Goal: Task Accomplishment & Management: Complete application form

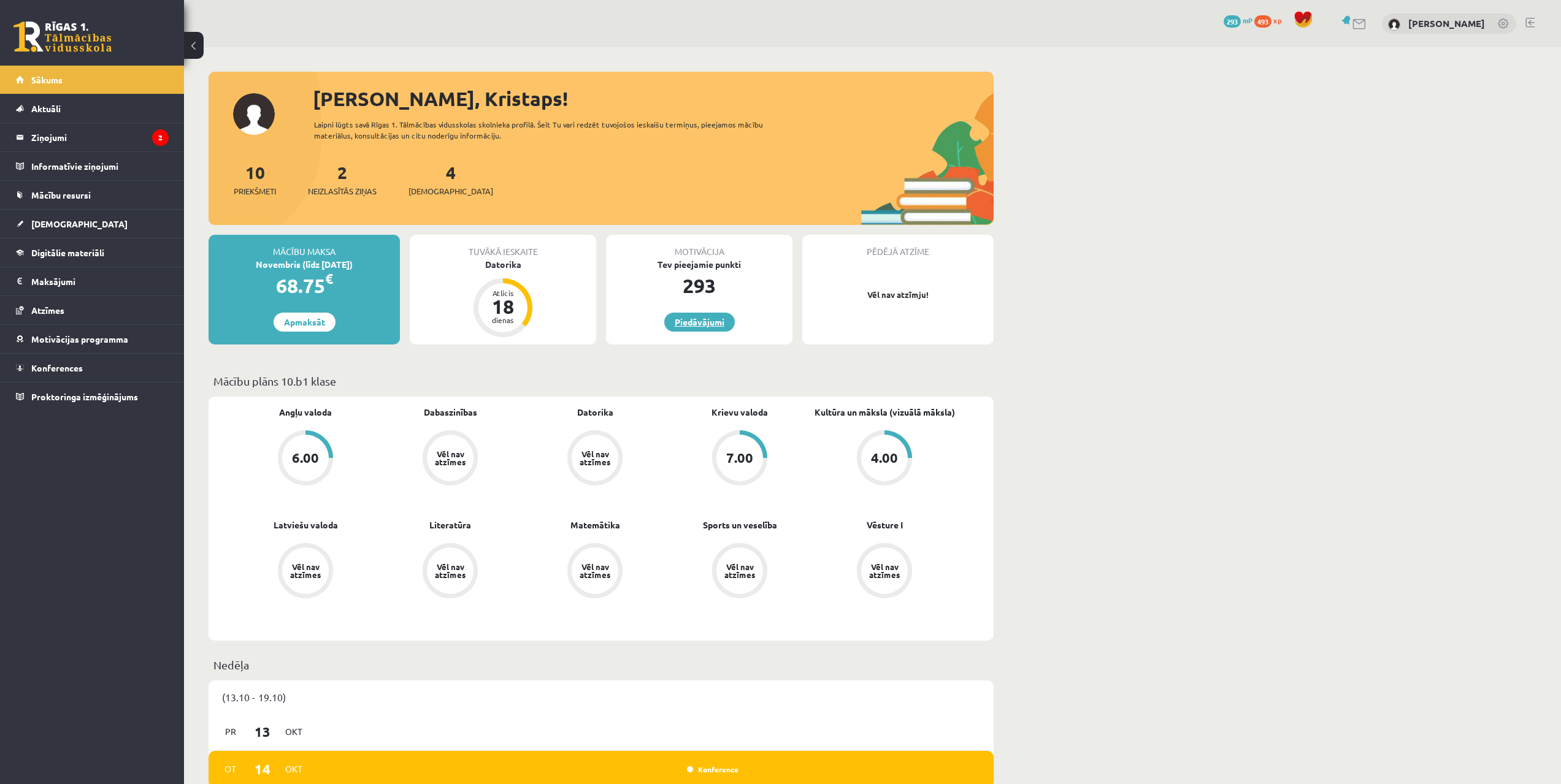
click at [722, 327] on link "Piedāvājumi" at bounding box center [699, 322] width 70 height 19
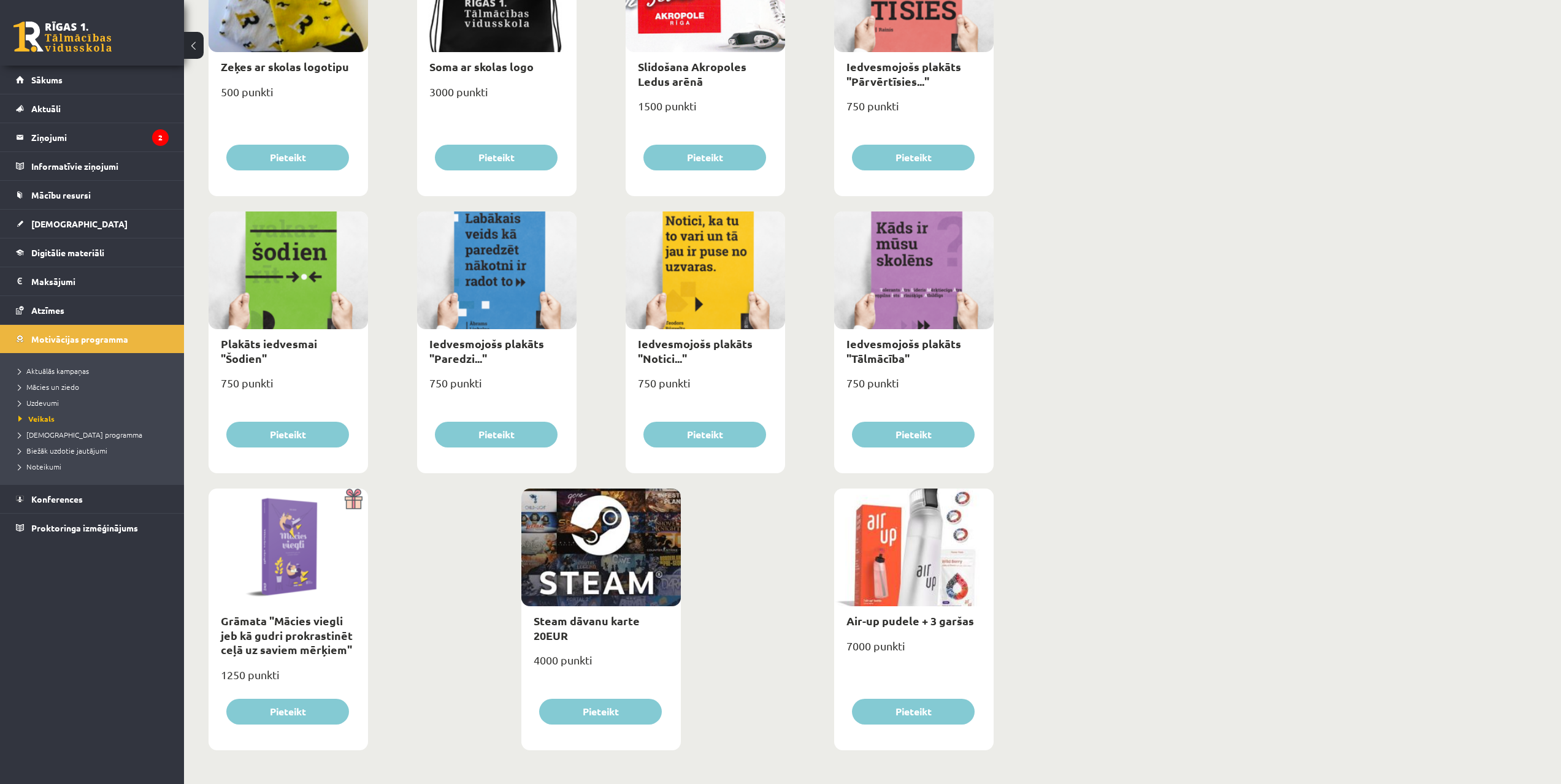
drag, startPoint x: 994, startPoint y: 331, endPoint x: 959, endPoint y: 515, distance: 187.3
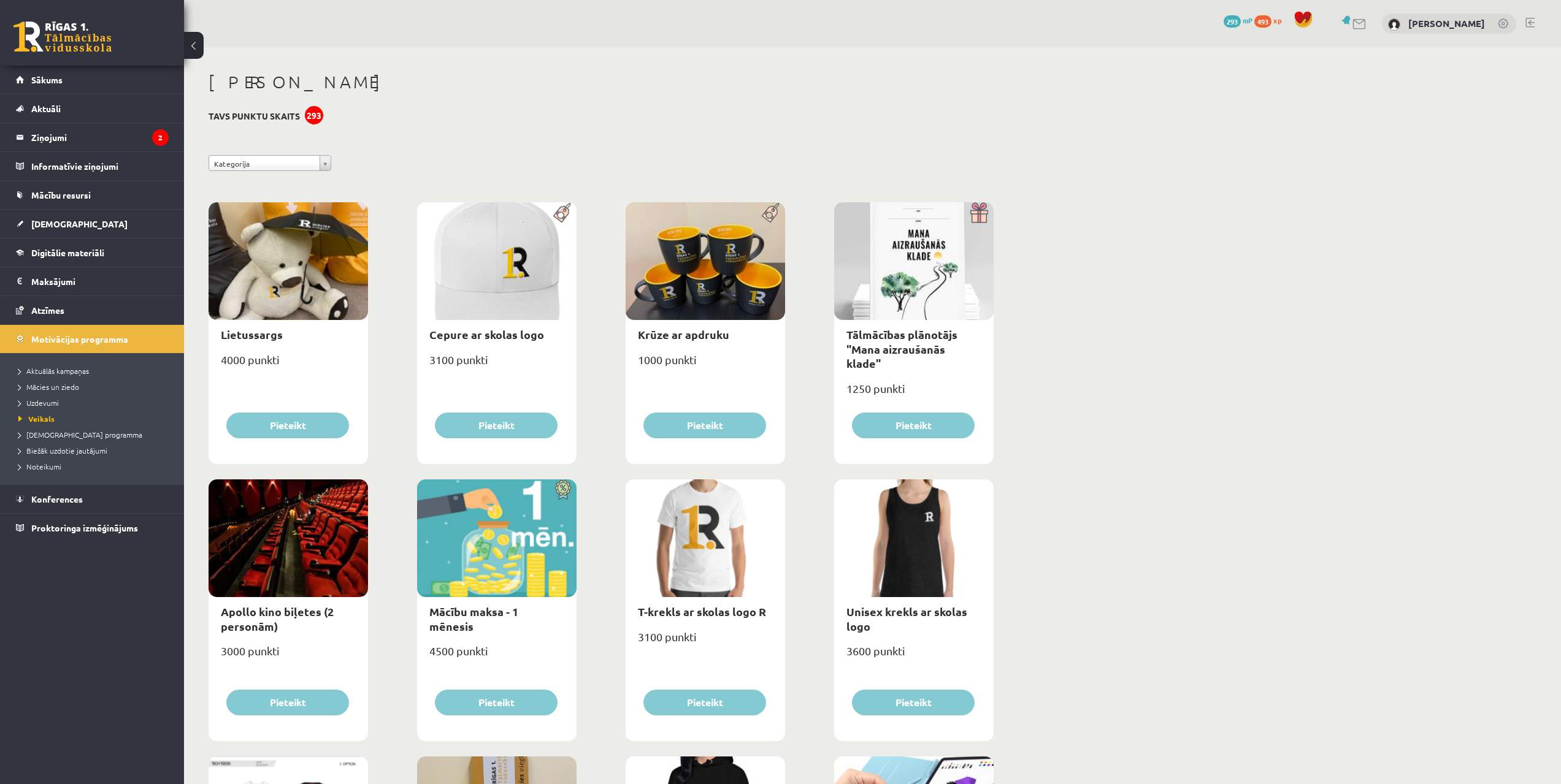
drag, startPoint x: 973, startPoint y: 475, endPoint x: 977, endPoint y: 260, distance: 215.0
click at [64, 140] on legend "Ziņojumi 2" at bounding box center [100, 136] width 137 height 28
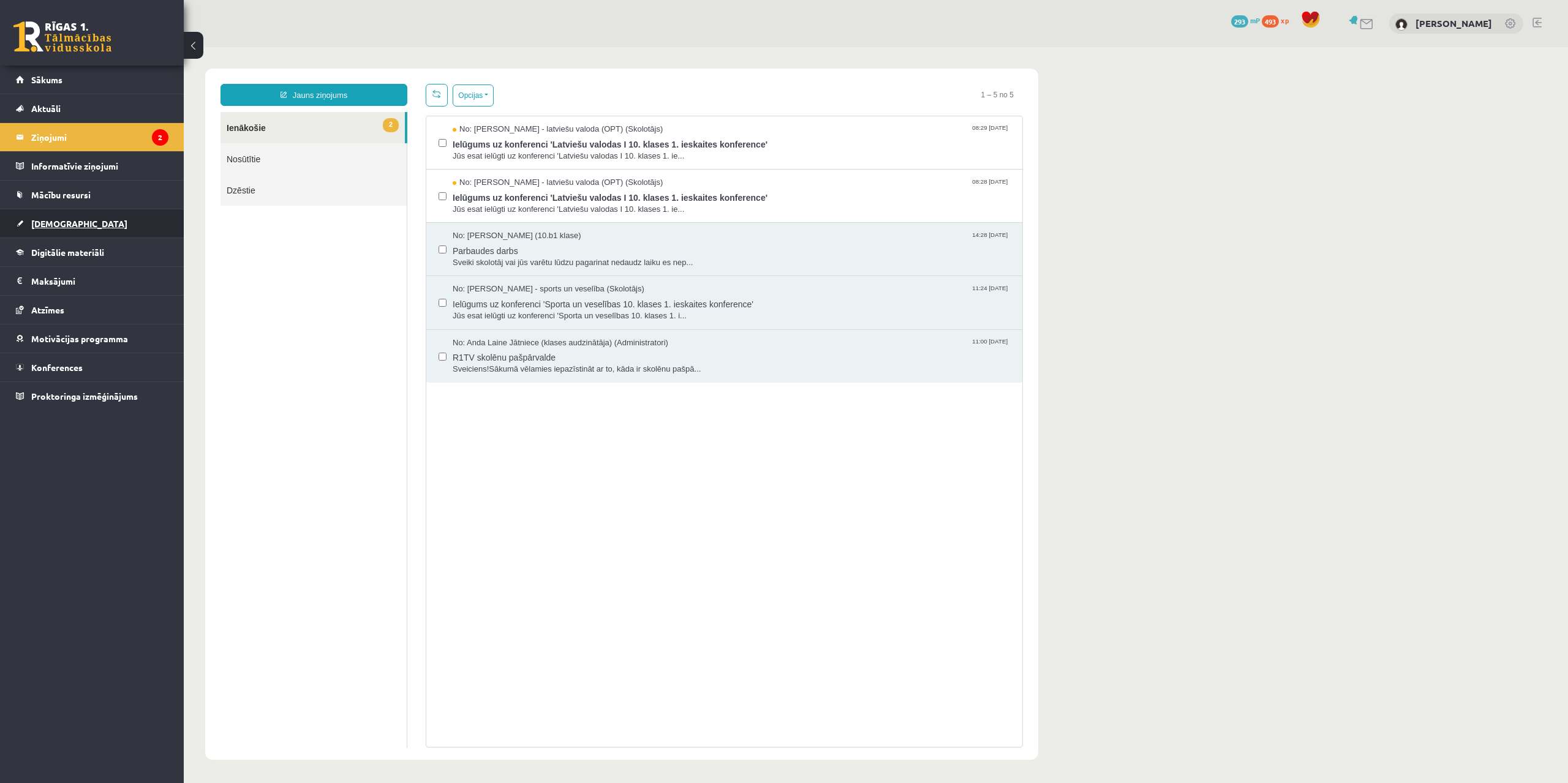
click at [60, 222] on span "[DEMOGRAPHIC_DATA]" at bounding box center [79, 224] width 97 height 11
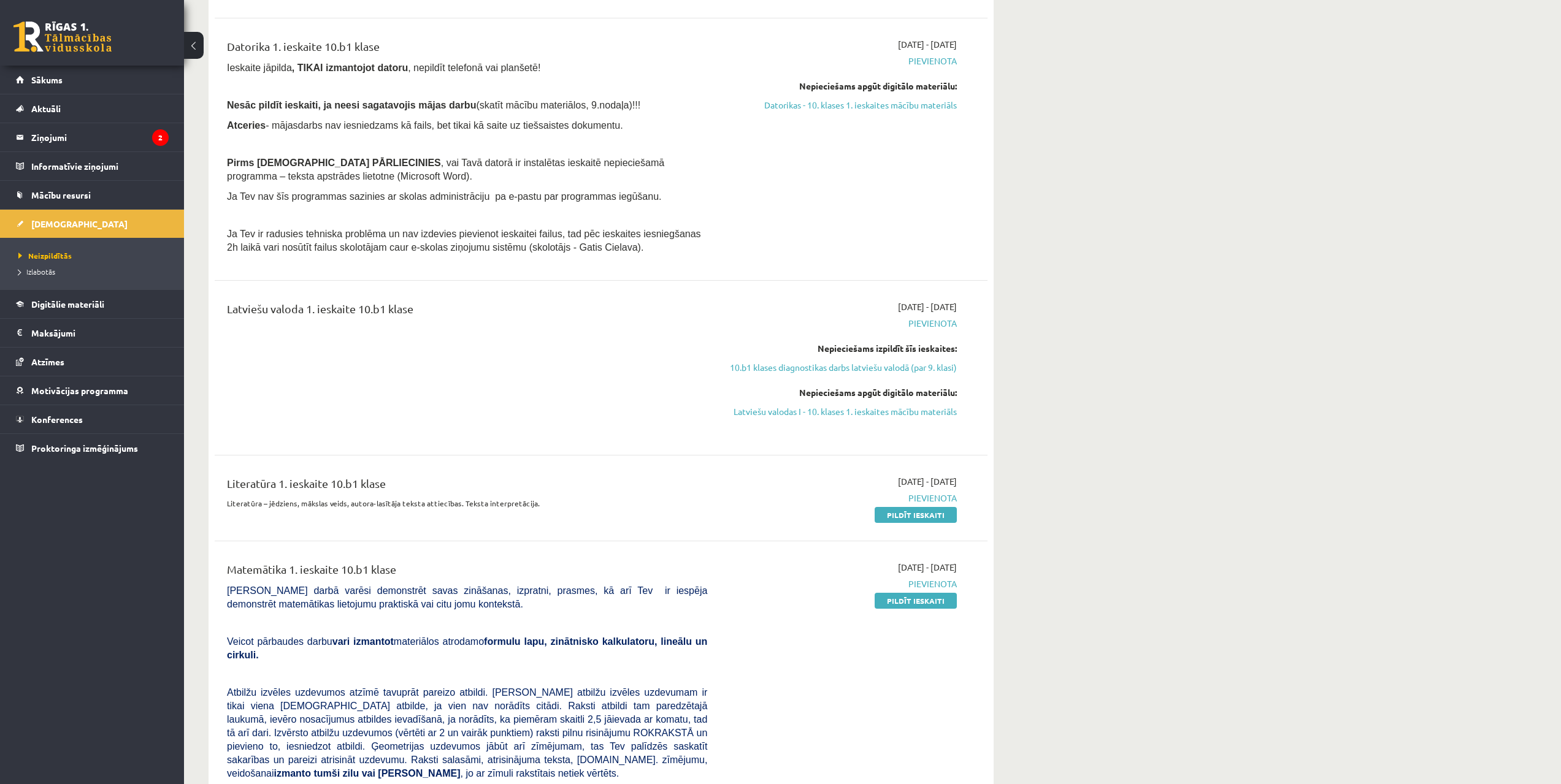
drag, startPoint x: 461, startPoint y: 308, endPoint x: 471, endPoint y: 389, distance: 81.6
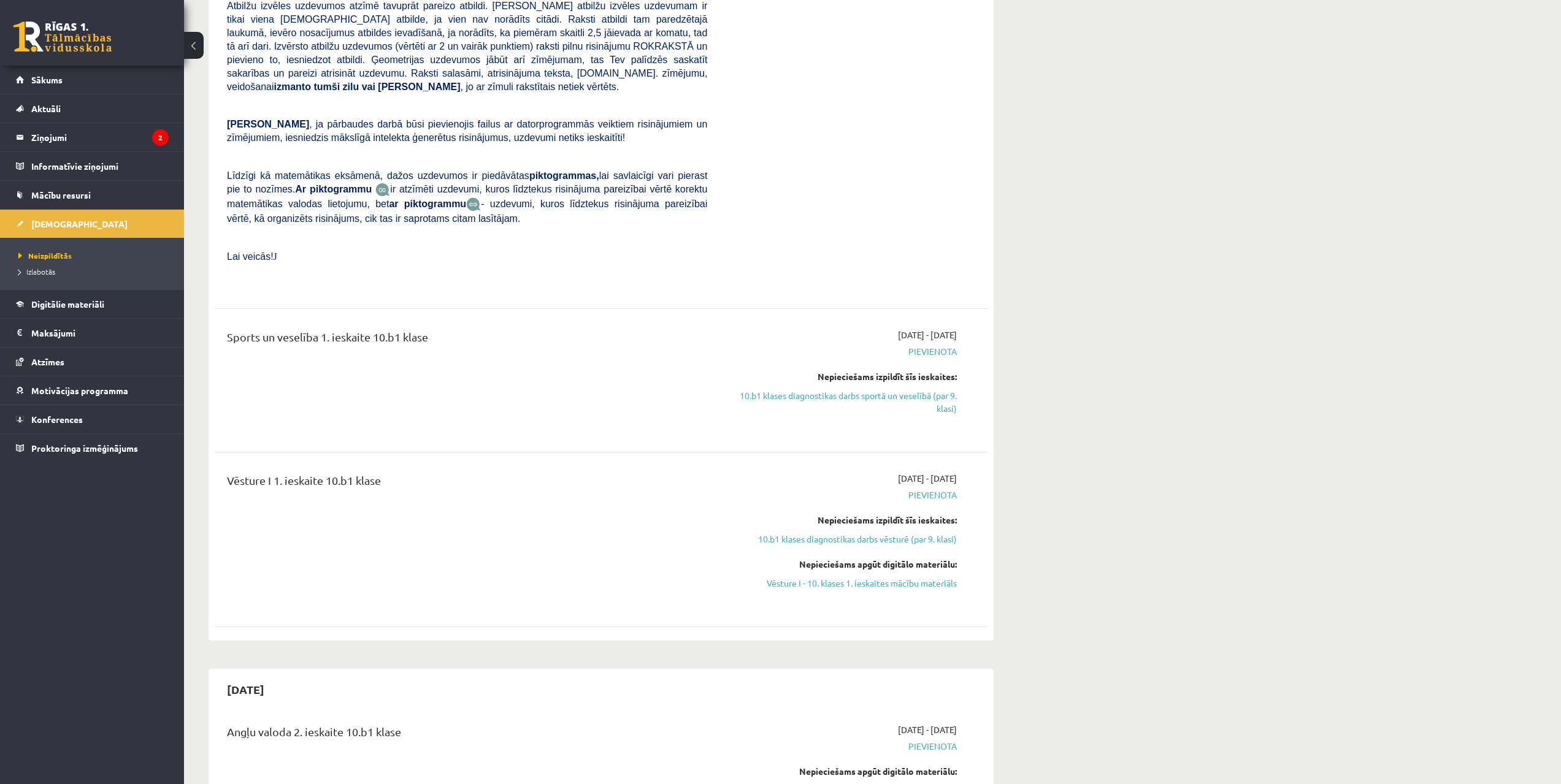
scroll to position [1309, 0]
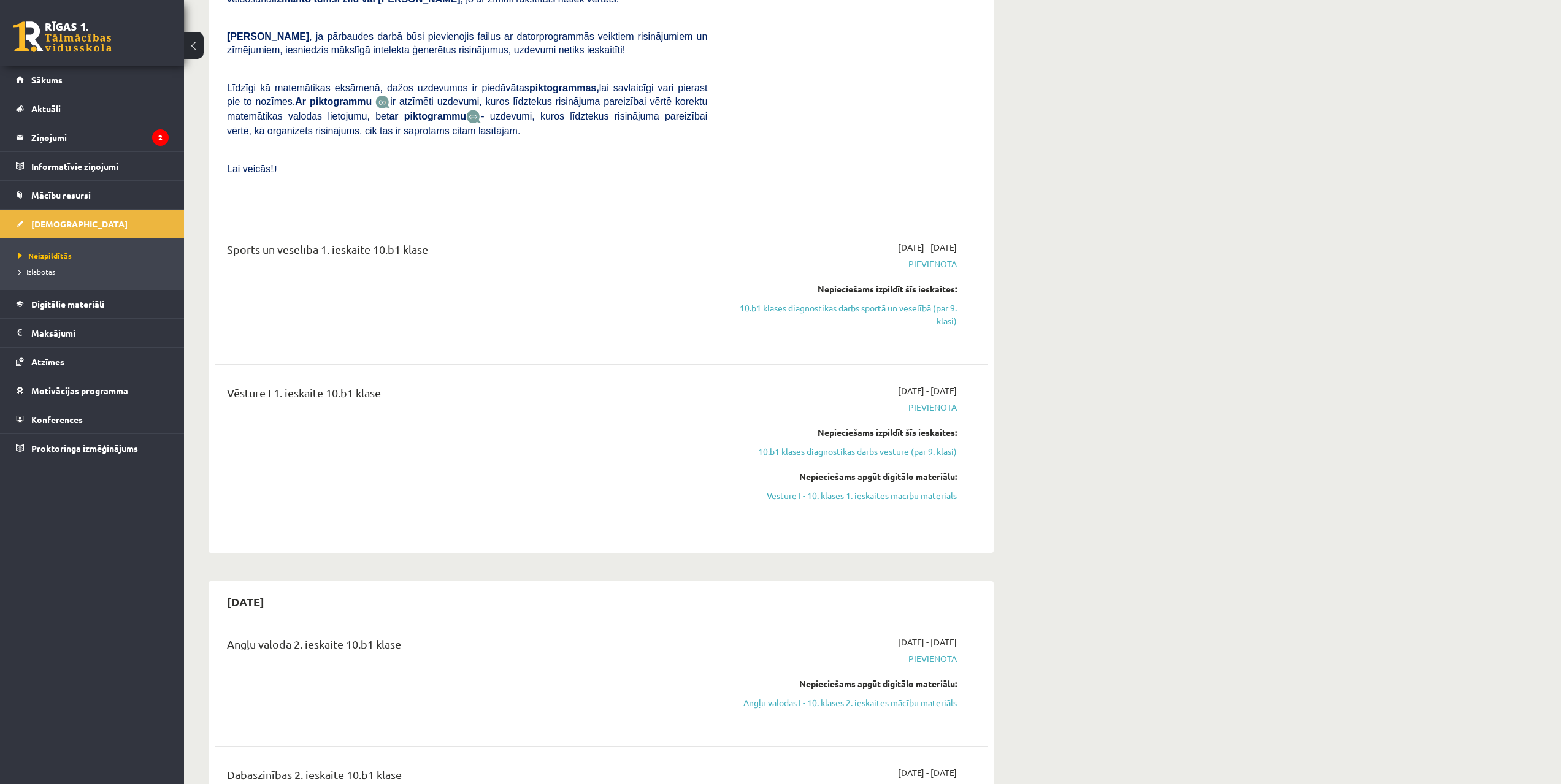
drag, startPoint x: 620, startPoint y: 328, endPoint x: 605, endPoint y: 402, distance: 75.5
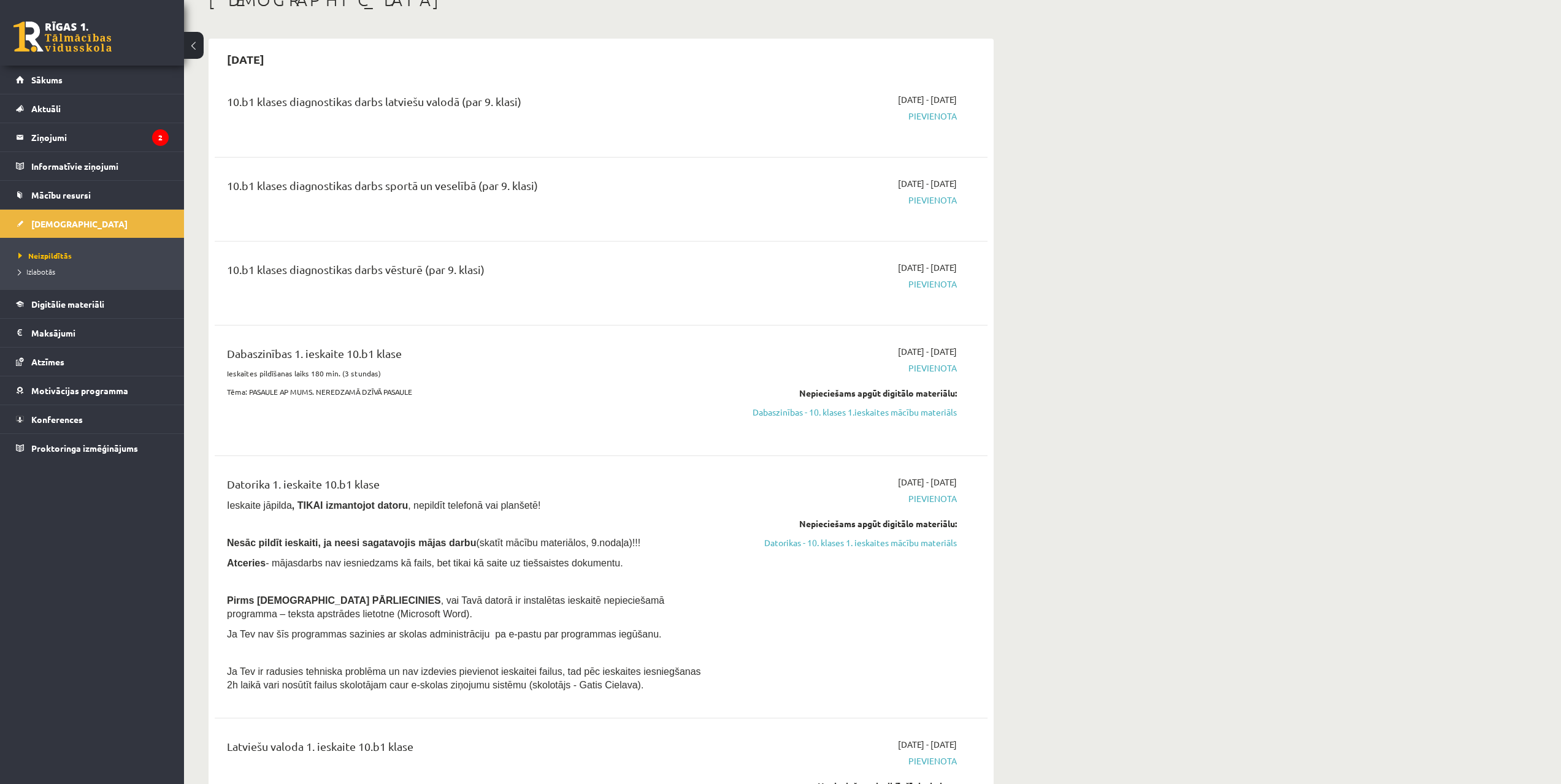
scroll to position [0, 0]
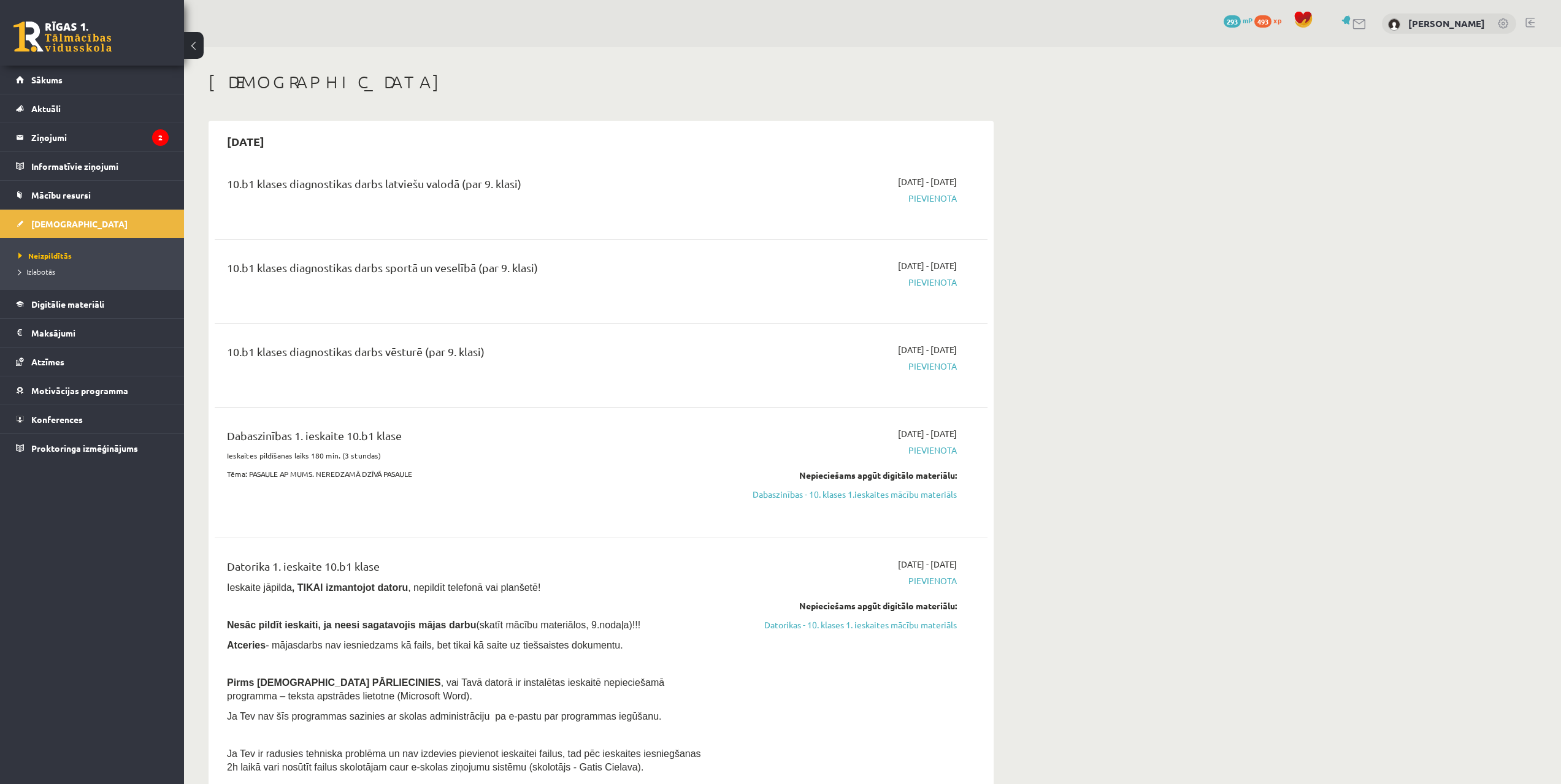
drag, startPoint x: 982, startPoint y: 482, endPoint x: 1011, endPoint y: 297, distance: 187.3
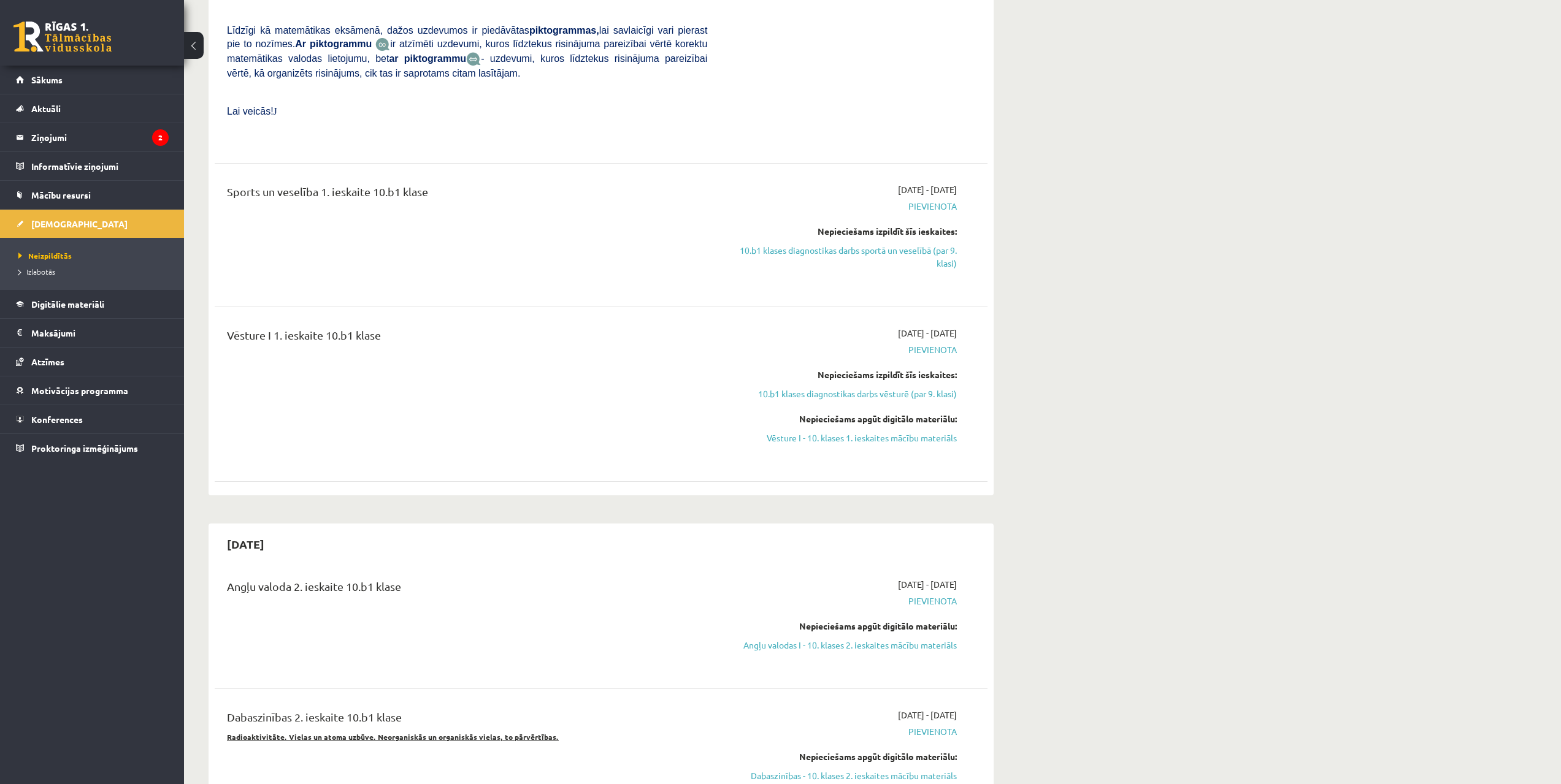
drag, startPoint x: 1010, startPoint y: 323, endPoint x: 874, endPoint y: 385, distance: 149.5
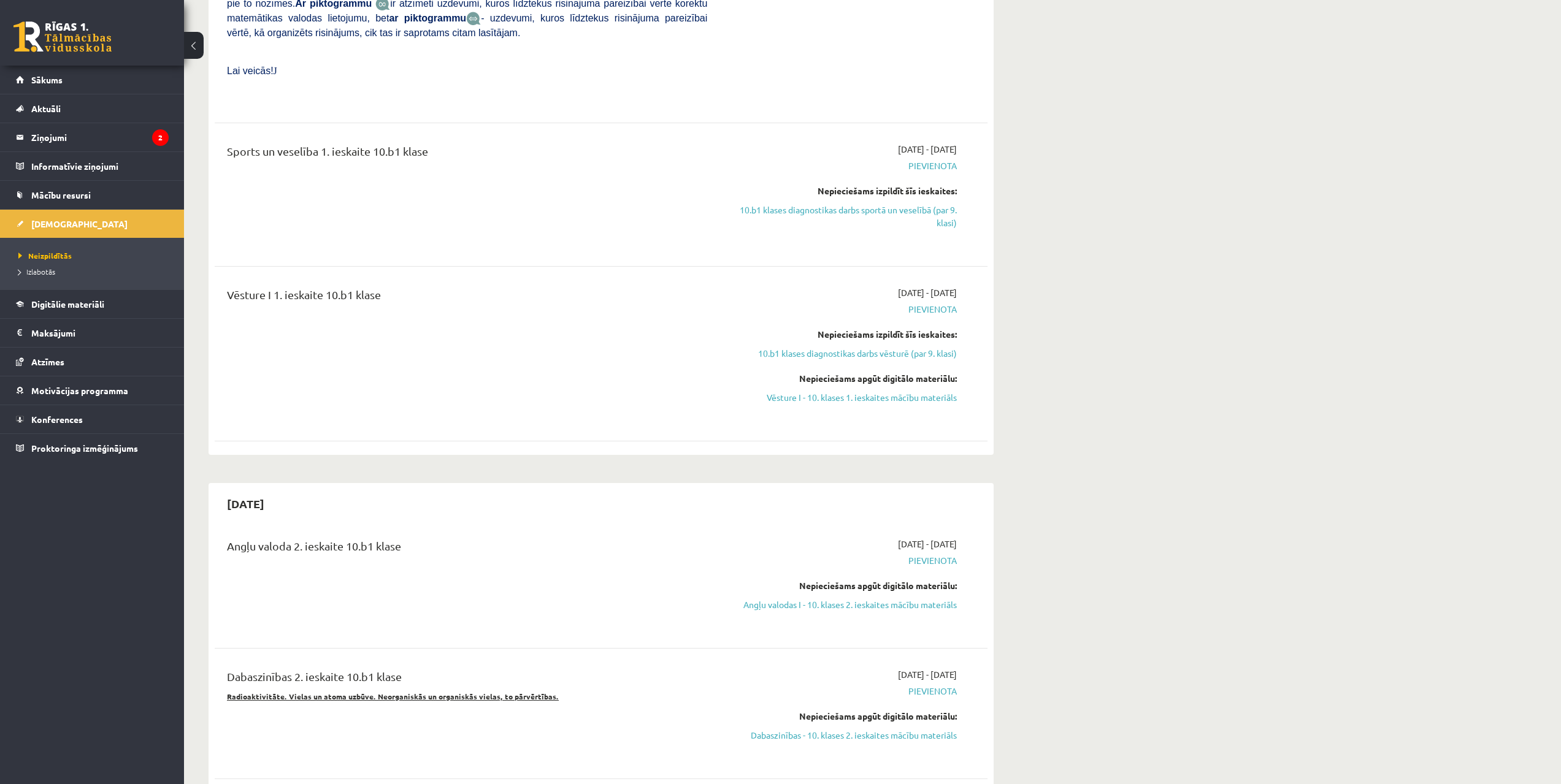
drag, startPoint x: 879, startPoint y: 364, endPoint x: 864, endPoint y: 207, distance: 157.7
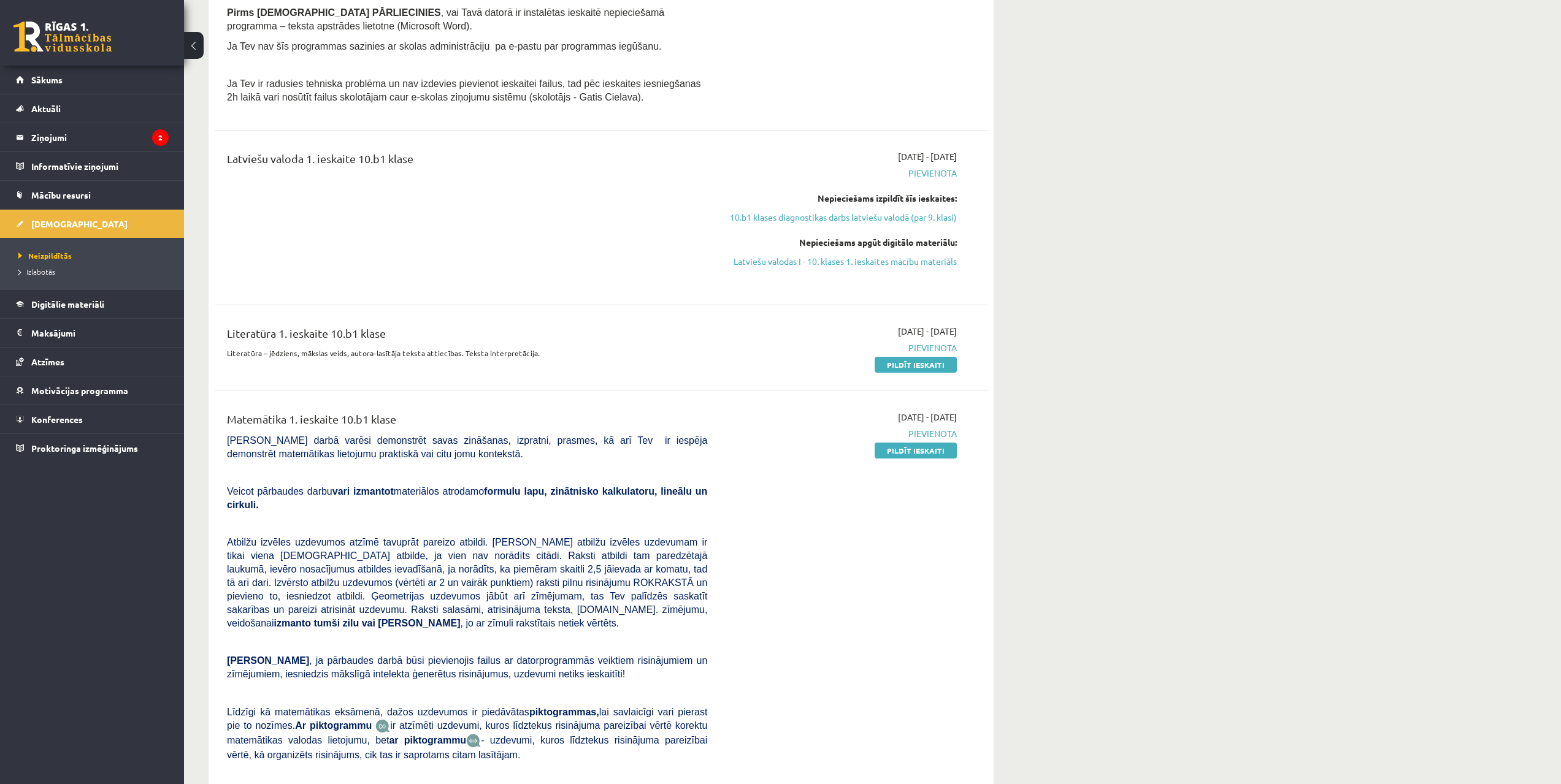
drag, startPoint x: 855, startPoint y: 152, endPoint x: 846, endPoint y: 154, distance: 9.2
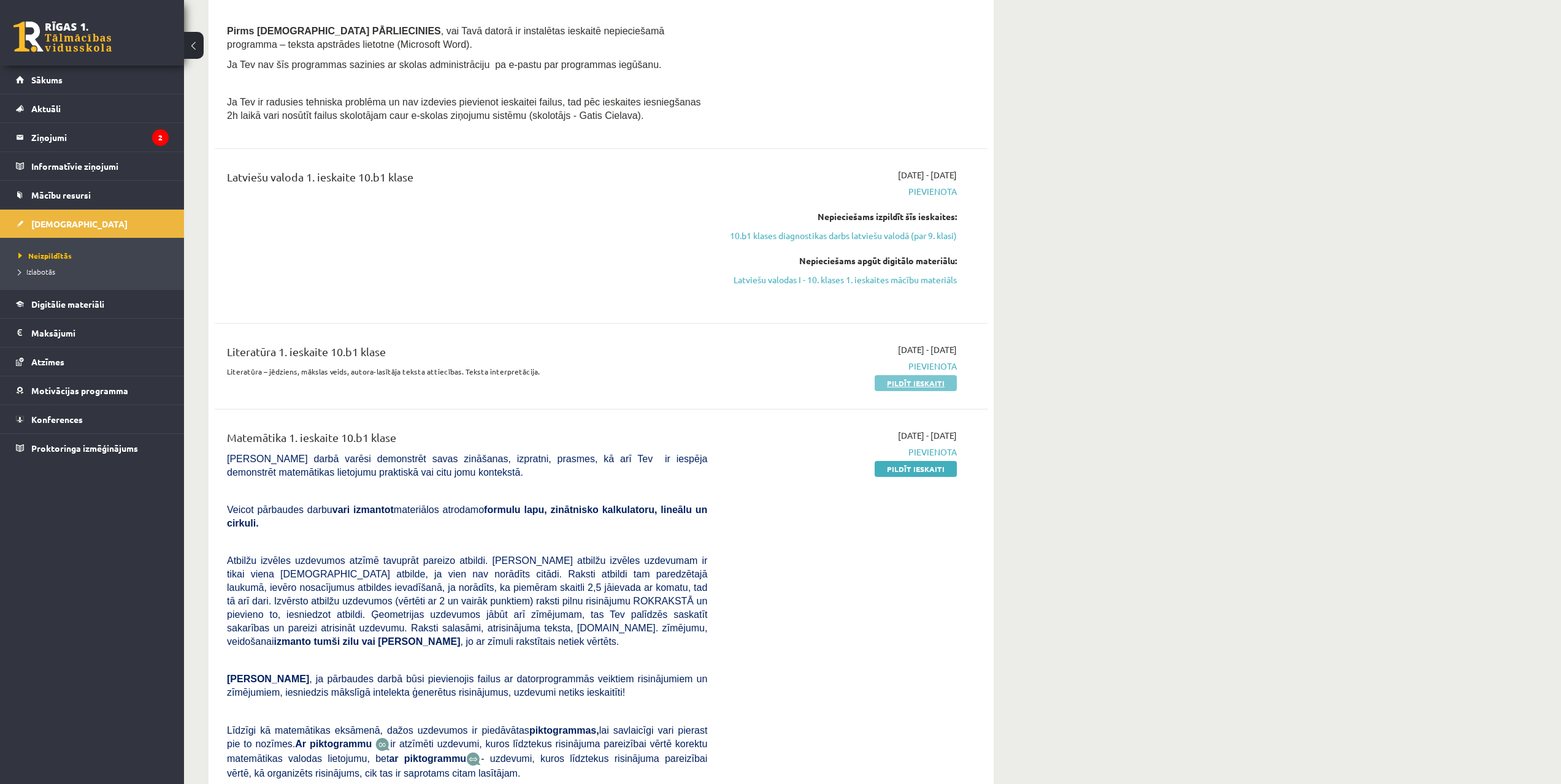
click at [908, 383] on link "Pildīt ieskaiti" at bounding box center [915, 383] width 82 height 16
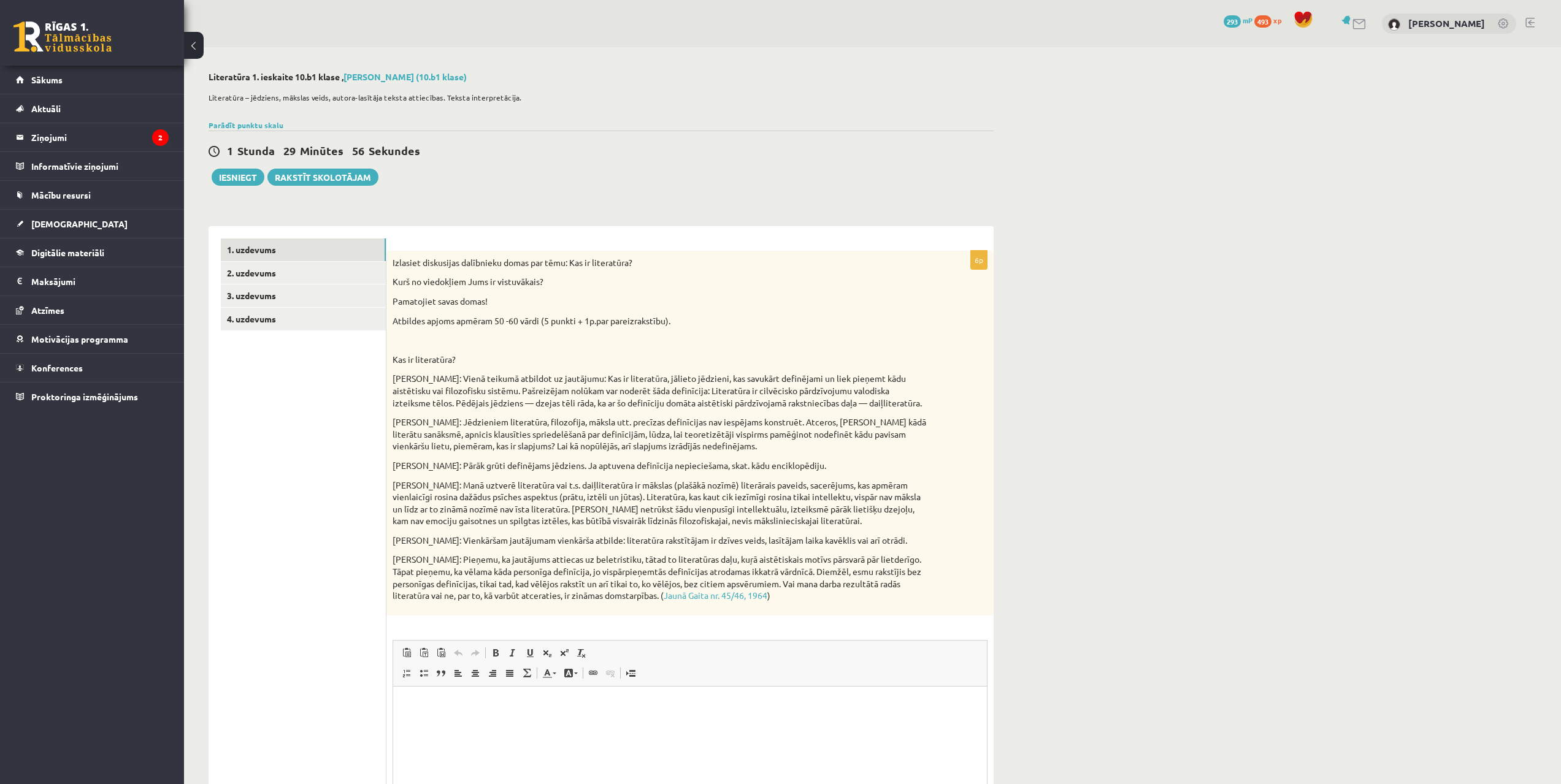
drag, startPoint x: 363, startPoint y: 349, endPoint x: 358, endPoint y: 409, distance: 60.2
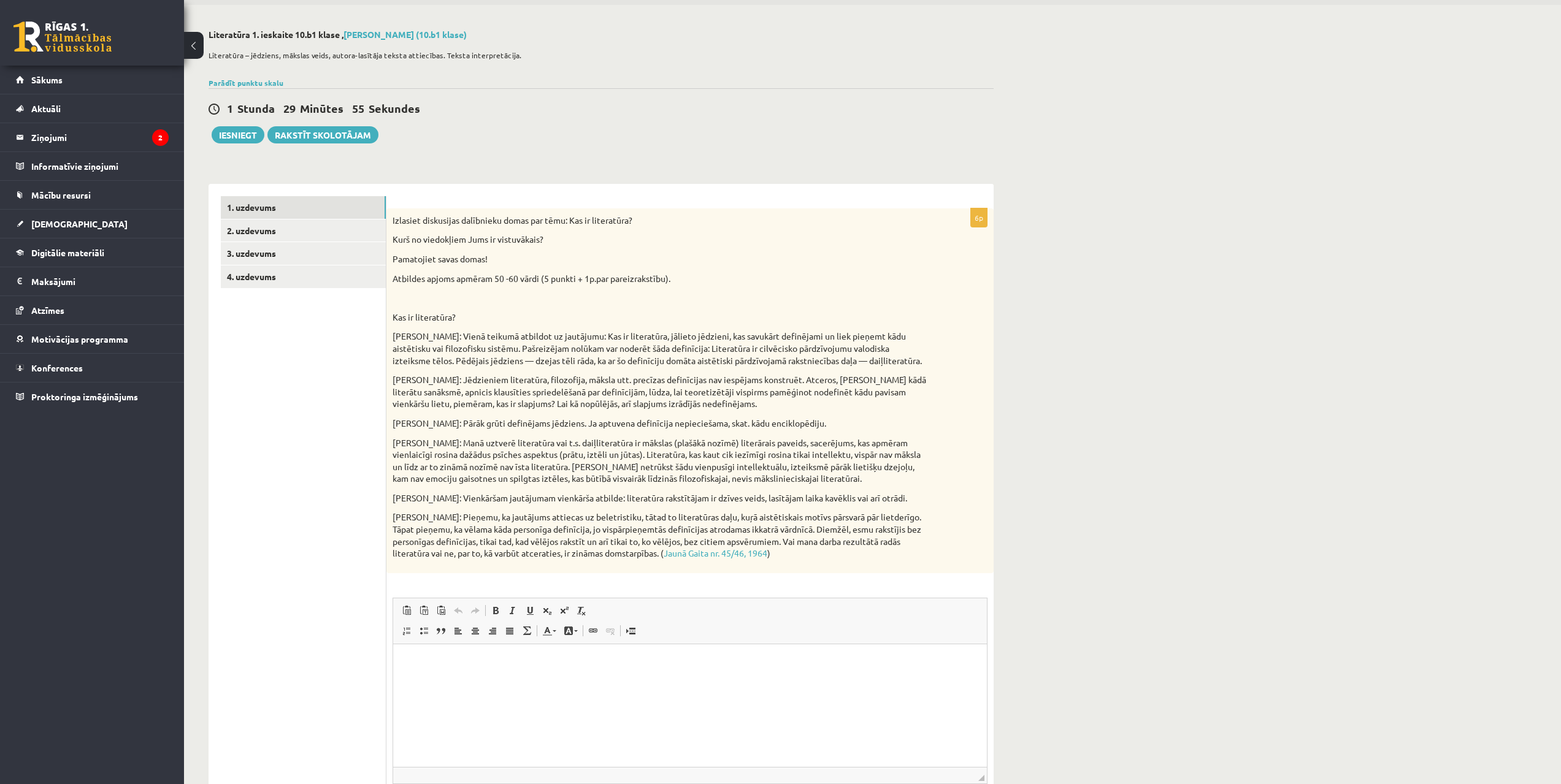
scroll to position [49, 0]
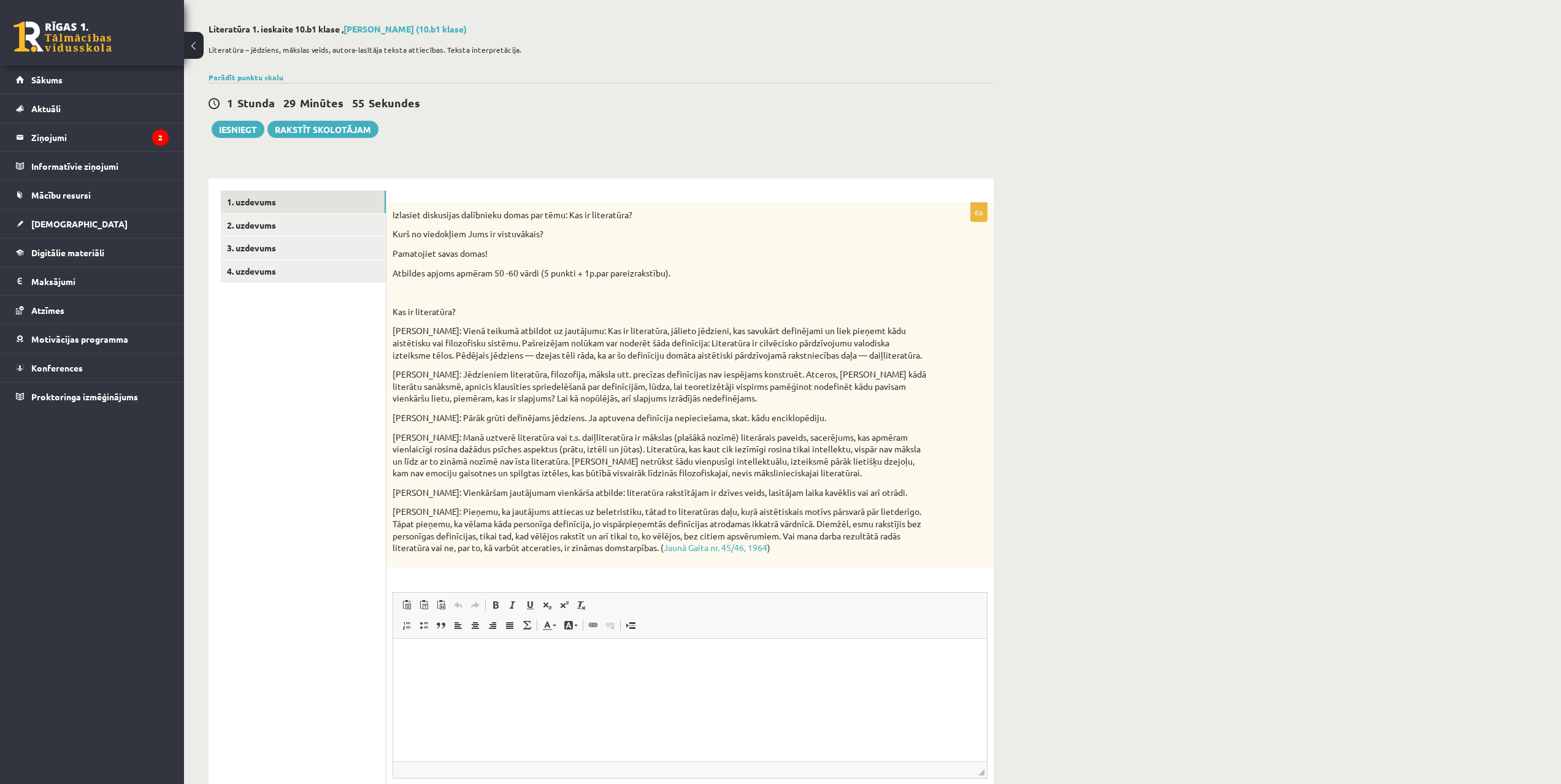
drag, startPoint x: 358, startPoint y: 414, endPoint x: 362, endPoint y: 433, distance: 19.4
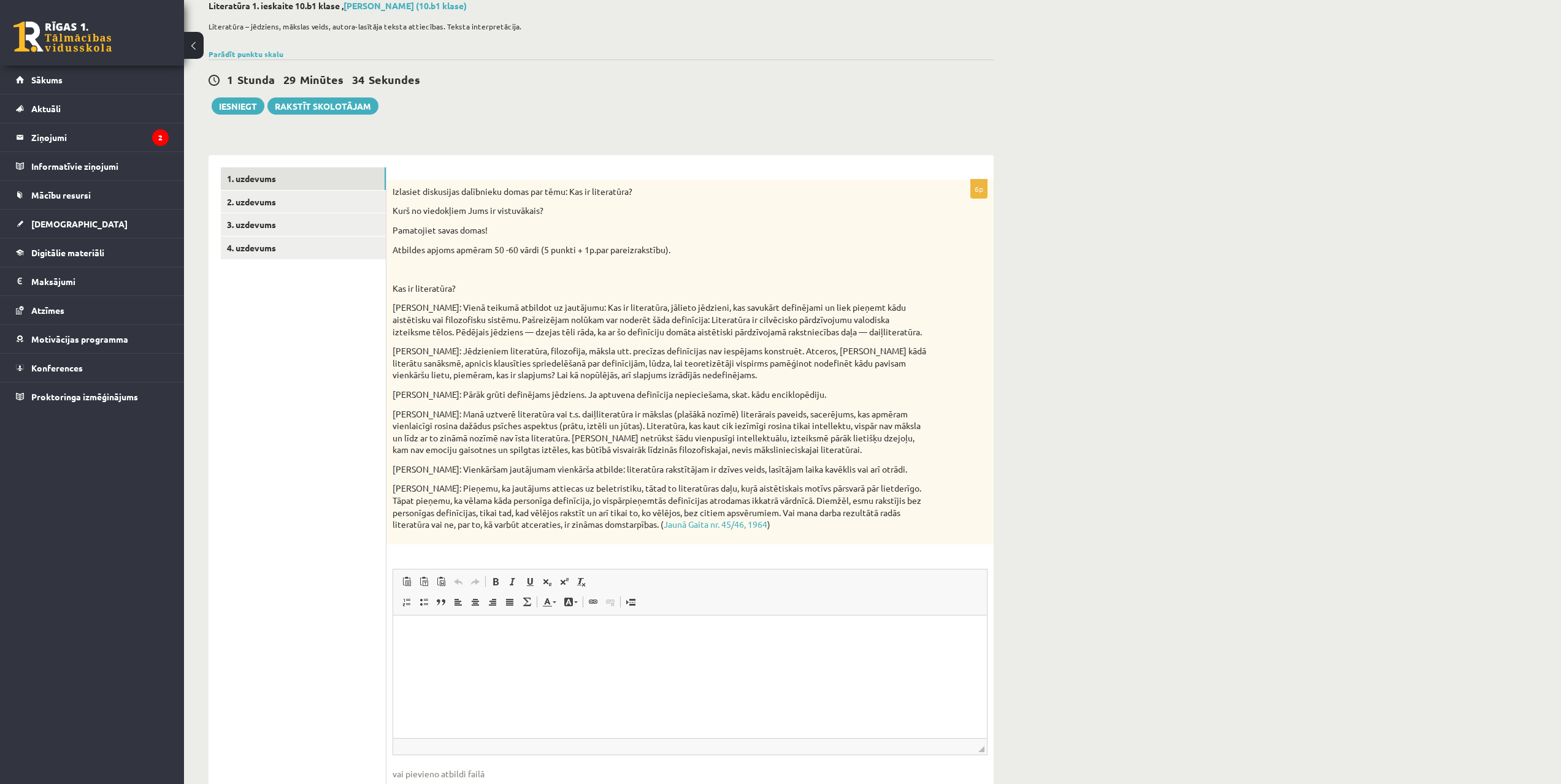
scroll to position [90, 0]
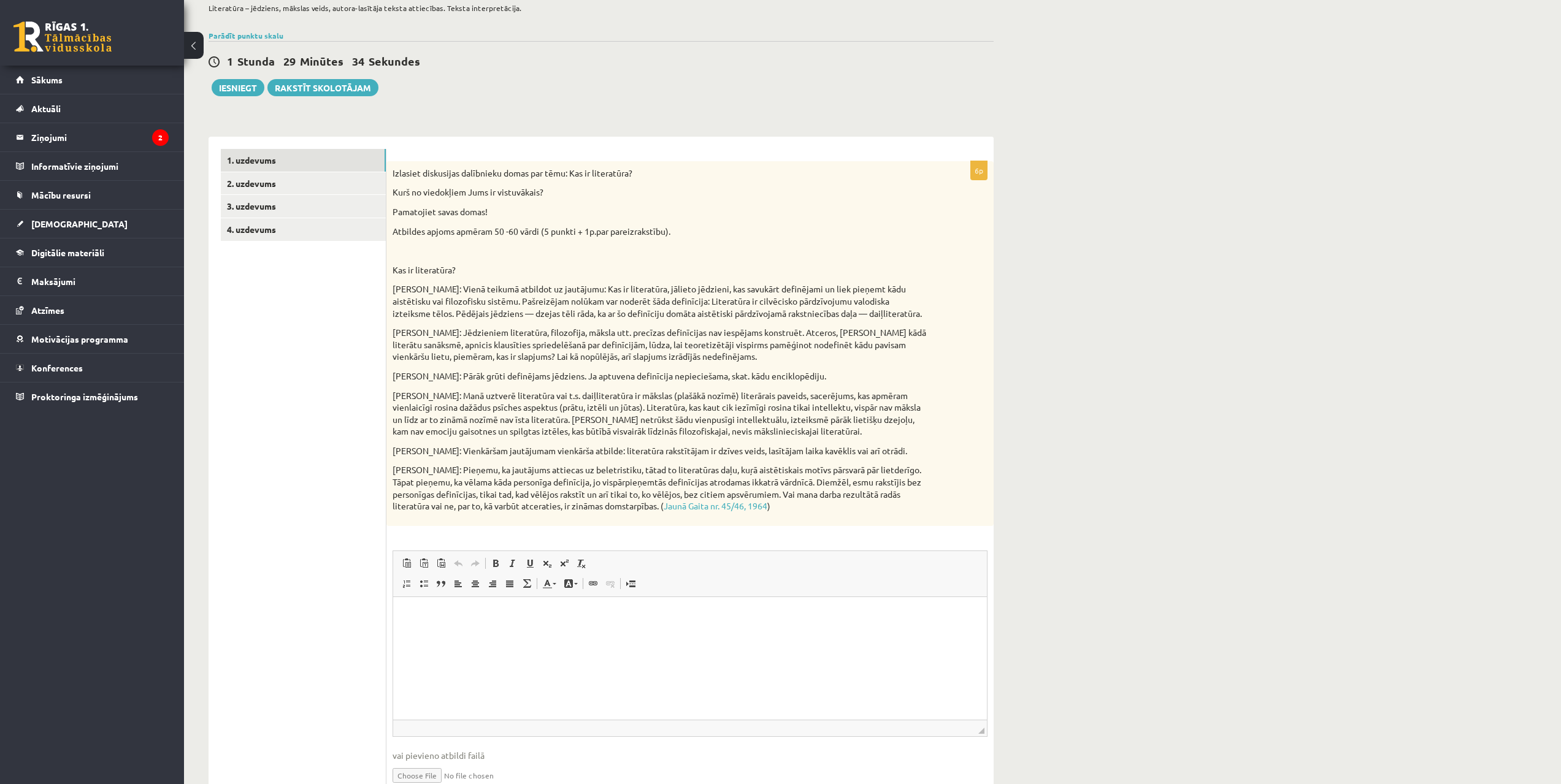
drag, startPoint x: 294, startPoint y: 373, endPoint x: 291, endPoint y: 402, distance: 29.2
click at [482, 633] on html at bounding box center [689, 613] width 594 height 37
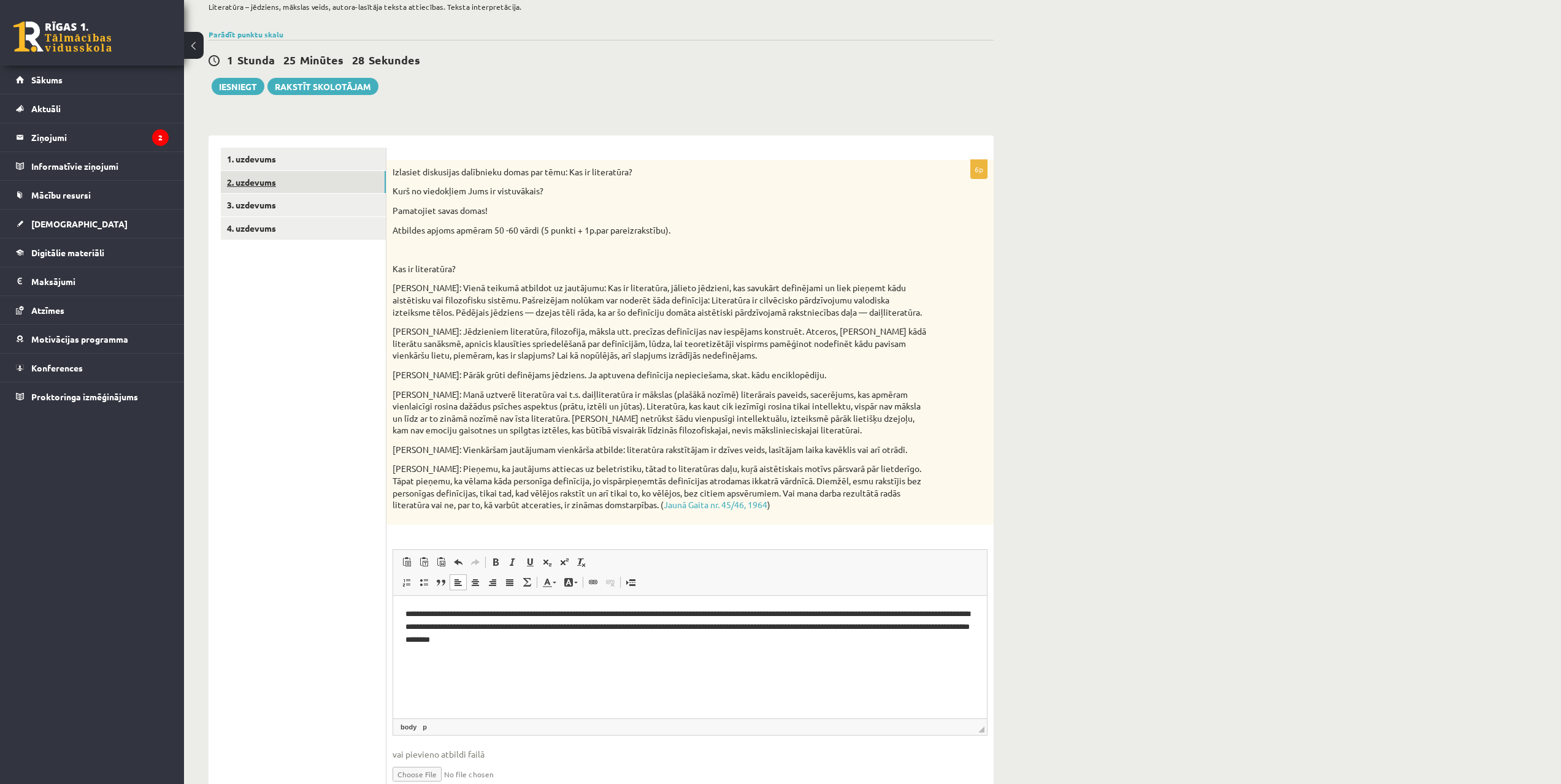
click at [264, 182] on link "2. uzdevums" at bounding box center [303, 182] width 165 height 23
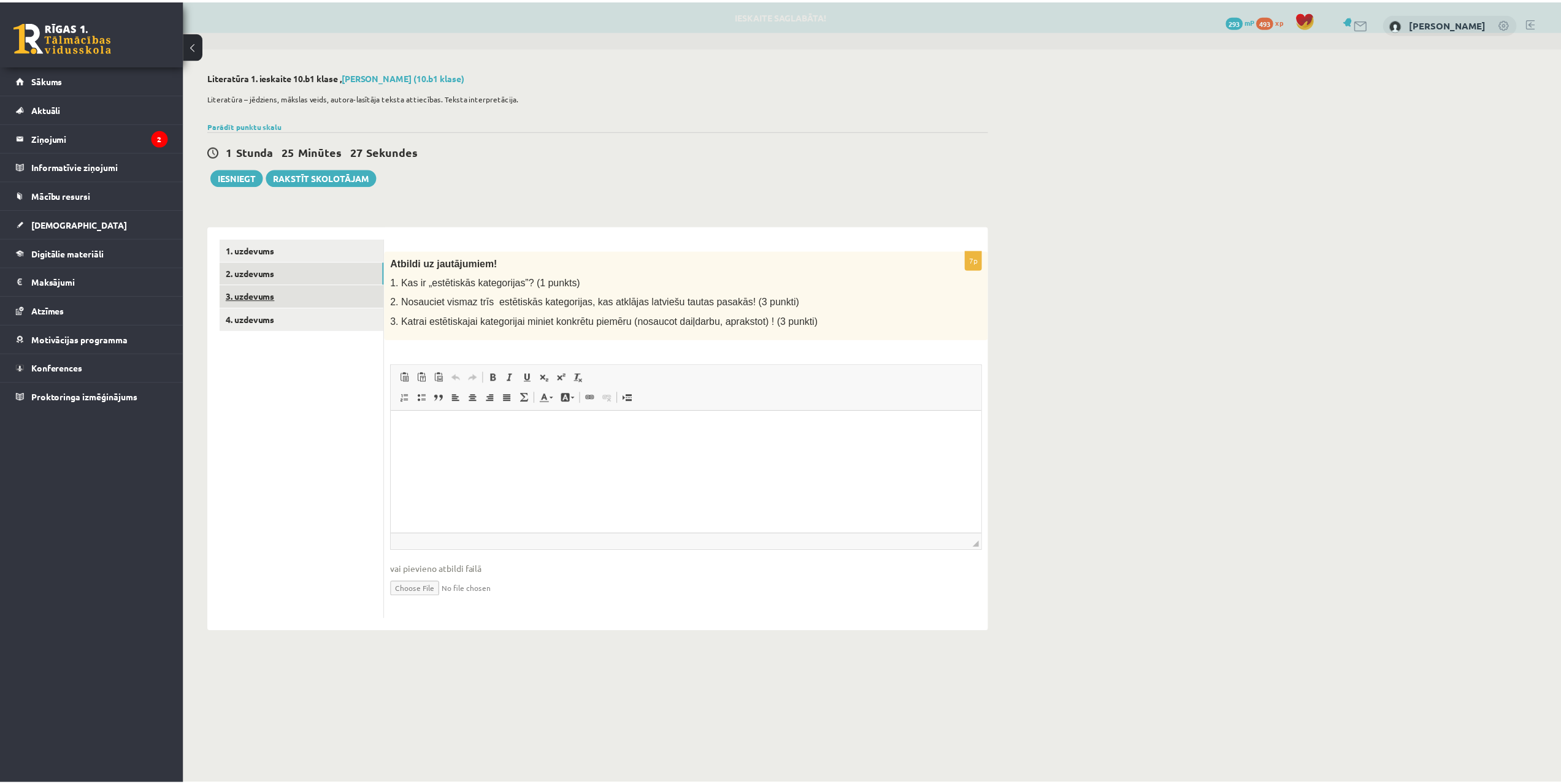
scroll to position [0, 0]
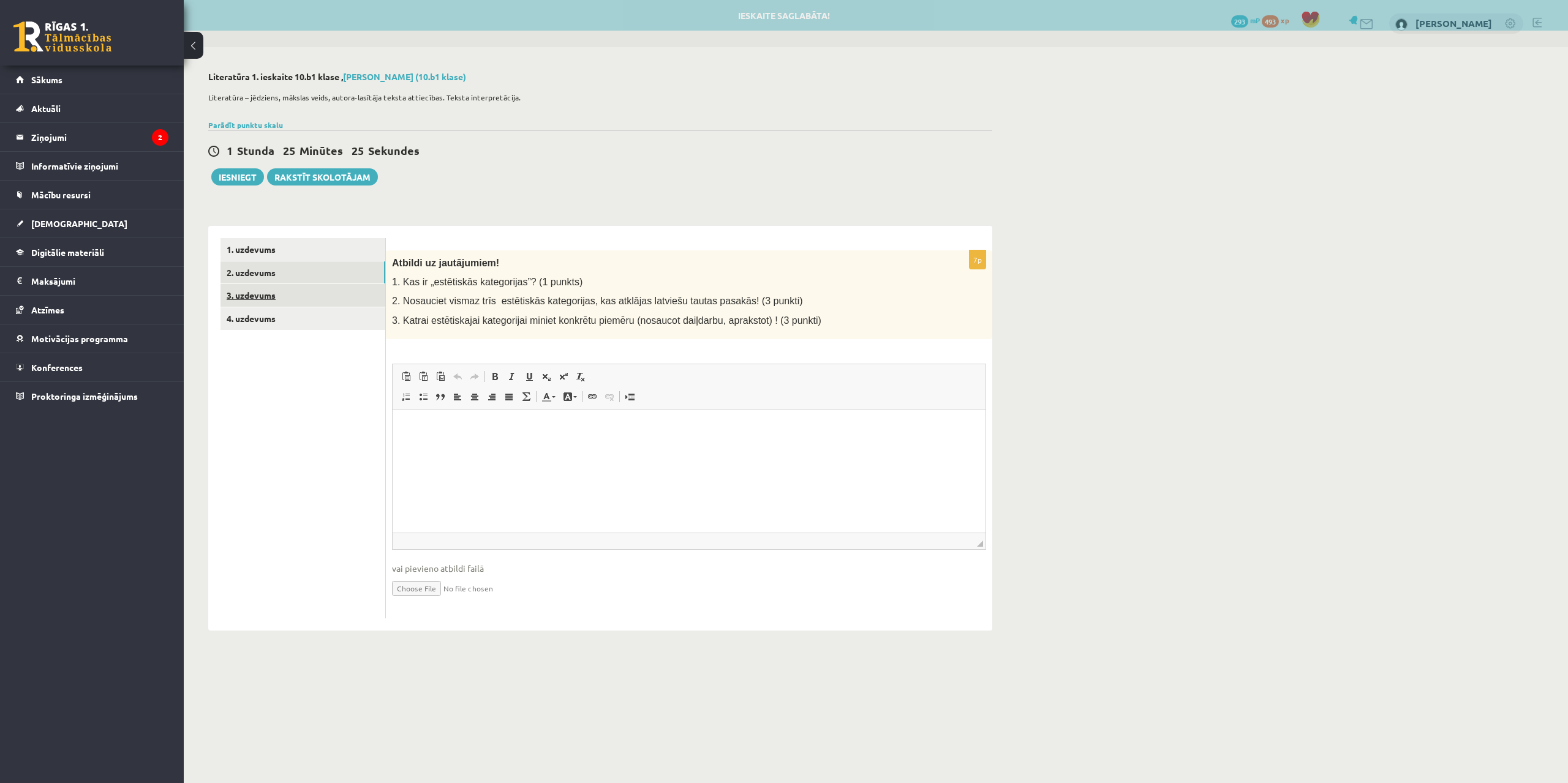
click at [297, 297] on link "3. uzdevums" at bounding box center [302, 295] width 165 height 23
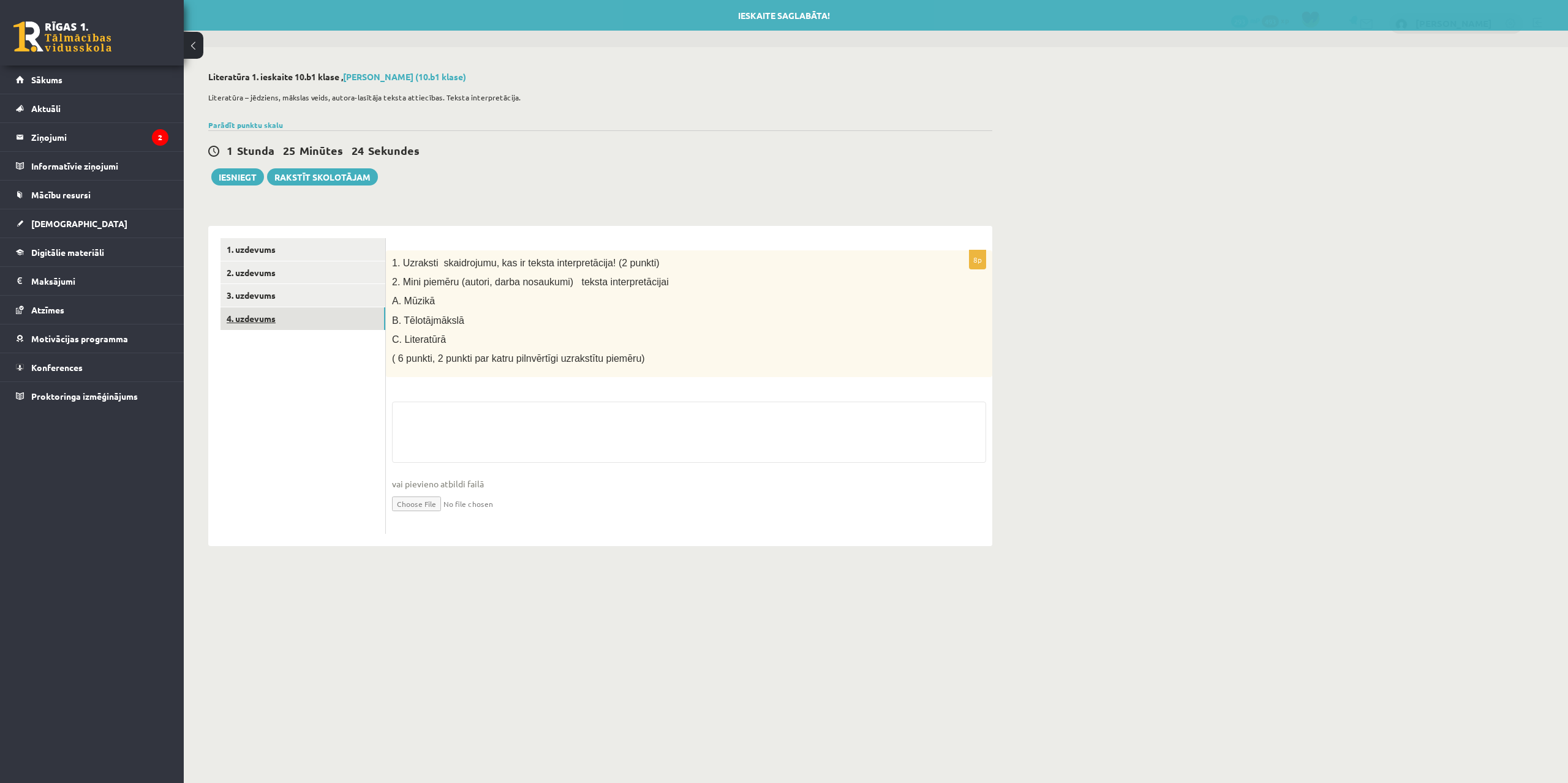
click at [266, 319] on link "4. uzdevums" at bounding box center [302, 318] width 165 height 23
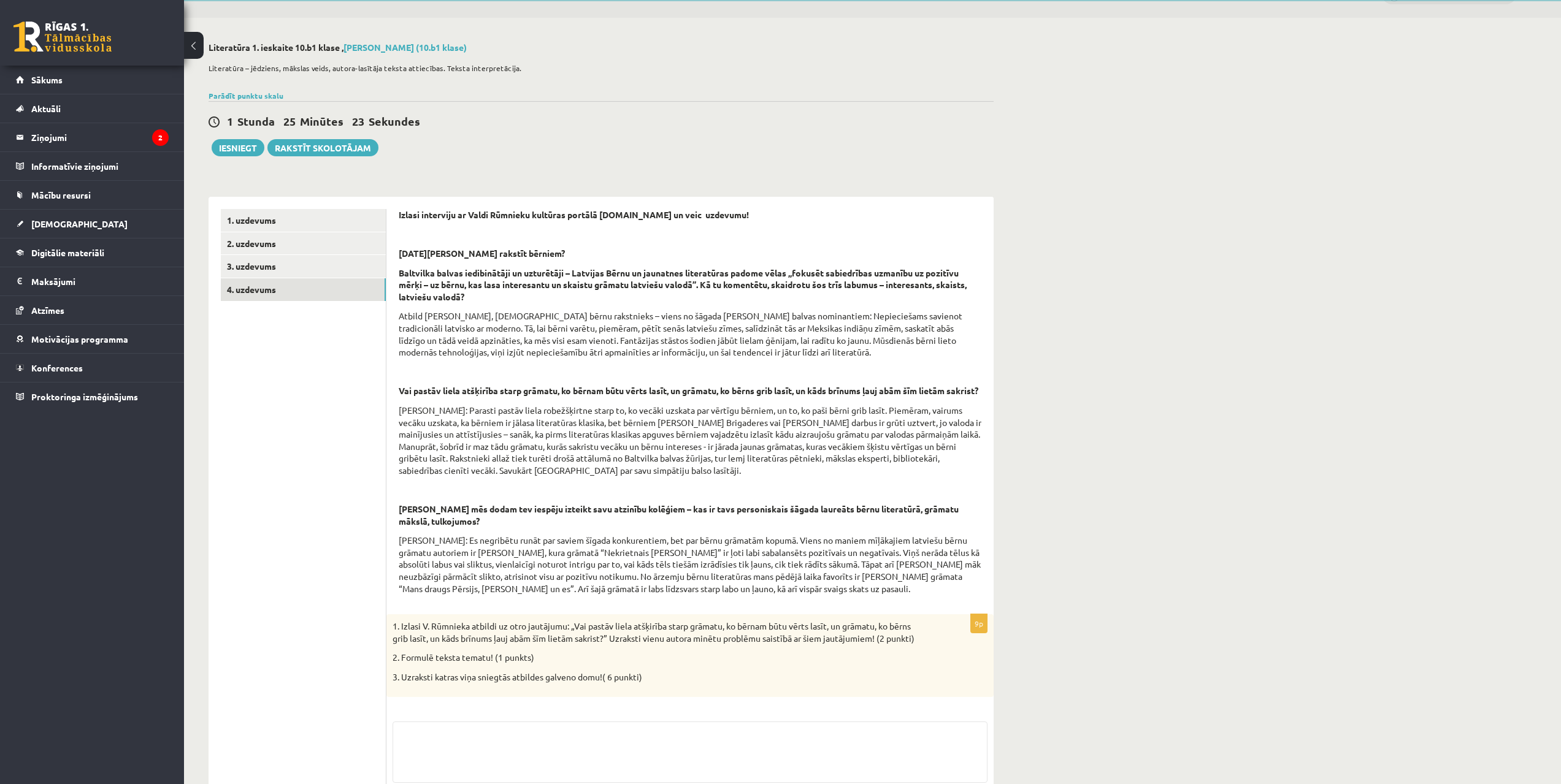
scroll to position [150, 0]
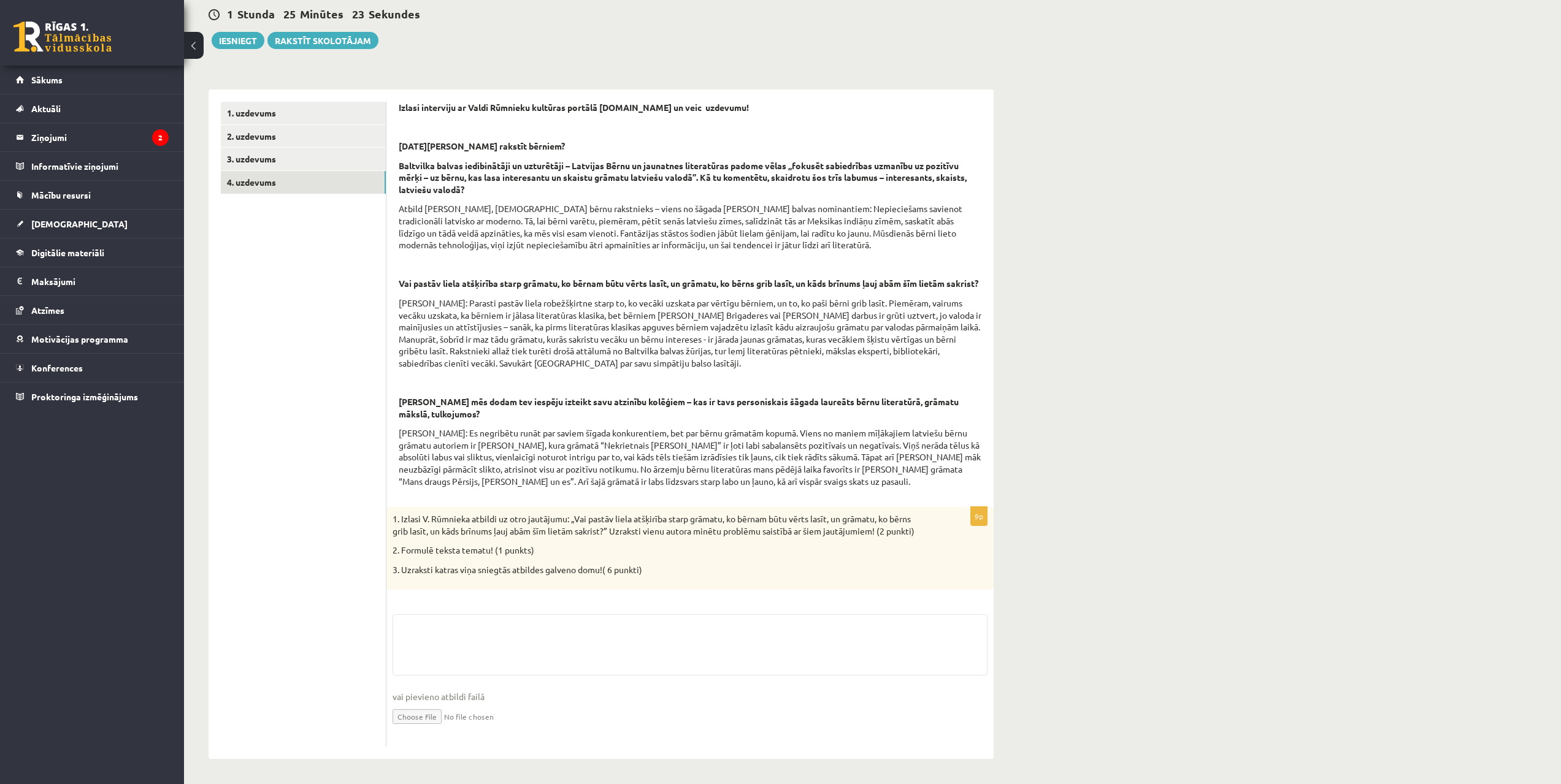
drag, startPoint x: 358, startPoint y: 420, endPoint x: 350, endPoint y: 431, distance: 13.6
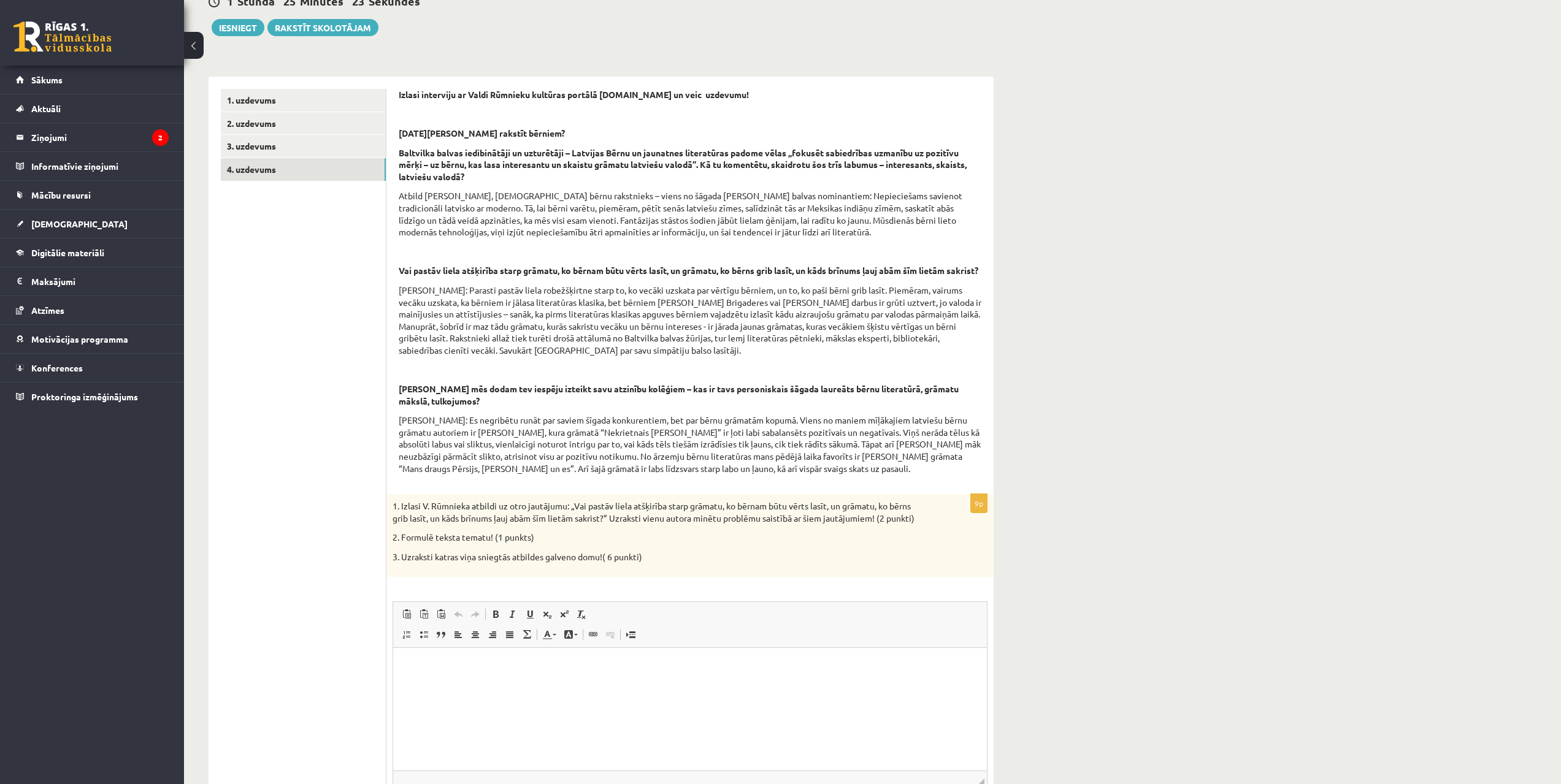
scroll to position [0, 0]
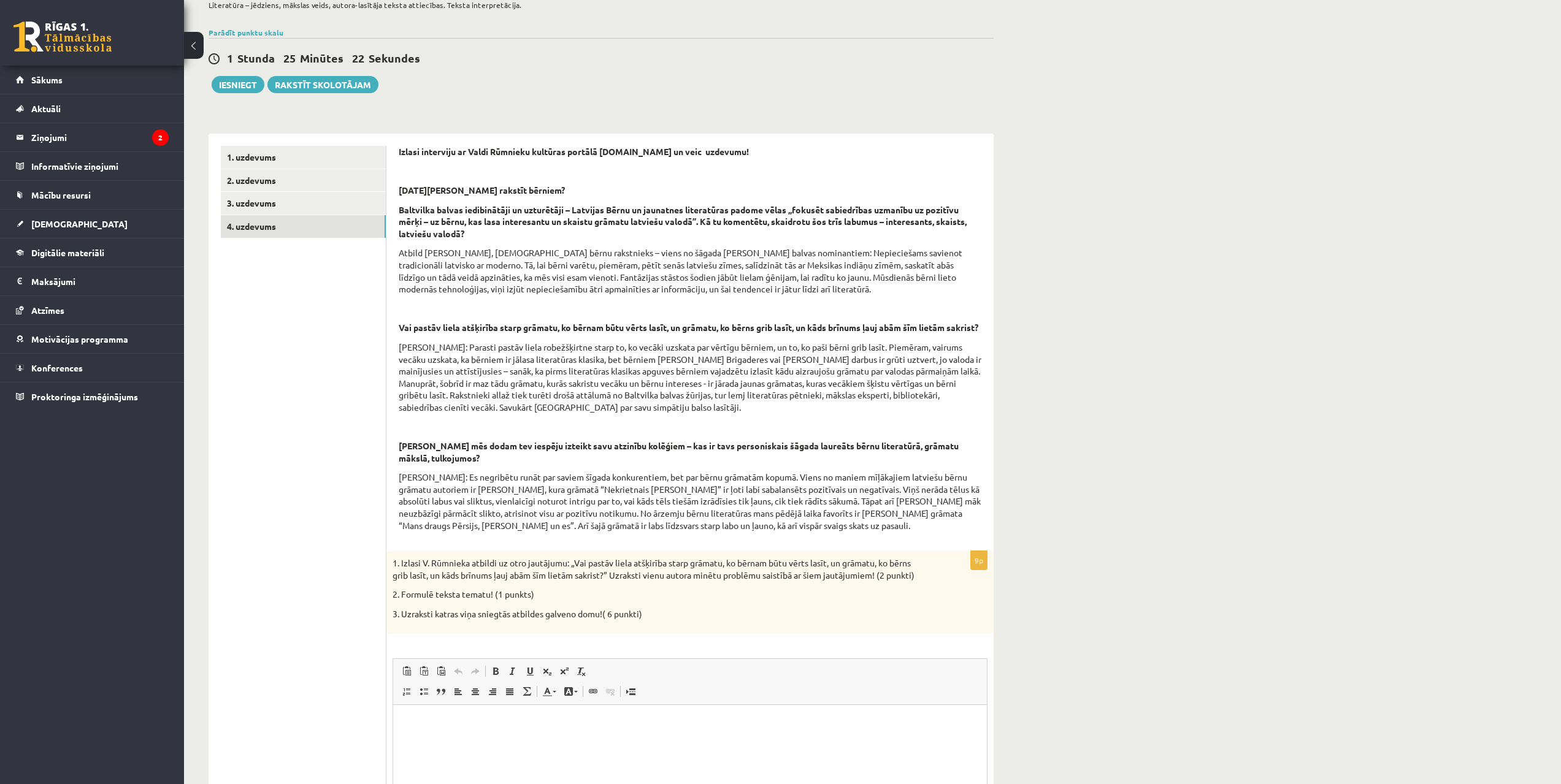
drag, startPoint x: 350, startPoint y: 431, endPoint x: 358, endPoint y: 386, distance: 45.7
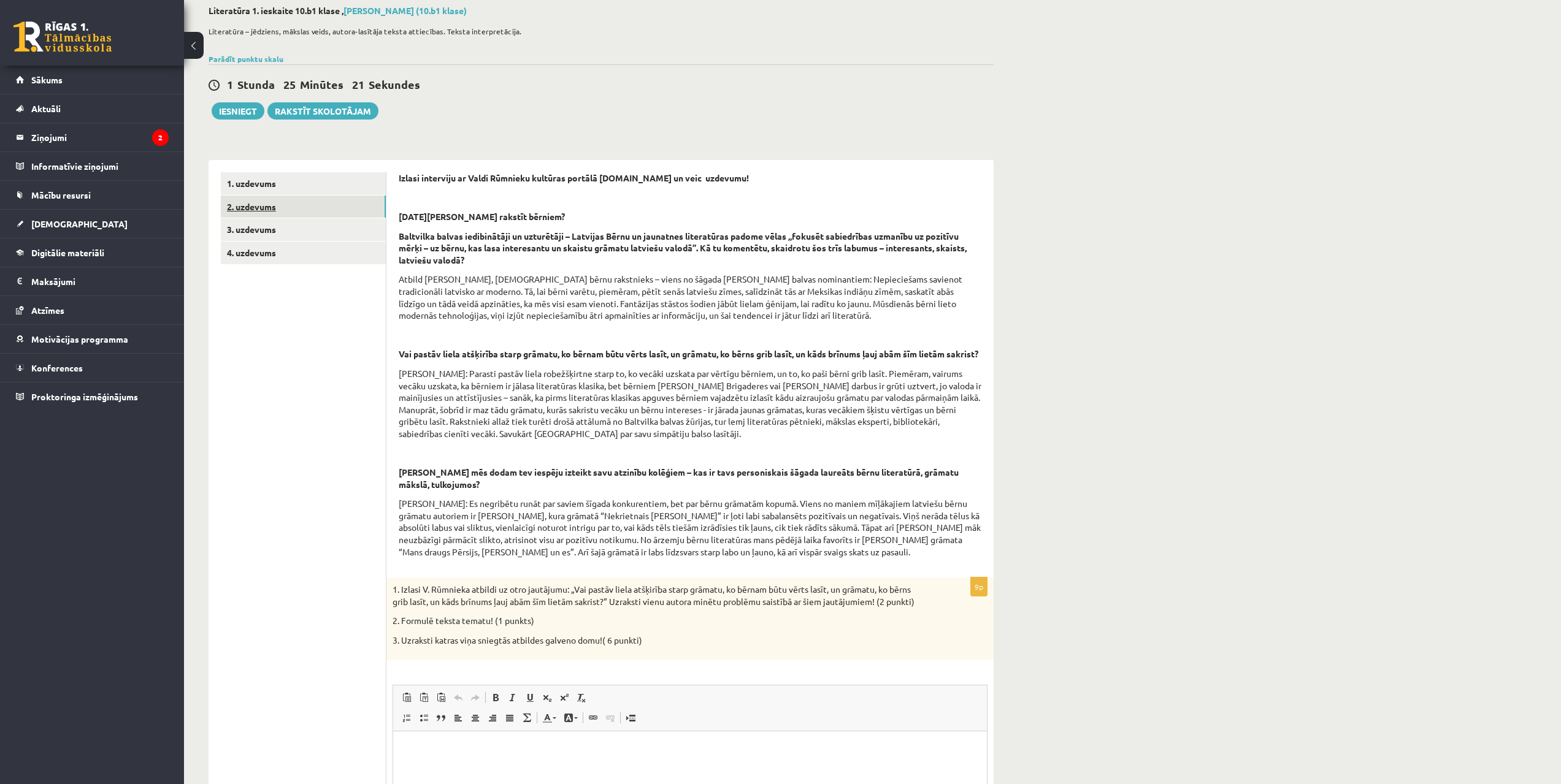
click at [251, 213] on link "2. uzdevums" at bounding box center [303, 207] width 165 height 23
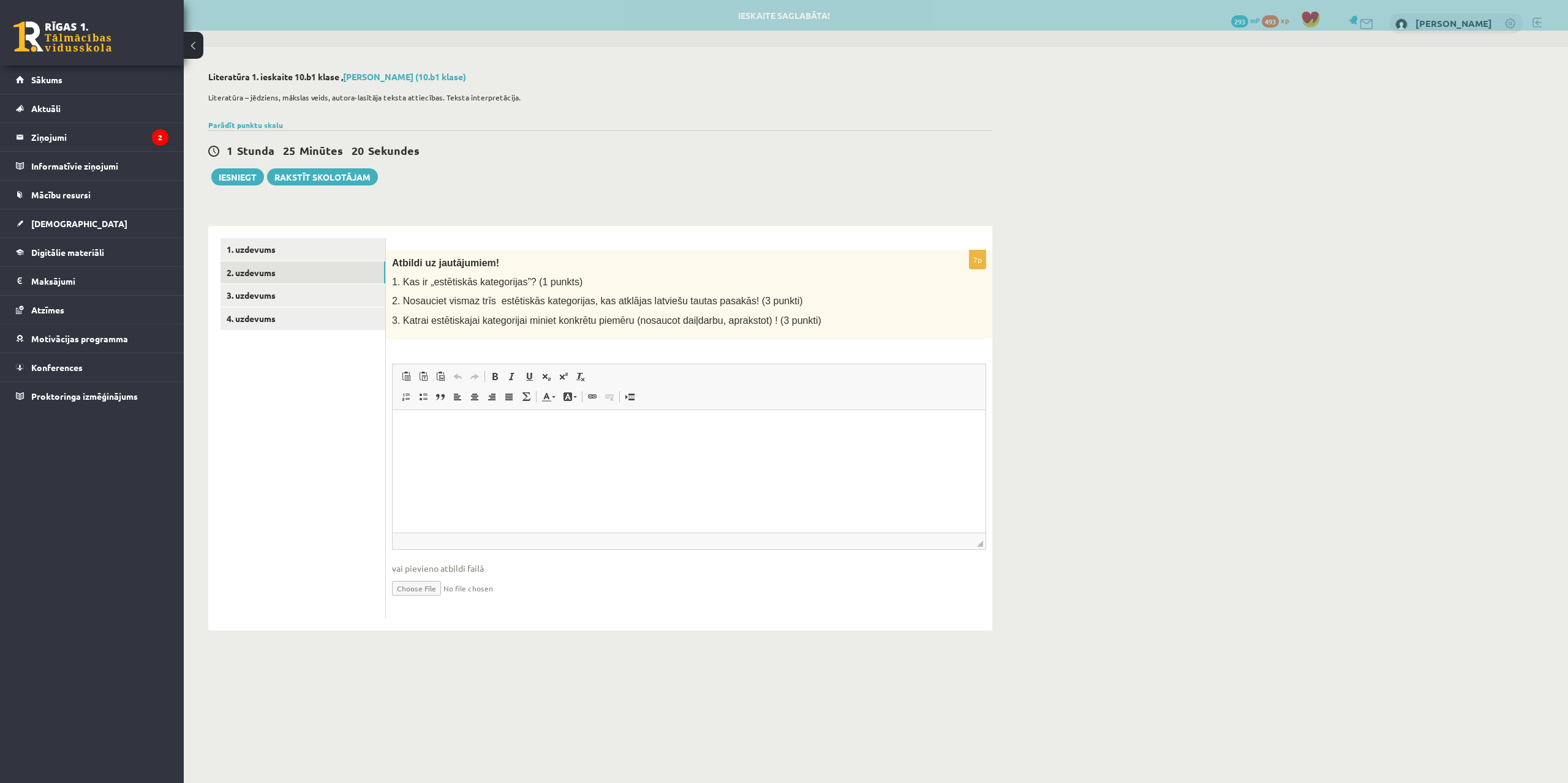
scroll to position [0, 0]
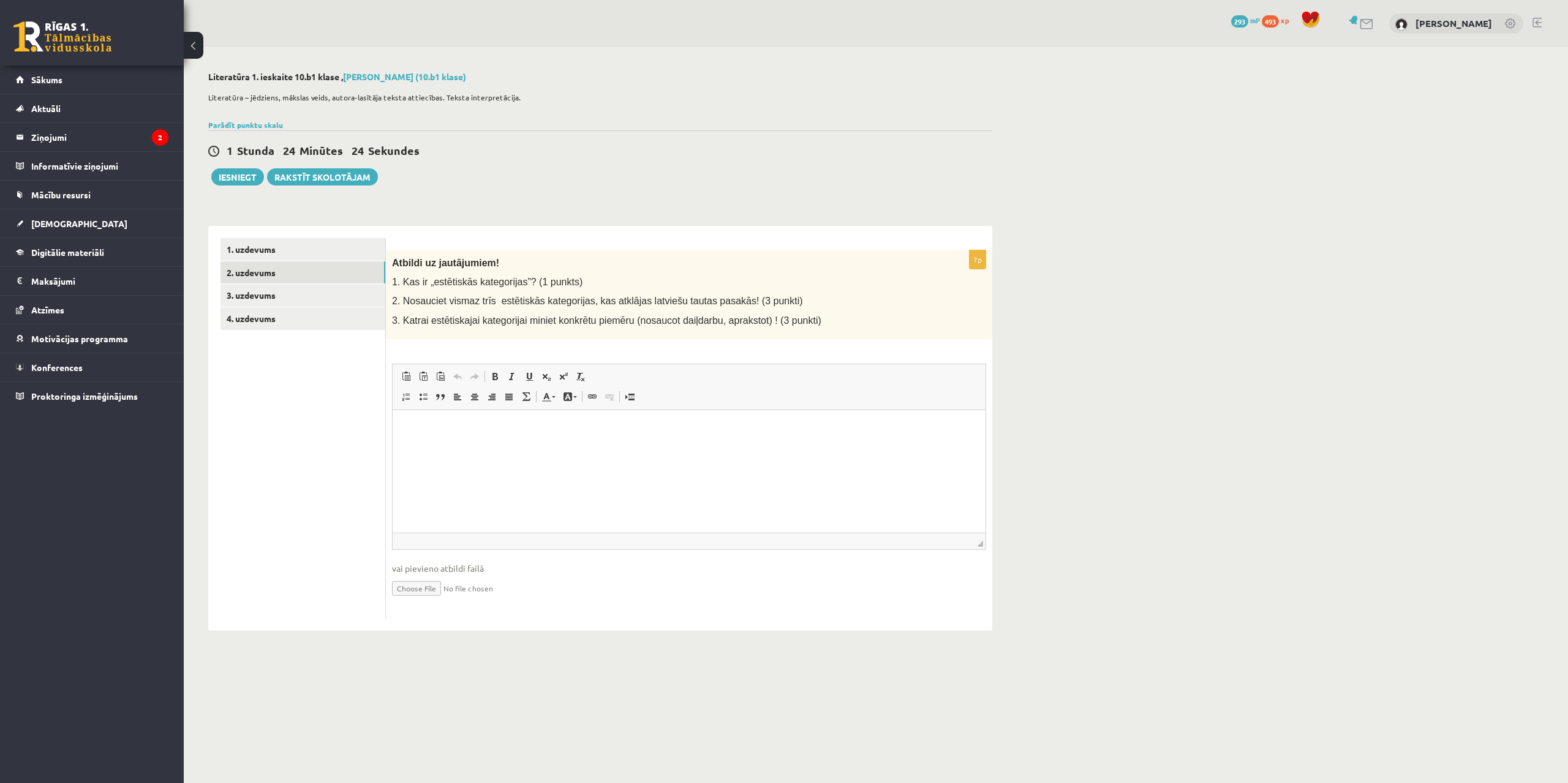
click at [447, 441] on html at bounding box center [688, 428] width 593 height 37
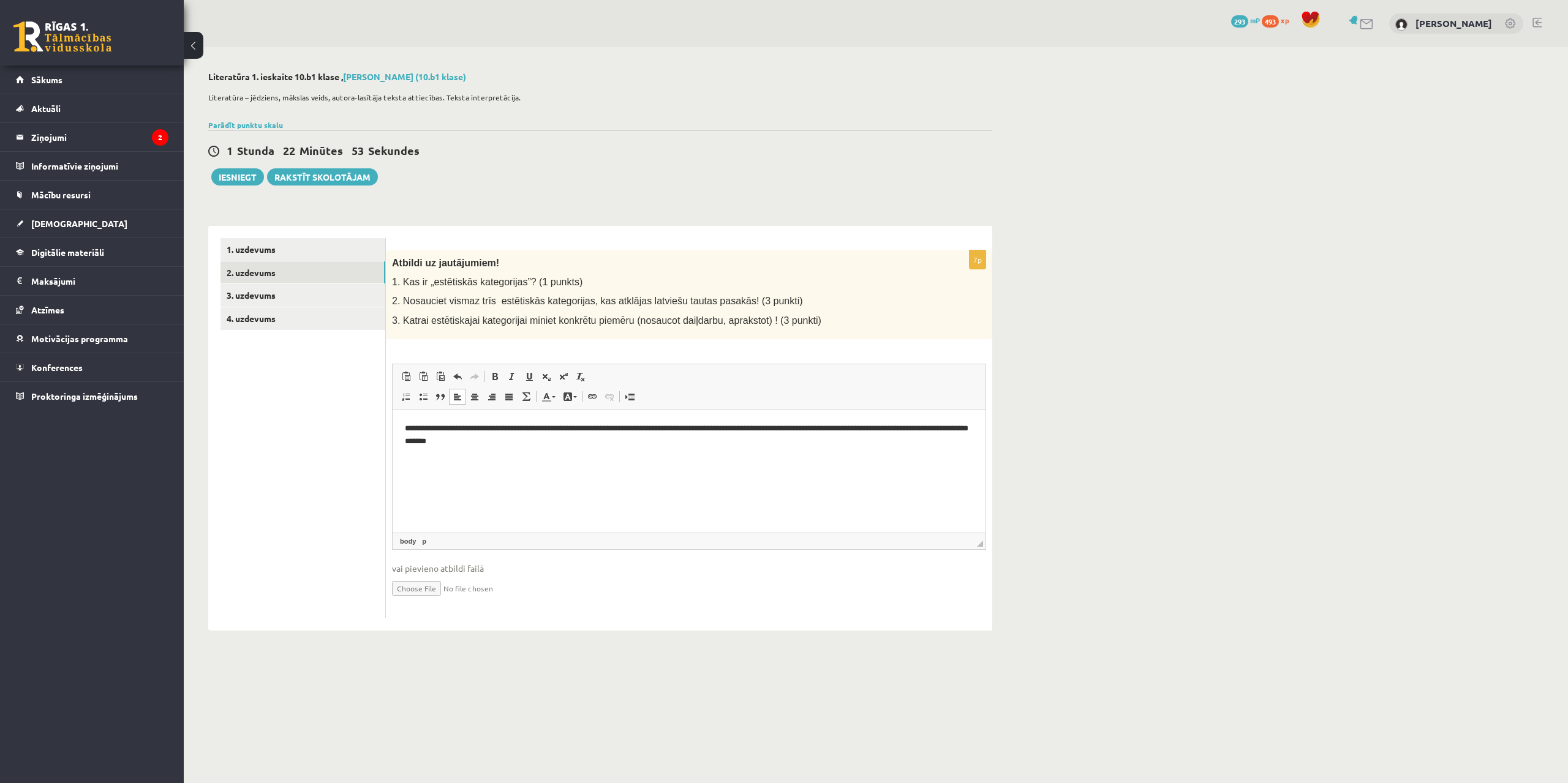
click at [401, 428] on html "**********" at bounding box center [688, 440] width 593 height 62
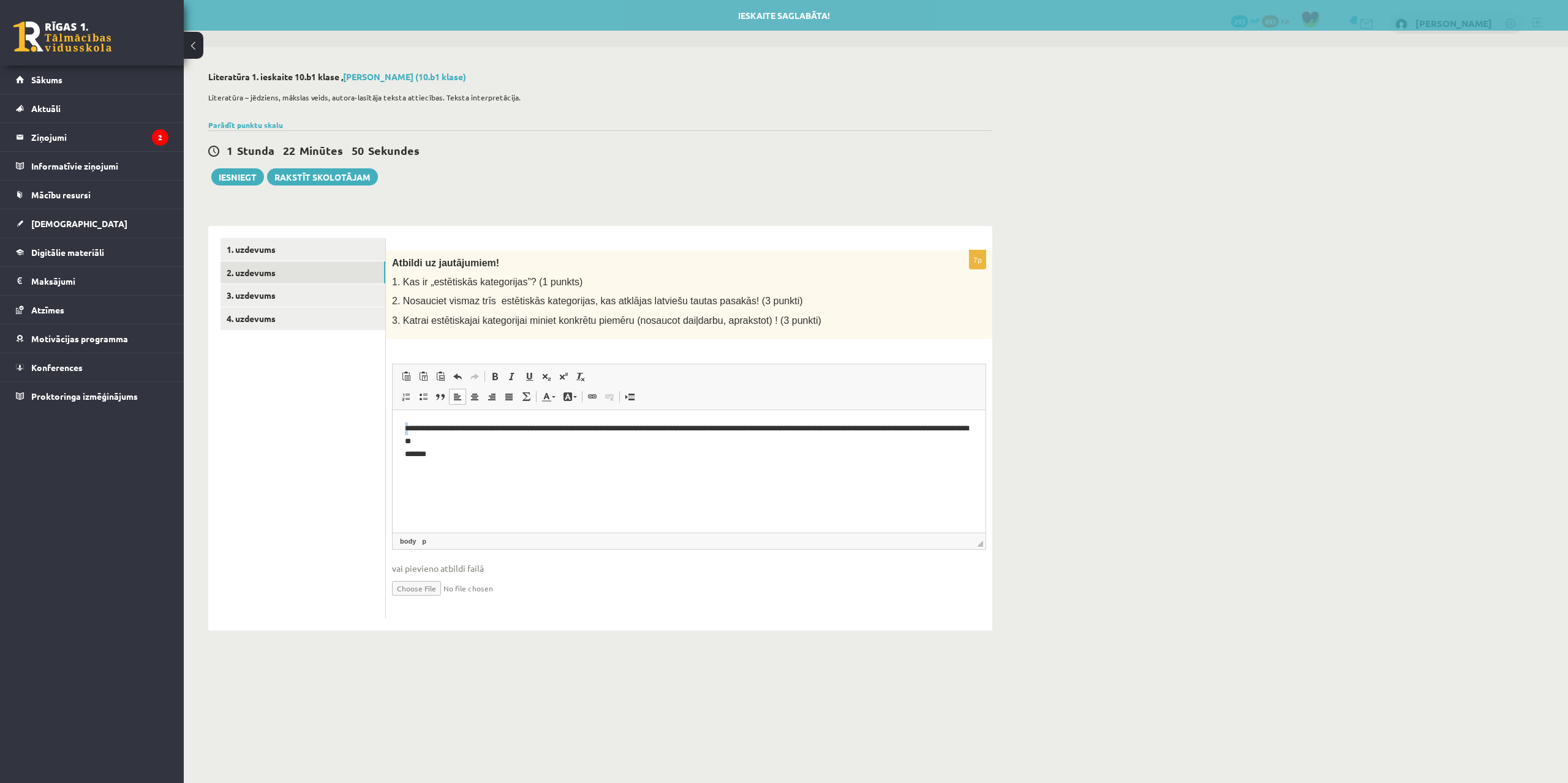
drag, startPoint x: 410, startPoint y: 428, endPoint x: 402, endPoint y: 429, distance: 8.1
click at [402, 429] on html "**********" at bounding box center [688, 440] width 593 height 62
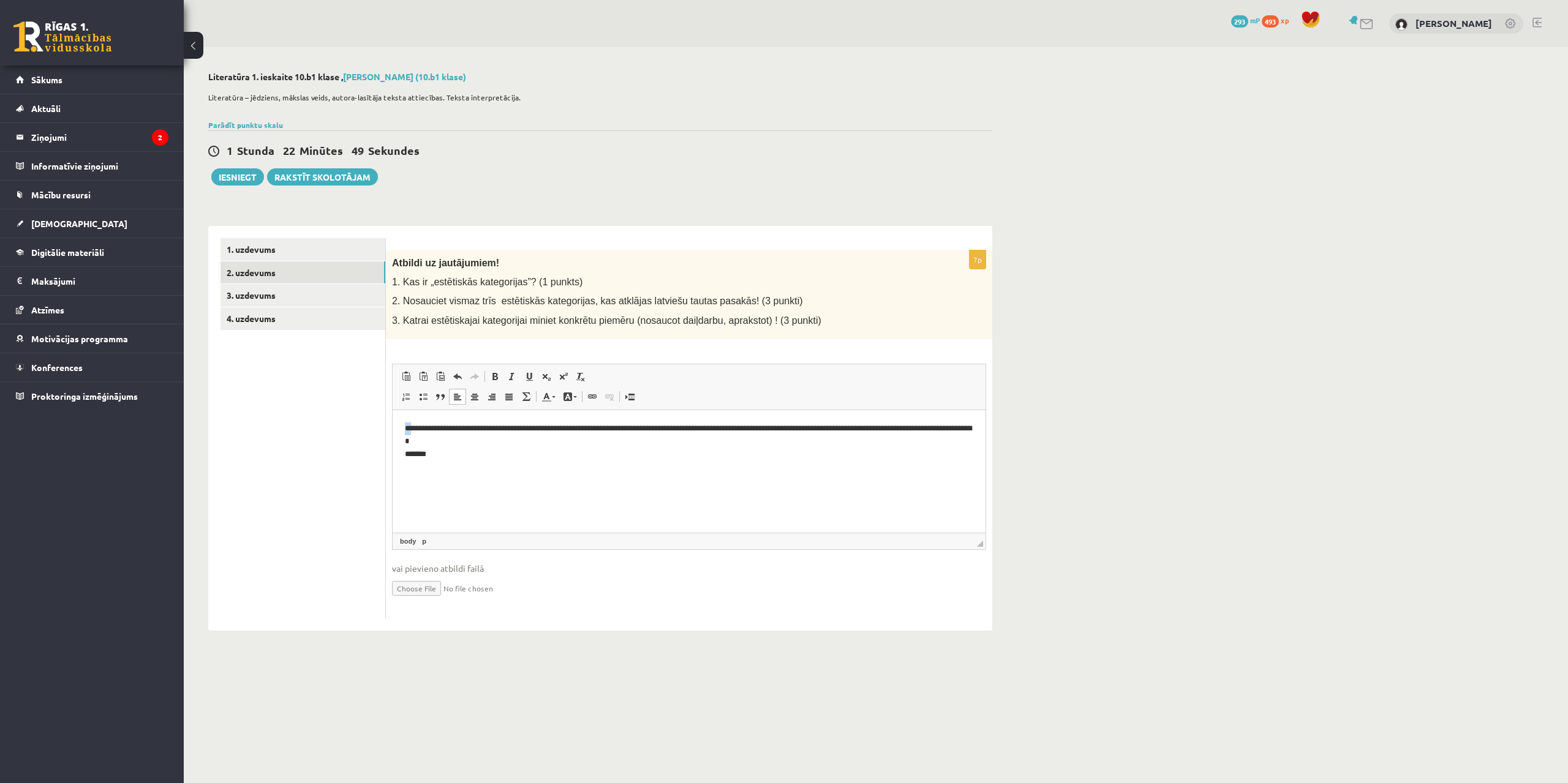
click at [405, 428] on p "**********" at bounding box center [689, 441] width 568 height 38
click at [493, 381] on span at bounding box center [494, 376] width 10 height 10
click at [360, 472] on ul "1. uzdevums 2. uzdevums 3. uzdevums 4. uzdevums" at bounding box center [302, 428] width 165 height 381
click at [445, 472] on html "**********" at bounding box center [688, 440] width 593 height 62
click at [509, 449] on p "**********" at bounding box center [689, 441] width 568 height 38
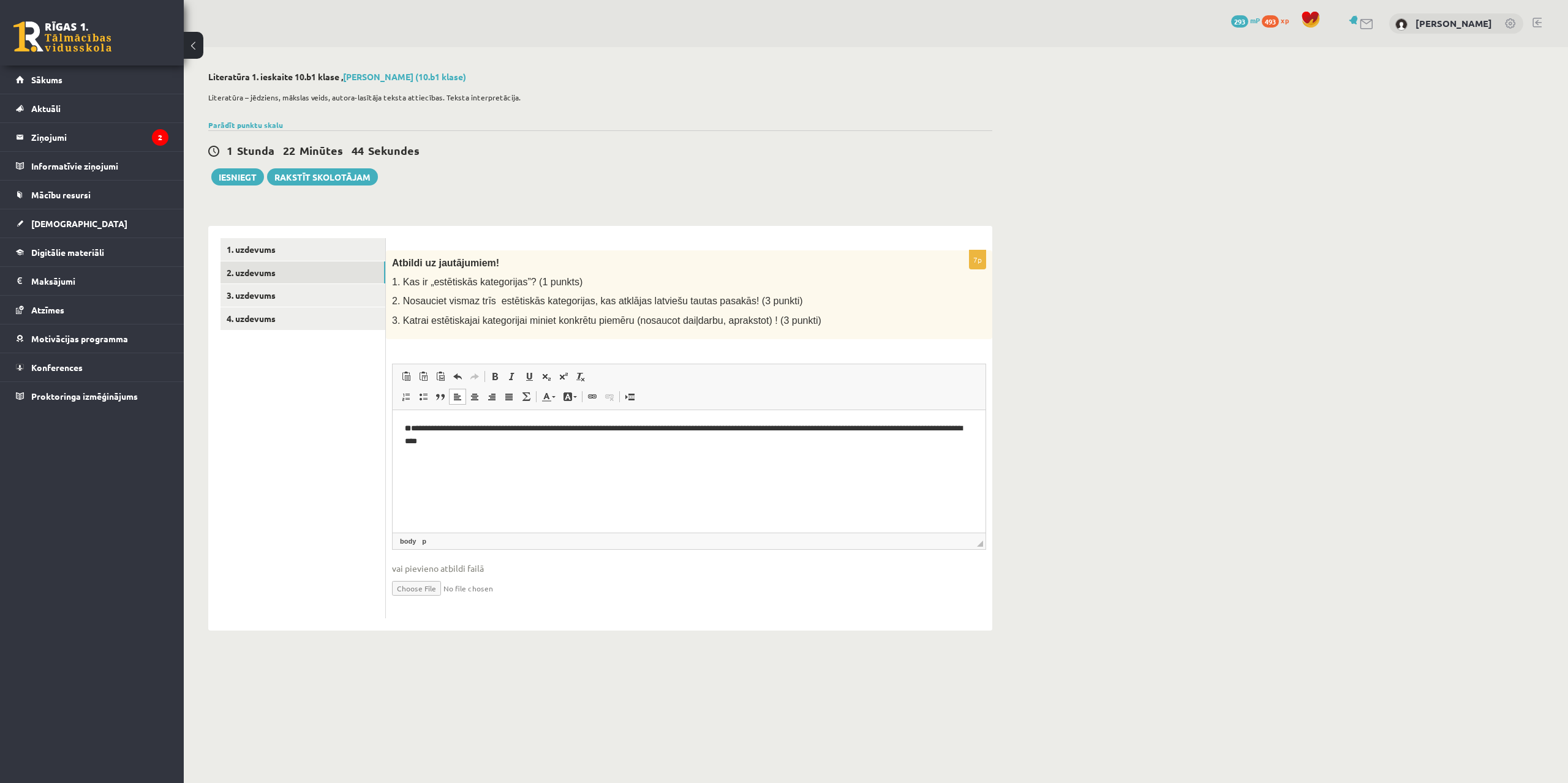
click at [414, 456] on p "**********" at bounding box center [689, 441] width 568 height 38
drag, startPoint x: 419, startPoint y: 463, endPoint x: 382, endPoint y: 461, distance: 37.1
click at [392, 461] on html "**********" at bounding box center [688, 440] width 593 height 62
click at [496, 383] on link "Bold Keyboard shortcut Ctrl+B" at bounding box center [494, 377] width 17 height 16
click at [435, 456] on p "**********" at bounding box center [689, 441] width 568 height 38
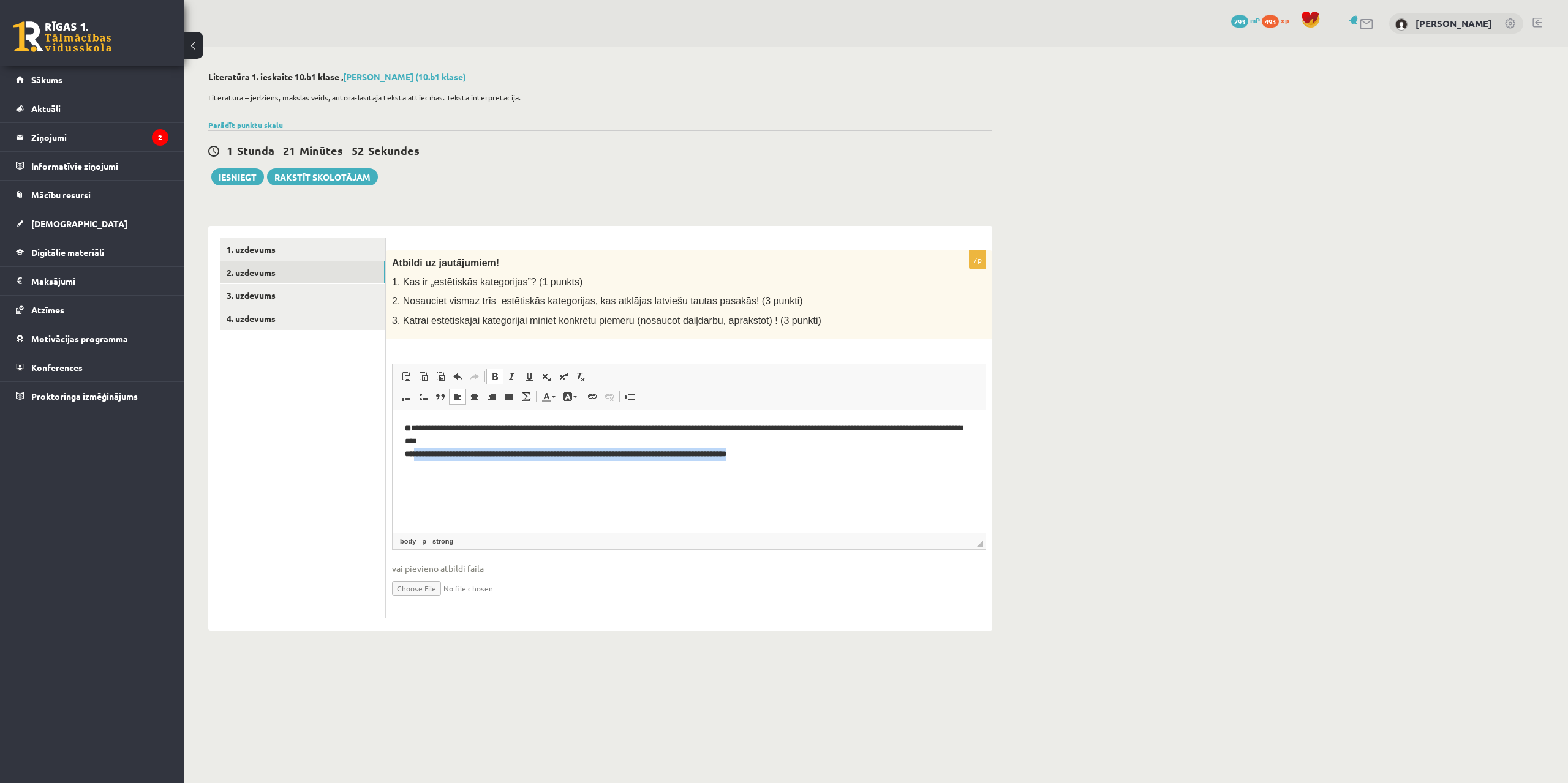
drag, startPoint x: 807, startPoint y: 456, endPoint x: 413, endPoint y: 465, distance: 394.1
click at [413, 465] on html "**********" at bounding box center [688, 440] width 593 height 62
click at [497, 374] on span at bounding box center [494, 376] width 10 height 10
click at [311, 484] on ul "1. uzdevums 2. uzdevums 3. uzdevums 4. uzdevums" at bounding box center [302, 428] width 165 height 381
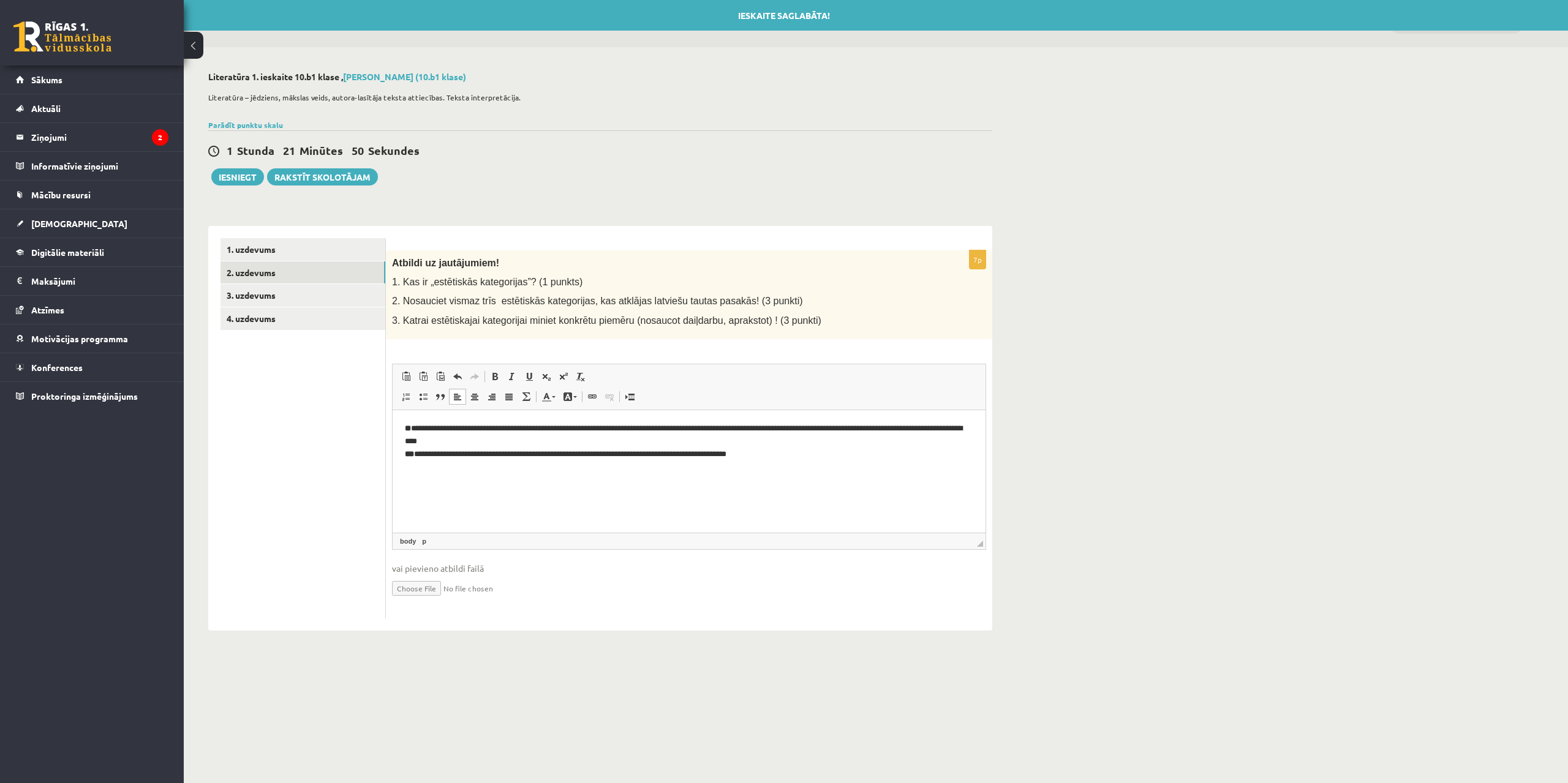
click at [435, 472] on html "**********" at bounding box center [688, 440] width 593 height 62
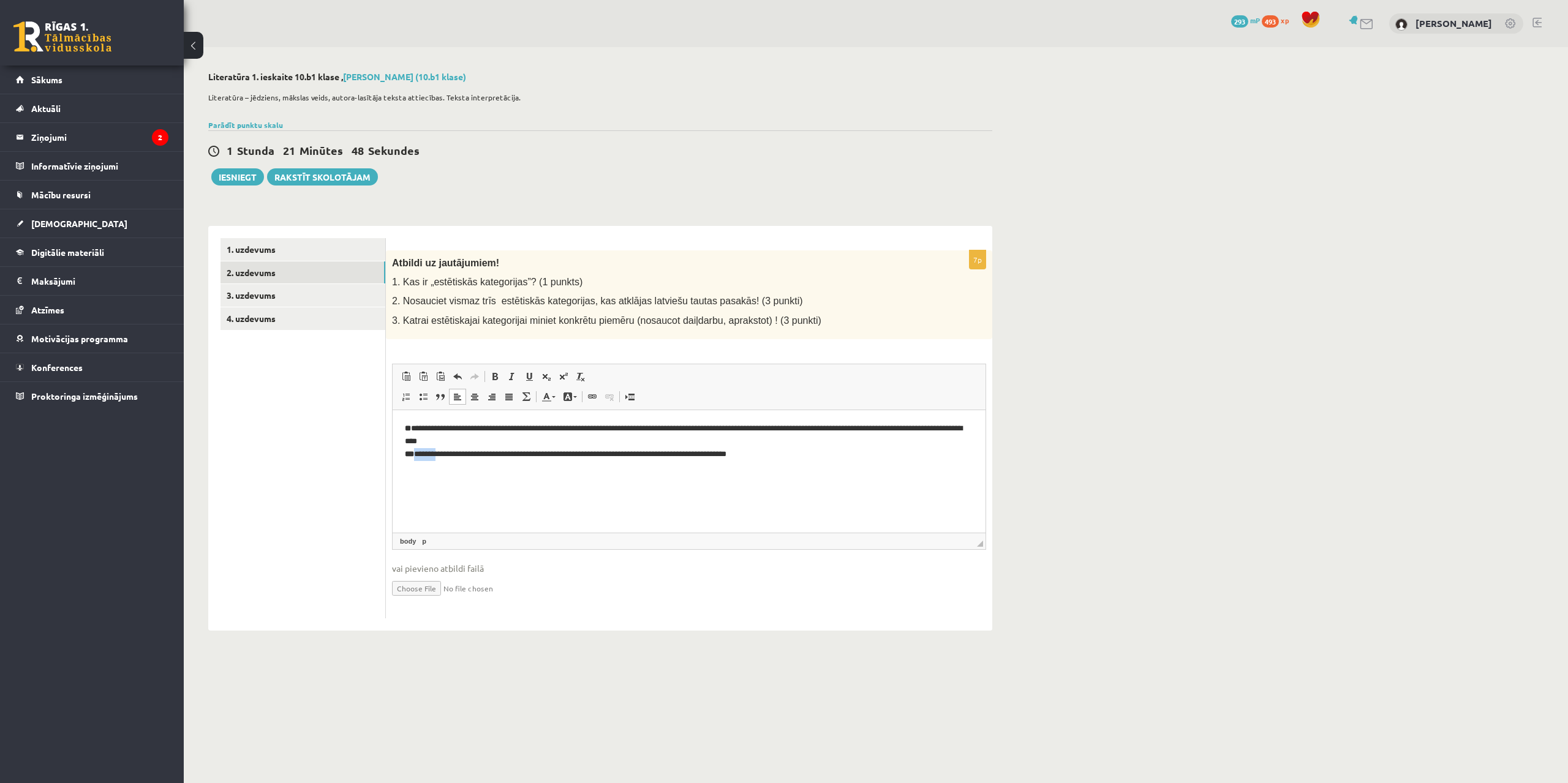
drag, startPoint x: 415, startPoint y: 456, endPoint x: 441, endPoint y: 452, distance: 26.3
click at [439, 452] on p "**********" at bounding box center [689, 441] width 568 height 38
click at [441, 452] on p "**********" at bounding box center [689, 441] width 568 height 38
click at [447, 452] on p "**********" at bounding box center [689, 441] width 568 height 38
click at [454, 452] on p "**********" at bounding box center [689, 441] width 568 height 38
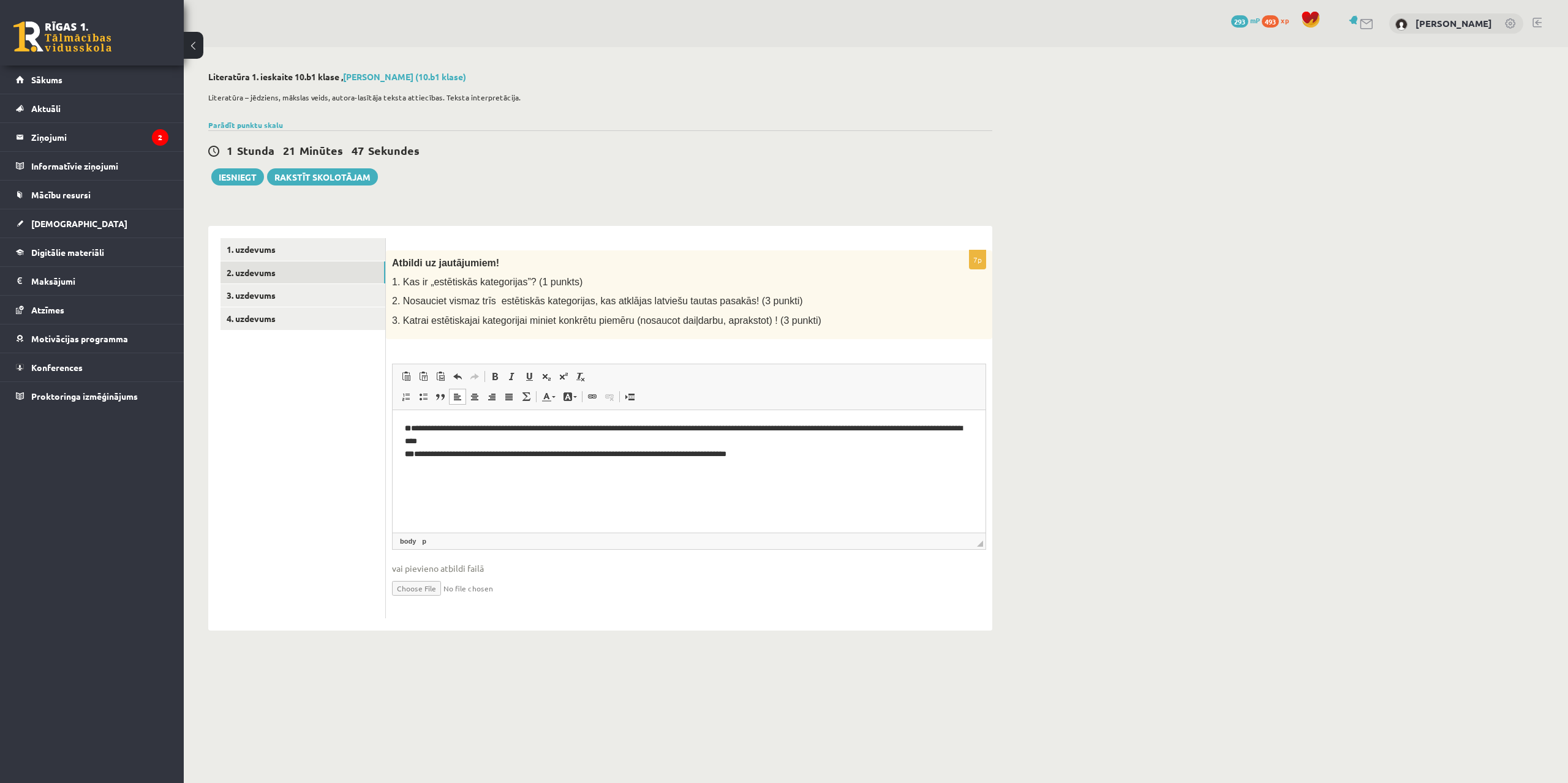
click at [456, 453] on p "**********" at bounding box center [689, 441] width 568 height 38
click at [415, 456] on p "**********" at bounding box center [689, 441] width 568 height 38
drag, startPoint x: 415, startPoint y: 456, endPoint x: 494, endPoint y: 454, distance: 79.0
click at [493, 454] on p "**********" at bounding box center [689, 441] width 568 height 38
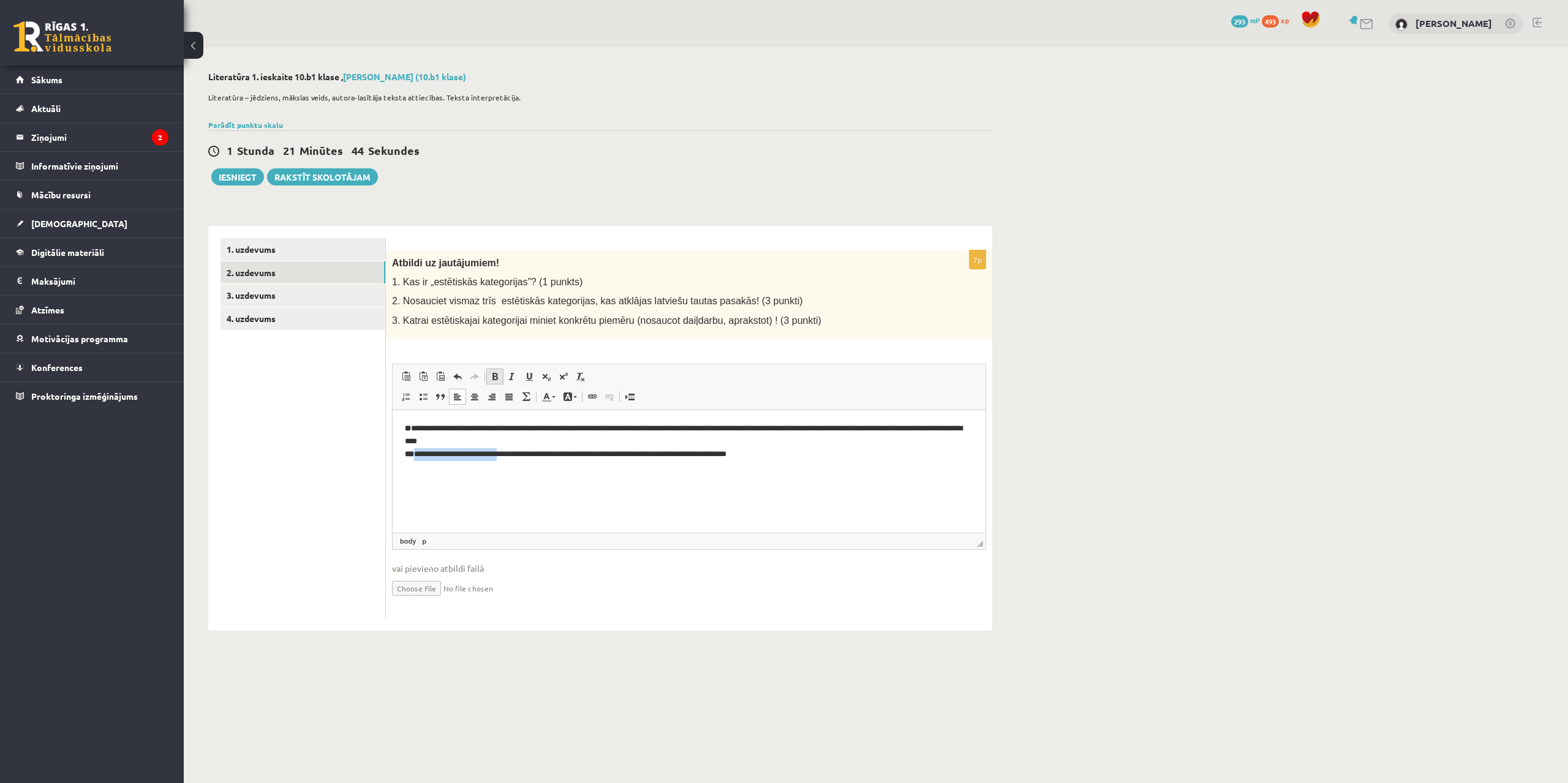
click at [497, 377] on span at bounding box center [494, 376] width 10 height 10
drag, startPoint x: 619, startPoint y: 506, endPoint x: 641, endPoint y: 491, distance: 26.6
click at [621, 472] on html "**********" at bounding box center [688, 440] width 593 height 62
drag, startPoint x: 656, startPoint y: 453, endPoint x: 783, endPoint y: 448, distance: 127.1
click at [783, 448] on p "**********" at bounding box center [689, 441] width 568 height 38
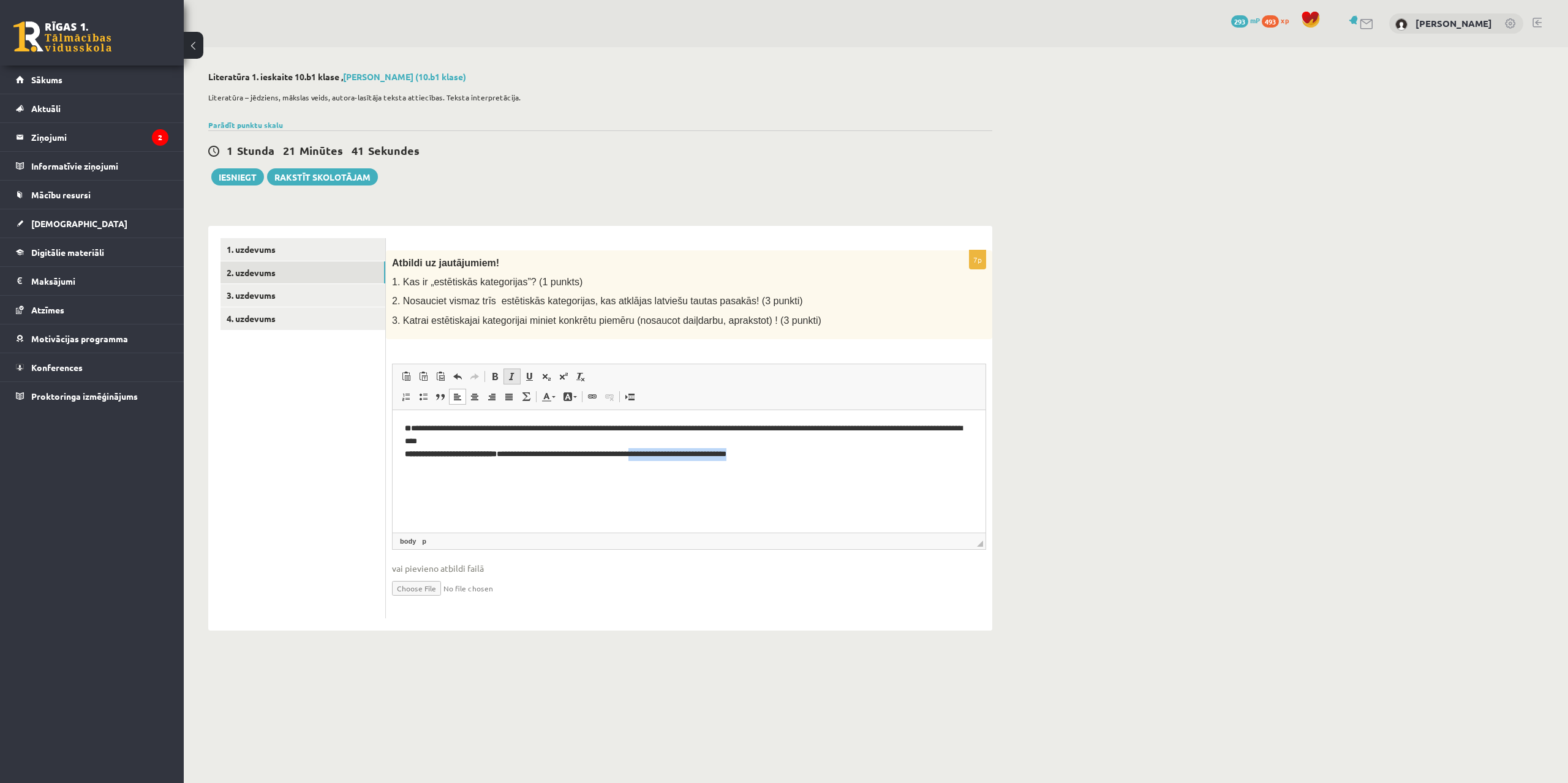
click at [512, 376] on span at bounding box center [512, 376] width 10 height 10
click at [687, 472] on html "**********" at bounding box center [688, 440] width 593 height 62
drag, startPoint x: 659, startPoint y: 453, endPoint x: 678, endPoint y: 419, distance: 38.9
click at [798, 455] on p "**********" at bounding box center [689, 441] width 568 height 38
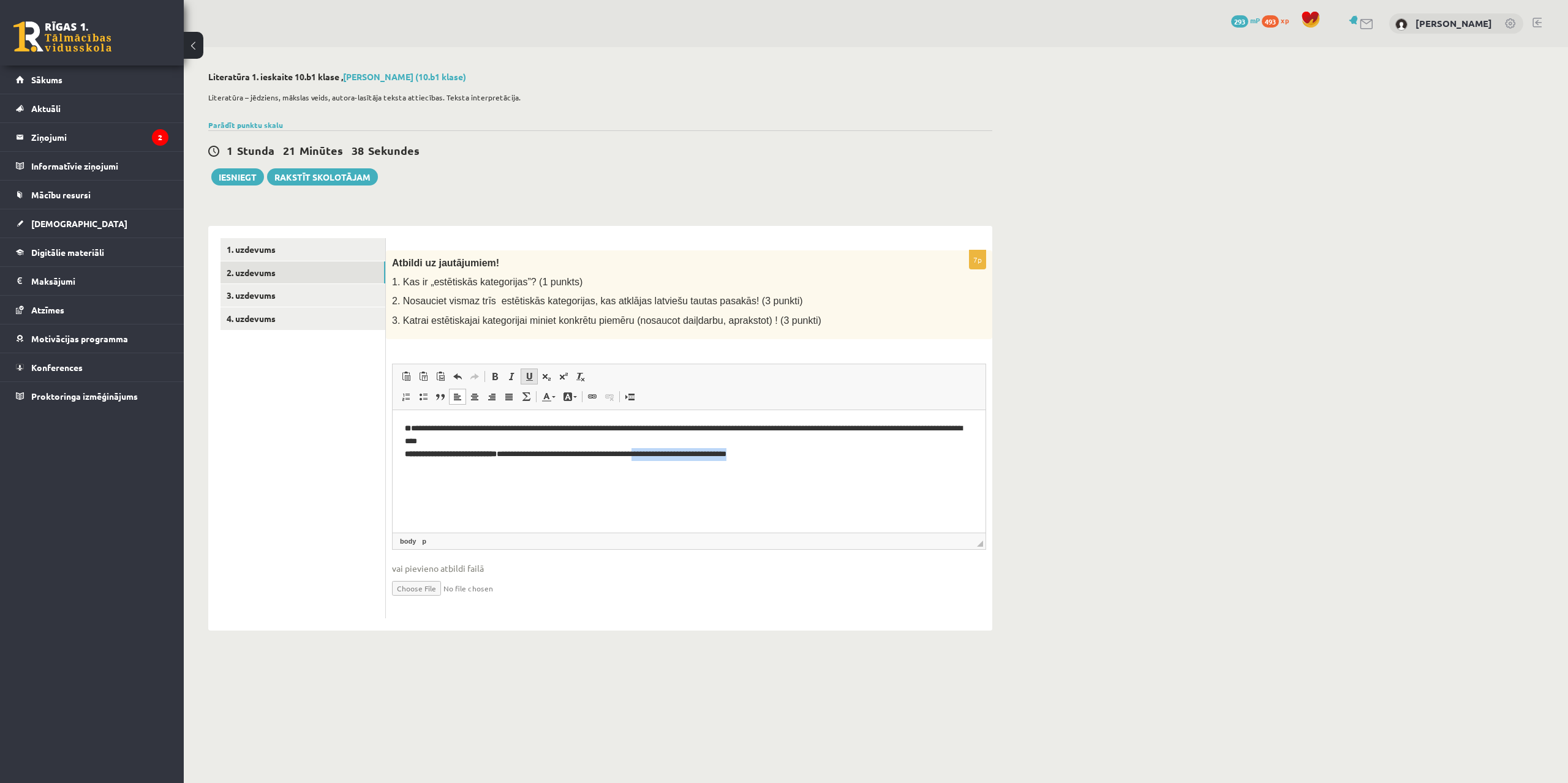
click at [530, 379] on span at bounding box center [529, 376] width 10 height 10
click at [580, 472] on html "**********" at bounding box center [688, 440] width 593 height 62
click at [698, 458] on p "**********" at bounding box center [689, 441] width 568 height 38
click at [692, 455] on u "**********" at bounding box center [678, 453] width 95 height 8
click at [319, 605] on ul "1. uzdevums 2. uzdevums 3. uzdevums 4. uzdevums" at bounding box center [302, 428] width 165 height 381
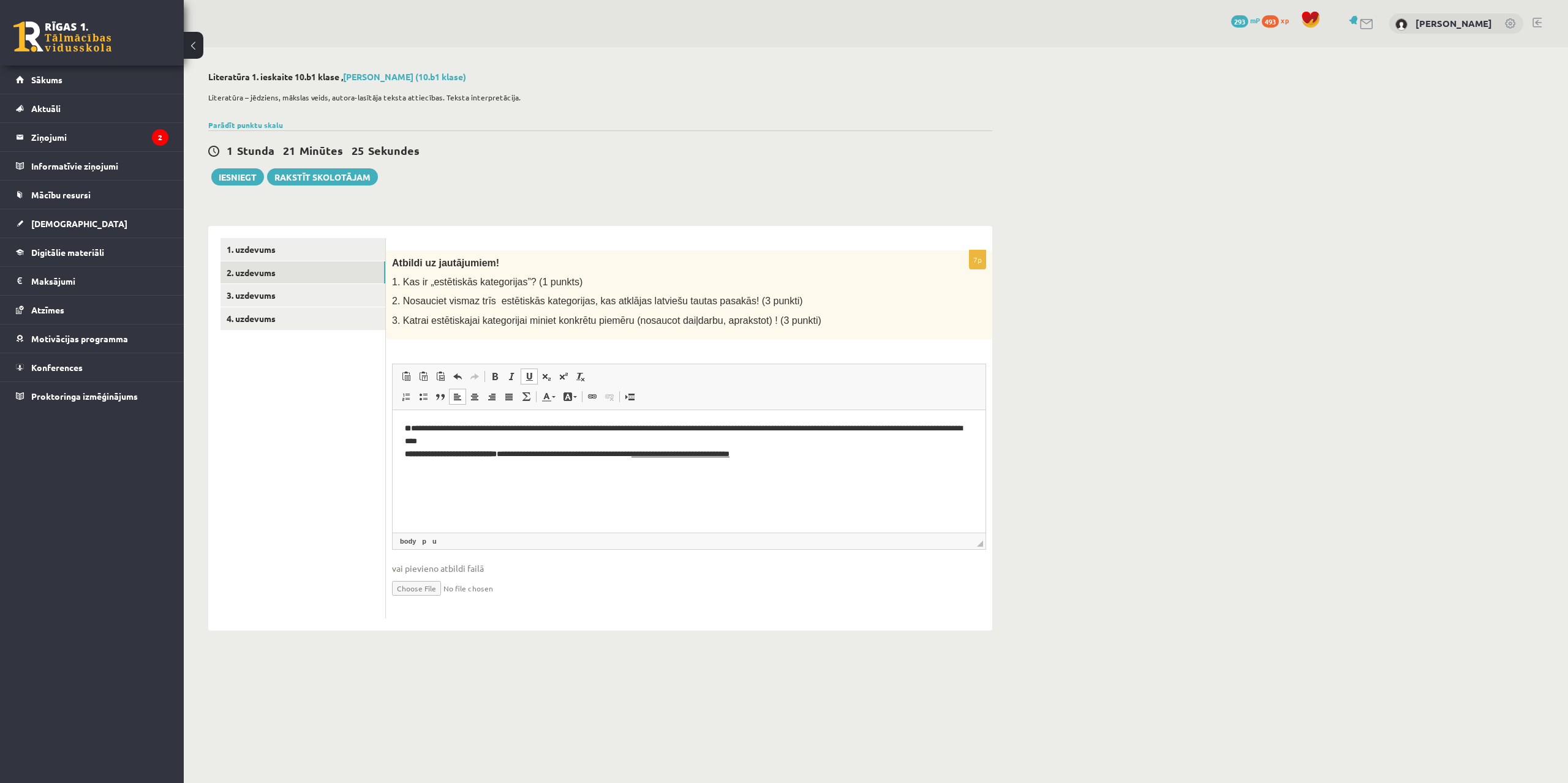
click at [798, 460] on html "**********" at bounding box center [688, 440] width 593 height 62
click at [407, 463] on body "**********" at bounding box center [689, 451] width 568 height 59
drag, startPoint x: 777, startPoint y: 888, endPoint x: 386, endPoint y: 478, distance: 566.6
click at [392, 478] on html "**********" at bounding box center [688, 451] width 593 height 83
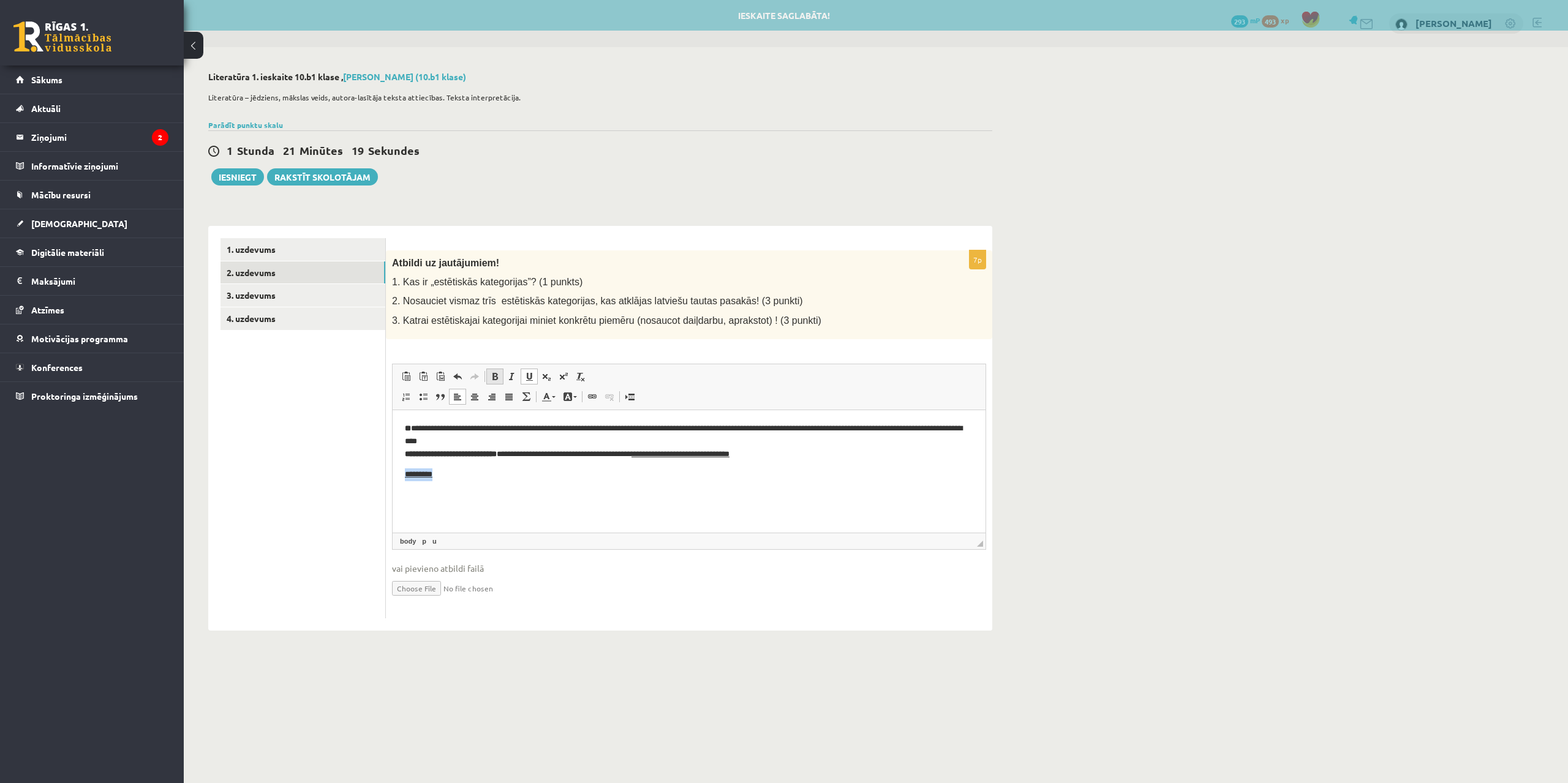
click at [499, 381] on span at bounding box center [494, 376] width 10 height 10
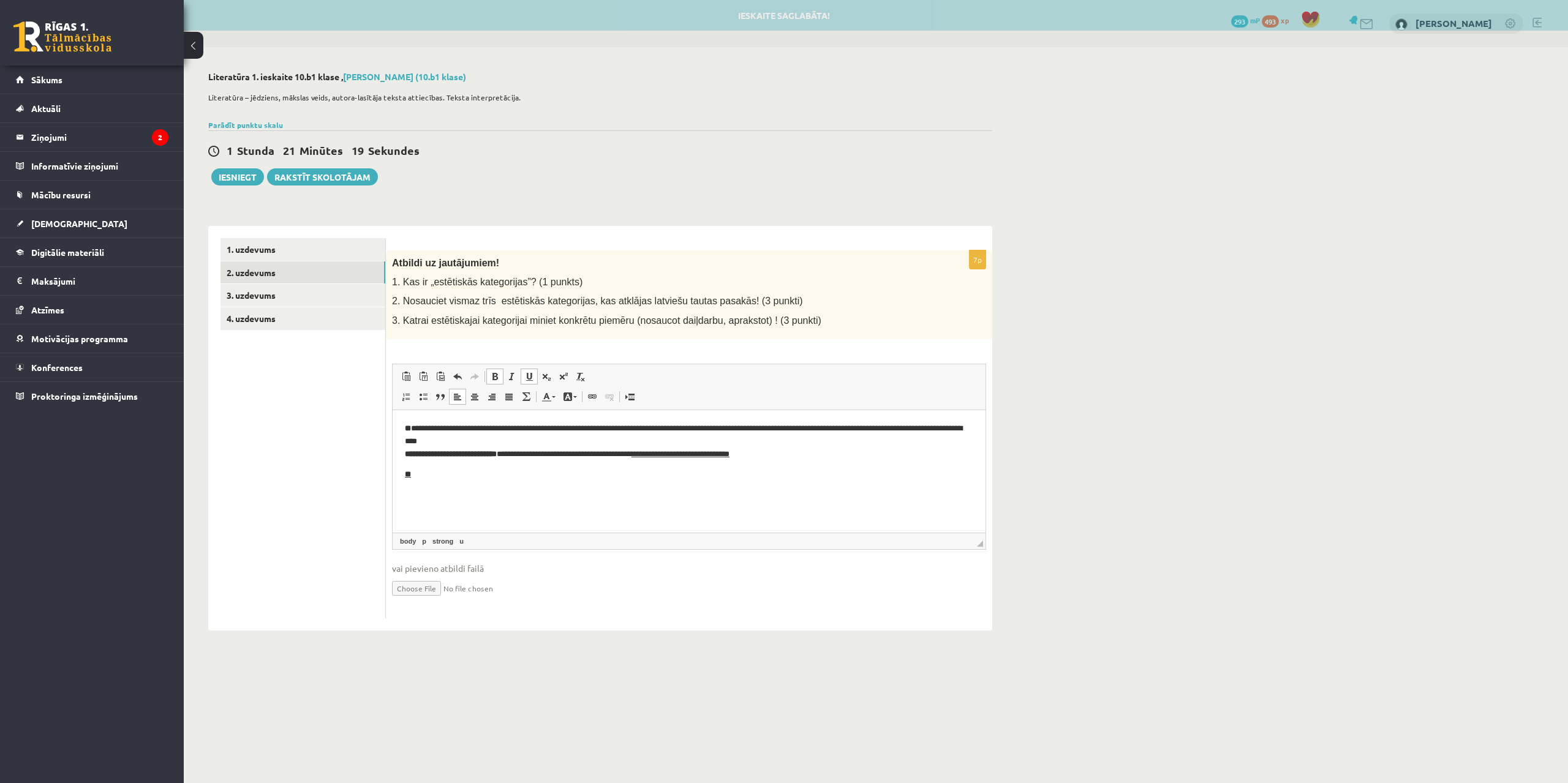
click at [527, 382] on span at bounding box center [529, 376] width 10 height 10
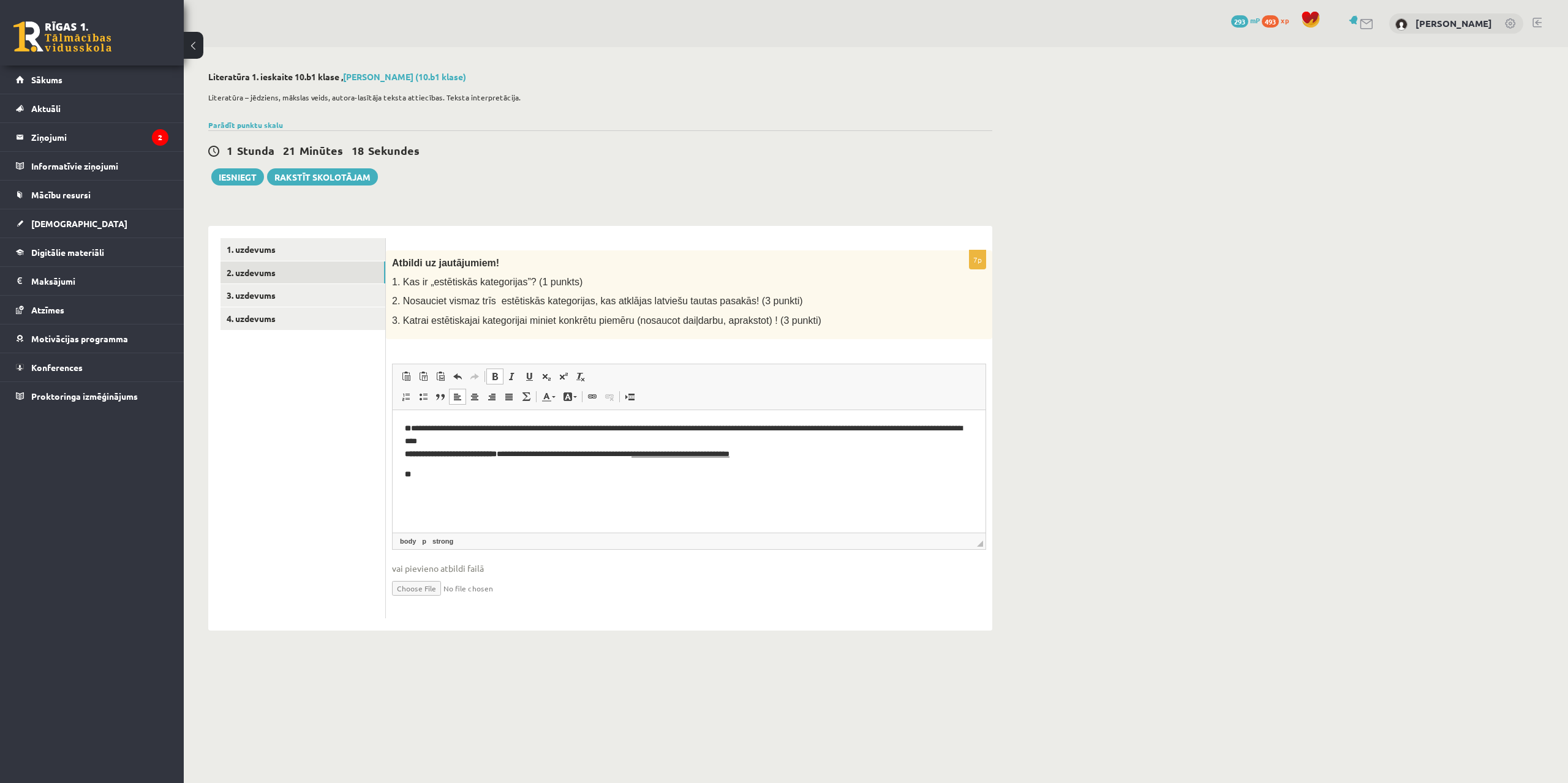
click at [430, 489] on html "**********" at bounding box center [688, 451] width 593 height 83
click at [416, 481] on html "**********" at bounding box center [688, 451] width 593 height 83
click at [493, 379] on span at bounding box center [494, 376] width 10 height 10
click at [451, 498] on p "**********" at bounding box center [689, 508] width 568 height 38
click at [453, 497] on p "**********" at bounding box center [689, 508] width 568 height 38
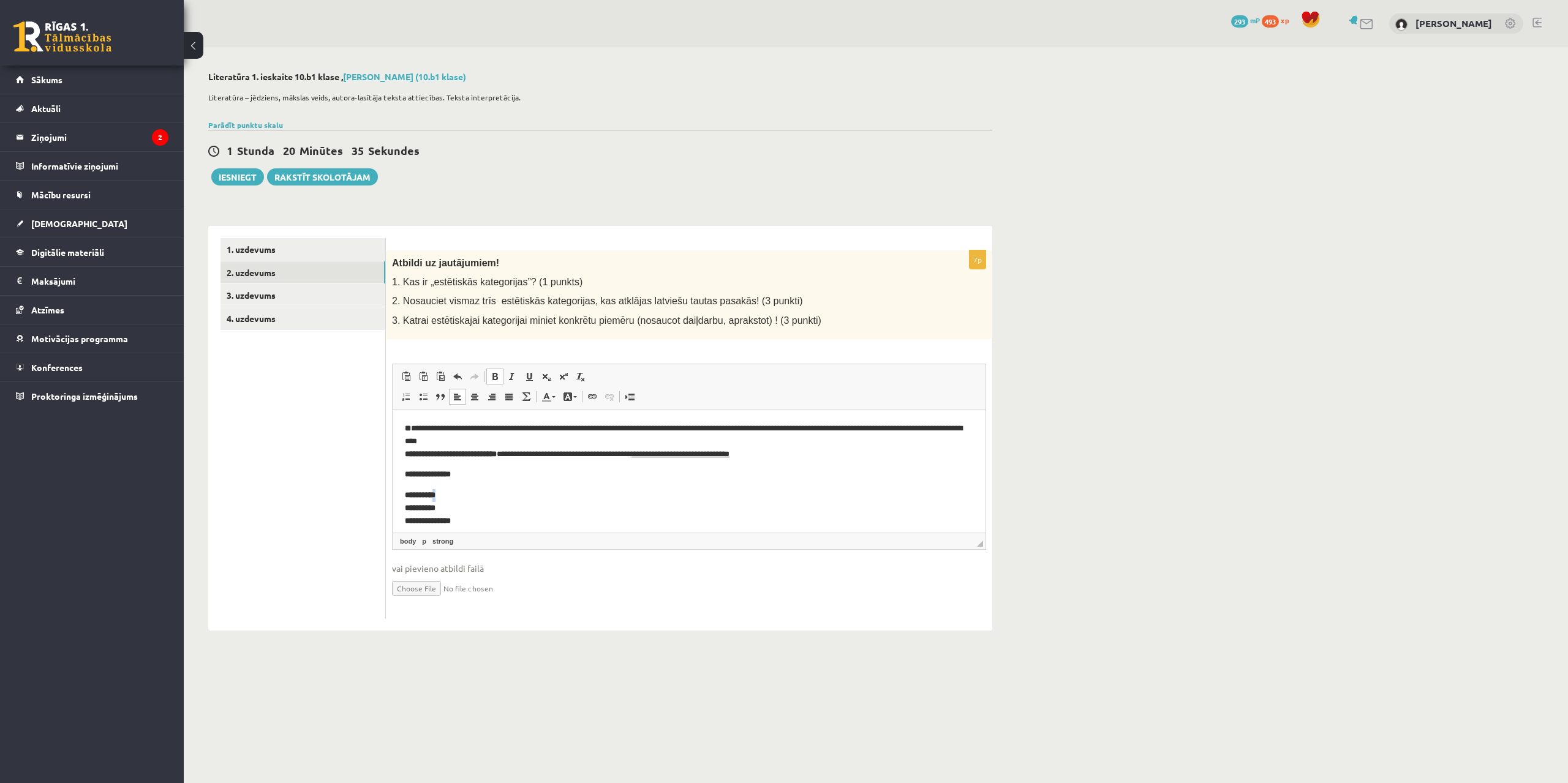
click at [455, 497] on p "**********" at bounding box center [689, 508] width 568 height 38
click at [468, 493] on p "**********" at bounding box center [689, 508] width 568 height 38
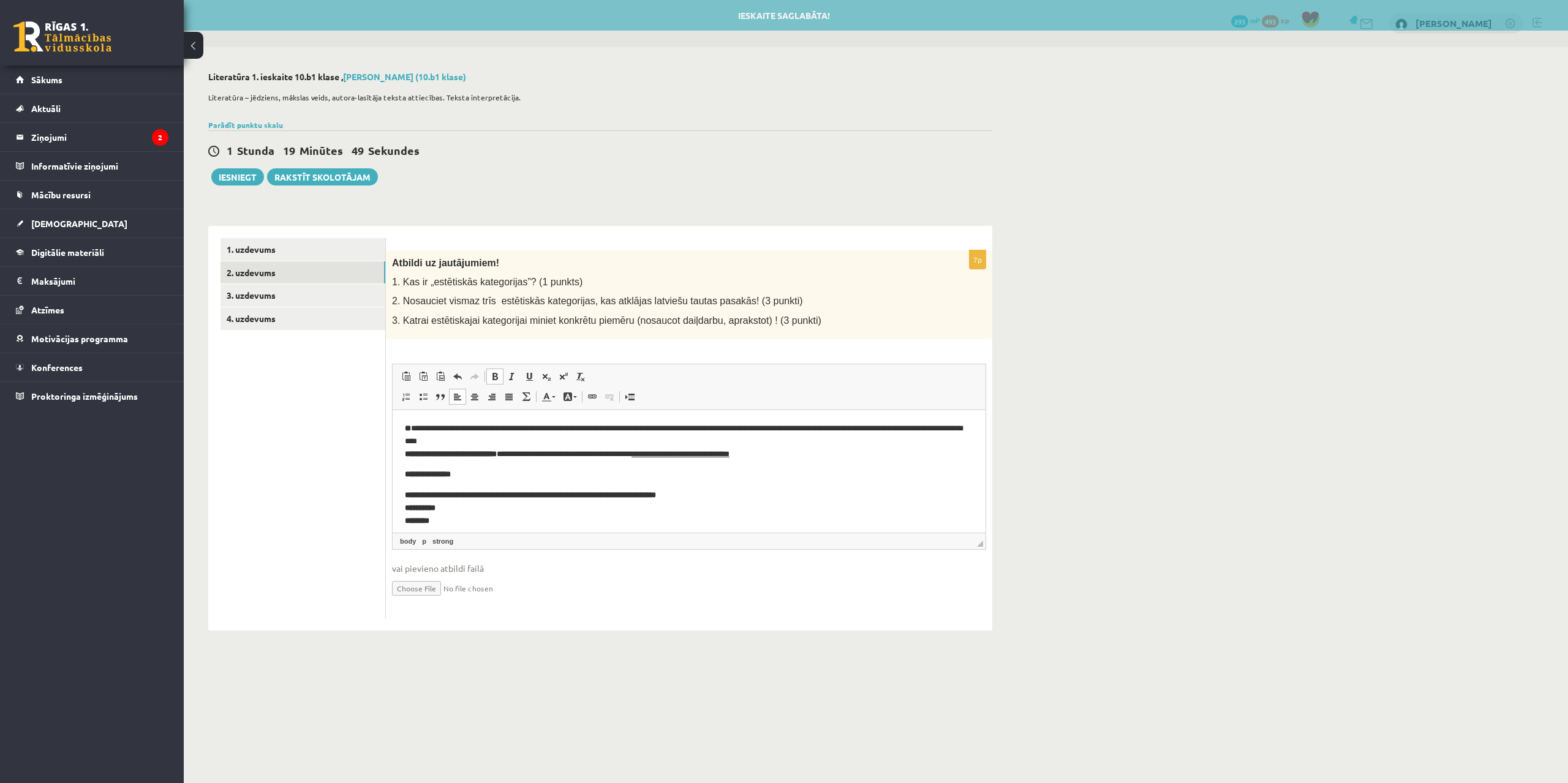
click at [455, 507] on p "**********" at bounding box center [689, 508] width 568 height 38
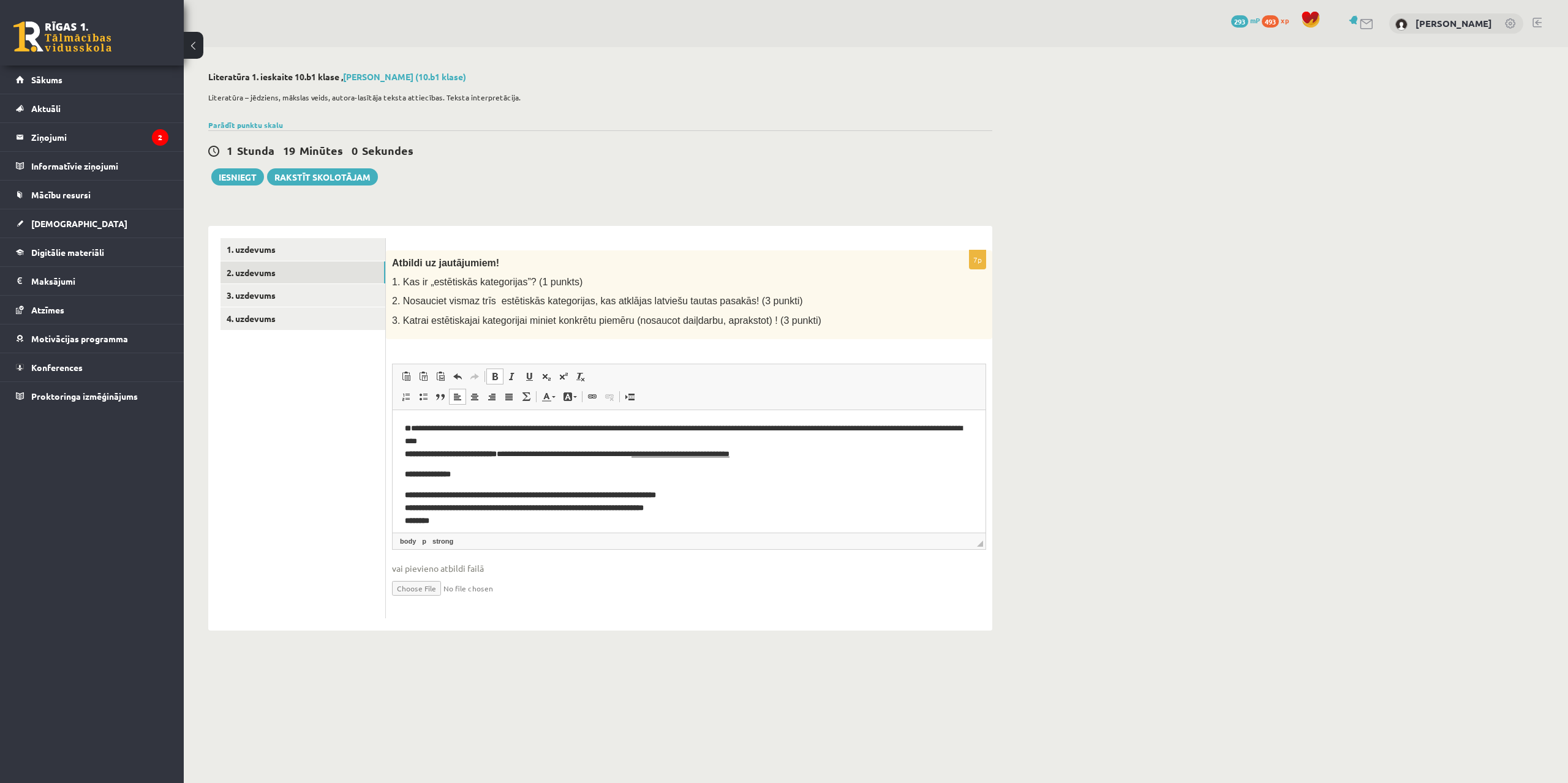
click at [450, 516] on p "**********" at bounding box center [689, 508] width 568 height 38
click at [632, 520] on p "**********" at bounding box center [689, 508] width 568 height 38
click at [263, 298] on link "3. uzdevums" at bounding box center [302, 295] width 165 height 23
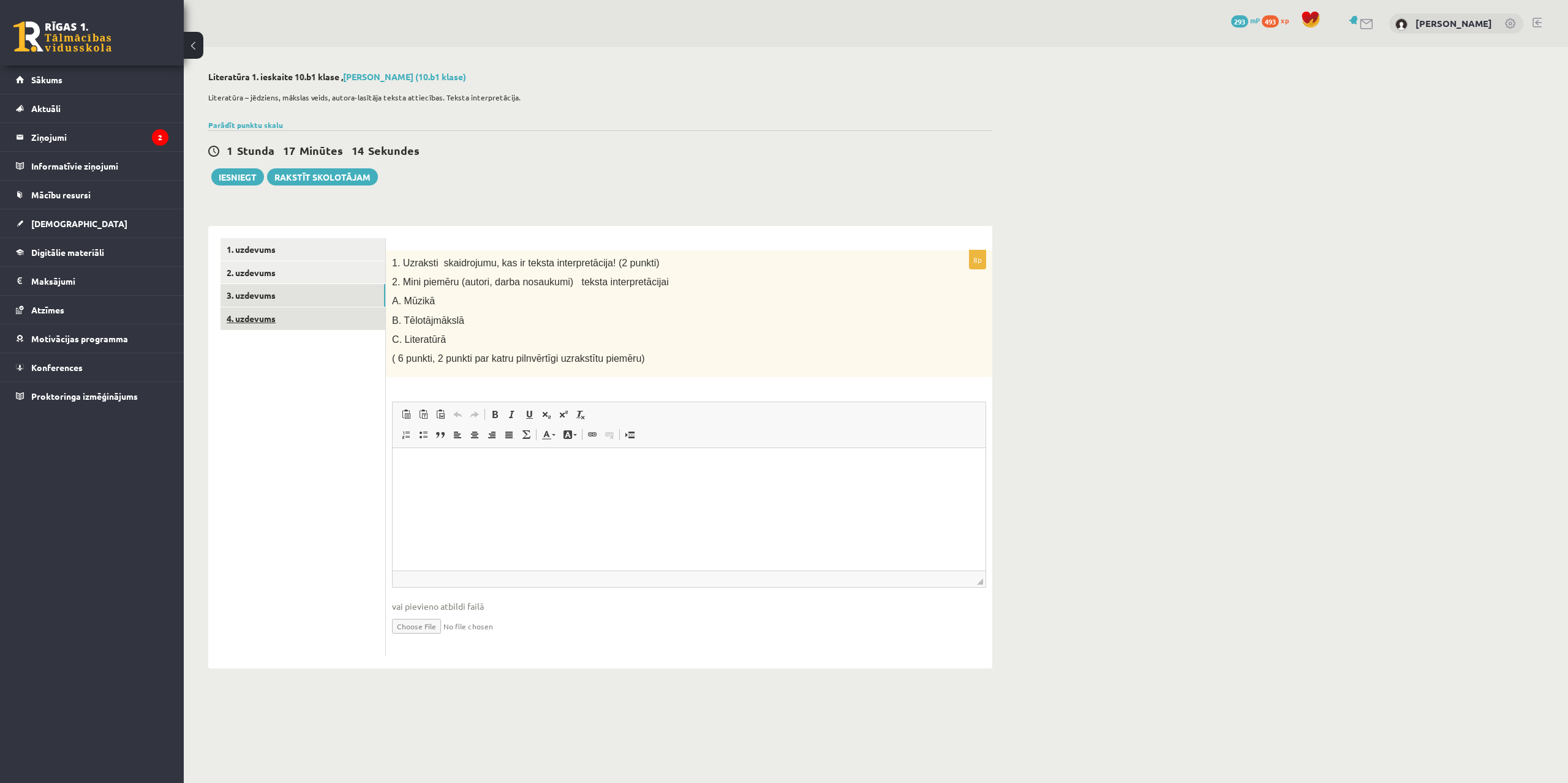
click at [288, 316] on link "4. uzdevums" at bounding box center [302, 318] width 165 height 23
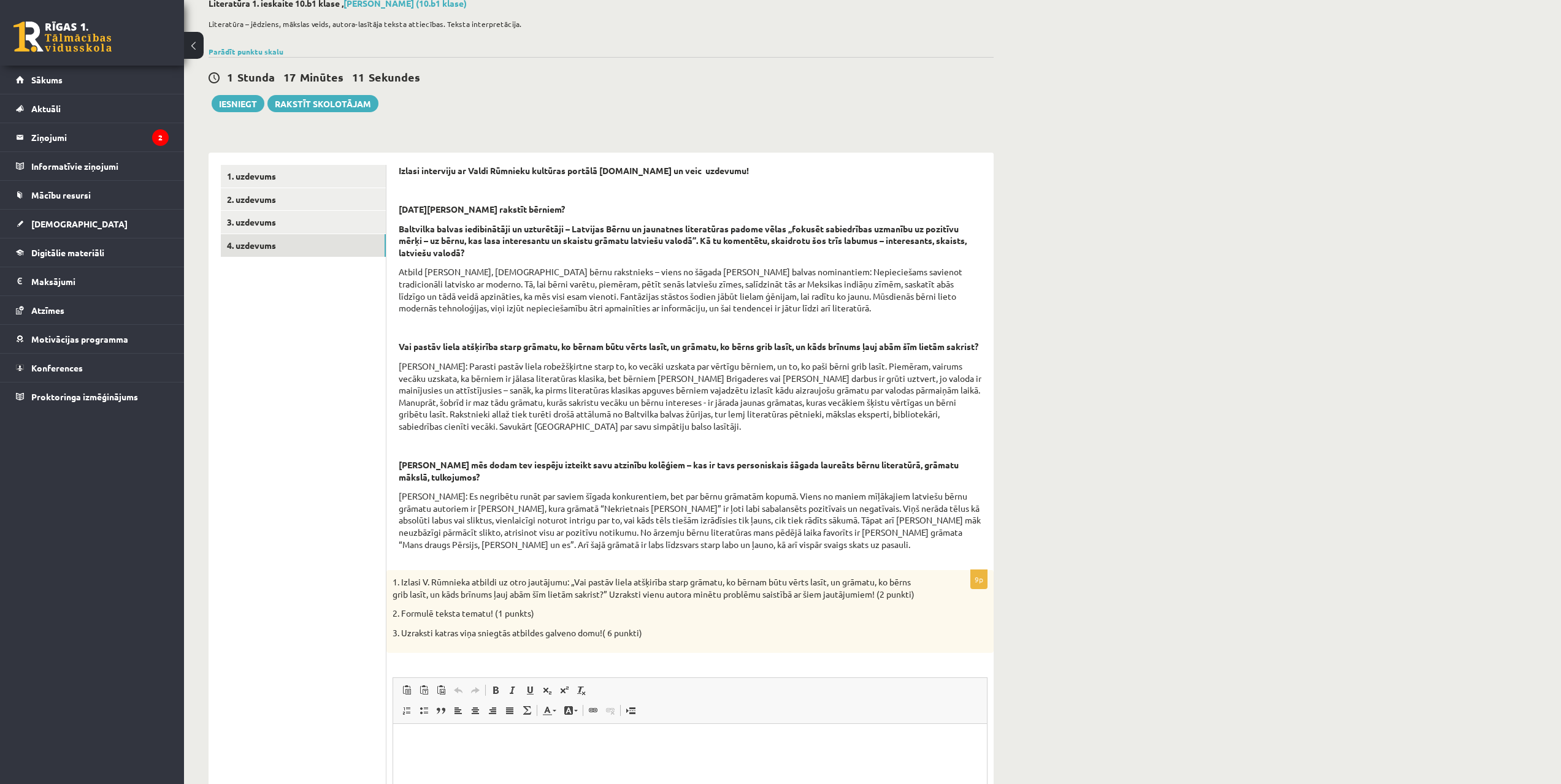
scroll to position [79, 0]
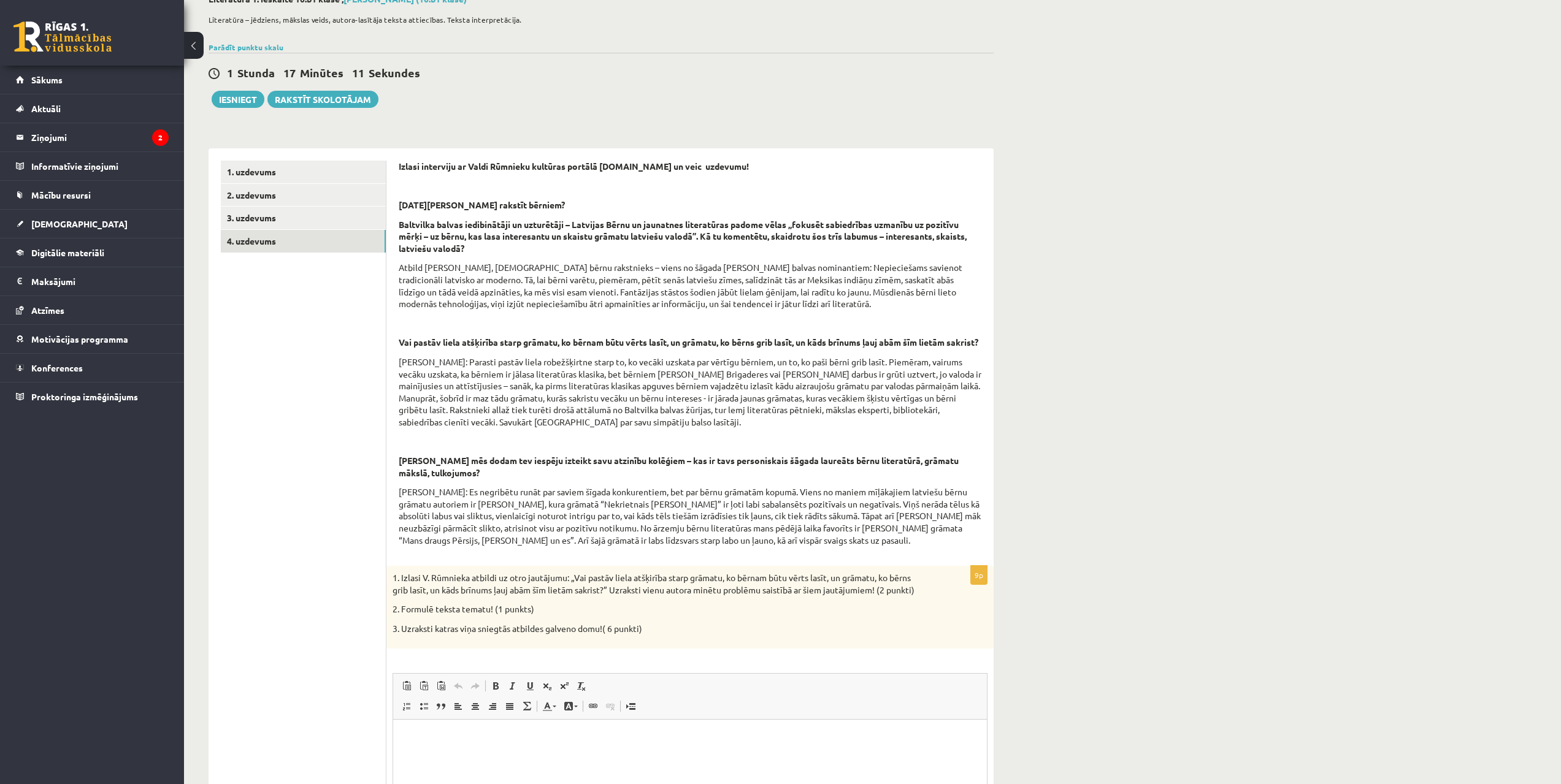
drag, startPoint x: 404, startPoint y: 268, endPoint x: 407, endPoint y: 285, distance: 17.3
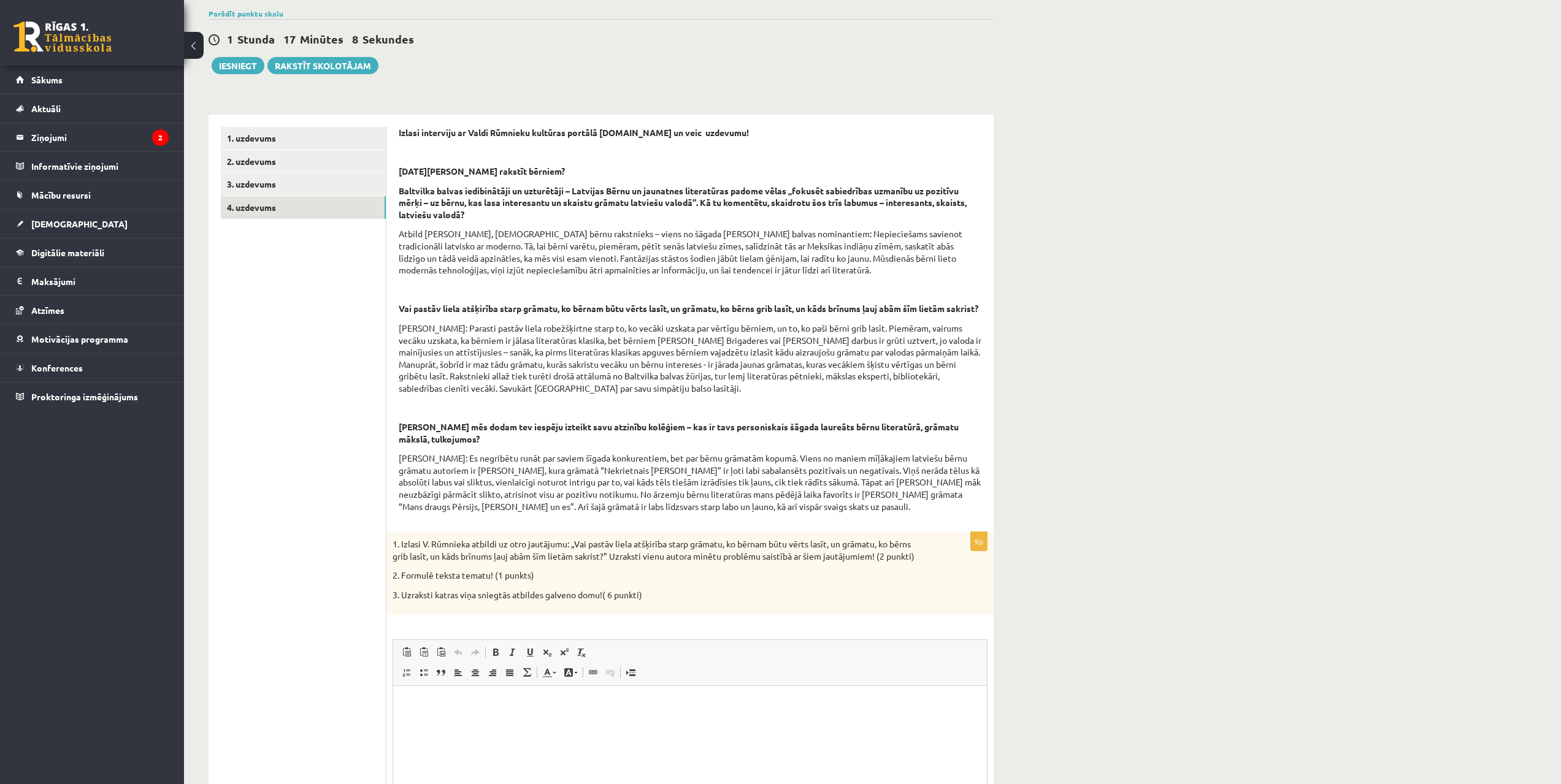
drag, startPoint x: 397, startPoint y: 280, endPoint x: 392, endPoint y: 295, distance: 15.8
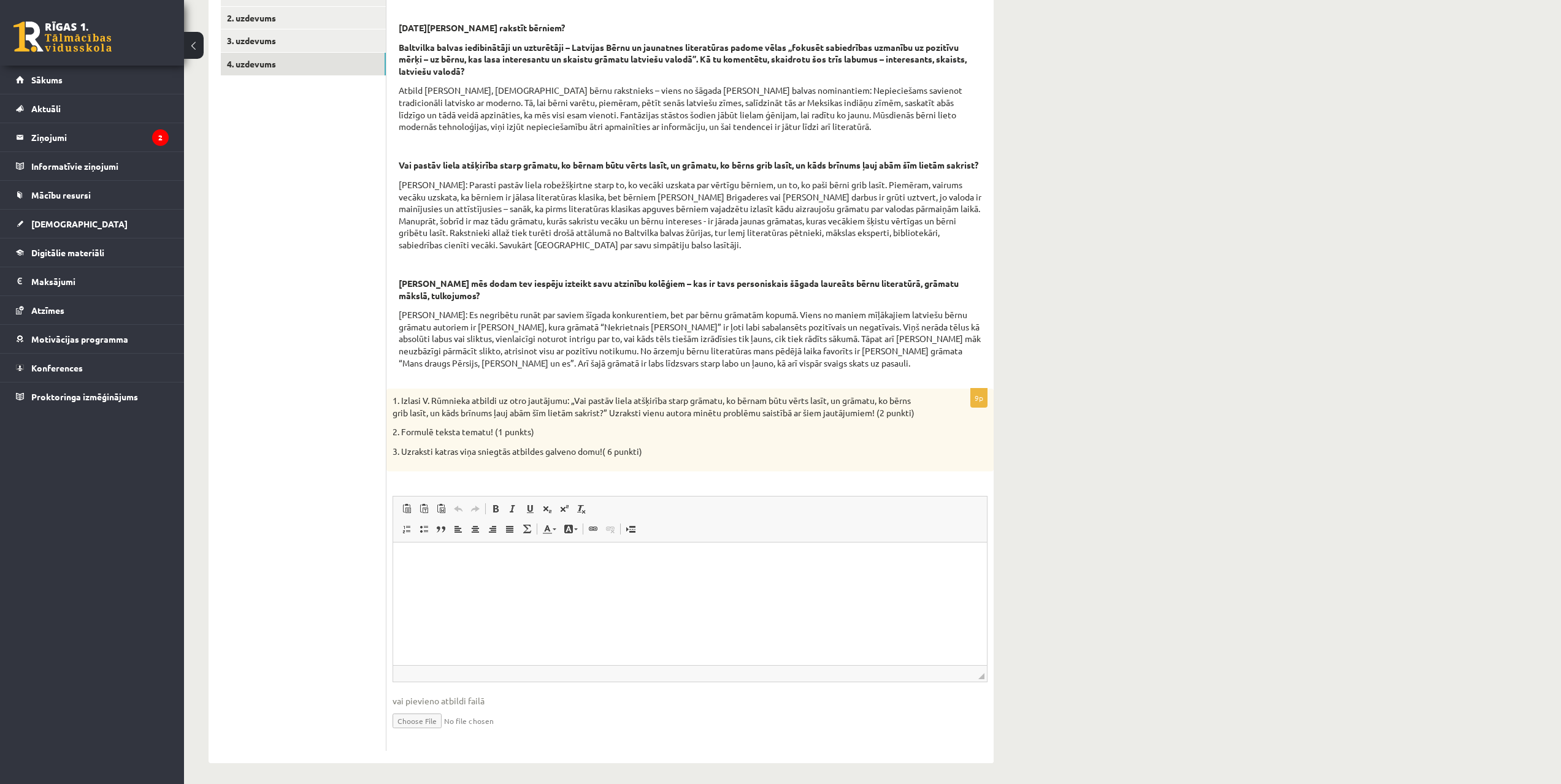
drag, startPoint x: 392, startPoint y: 295, endPoint x: 388, endPoint y: 331, distance: 36.2
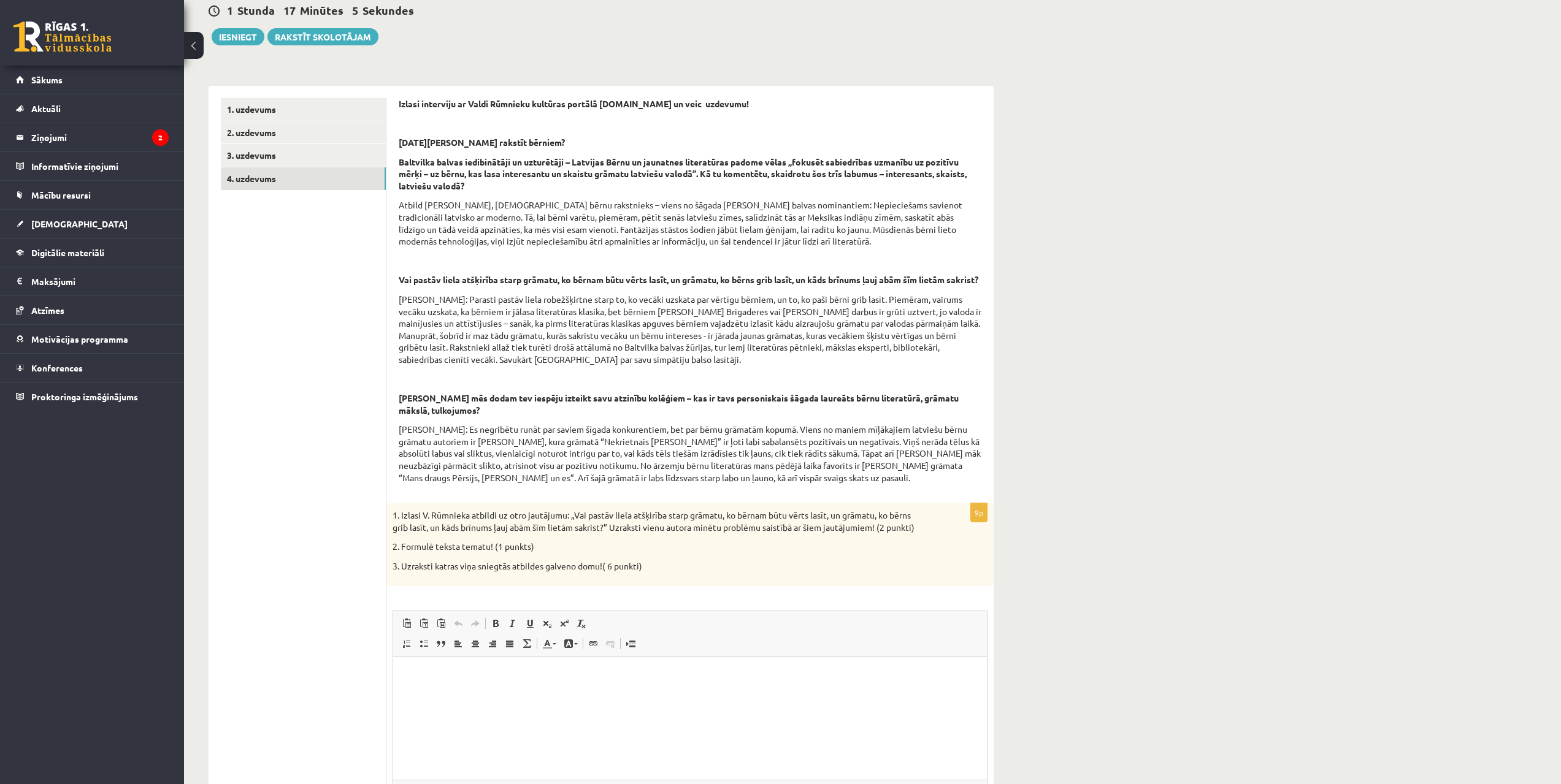
drag, startPoint x: 388, startPoint y: 330, endPoint x: 379, endPoint y: 296, distance: 35.2
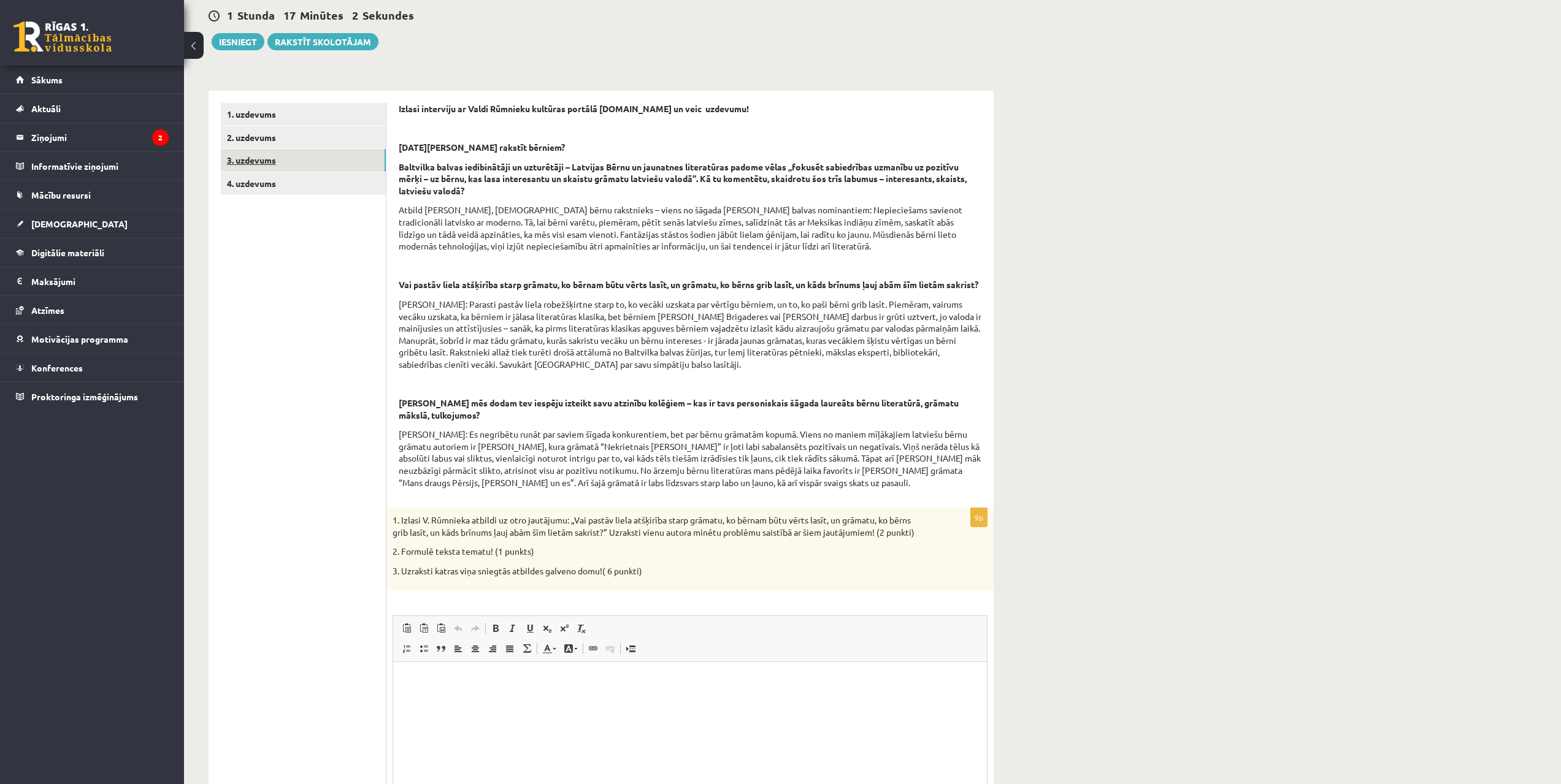
click at [293, 157] on link "3. uzdevums" at bounding box center [303, 160] width 165 height 23
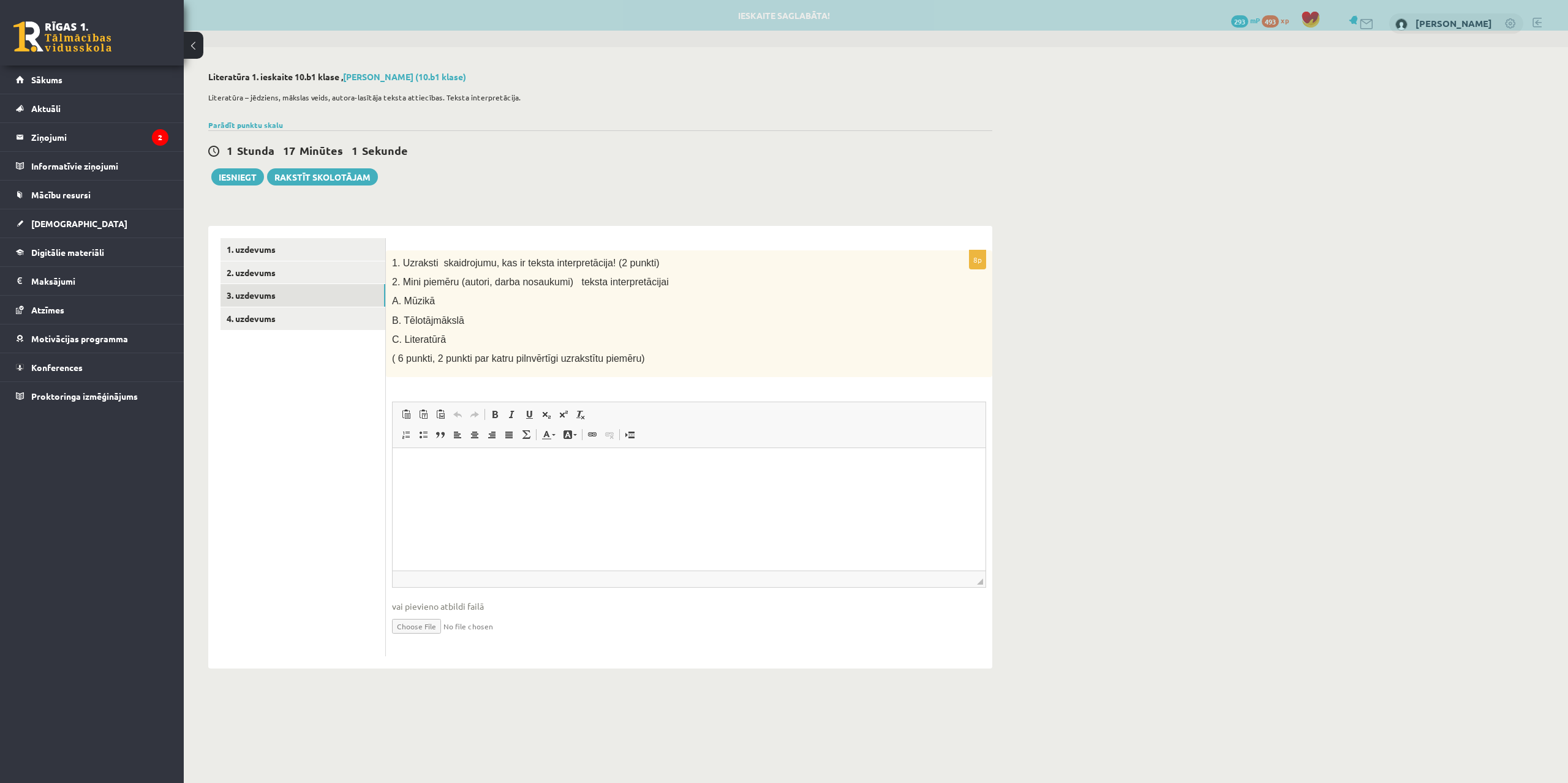
scroll to position [0, 0]
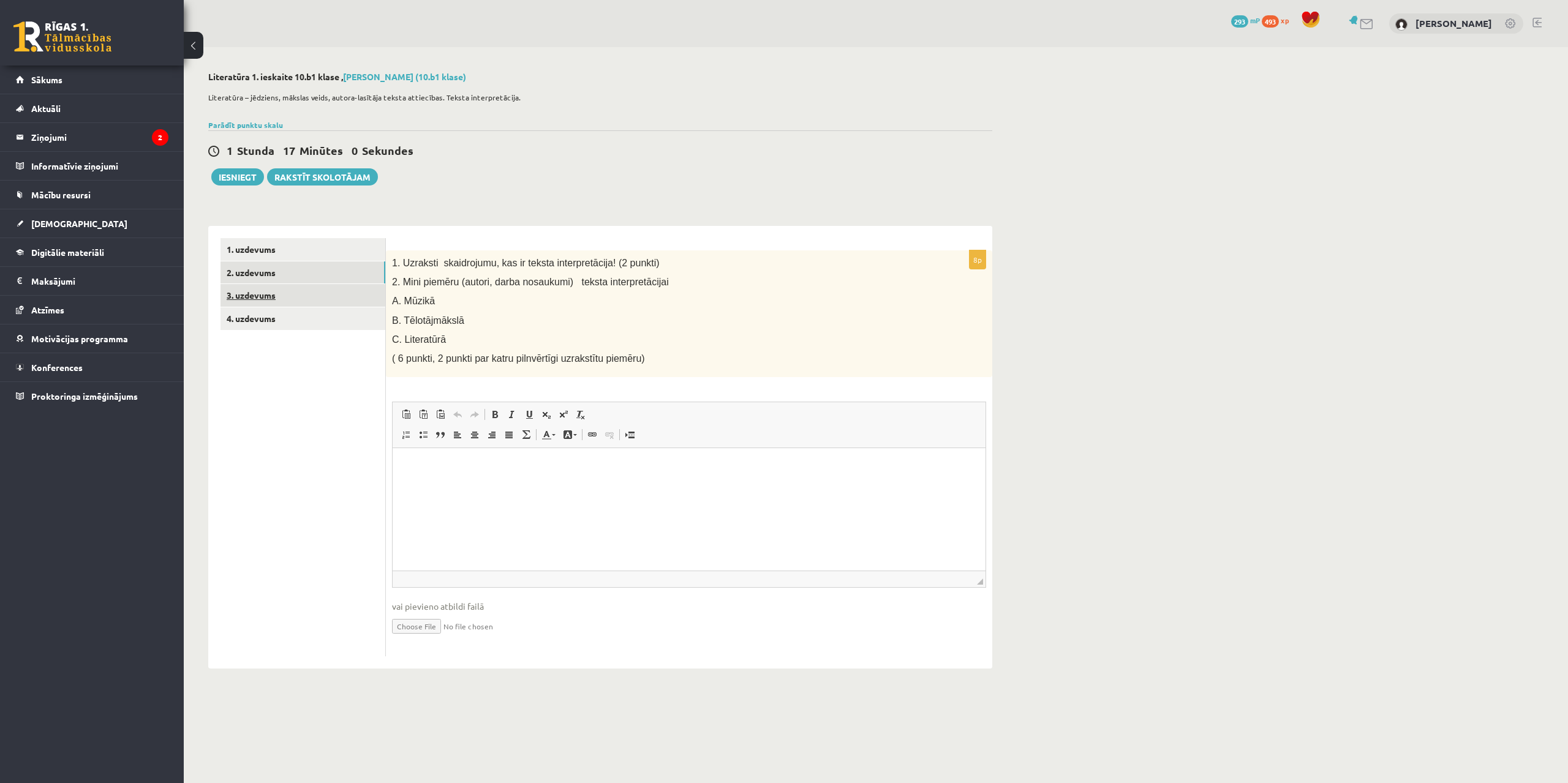
drag, startPoint x: 295, startPoint y: 278, endPoint x: 281, endPoint y: 289, distance: 17.8
click at [295, 278] on link "2. uzdevums" at bounding box center [302, 272] width 165 height 23
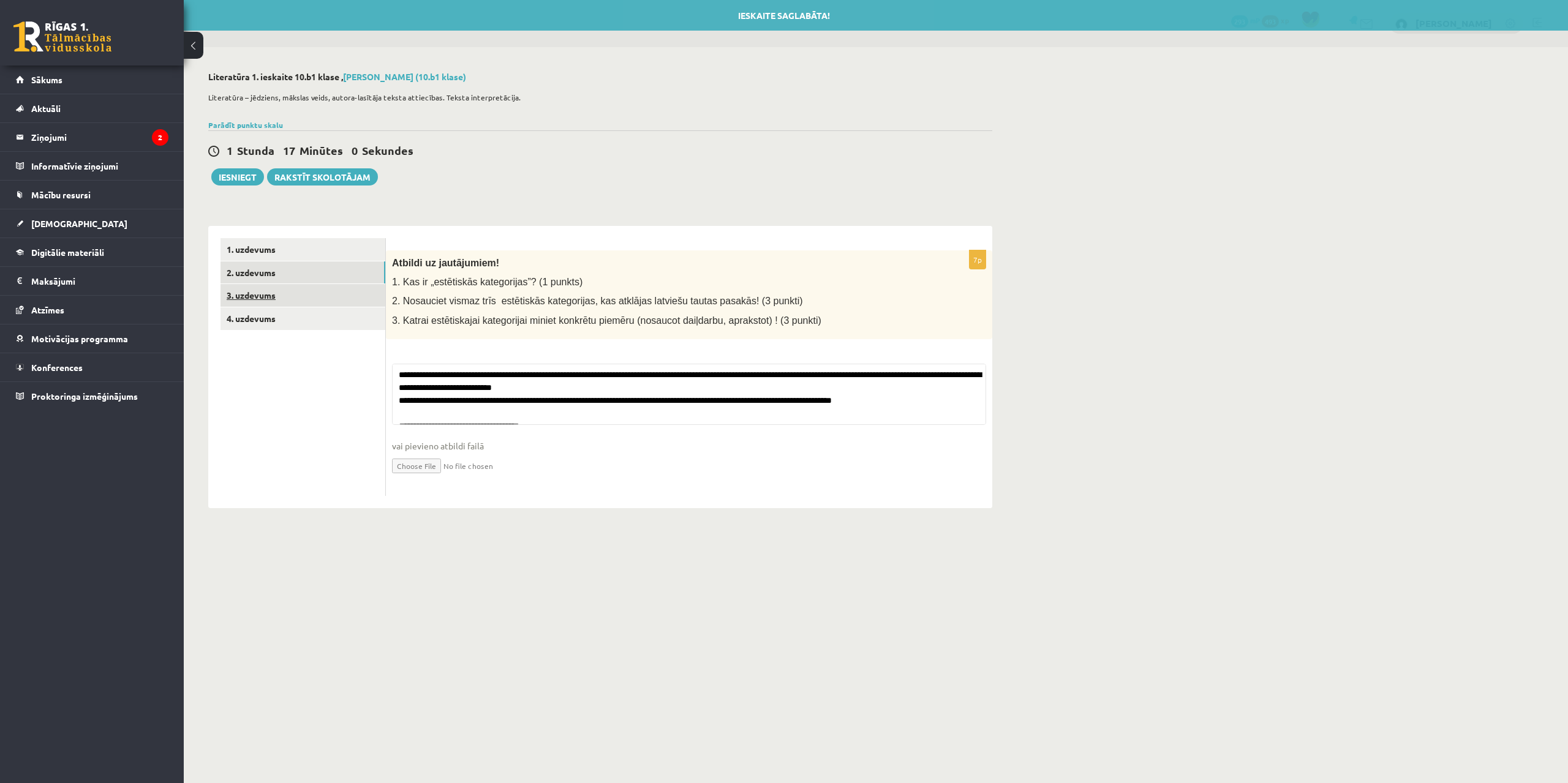
click at [270, 292] on link "3. uzdevums" at bounding box center [302, 295] width 165 height 23
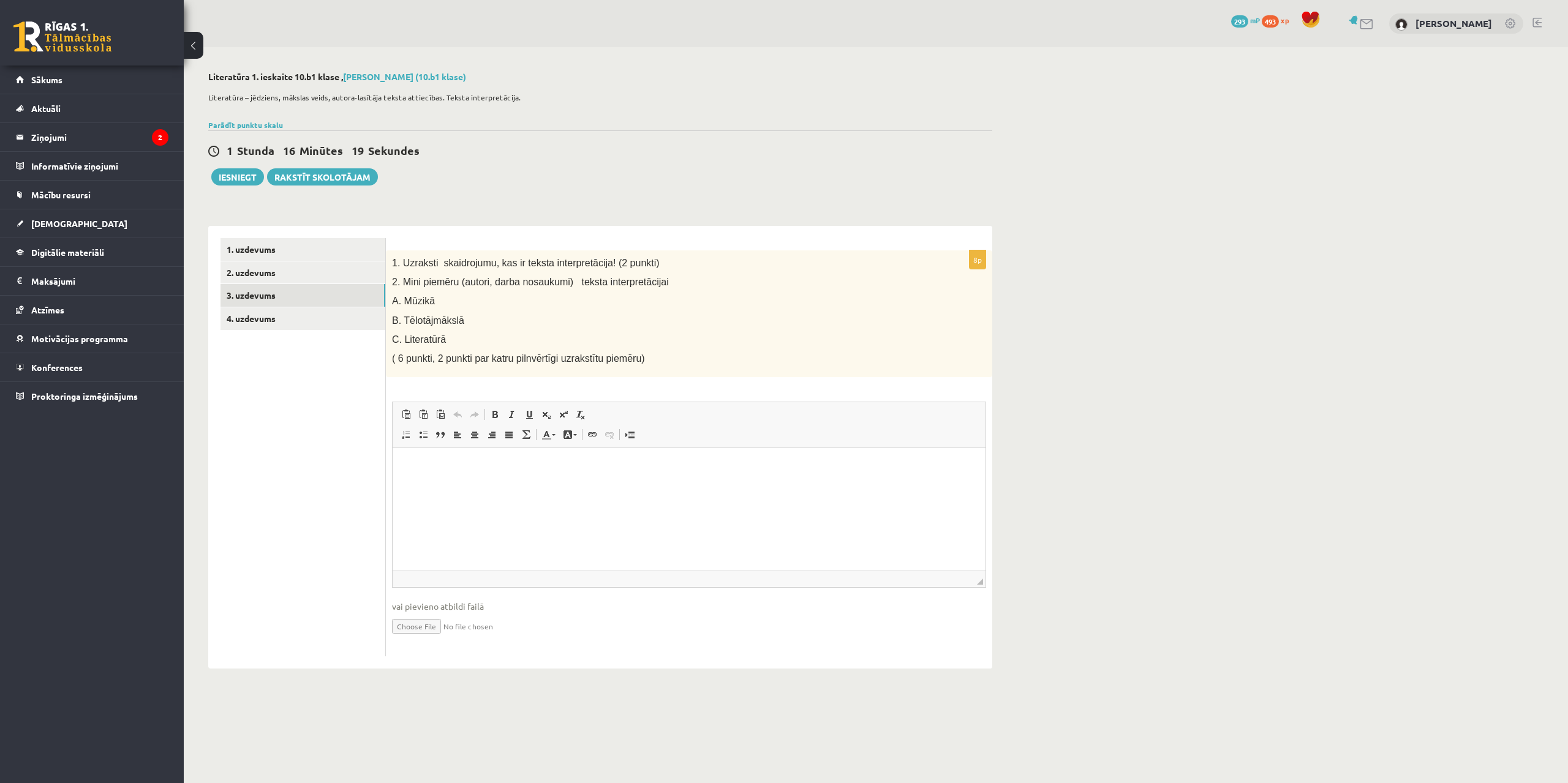
click at [473, 480] on html at bounding box center [688, 466] width 593 height 37
drag, startPoint x: 465, startPoint y: 516, endPoint x: 369, endPoint y: 512, distance: 96.1
click at [392, 512] on html "**********" at bounding box center [688, 493] width 593 height 88
click at [499, 414] on span at bounding box center [494, 414] width 10 height 10
drag, startPoint x: 451, startPoint y: 467, endPoint x: 376, endPoint y: 466, distance: 75.0
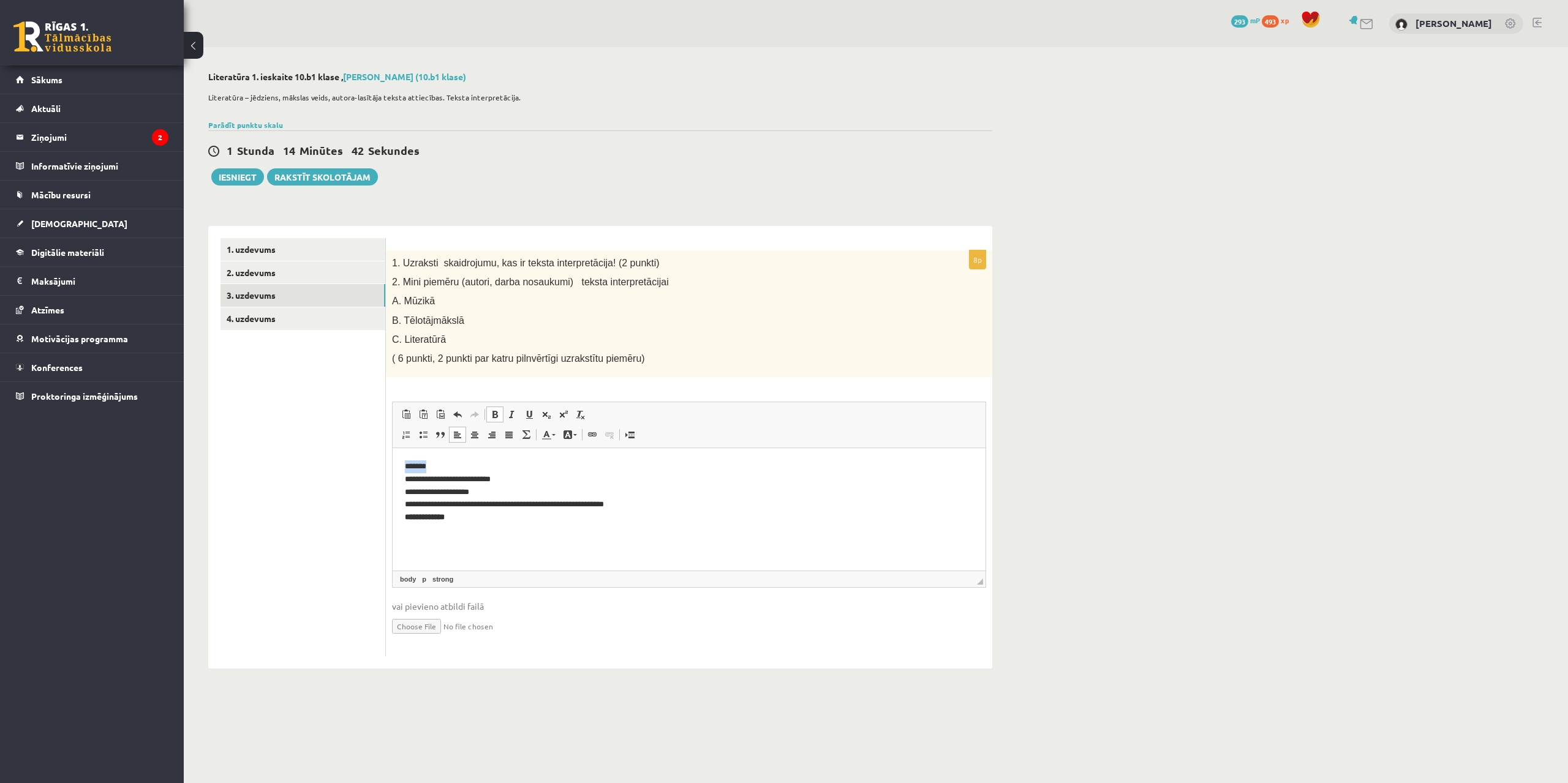
click at [392, 466] on html "**********" at bounding box center [688, 493] width 593 height 88
click at [494, 413] on span at bounding box center [494, 414] width 10 height 10
click at [405, 480] on p "**********" at bounding box center [689, 492] width 568 height 64
click at [403, 506] on html "**********" at bounding box center [688, 485] width 593 height 75
click at [460, 510] on p "**********" at bounding box center [689, 485] width 568 height 51
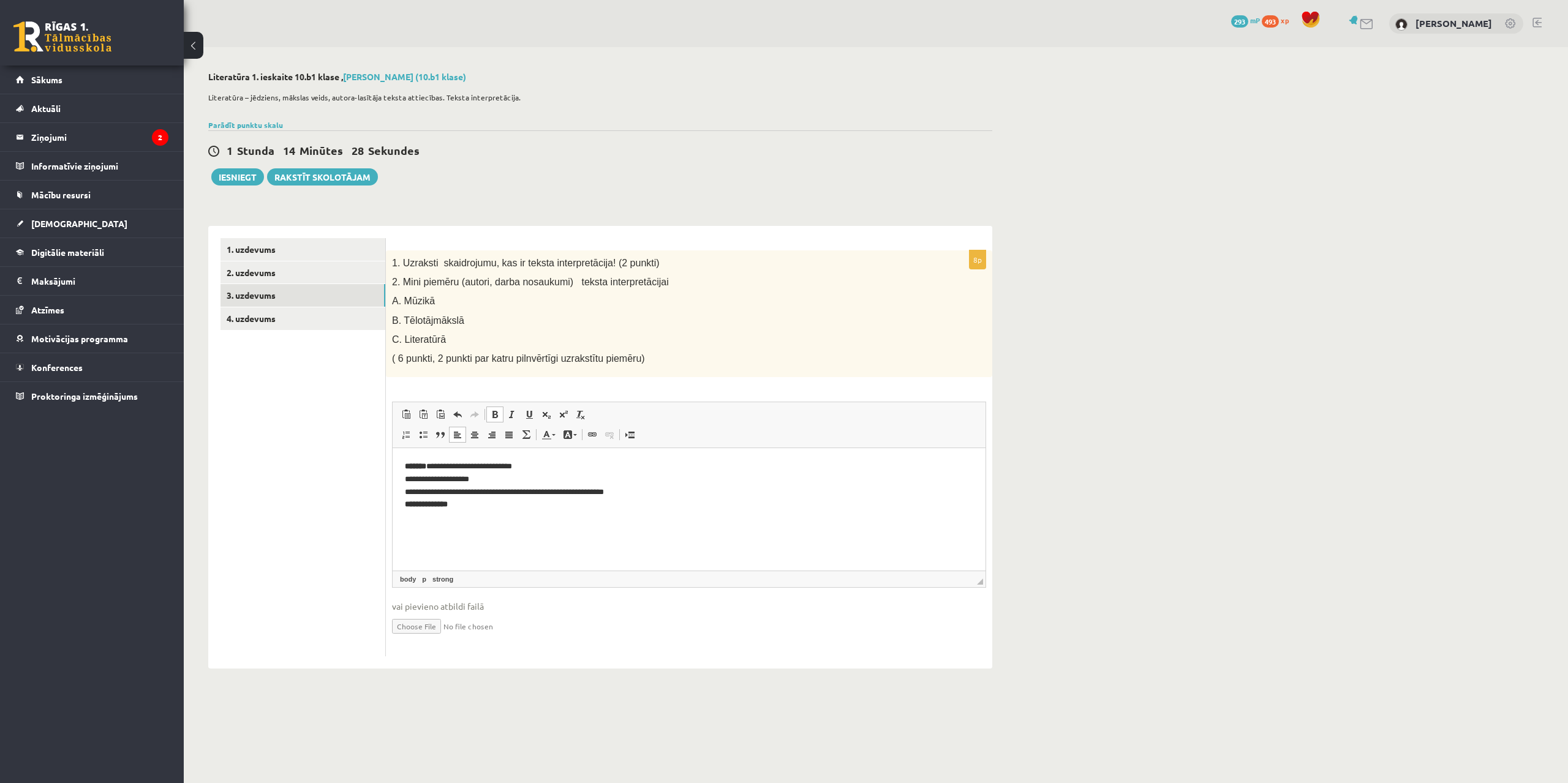
click at [493, 422] on link "Bold Keyboard shortcut Ctrl+B" at bounding box center [494, 415] width 17 height 16
click at [477, 510] on p "**********" at bounding box center [689, 485] width 568 height 51
click at [698, 520] on p "**********" at bounding box center [689, 492] width 568 height 64
drag, startPoint x: 460, startPoint y: 502, endPoint x: 565, endPoint y: 501, distance: 105.0
click at [565, 501] on p "**********" at bounding box center [689, 498] width 568 height 77
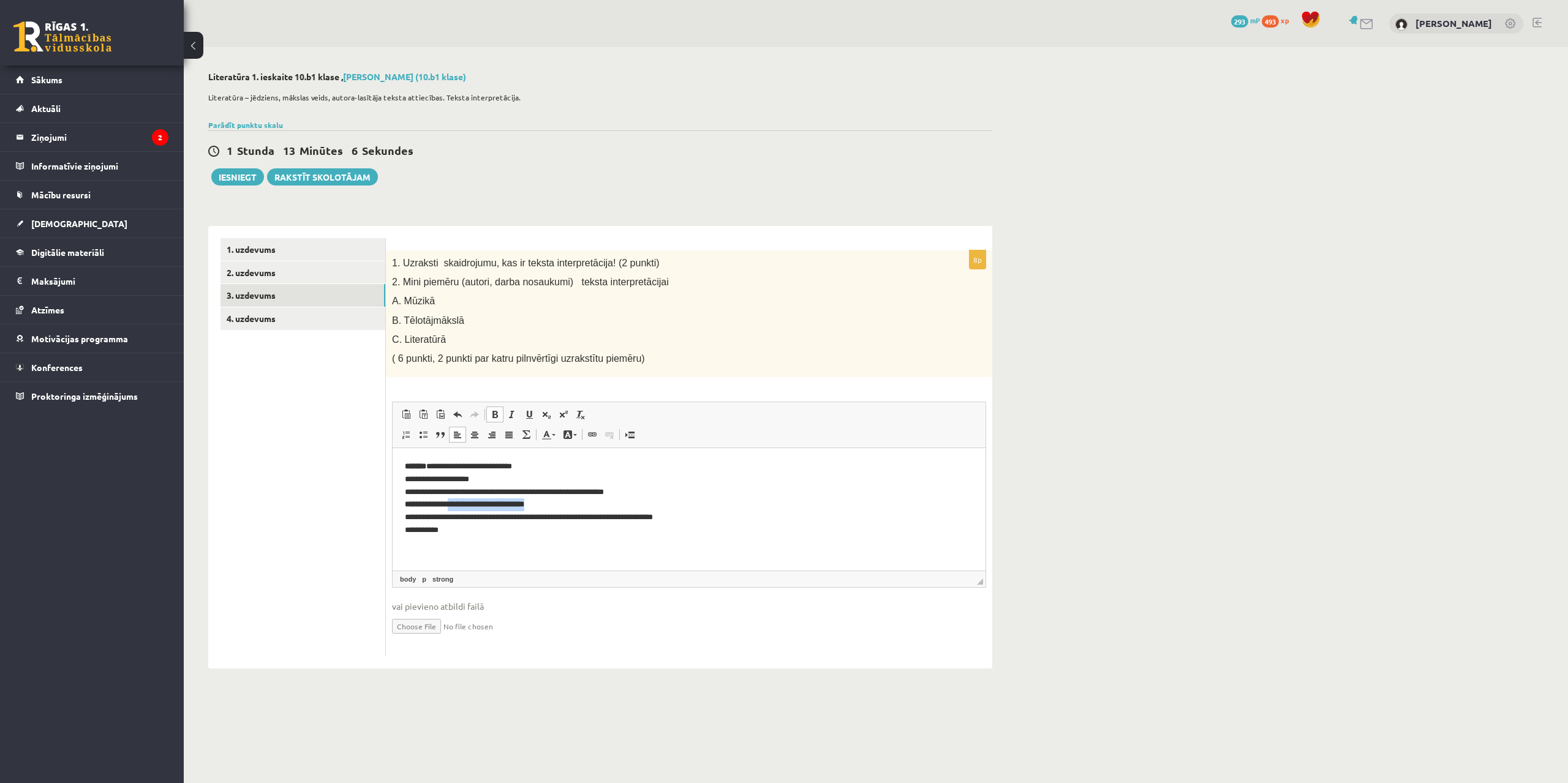
click at [497, 408] on link "Bold Keyboard shortcut Ctrl+B" at bounding box center [494, 415] width 17 height 16
click at [547, 549] on html "**********" at bounding box center [688, 499] width 593 height 101
drag, startPoint x: 431, startPoint y: 540, endPoint x: 446, endPoint y: 538, distance: 15.1
click at [434, 540] on p "**********" at bounding box center [689, 504] width 568 height 89
click at [432, 548] on p "**********" at bounding box center [689, 504] width 568 height 89
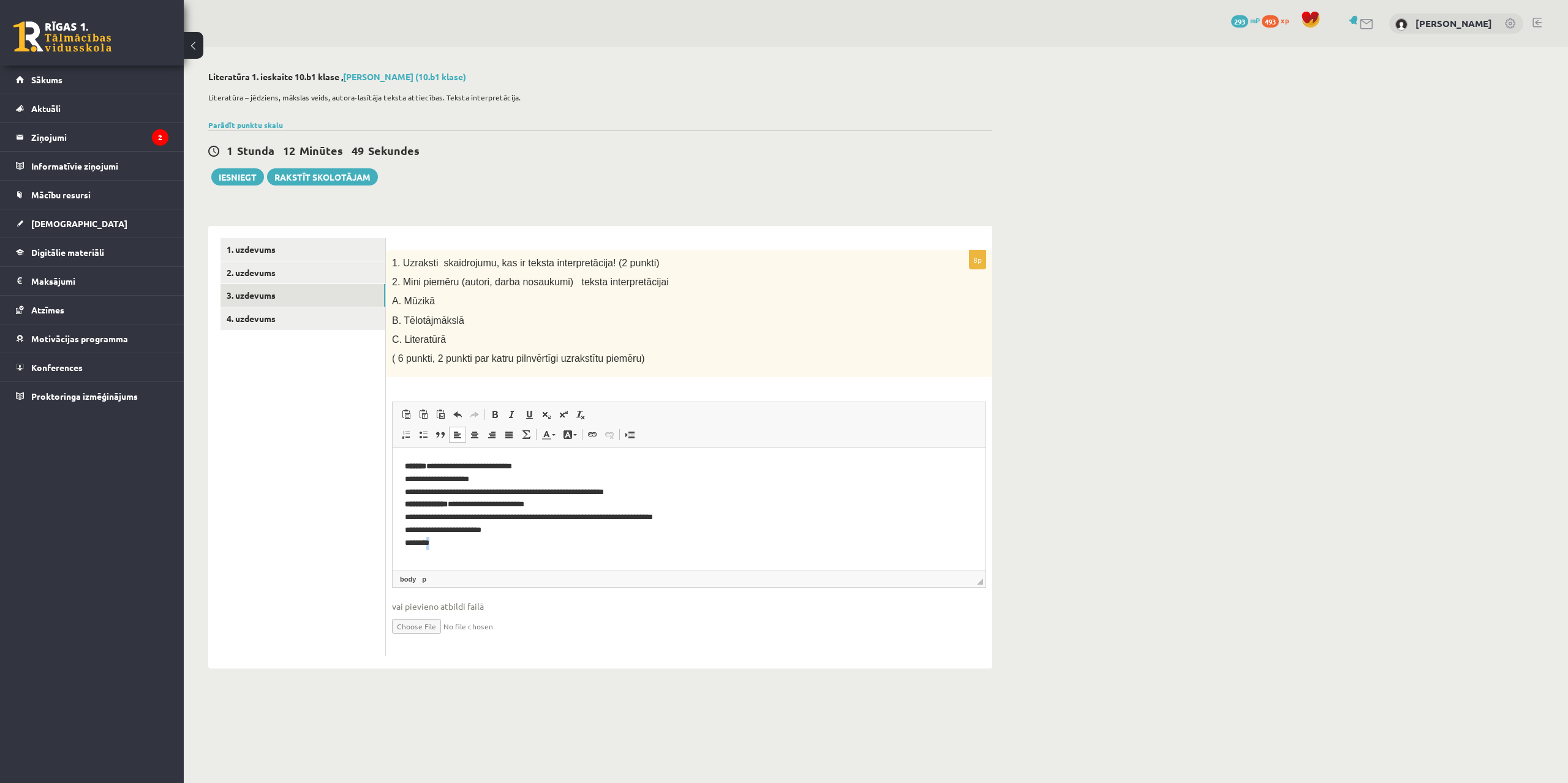
click at [432, 543] on p "**********" at bounding box center [689, 504] width 568 height 89
click at [514, 542] on p "**********" at bounding box center [689, 504] width 568 height 89
click at [288, 611] on ul "1. uzdevums 2. uzdevums 3. uzdevums 4. uzdevums" at bounding box center [302, 447] width 165 height 419
click at [270, 327] on link "4. uzdevums" at bounding box center [302, 318] width 165 height 23
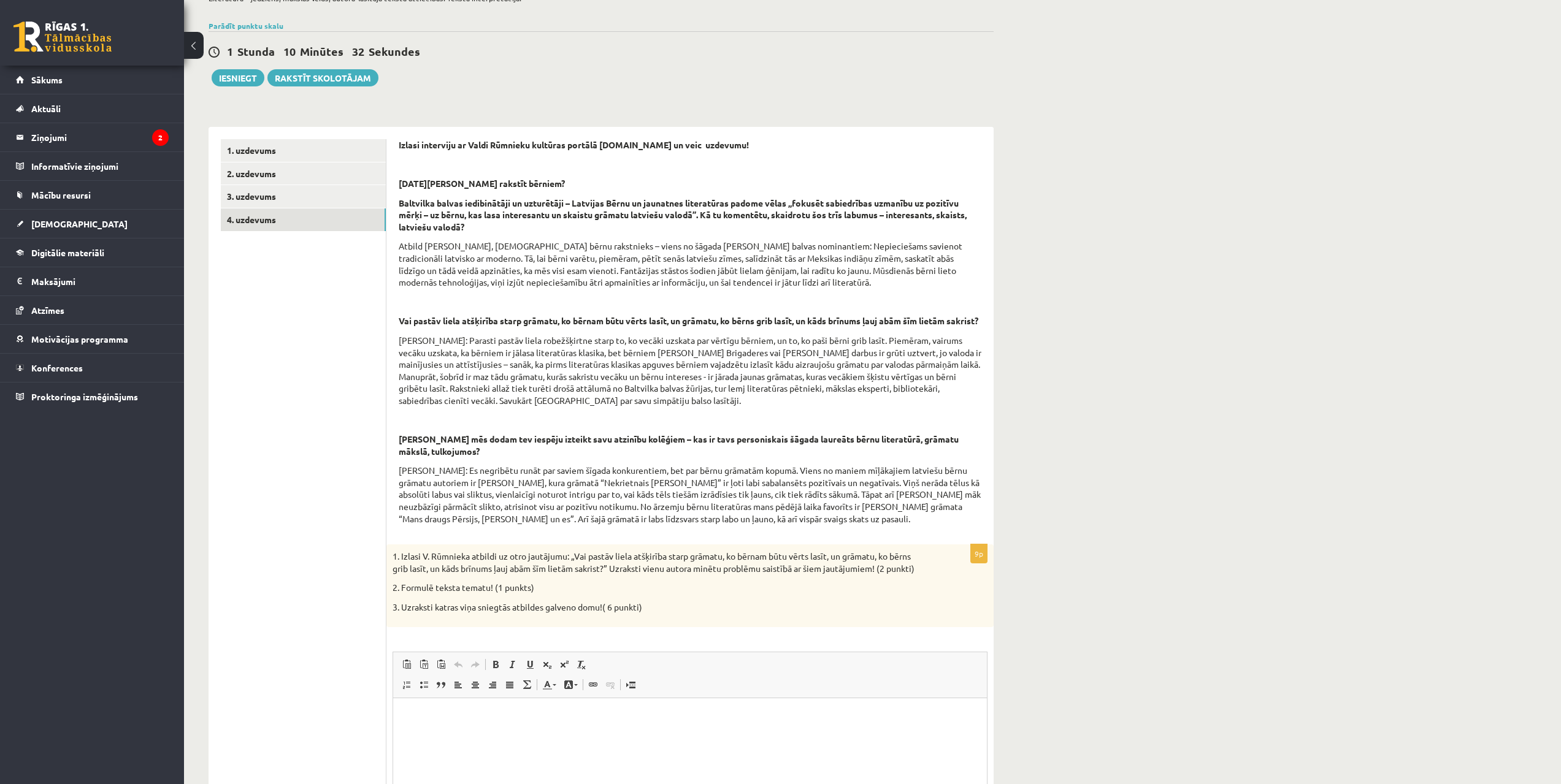
drag, startPoint x: 416, startPoint y: 570, endPoint x: 401, endPoint y: 606, distance: 39.0
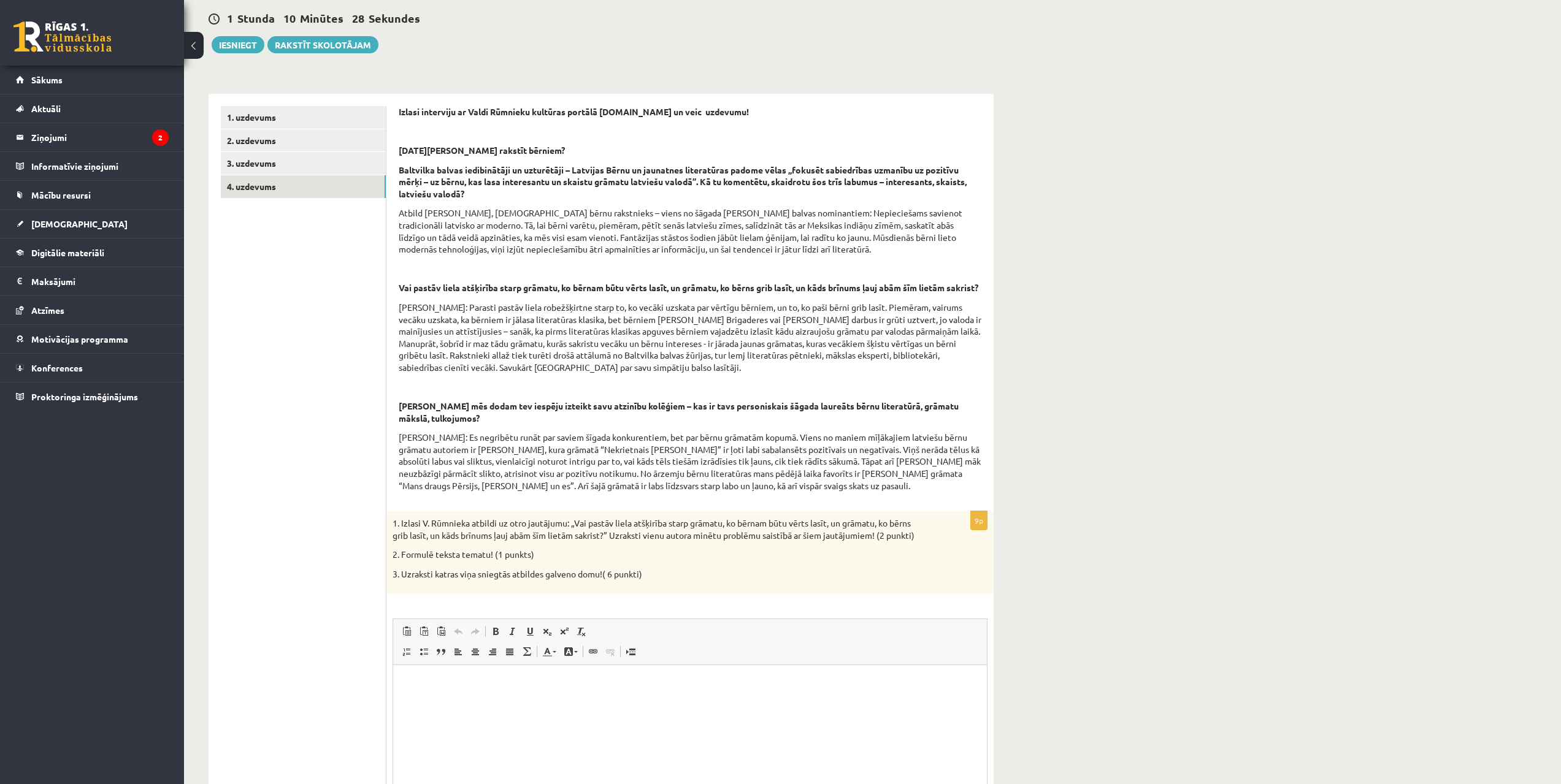
scroll to position [140, 0]
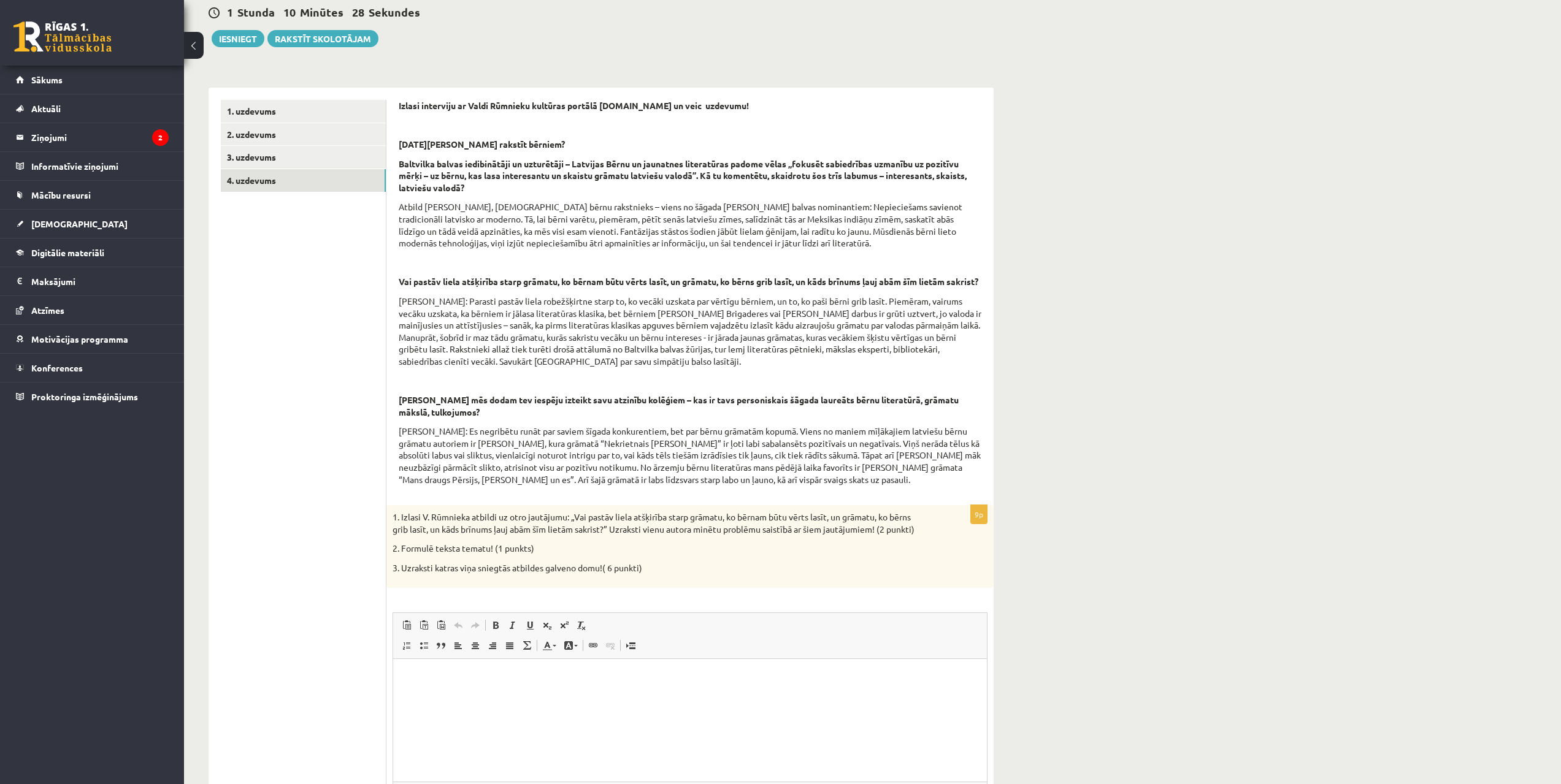
drag, startPoint x: 1117, startPoint y: 560, endPoint x: 1107, endPoint y: 593, distance: 34.5
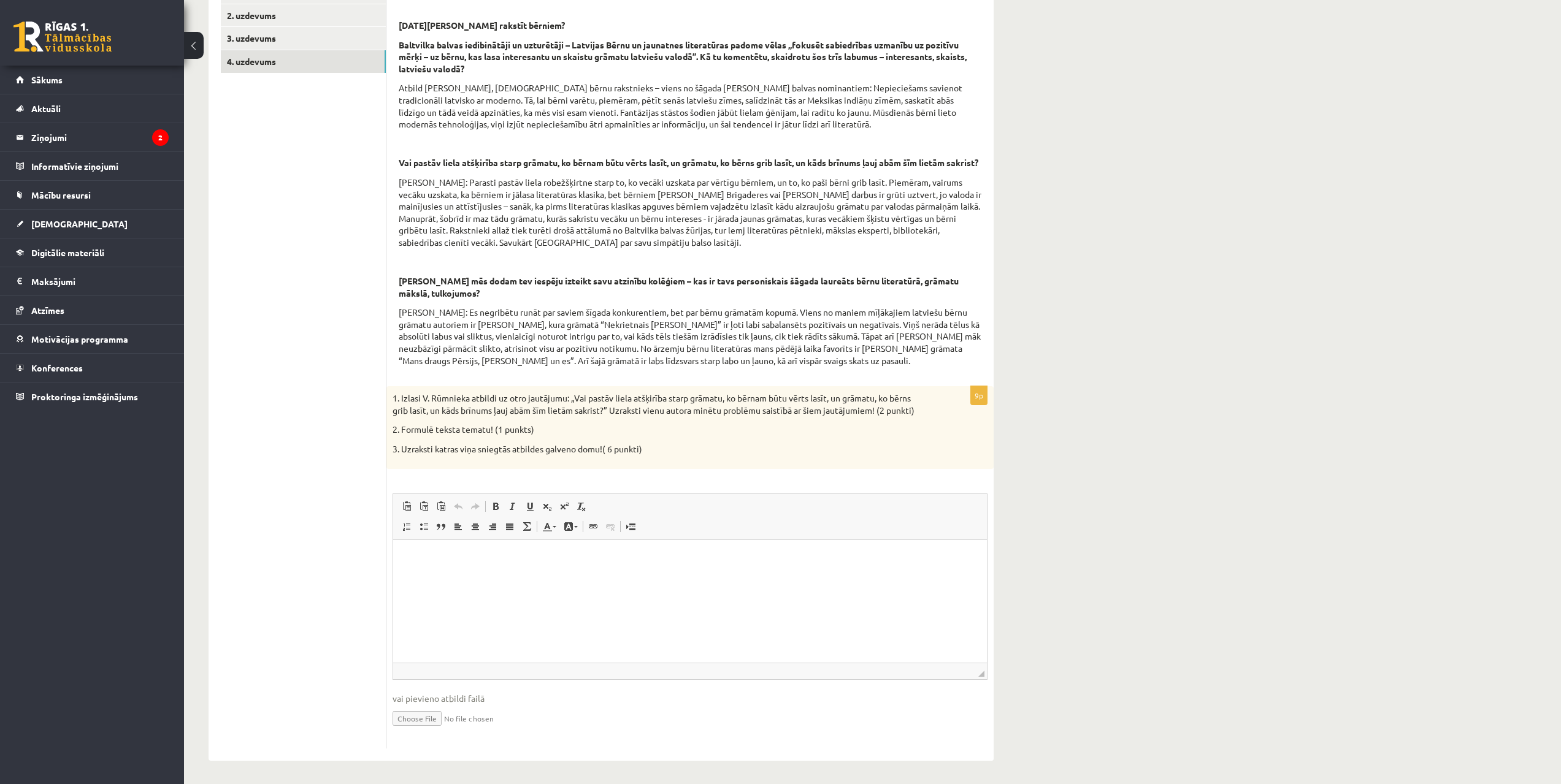
scroll to position [272, 0]
drag, startPoint x: 1083, startPoint y: 561, endPoint x: 1074, endPoint y: 643, distance: 82.5
click at [555, 575] on html at bounding box center [689, 555] width 594 height 37
drag, startPoint x: 423, startPoint y: 560, endPoint x: 402, endPoint y: 550, distance: 23.3
click at [393, 558] on html "**" at bounding box center [689, 555] width 594 height 37
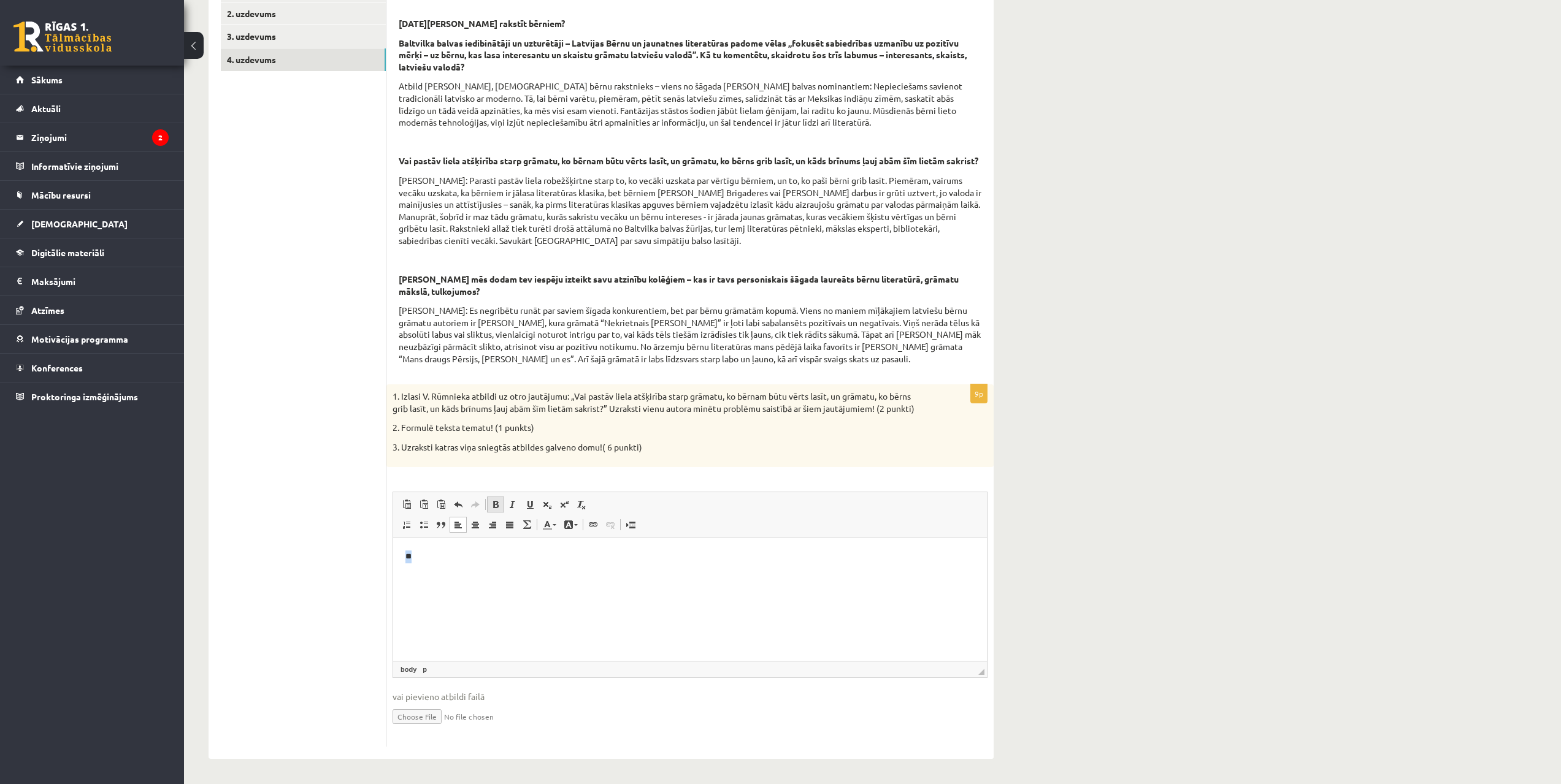
click at [493, 501] on span at bounding box center [495, 504] width 10 height 10
drag, startPoint x: 382, startPoint y: 556, endPoint x: 392, endPoint y: 556, distance: 10.0
click at [382, 556] on ul "1. uzdevums 2. uzdevums 3. uzdevums 4. uzdevums" at bounding box center [303, 363] width 165 height 768
click at [423, 562] on p "**" at bounding box center [690, 556] width 569 height 13
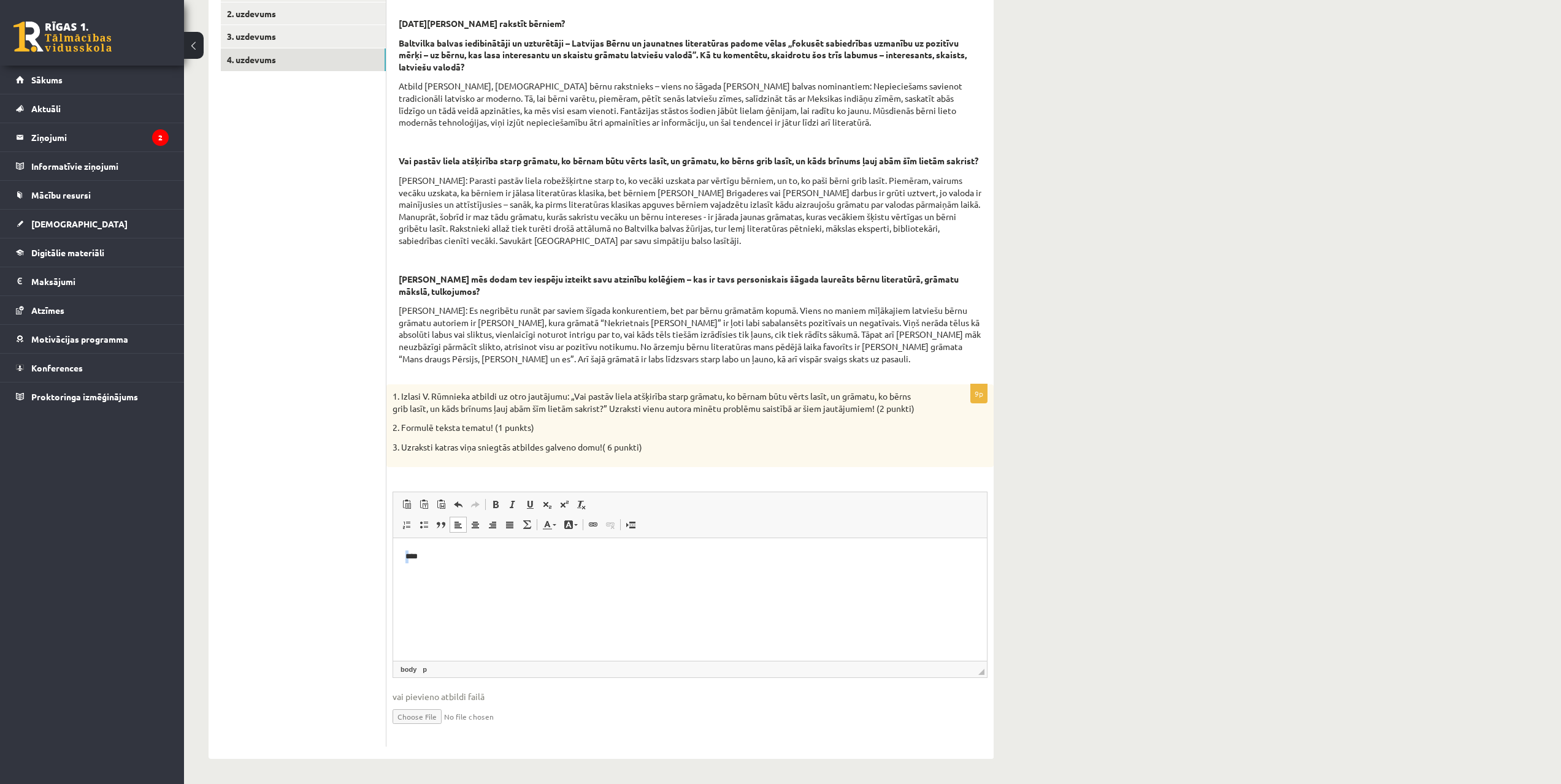
drag, startPoint x: 409, startPoint y: 560, endPoint x: 402, endPoint y: 562, distance: 7.3
click at [402, 562] on html "****" at bounding box center [689, 555] width 594 height 37
drag, startPoint x: 414, startPoint y: 556, endPoint x: 404, endPoint y: 557, distance: 10.0
click at [404, 557] on html "****" at bounding box center [689, 555] width 594 height 37
click at [497, 509] on span at bounding box center [495, 504] width 10 height 10
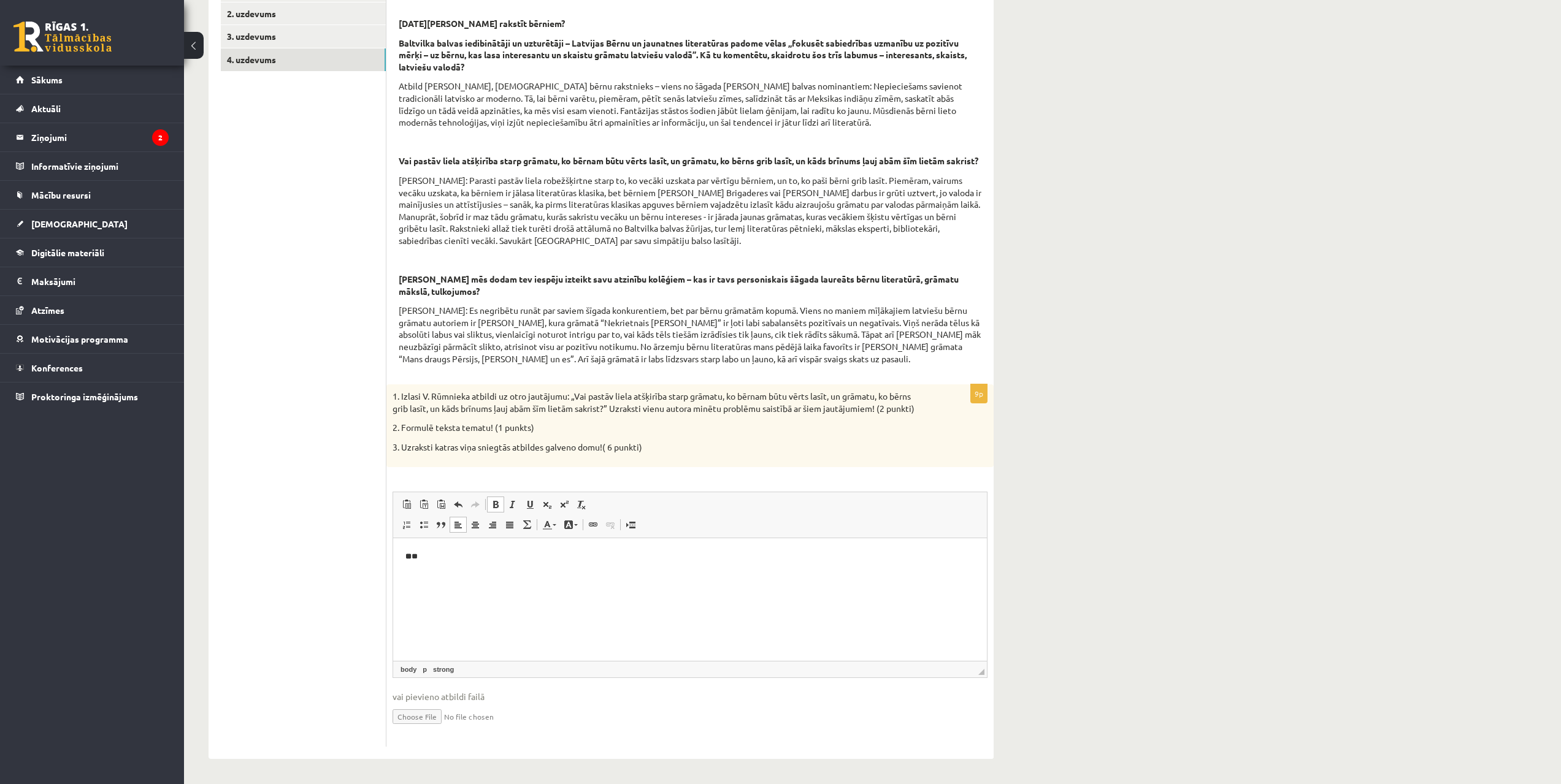
click at [474, 558] on p "** **" at bounding box center [690, 556] width 569 height 13
drag, startPoint x: 417, startPoint y: 553, endPoint x: 410, endPoint y: 555, distance: 7.3
click at [410, 555] on html "** **" at bounding box center [689, 555] width 594 height 37
click at [418, 553] on p "*" at bounding box center [690, 556] width 569 height 13
click at [493, 505] on span at bounding box center [495, 504] width 10 height 10
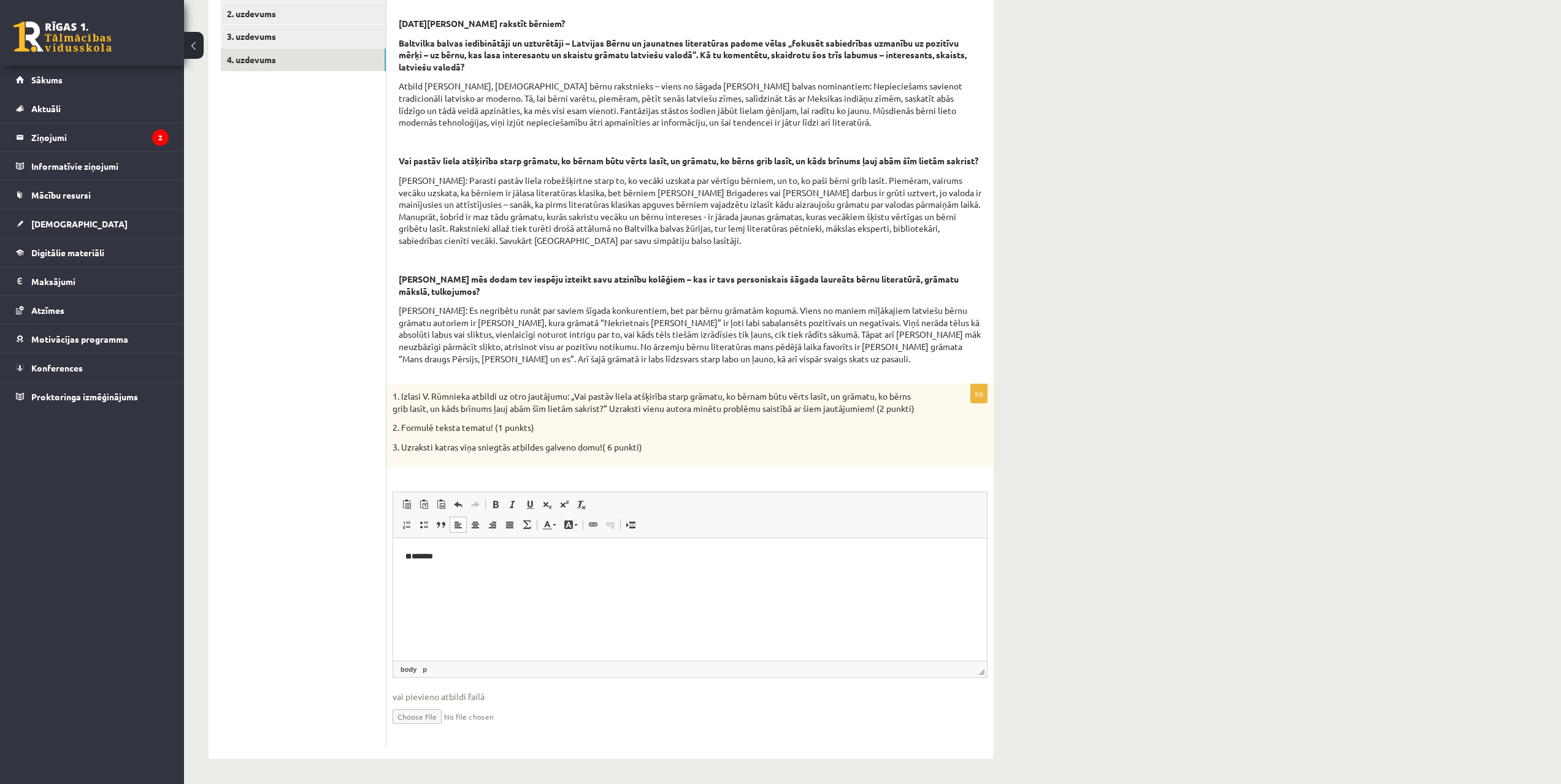
drag, startPoint x: 475, startPoint y: 534, endPoint x: 469, endPoint y: 538, distance: 7.2
click at [469, 538] on div "Editor toolbars Paste Keyboard shortcut Ctrl+V Paste as plain text Keyboard sho…" at bounding box center [689, 584] width 594 height 185
drag, startPoint x: 453, startPoint y: 565, endPoint x: 445, endPoint y: 568, distance: 8.5
click at [453, 566] on body "** *******" at bounding box center [690, 566] width 569 height 33
drag, startPoint x: 238, startPoint y: 727, endPoint x: 310, endPoint y: 673, distance: 90.0
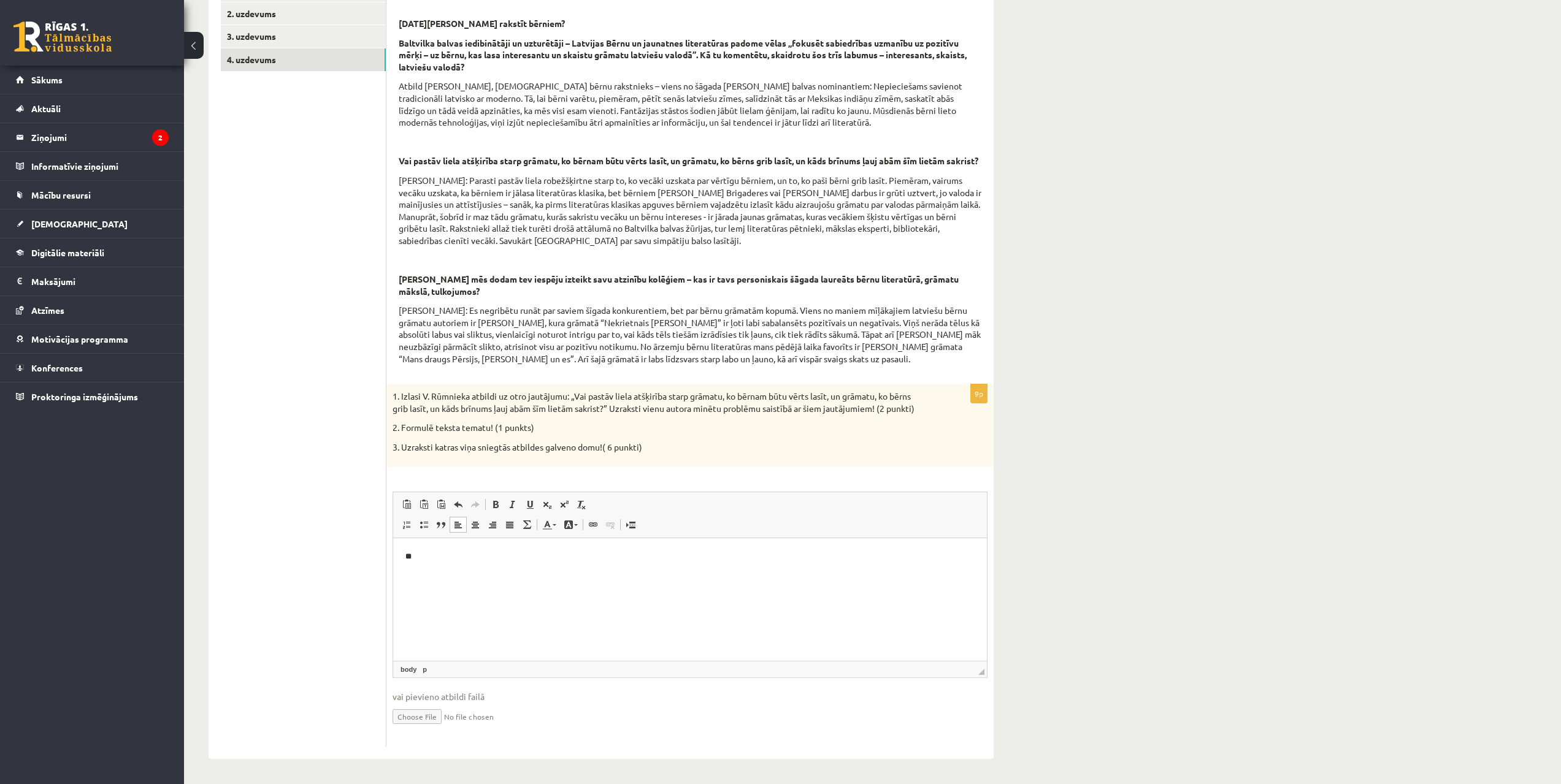
click at [238, 725] on ul "1. uzdevums 2. uzdevums 3. uzdevums 4. uzdevums" at bounding box center [303, 363] width 165 height 768
click at [435, 559] on p "**" at bounding box center [690, 556] width 569 height 13
drag, startPoint x: 435, startPoint y: 559, endPoint x: 433, endPoint y: 565, distance: 6.3
click at [439, 558] on strong "**********" at bounding box center [586, 555] width 362 height 8
click at [764, 556] on strong "**********" at bounding box center [584, 555] width 359 height 8
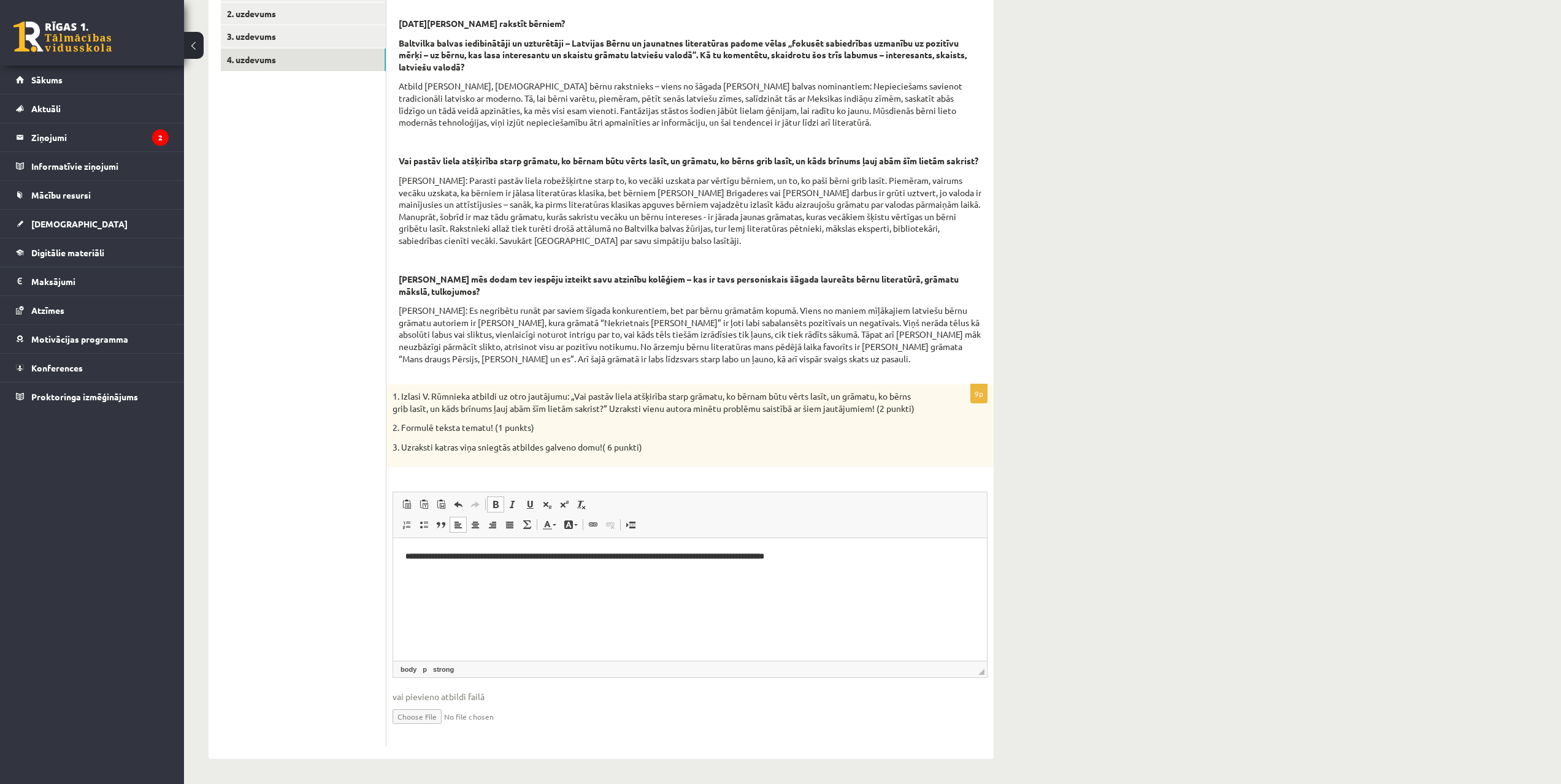
click at [867, 559] on p "**********" at bounding box center [690, 556] width 569 height 13
click at [407, 579] on p "Rich Text Editor, wiswyg-editor-user-answer-47433920936380" at bounding box center [690, 577] width 569 height 13
click at [407, 571] on p "Rich Text Editor, wiswyg-editor-user-answer-47433920936380" at bounding box center [690, 577] width 569 height 13
drag, startPoint x: 416, startPoint y: 577, endPoint x: 385, endPoint y: 575, distance: 31.1
click at [393, 575] on html "**********" at bounding box center [689, 566] width 594 height 58
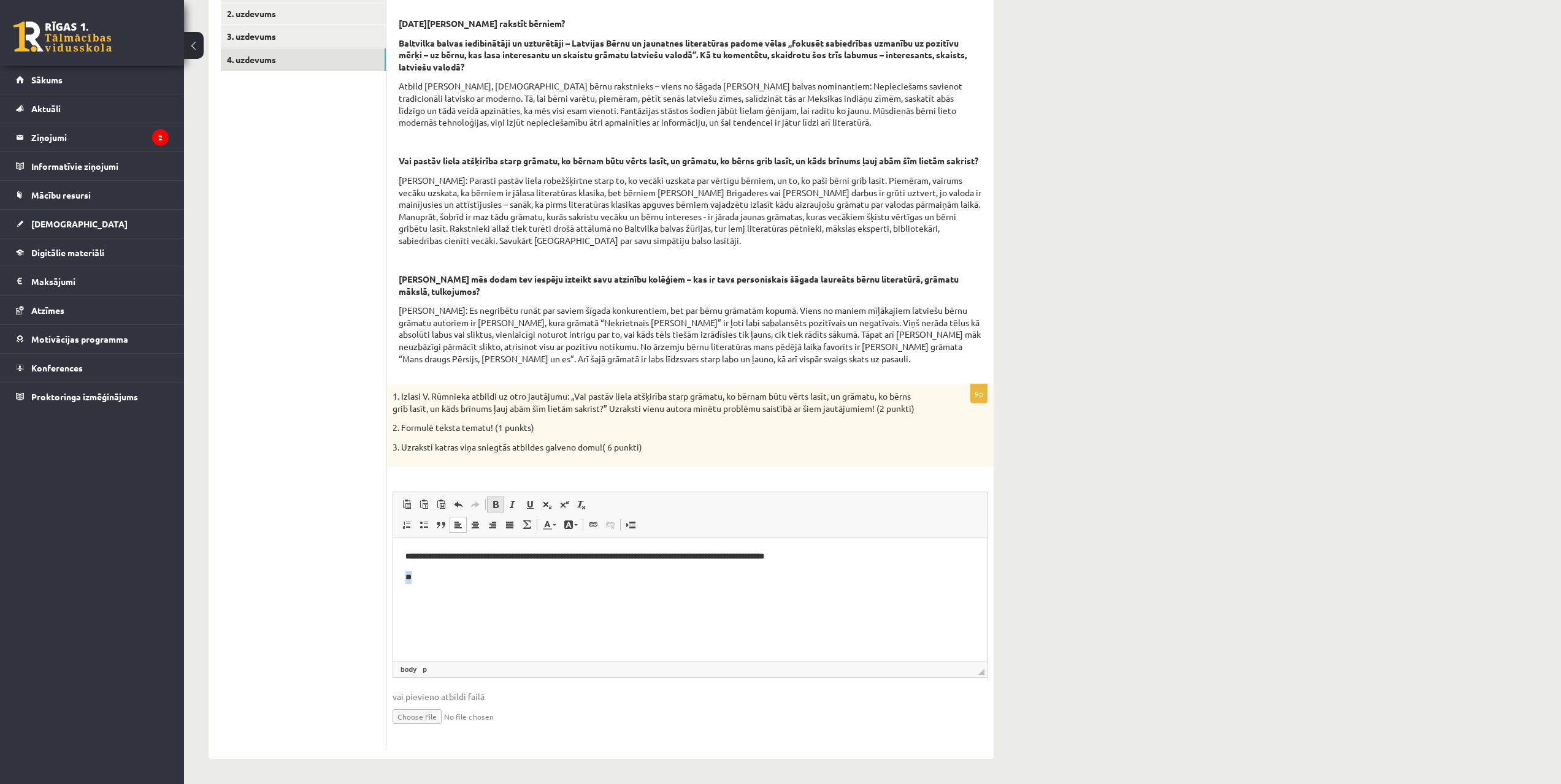
click at [500, 501] on span at bounding box center [495, 504] width 10 height 10
click at [457, 590] on html "**********" at bounding box center [689, 566] width 594 height 58
click at [415, 582] on p "**" at bounding box center [690, 577] width 569 height 13
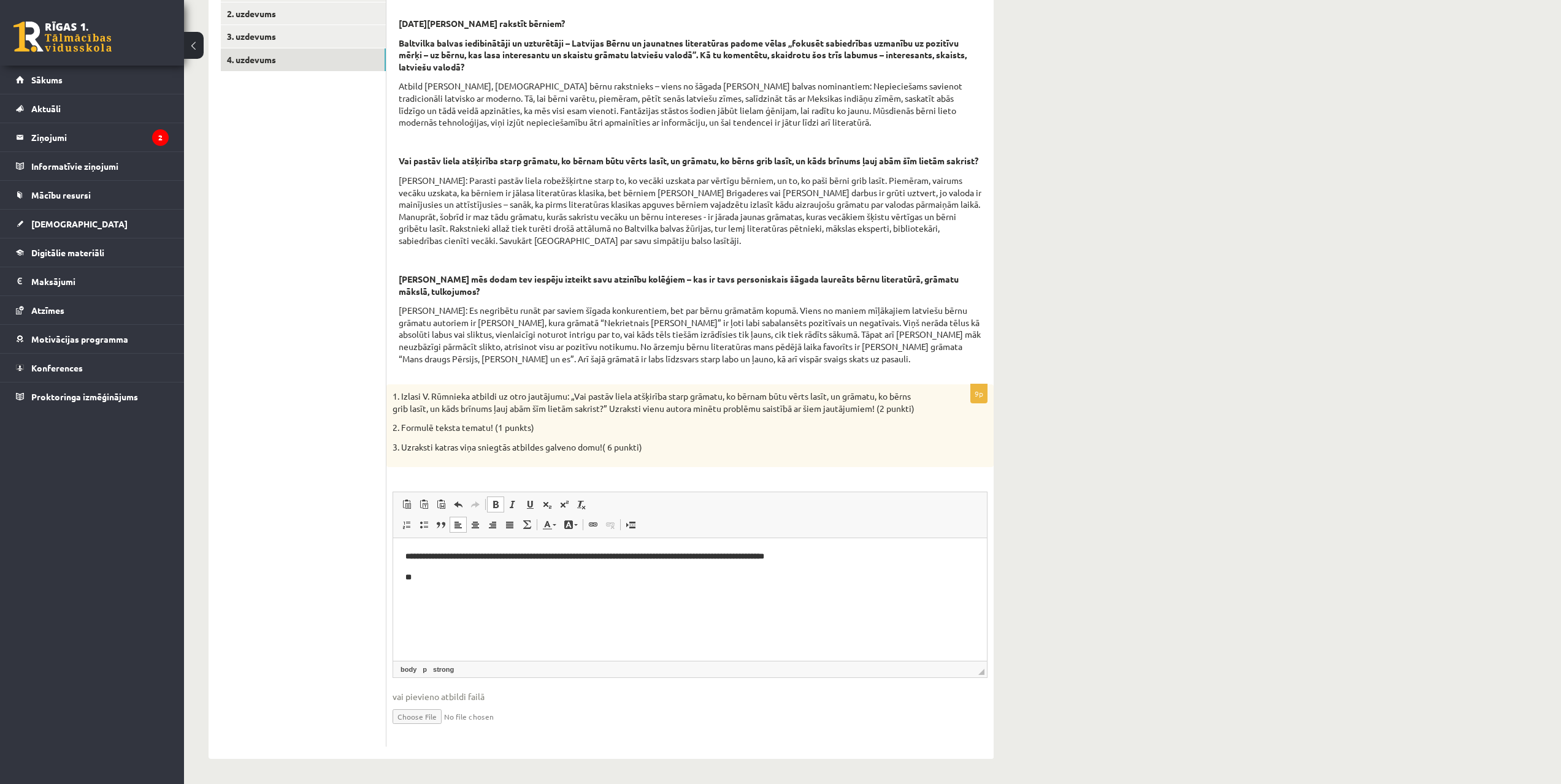
click at [499, 499] on span at bounding box center [495, 504] width 10 height 10
drag, startPoint x: 417, startPoint y: 579, endPoint x: 402, endPoint y: 580, distance: 15.0
click at [403, 580] on html "**********" at bounding box center [689, 566] width 594 height 58
click at [433, 579] on p "**" at bounding box center [690, 577] width 569 height 13
drag, startPoint x: 416, startPoint y: 555, endPoint x: 838, endPoint y: 572, distance: 422.3
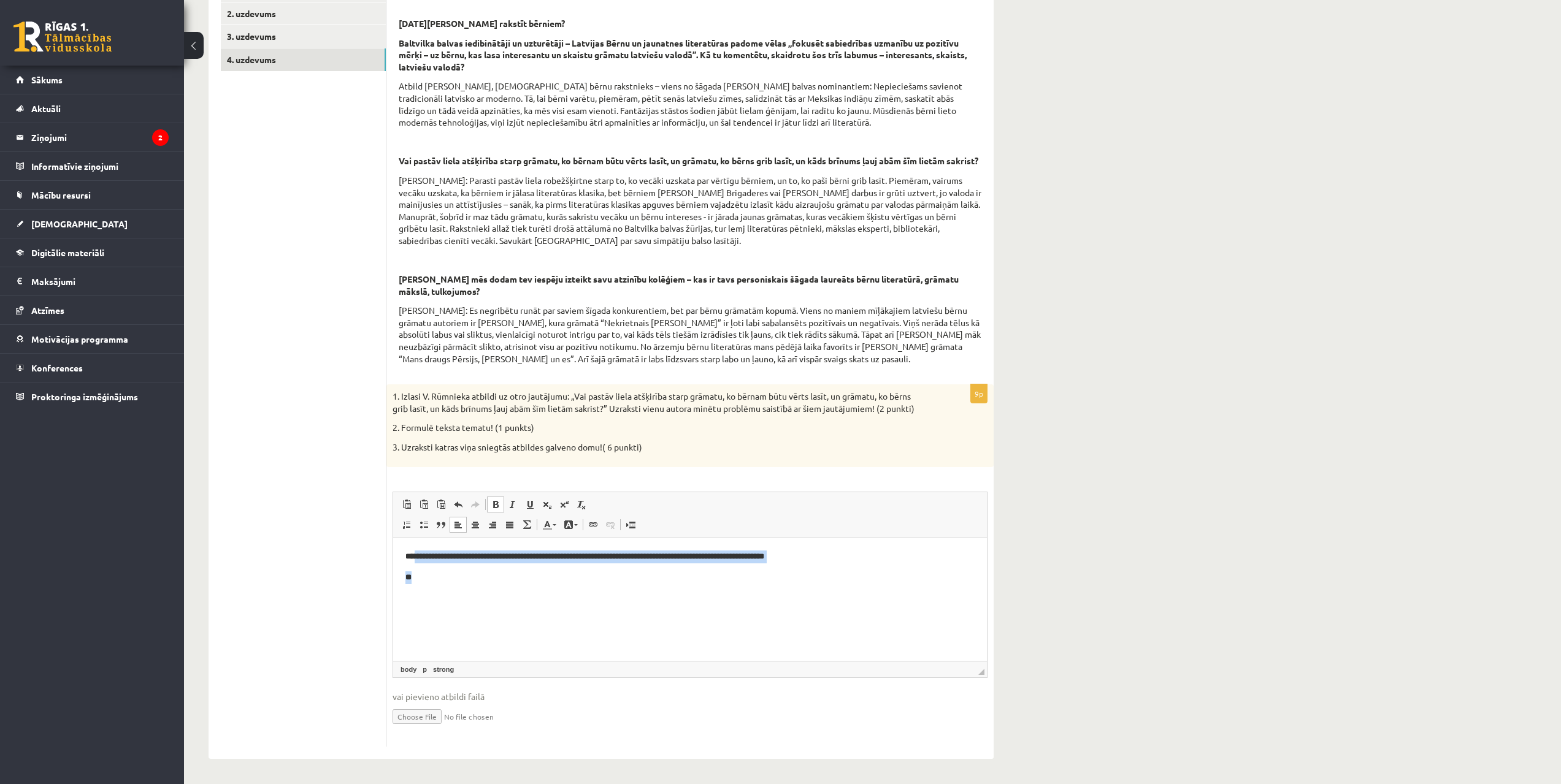
click at [836, 572] on body "**********" at bounding box center [690, 566] width 569 height 33
click at [856, 561] on p "**********" at bounding box center [690, 556] width 569 height 13
drag, startPoint x: 857, startPoint y: 556, endPoint x: 416, endPoint y: 553, distance: 441.0
click at [416, 553] on p "**********" at bounding box center [690, 556] width 569 height 13
click at [497, 502] on span at bounding box center [495, 504] width 10 height 10
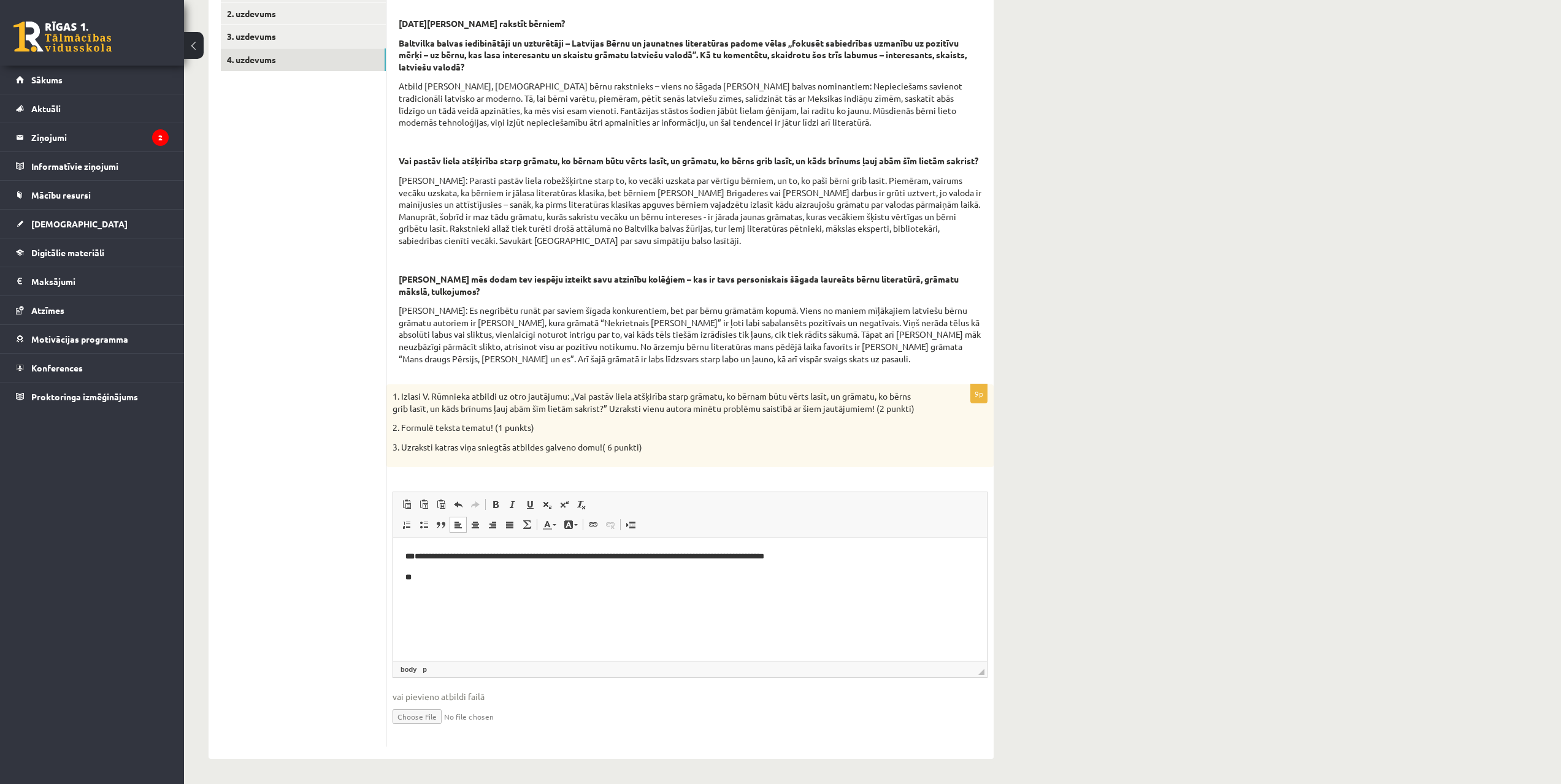
click at [470, 594] on html "**********" at bounding box center [689, 566] width 594 height 58
click at [413, 555] on strong "***" at bounding box center [410, 555] width 9 height 8
click at [496, 502] on span at bounding box center [495, 504] width 10 height 10
click at [263, 528] on ul "1. uzdevums 2. uzdevums 3. uzdevums 4. uzdevums" at bounding box center [303, 363] width 165 height 768
click at [377, 572] on ul "1. uzdevums 2. uzdevums 3. uzdevums 4. uzdevums" at bounding box center [303, 363] width 165 height 768
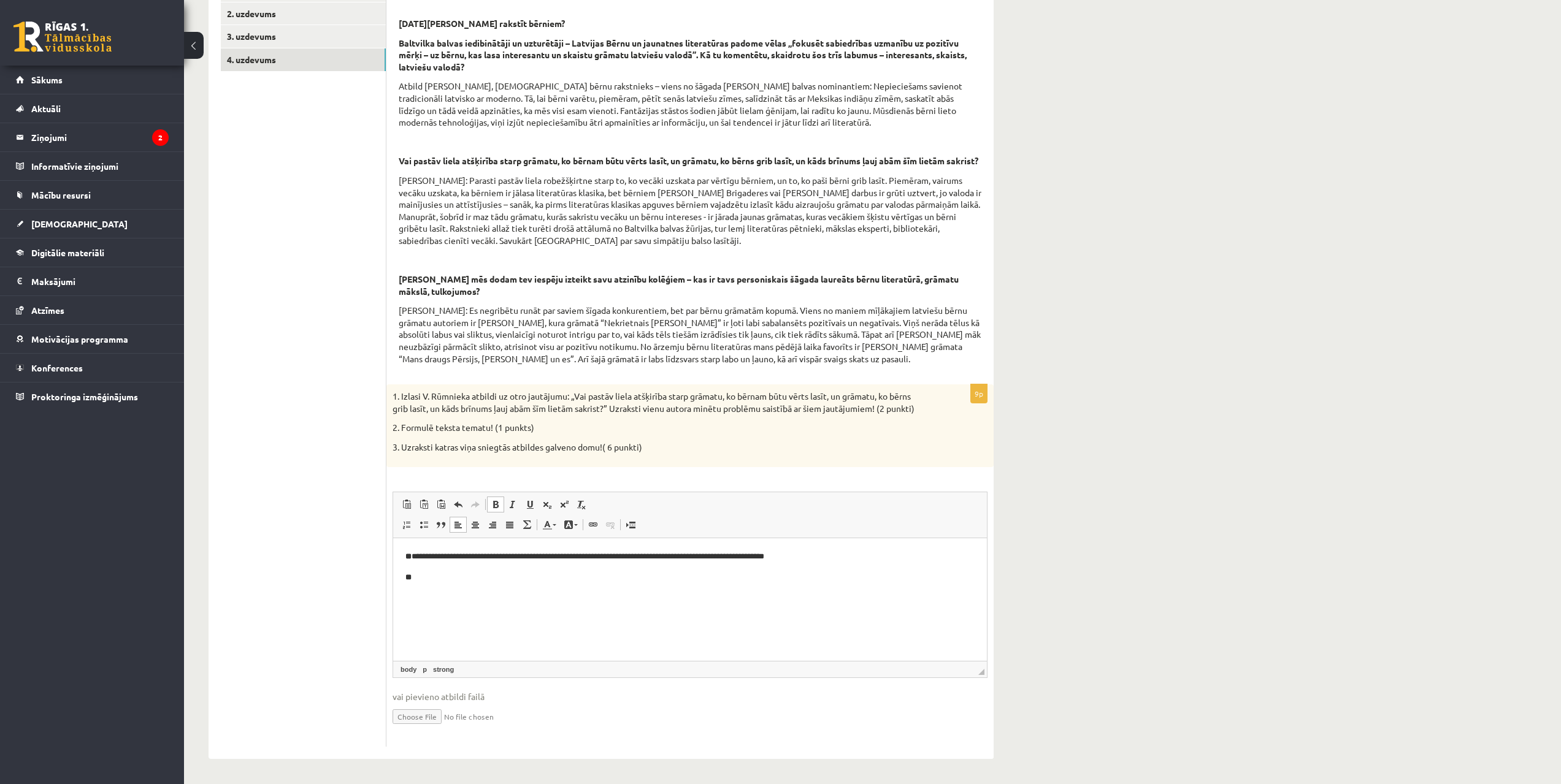
click at [423, 595] on html "**********" at bounding box center [689, 566] width 594 height 58
click at [282, 689] on ul "1. uzdevums 2. uzdevums 3. uzdevums 4. uzdevums" at bounding box center [303, 363] width 165 height 768
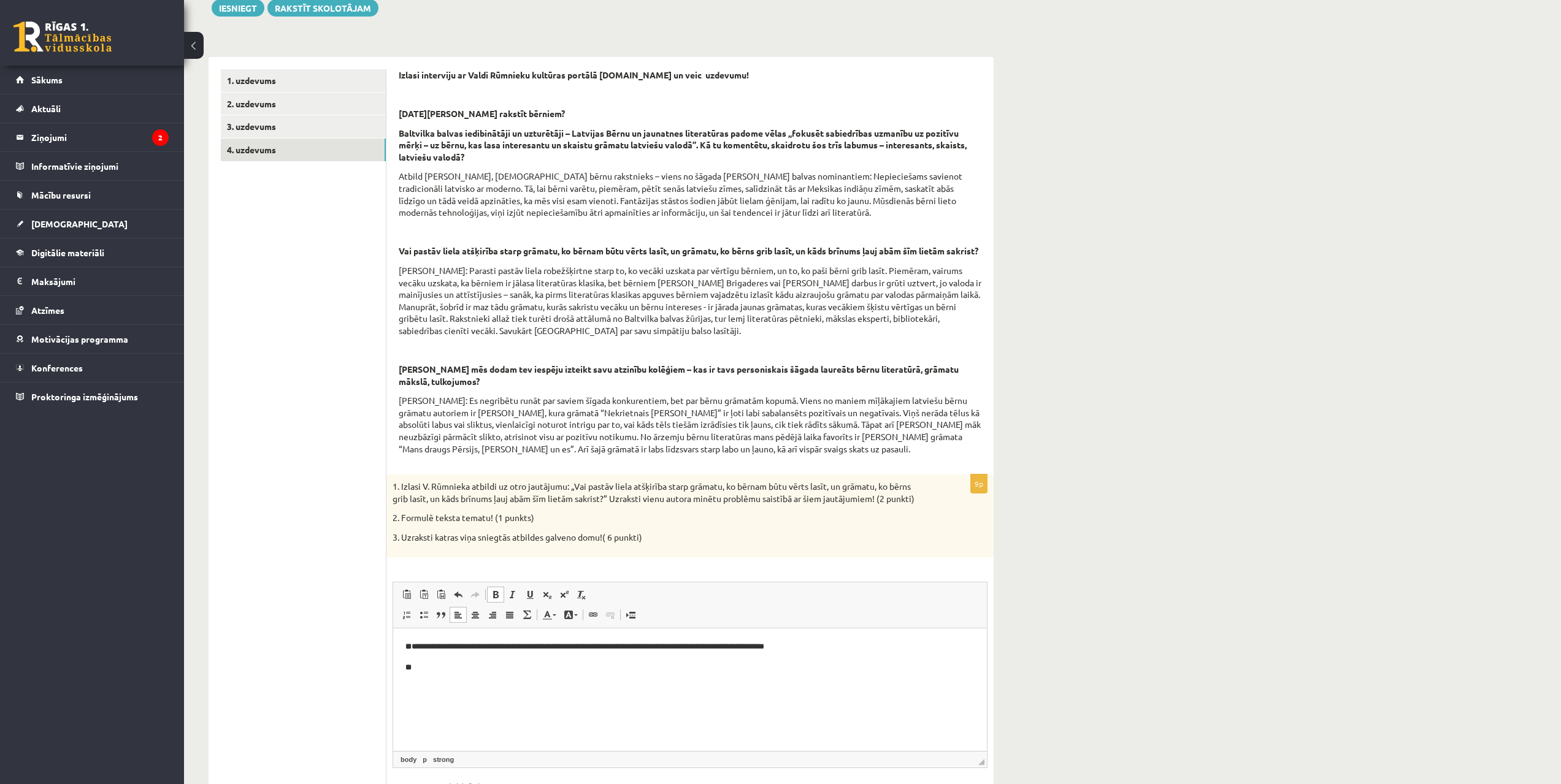
drag, startPoint x: 238, startPoint y: 563, endPoint x: 330, endPoint y: 362, distance: 221.1
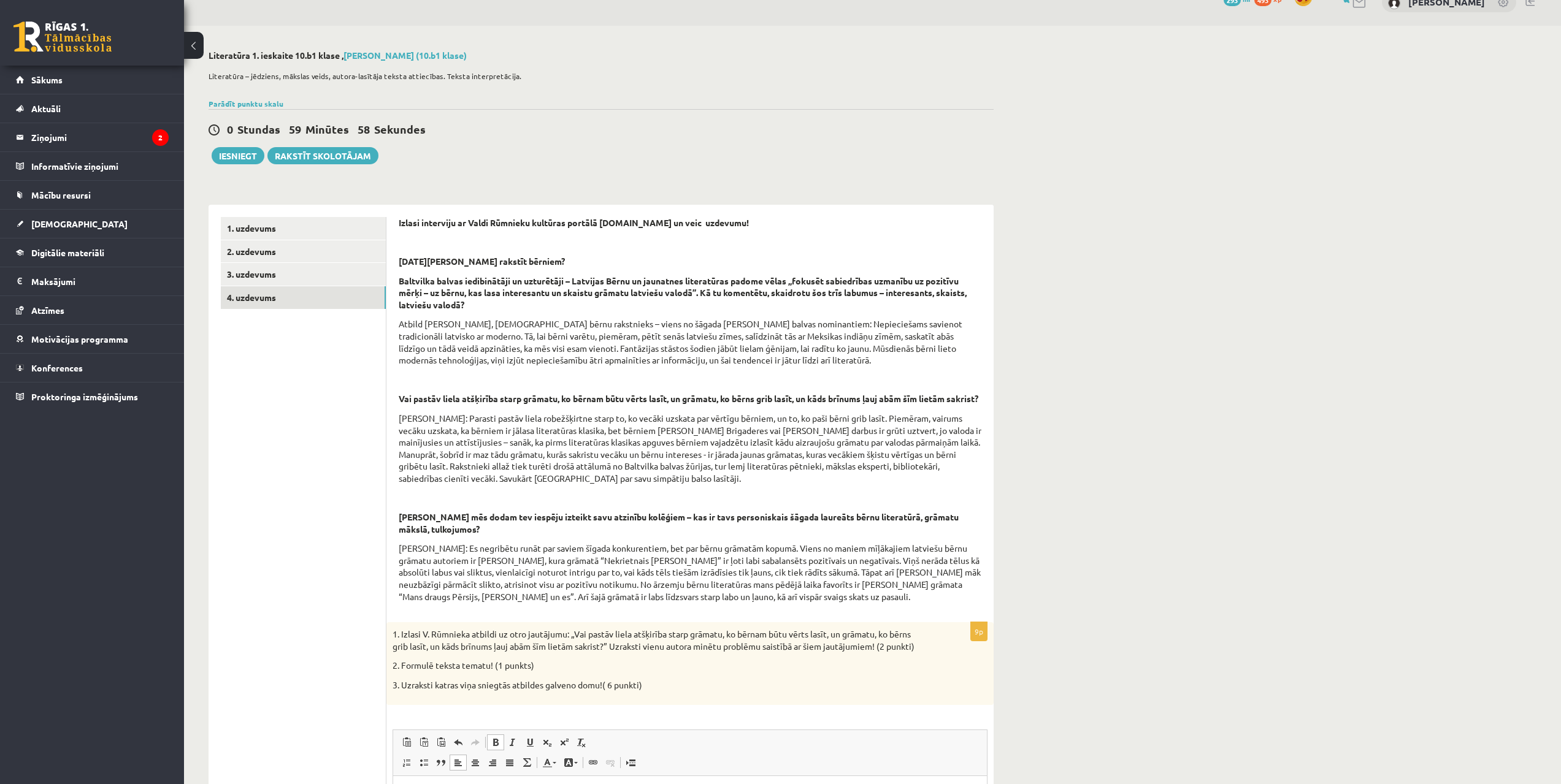
click at [902, 342] on p "Atbild Valdis Rūmnieks, latviešu bērnu rakstnieks – viens no šāgada Jāņa Baltvi…" at bounding box center [689, 341] width 583 height 48
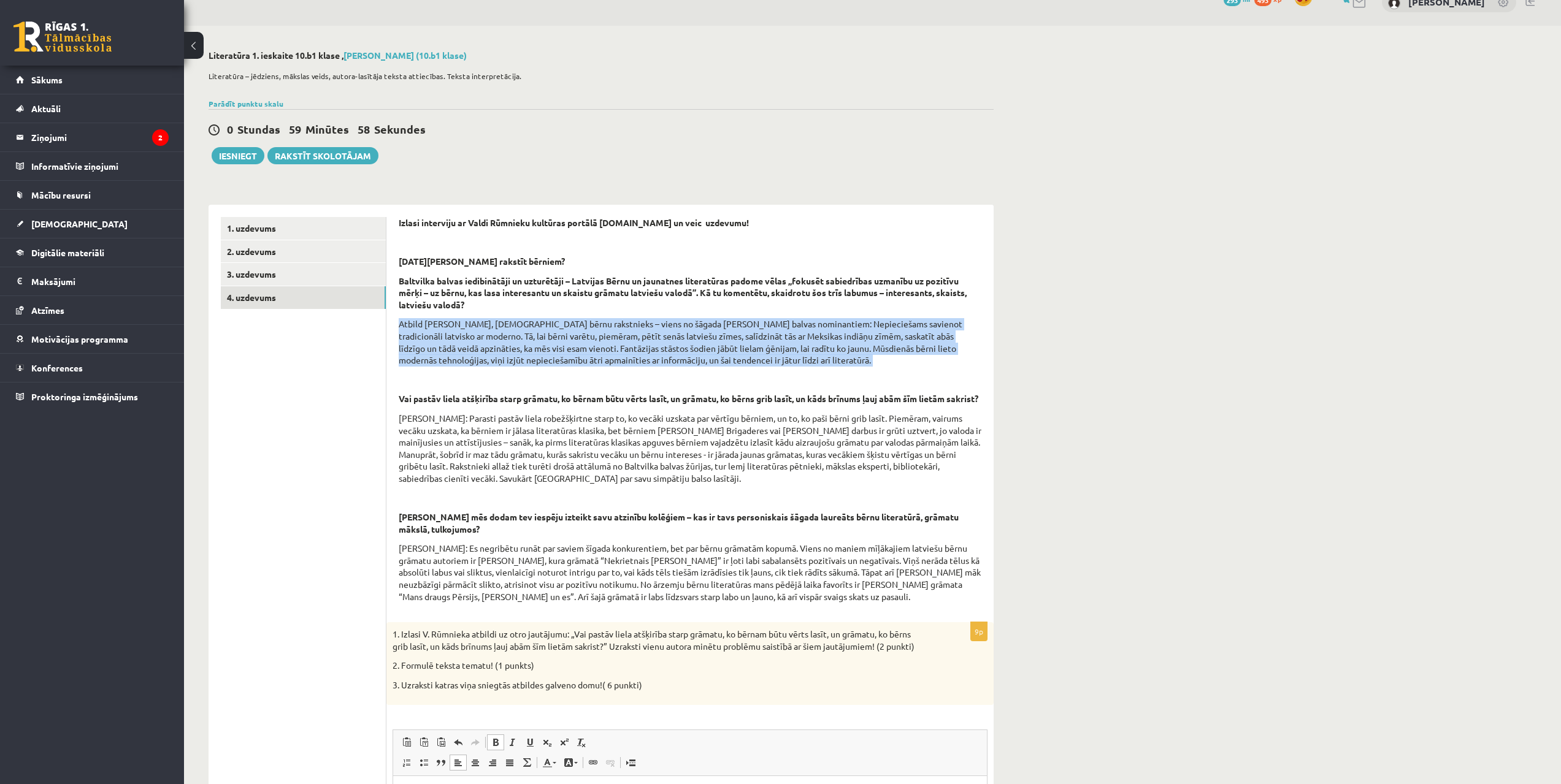
click at [902, 342] on p "Atbild Valdis Rūmnieks, latviešu bērnu rakstnieks – viens no šāgada Jāņa Baltvi…" at bounding box center [689, 341] width 583 height 48
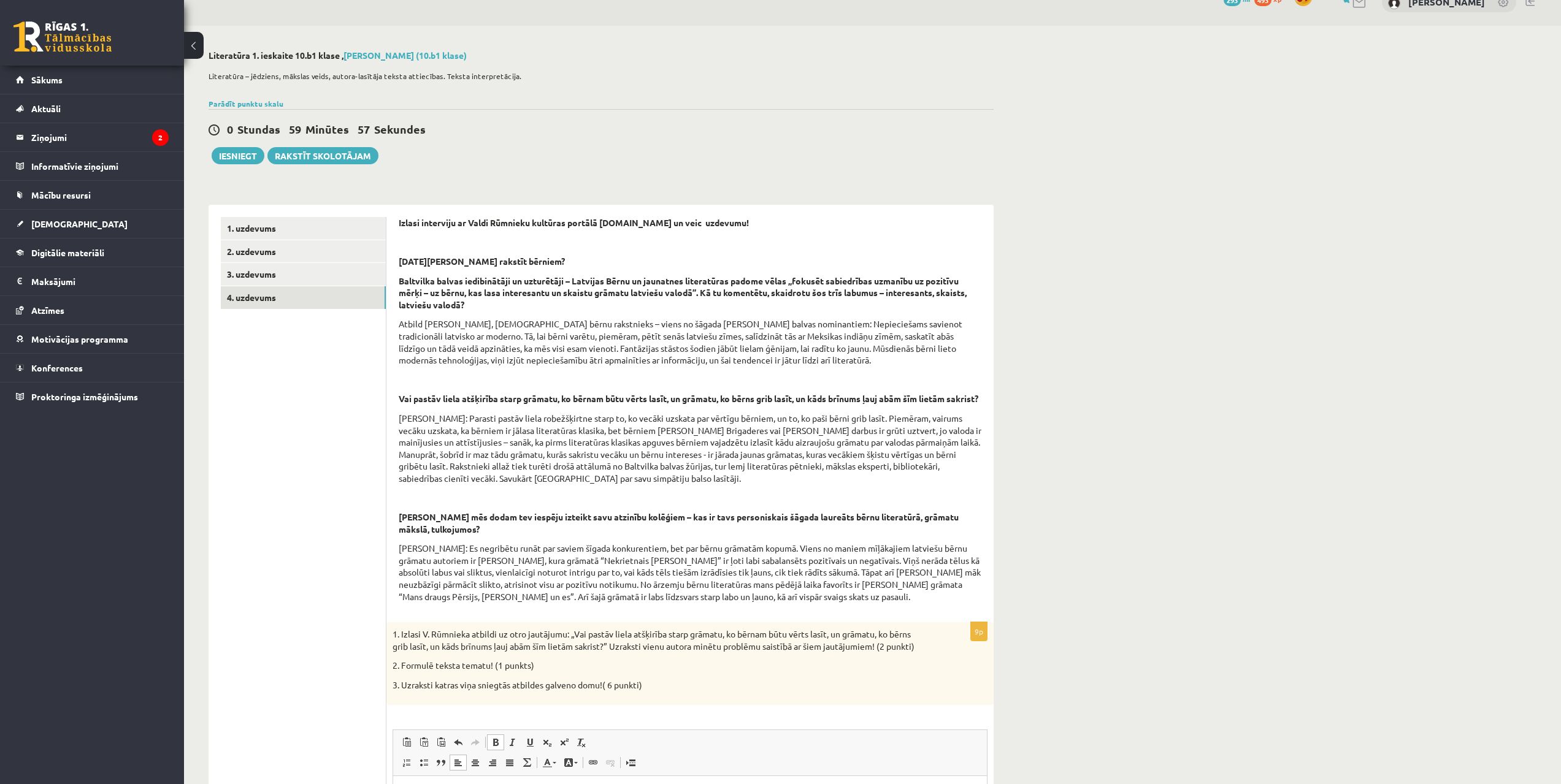
click at [1014, 382] on div "**********" at bounding box center [601, 524] width 834 height 995
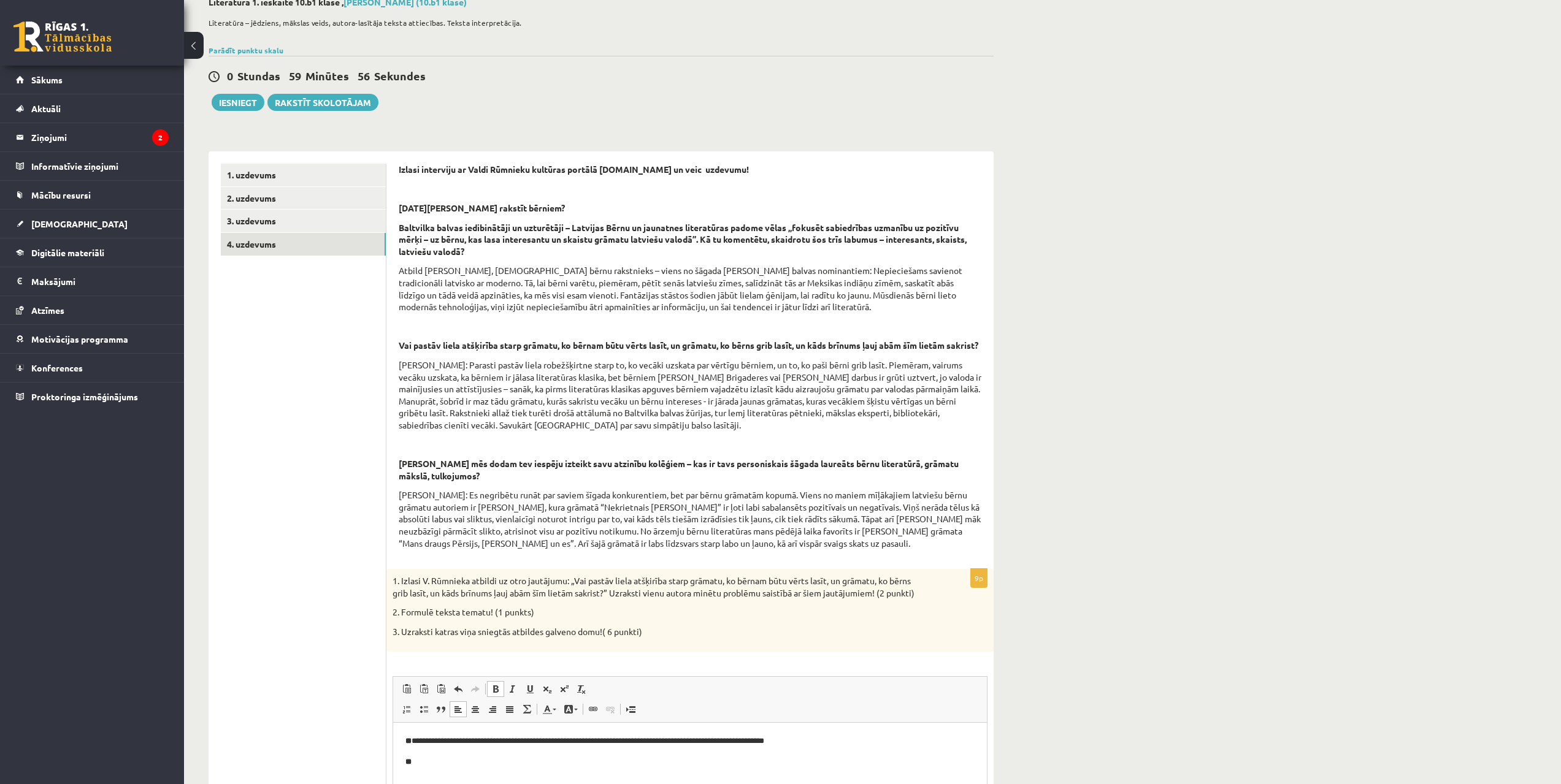
scroll to position [123, 0]
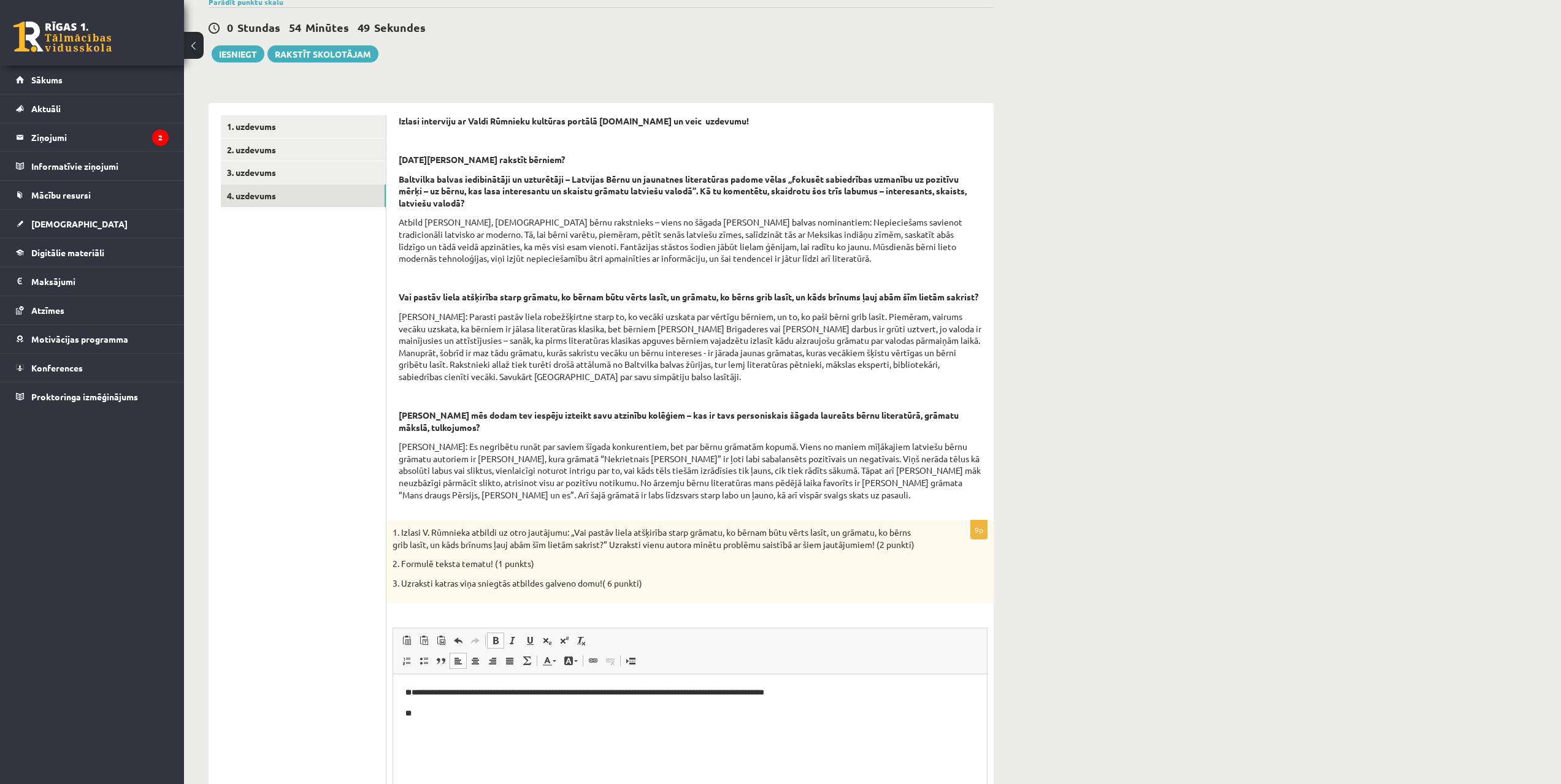
drag, startPoint x: 432, startPoint y: 723, endPoint x: 425, endPoint y: 711, distance: 13.9
click at [433, 722] on html "**********" at bounding box center [689, 703] width 594 height 58
click at [493, 646] on span at bounding box center [495, 640] width 10 height 10
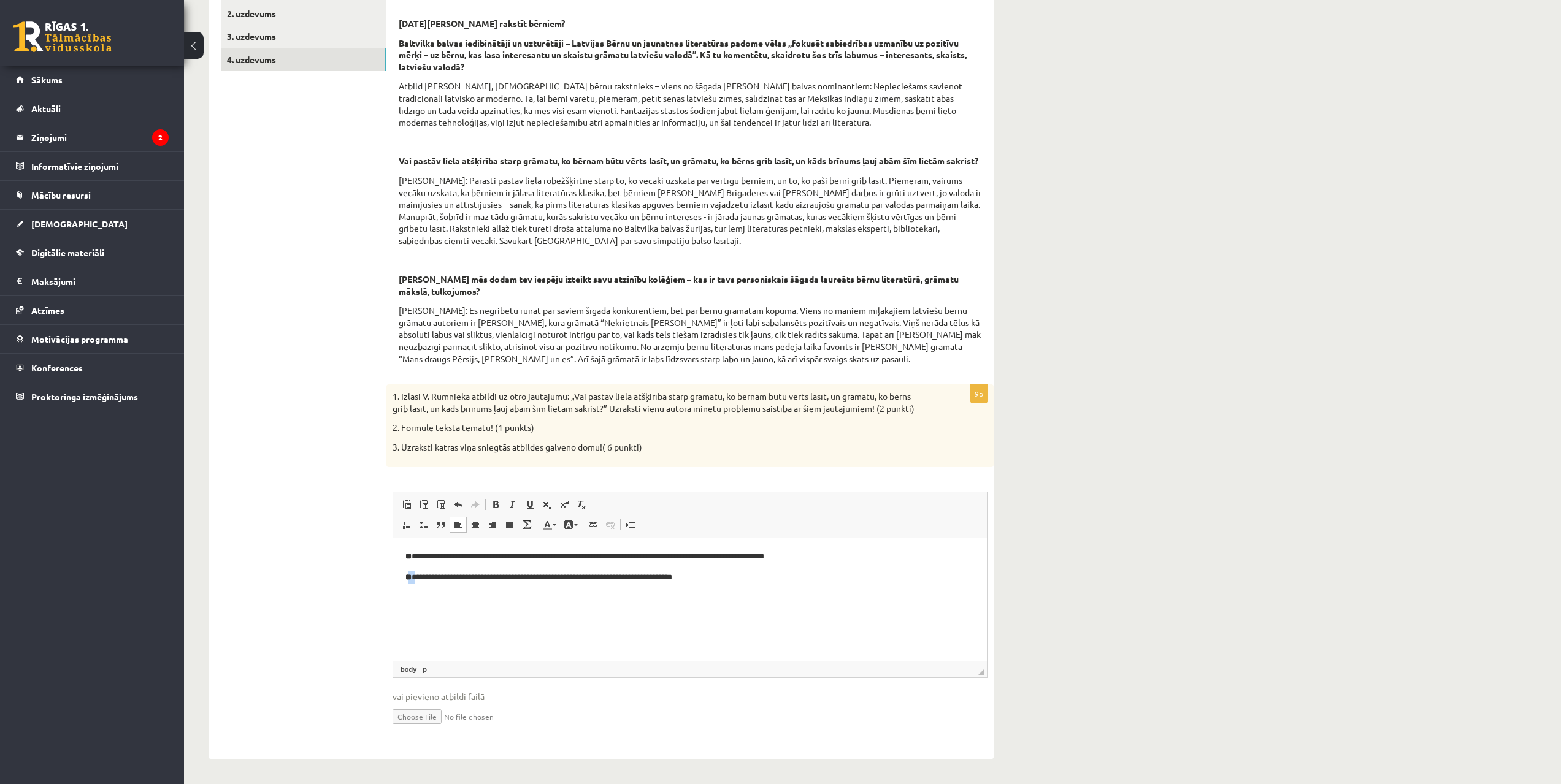
click at [411, 594] on html "**********" at bounding box center [689, 566] width 594 height 58
click at [417, 595] on html "**********" at bounding box center [689, 566] width 594 height 58
click at [736, 585] on html "**********" at bounding box center [689, 566] width 594 height 58
click at [493, 505] on span at bounding box center [495, 504] width 10 height 10
click at [498, 509] on span at bounding box center [495, 504] width 10 height 10
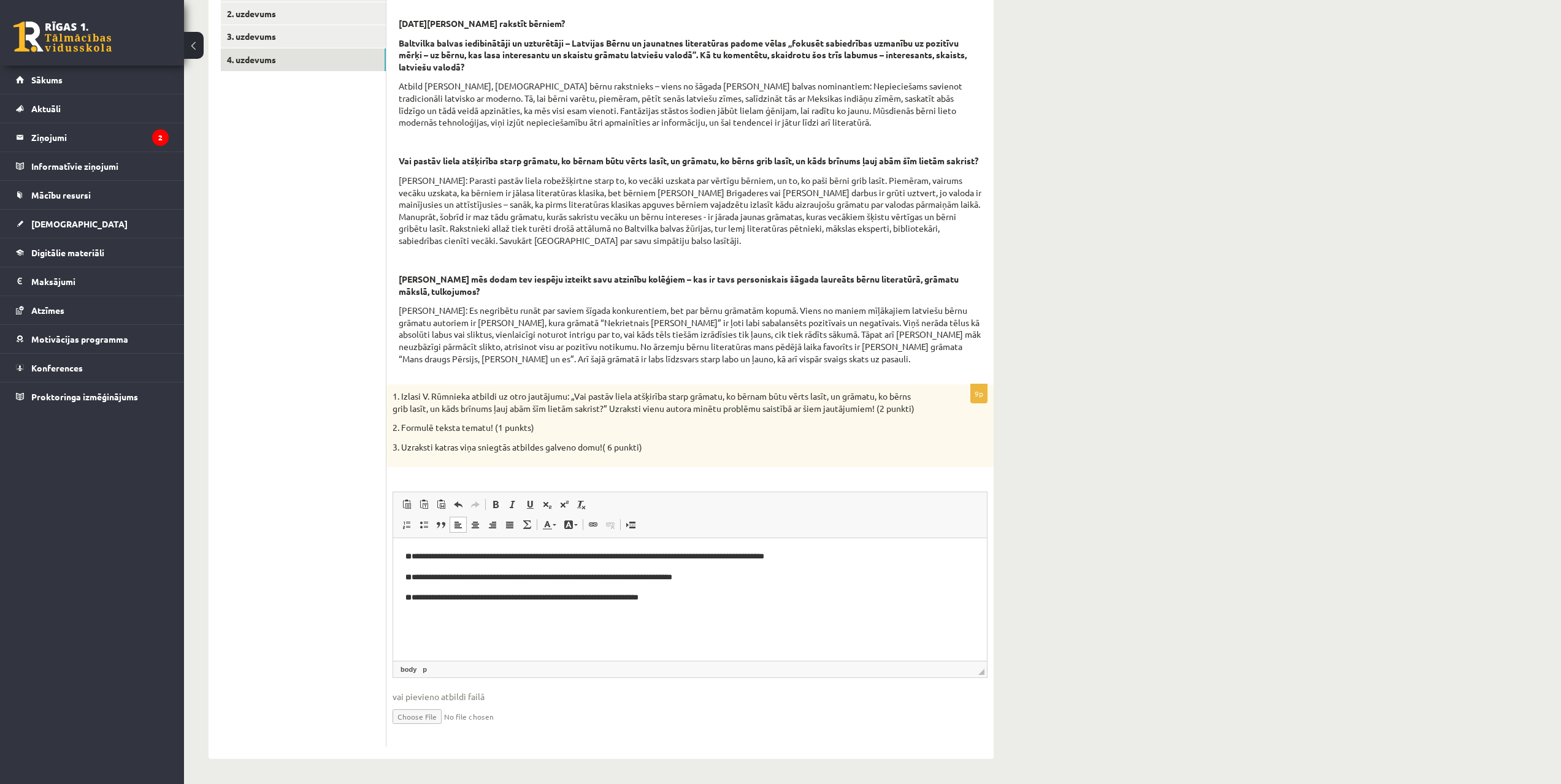
click at [342, 580] on ul "1. uzdevums 2. uzdevums 3. uzdevums 4. uzdevums" at bounding box center [303, 363] width 165 height 768
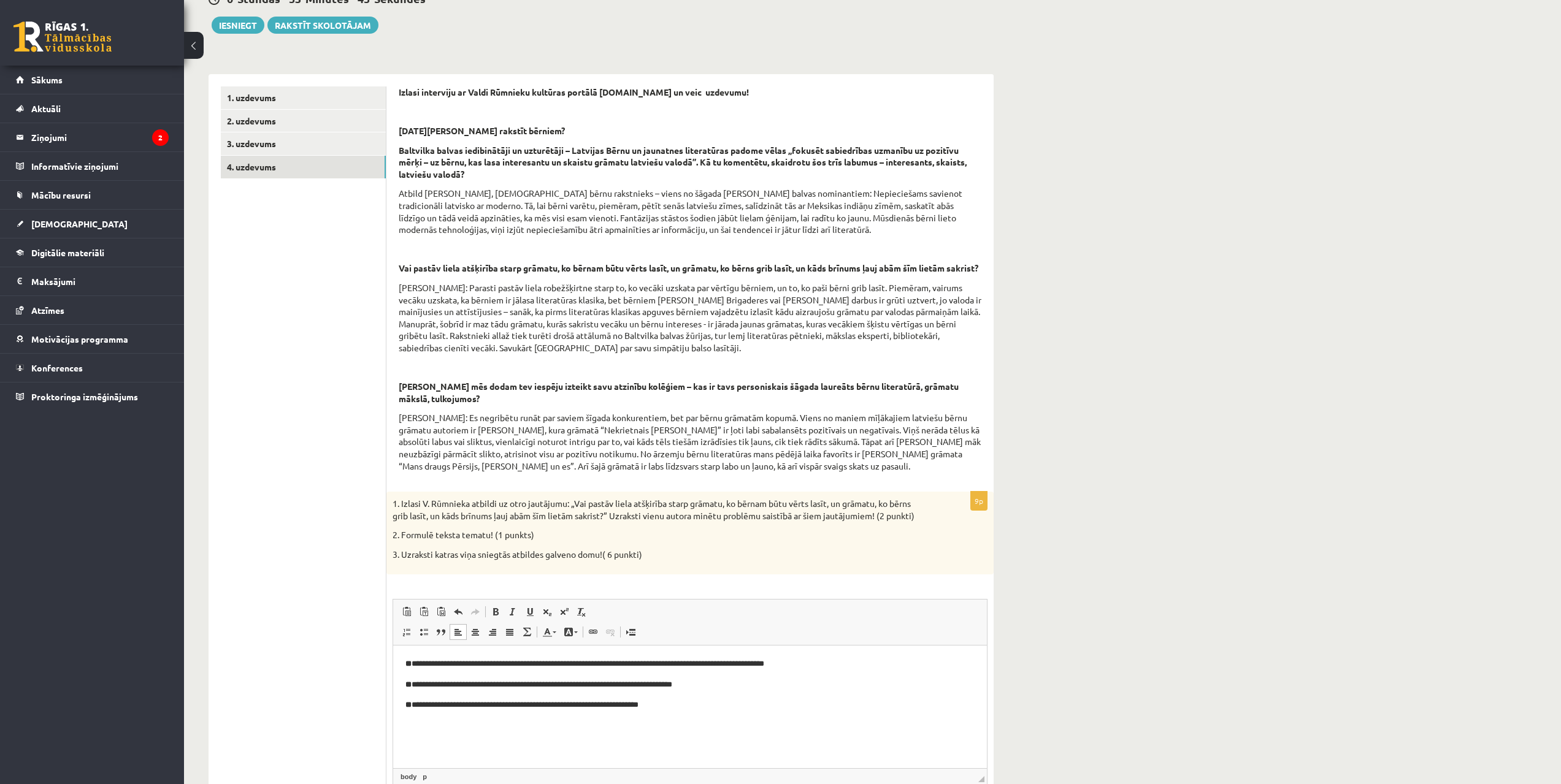
drag, startPoint x: 349, startPoint y: 564, endPoint x: 345, endPoint y: 525, distance: 39.2
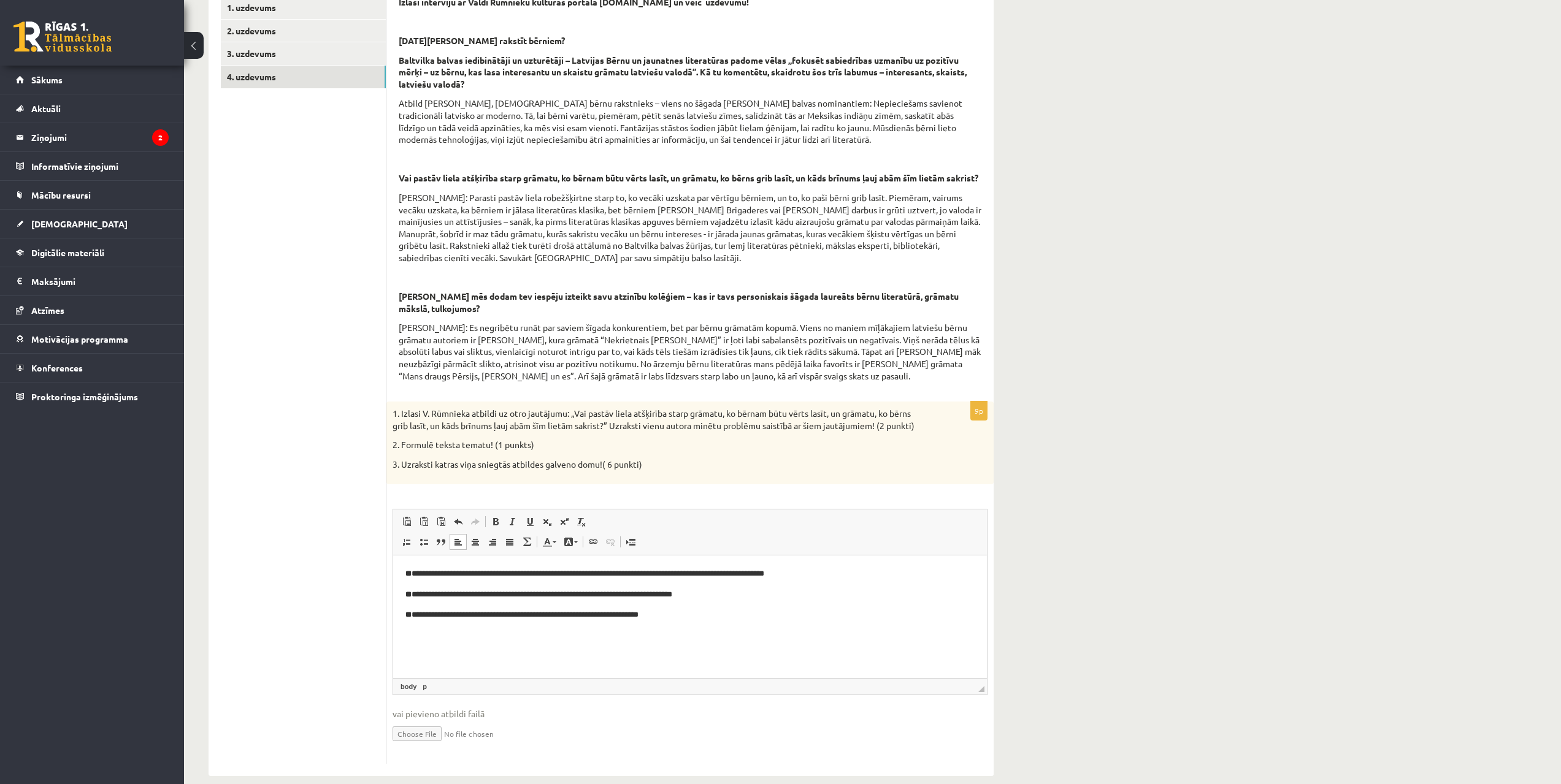
drag, startPoint x: 354, startPoint y: 466, endPoint x: 354, endPoint y: 475, distance: 9.0
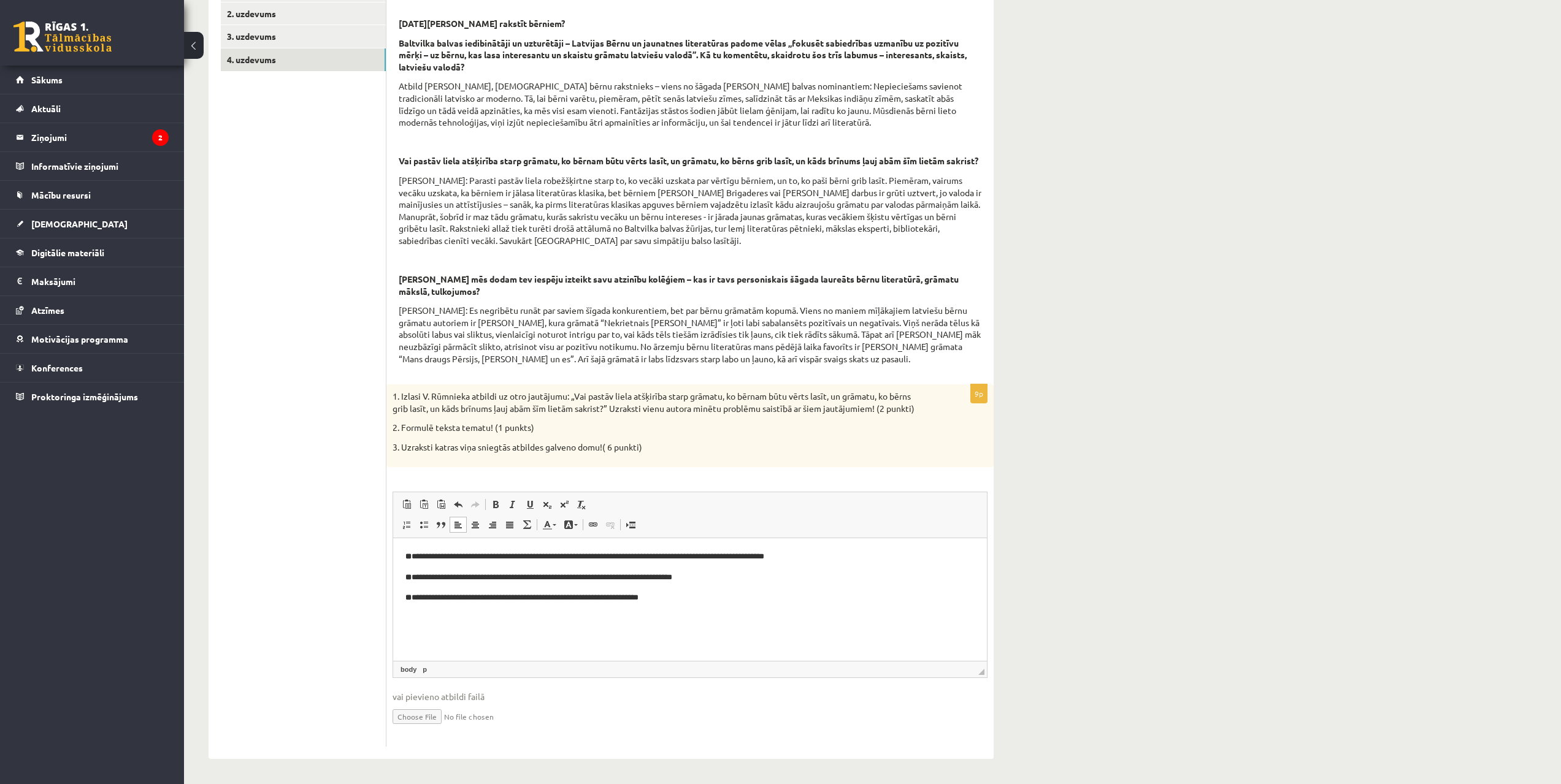
drag, startPoint x: 350, startPoint y: 502, endPoint x: 341, endPoint y: 593, distance: 91.4
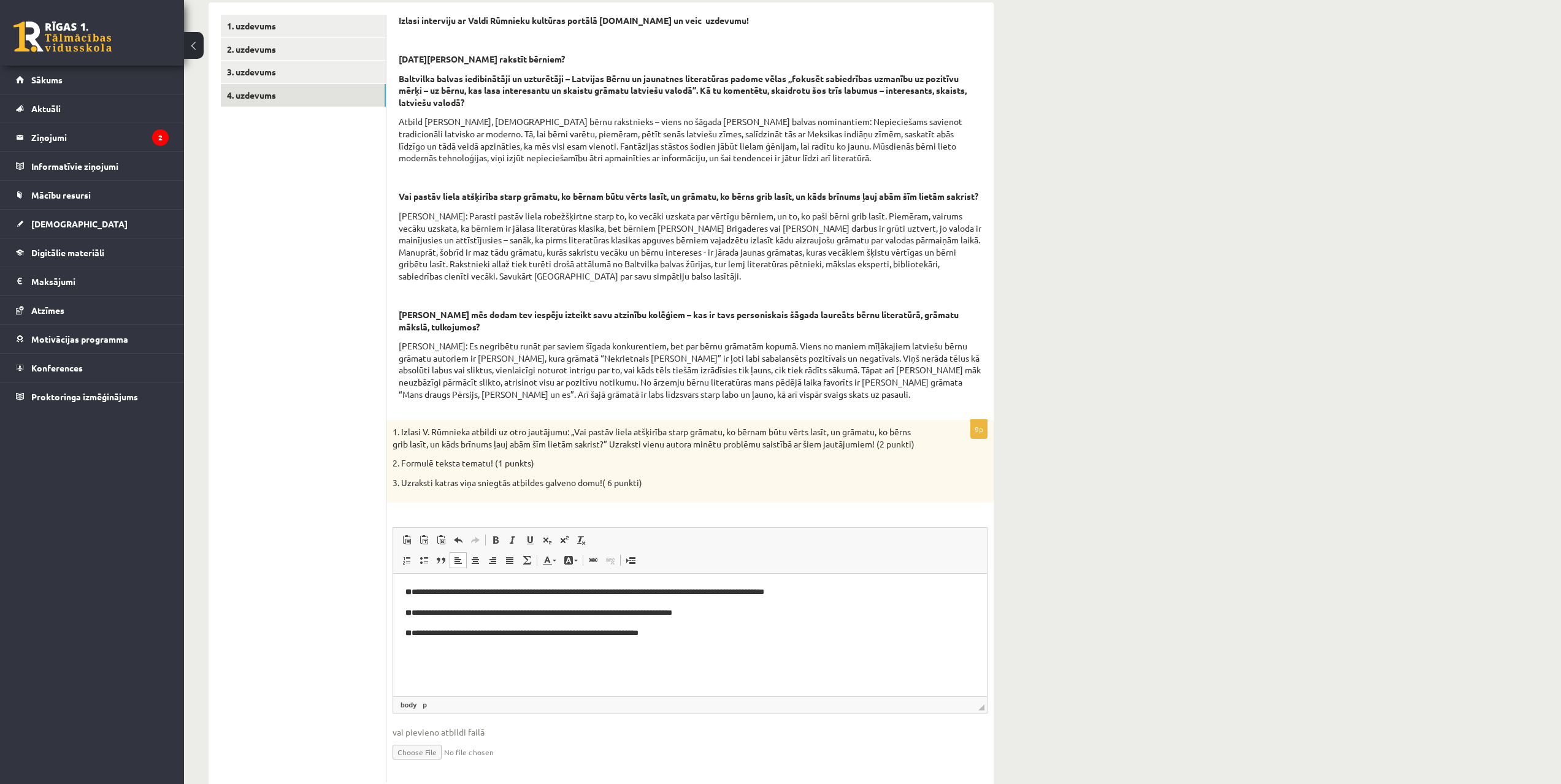
scroll to position [0, 0]
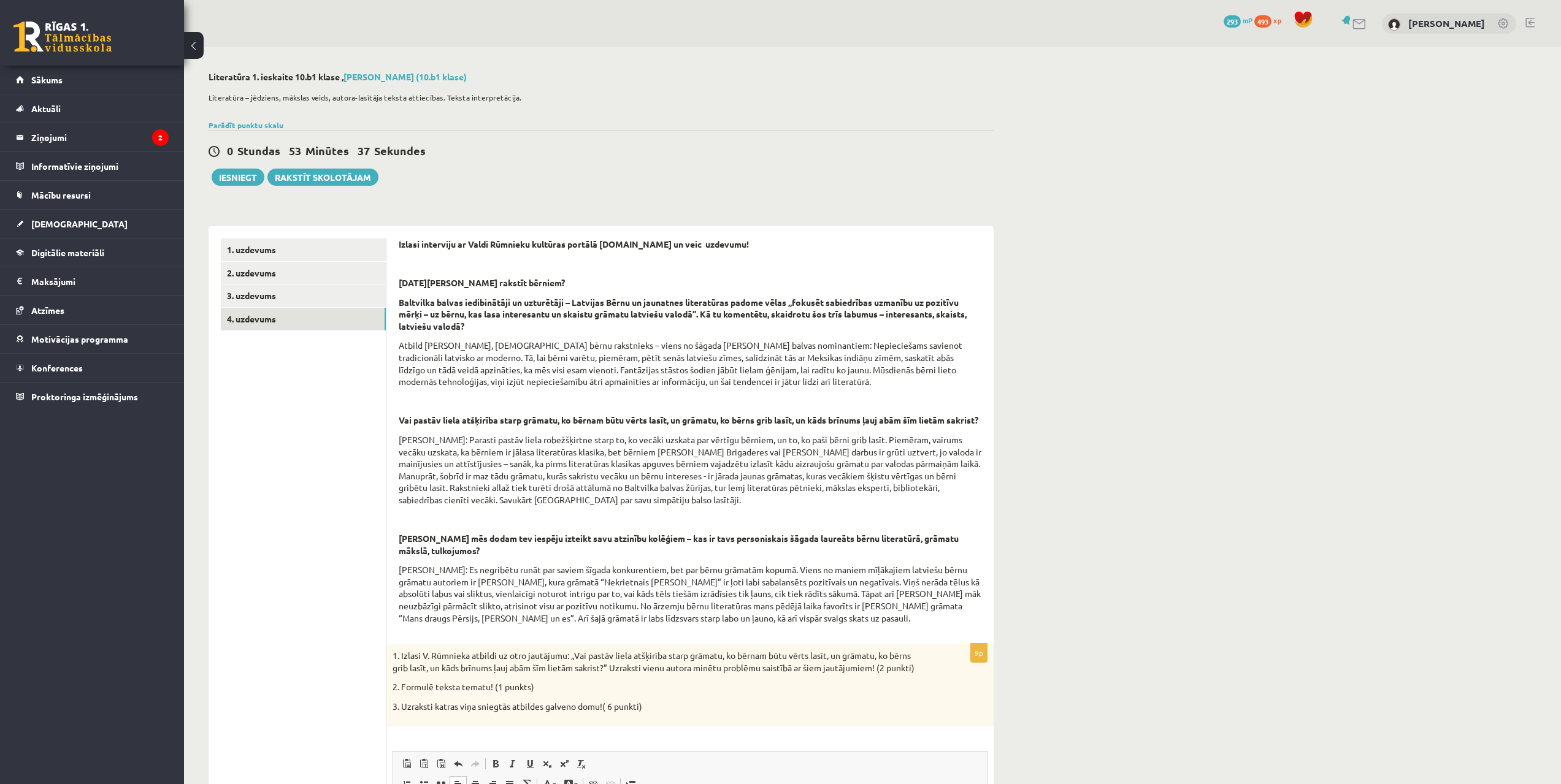
drag, startPoint x: 342, startPoint y: 590, endPoint x: 346, endPoint y: 332, distance: 258.0
click at [253, 250] on link "1. uzdevums" at bounding box center [303, 249] width 165 height 23
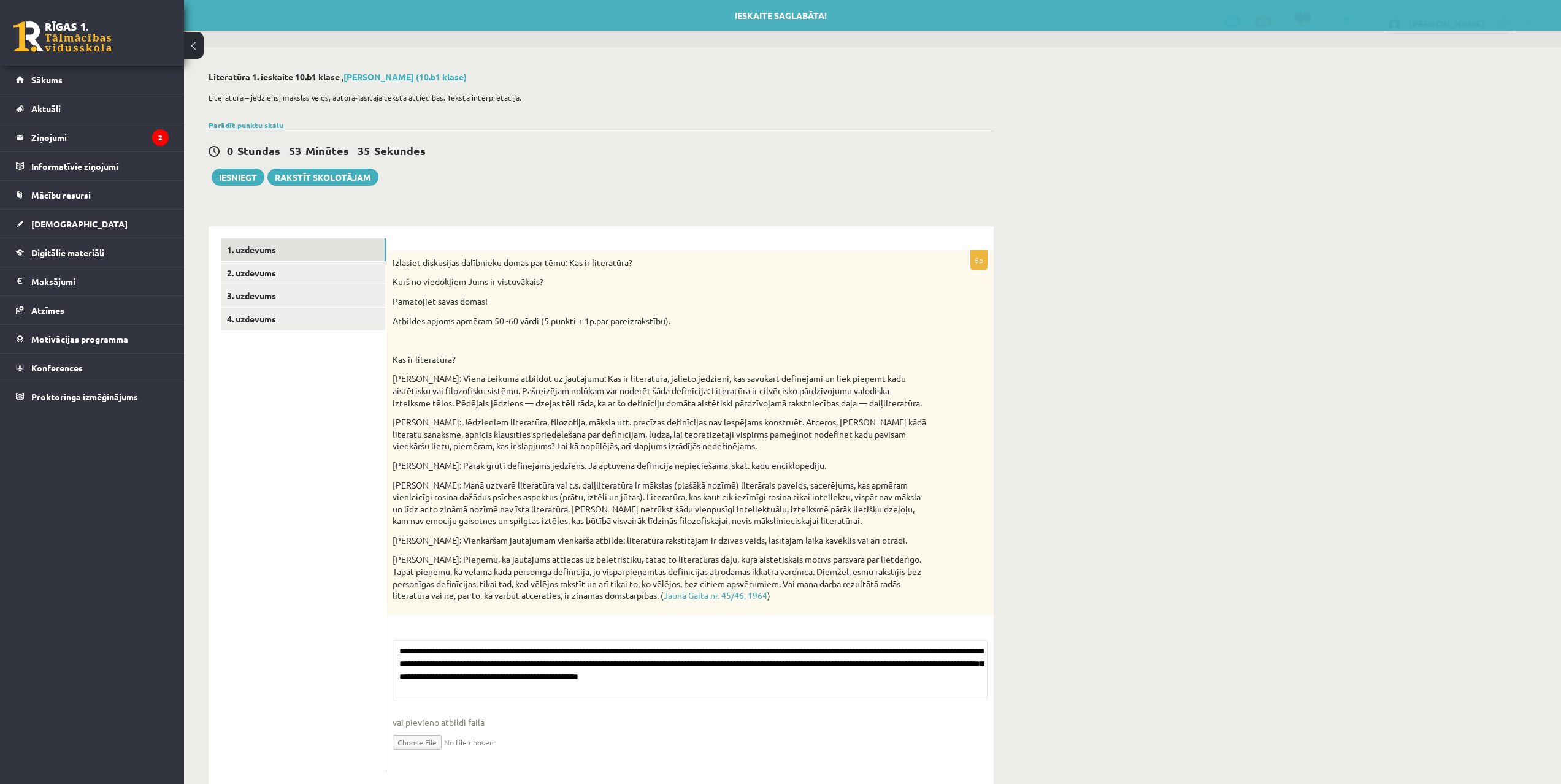
scroll to position [27, 0]
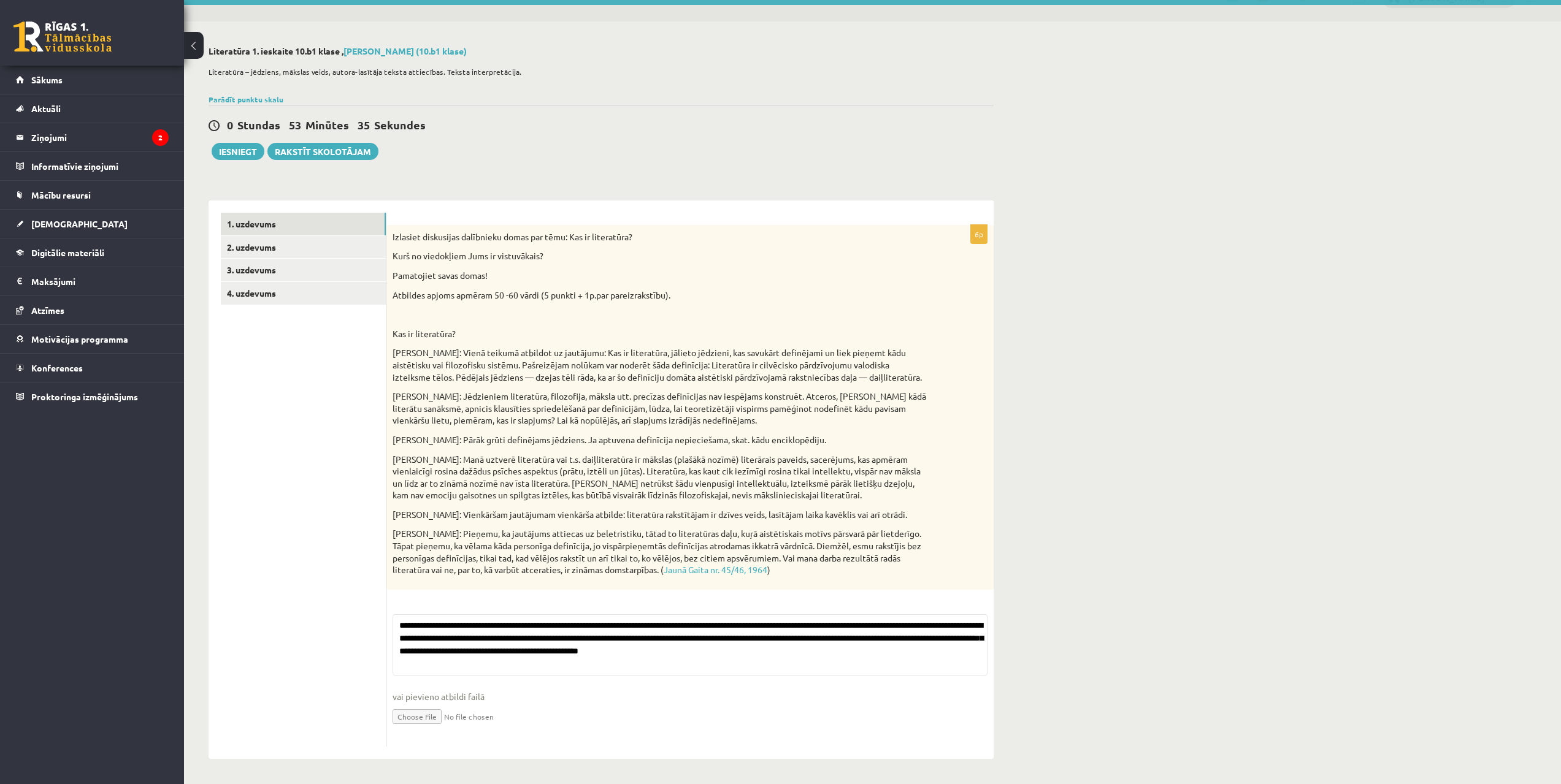
drag, startPoint x: 286, startPoint y: 390, endPoint x: 303, endPoint y: 491, distance: 102.4
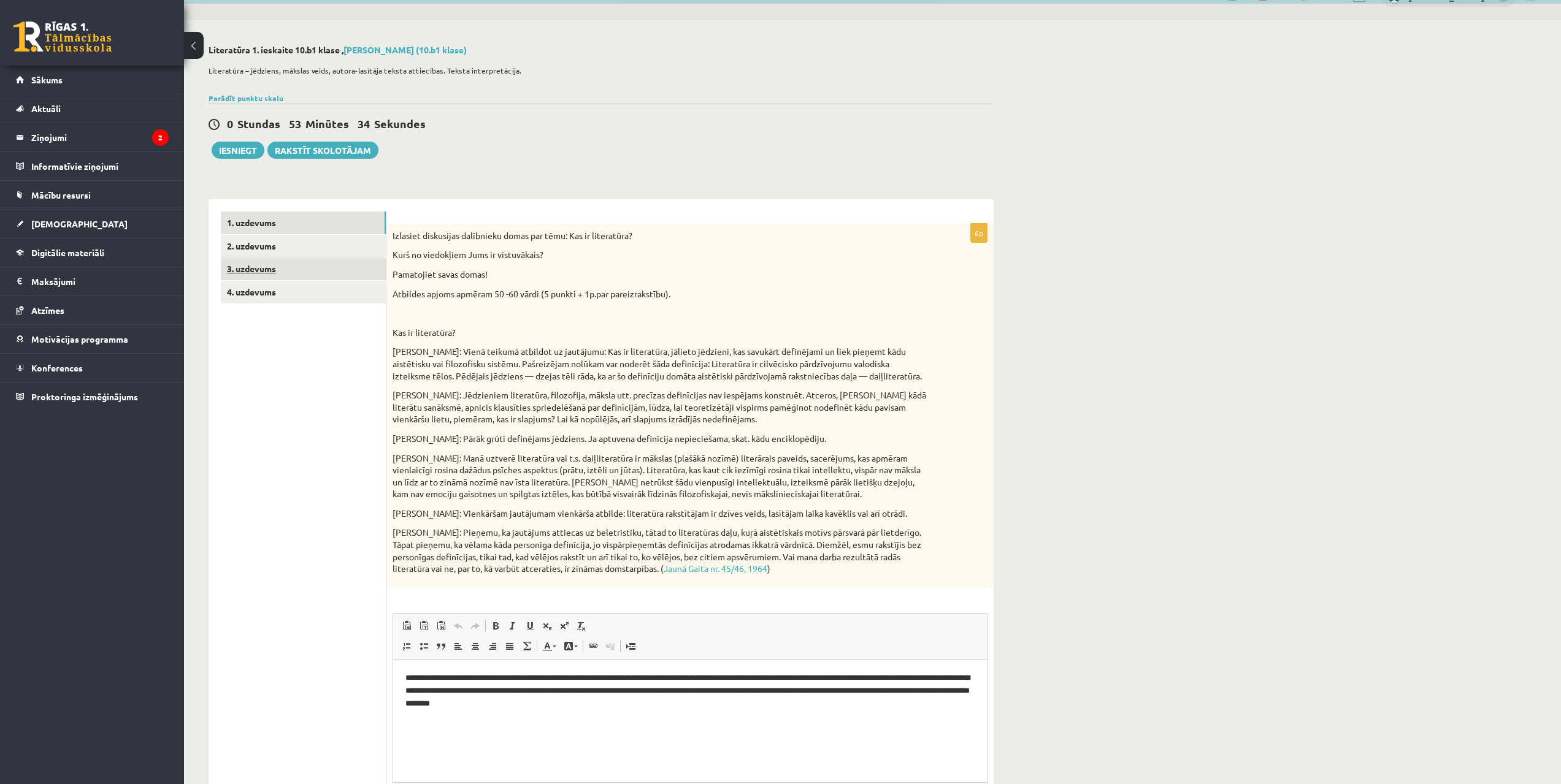
scroll to position [0, 0]
click at [263, 246] on link "2. uzdevums" at bounding box center [303, 246] width 165 height 23
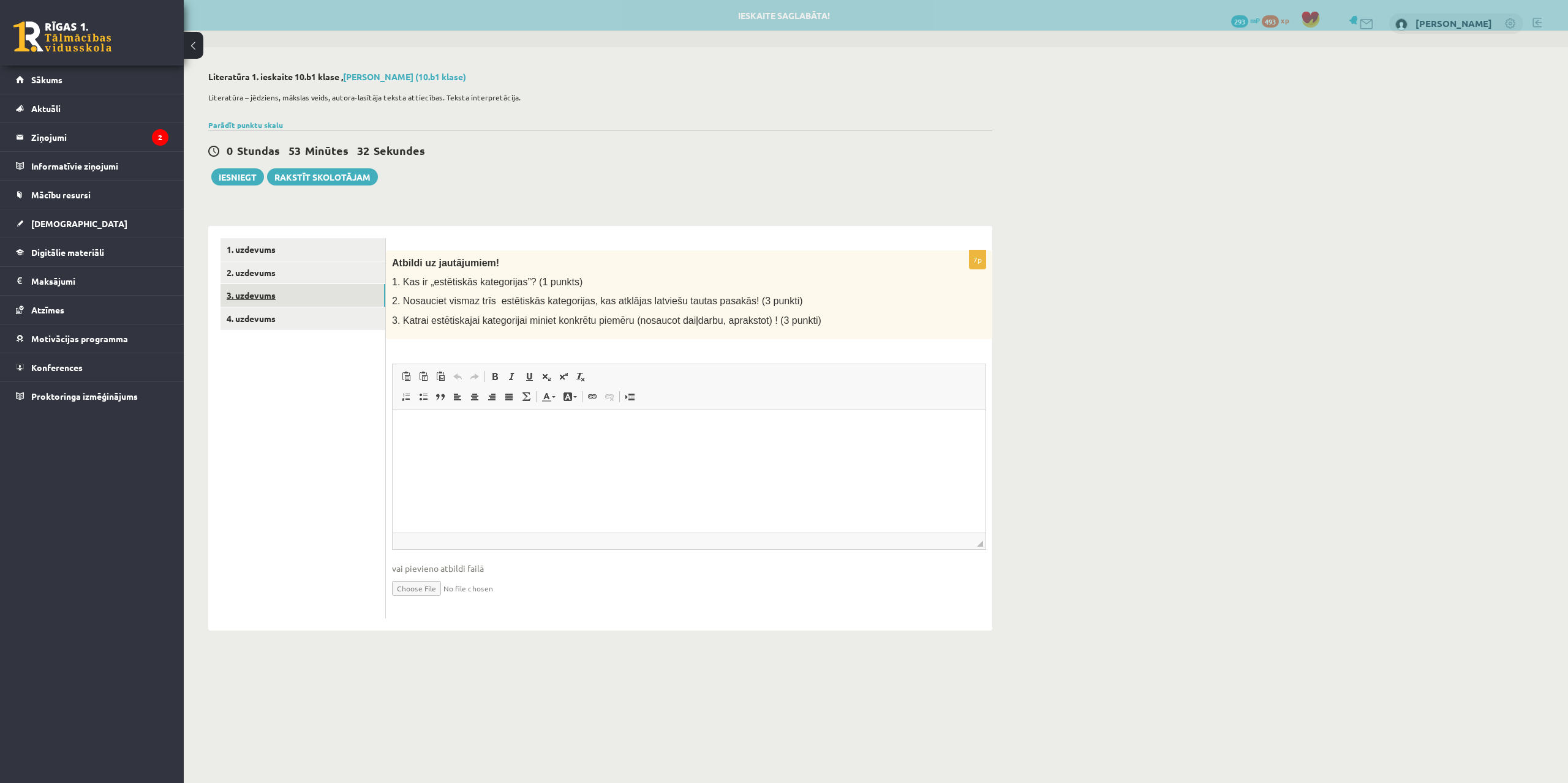
click at [263, 292] on link "3. uzdevums" at bounding box center [302, 295] width 165 height 23
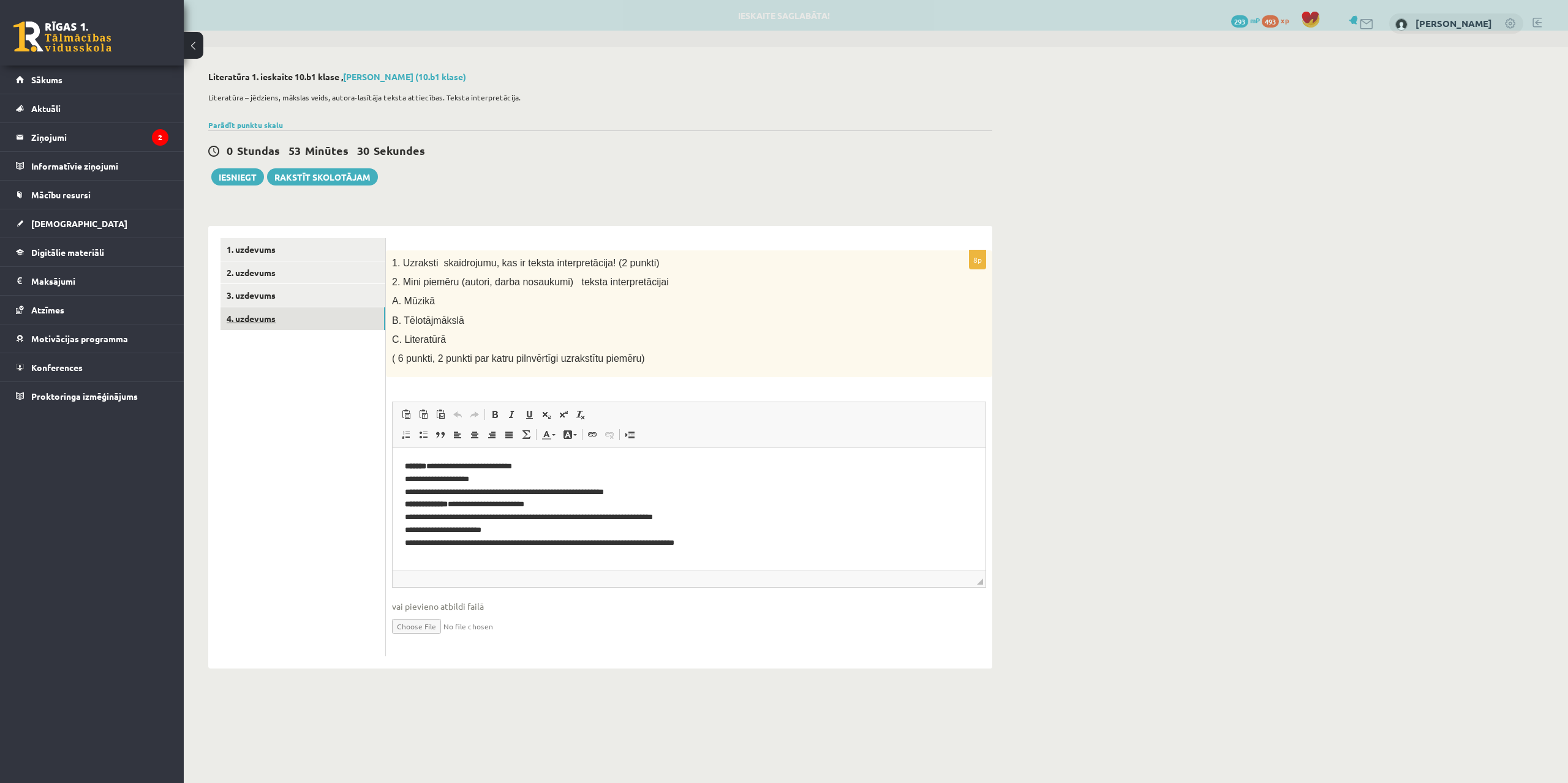
click at [272, 319] on link "4. uzdevums" at bounding box center [302, 318] width 165 height 23
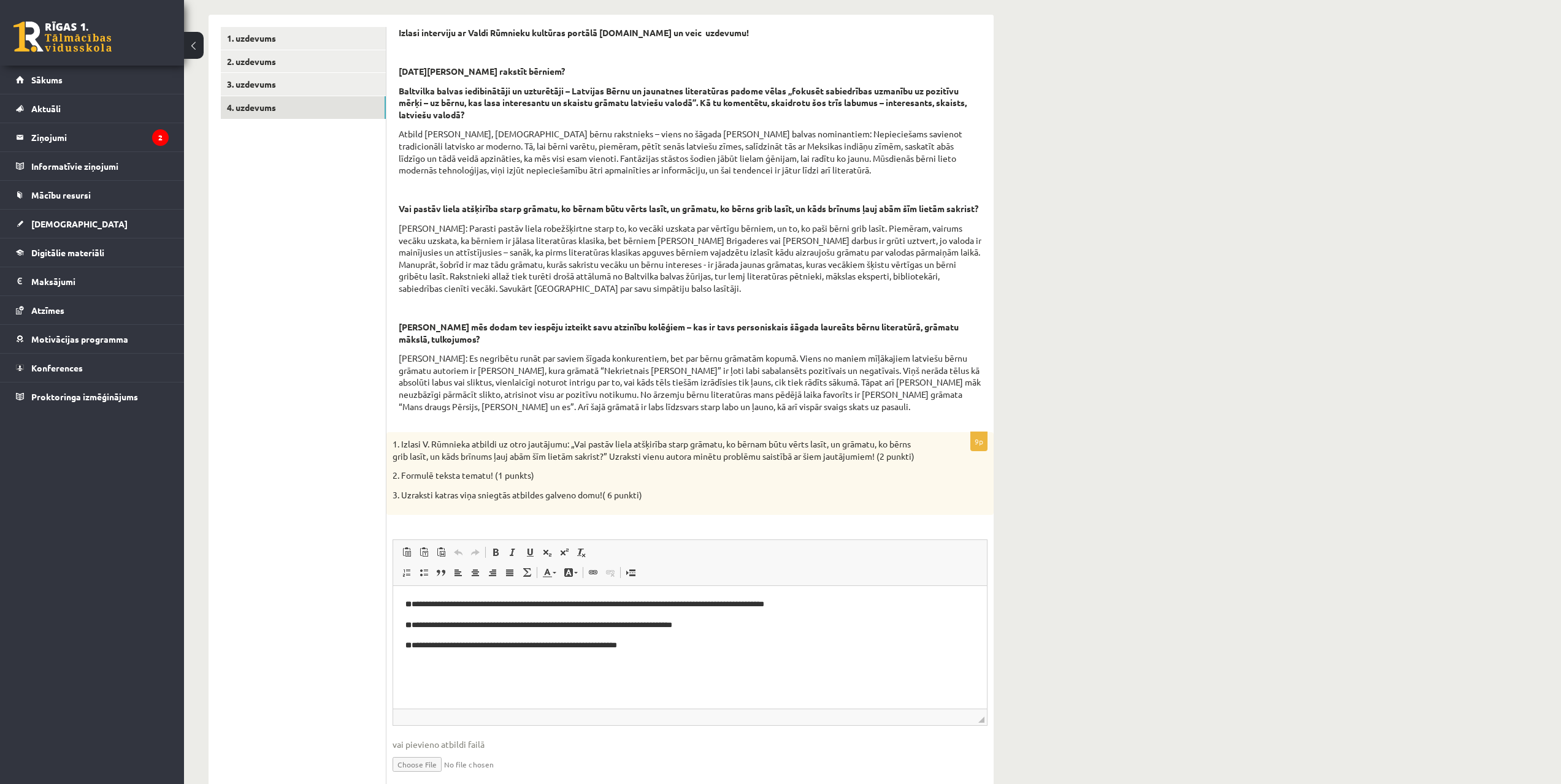
drag, startPoint x: 428, startPoint y: 397, endPoint x: 431, endPoint y: 467, distance: 70.1
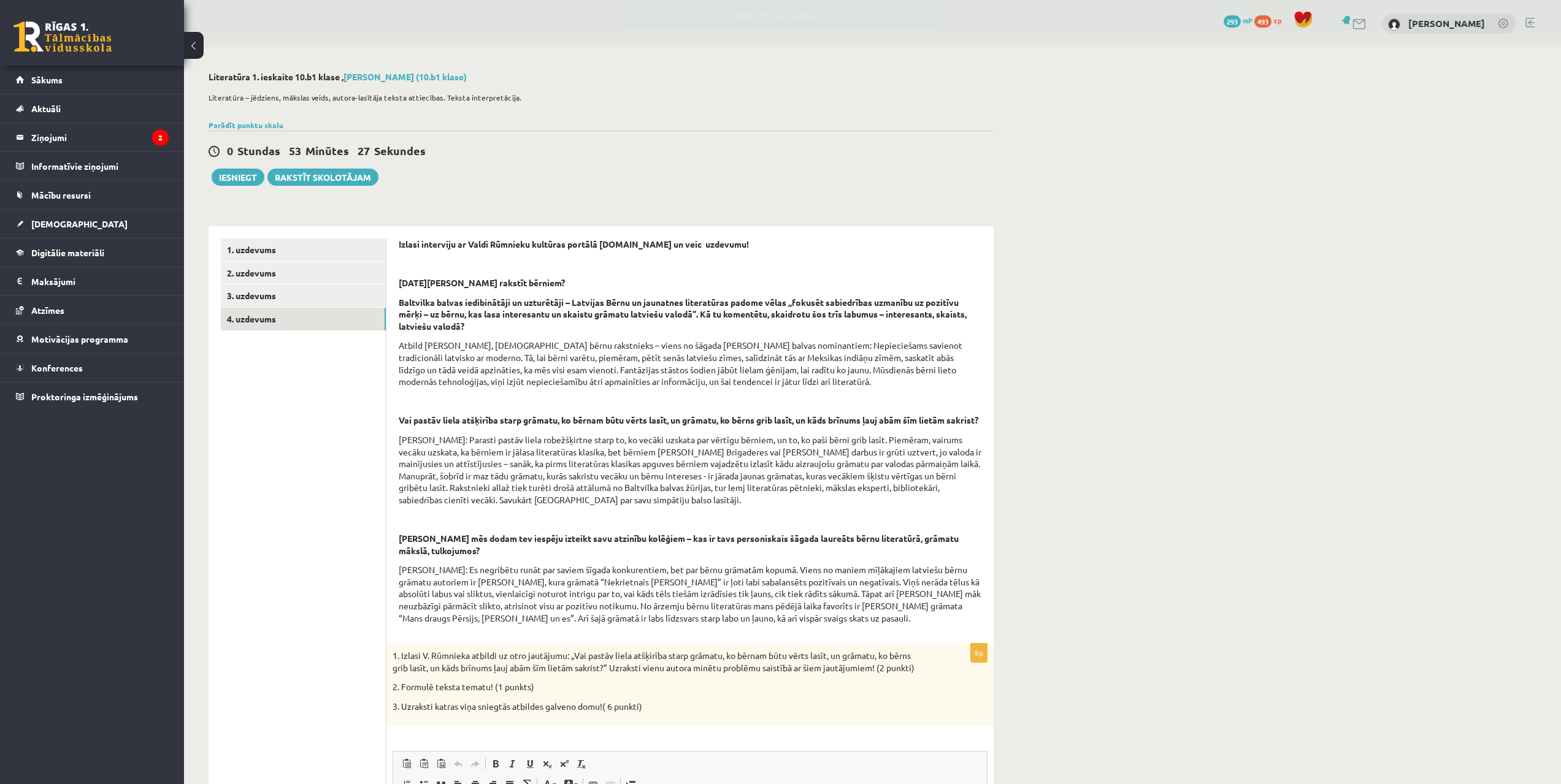
drag, startPoint x: 340, startPoint y: 337, endPoint x: 308, endPoint y: 200, distance: 140.7
click at [257, 180] on button "Iesniegt" at bounding box center [238, 177] width 52 height 17
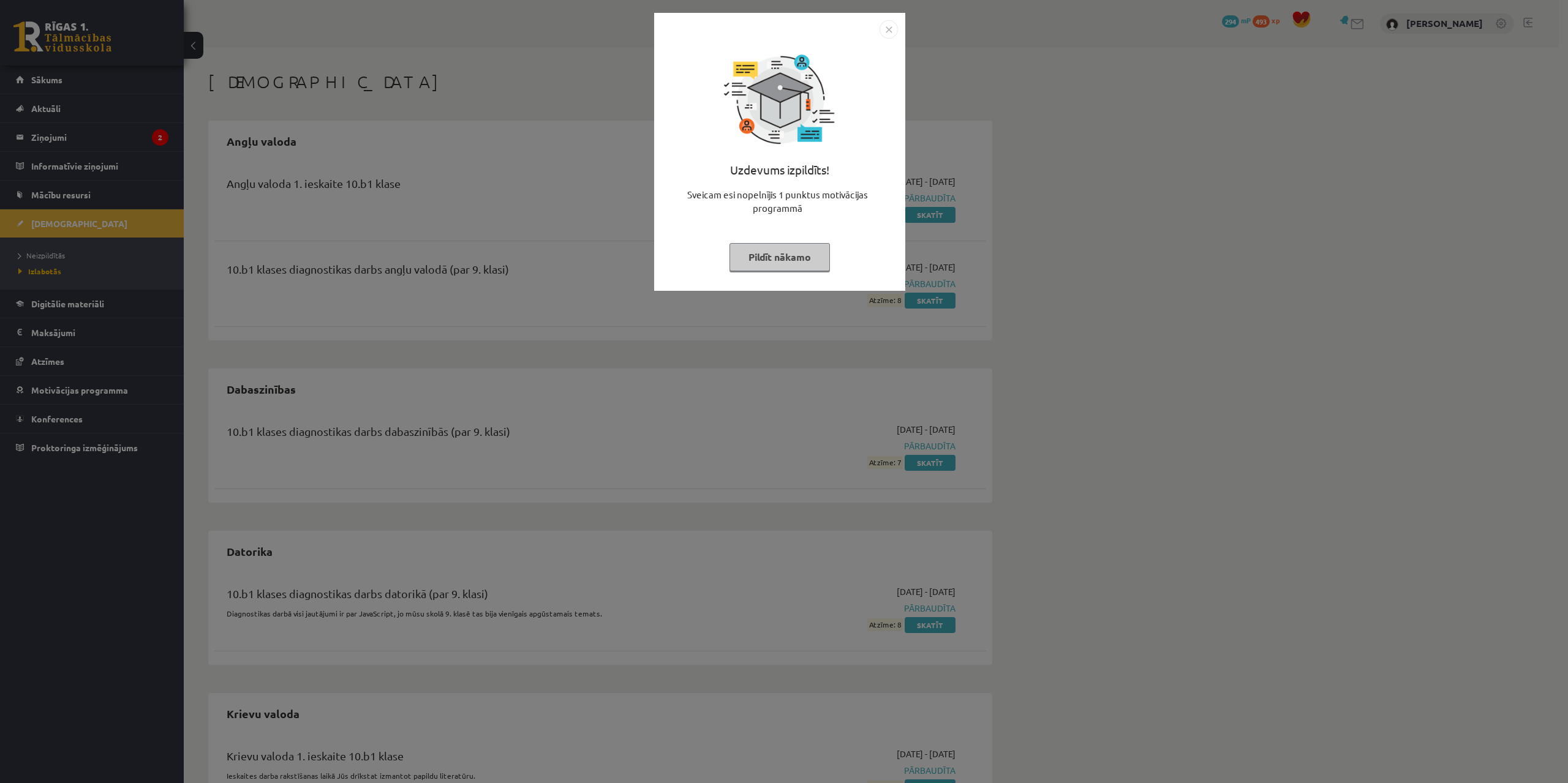
click at [772, 246] on button "Pildīt nākamo" at bounding box center [779, 256] width 100 height 28
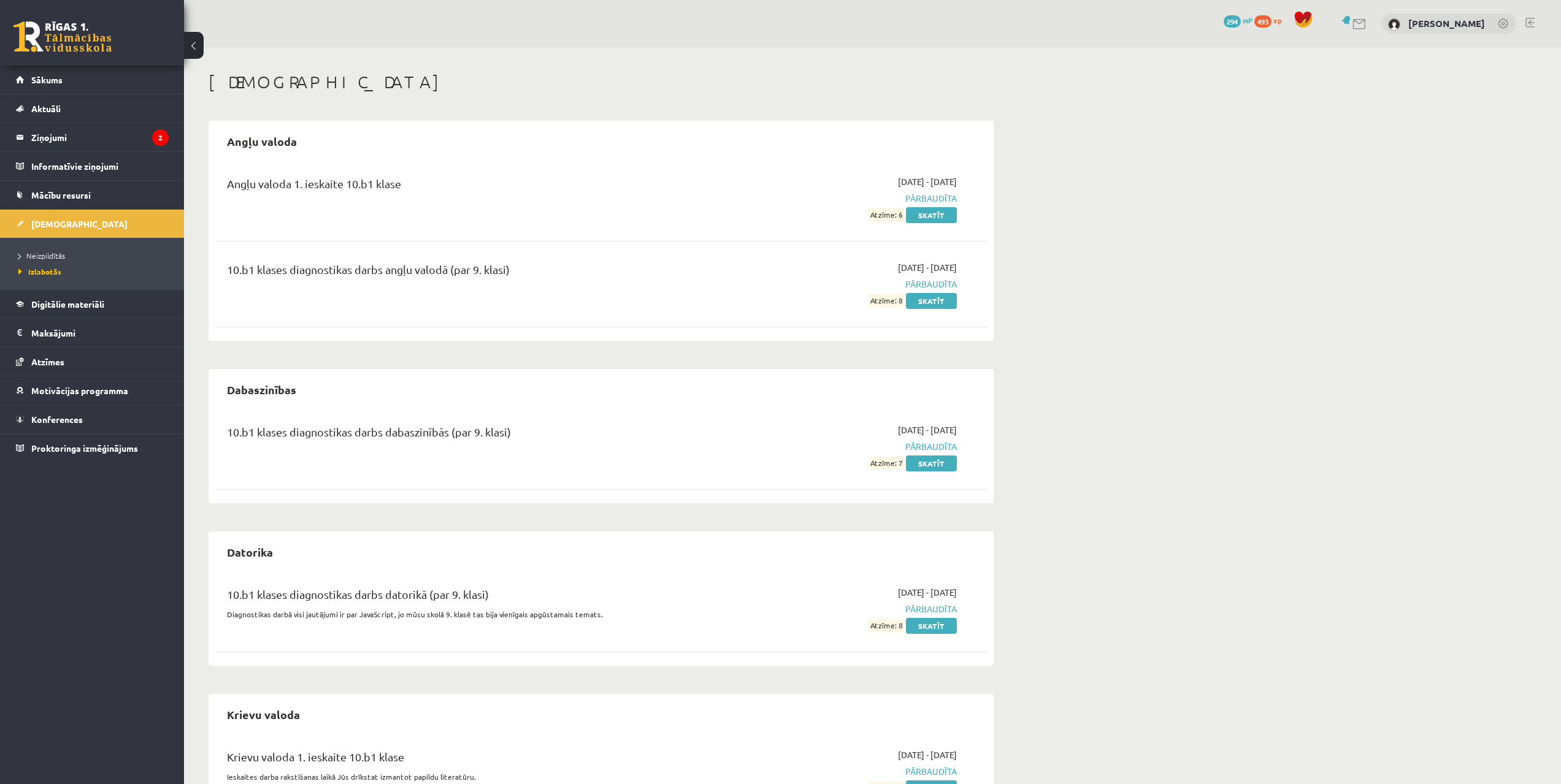
click at [40, 263] on li "Neizpildītās" at bounding box center [95, 256] width 154 height 16
click at [50, 261] on li "Neizpildītās" at bounding box center [95, 256] width 154 height 16
click at [59, 260] on link "Neizpildītās" at bounding box center [95, 256] width 154 height 11
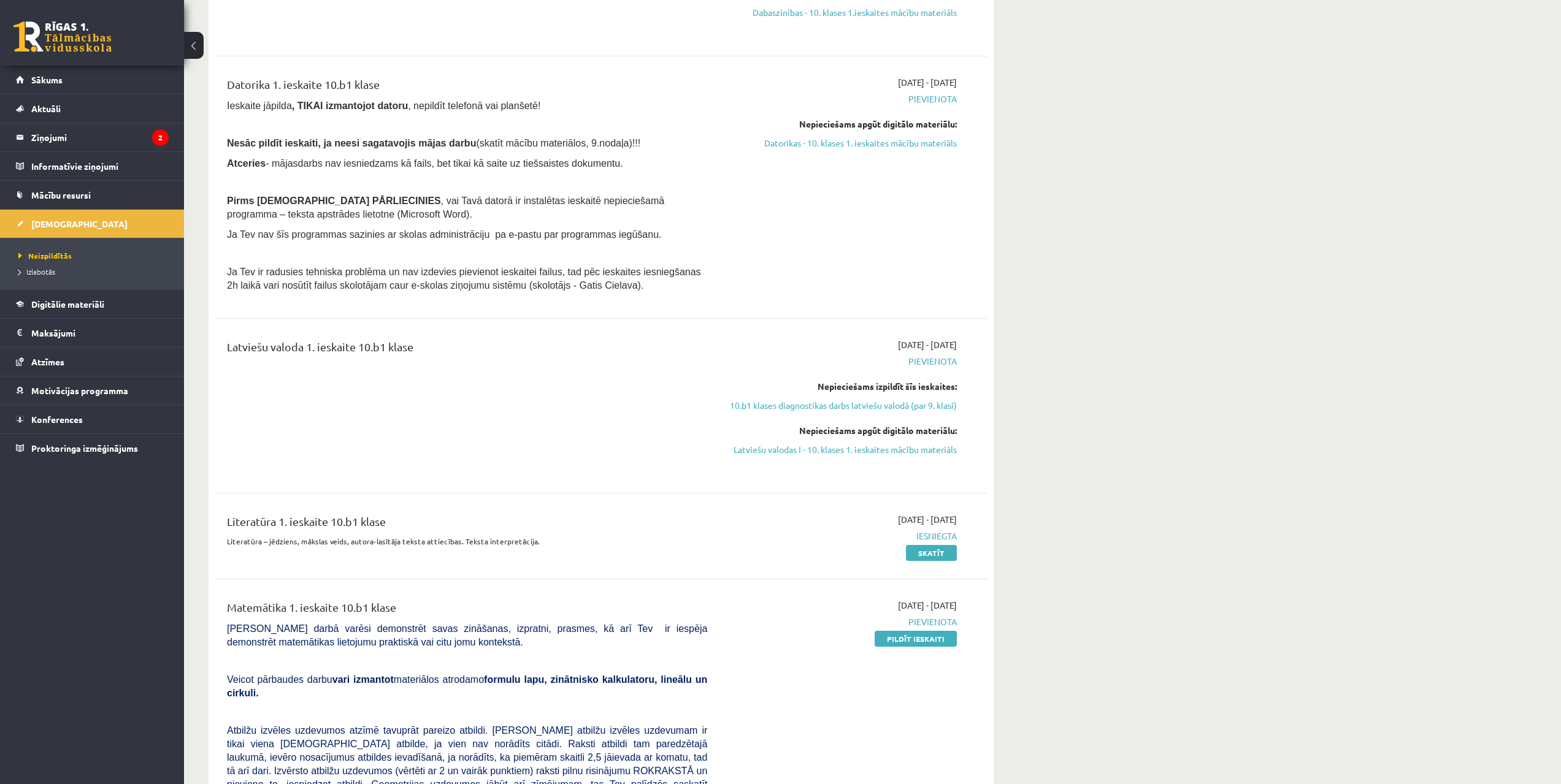
drag, startPoint x: 384, startPoint y: 338, endPoint x: 395, endPoint y: 387, distance: 50.2
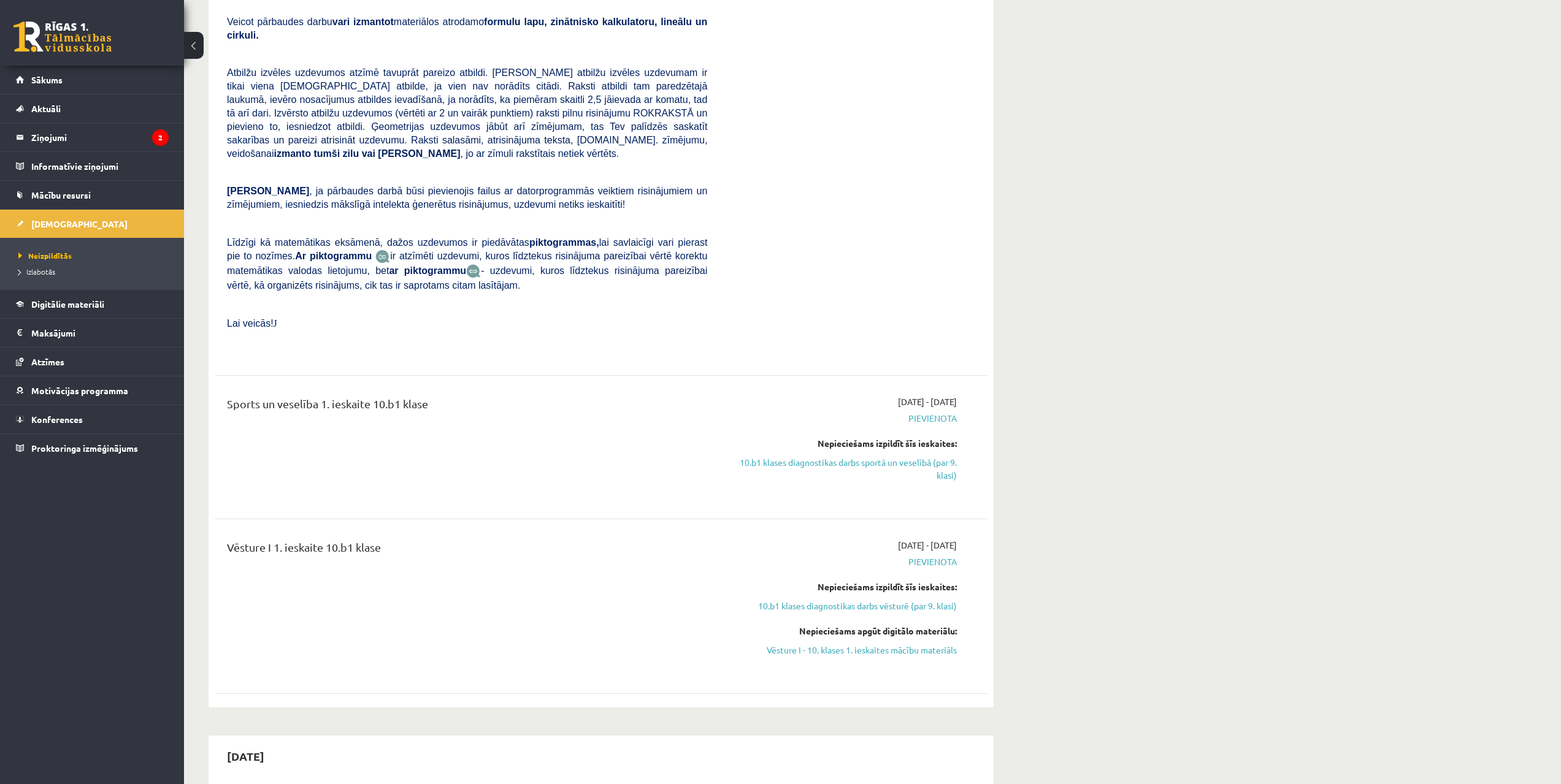
drag, startPoint x: 543, startPoint y: 375, endPoint x: 545, endPoint y: 422, distance: 47.0
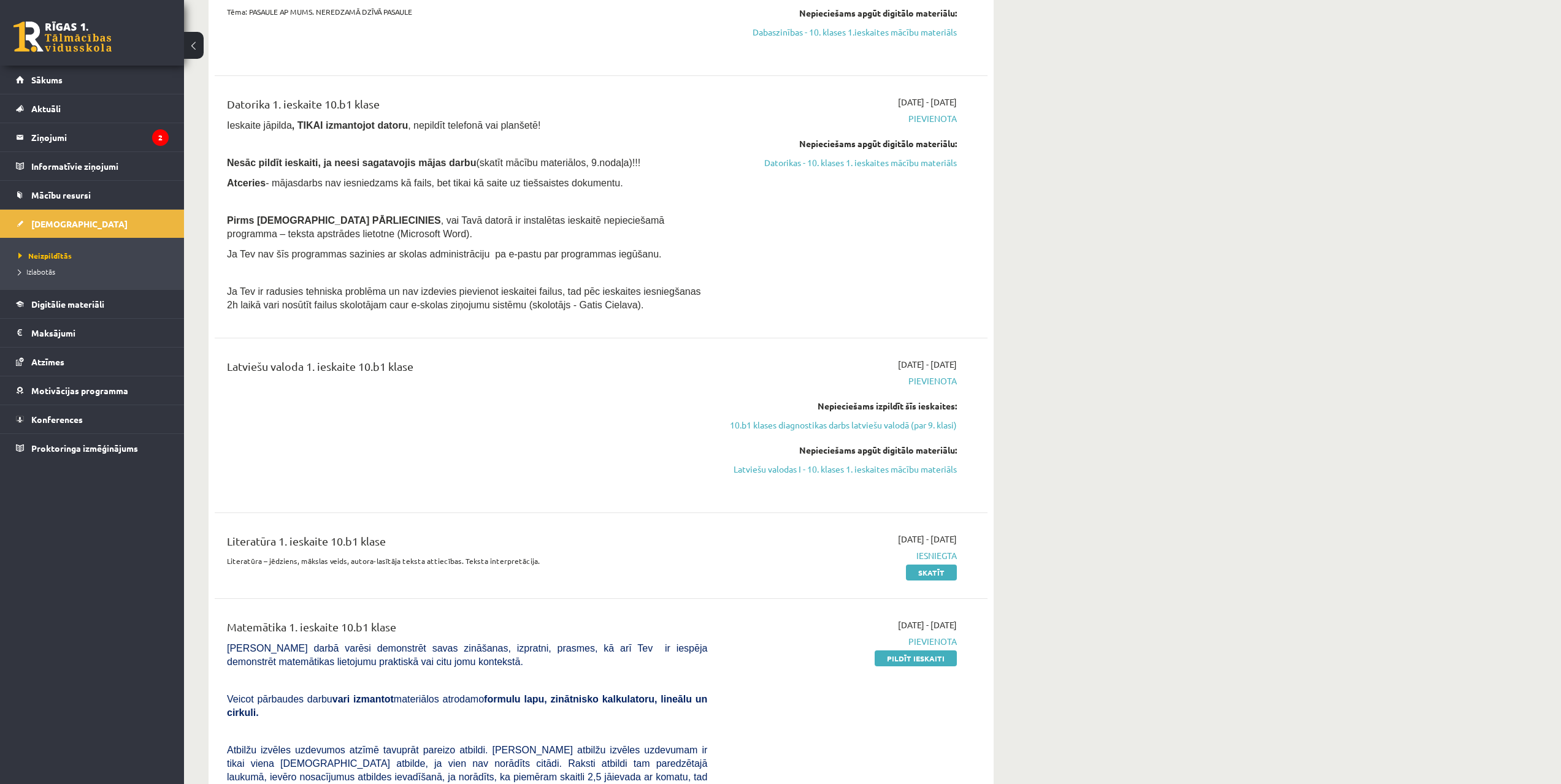
scroll to position [270, 0]
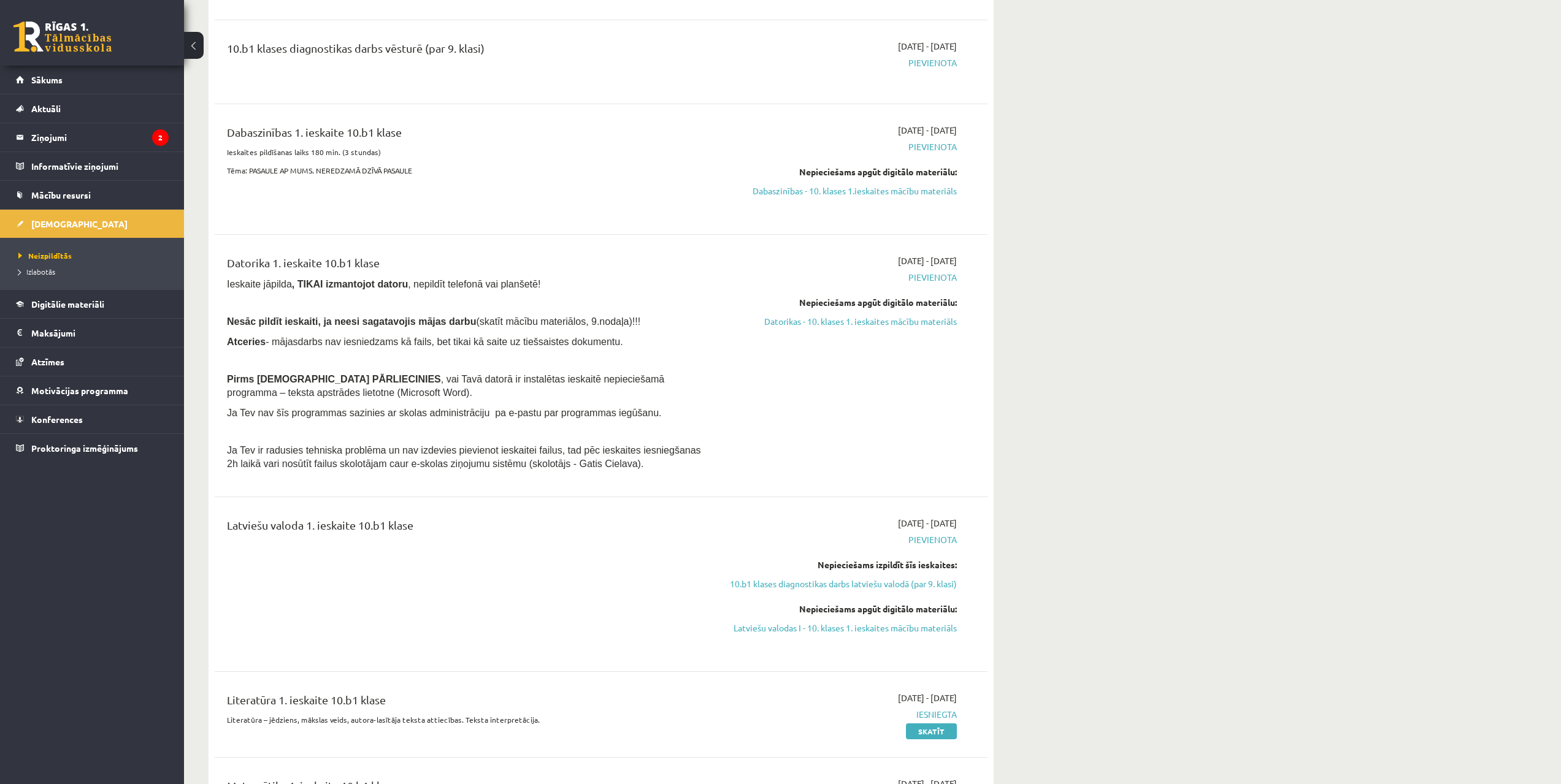
drag, startPoint x: 581, startPoint y: 393, endPoint x: 582, endPoint y: 339, distance: 54.0
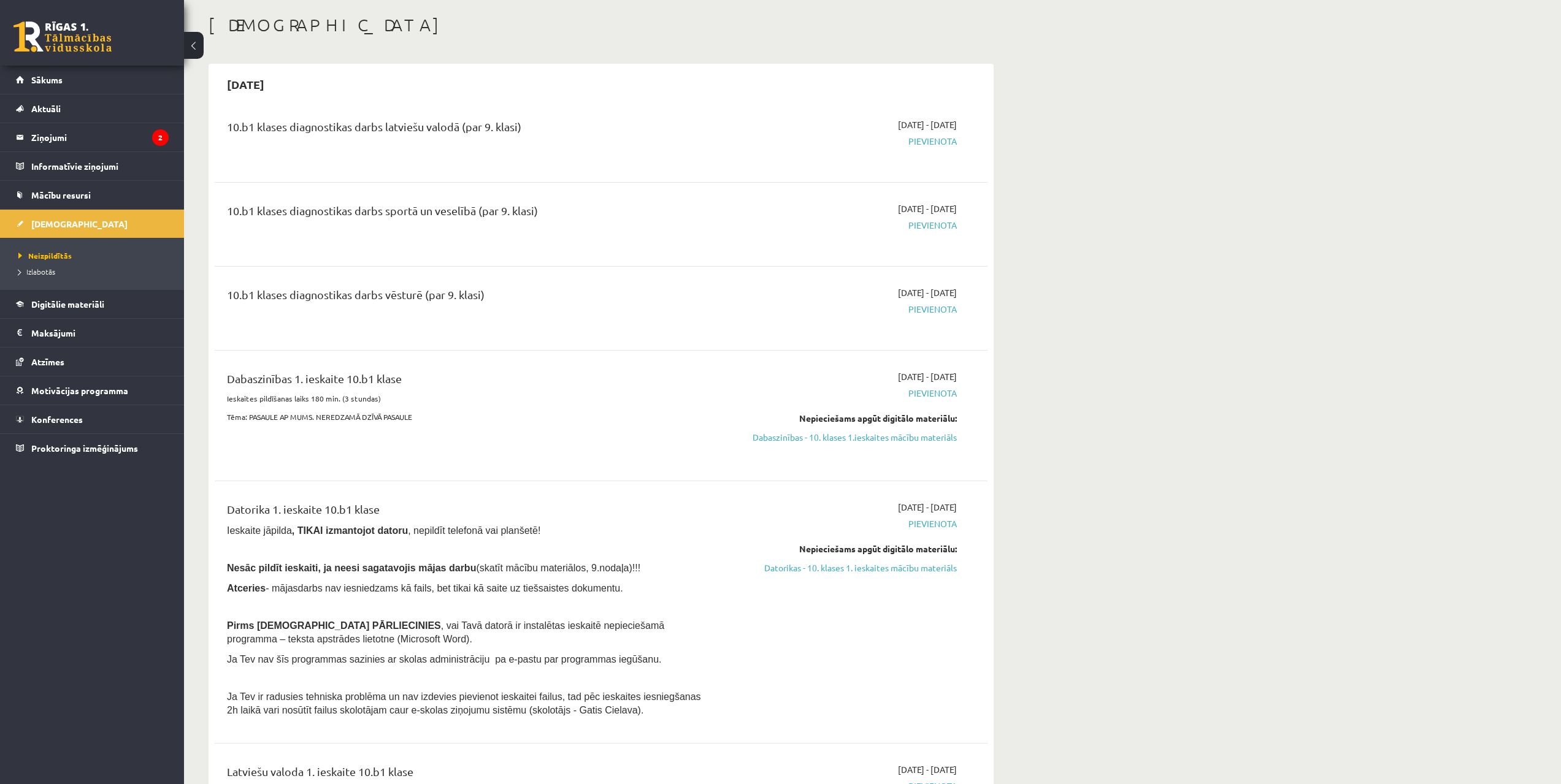
drag, startPoint x: 615, startPoint y: 322, endPoint x: 644, endPoint y: 233, distance: 93.6
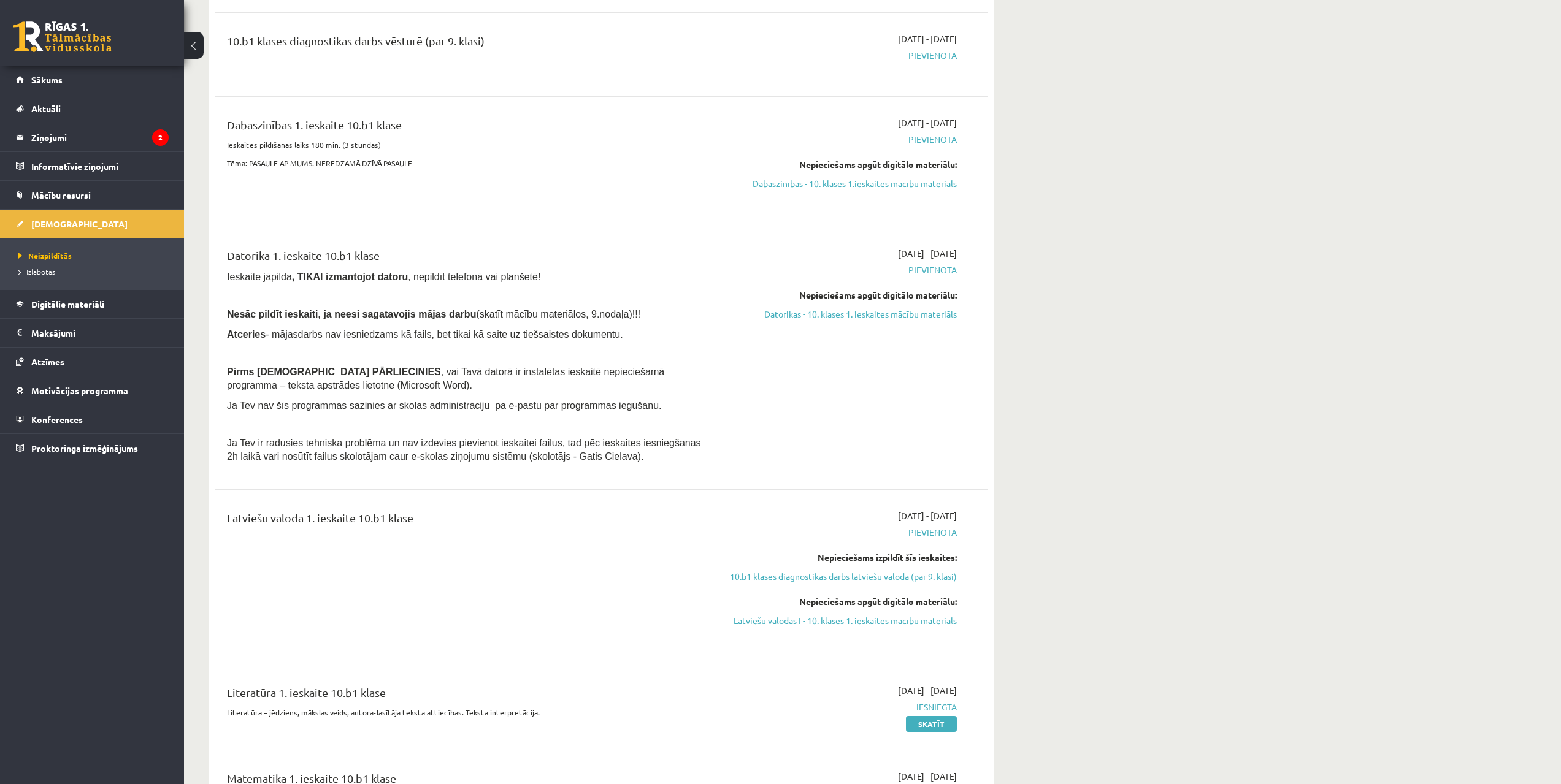
drag, startPoint x: 683, startPoint y: 323, endPoint x: 695, endPoint y: 368, distance: 46.6
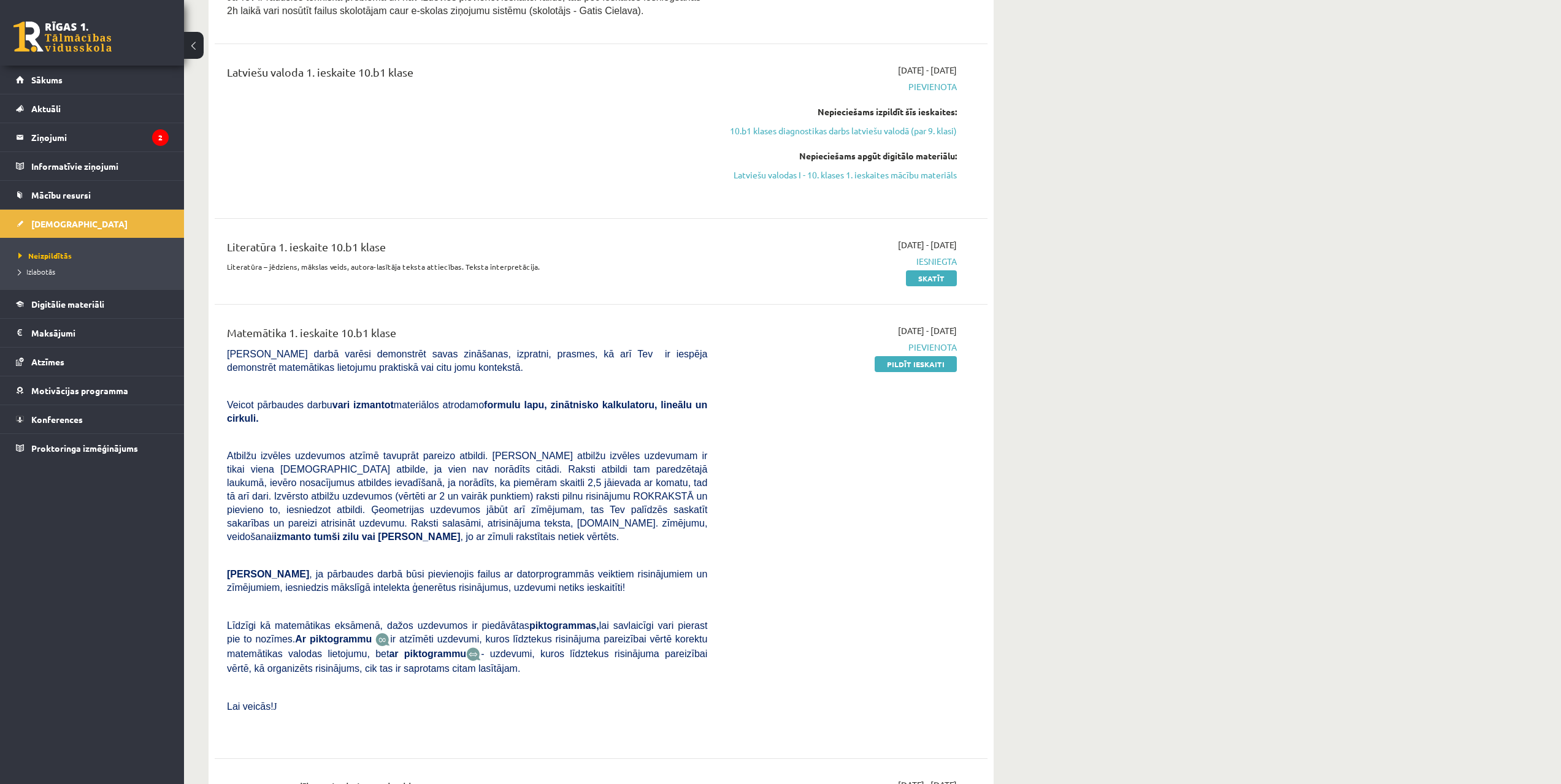
drag, startPoint x: 715, startPoint y: 402, endPoint x: 719, endPoint y: 428, distance: 26.3
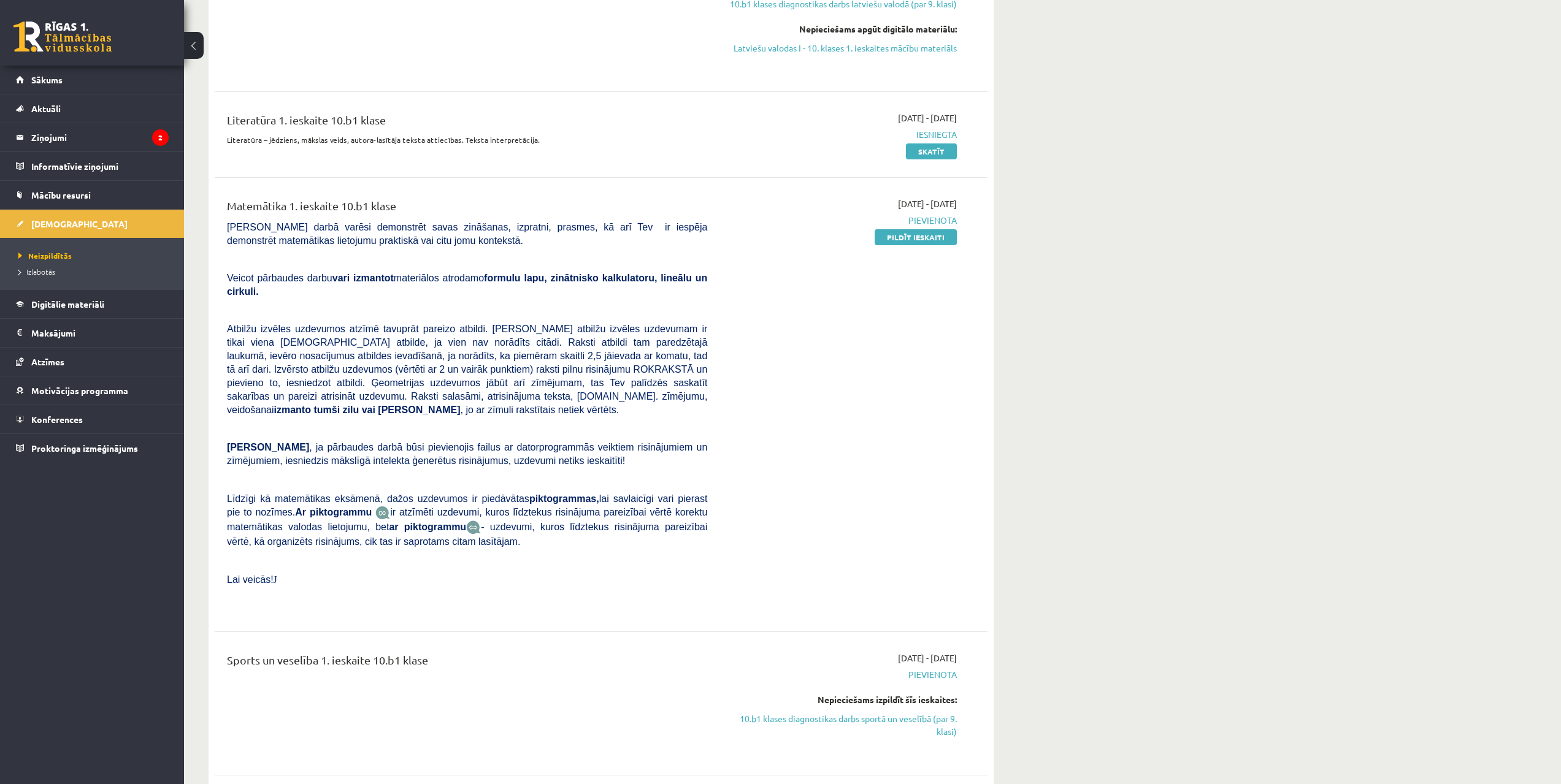
scroll to position [1115, 0]
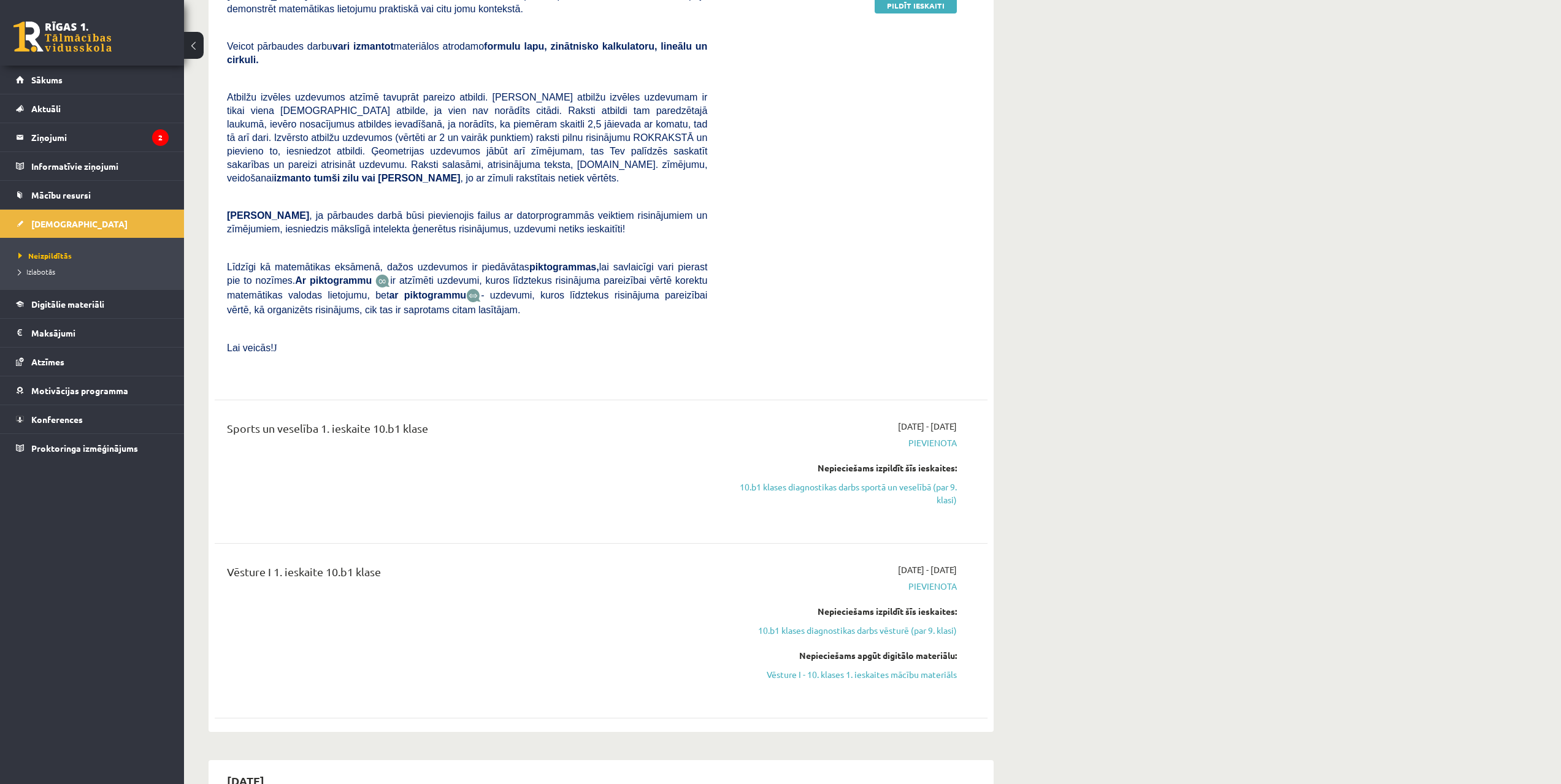
drag, startPoint x: 867, startPoint y: 462, endPoint x: 854, endPoint y: 498, distance: 38.3
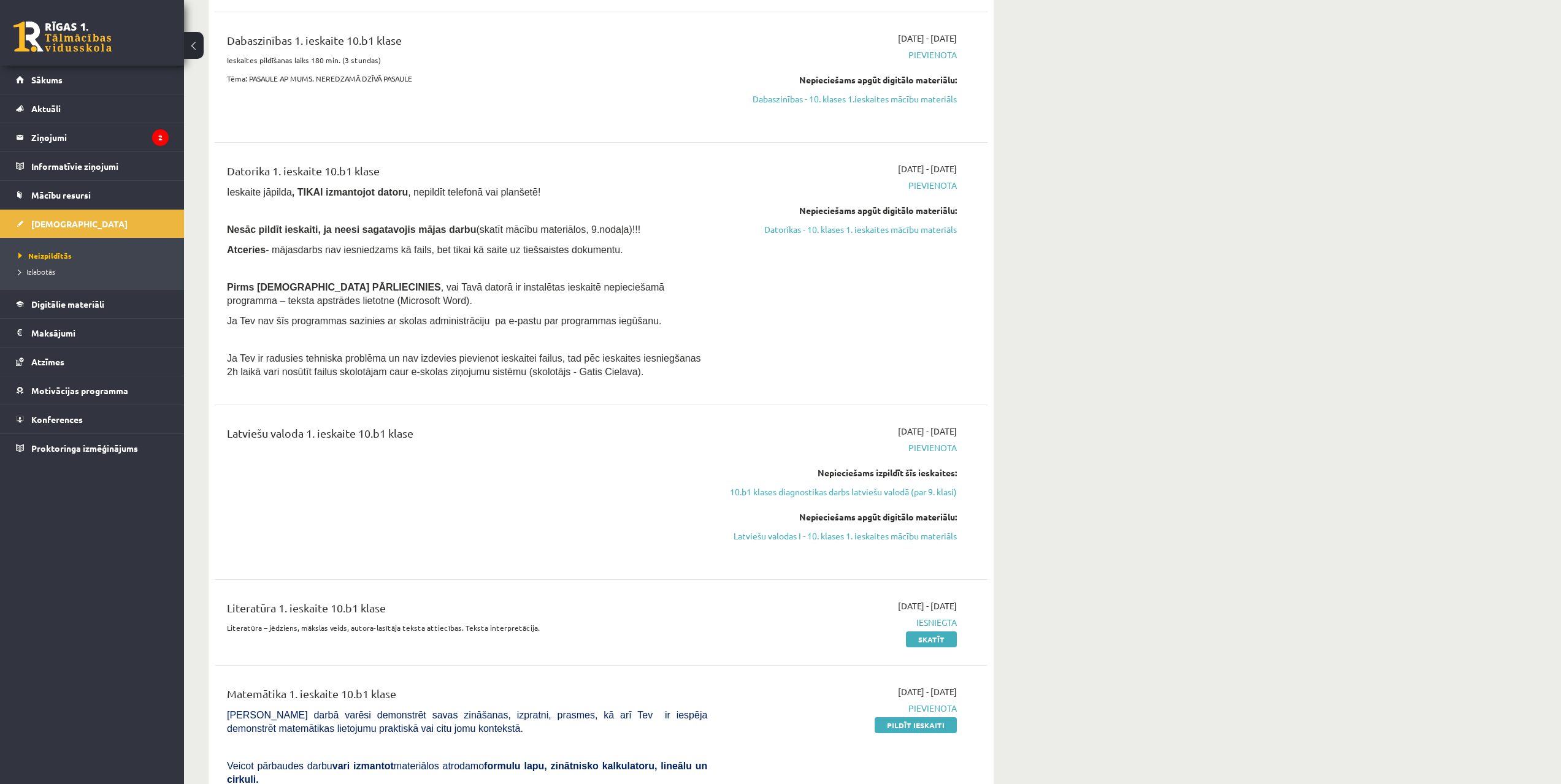
drag, startPoint x: 786, startPoint y: 471, endPoint x: 799, endPoint y: 407, distance: 65.3
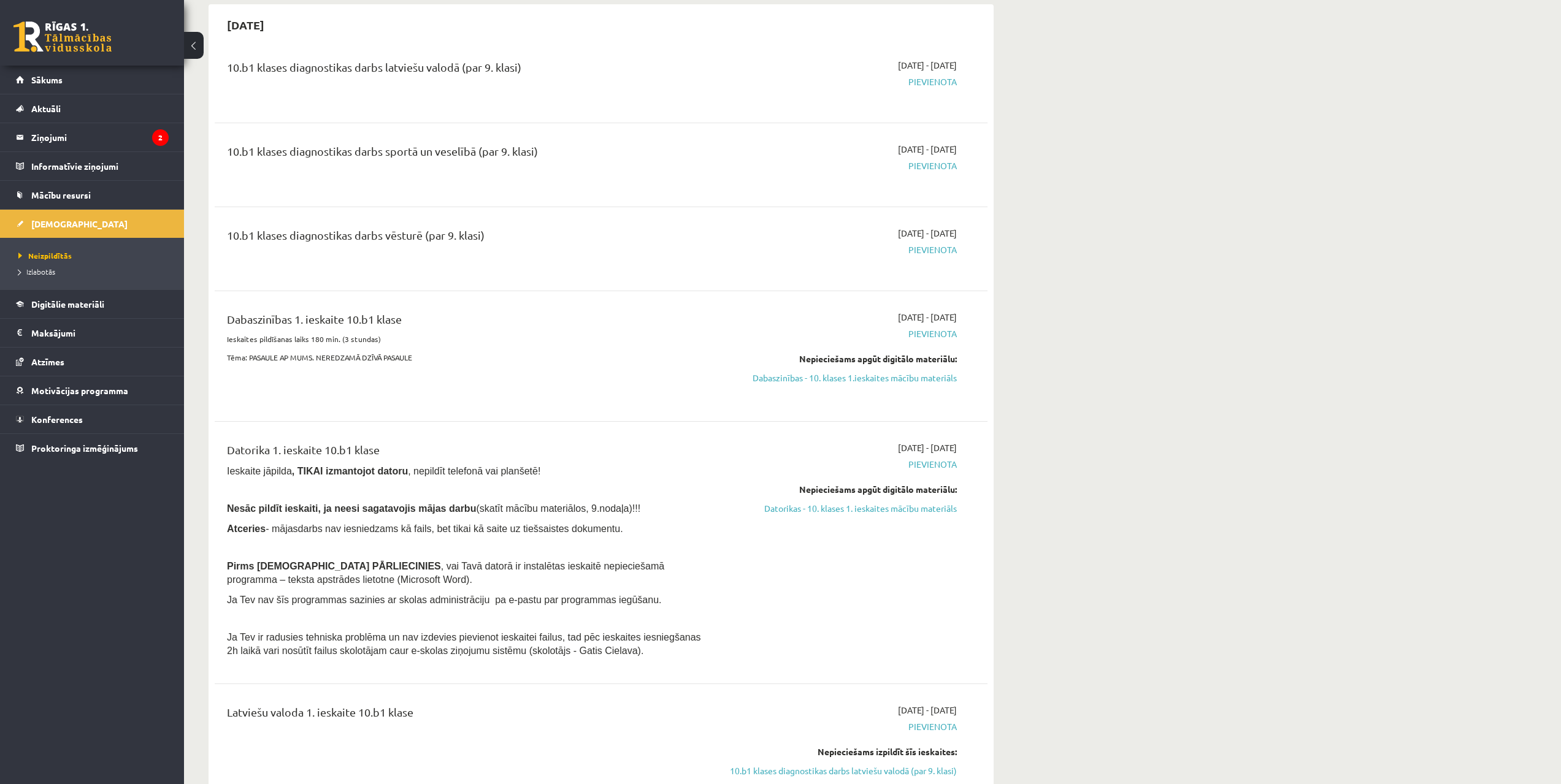
drag, startPoint x: 807, startPoint y: 461, endPoint x: 810, endPoint y: 415, distance: 46.1
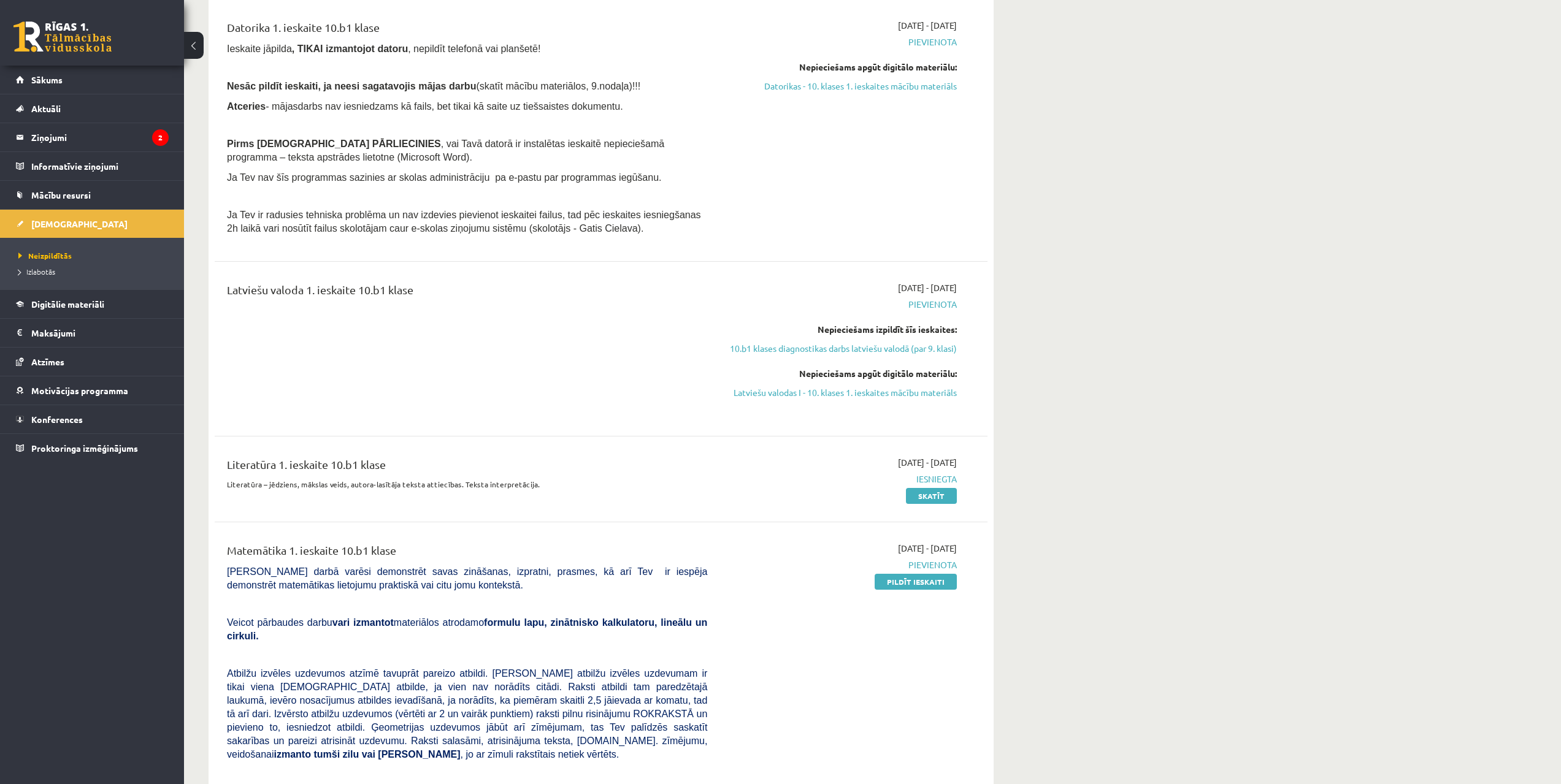
scroll to position [568, 0]
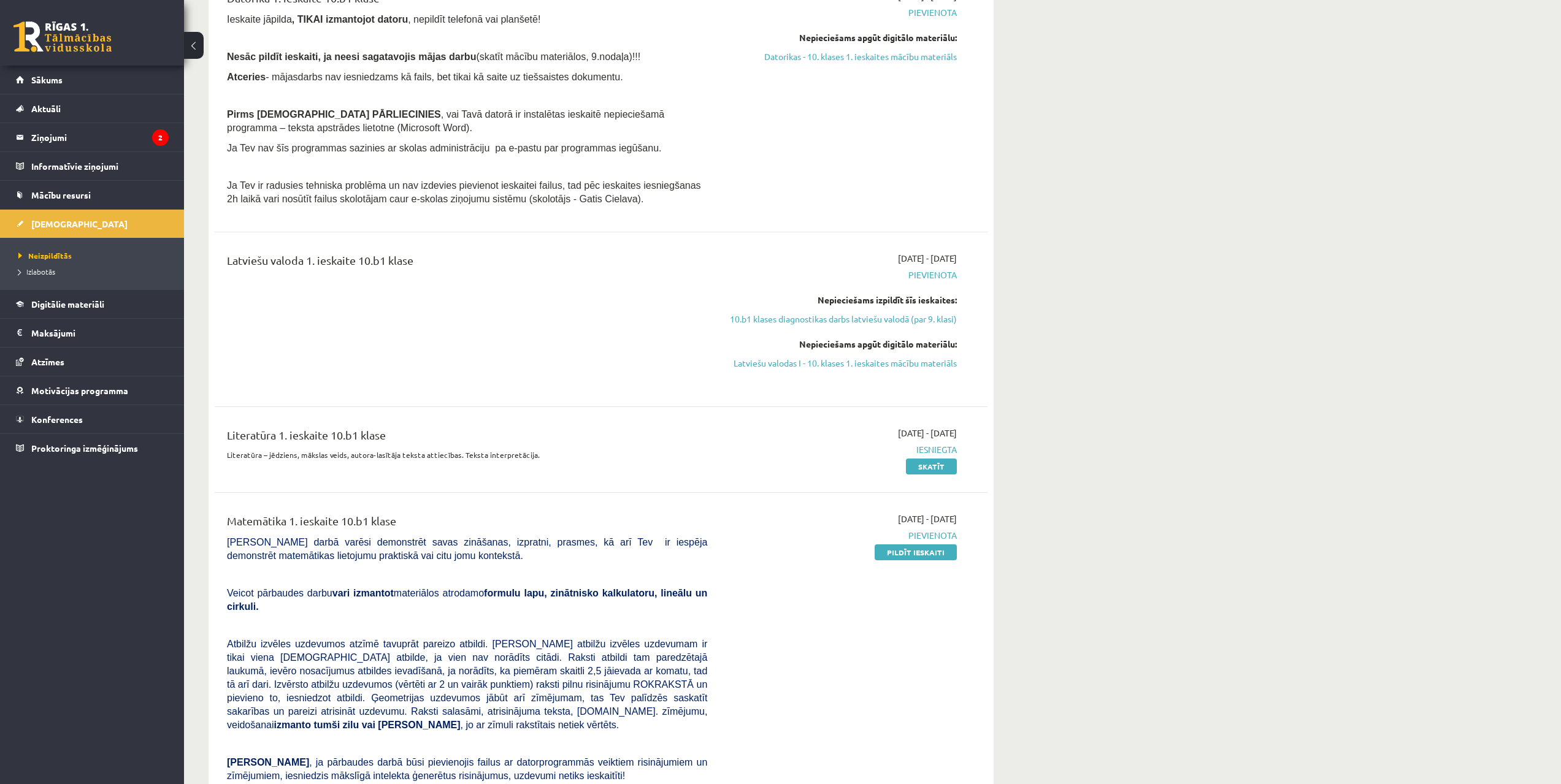
drag, startPoint x: 874, startPoint y: 570, endPoint x: 817, endPoint y: 593, distance: 61.5
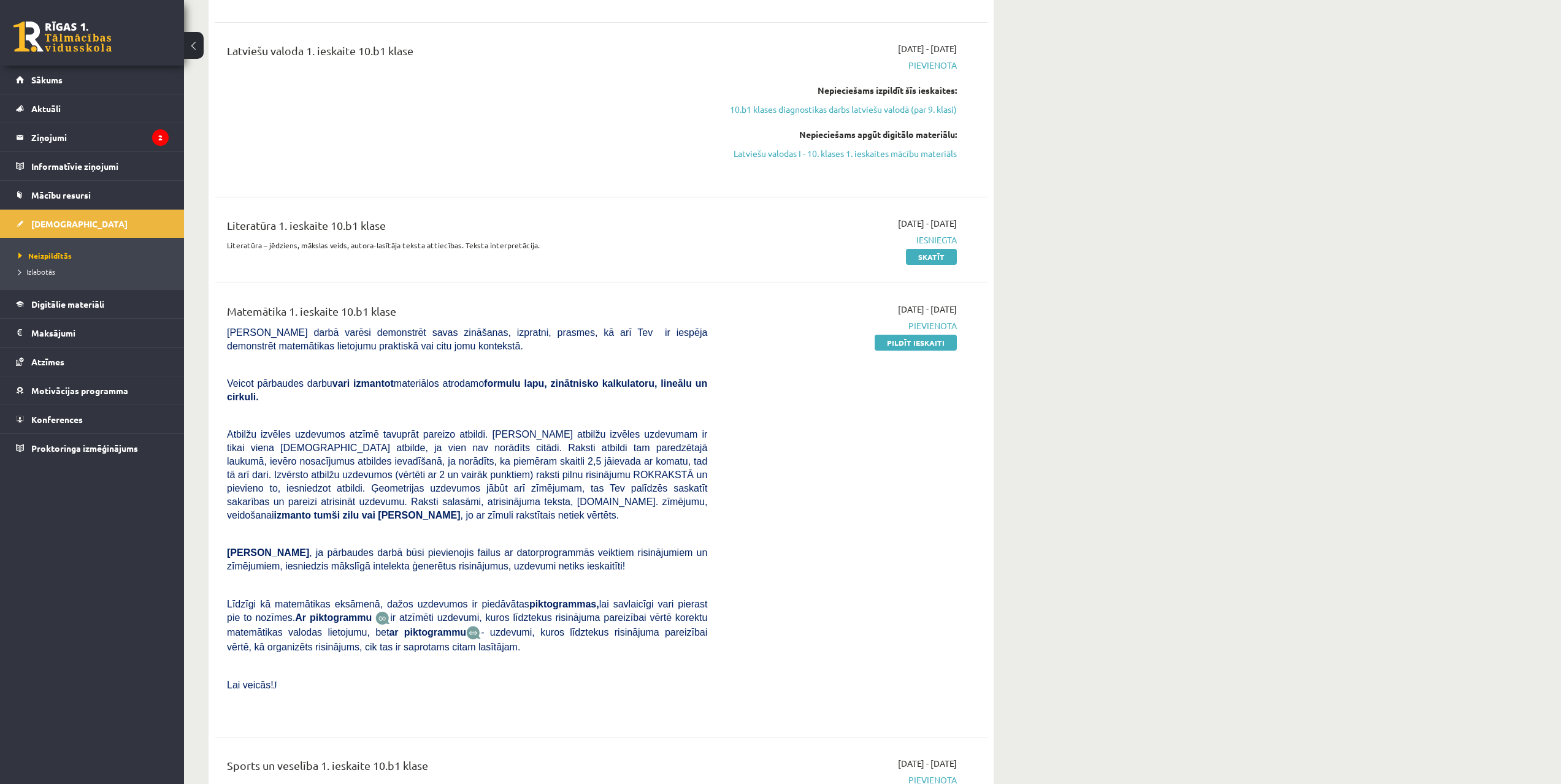
drag, startPoint x: 817, startPoint y: 593, endPoint x: 795, endPoint y: 644, distance: 55.5
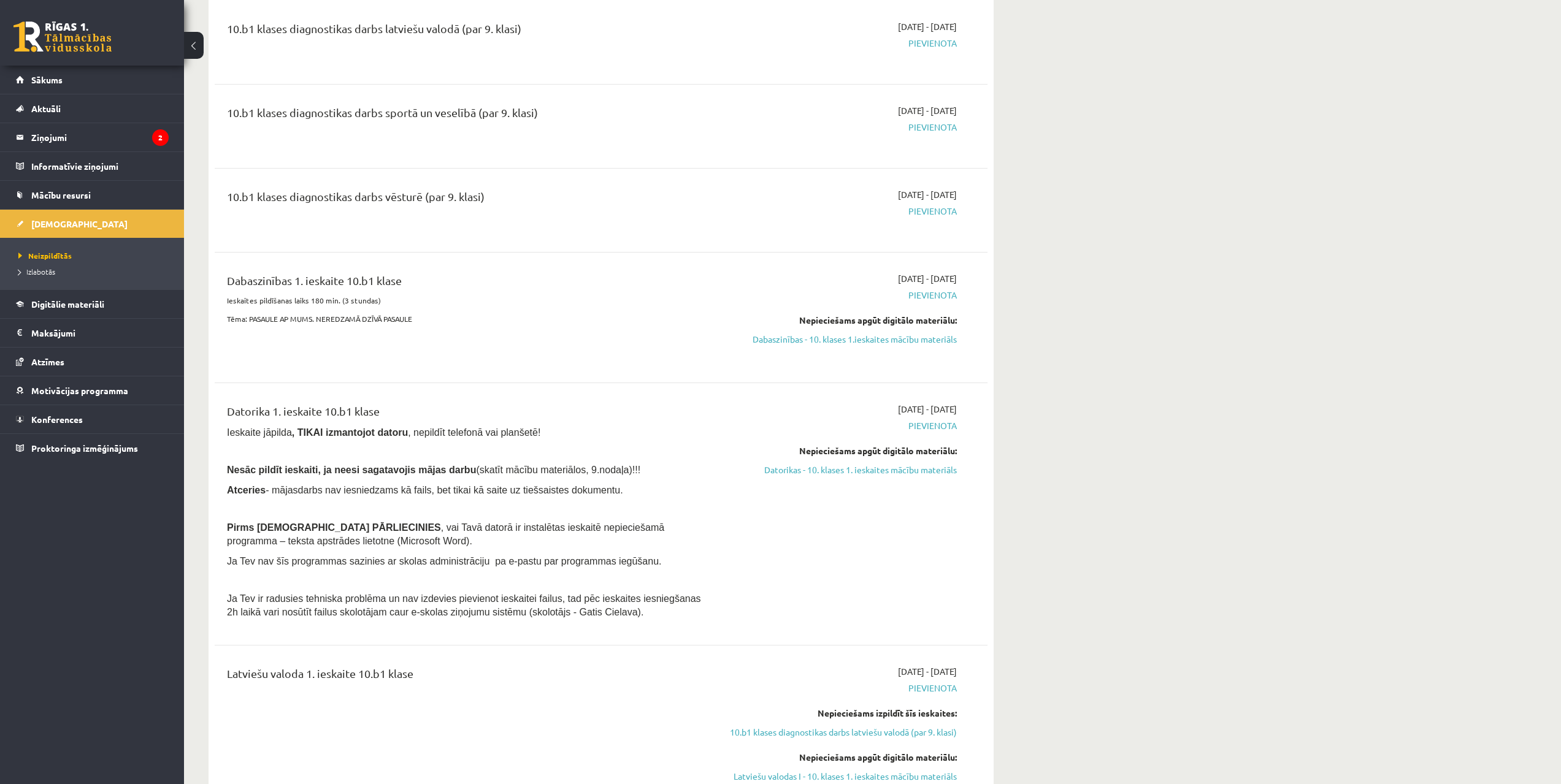
scroll to position [0, 0]
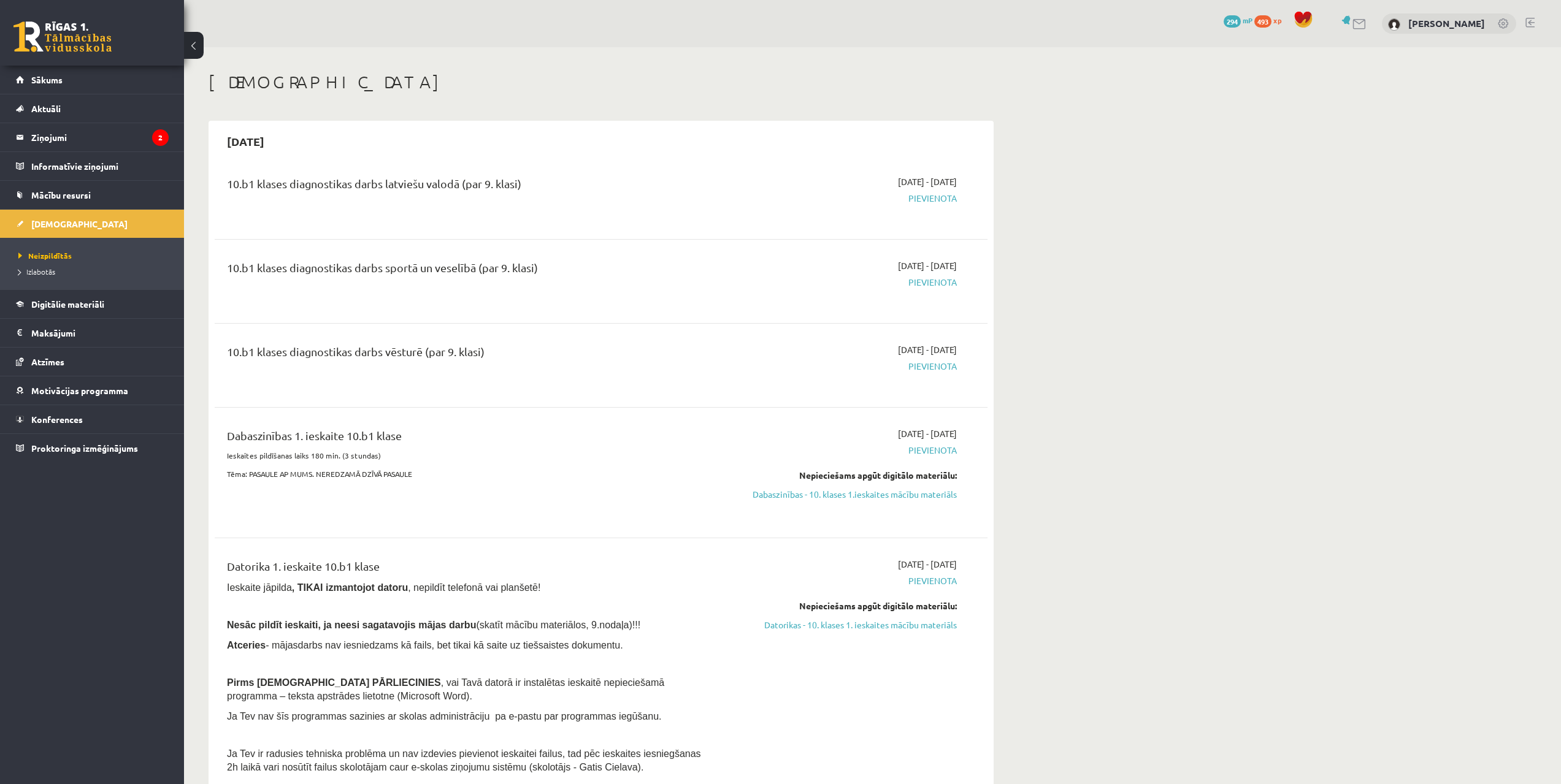
drag, startPoint x: 801, startPoint y: 564, endPoint x: 799, endPoint y: 439, distance: 125.0
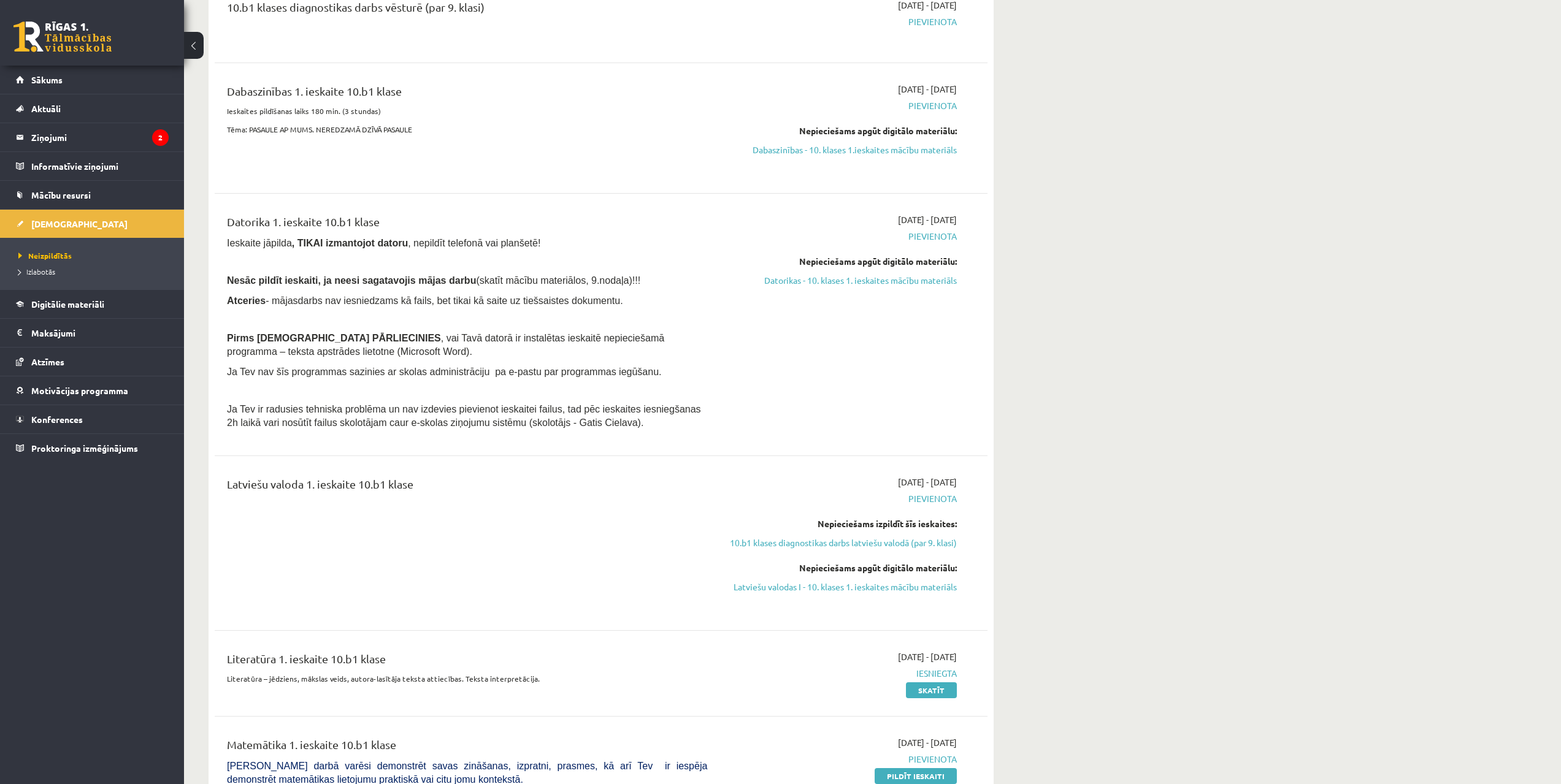
drag, startPoint x: 837, startPoint y: 533, endPoint x: 818, endPoint y: 608, distance: 77.4
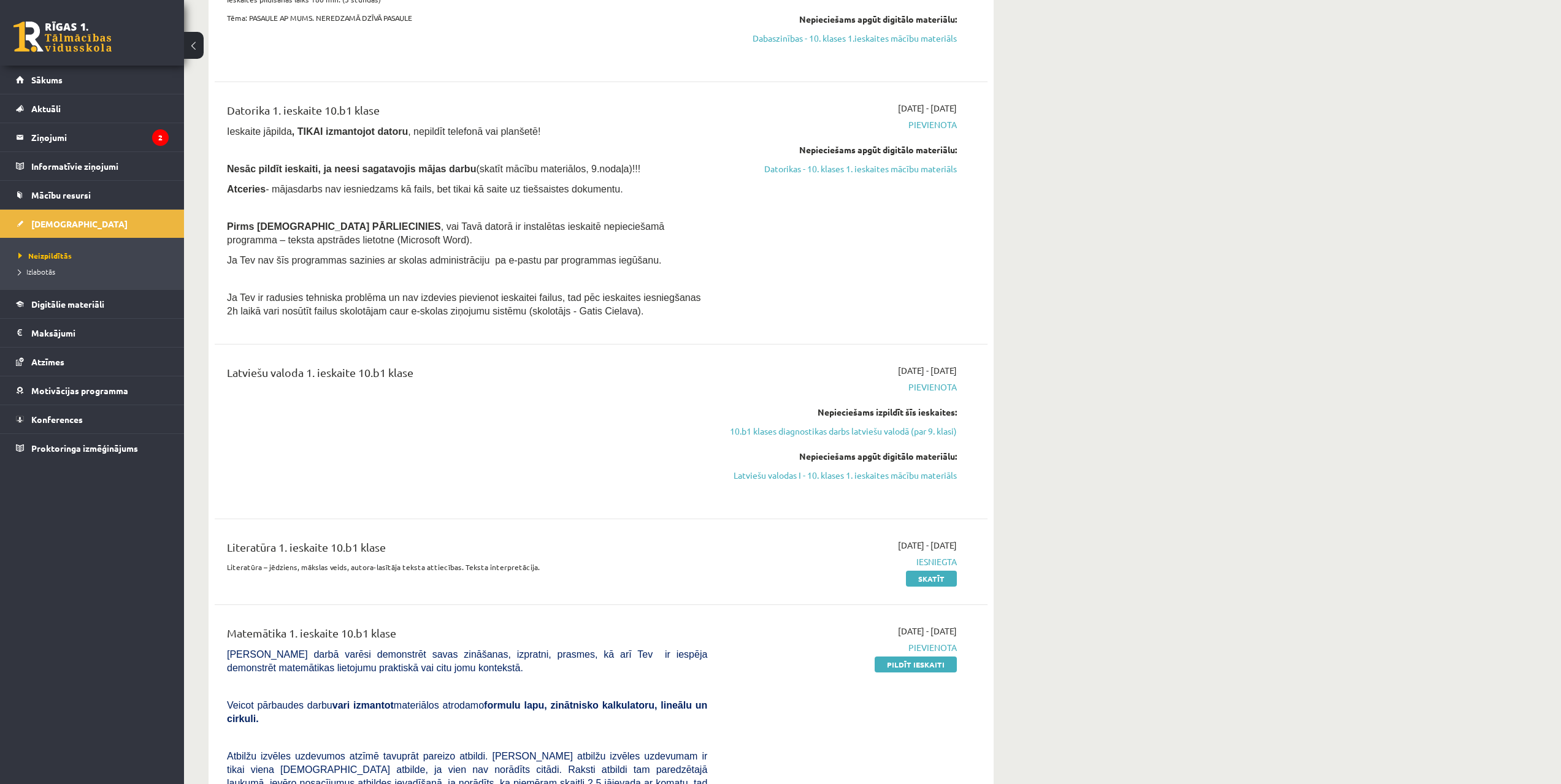
drag, startPoint x: 831, startPoint y: 606, endPoint x: 811, endPoint y: 649, distance: 47.4
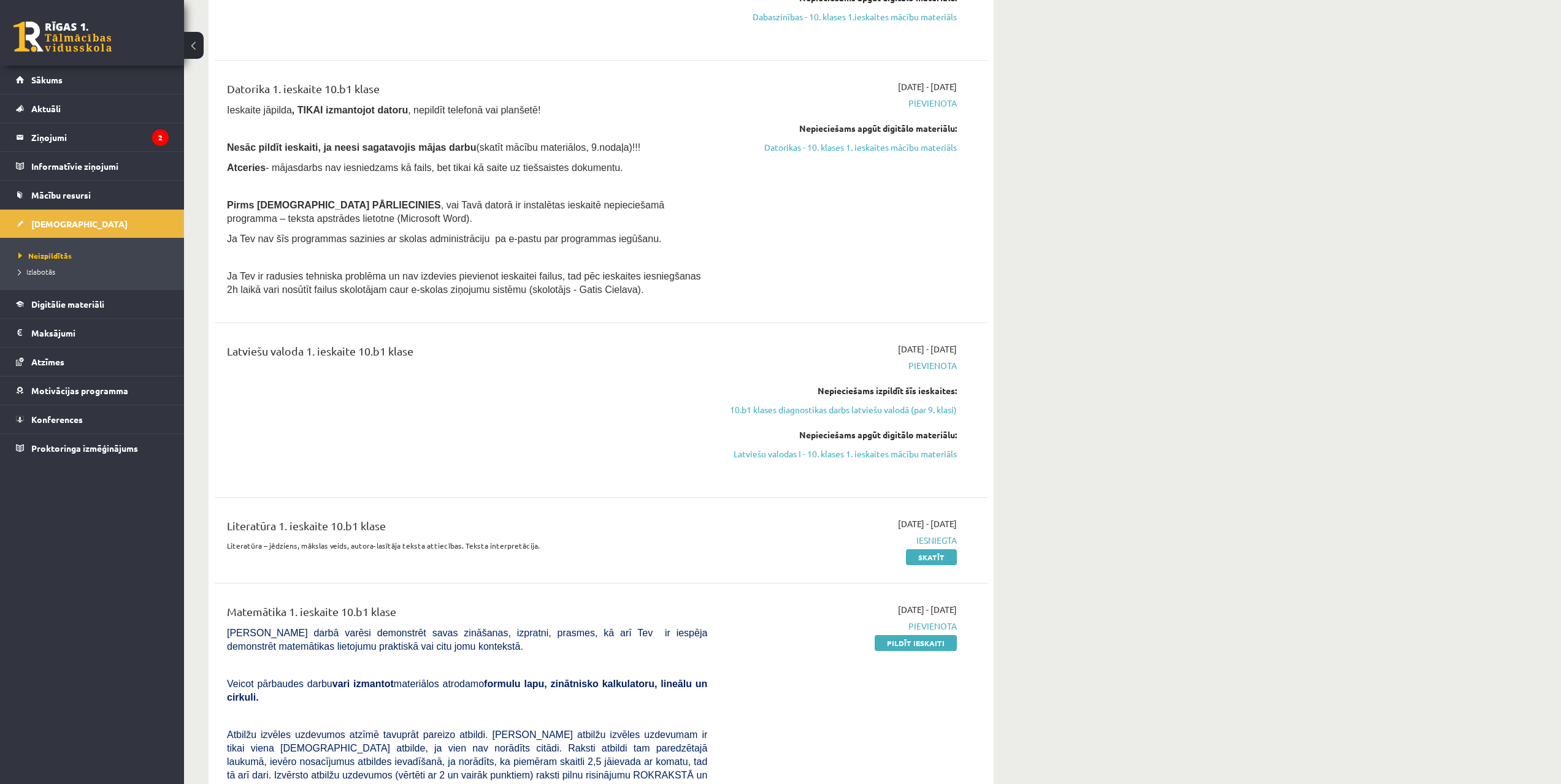
drag, startPoint x: 911, startPoint y: 643, endPoint x: 851, endPoint y: 52, distance: 594.0
click at [911, 642] on link "Pildīt ieskaiti" at bounding box center [915, 643] width 82 height 16
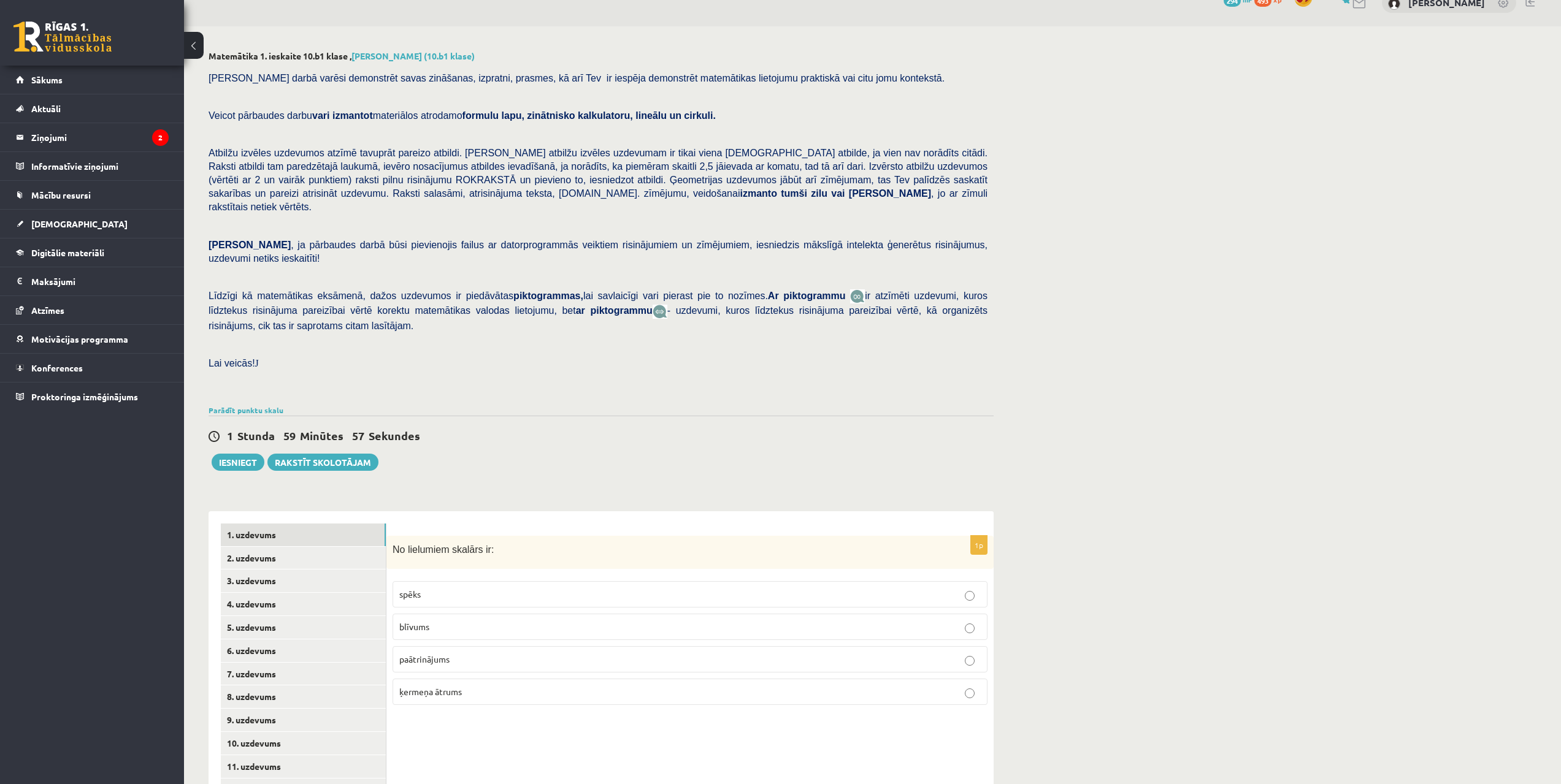
scroll to position [71, 0]
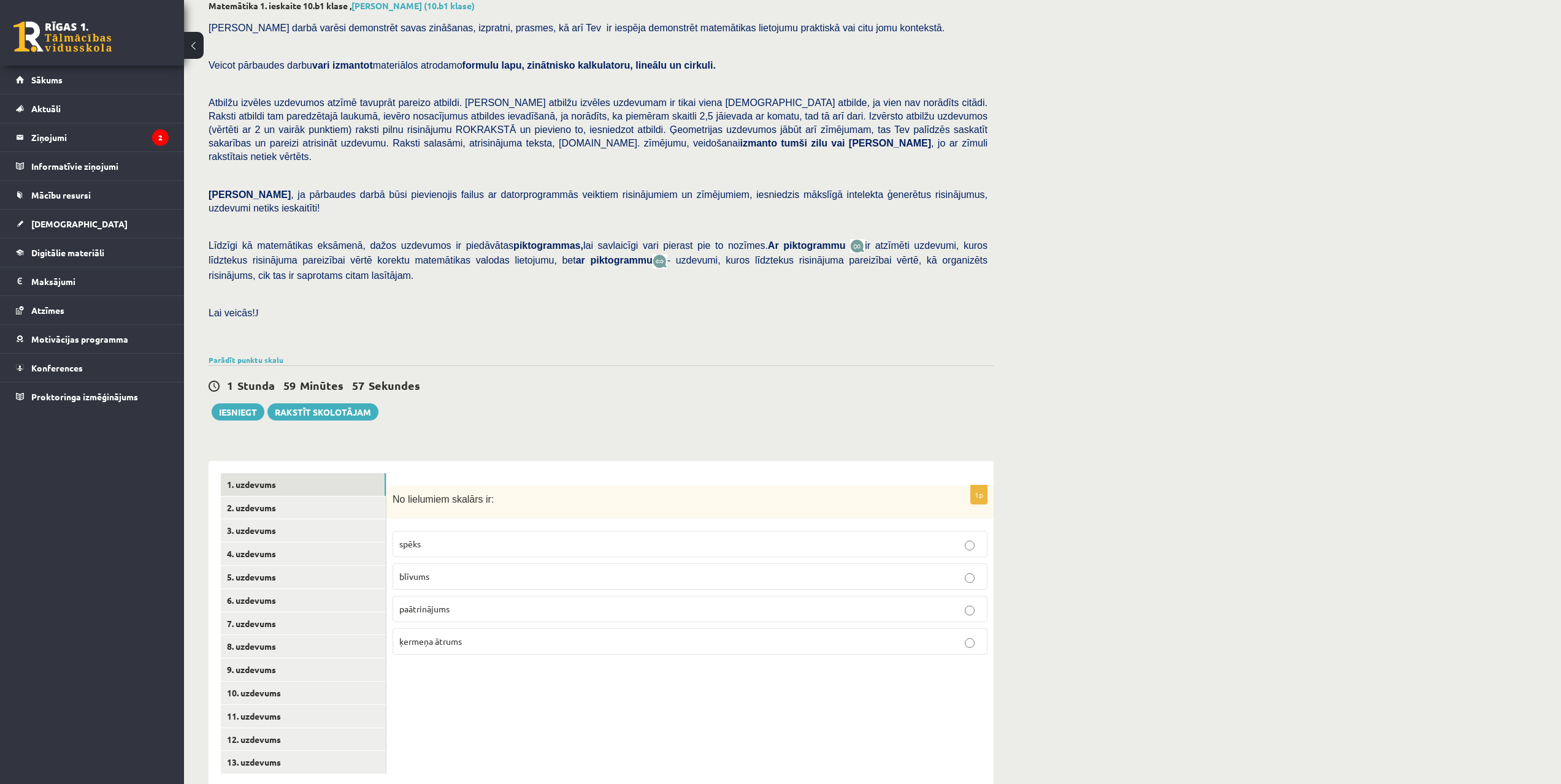
drag, startPoint x: 767, startPoint y: 361, endPoint x: 760, endPoint y: 388, distance: 27.9
click at [428, 602] on p "paātrinājums" at bounding box center [690, 609] width 582 height 13
click at [443, 570] on p "blīvums" at bounding box center [690, 576] width 582 height 13
click at [269, 497] on link "2. uzdevums" at bounding box center [303, 508] width 165 height 23
click at [497, 571] on span "Vektora reizinājums ar skaitli ir skaitlis." at bounding box center [473, 576] width 149 height 11
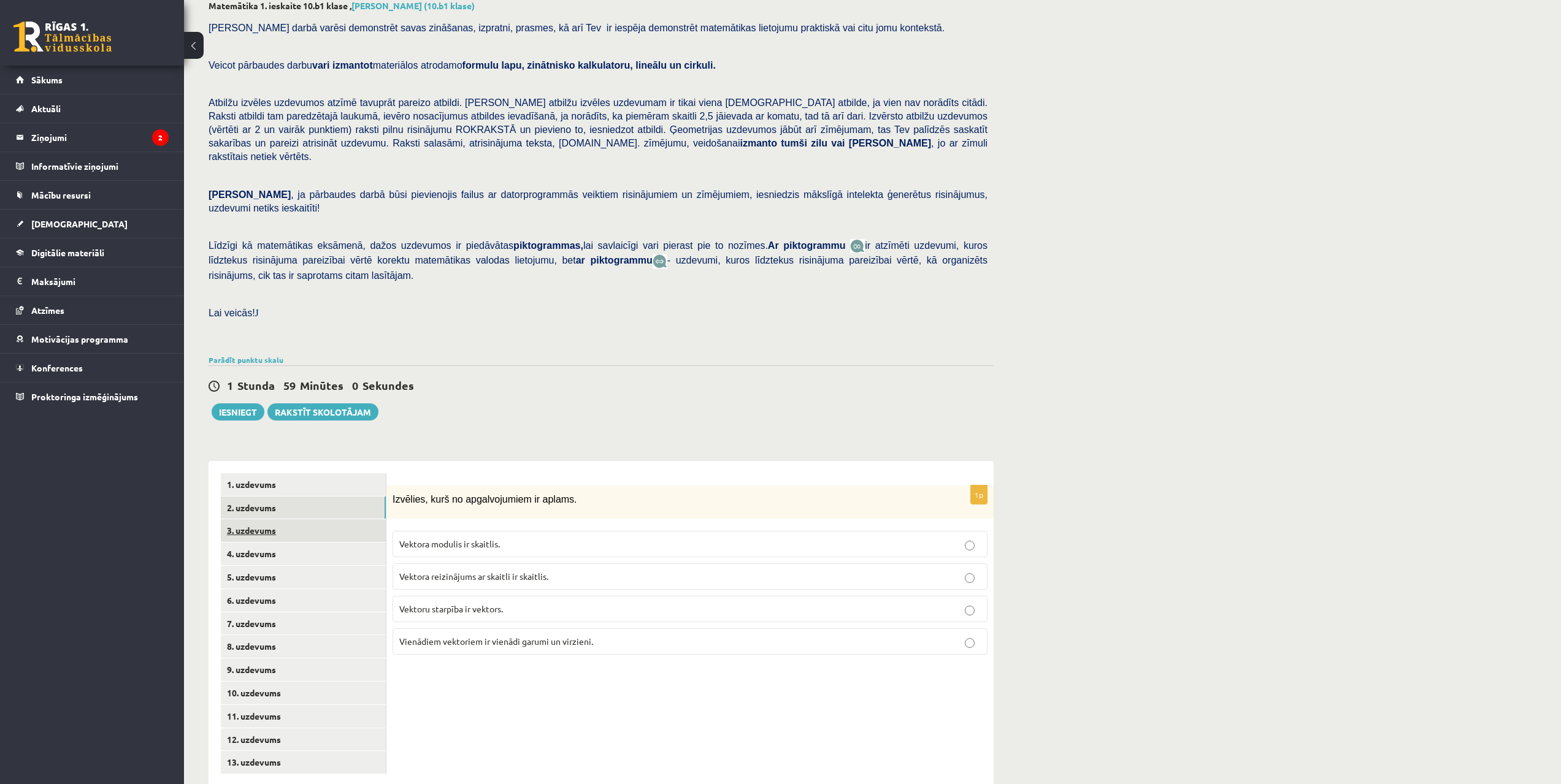
click at [260, 519] on link "3. uzdevums" at bounding box center [303, 530] width 165 height 23
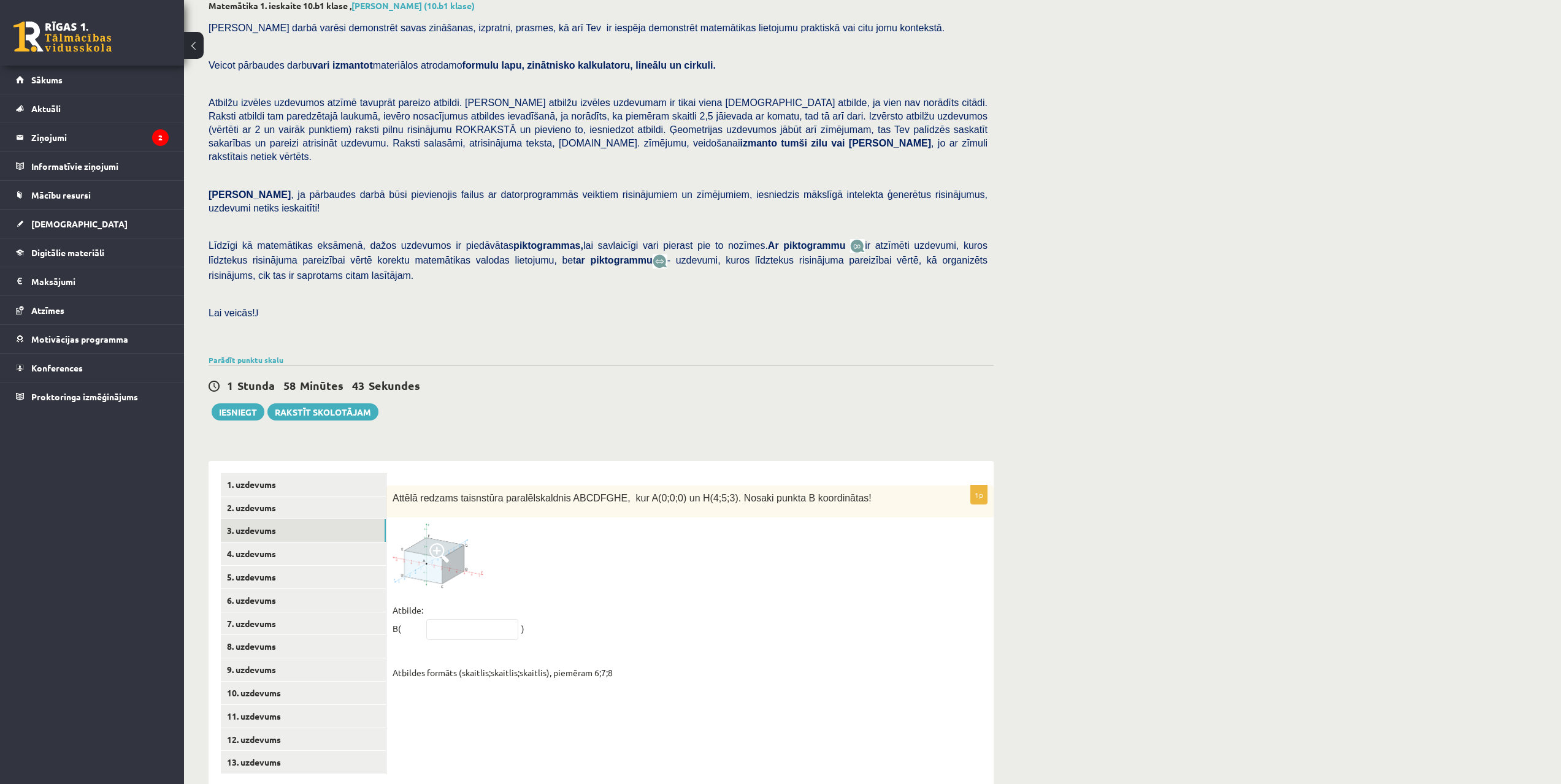
click at [436, 543] on span at bounding box center [439, 553] width 20 height 20
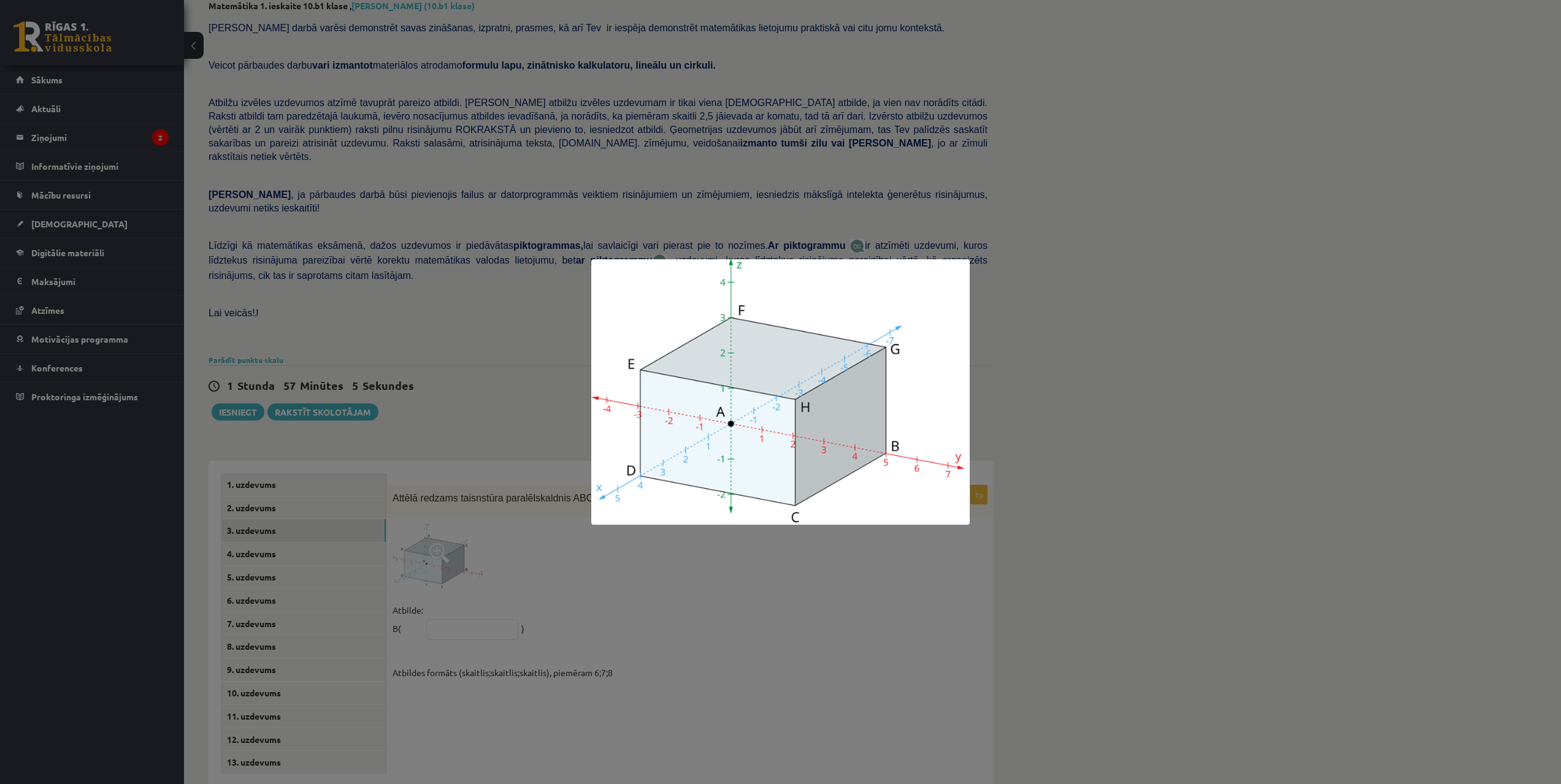
click at [558, 543] on div at bounding box center [780, 392] width 1561 height 784
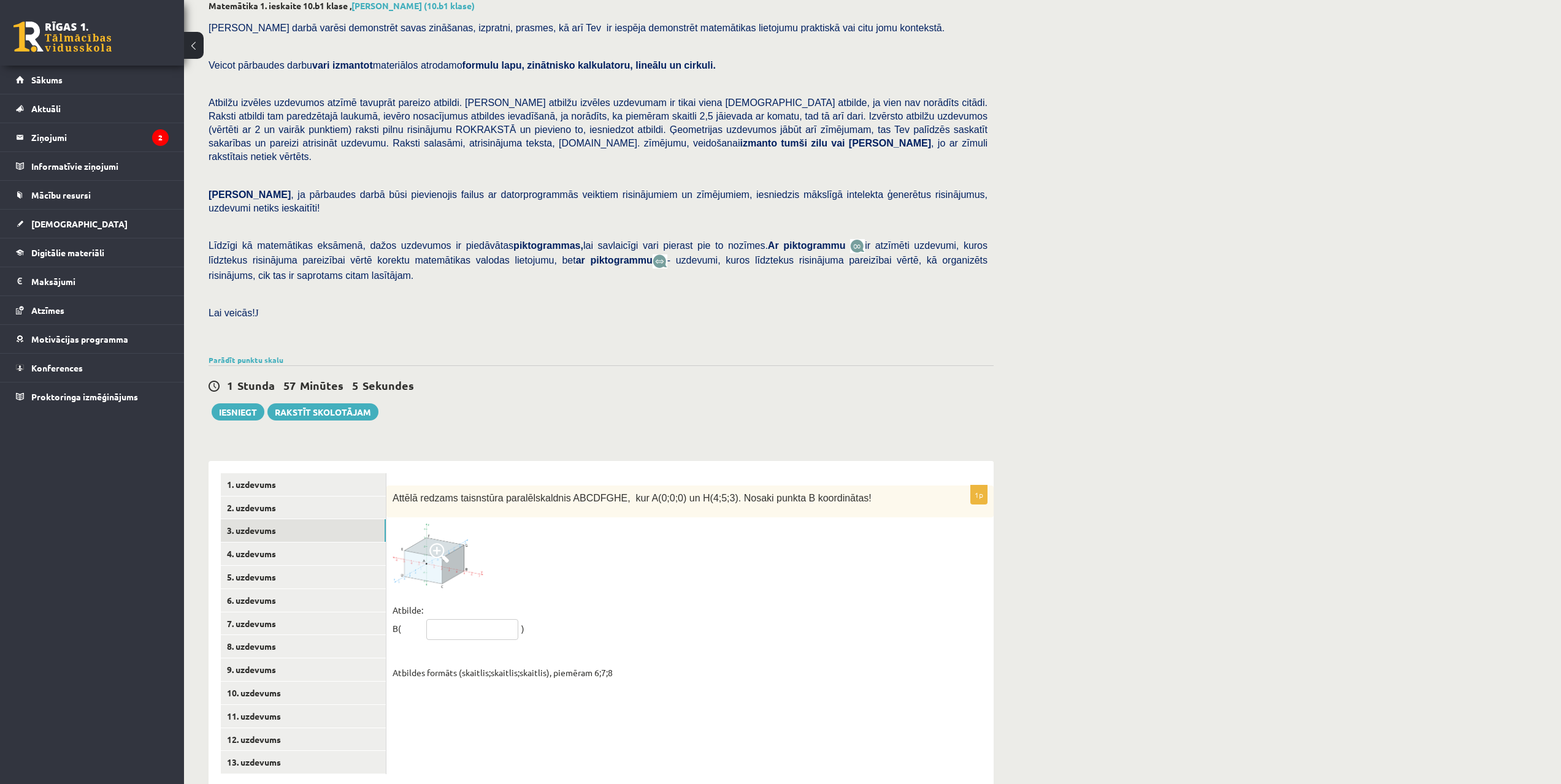
drag, startPoint x: 437, startPoint y: 602, endPoint x: 428, endPoint y: 604, distance: 9.2
click at [437, 620] on input "text" at bounding box center [472, 630] width 92 height 21
click at [420, 602] on fieldset "Atbilde: B( * ) Atbildes formāts (skaitlis;skaitlis;skaitlis), piemēram 6;7;8" at bounding box center [689, 641] width 594 height 81
click at [463, 552] on img at bounding box center [438, 555] width 92 height 64
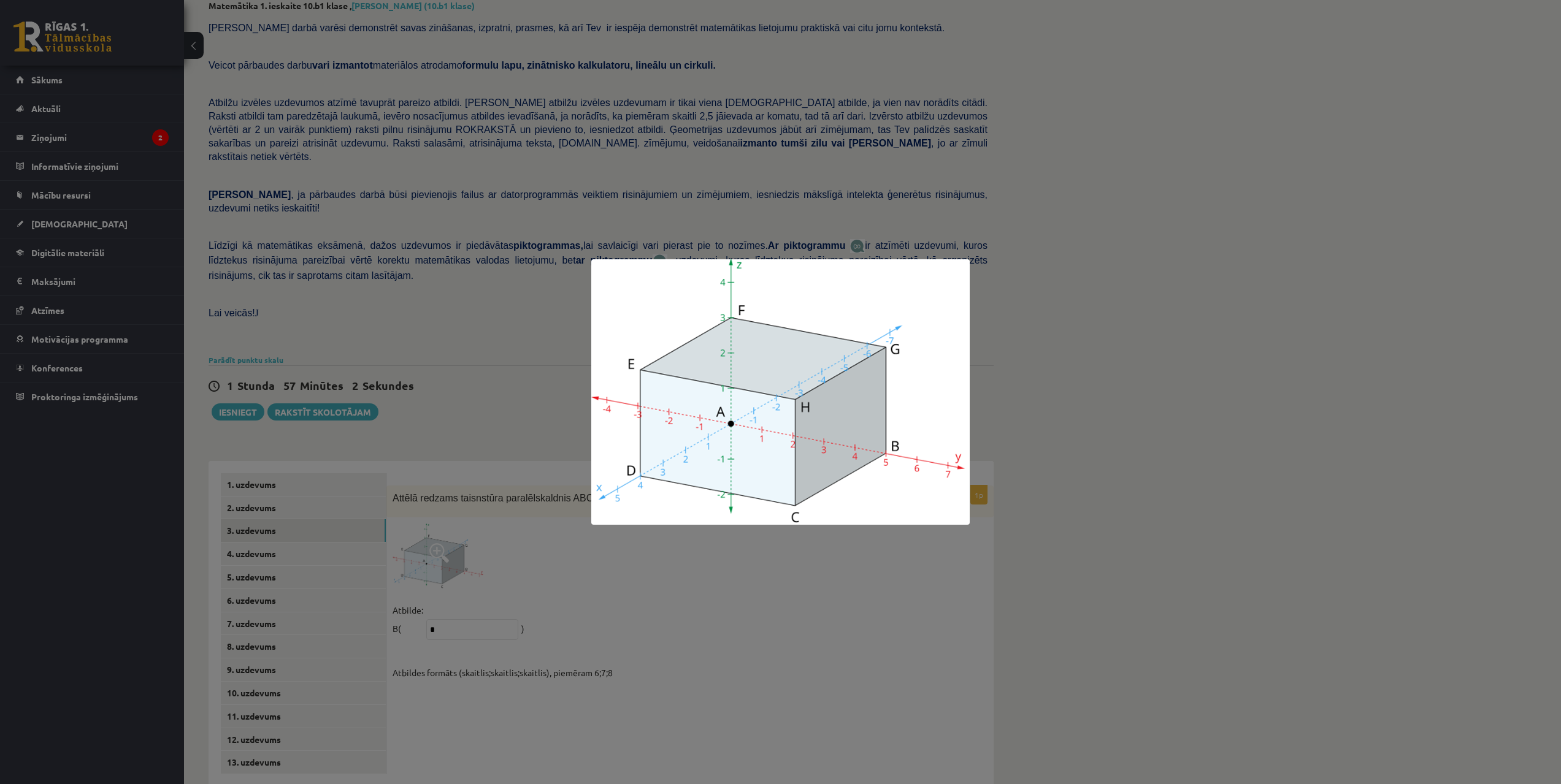
drag, startPoint x: 477, startPoint y: 532, endPoint x: 467, endPoint y: 550, distance: 20.6
click at [474, 535] on div at bounding box center [780, 392] width 1561 height 784
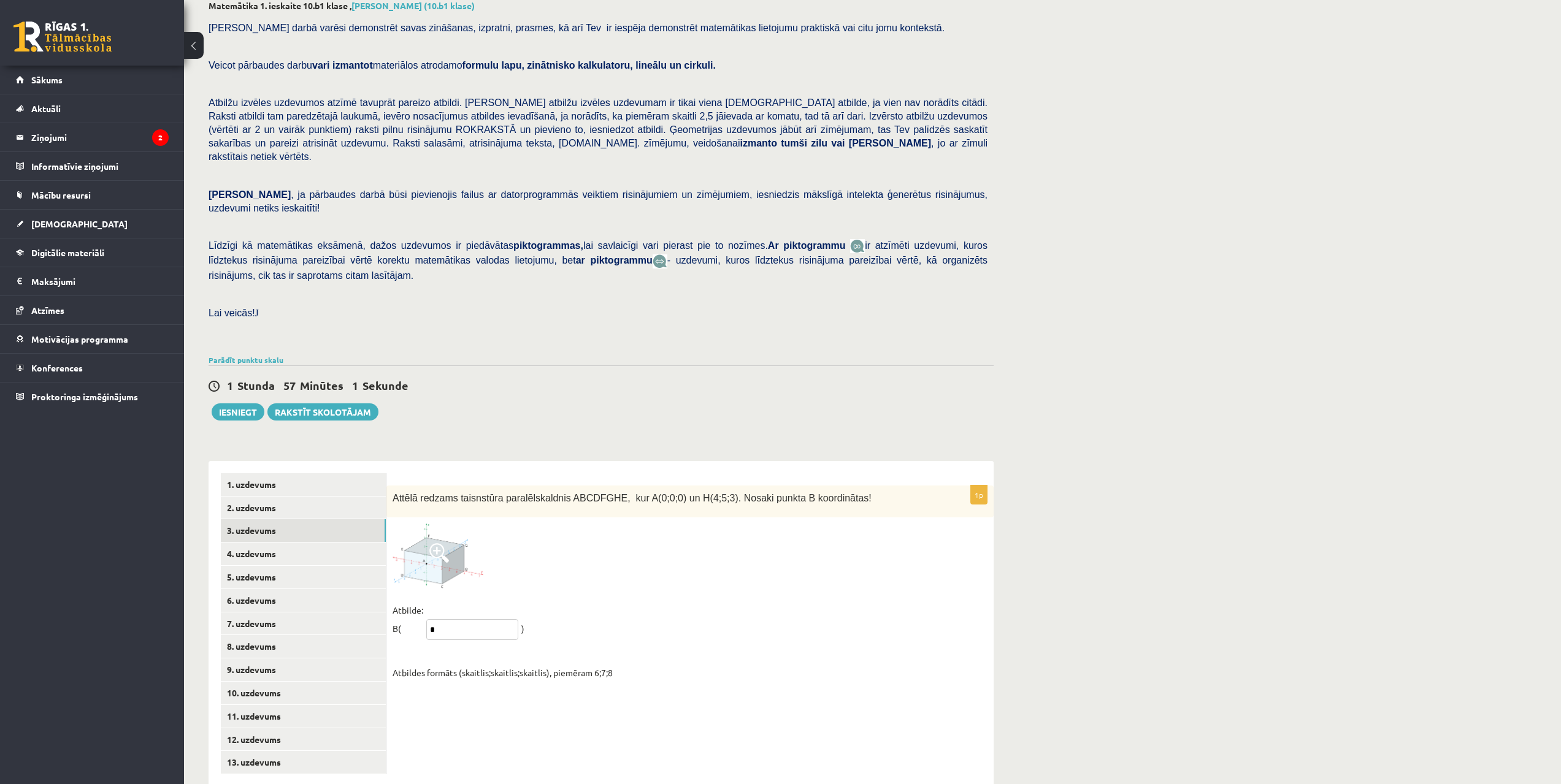
click at [455, 620] on input "*" at bounding box center [472, 630] width 92 height 21
click at [449, 542] on img at bounding box center [438, 555] width 92 height 64
click at [449, 542] on div at bounding box center [780, 392] width 1561 height 784
click at [449, 542] on img at bounding box center [438, 555] width 92 height 64
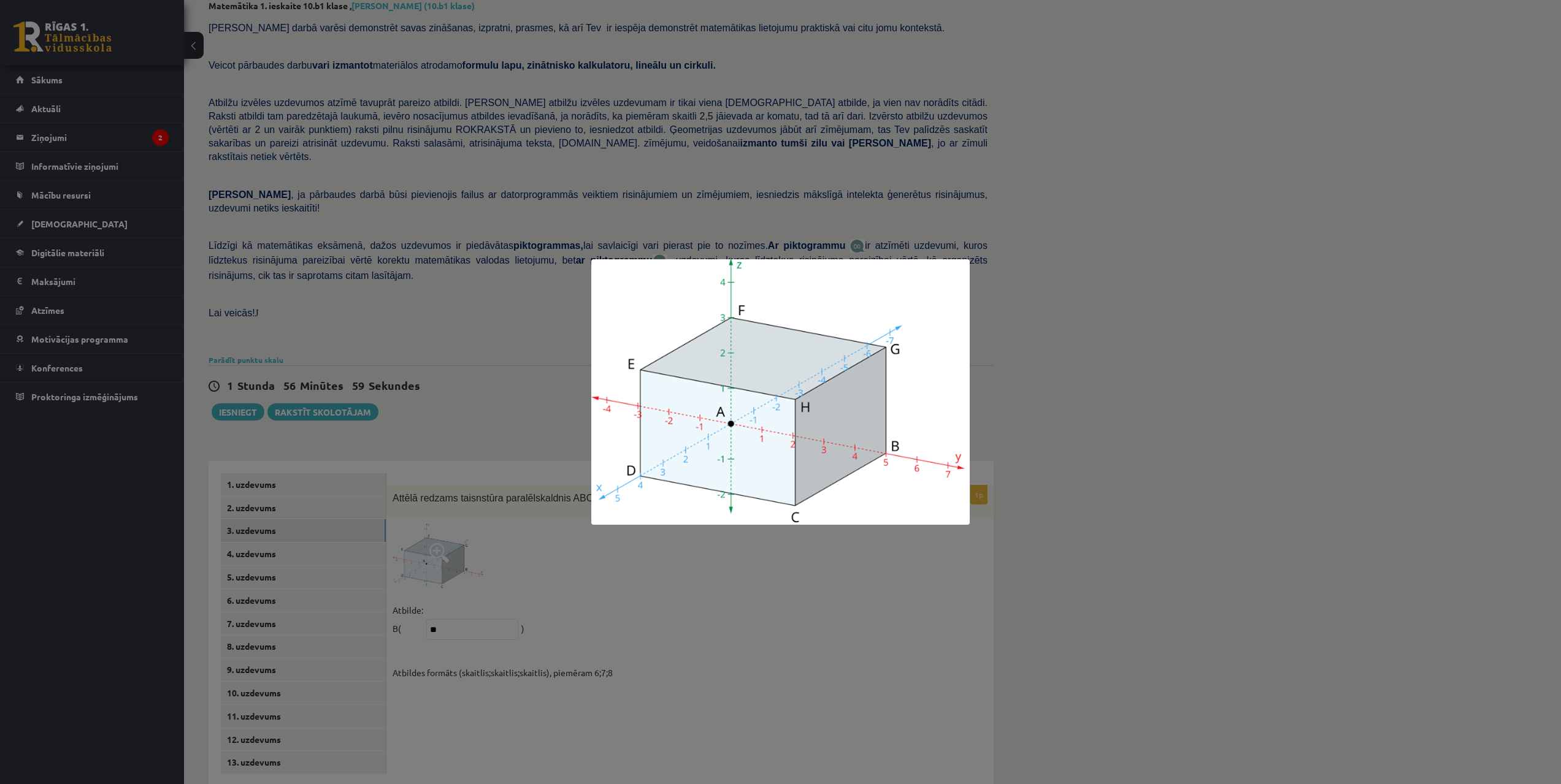
click at [449, 542] on div at bounding box center [780, 392] width 1561 height 784
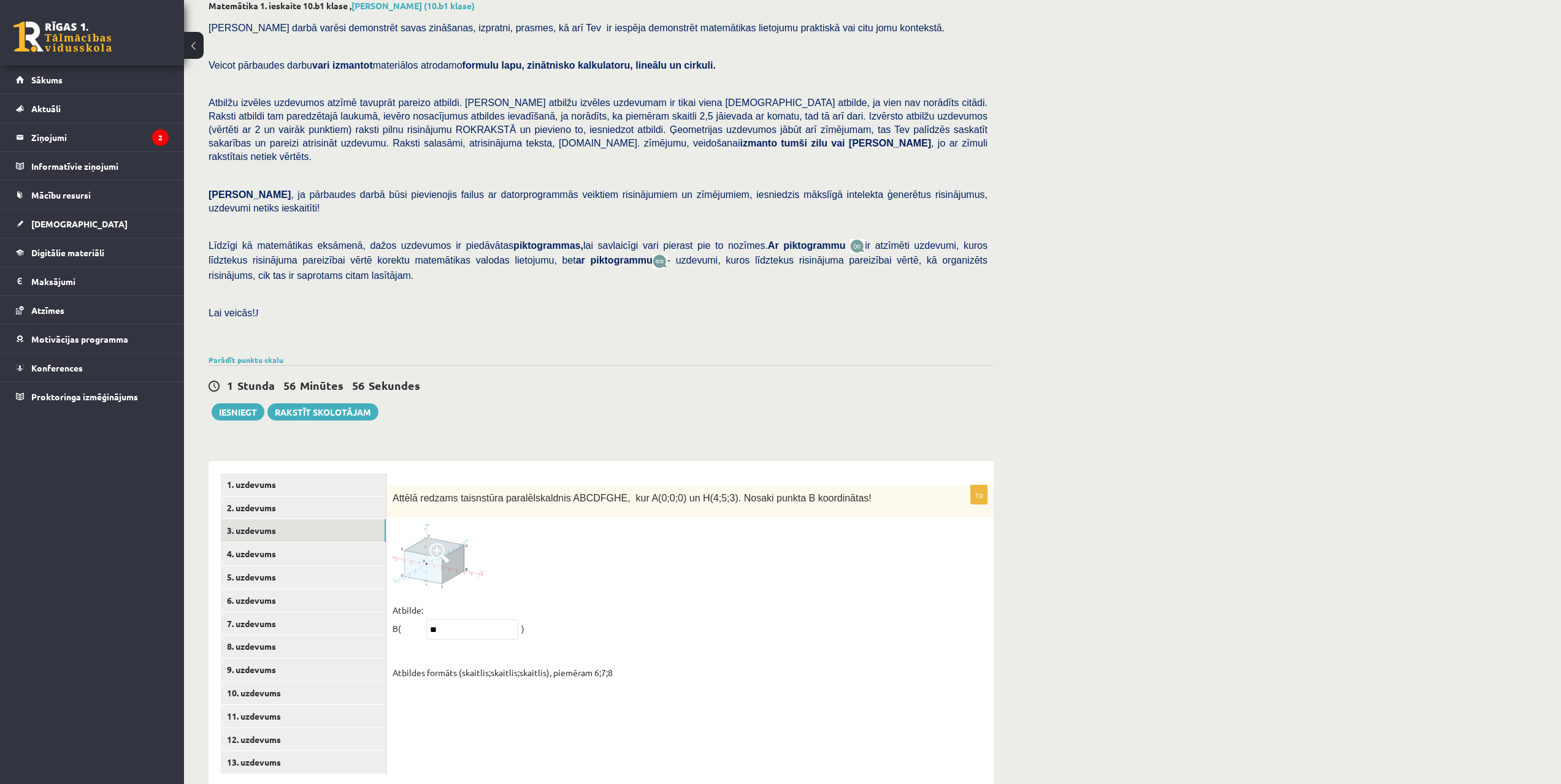
click at [452, 533] on img at bounding box center [438, 555] width 92 height 64
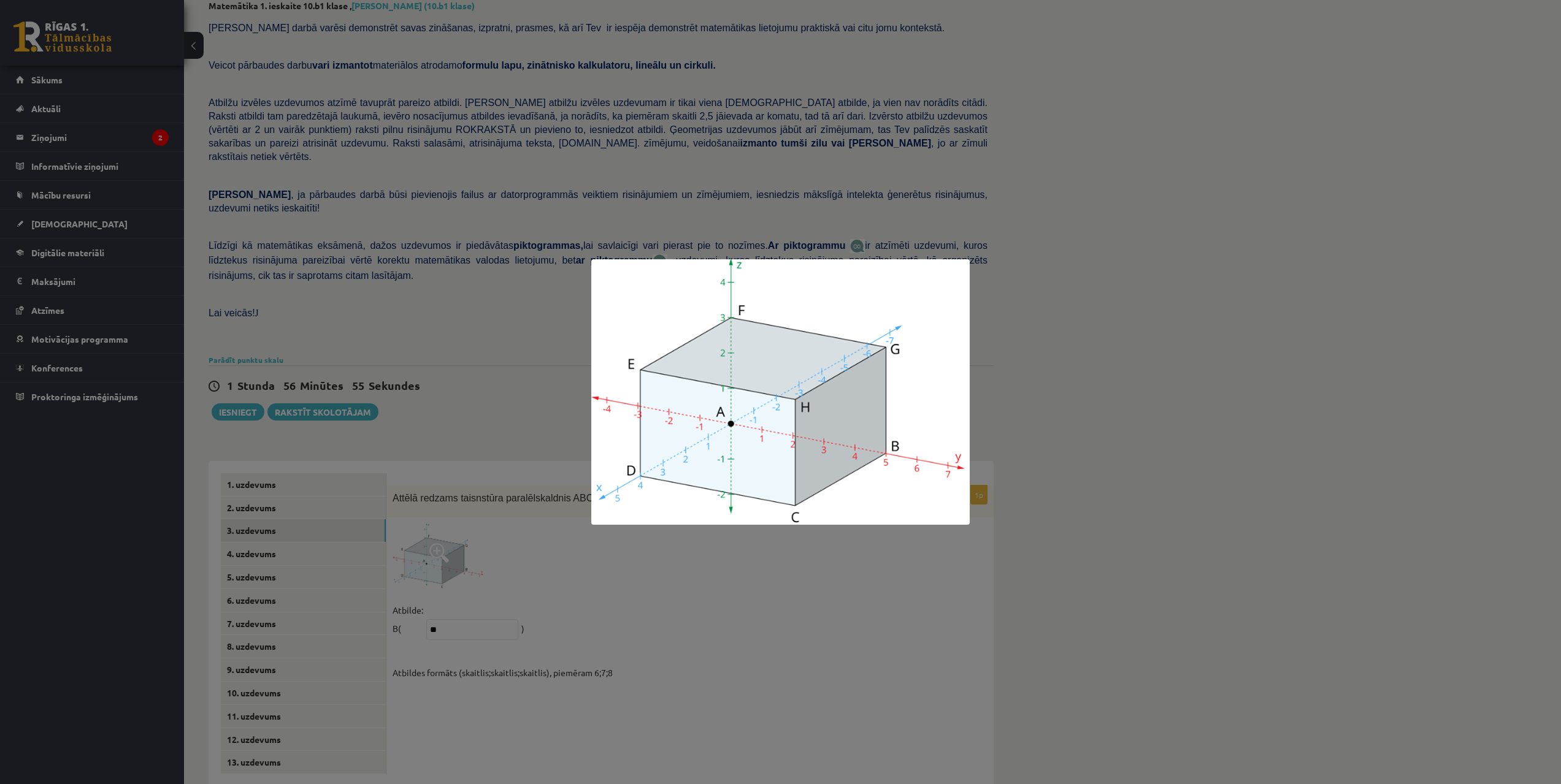
click at [663, 587] on div at bounding box center [780, 392] width 1561 height 784
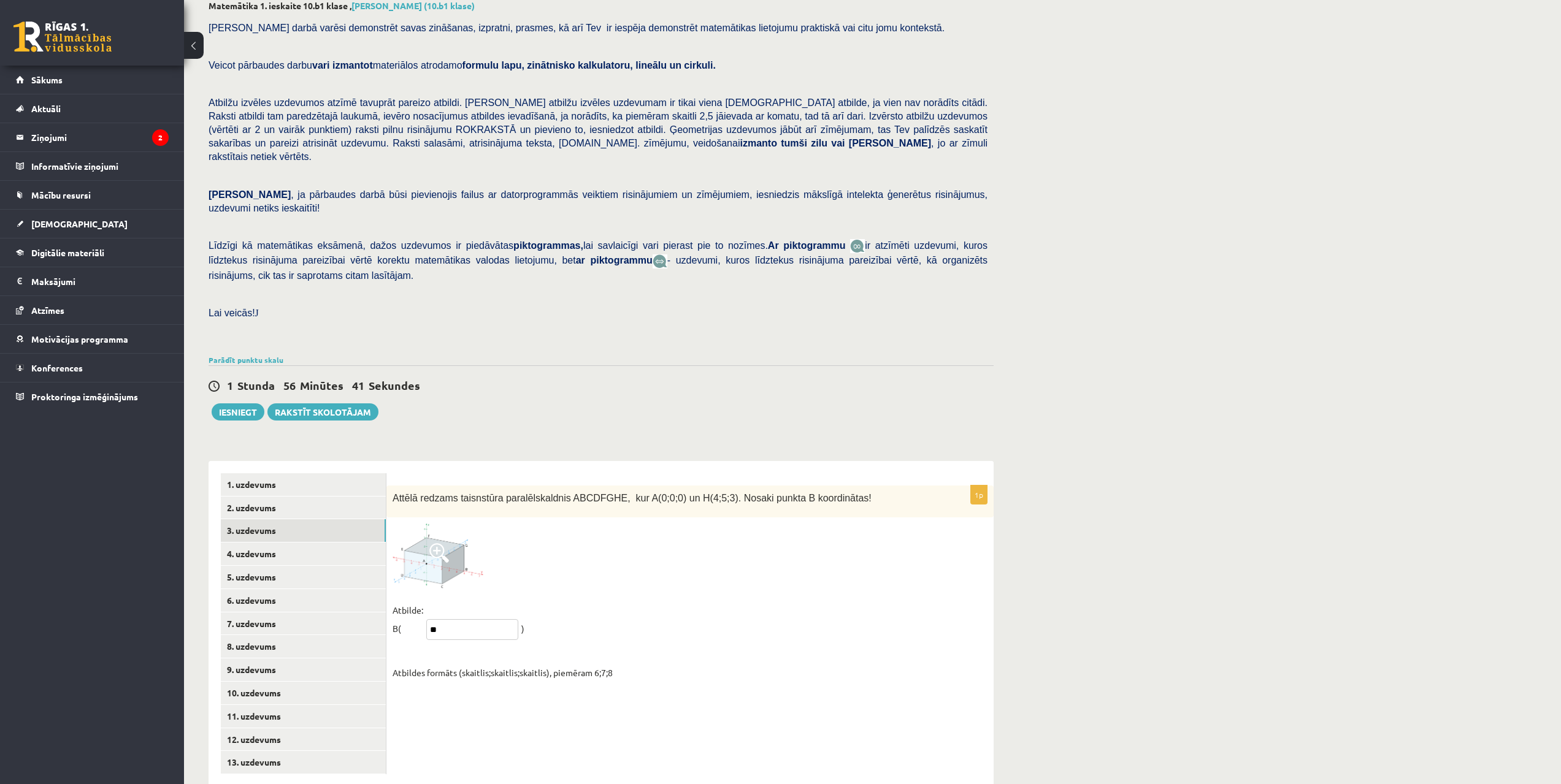
click at [471, 620] on input "**" at bounding box center [472, 630] width 92 height 21
type input "*****"
click at [290, 543] on link "4. uzdevums" at bounding box center [303, 554] width 165 height 23
drag, startPoint x: 1071, startPoint y: 481, endPoint x: 1061, endPoint y: 501, distance: 22.4
drag, startPoint x: 1051, startPoint y: 531, endPoint x: 1042, endPoint y: 556, distance: 26.6
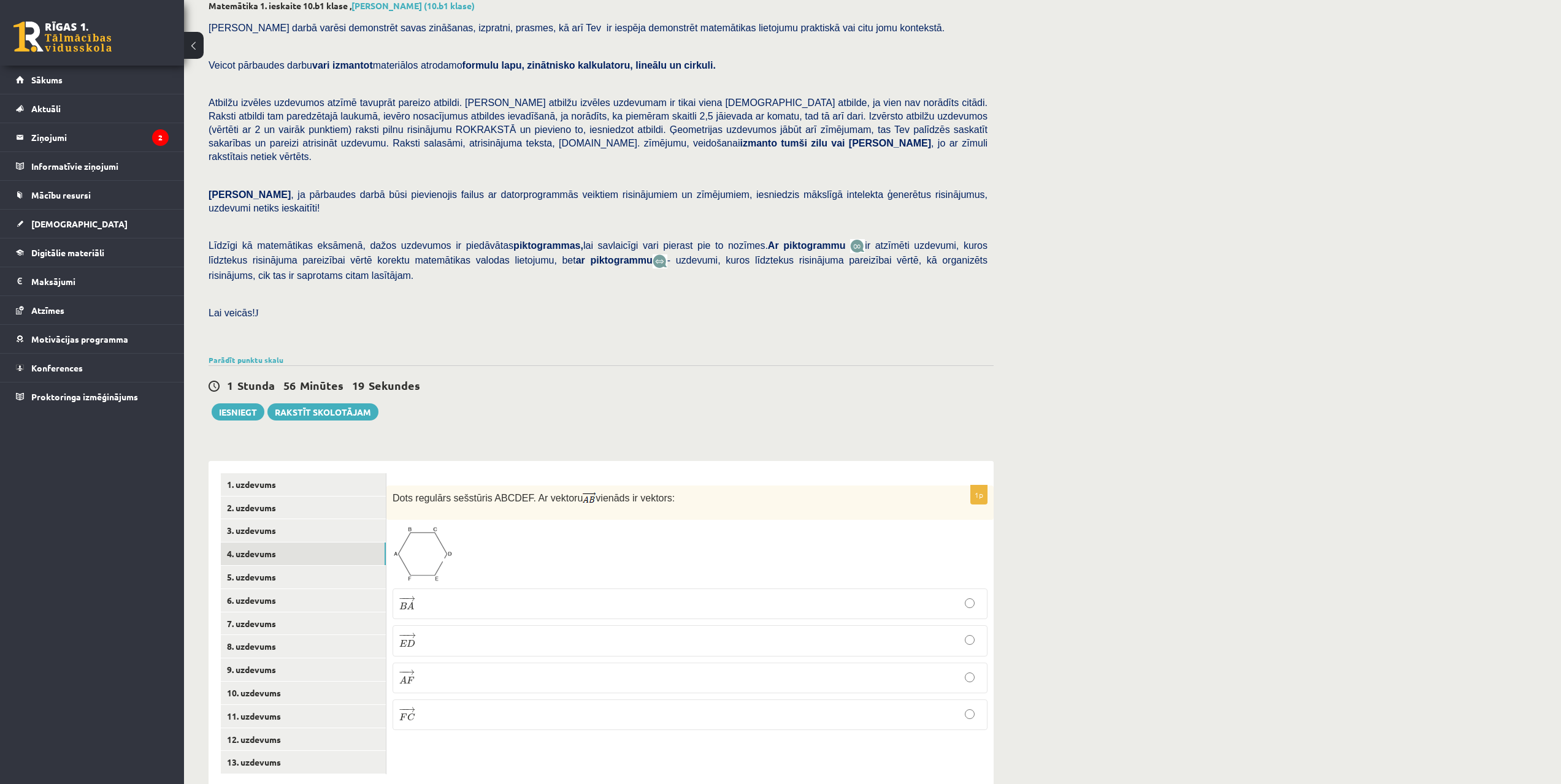
click at [416, 632] on p "− − → E D E D →" at bounding box center [690, 640] width 582 height 17
drag, startPoint x: 277, startPoint y: 553, endPoint x: 284, endPoint y: 555, distance: 7.3
click at [278, 566] on link "5. uzdevums" at bounding box center [303, 577] width 165 height 23
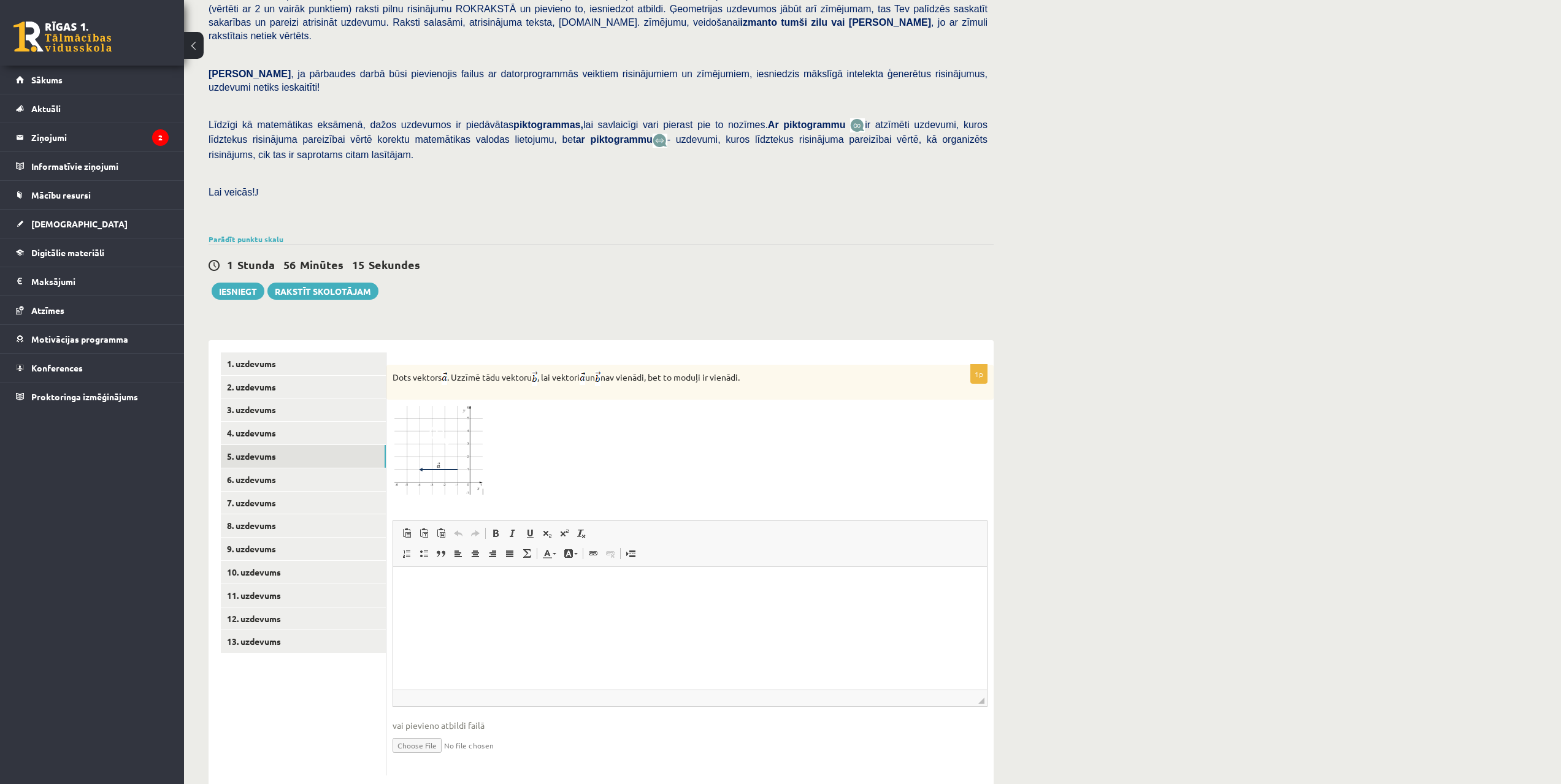
drag, startPoint x: 1091, startPoint y: 559, endPoint x: 1088, endPoint y: 582, distance: 23.2
click at [525, 602] on html at bounding box center [689, 583] width 594 height 37
click at [1099, 522] on div "Matemātika 1. ieskaite 10.b1 klase , Kristaps Korotkevičs (10.b1 klase) Pārbaud…" at bounding box center [873, 332] width 1377 height 957
click at [471, 602] on html at bounding box center [689, 583] width 594 height 37
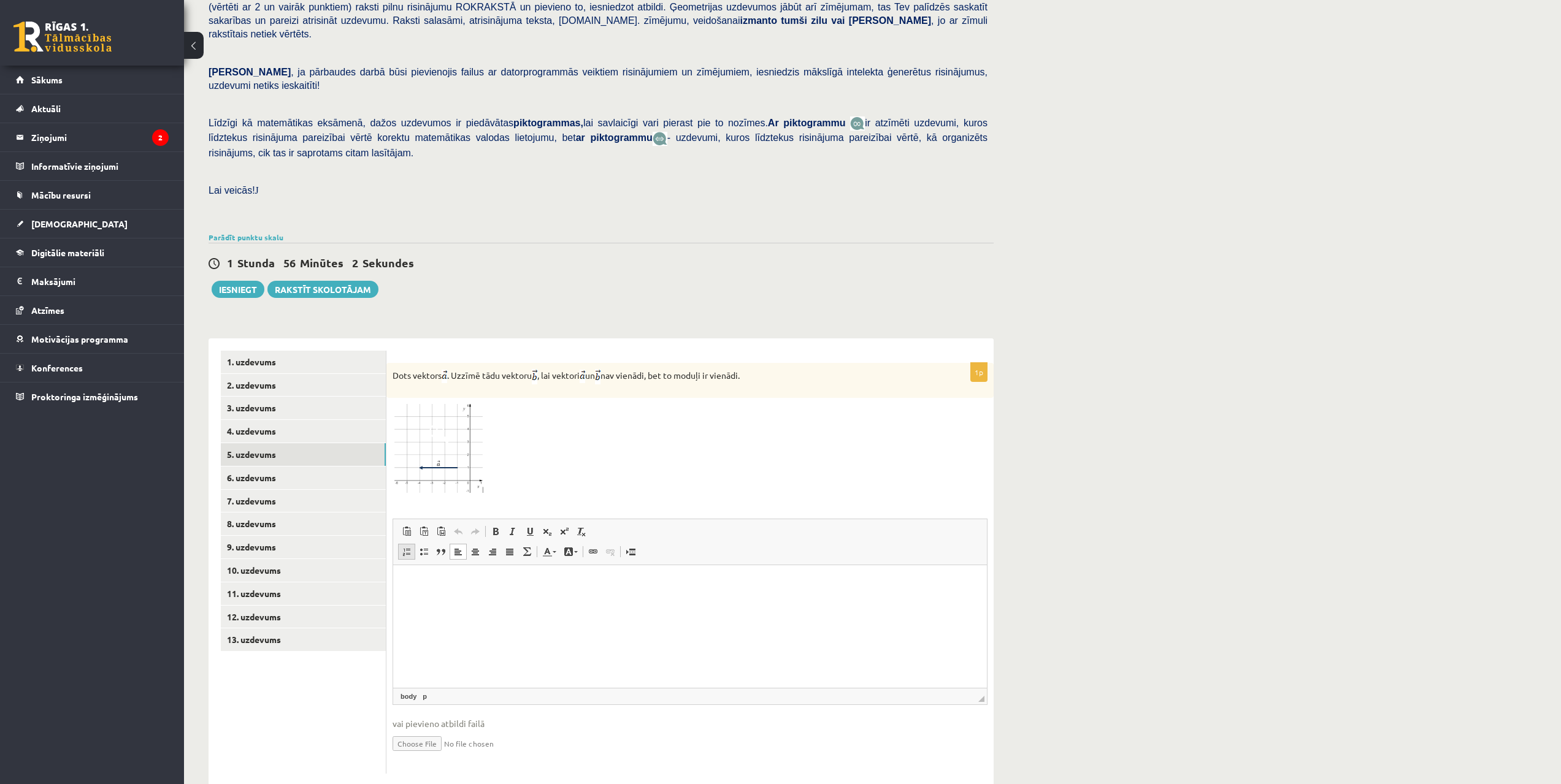
click at [406, 547] on span at bounding box center [407, 552] width 10 height 10
drag, startPoint x: 459, startPoint y: 584, endPoint x: 411, endPoint y: 580, distance: 48.2
click at [412, 581] on ol "Rich Text Editor, wiswyg-editor-user-answer-47433896818520" at bounding box center [690, 583] width 569 height 13
click at [391, 428] on div "1p Dots vektors . Uzzīmē tādu vektoru , lai vektori un nav vienādi, bet to modu…" at bounding box center [690, 568] width 607 height 411
click at [432, 434] on img at bounding box center [438, 449] width 92 height 90
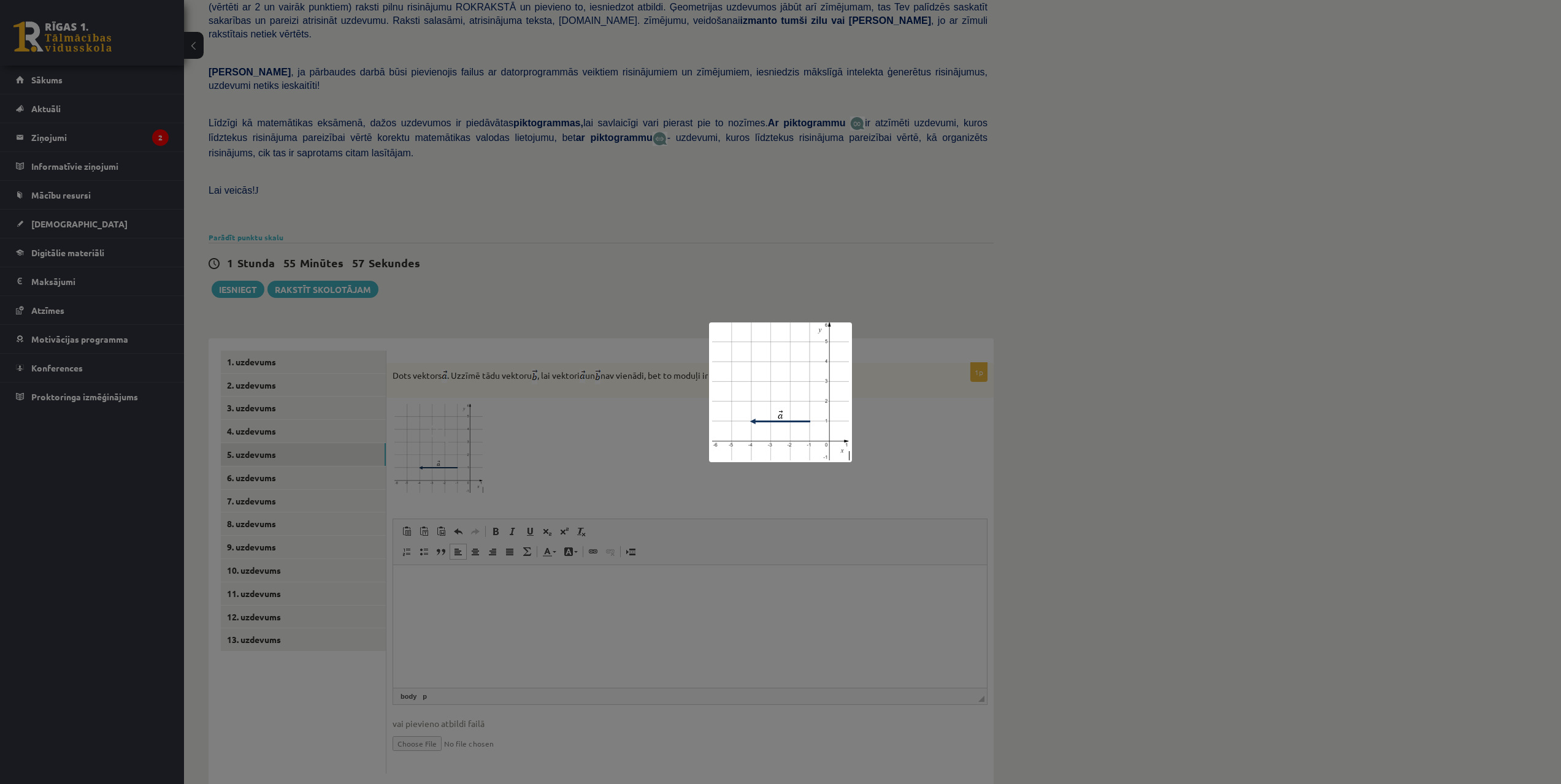
click at [659, 409] on div at bounding box center [780, 392] width 1561 height 784
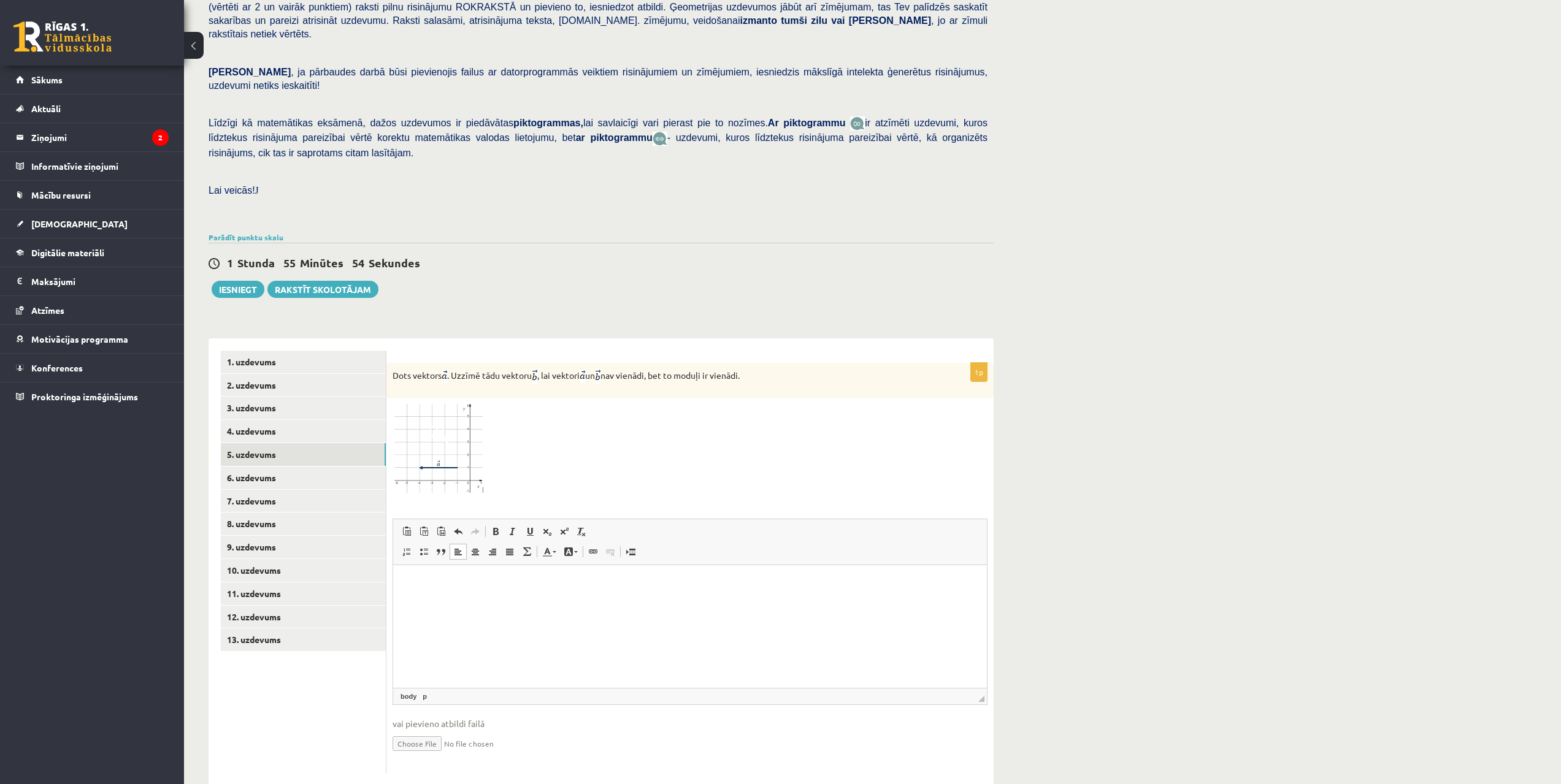
click at [458, 438] on img at bounding box center [438, 449] width 92 height 90
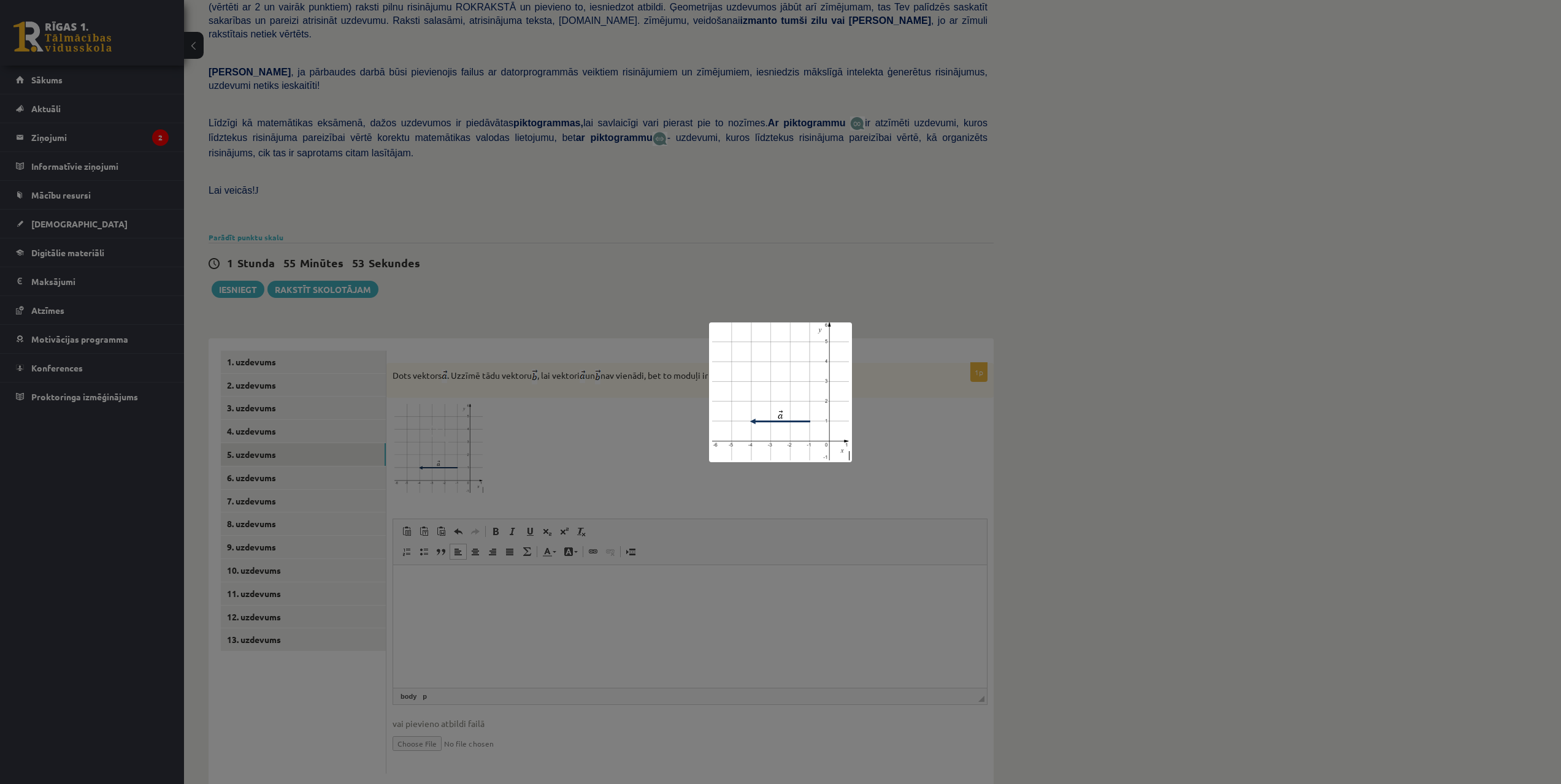
drag, startPoint x: 610, startPoint y: 394, endPoint x: 601, endPoint y: 392, distance: 9.2
click at [610, 394] on div at bounding box center [780, 392] width 1561 height 784
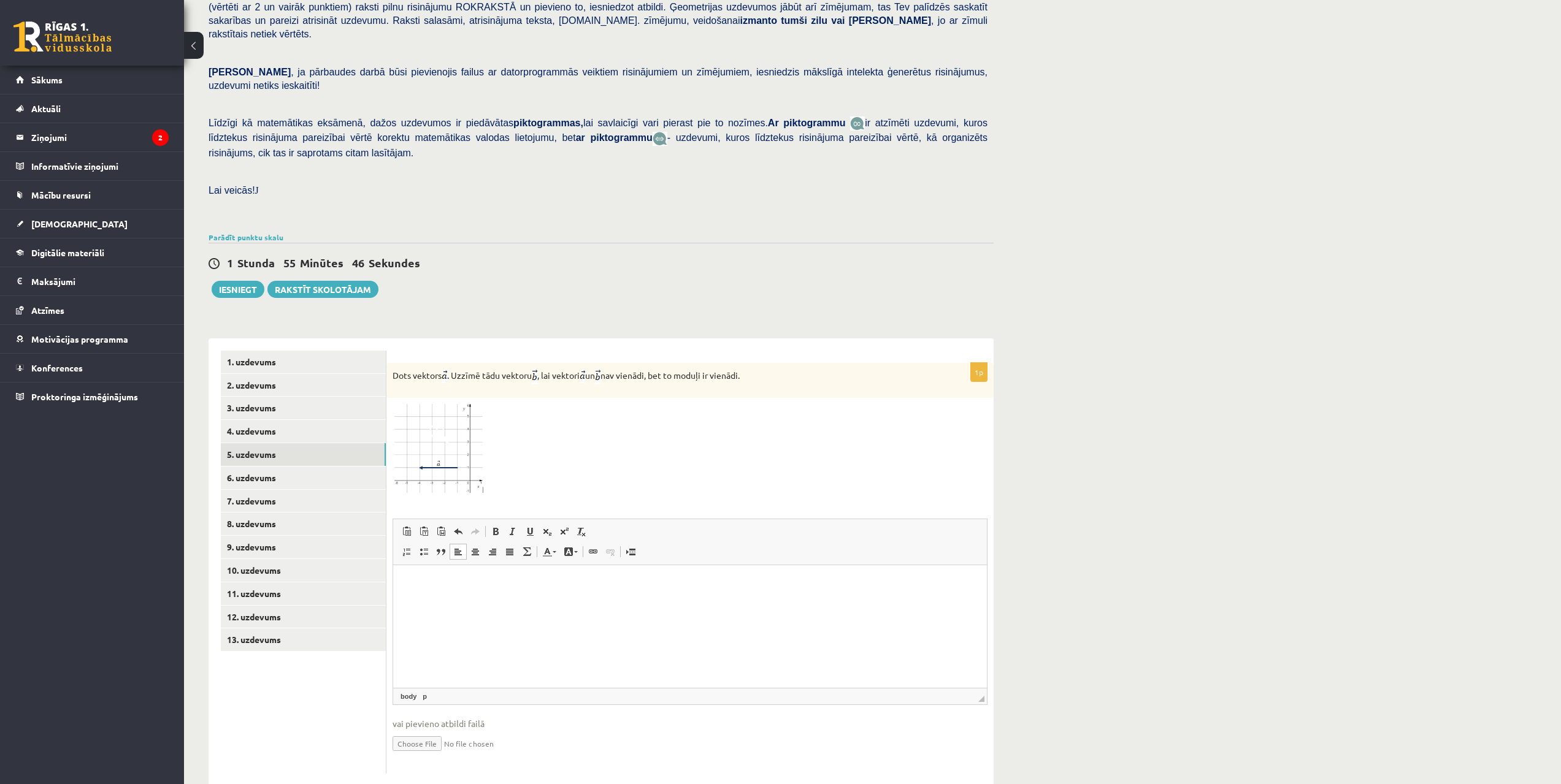
click at [456, 408] on img at bounding box center [438, 449] width 92 height 90
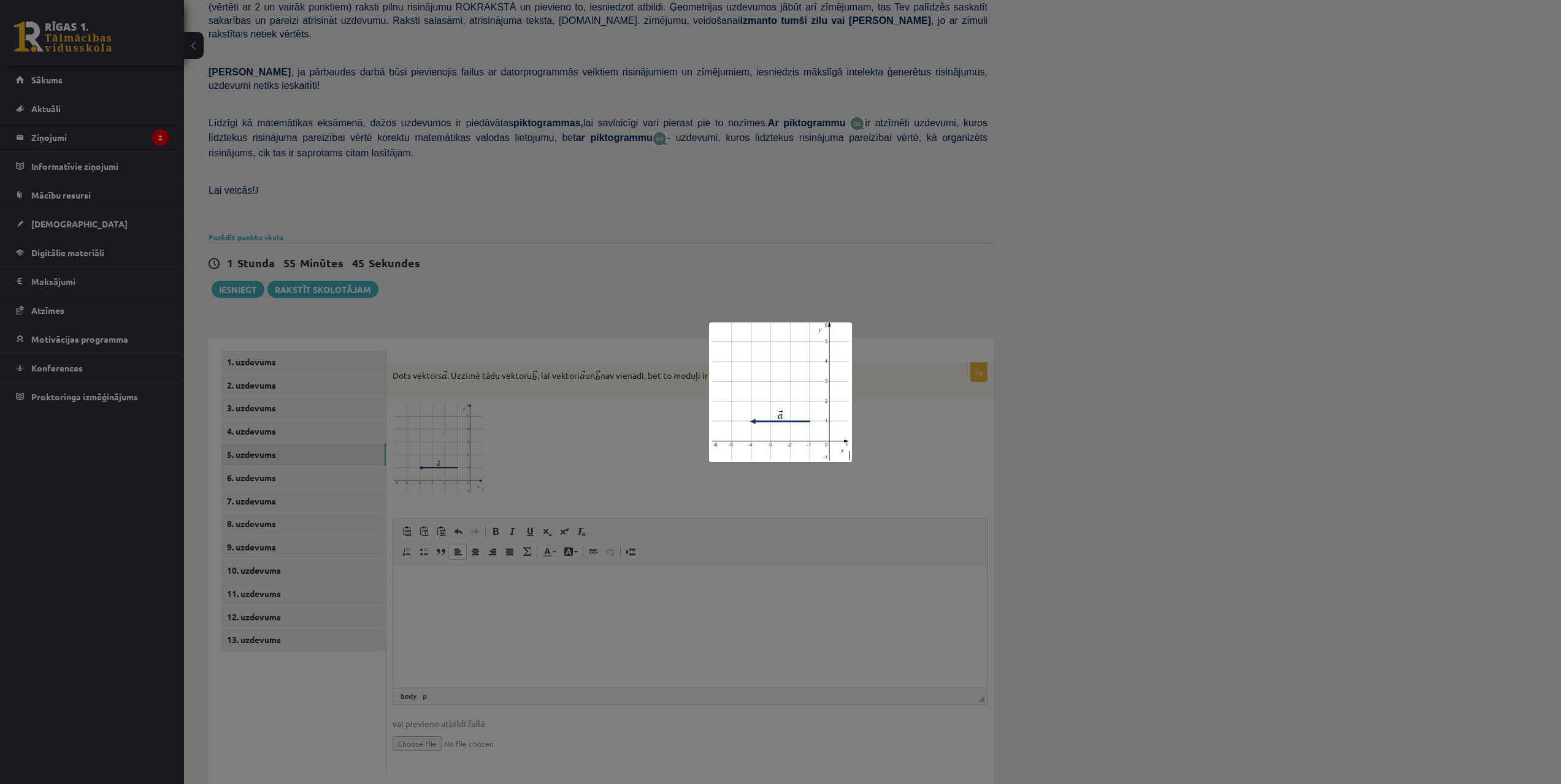
click at [500, 408] on div at bounding box center [780, 392] width 1561 height 784
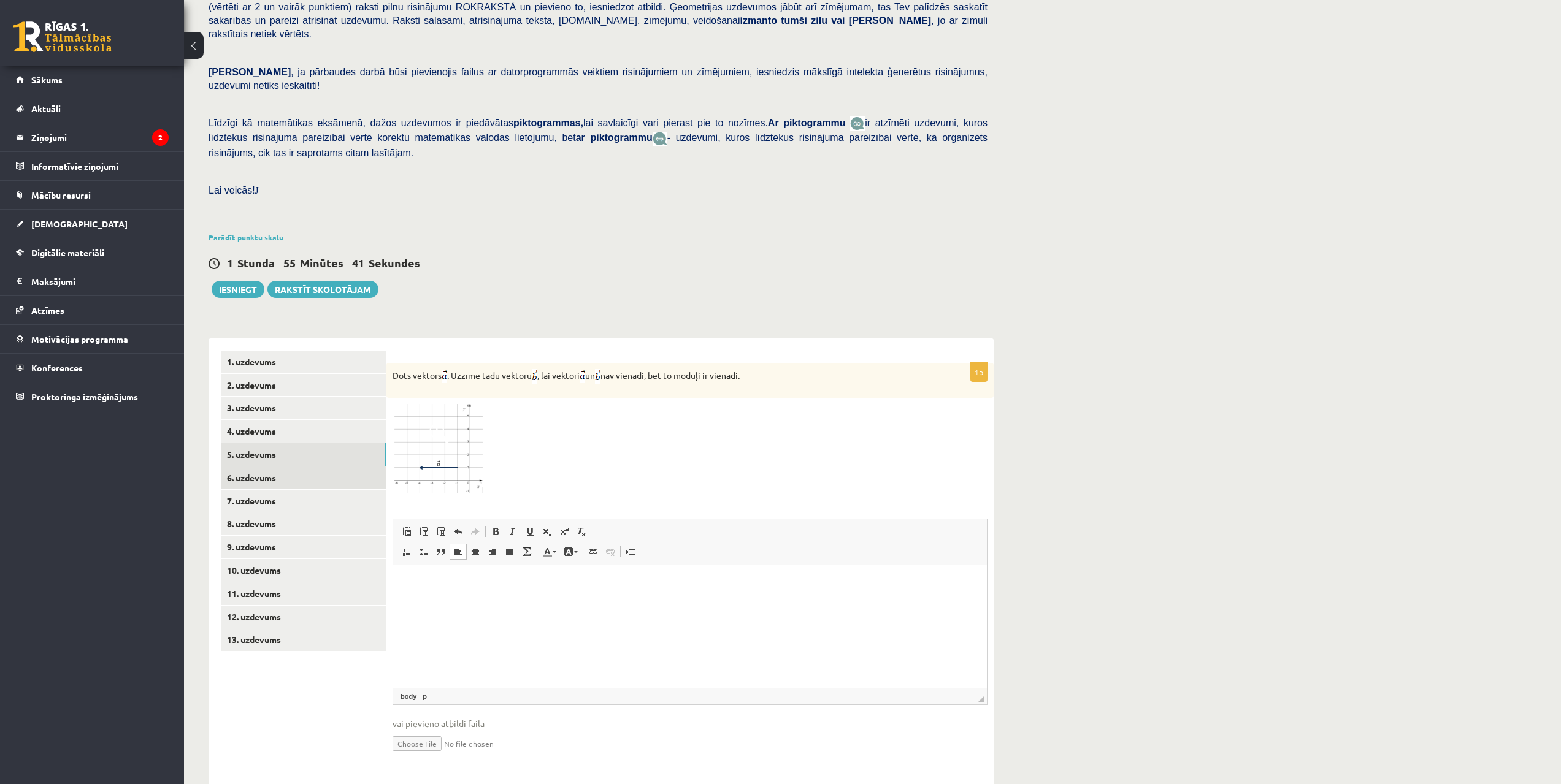
click at [272, 467] on link "6. uzdevums" at bounding box center [303, 478] width 165 height 23
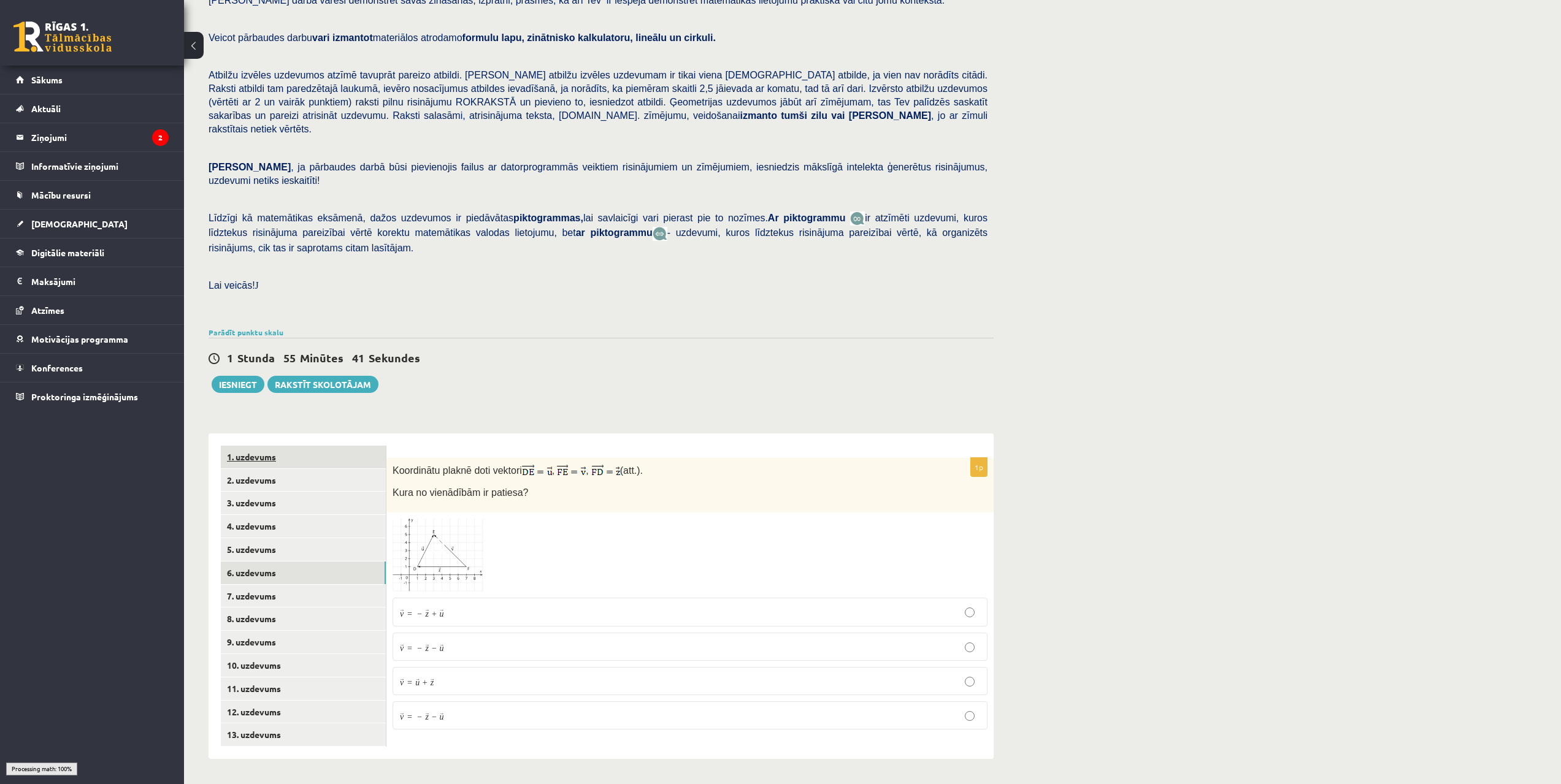
scroll to position [71, 0]
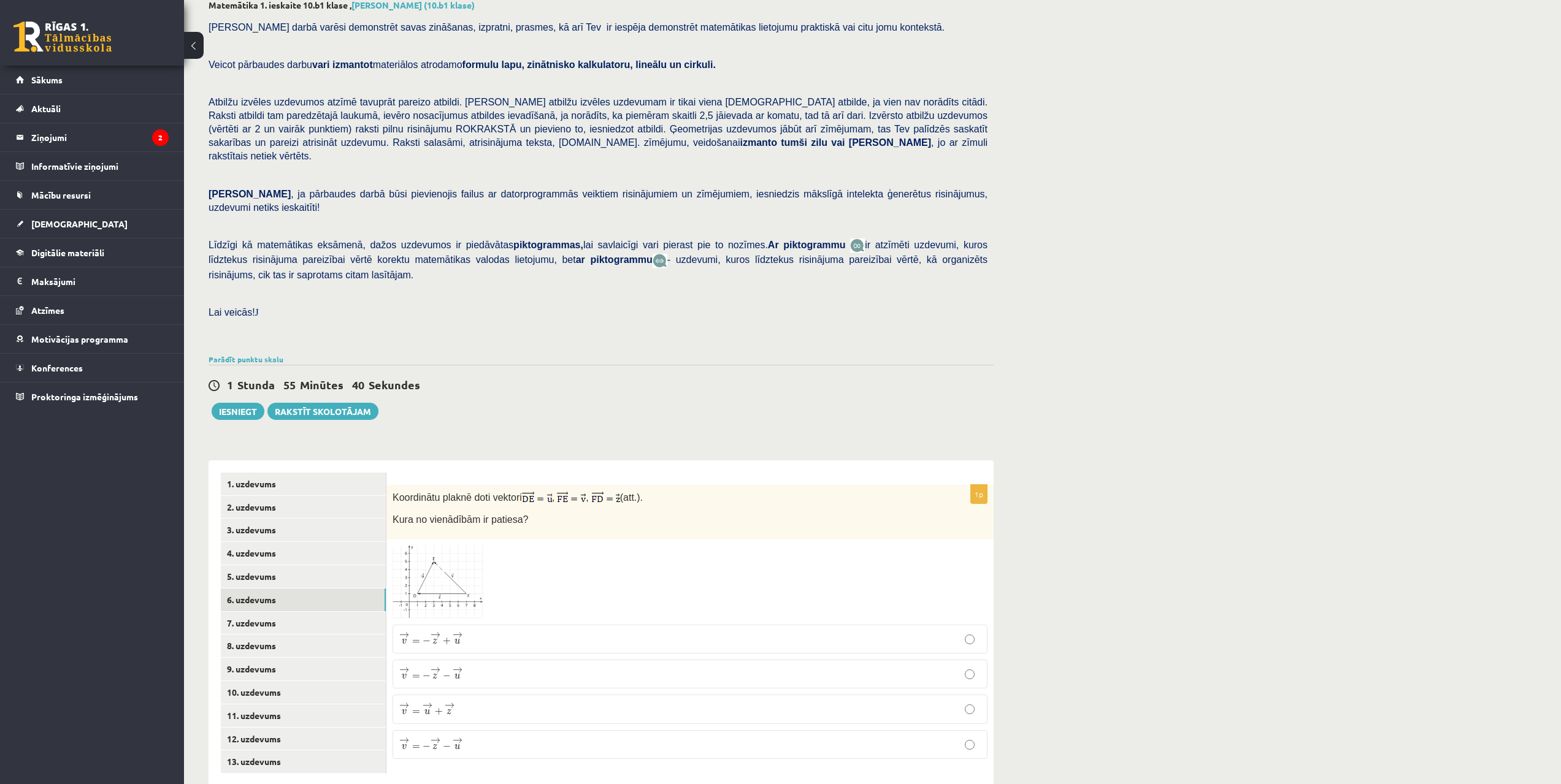
drag, startPoint x: 706, startPoint y: 391, endPoint x: 730, endPoint y: 425, distance: 41.6
drag, startPoint x: 743, startPoint y: 423, endPoint x: 747, endPoint y: 496, distance: 73.1
drag, startPoint x: 930, startPoint y: 484, endPoint x: 952, endPoint y: 577, distance: 95.6
drag, startPoint x: 1064, startPoint y: 536, endPoint x: 949, endPoint y: 589, distance: 126.6
click at [465, 667] on p "→ v = − → z − → u v → = − z → − u →" at bounding box center [690, 674] width 582 height 15
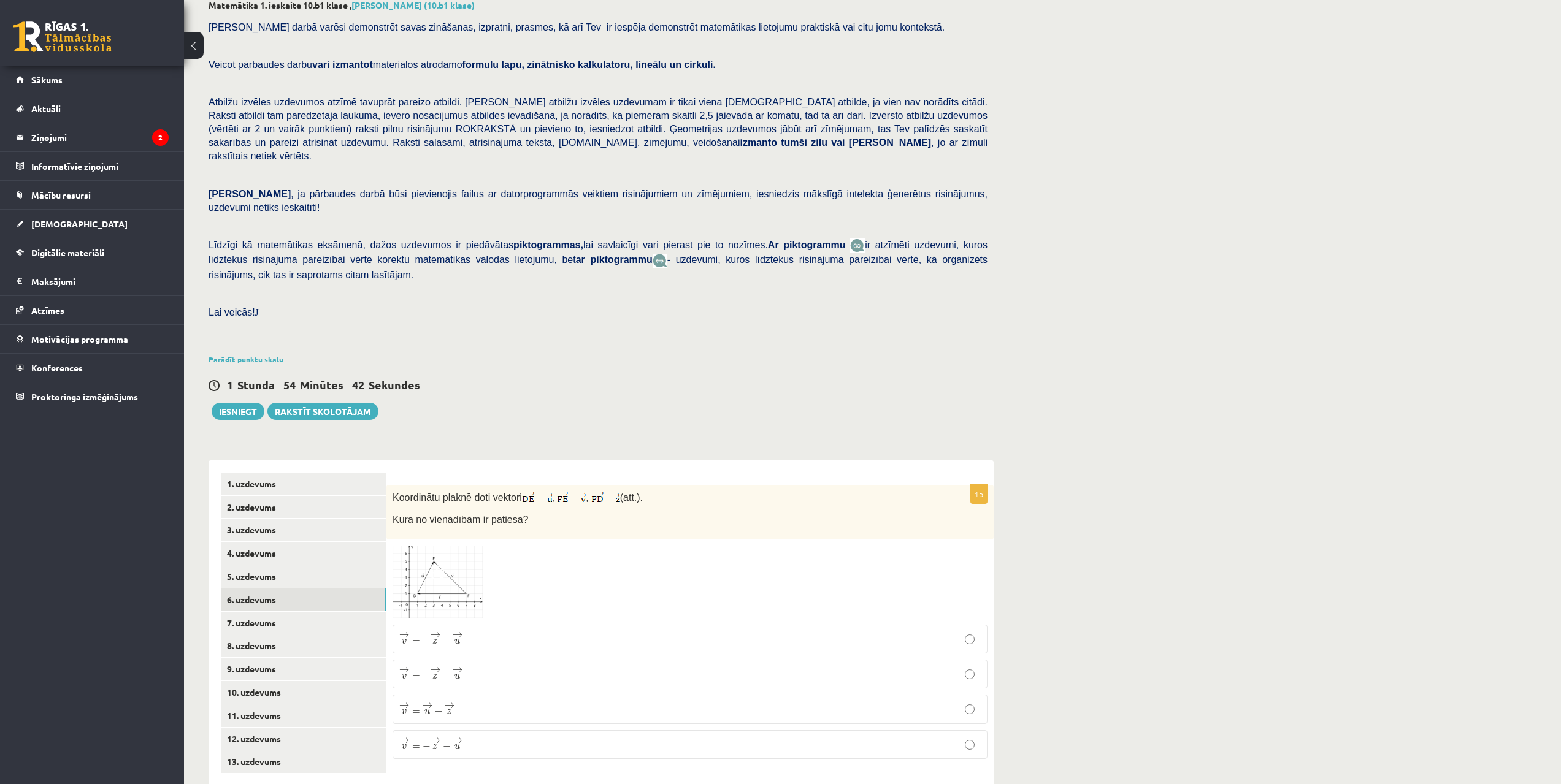
click at [478, 631] on p "→ v = − → z + → u v → = − z → + u →" at bounding box center [690, 639] width 582 height 15
drag, startPoint x: 1057, startPoint y: 520, endPoint x: 1022, endPoint y: 556, distance: 50.2
click at [248, 611] on link "7. uzdevums" at bounding box center [303, 622] width 165 height 23
drag, startPoint x: 1114, startPoint y: 486, endPoint x: 1068, endPoint y: 536, distance: 67.9
drag, startPoint x: 448, startPoint y: 549, endPoint x: 808, endPoint y: 526, distance: 360.7
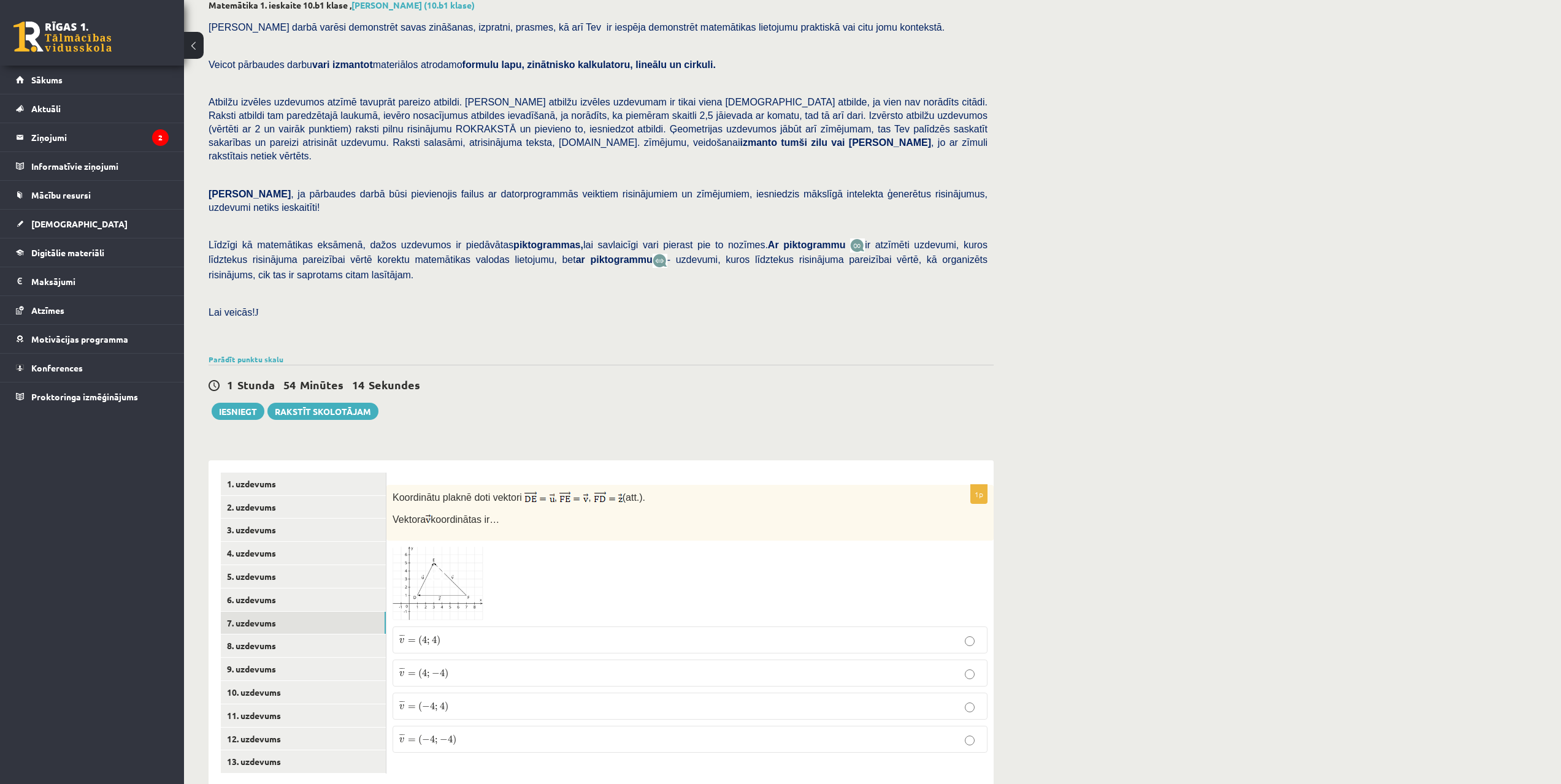
click at [448, 566] on span at bounding box center [439, 576] width 20 height 20
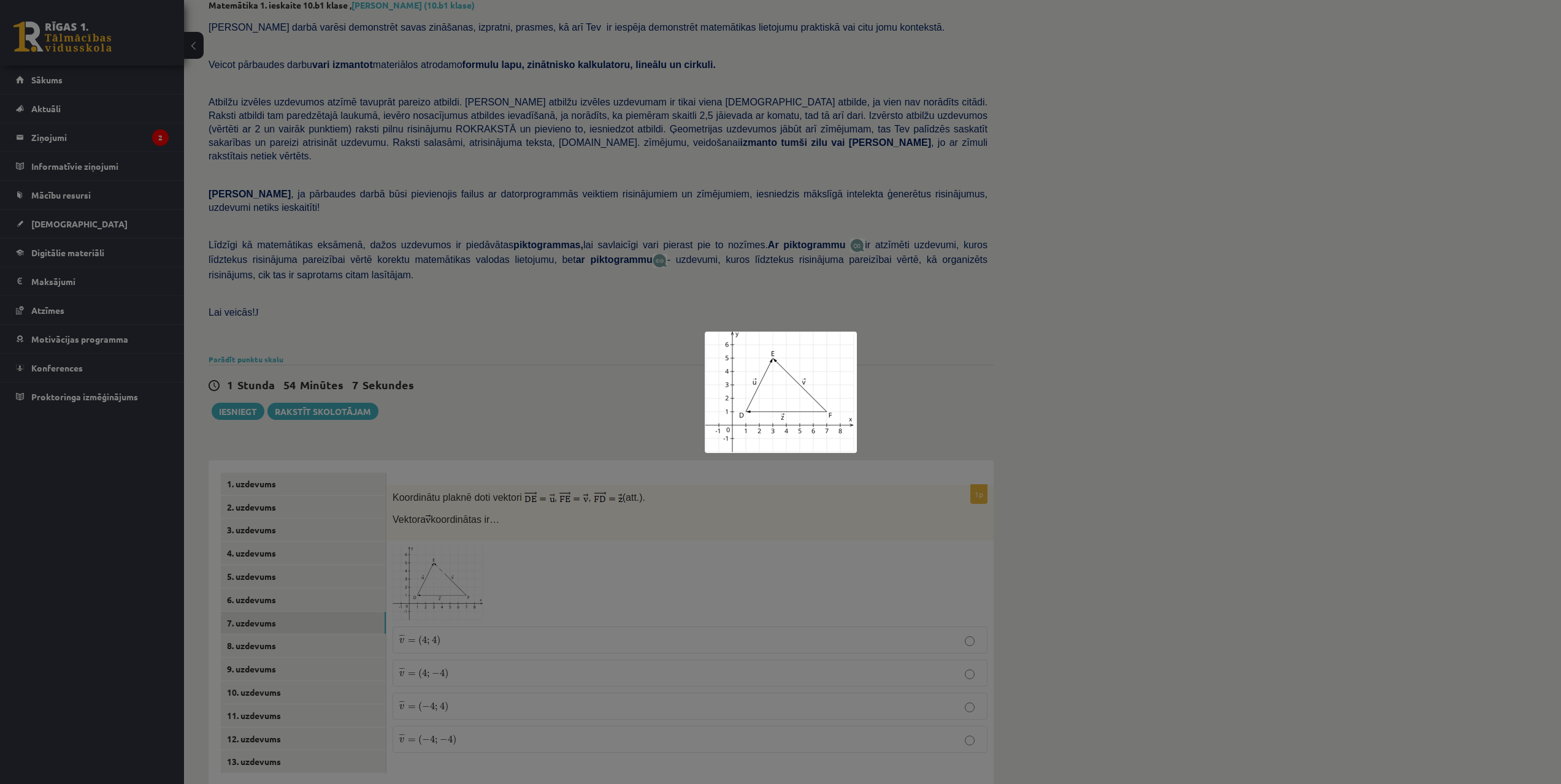
drag, startPoint x: 1051, startPoint y: 621, endPoint x: 894, endPoint y: 663, distance: 162.5
click at [1051, 621] on div at bounding box center [780, 392] width 1561 height 784
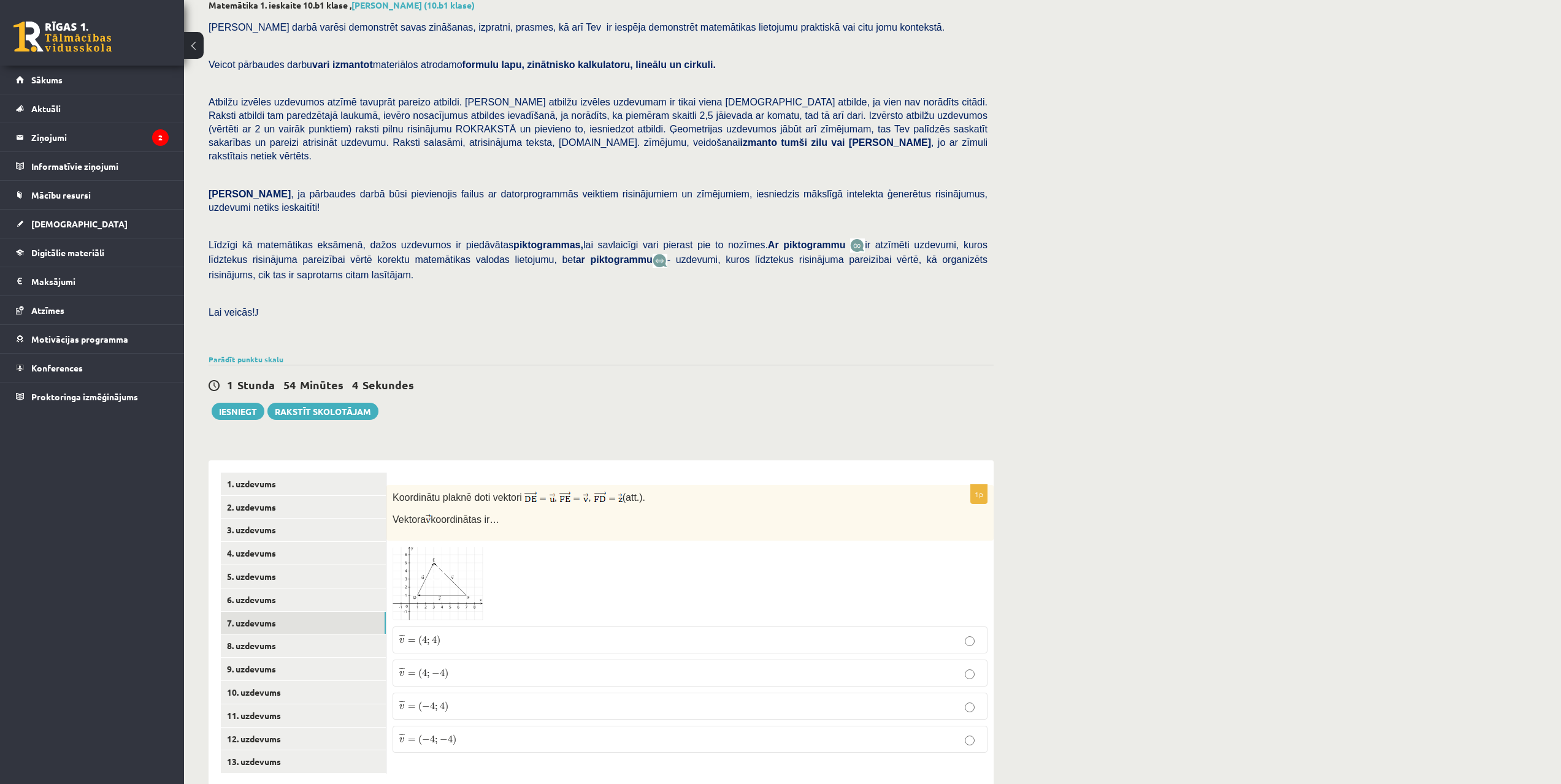
click at [461, 700] on p "¯ ¯ ¯ v = ( − 4 ; 4 ) v ¯ = ( − 4 ; 4 )" at bounding box center [690, 706] width 582 height 14
click at [276, 635] on link "8. uzdevums" at bounding box center [303, 646] width 165 height 23
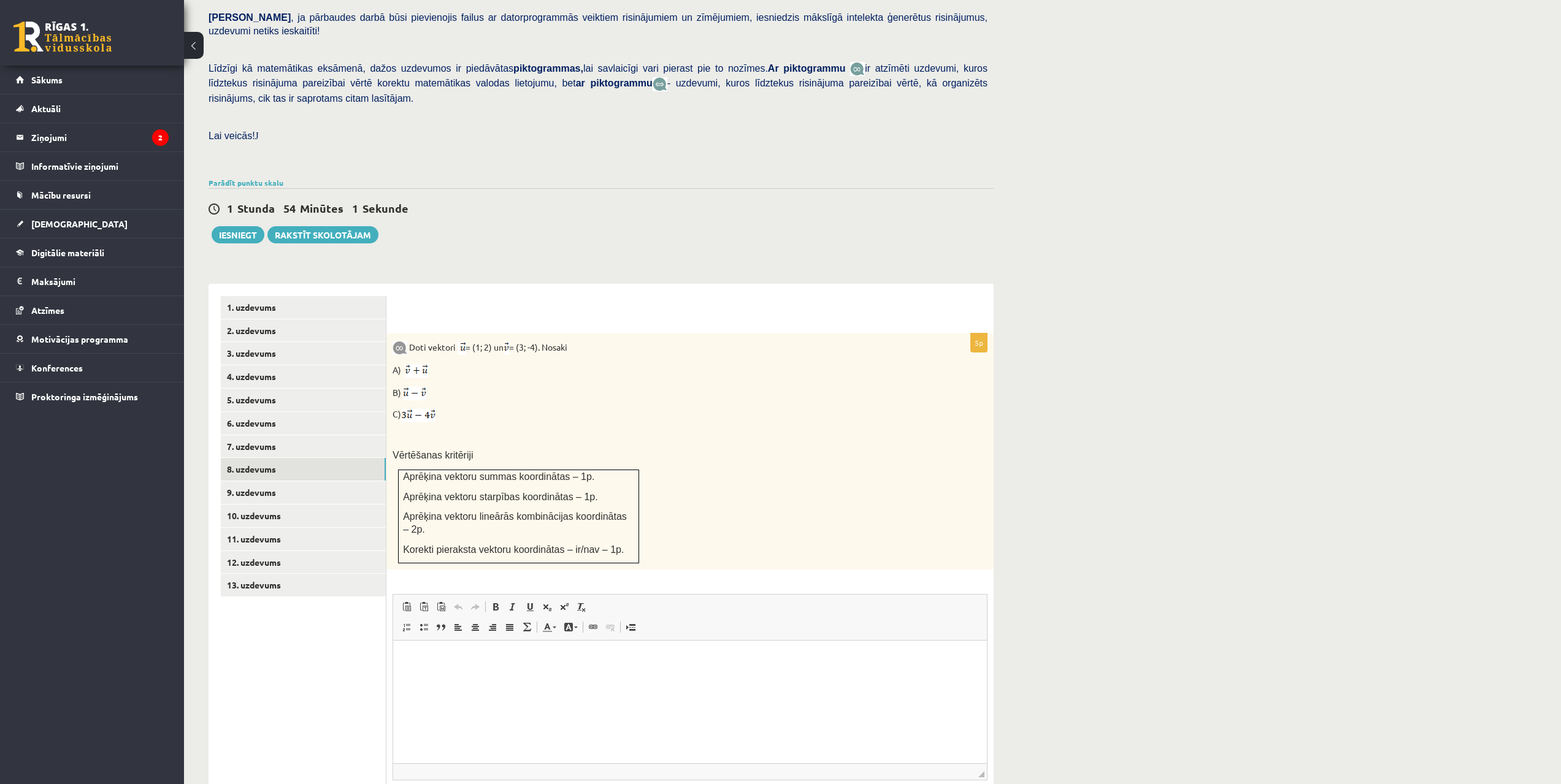
scroll to position [310, 0]
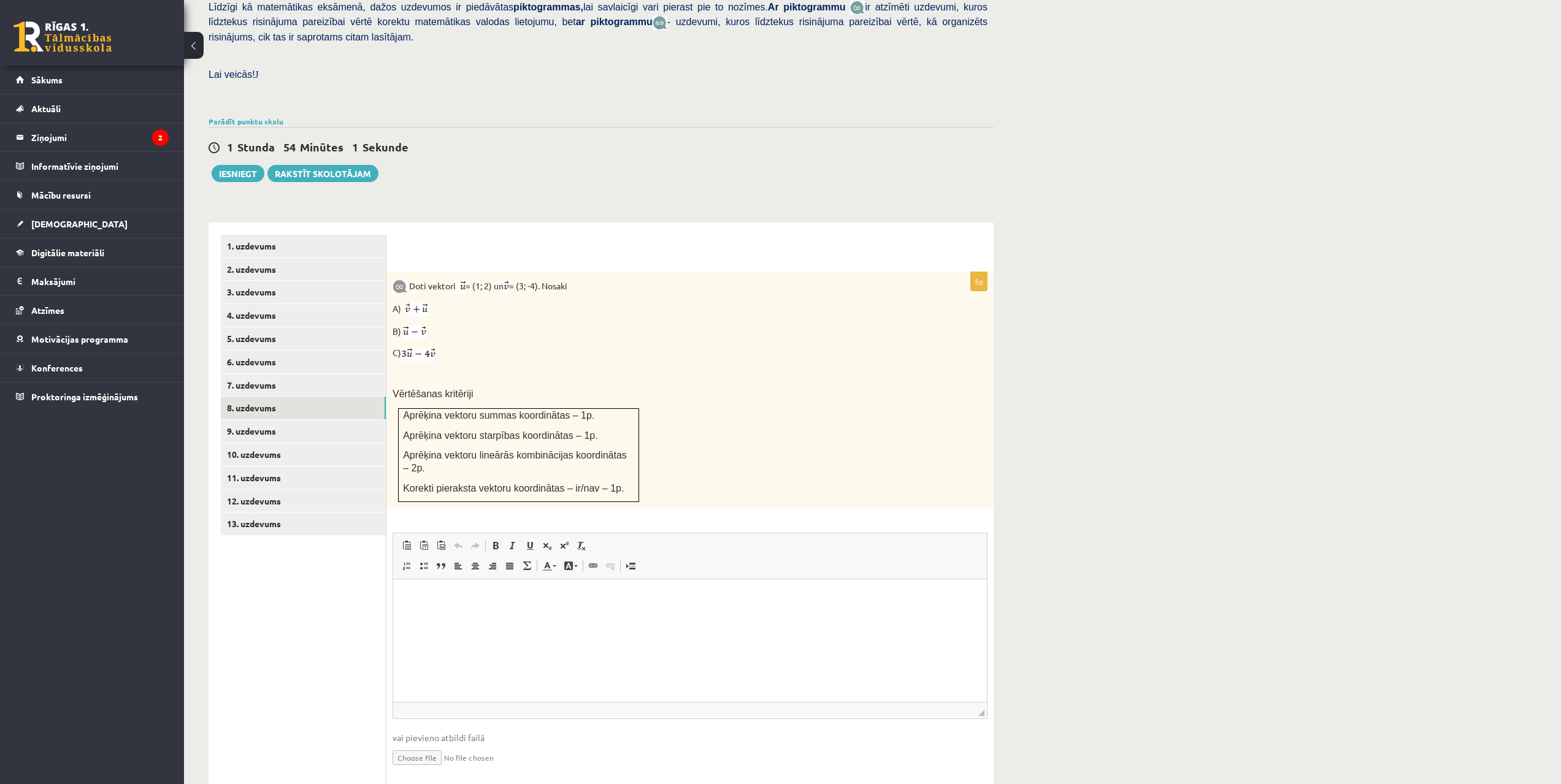
drag, startPoint x: 622, startPoint y: 457, endPoint x: 595, endPoint y: 507, distance: 56.8
click at [239, 420] on link "9. uzdevums" at bounding box center [303, 431] width 165 height 23
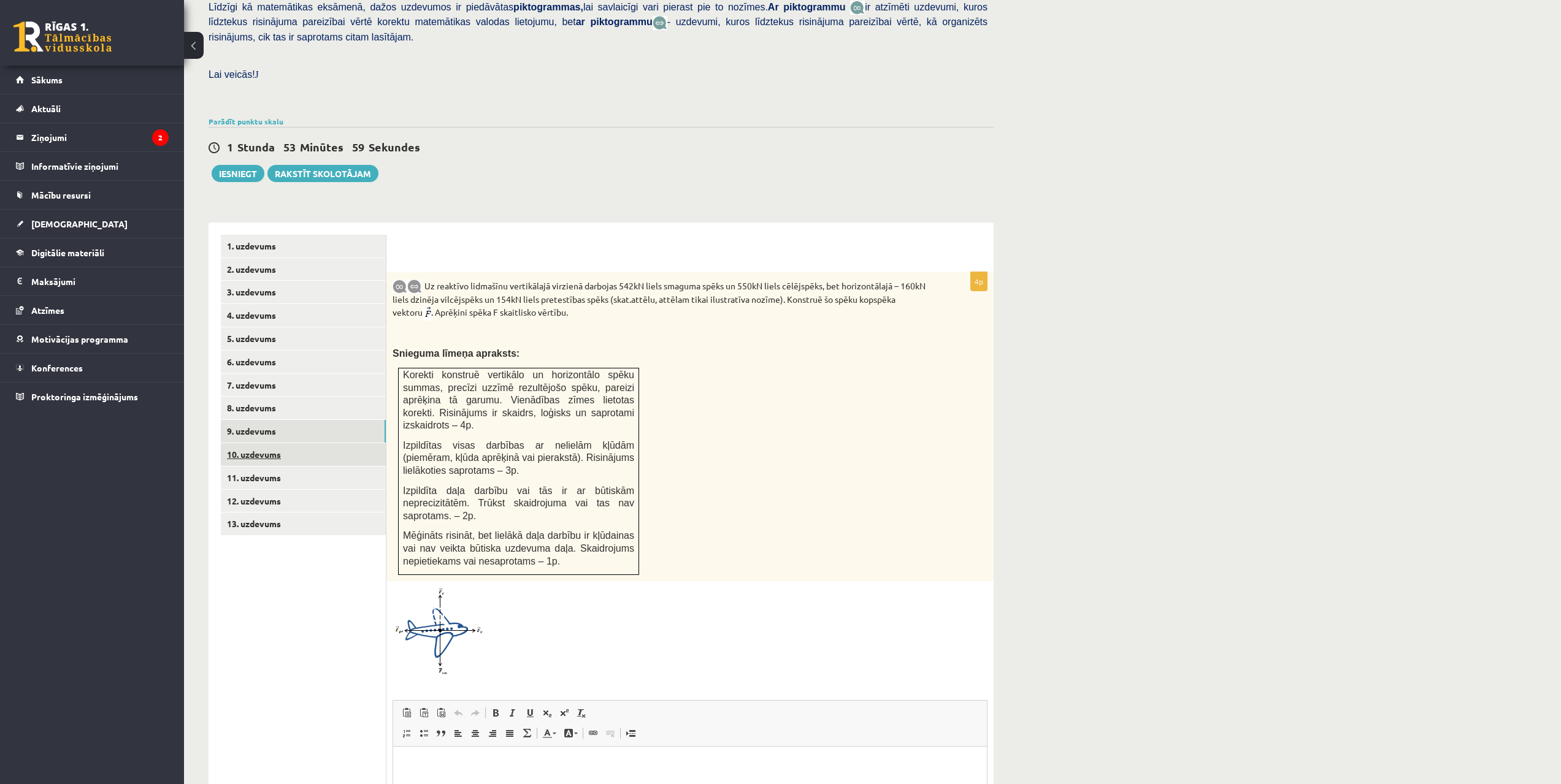
scroll to position [0, 0]
click at [272, 443] on link "10. uzdevums" at bounding box center [303, 454] width 165 height 23
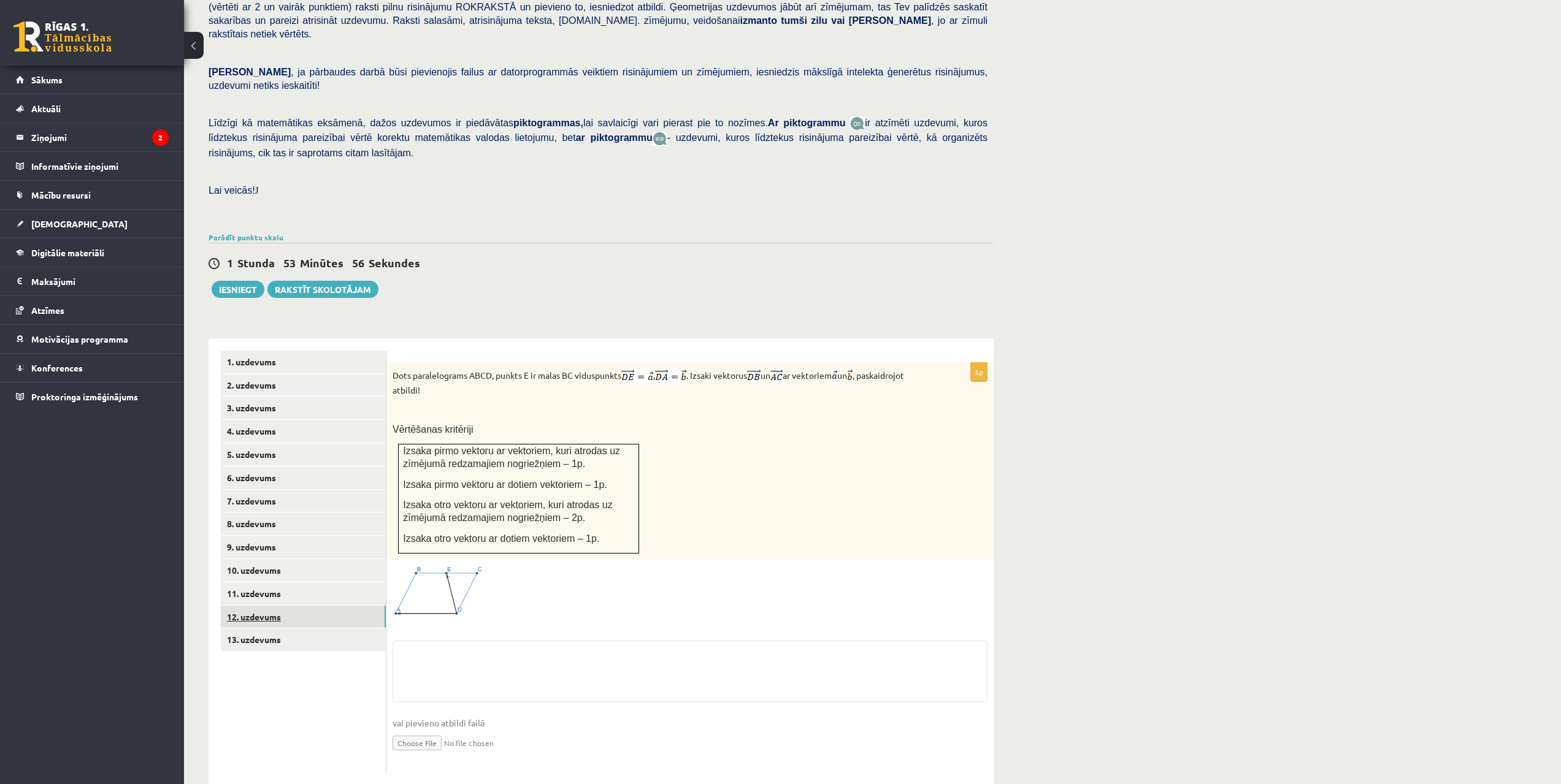
click at [276, 606] on link "12. uzdevums" at bounding box center [303, 617] width 165 height 23
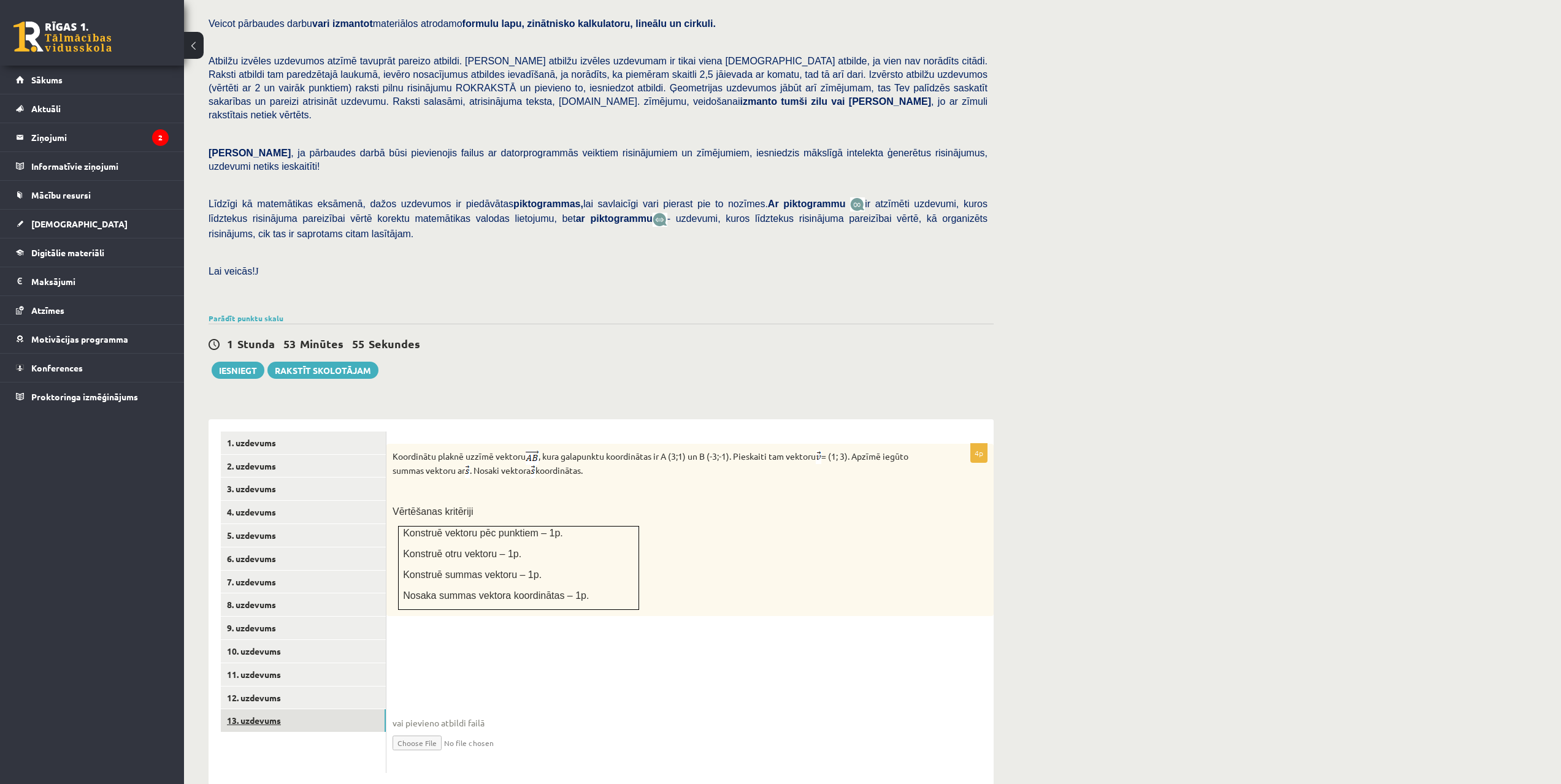
click at [289, 709] on link "13. uzdevums" at bounding box center [303, 720] width 165 height 23
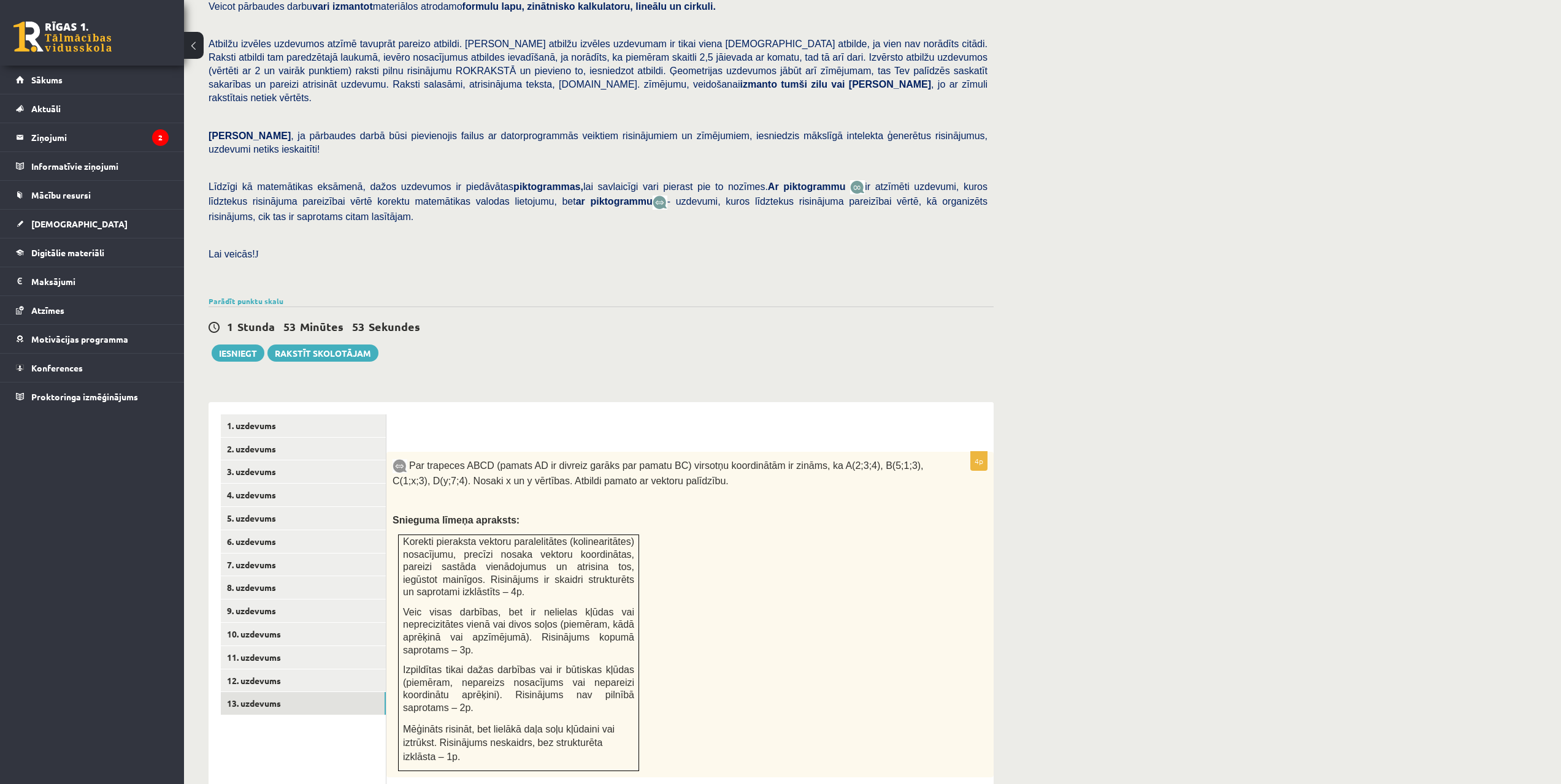
scroll to position [206, 0]
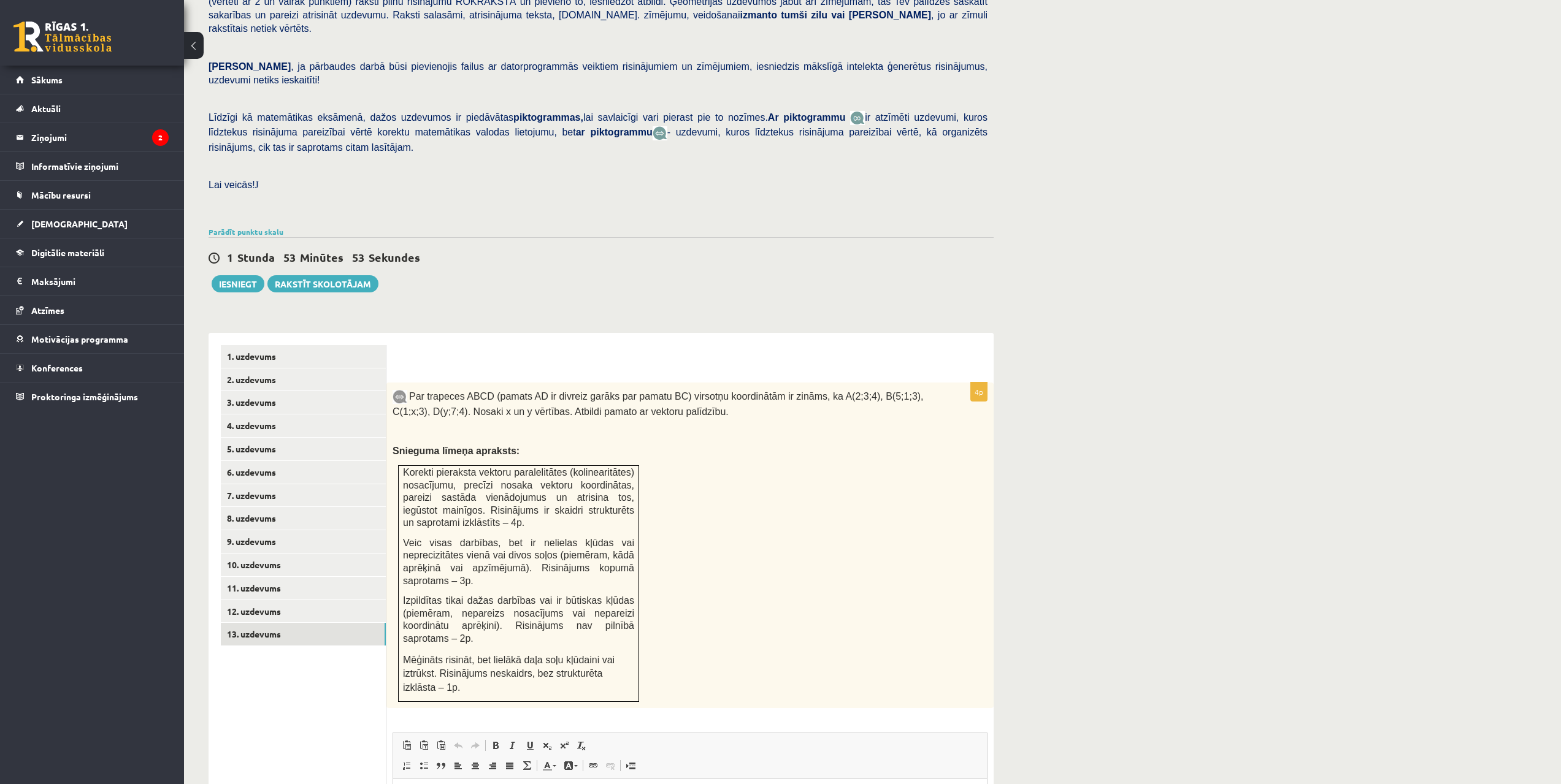
drag, startPoint x: 481, startPoint y: 462, endPoint x: 478, endPoint y: 518, distance: 56.1
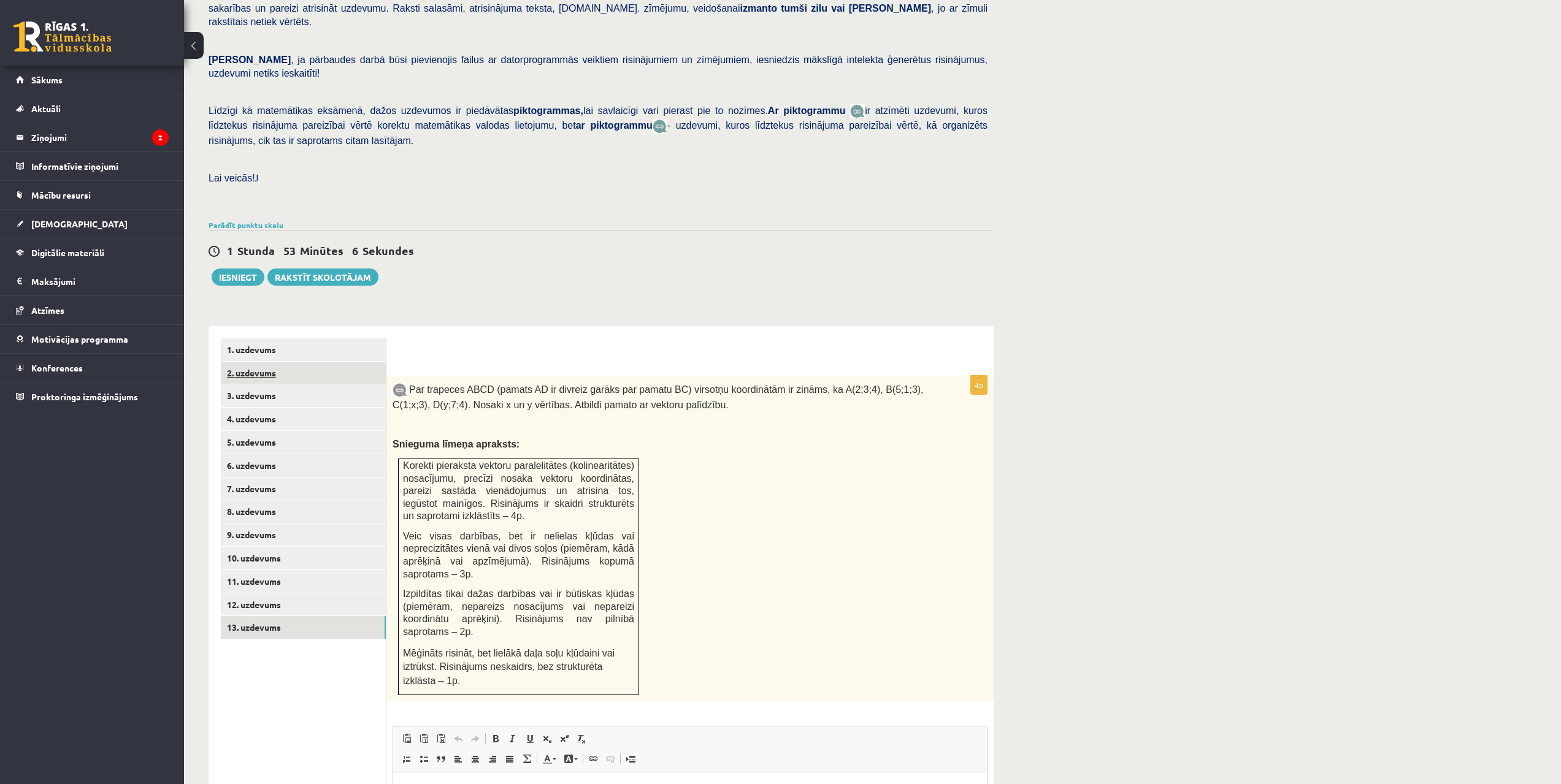
click at [279, 362] on link "2. uzdevums" at bounding box center [303, 373] width 165 height 23
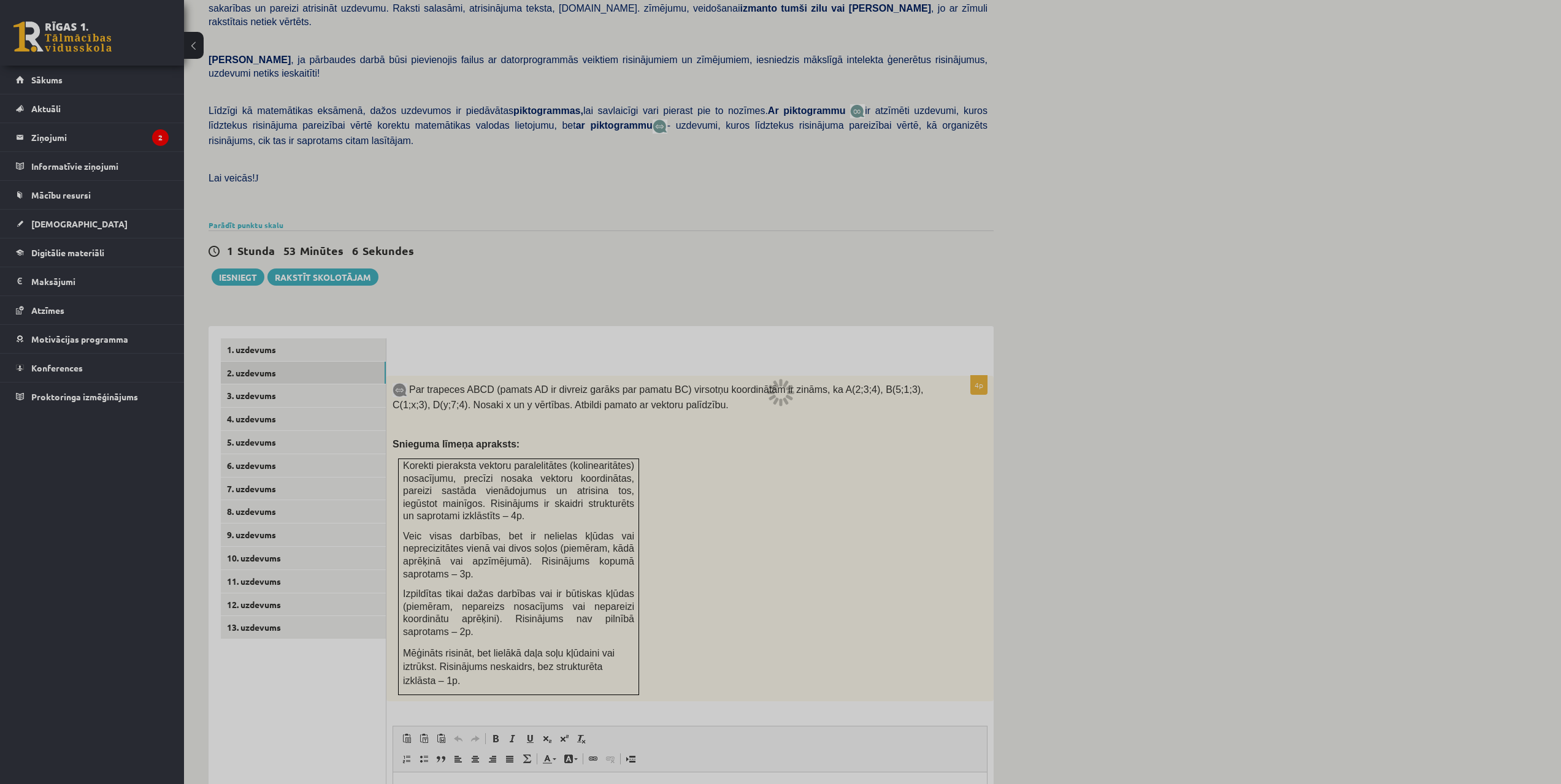
scroll to position [71, 0]
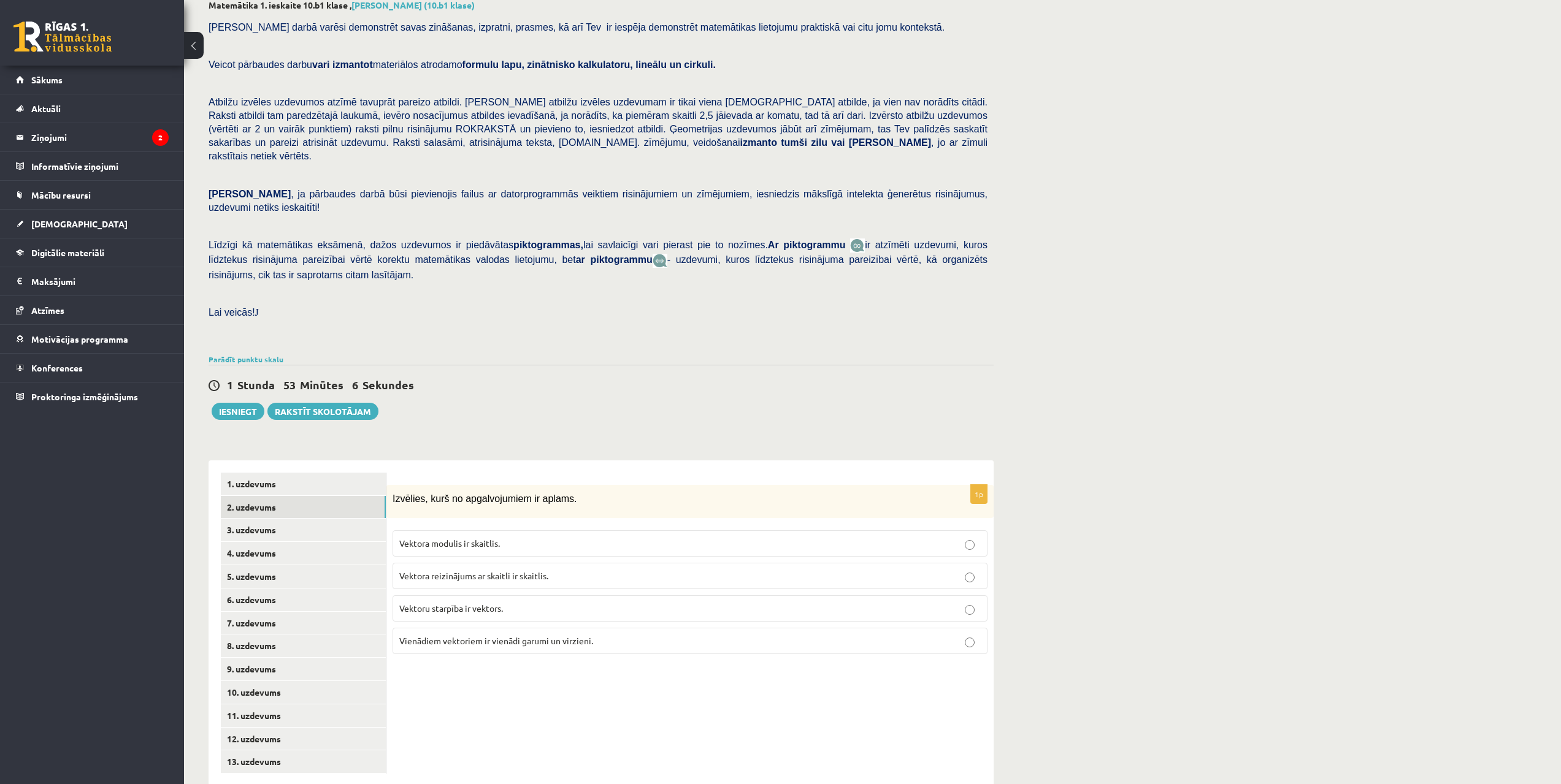
click at [284, 322] on div "Pārbaudes darbā varēsi demonstrēt savas zināšanas, izpratni, prasmes, kā arī Te…" at bounding box center [601, 182] width 785 height 337
click at [244, 461] on div "1. uzdevums 2. uzdevums 3. uzdevums 4. uzdevums 5. uzdevums 6. uzdevums 7. uzde…" at bounding box center [297, 623] width 178 height 325
click at [243, 472] on link "1. uzdevums" at bounding box center [303, 483] width 165 height 23
click at [255, 518] on link "3. uzdevums" at bounding box center [303, 529] width 165 height 23
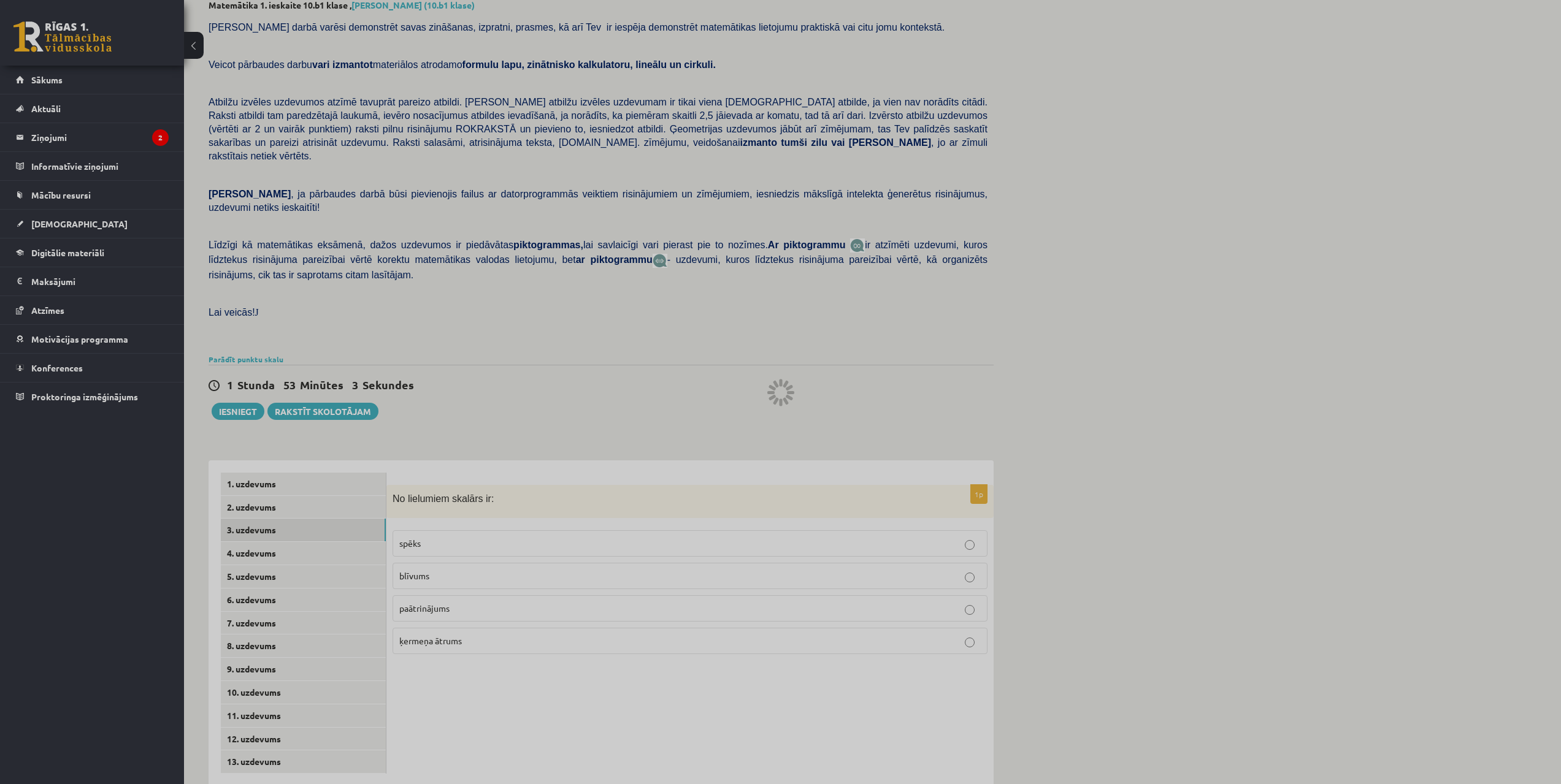
click at [263, 480] on div at bounding box center [780, 392] width 1561 height 784
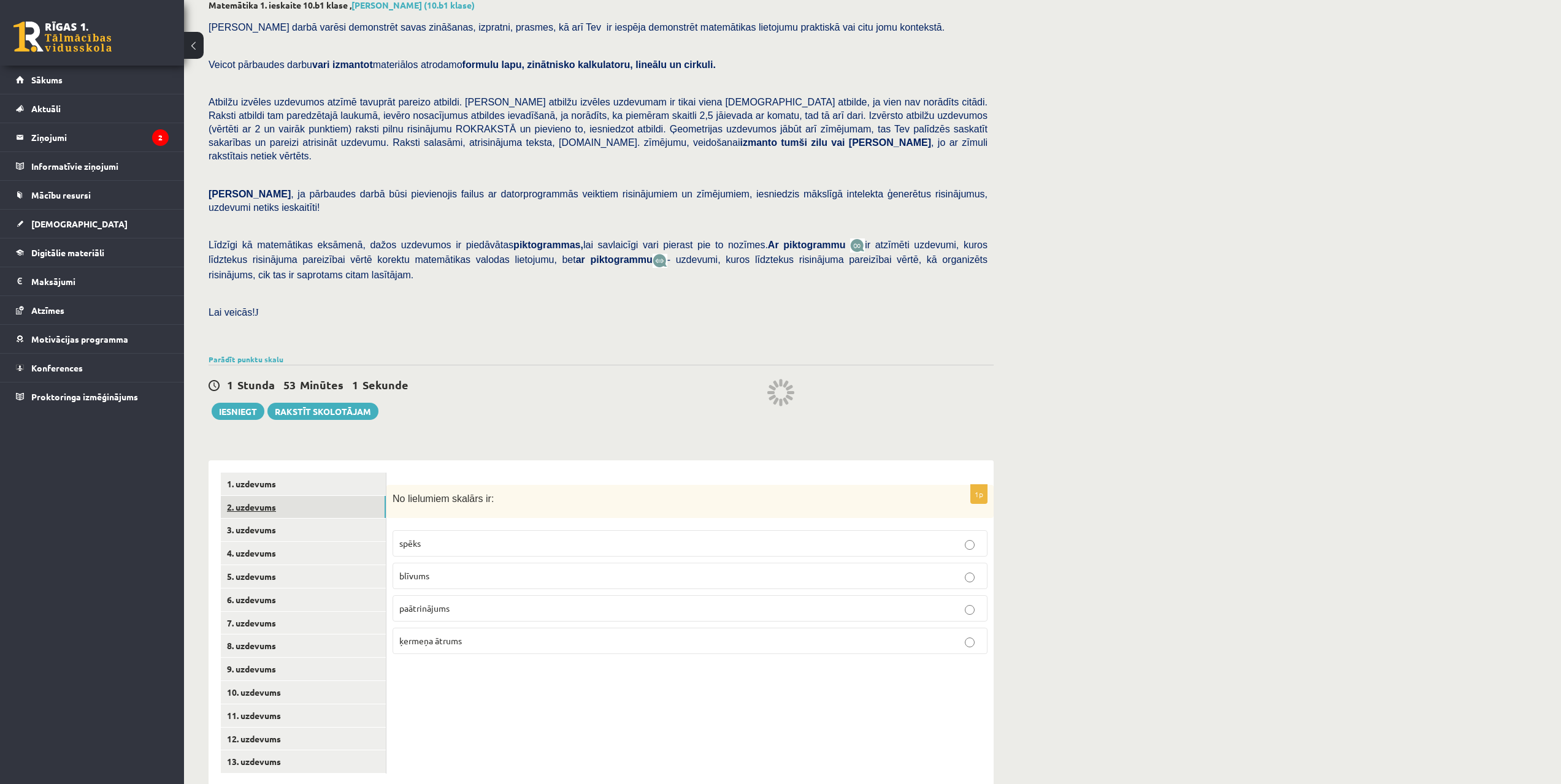
click at [260, 496] on link "2. uzdevums" at bounding box center [303, 507] width 165 height 23
click at [266, 518] on link "3. uzdevums" at bounding box center [303, 529] width 165 height 23
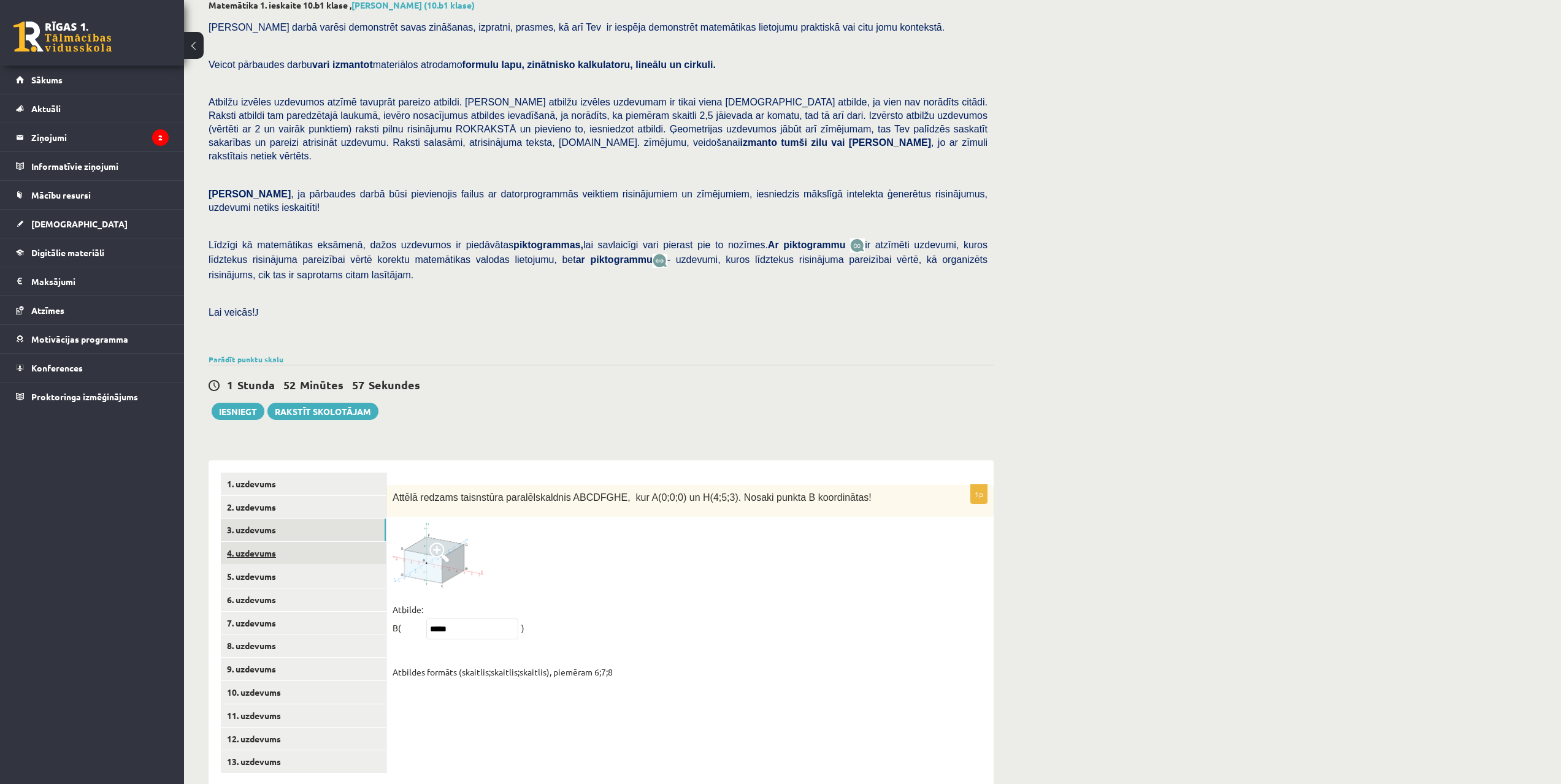
click at [265, 542] on link "4. uzdevums" at bounding box center [303, 553] width 165 height 23
click at [263, 542] on link "4. uzdevums" at bounding box center [303, 553] width 165 height 23
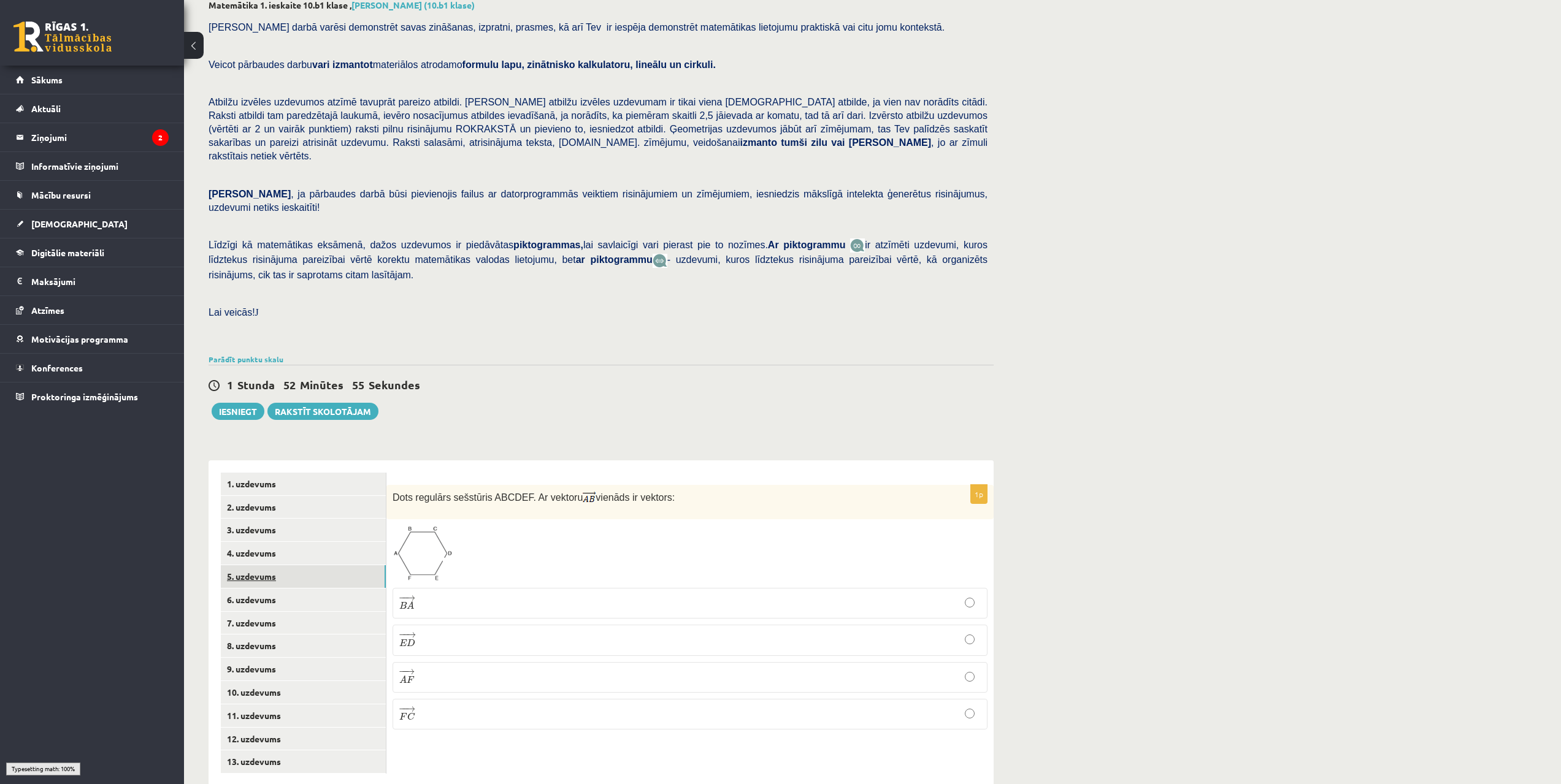
click at [263, 565] on link "5. uzdevums" at bounding box center [303, 576] width 165 height 23
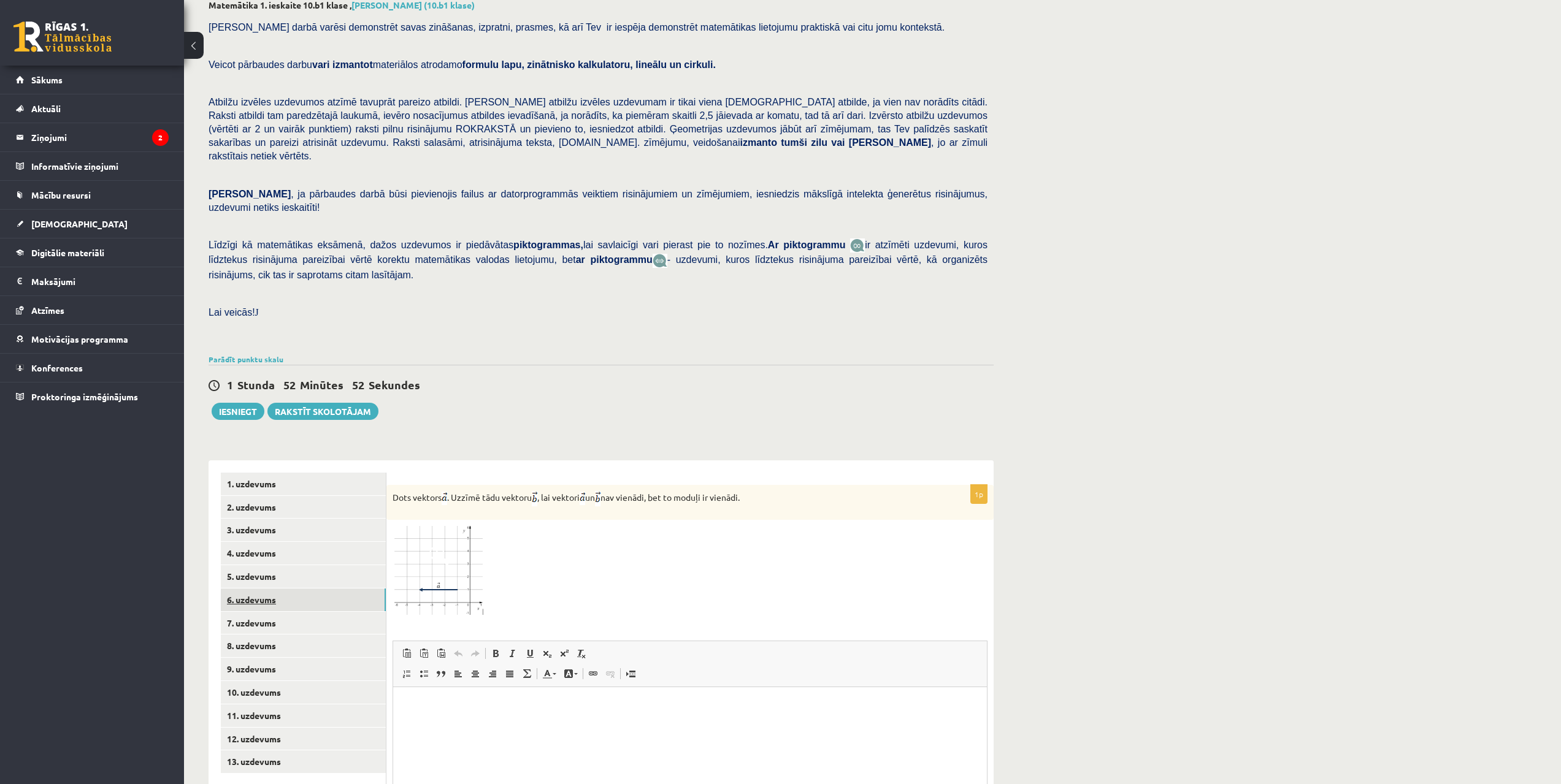
click at [256, 589] on link "6. uzdevums" at bounding box center [303, 600] width 165 height 23
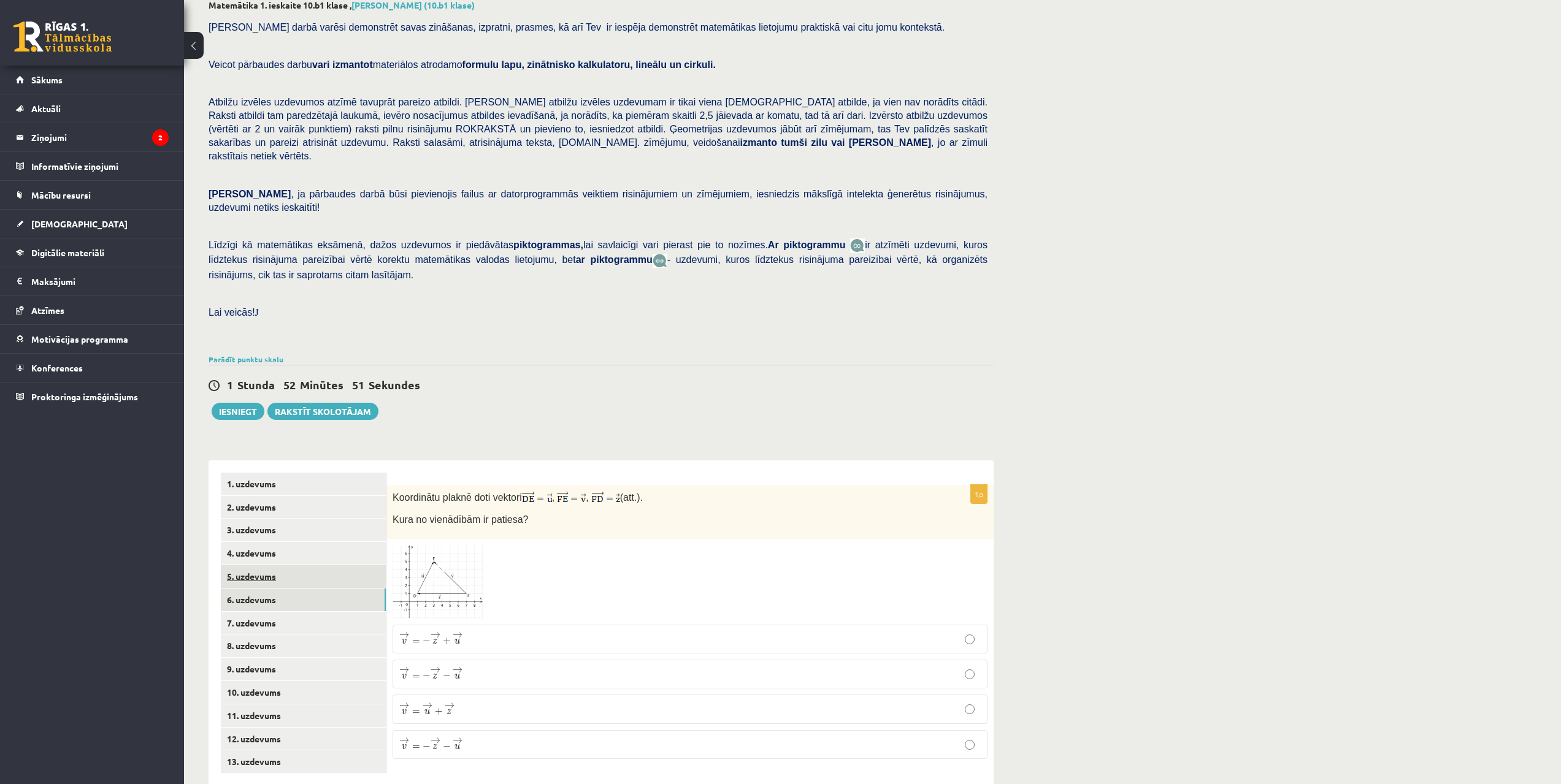
click at [266, 565] on link "5. uzdevums" at bounding box center [303, 576] width 165 height 23
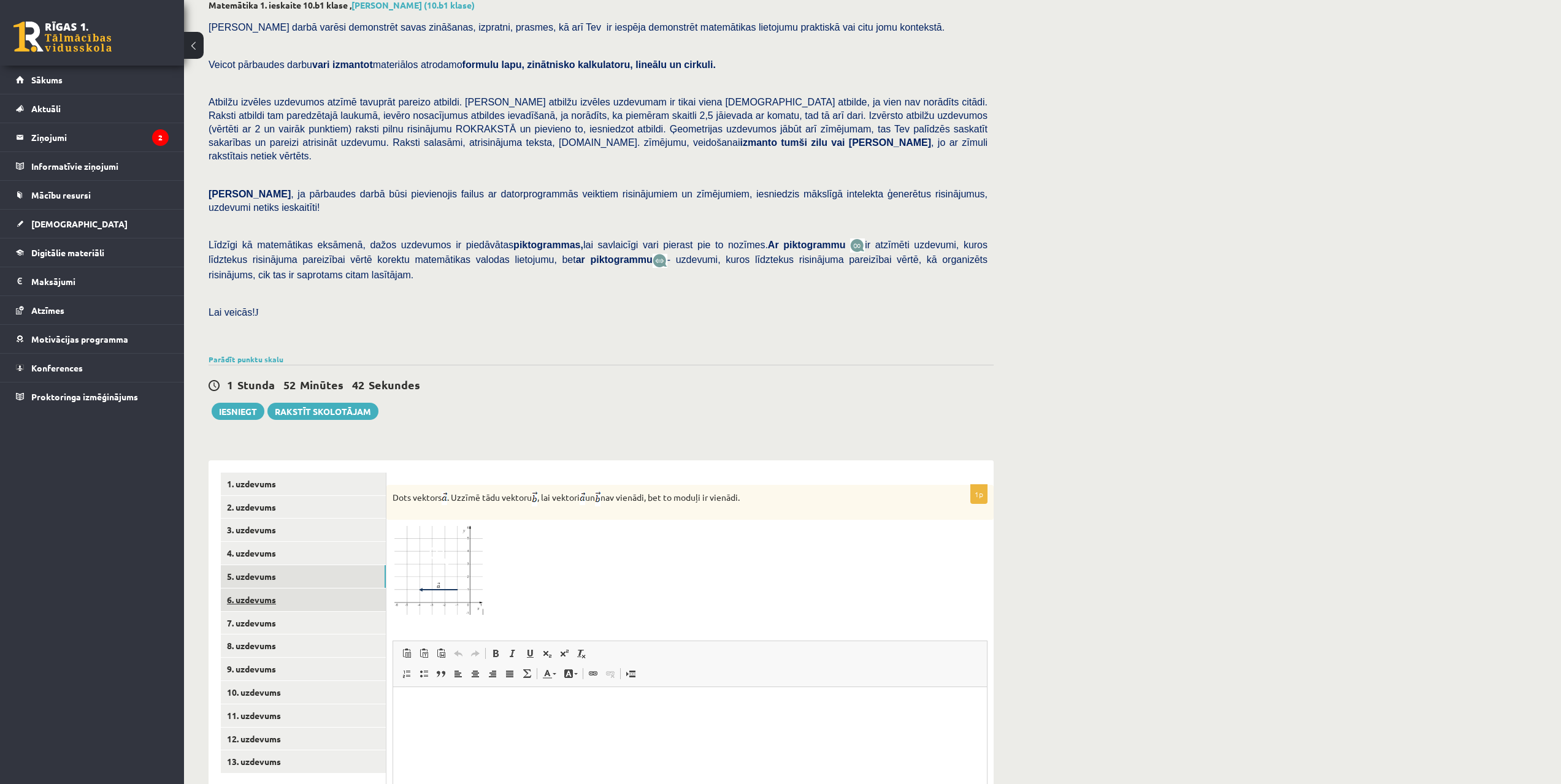
click at [253, 589] on link "6. uzdevums" at bounding box center [303, 600] width 165 height 23
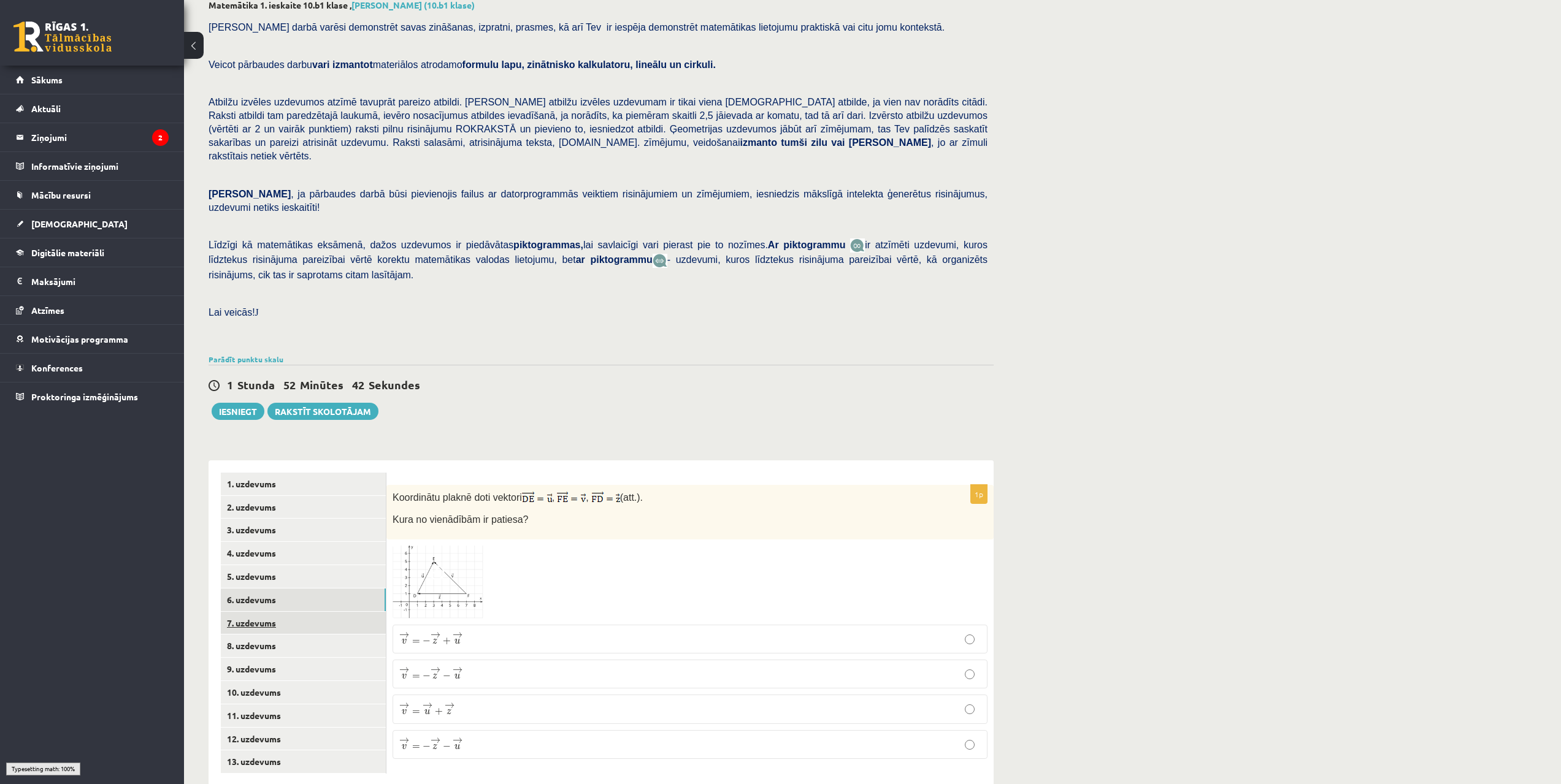
click at [258, 611] on link "7. uzdevums" at bounding box center [303, 622] width 165 height 23
click at [259, 635] on link "8. uzdevums" at bounding box center [303, 646] width 165 height 23
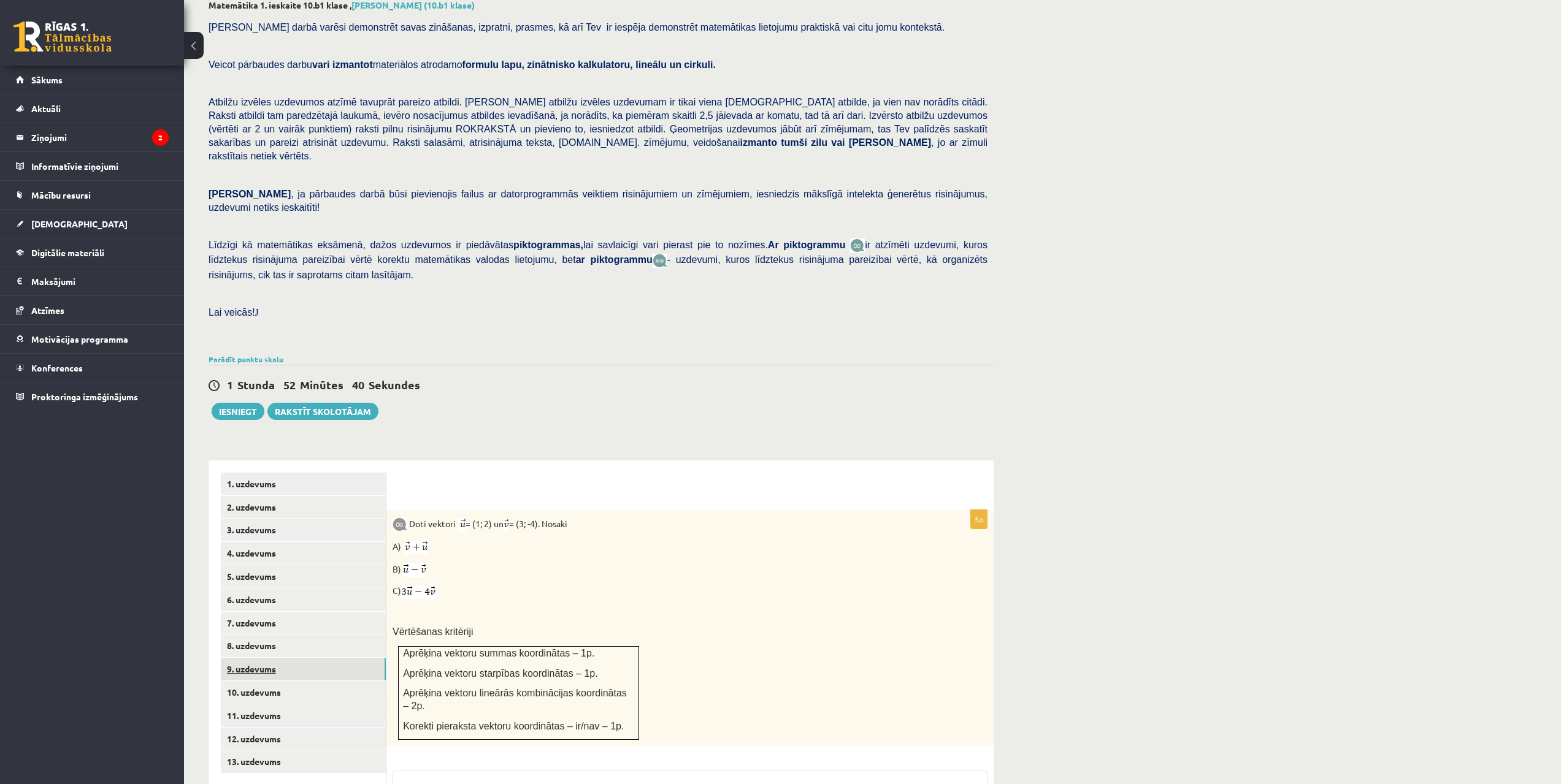
click at [273, 658] on link "9. uzdevums" at bounding box center [303, 668] width 165 height 23
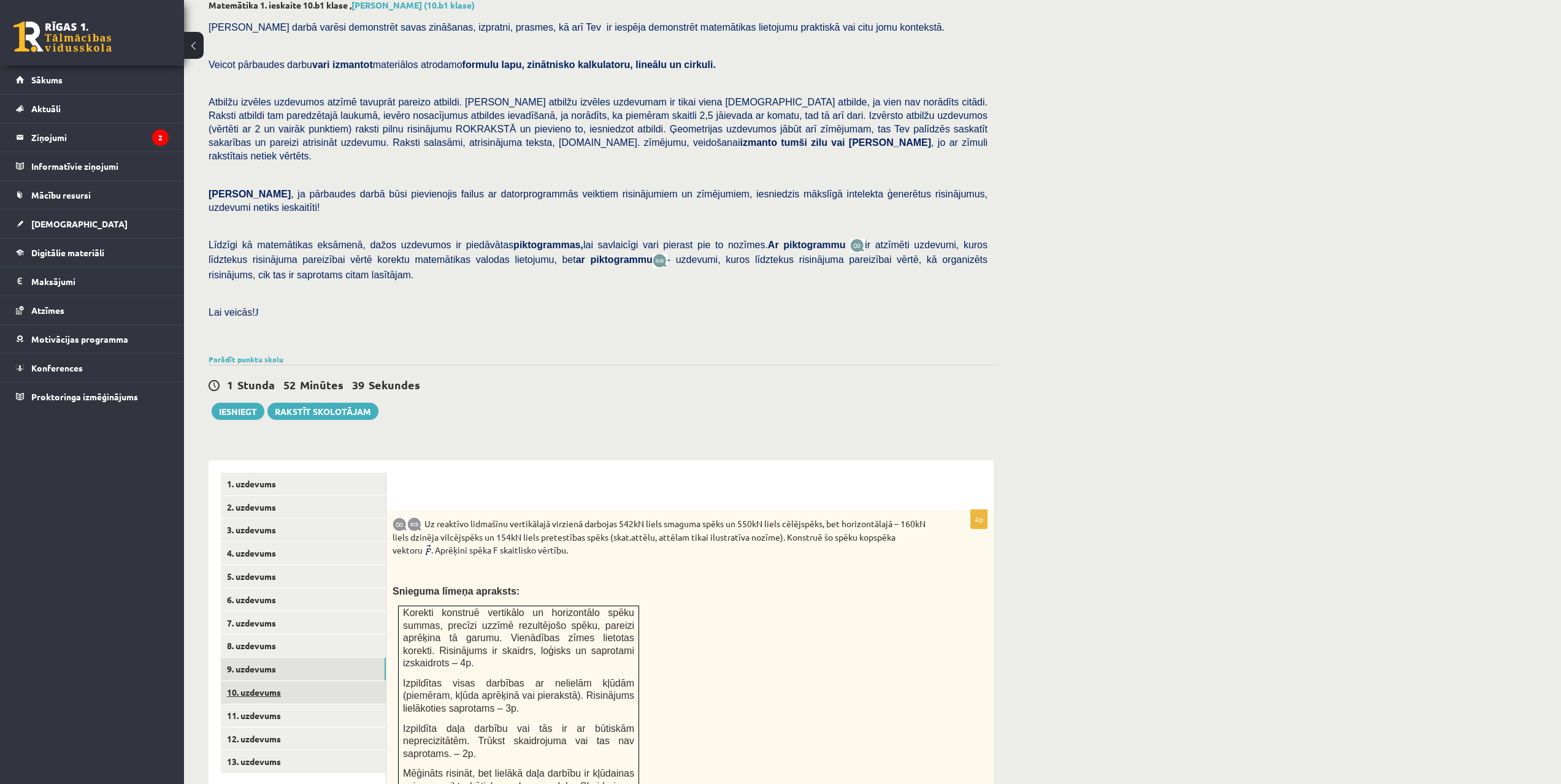
click at [295, 681] on link "10. uzdevums" at bounding box center [303, 692] width 165 height 23
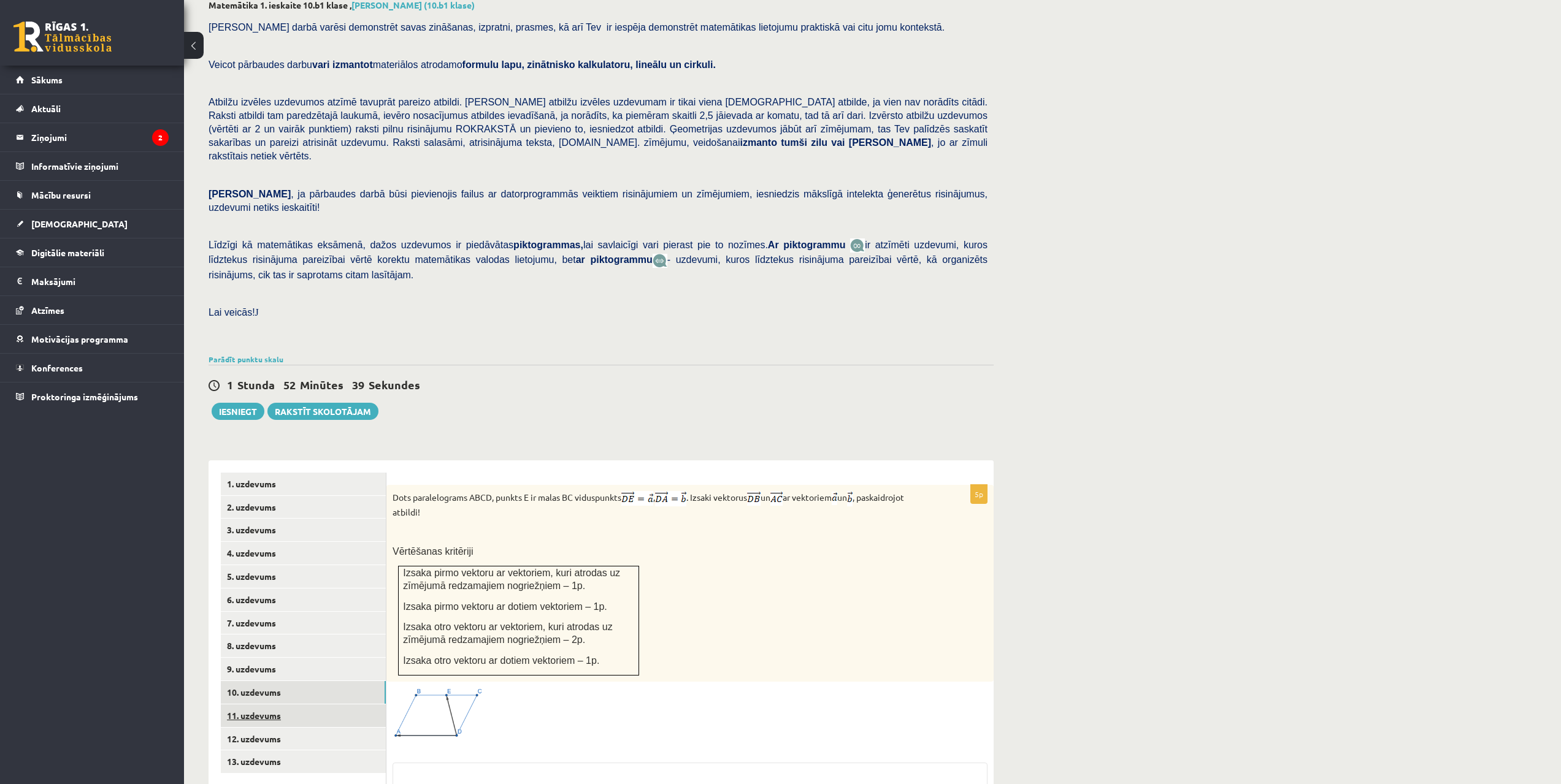
click at [296, 705] on link "11. uzdevums" at bounding box center [303, 715] width 165 height 23
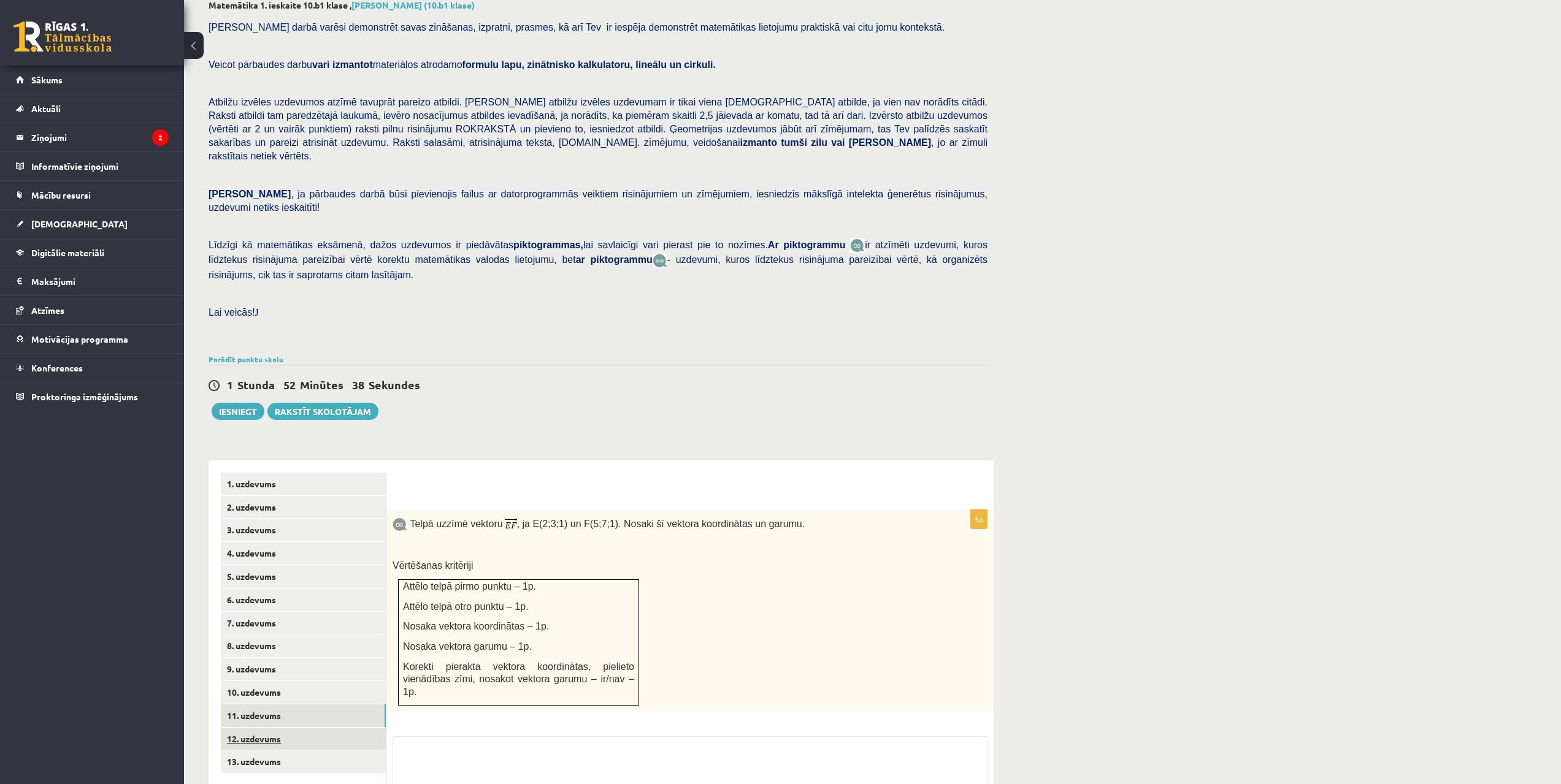
click at [293, 728] on link "12. uzdevums" at bounding box center [303, 739] width 165 height 23
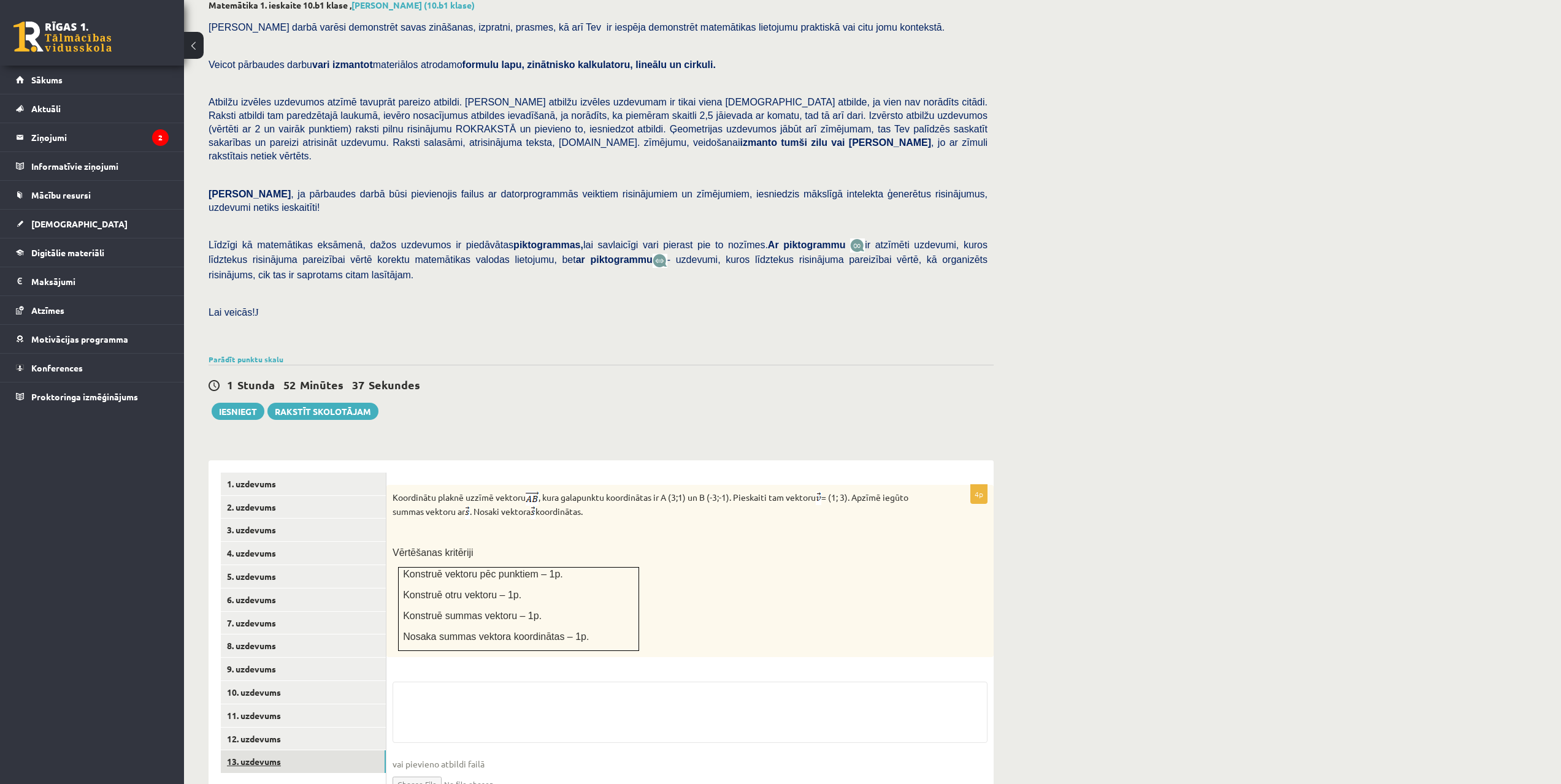
click at [285, 751] on link "13. uzdevums" at bounding box center [303, 761] width 165 height 23
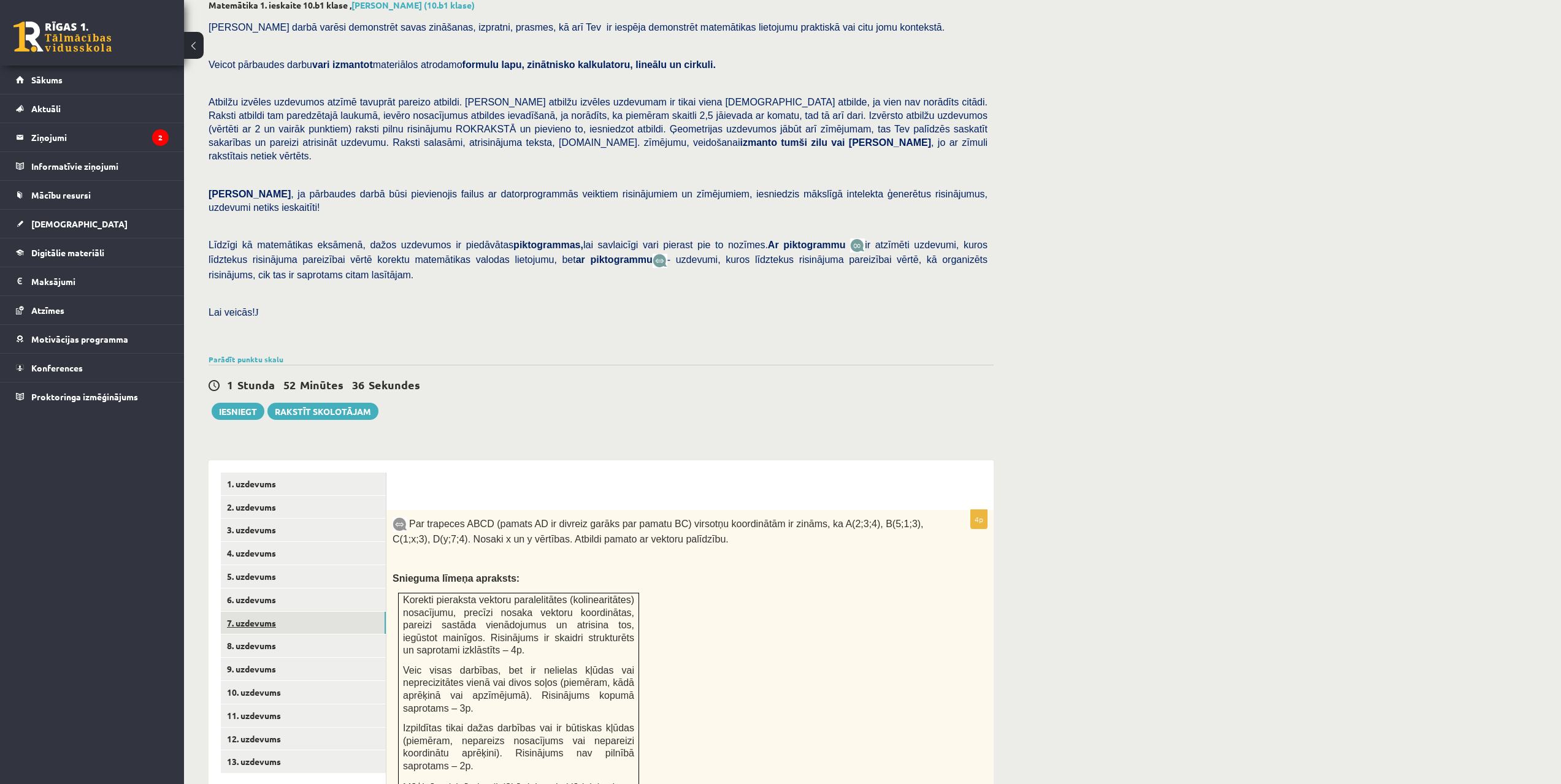
click at [282, 611] on link "7. uzdevums" at bounding box center [303, 622] width 165 height 23
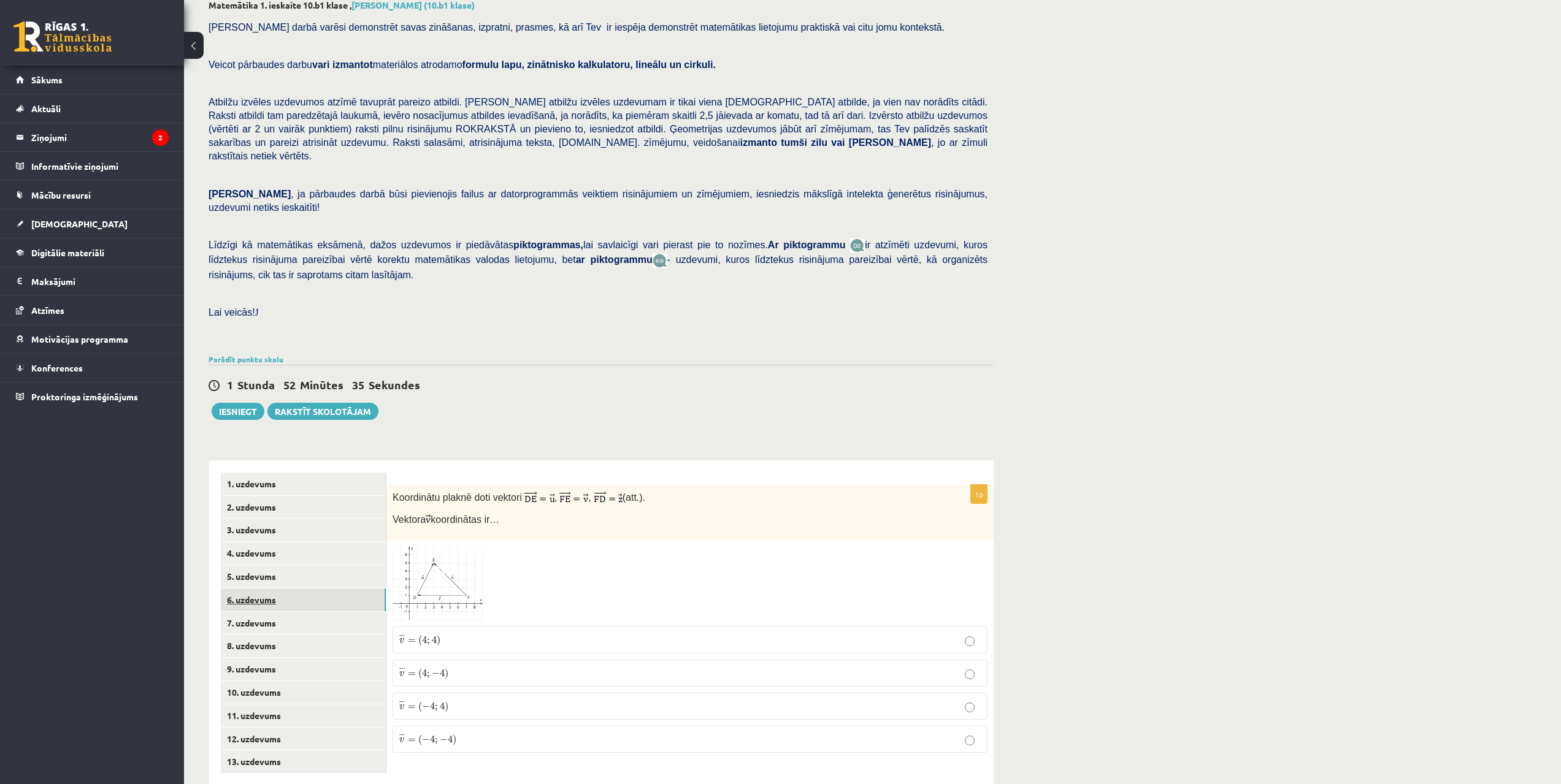
click at [285, 589] on link "6. uzdevums" at bounding box center [303, 600] width 165 height 23
click at [286, 565] on link "5. uzdevums" at bounding box center [303, 576] width 165 height 23
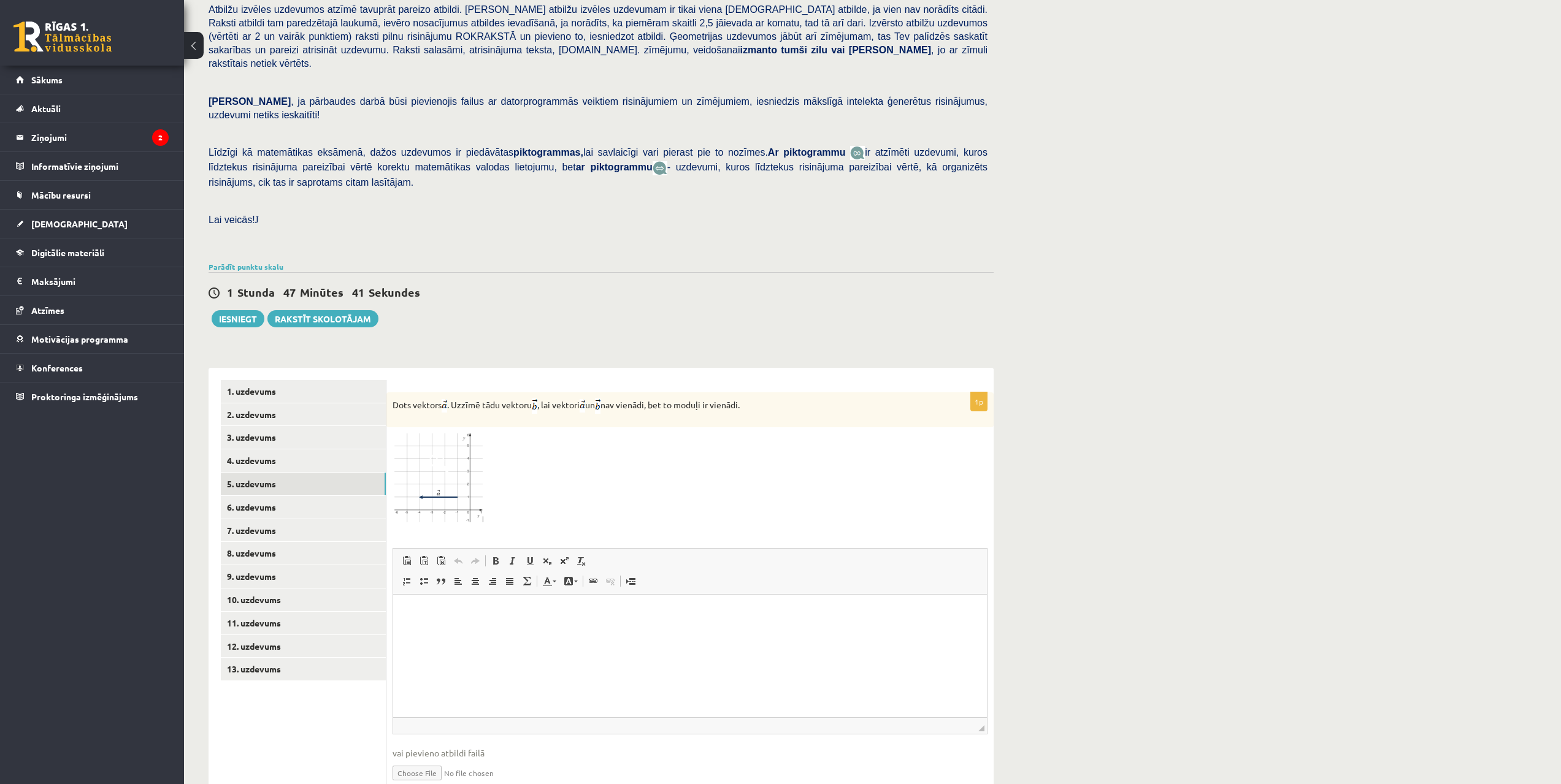
drag, startPoint x: 1150, startPoint y: 377, endPoint x: 1140, endPoint y: 389, distance: 15.6
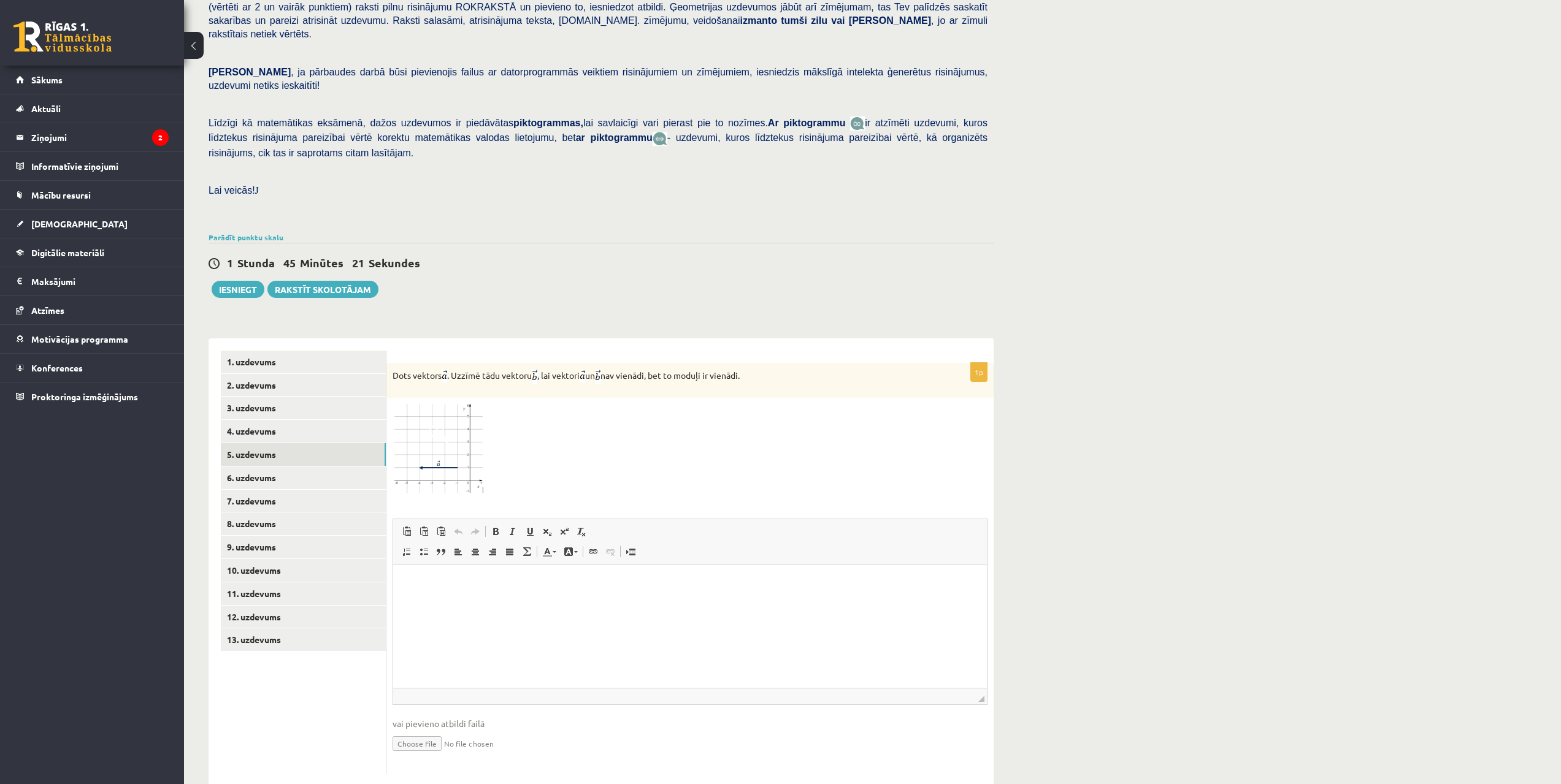
click at [459, 430] on img at bounding box center [438, 449] width 92 height 90
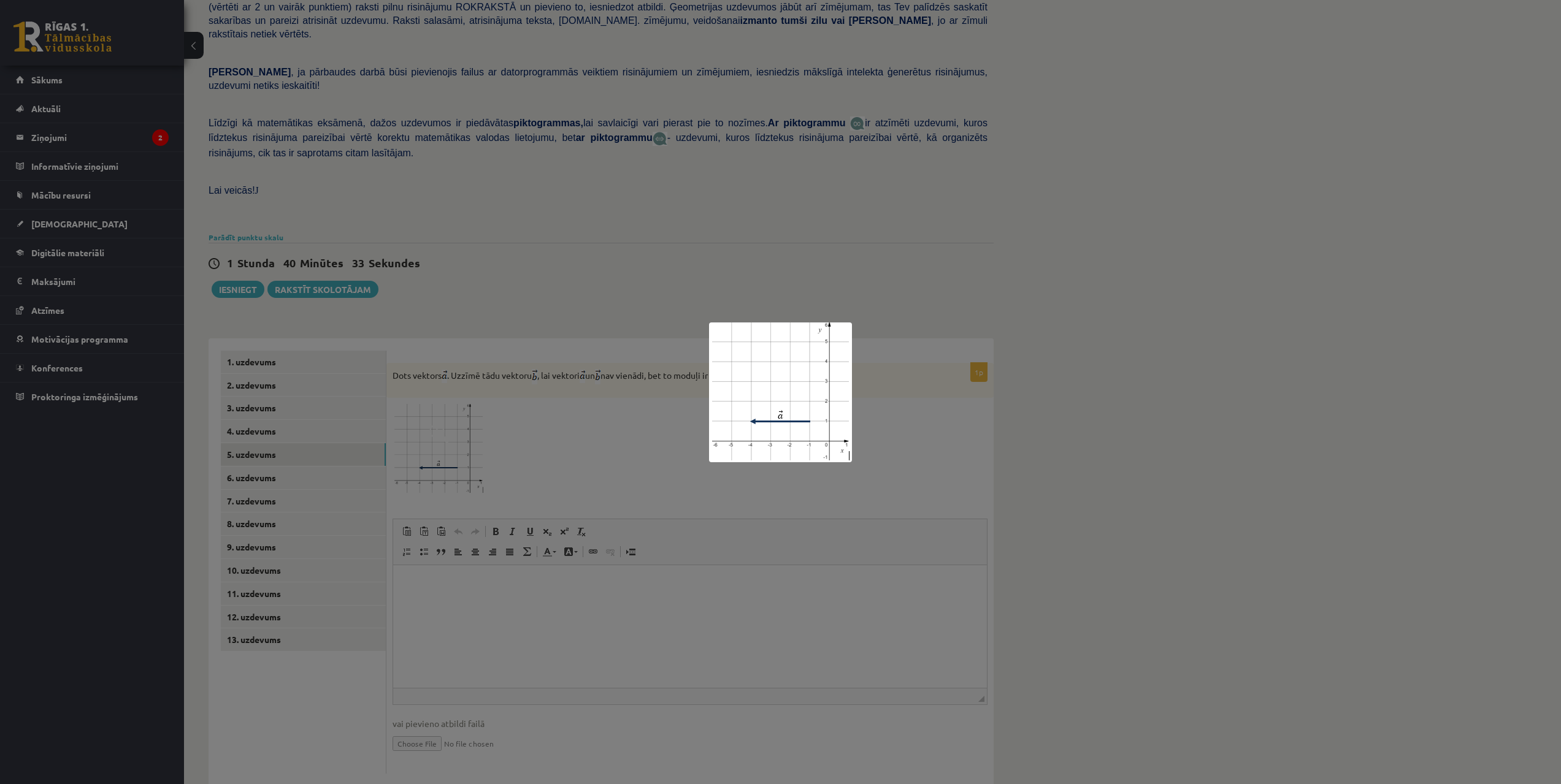
click at [746, 212] on div at bounding box center [780, 392] width 1561 height 784
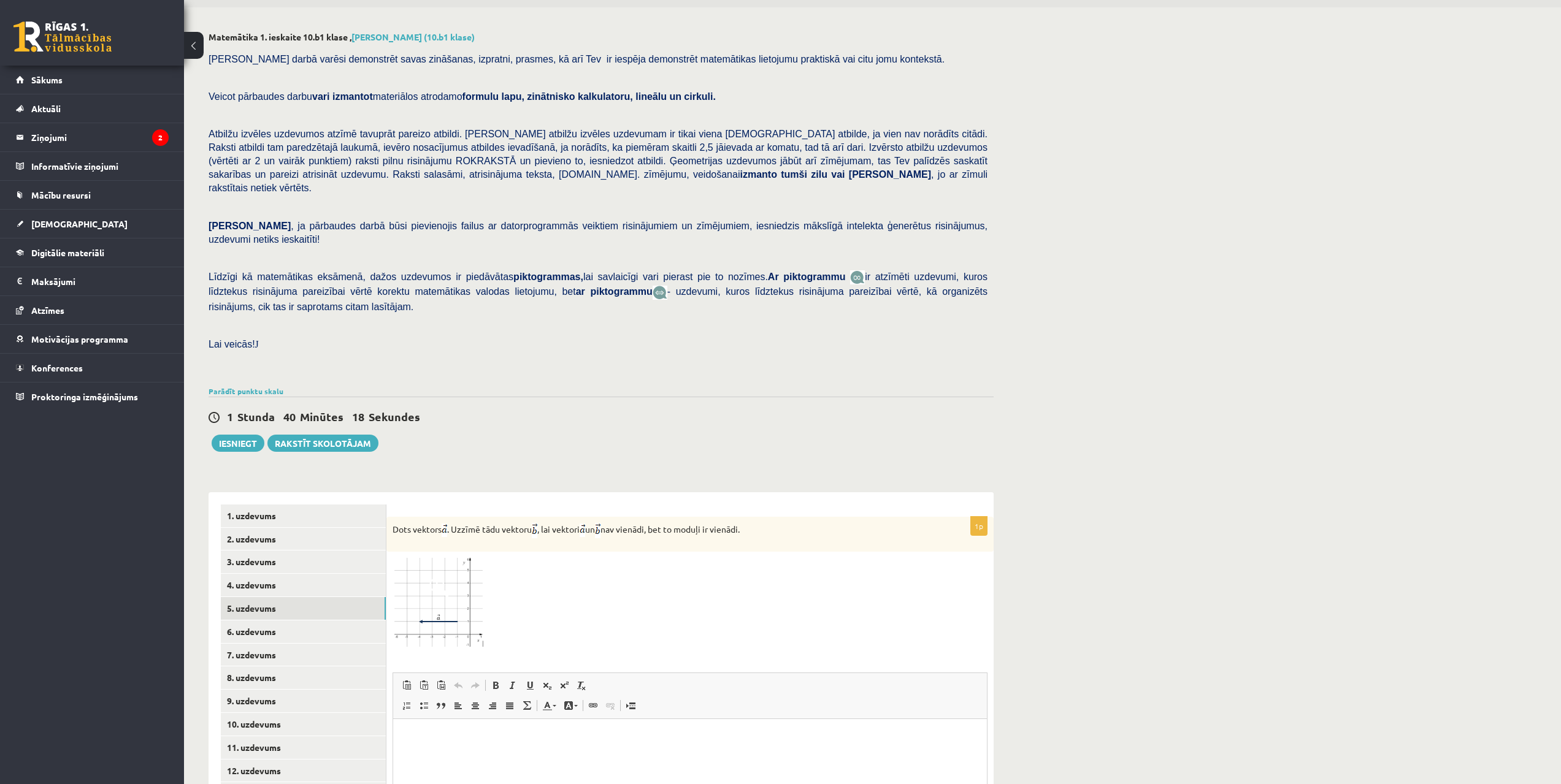
drag, startPoint x: 488, startPoint y: 146, endPoint x: 491, endPoint y: 126, distance: 20.2
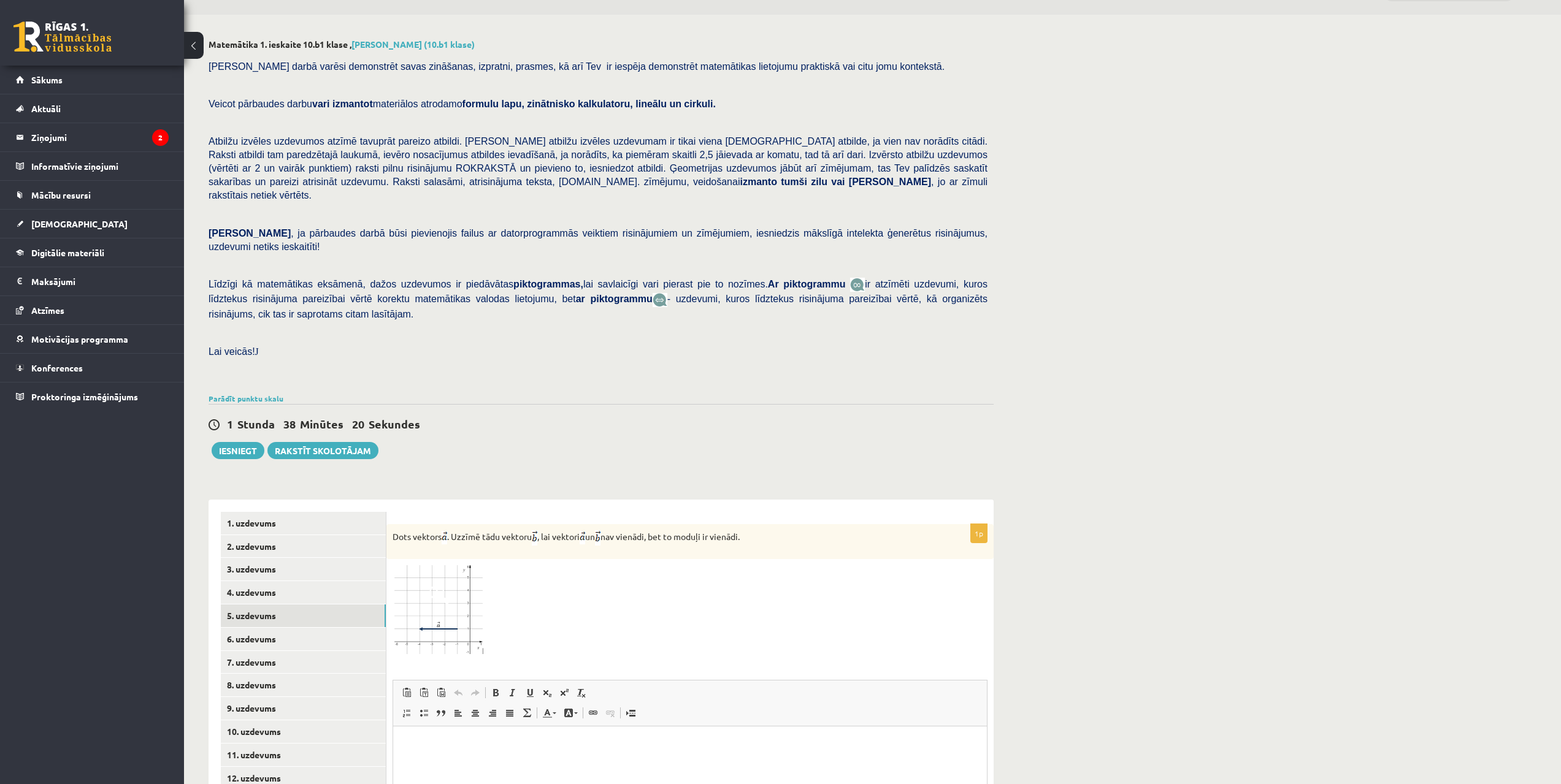
click at [469, 573] on img at bounding box center [438, 611] width 92 height 90
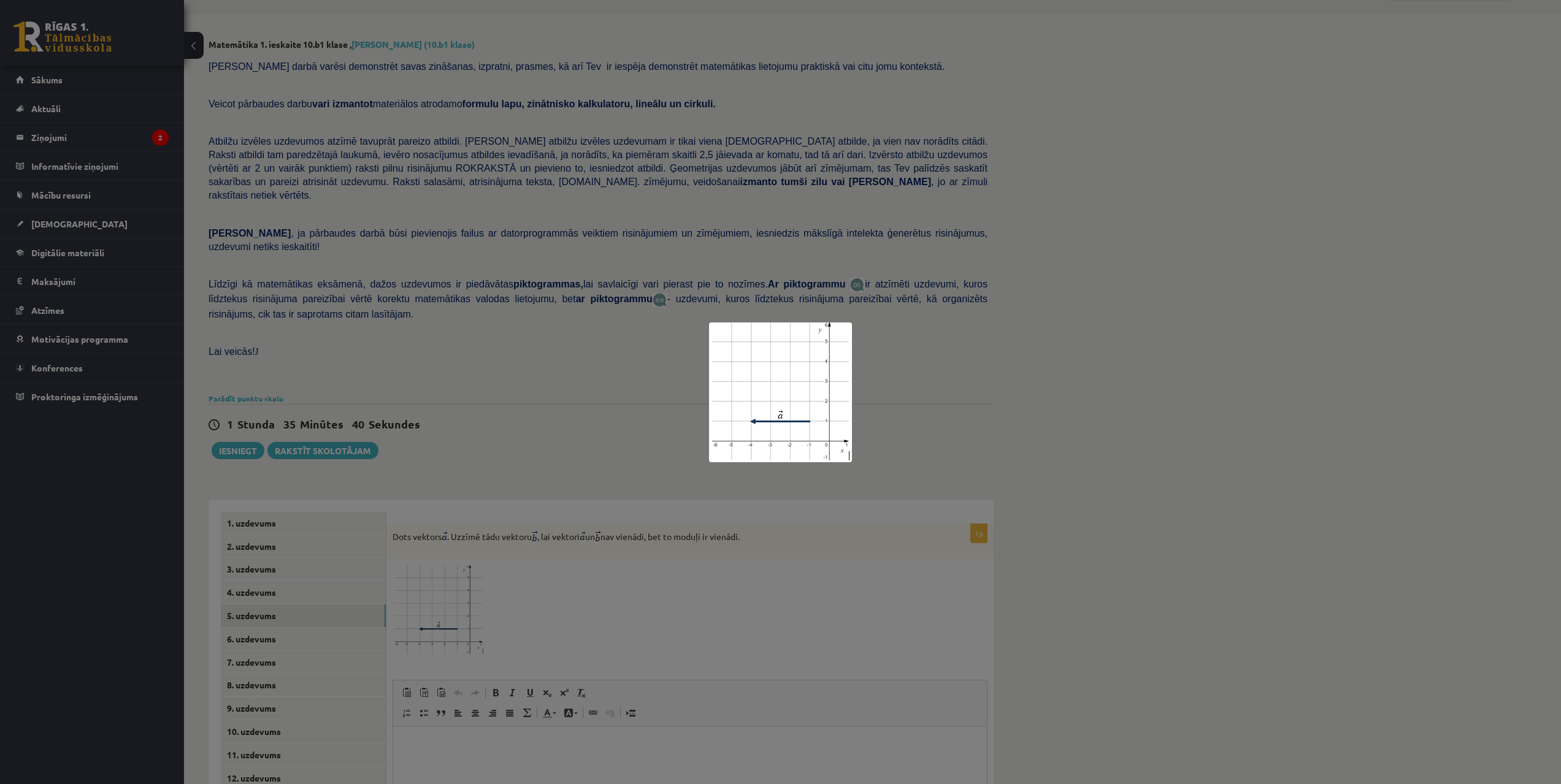
click at [520, 448] on div at bounding box center [780, 392] width 1561 height 784
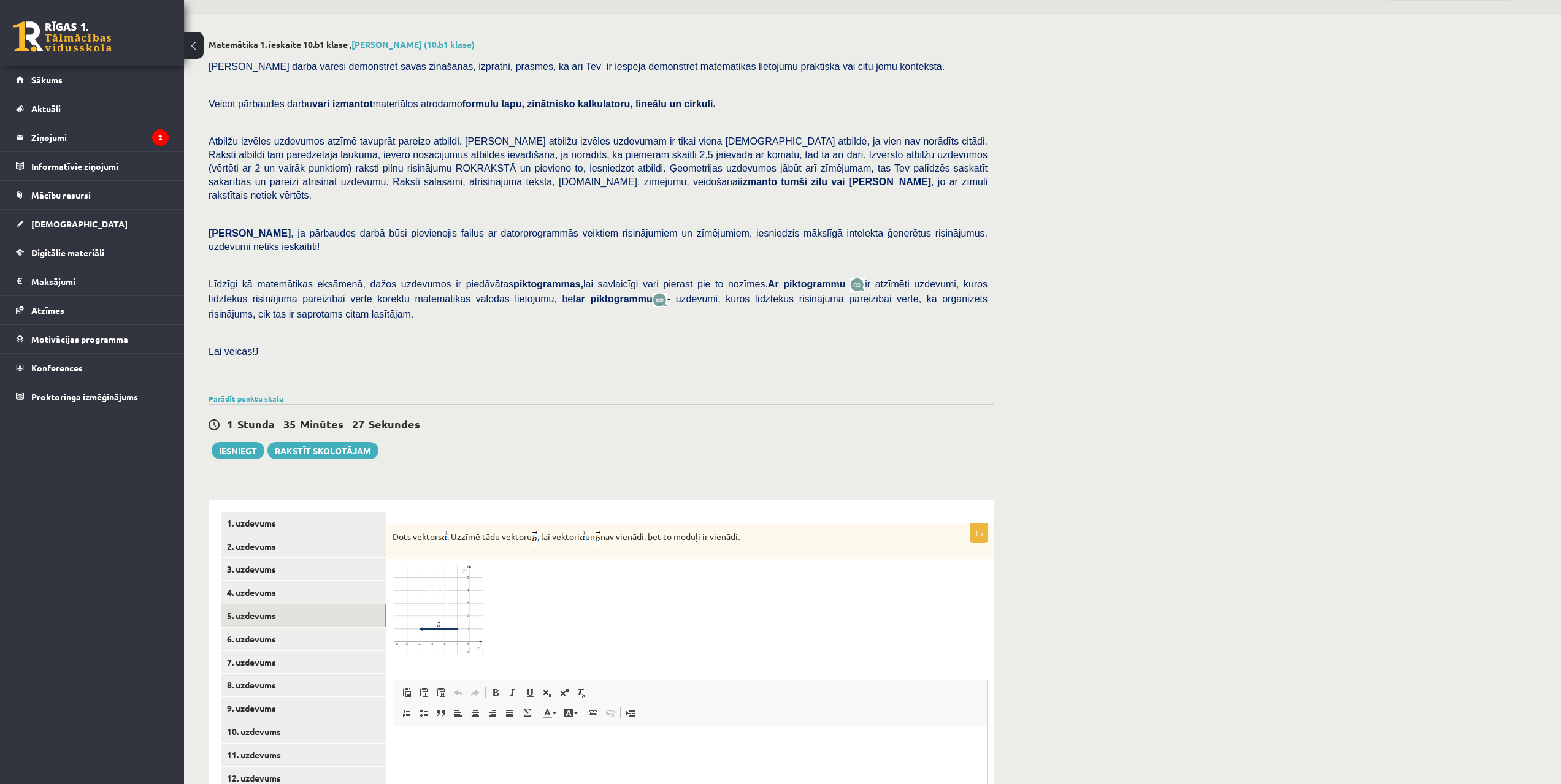
click at [1290, 426] on div "Matemātika 1. ieskaite 10.b1 klase , Kristaps Korotkevičs (10.b1 klase) Pārbaud…" at bounding box center [873, 493] width 1377 height 957
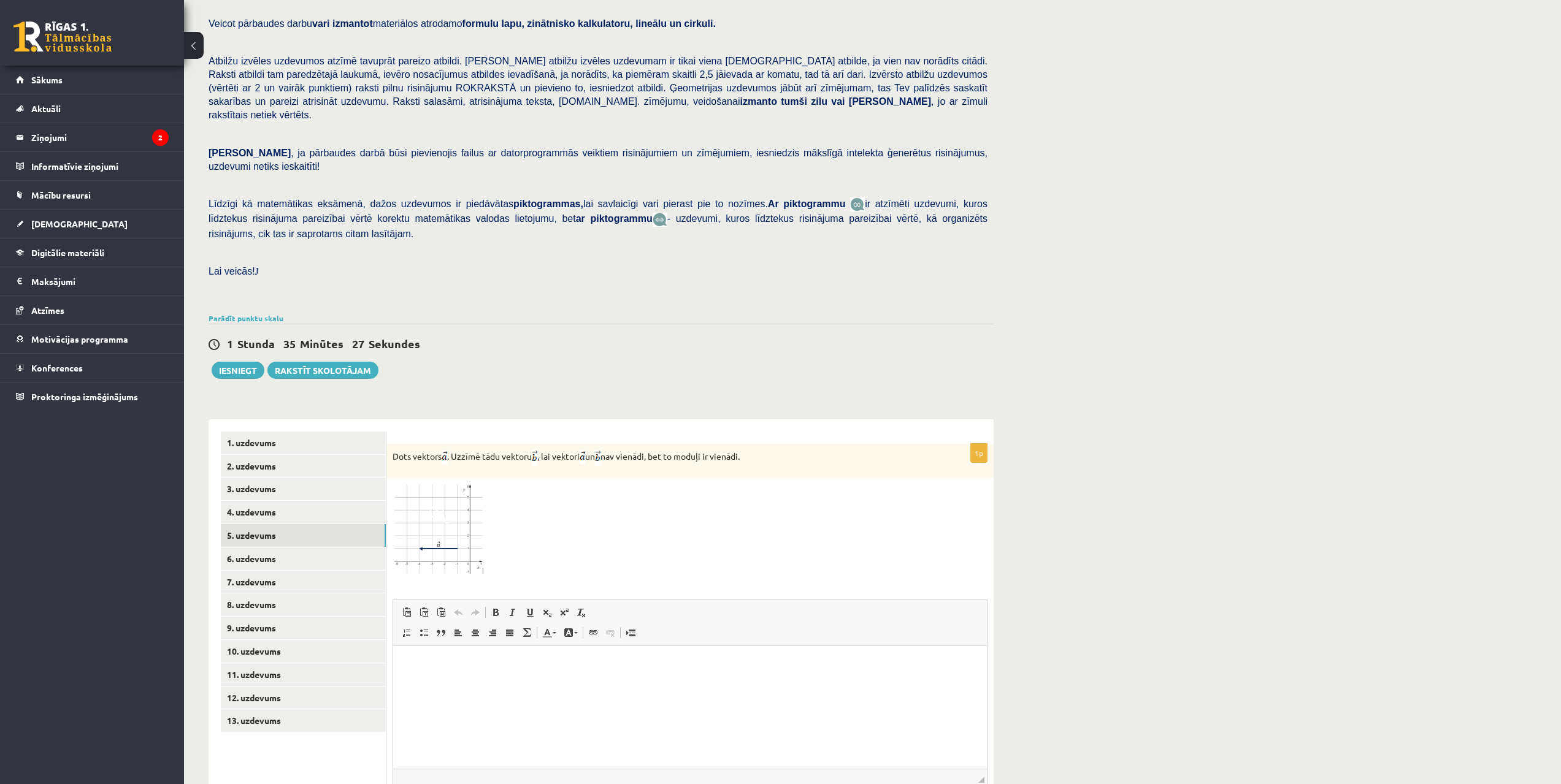
scroll to position [194, 0]
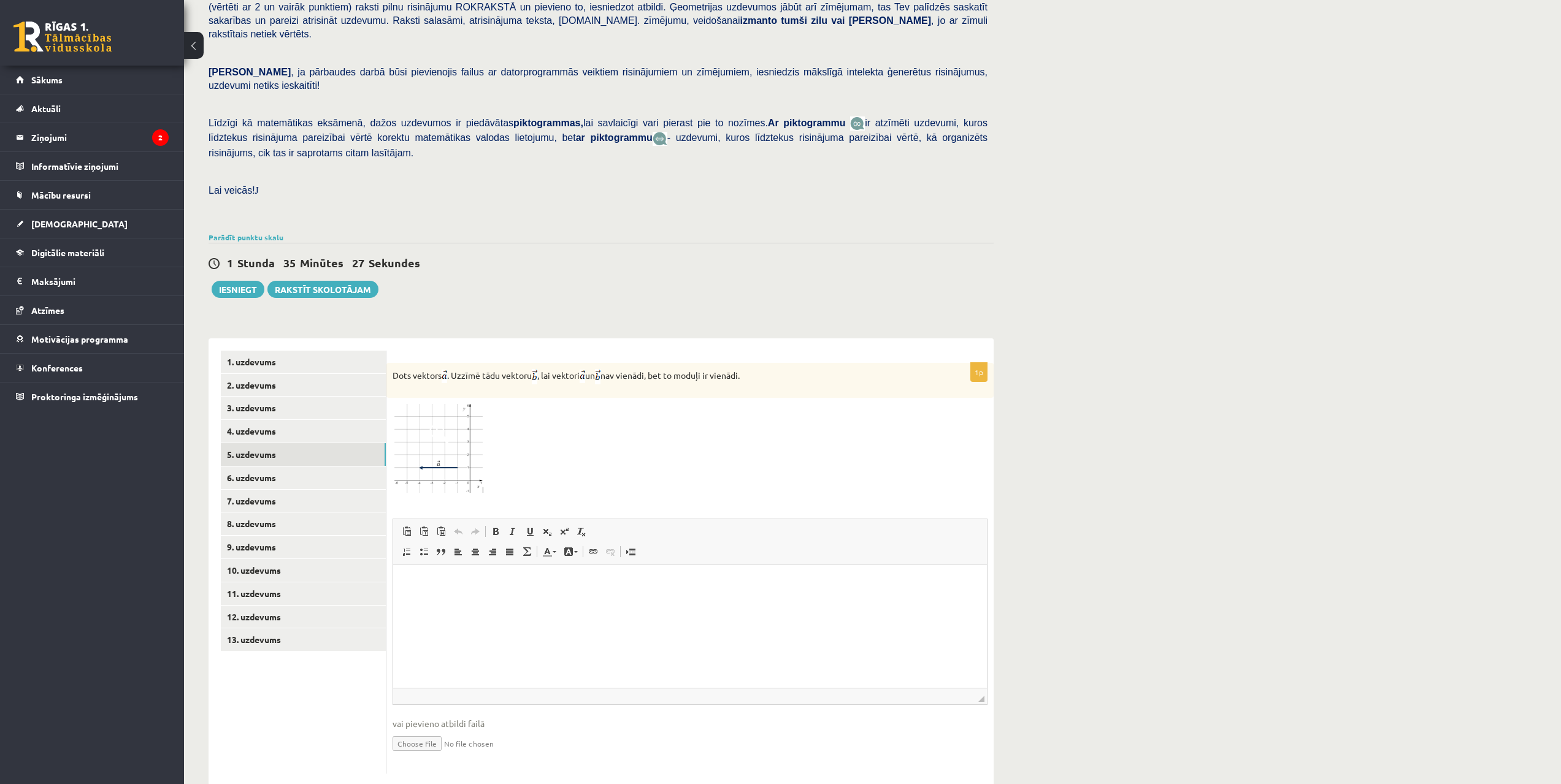
drag, startPoint x: 1242, startPoint y: 415, endPoint x: 1183, endPoint y: 563, distance: 159.3
click at [429, 730] on input "file" at bounding box center [689, 742] width 594 height 25
type input "**********"
click at [448, 602] on html at bounding box center [689, 583] width 594 height 37
click at [1291, 495] on div "Matemātika 1. ieskaite 10.b1 klase , Kristaps Korotkevičs (10.b1 klase) Pārbaud…" at bounding box center [873, 339] width 1377 height 970
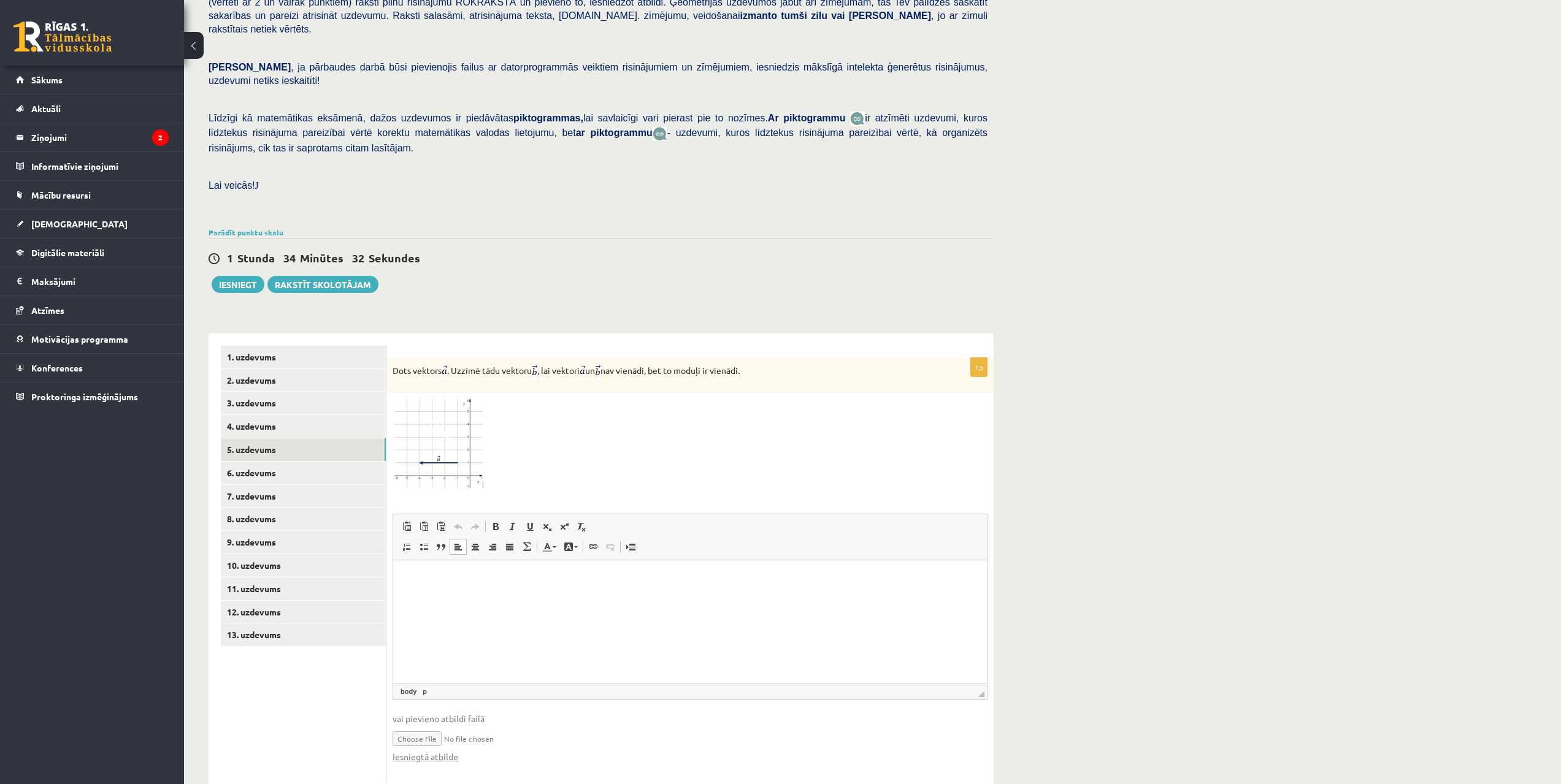
scroll to position [207, 0]
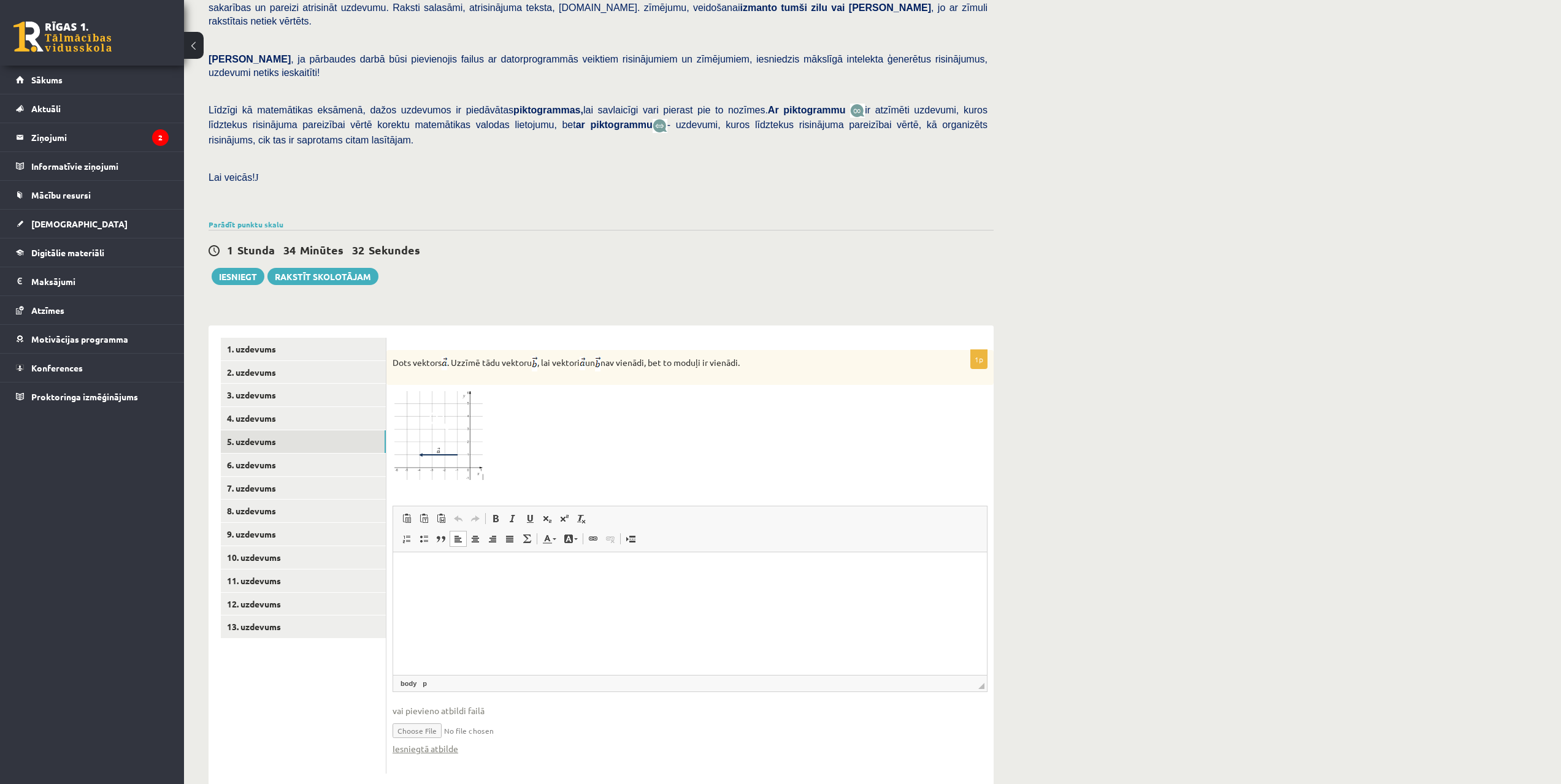
drag, startPoint x: 522, startPoint y: 433, endPoint x: 524, endPoint y: 465, distance: 32.1
click at [268, 453] on link "6. uzdevums" at bounding box center [303, 464] width 165 height 23
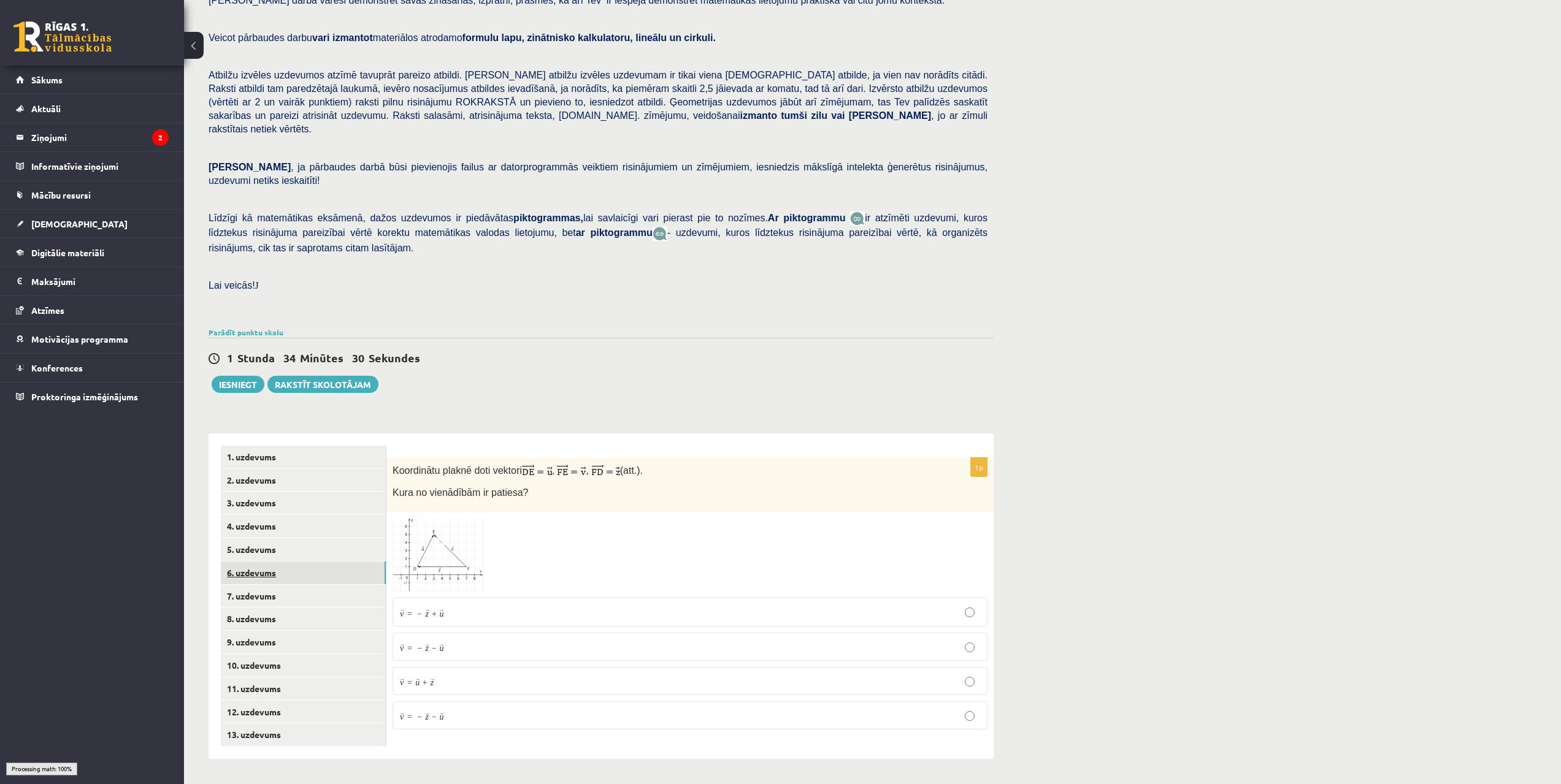
scroll to position [71, 0]
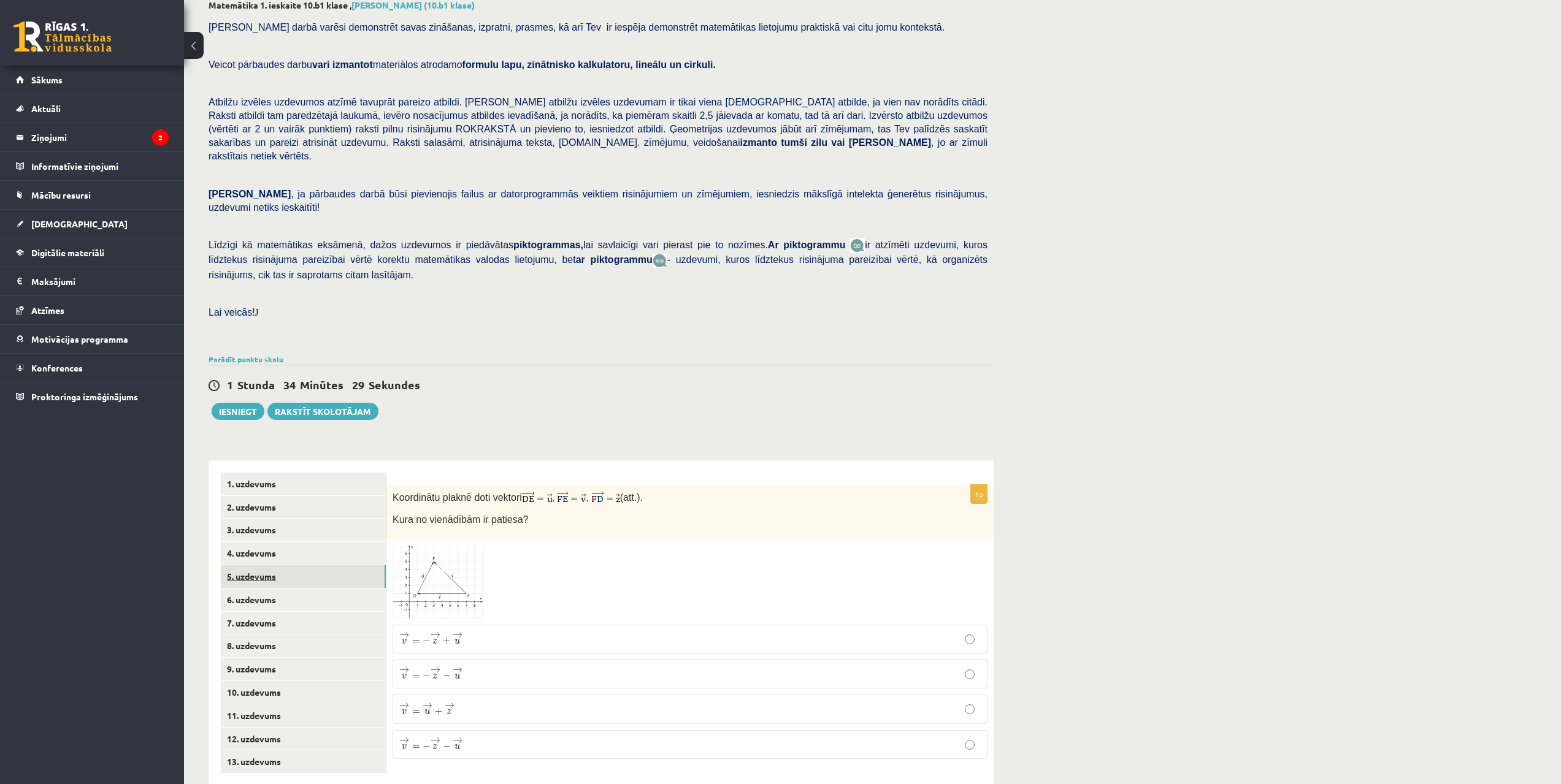
click at [271, 565] on link "5. uzdevums" at bounding box center [303, 576] width 165 height 23
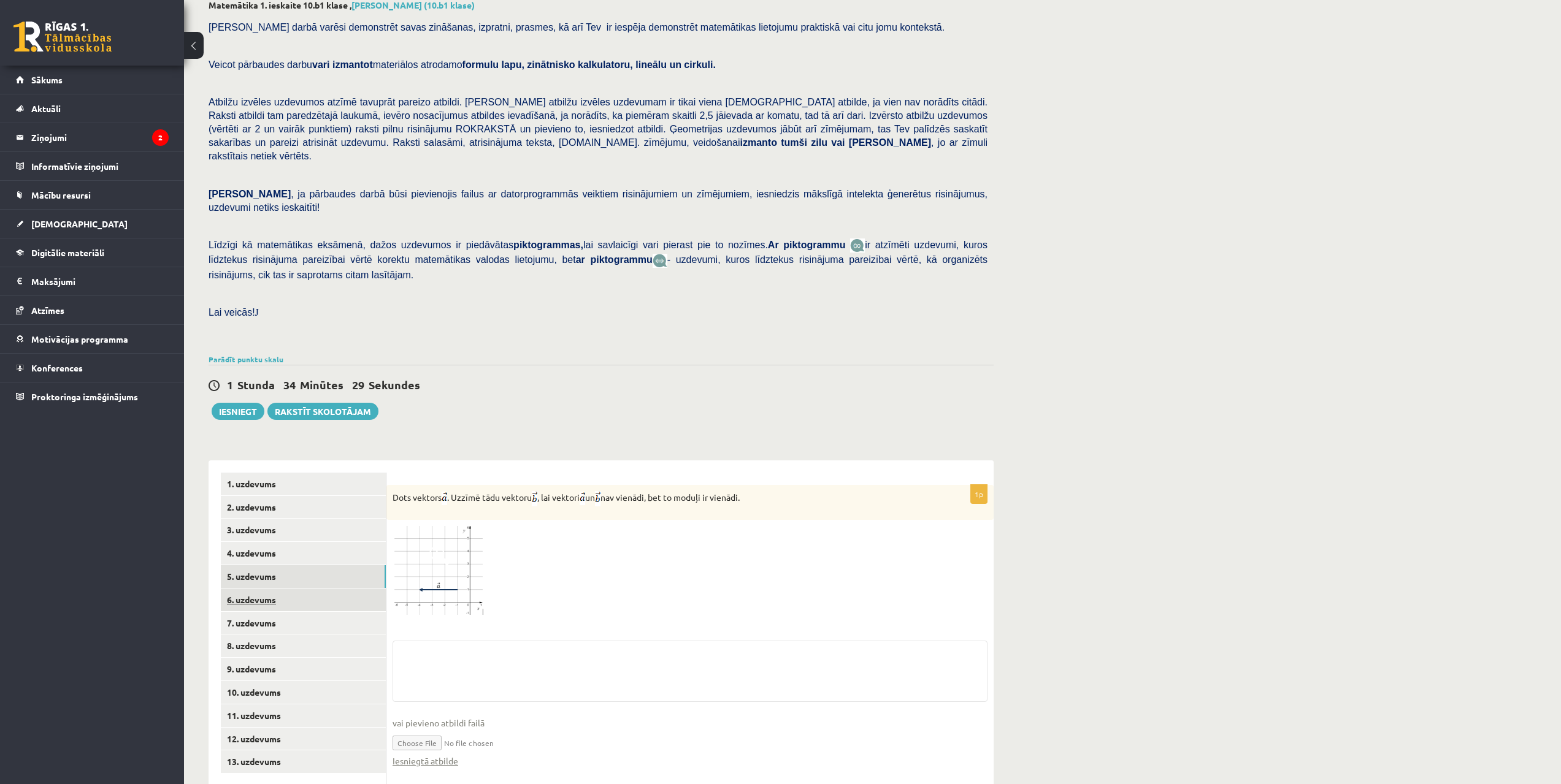
click at [268, 589] on link "6. uzdevums" at bounding box center [303, 600] width 165 height 23
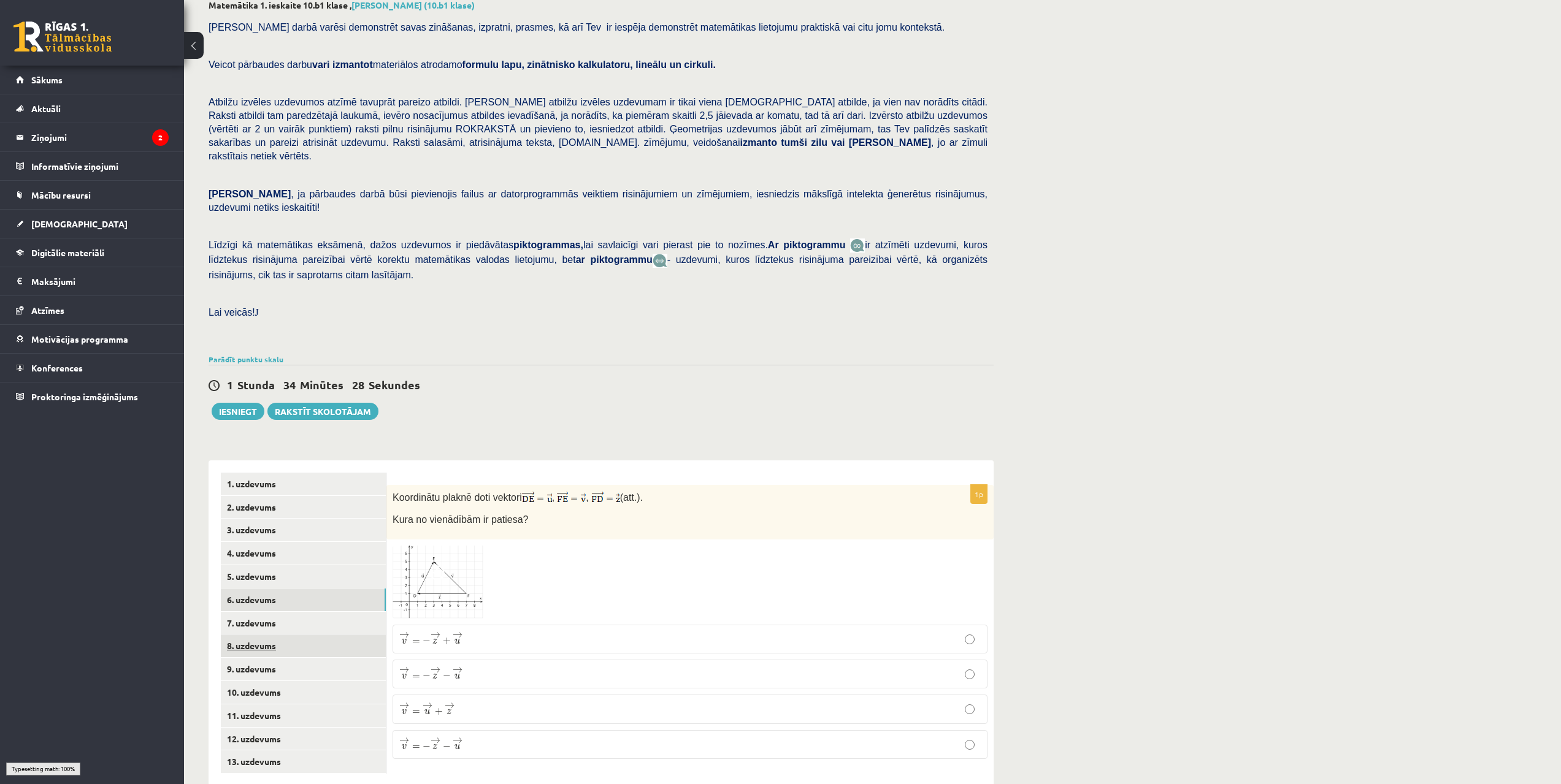
click at [280, 635] on link "8. uzdevums" at bounding box center [303, 646] width 165 height 23
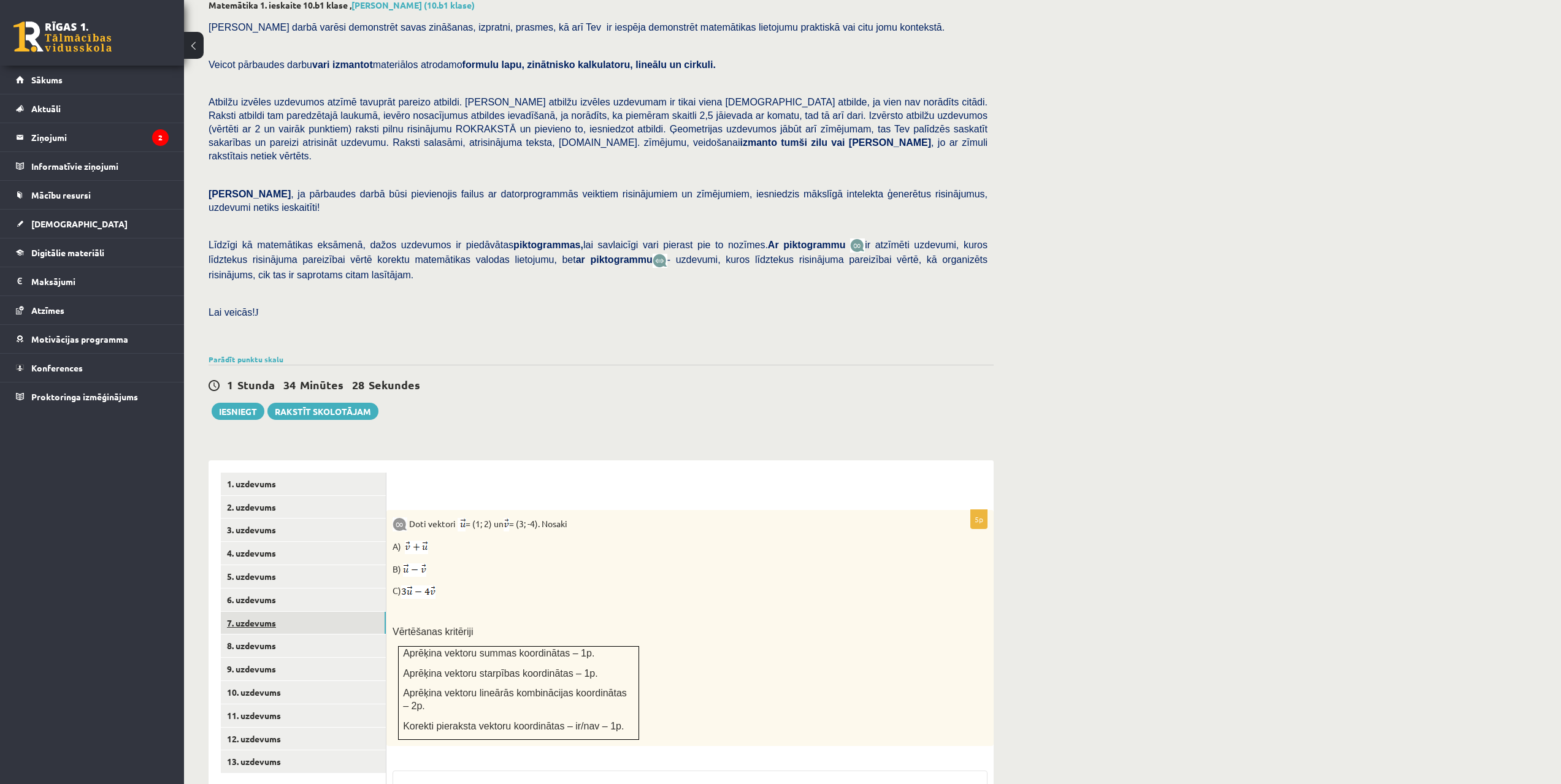
click at [278, 611] on link "7. uzdevums" at bounding box center [303, 622] width 165 height 23
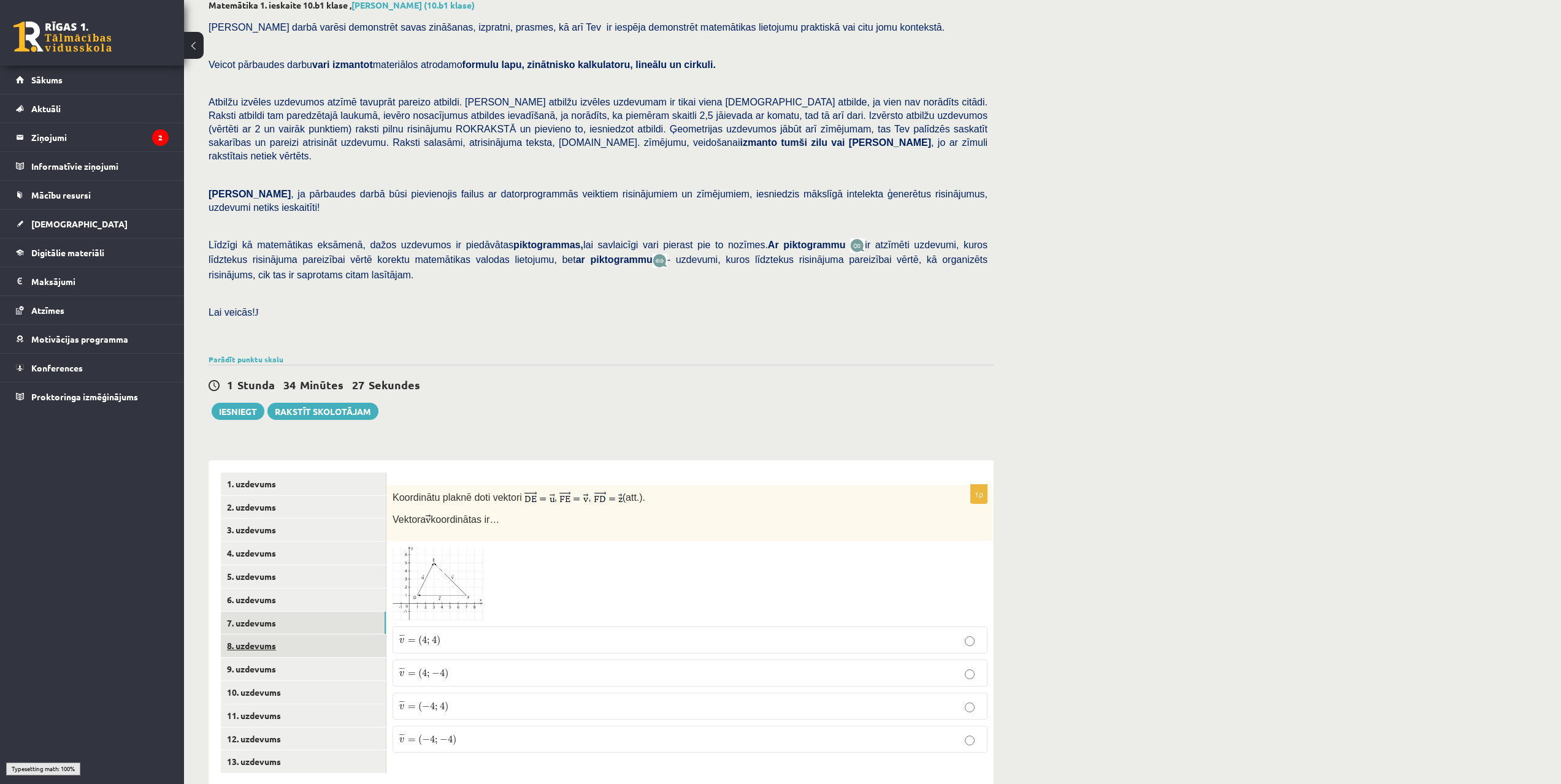
click at [267, 635] on link "8. uzdevums" at bounding box center [303, 646] width 165 height 23
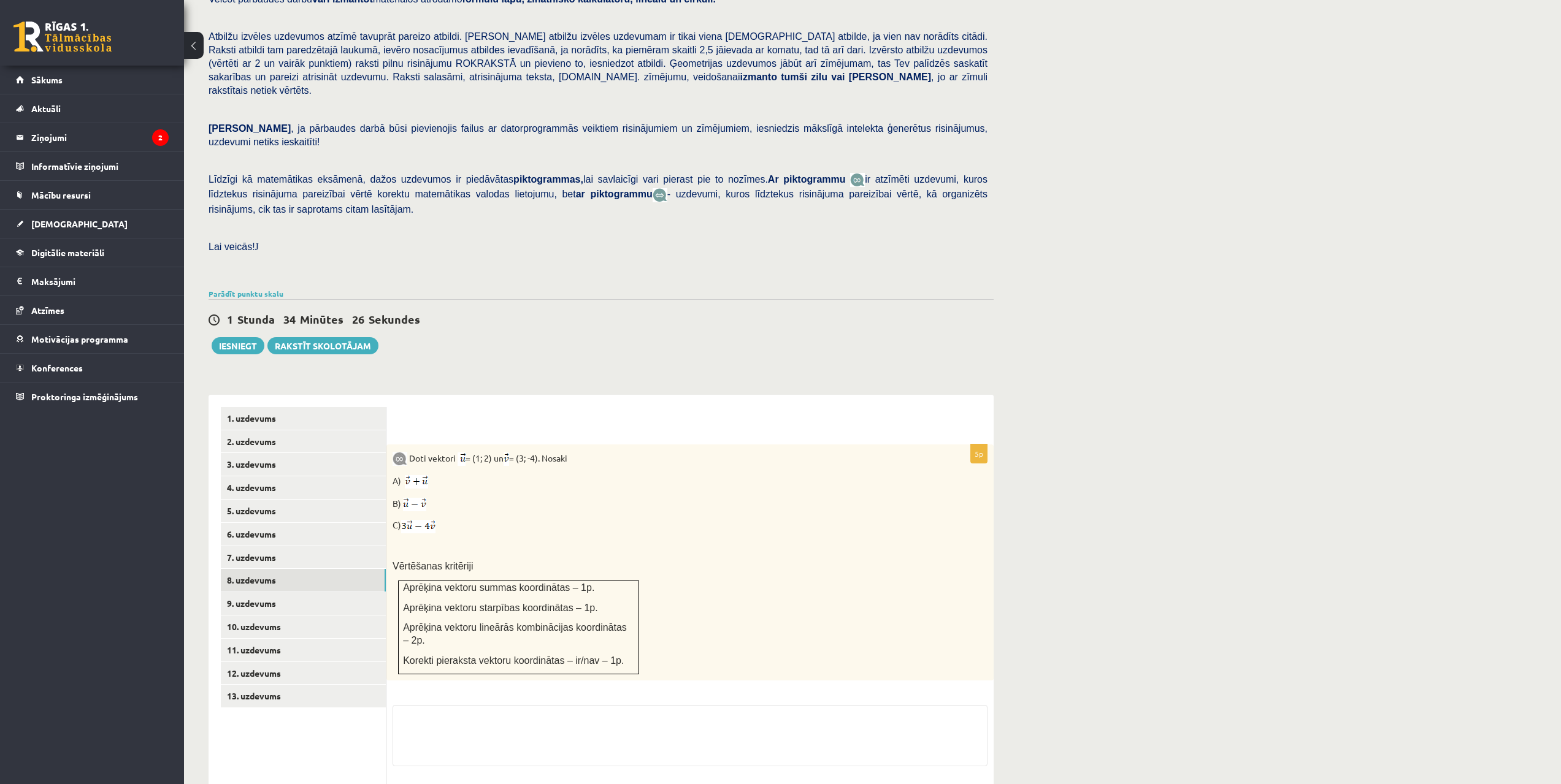
scroll to position [188, 0]
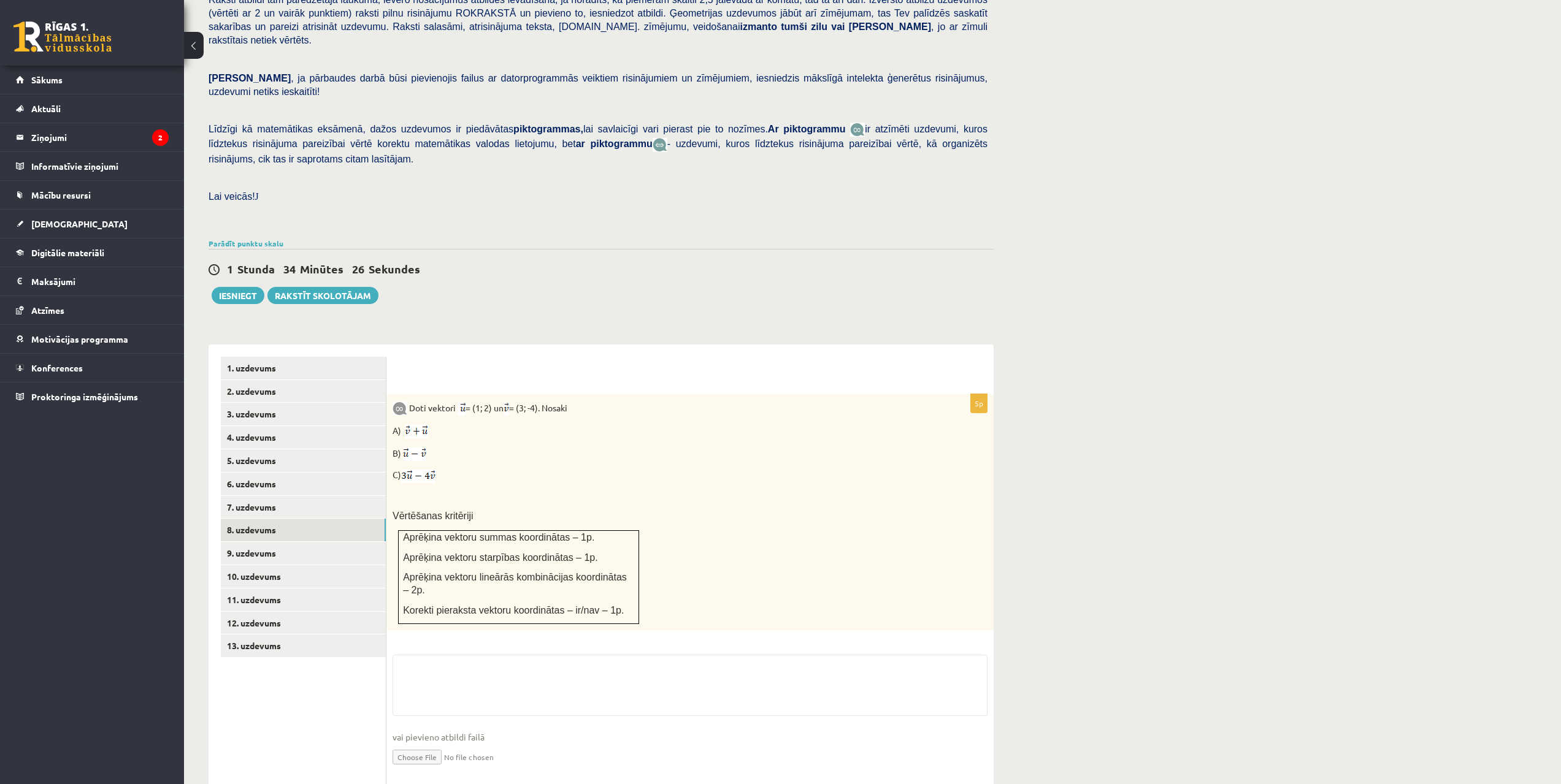
drag, startPoint x: 957, startPoint y: 582, endPoint x: 945, endPoint y: 608, distance: 28.6
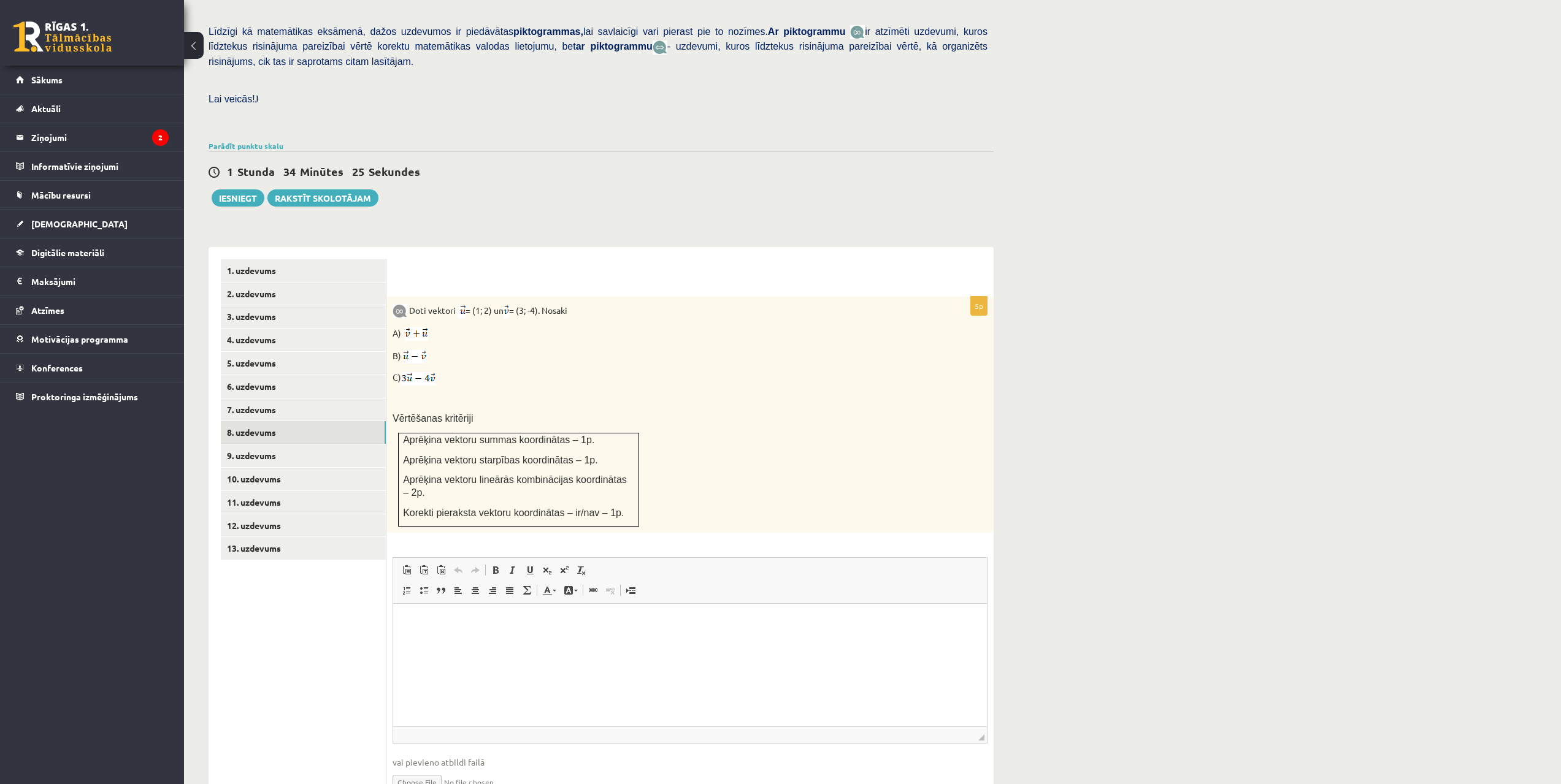
scroll to position [310, 0]
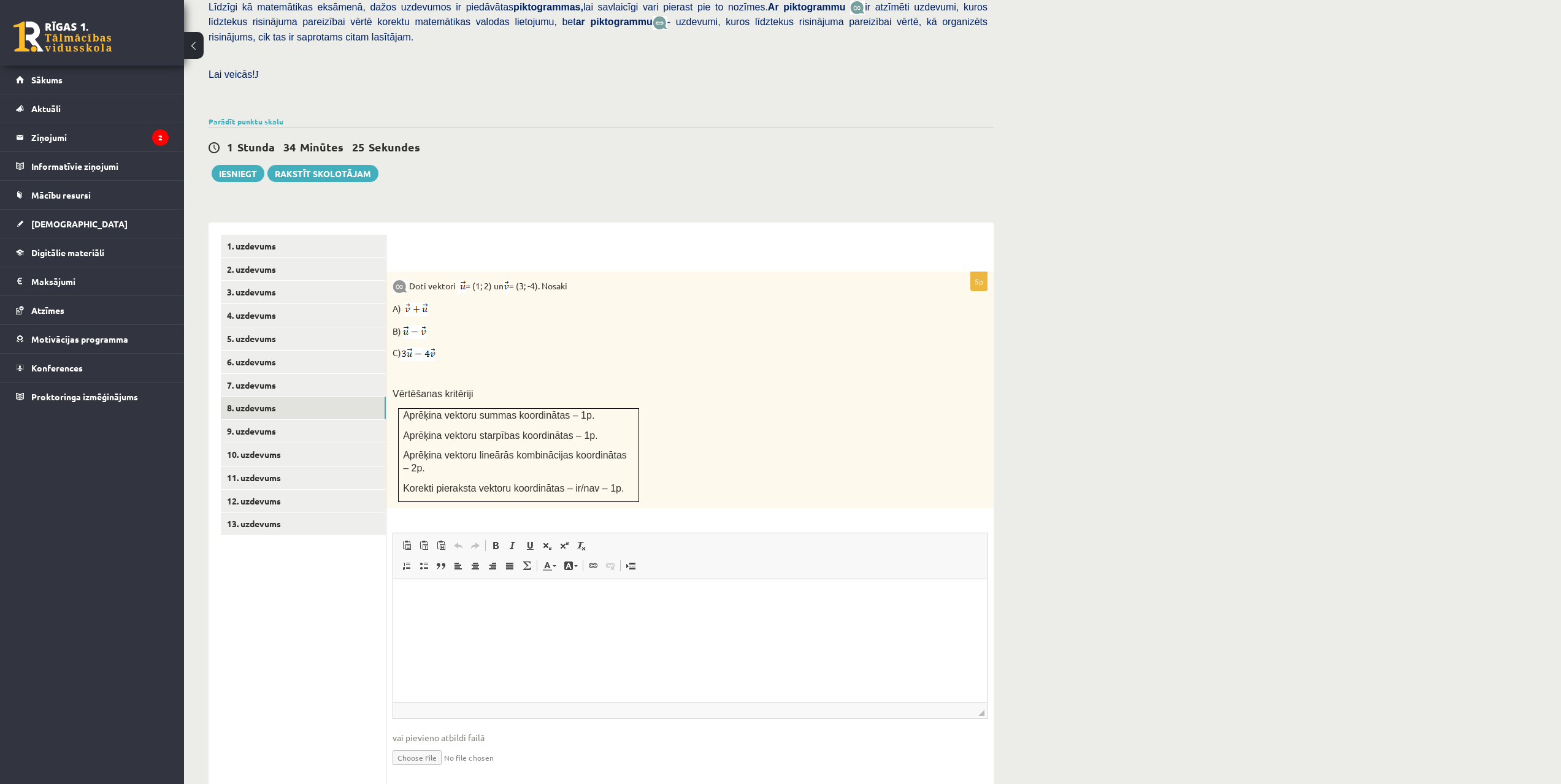
drag, startPoint x: 1156, startPoint y: 596, endPoint x: 1145, endPoint y: 639, distance: 44.4
click at [420, 744] on input "file" at bounding box center [689, 757] width 594 height 25
type input "**********"
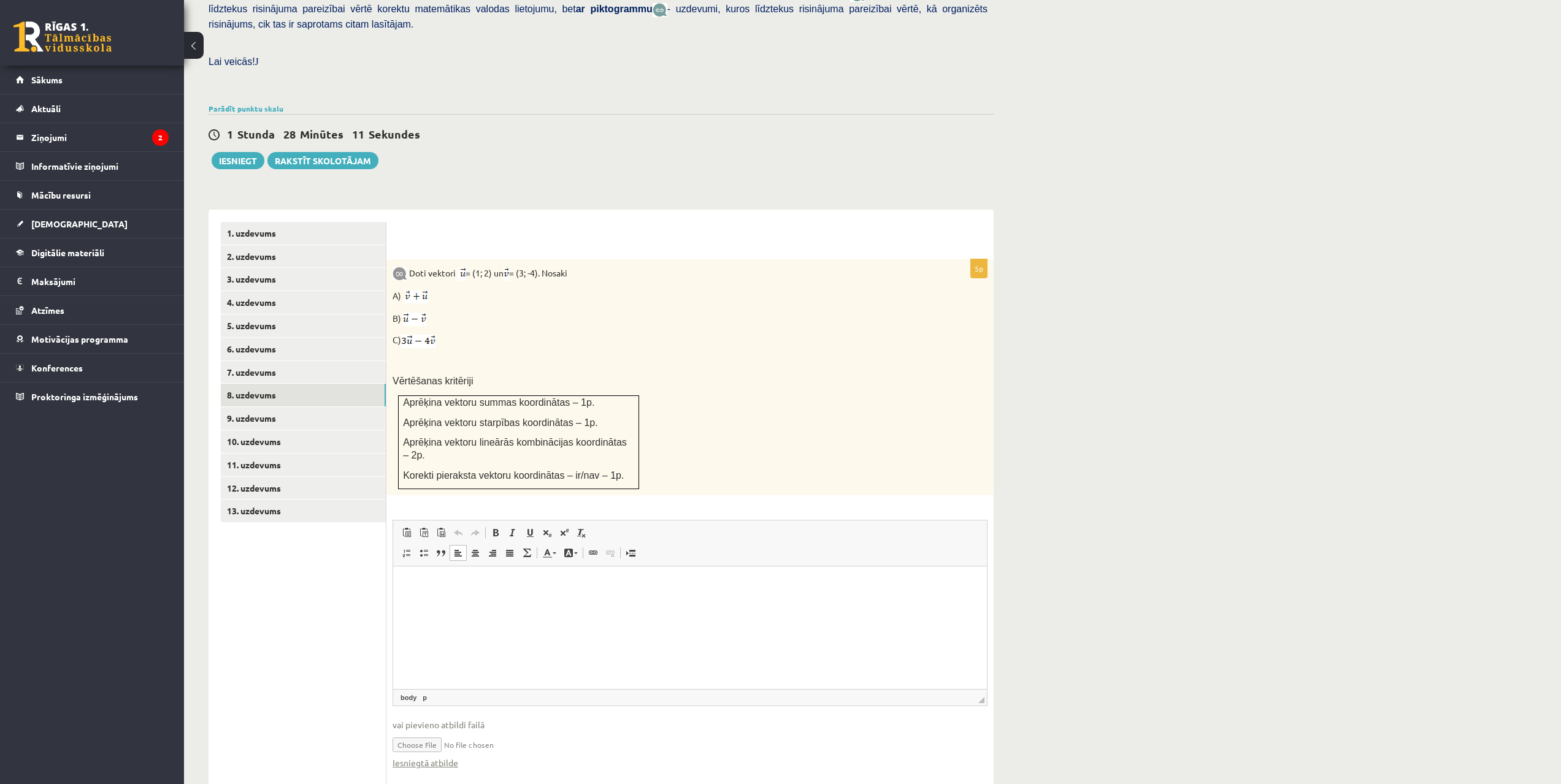
drag, startPoint x: 586, startPoint y: 772, endPoint x: 594, endPoint y: 768, distance: 8.9
click at [473, 732] on input "file" at bounding box center [689, 744] width 594 height 25
drag, startPoint x: 1083, startPoint y: 303, endPoint x: 1083, endPoint y: 397, distance: 94.0
click at [416, 757] on link "Iesniegtā atbilde" at bounding box center [425, 763] width 66 height 13
click at [253, 407] on link "9. uzdevums" at bounding box center [303, 418] width 165 height 23
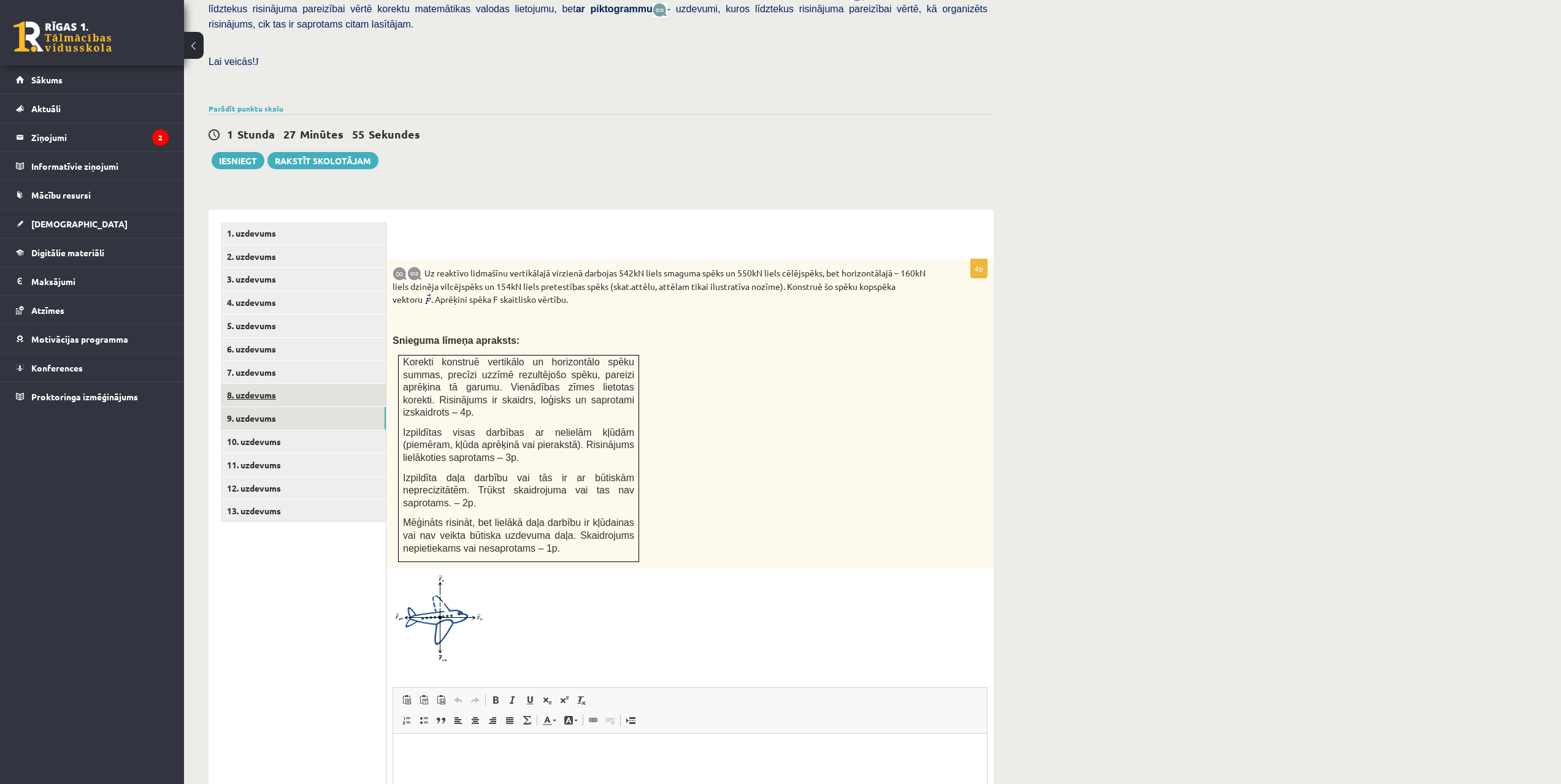
scroll to position [0, 0]
click at [258, 314] on link "5. uzdevums" at bounding box center [303, 325] width 165 height 23
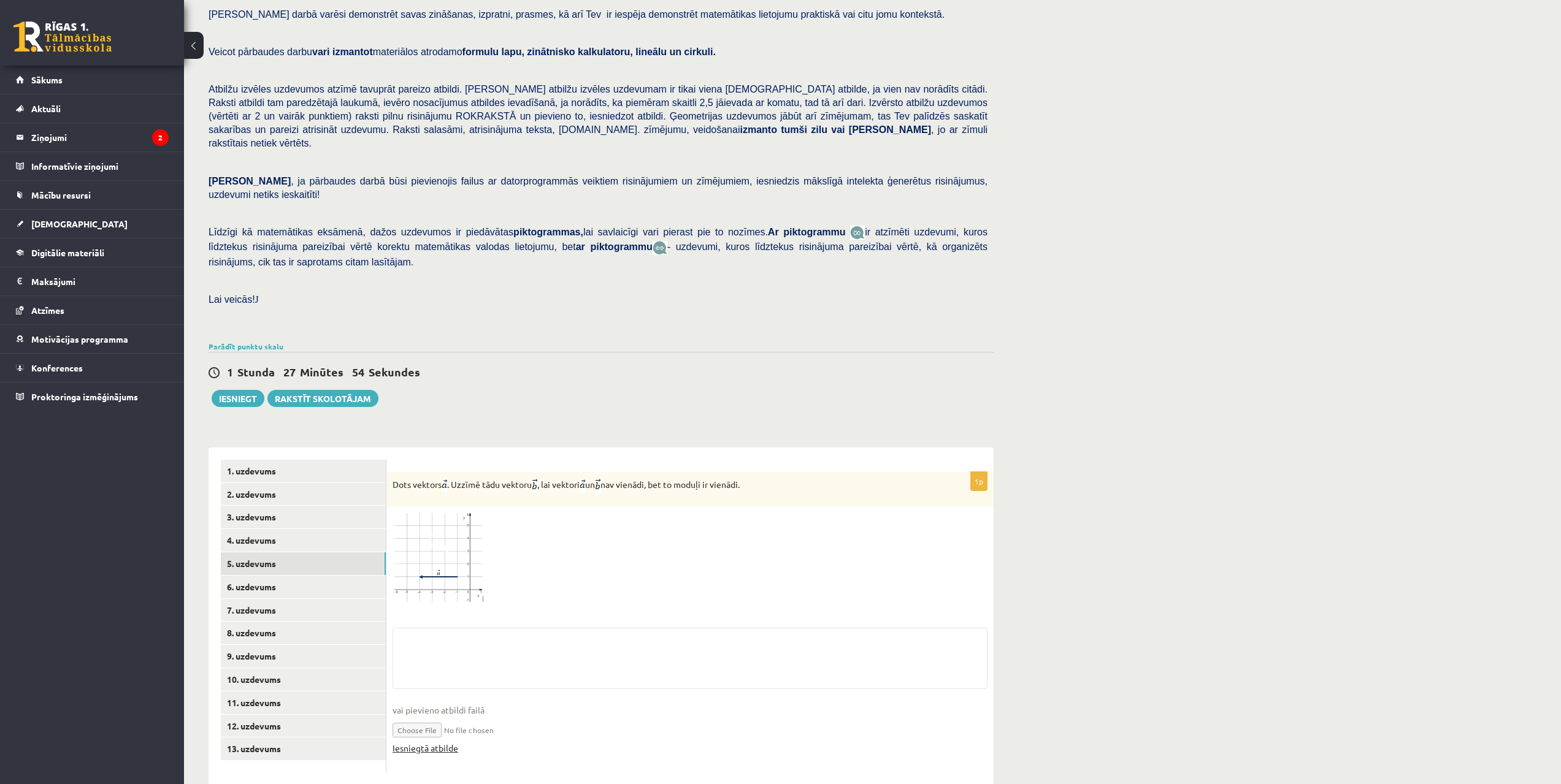
click at [435, 742] on link "Iesniegtā atbilde" at bounding box center [425, 748] width 66 height 13
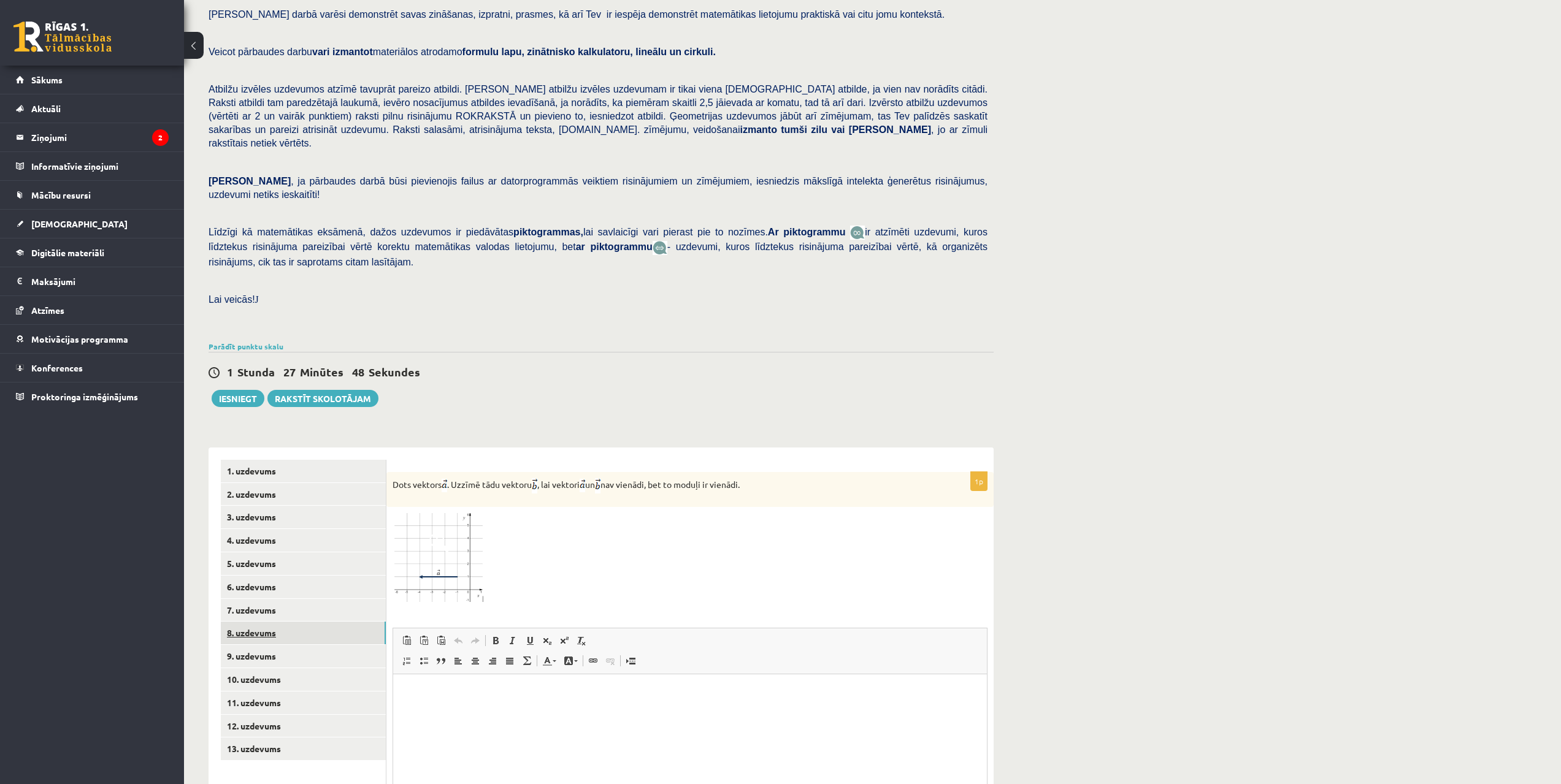
click at [253, 621] on link "8. uzdevums" at bounding box center [303, 632] width 165 height 23
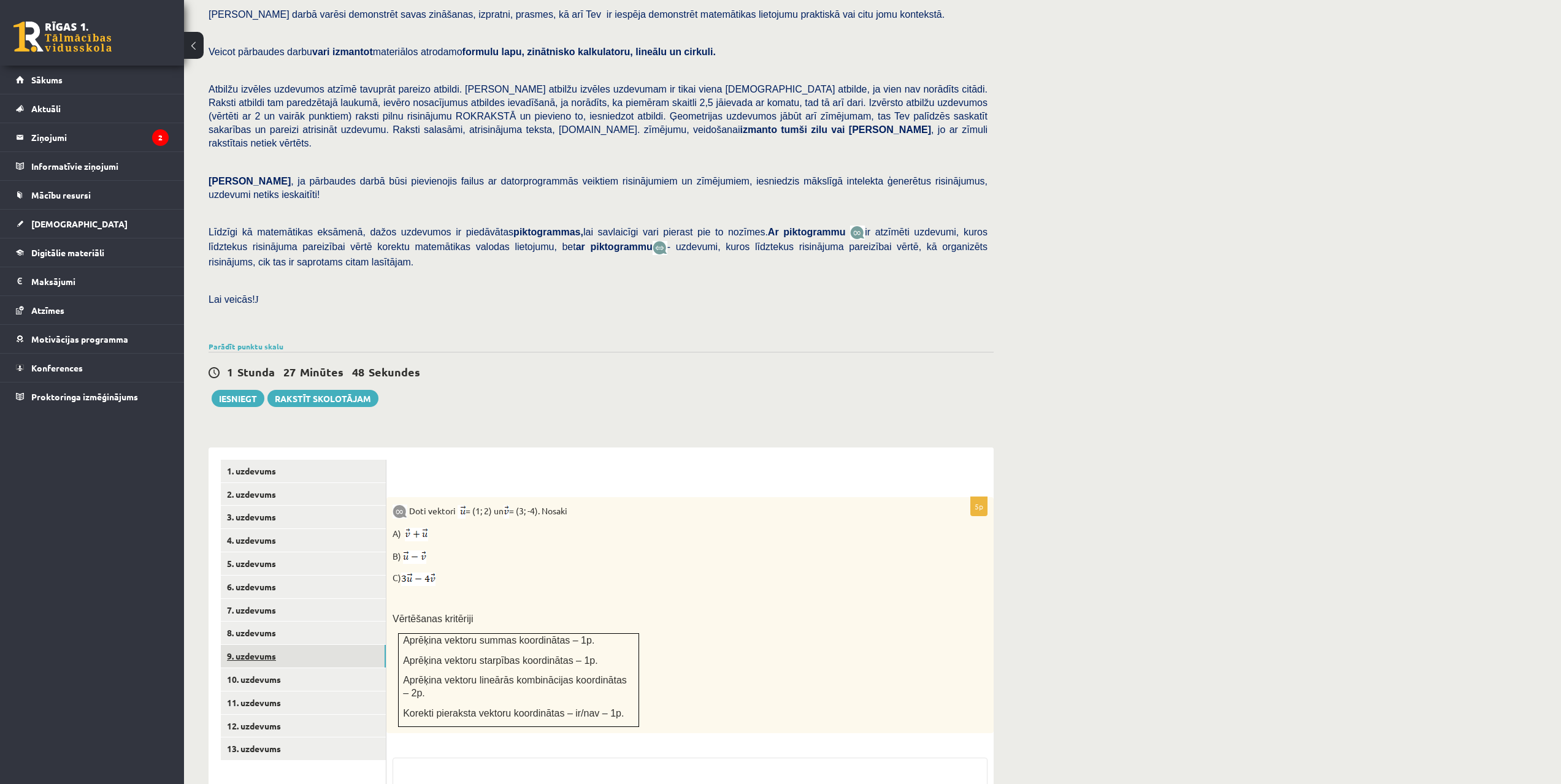
click at [260, 645] on link "9. uzdevums" at bounding box center [303, 656] width 165 height 23
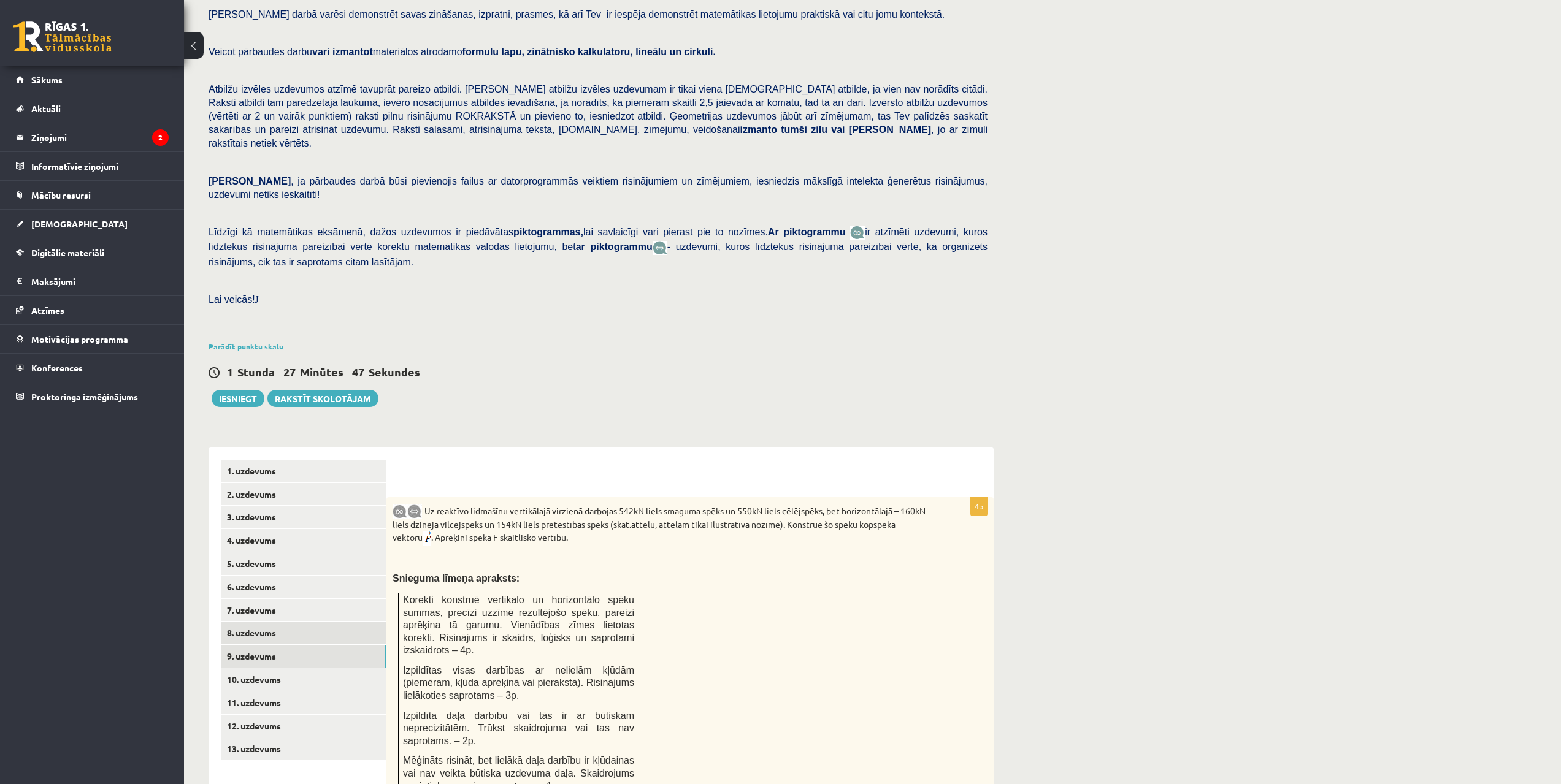
click at [265, 621] on link "8. uzdevums" at bounding box center [303, 632] width 165 height 23
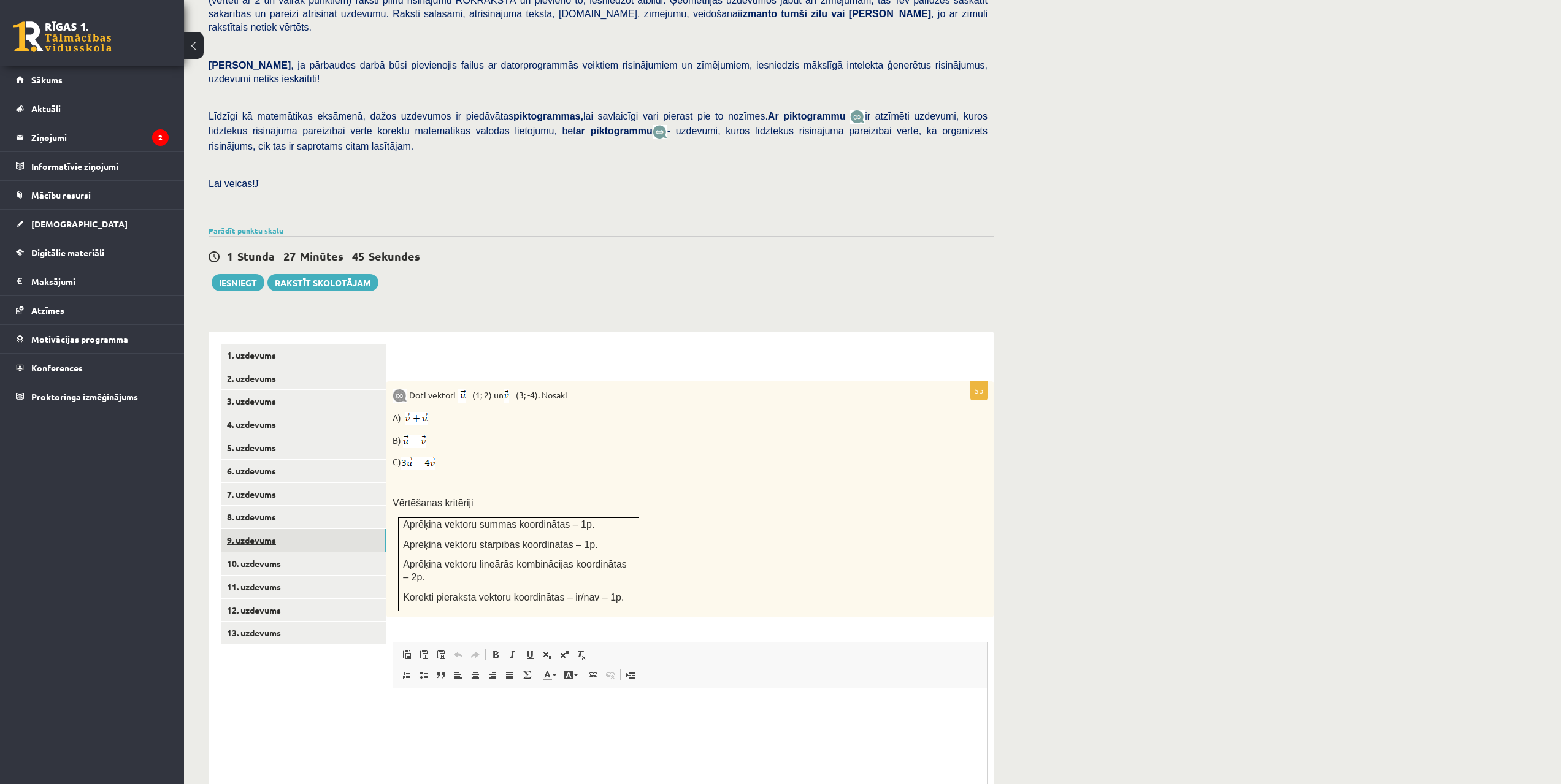
click at [266, 529] on link "9. uzdevums" at bounding box center [303, 540] width 165 height 23
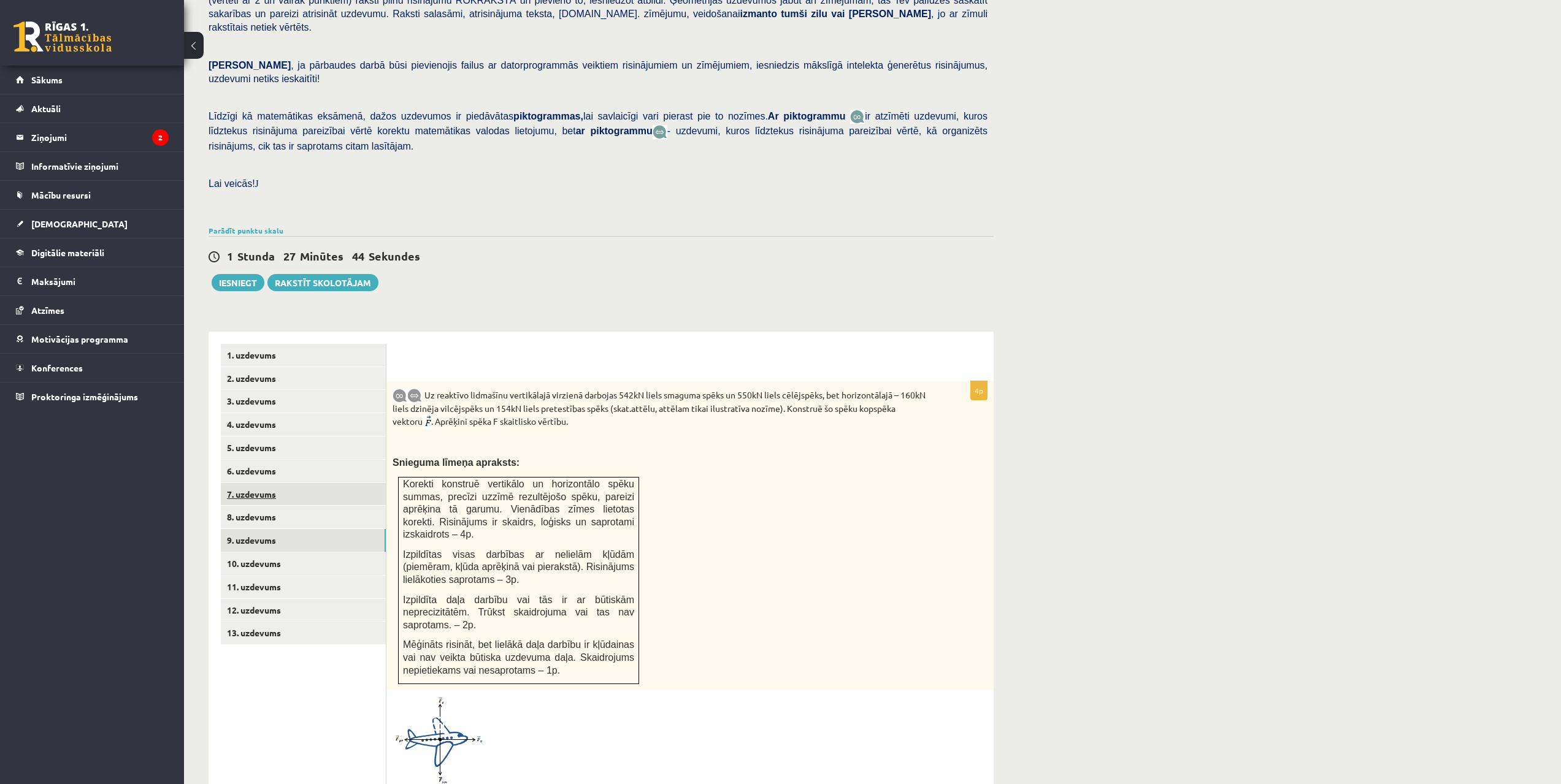
click at [259, 483] on link "7. uzdevums" at bounding box center [303, 494] width 165 height 23
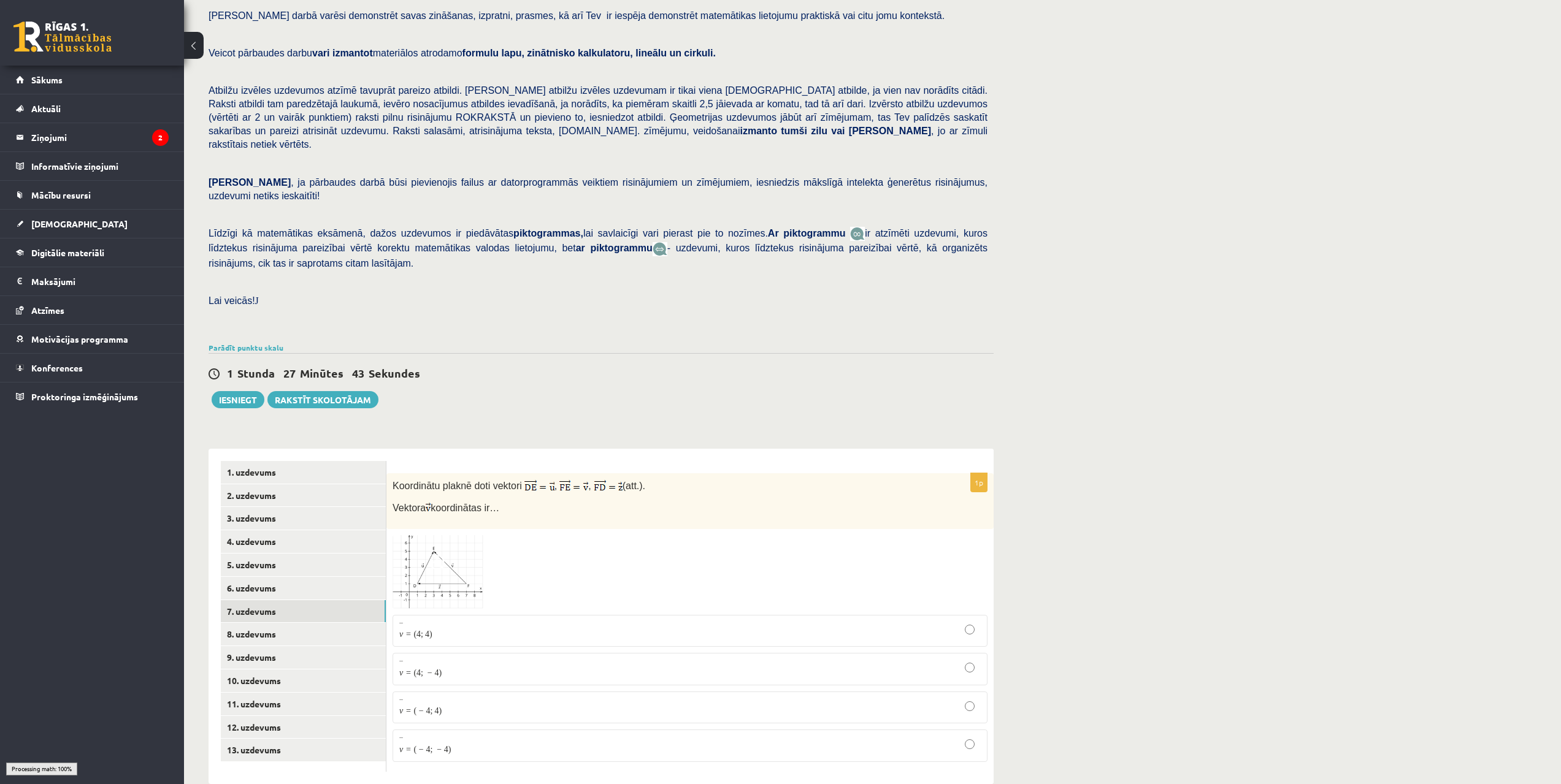
scroll to position [71, 0]
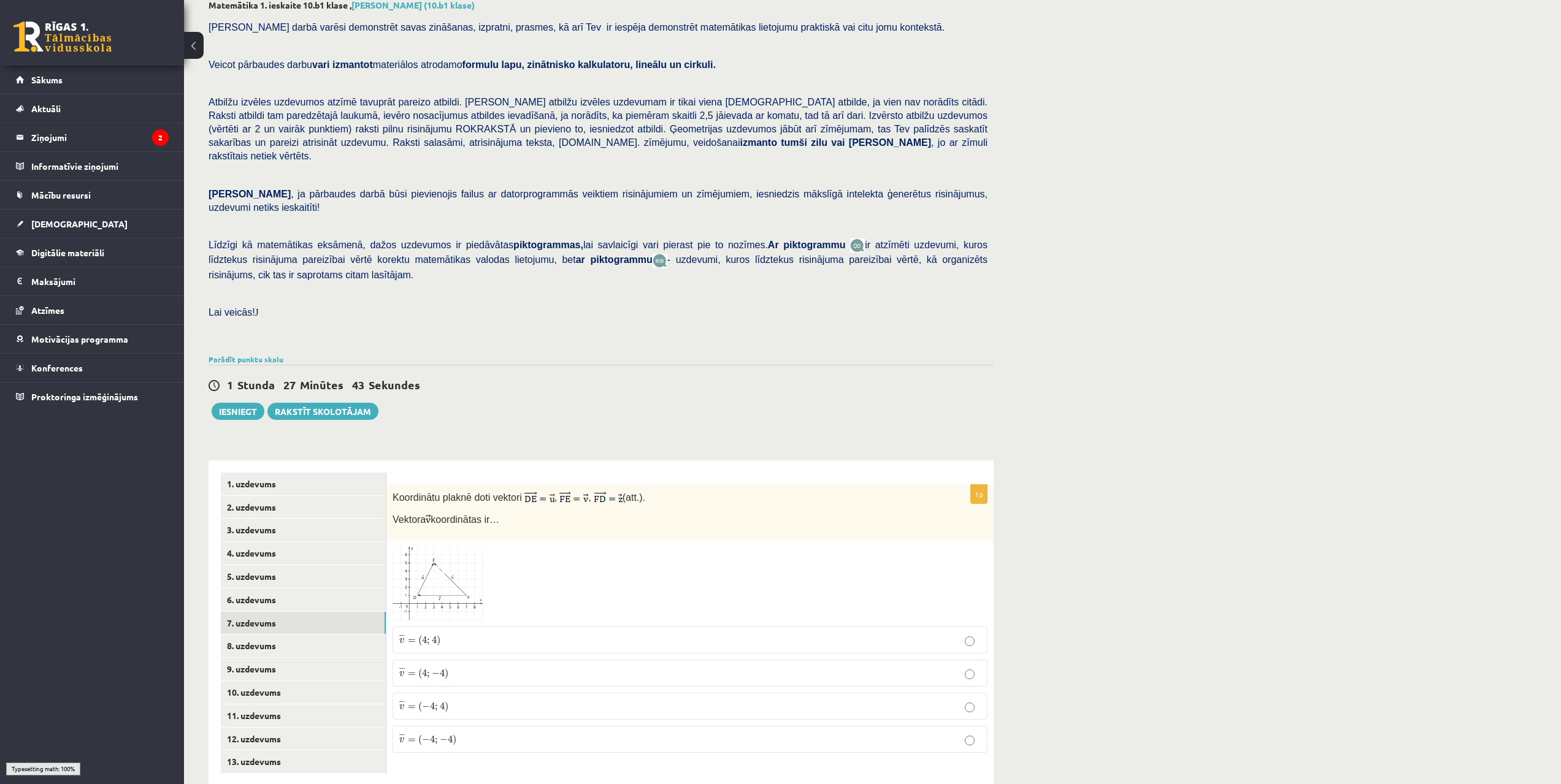
drag, startPoint x: 409, startPoint y: 473, endPoint x: 416, endPoint y: 556, distance: 83.3
click at [276, 635] on link "8. uzdevums" at bounding box center [303, 646] width 165 height 23
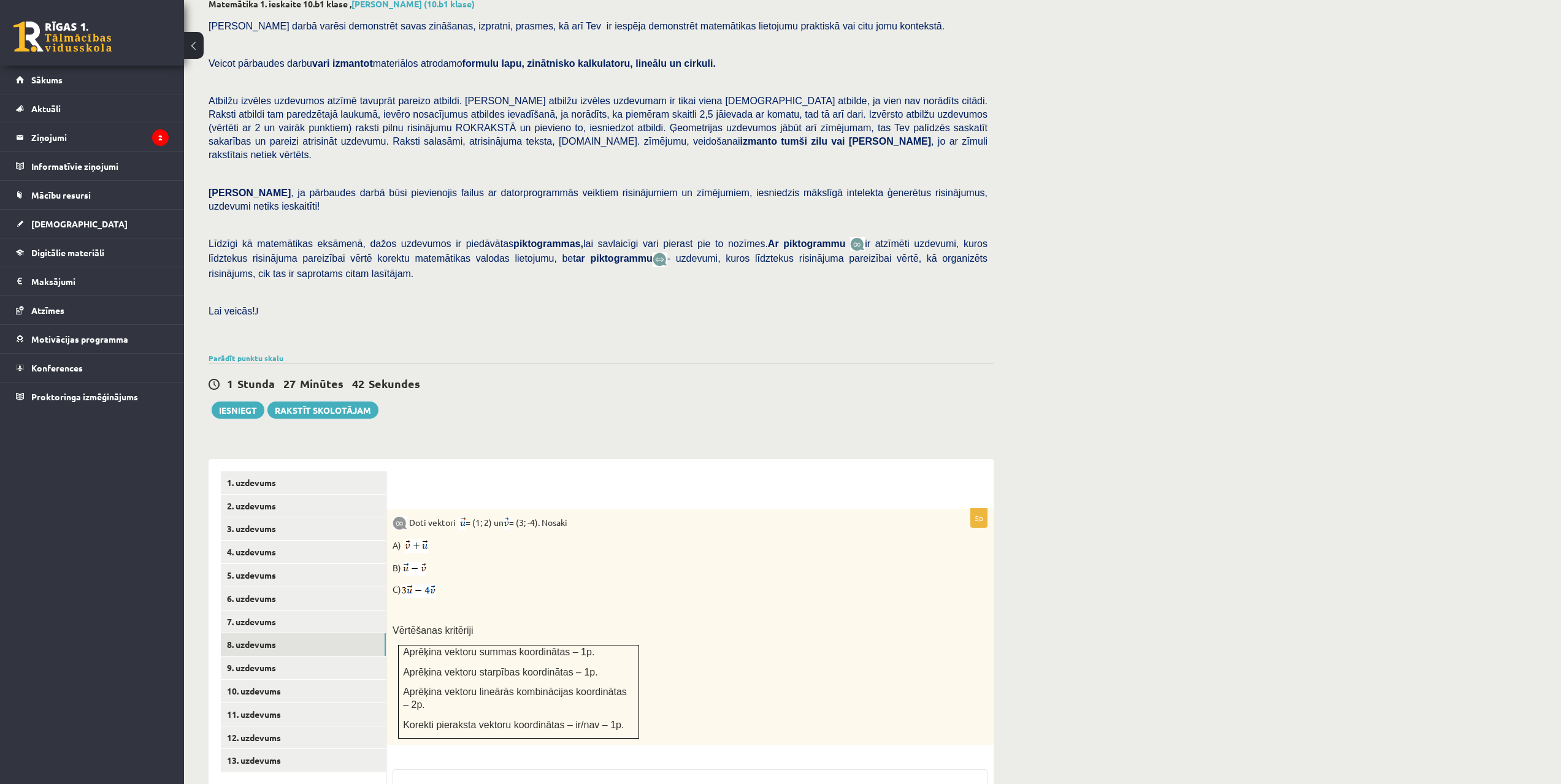
scroll to position [201, 0]
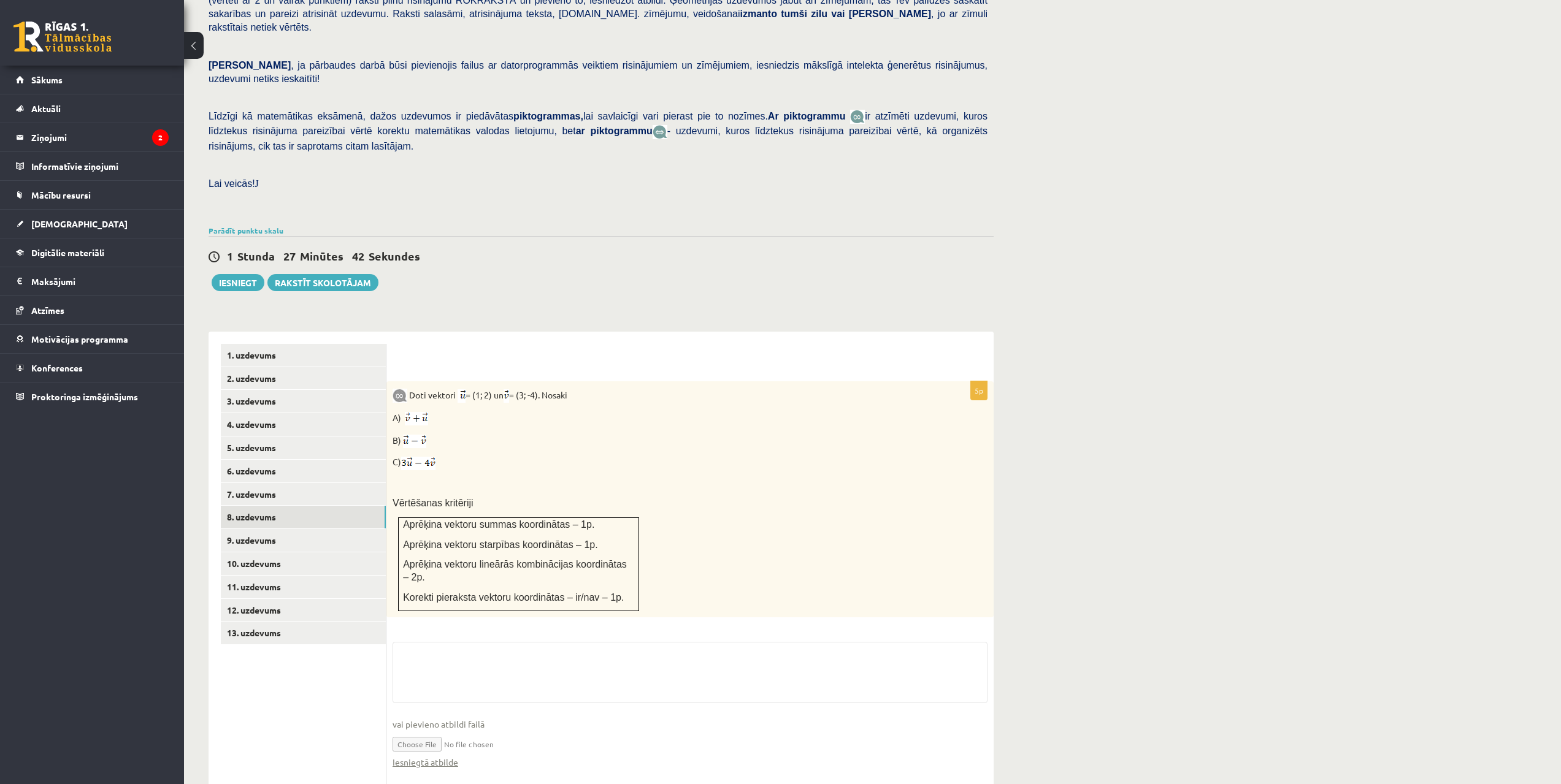
drag, startPoint x: 450, startPoint y: 555, endPoint x: 443, endPoint y: 677, distance: 122.2
click at [265, 529] on link "9. uzdevums" at bounding box center [303, 540] width 165 height 23
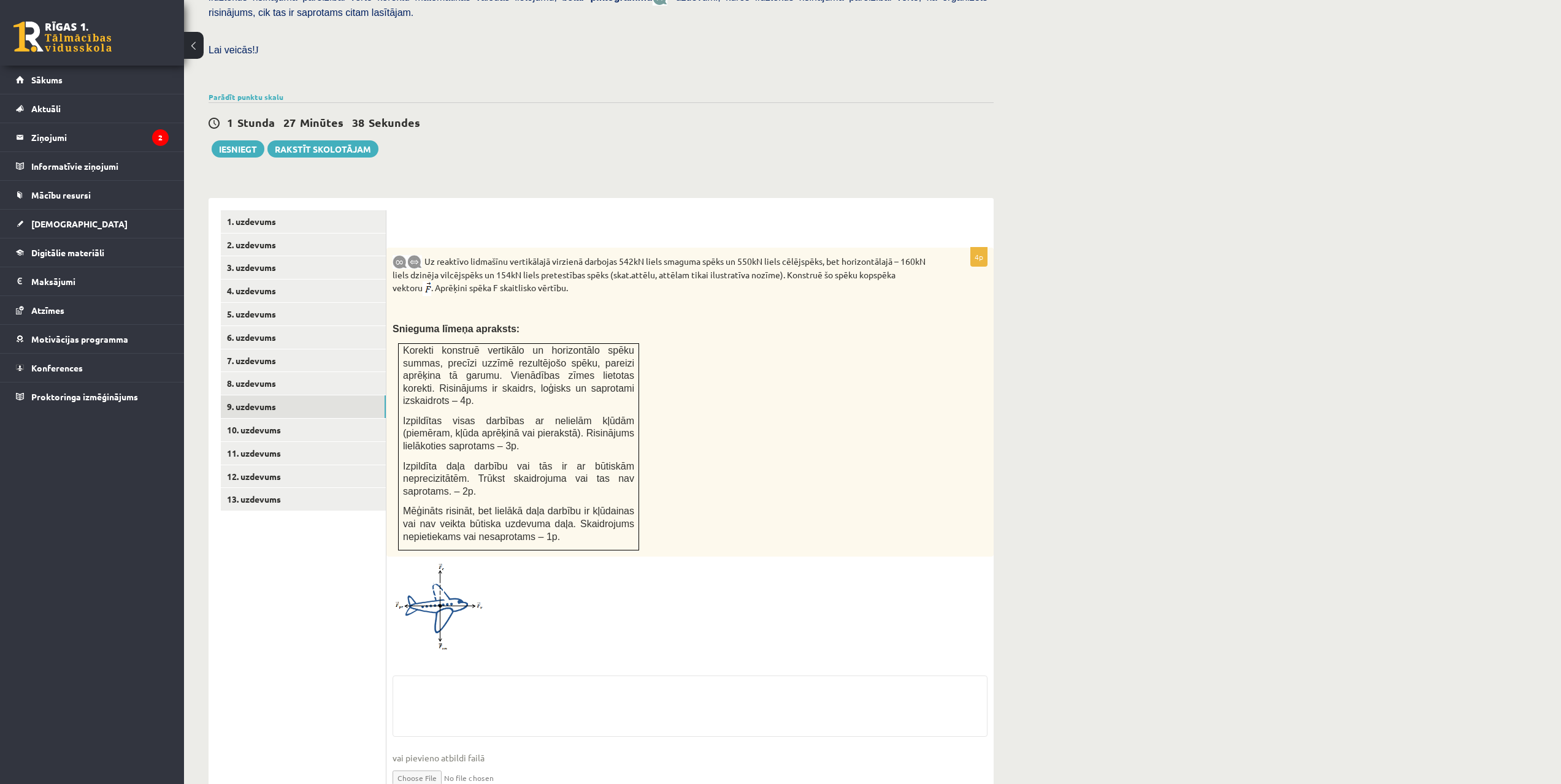
drag, startPoint x: 397, startPoint y: 535, endPoint x: 397, endPoint y: 580, distance: 45.0
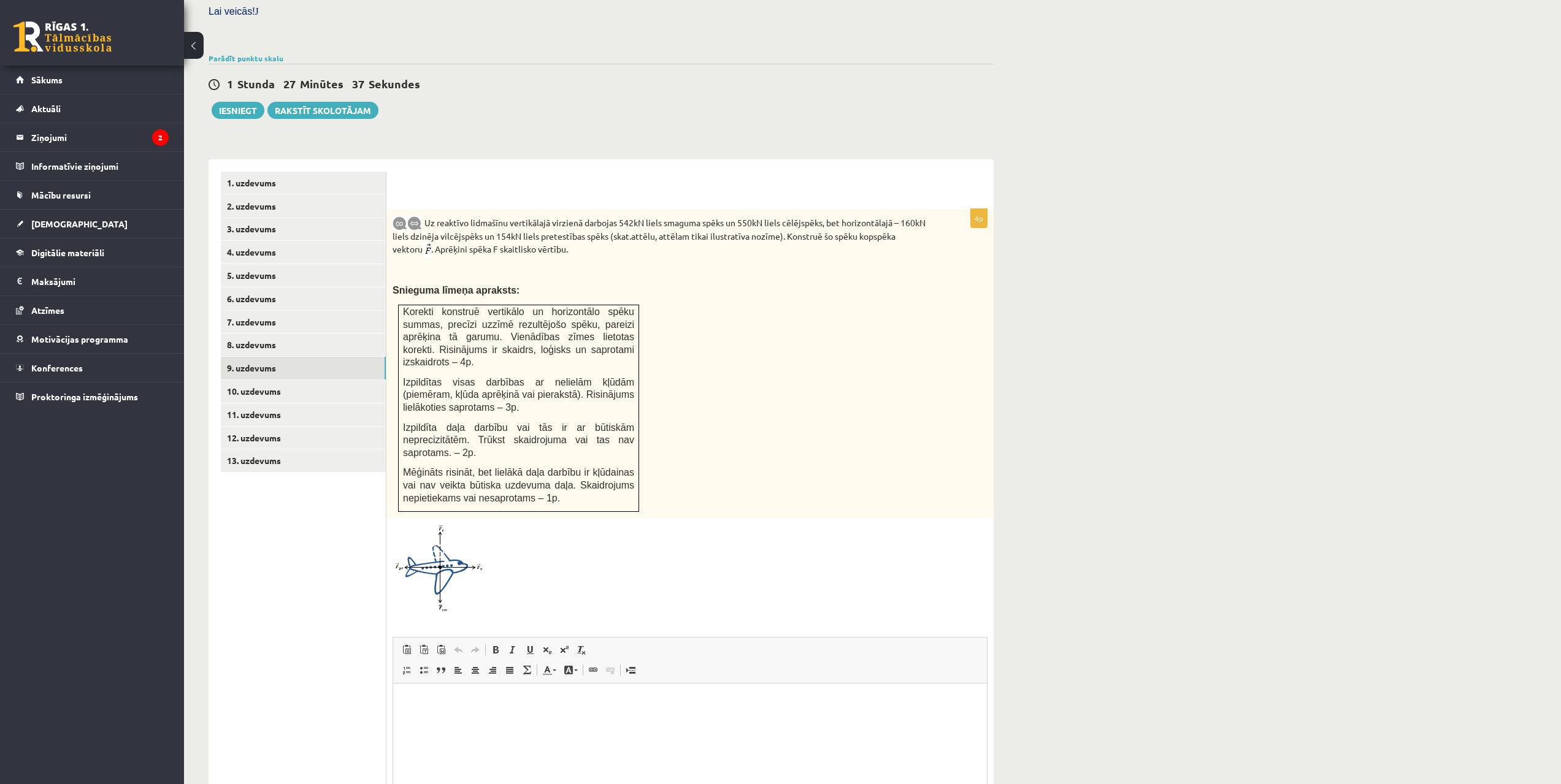
scroll to position [478, 0]
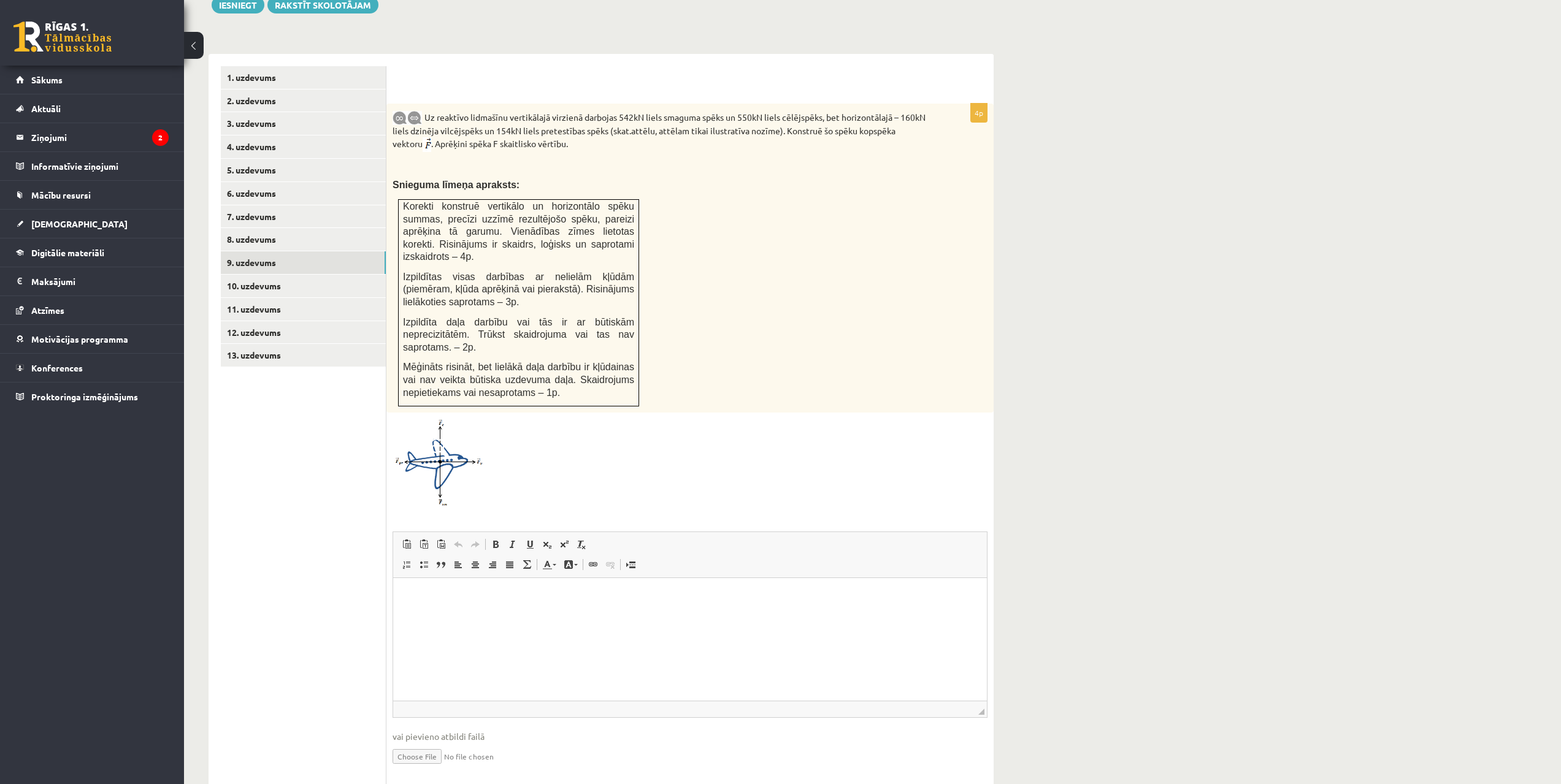
drag, startPoint x: 1105, startPoint y: 1093, endPoint x: 1100, endPoint y: 1159, distance: 66.2
click at [273, 275] on link "10. uzdevums" at bounding box center [303, 285] width 165 height 23
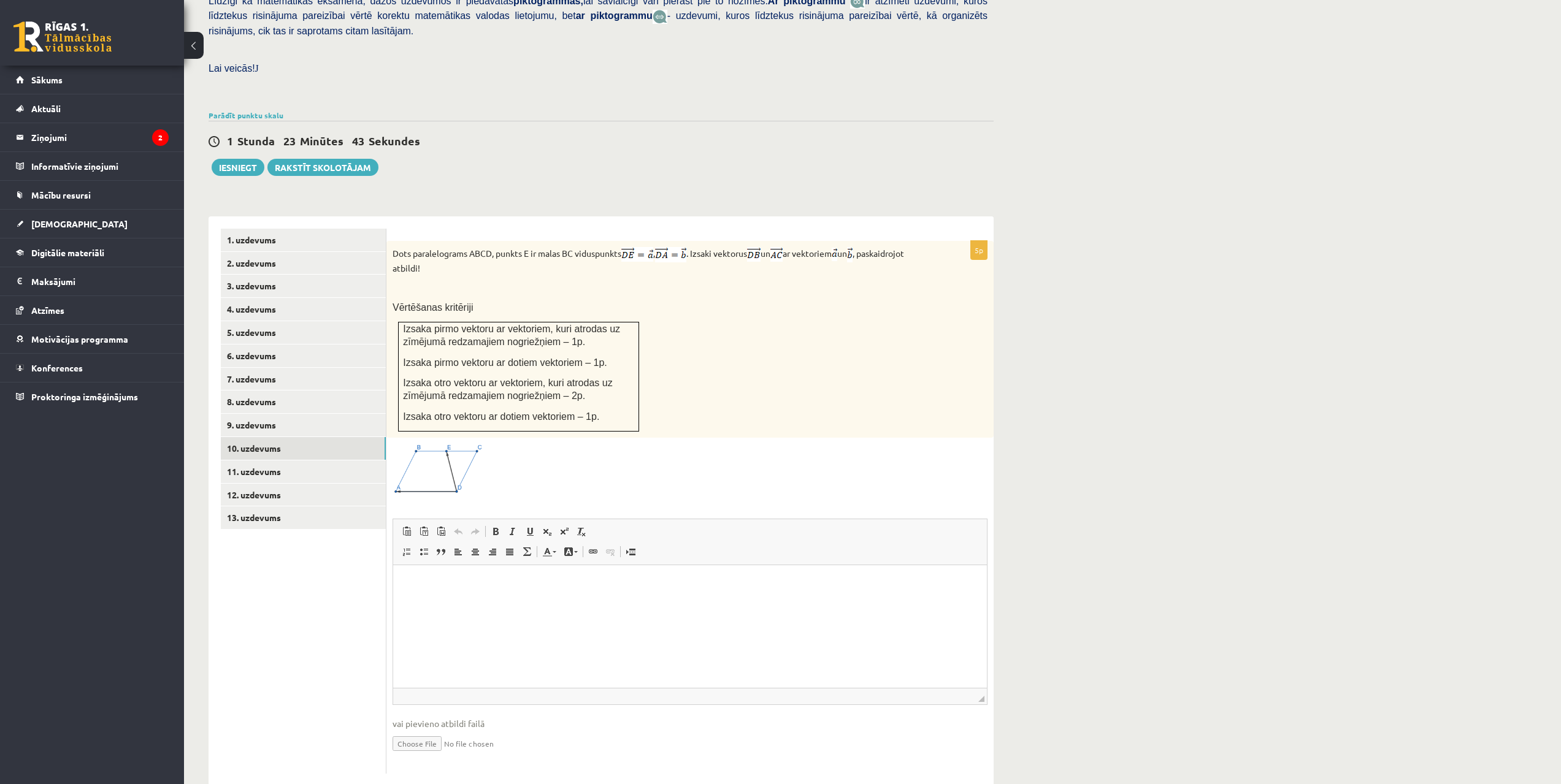
scroll to position [0, 0]
click at [431, 730] on input "file" at bounding box center [689, 742] width 594 height 25
type input "**********"
click at [439, 755] on link "Iesniegtā atbilde" at bounding box center [425, 761] width 66 height 13
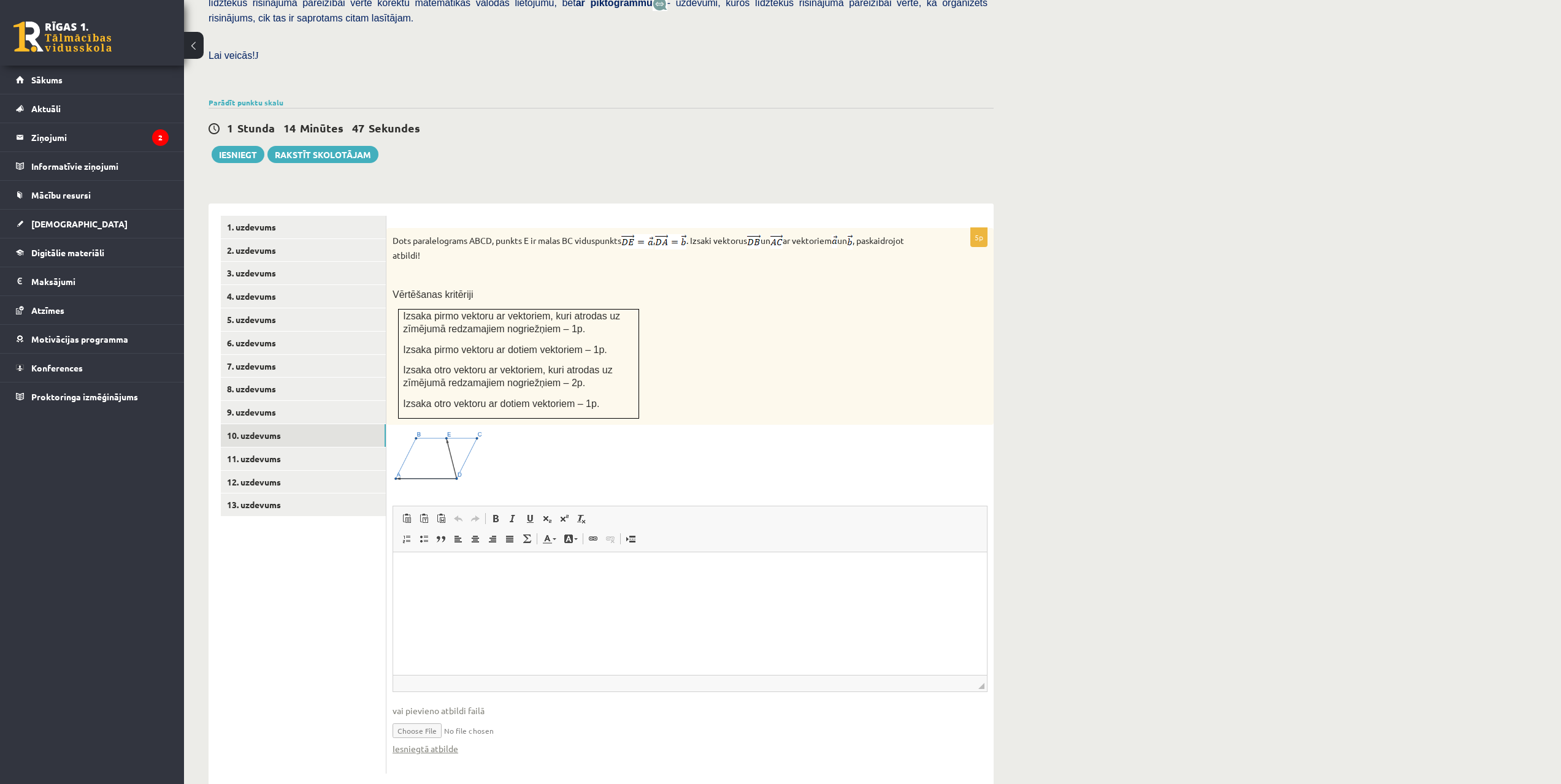
drag, startPoint x: 419, startPoint y: 201, endPoint x: 414, endPoint y: 229, distance: 28.4
click at [276, 448] on link "11. uzdevums" at bounding box center [303, 459] width 165 height 23
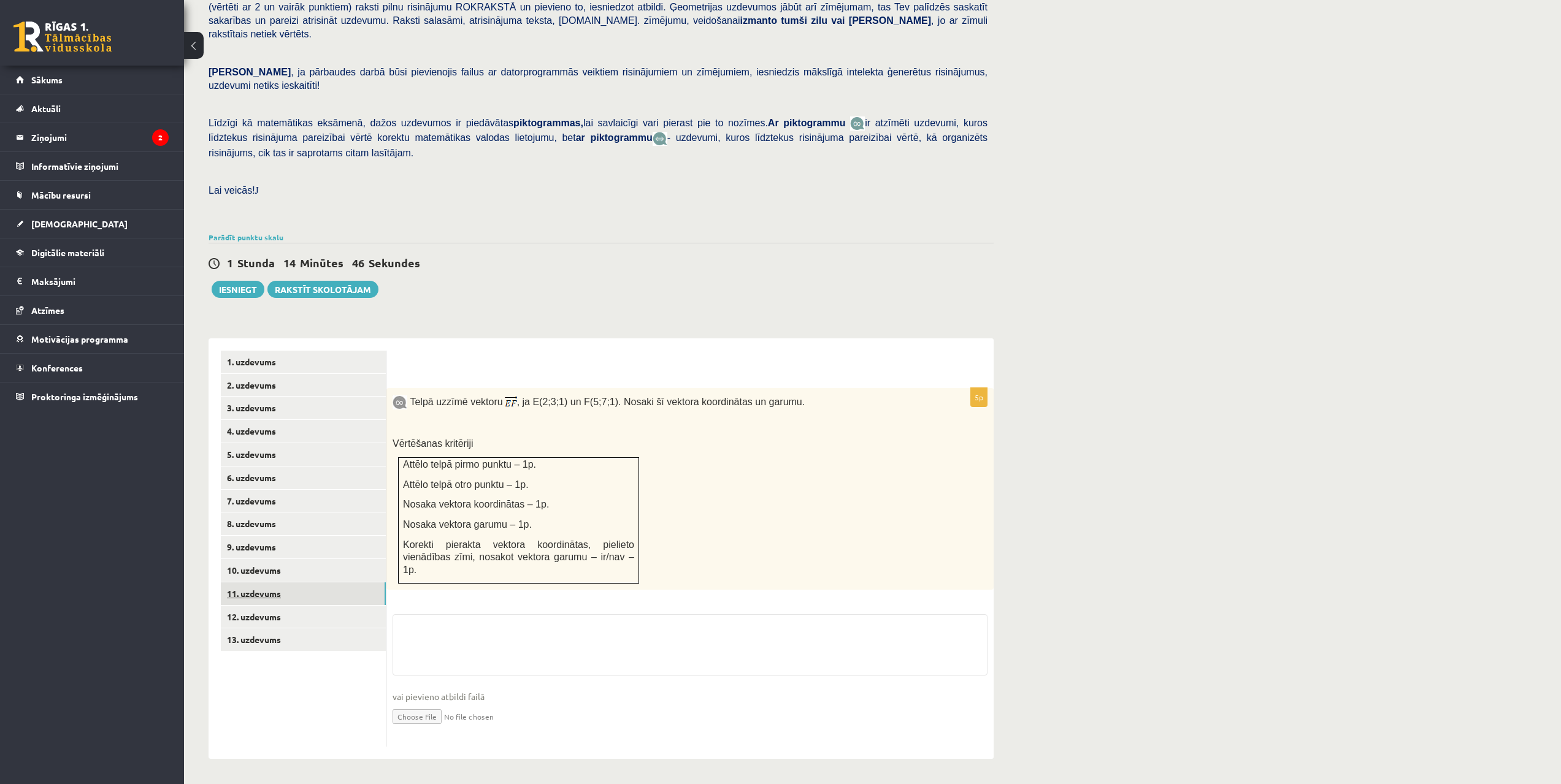
scroll to position [154, 0]
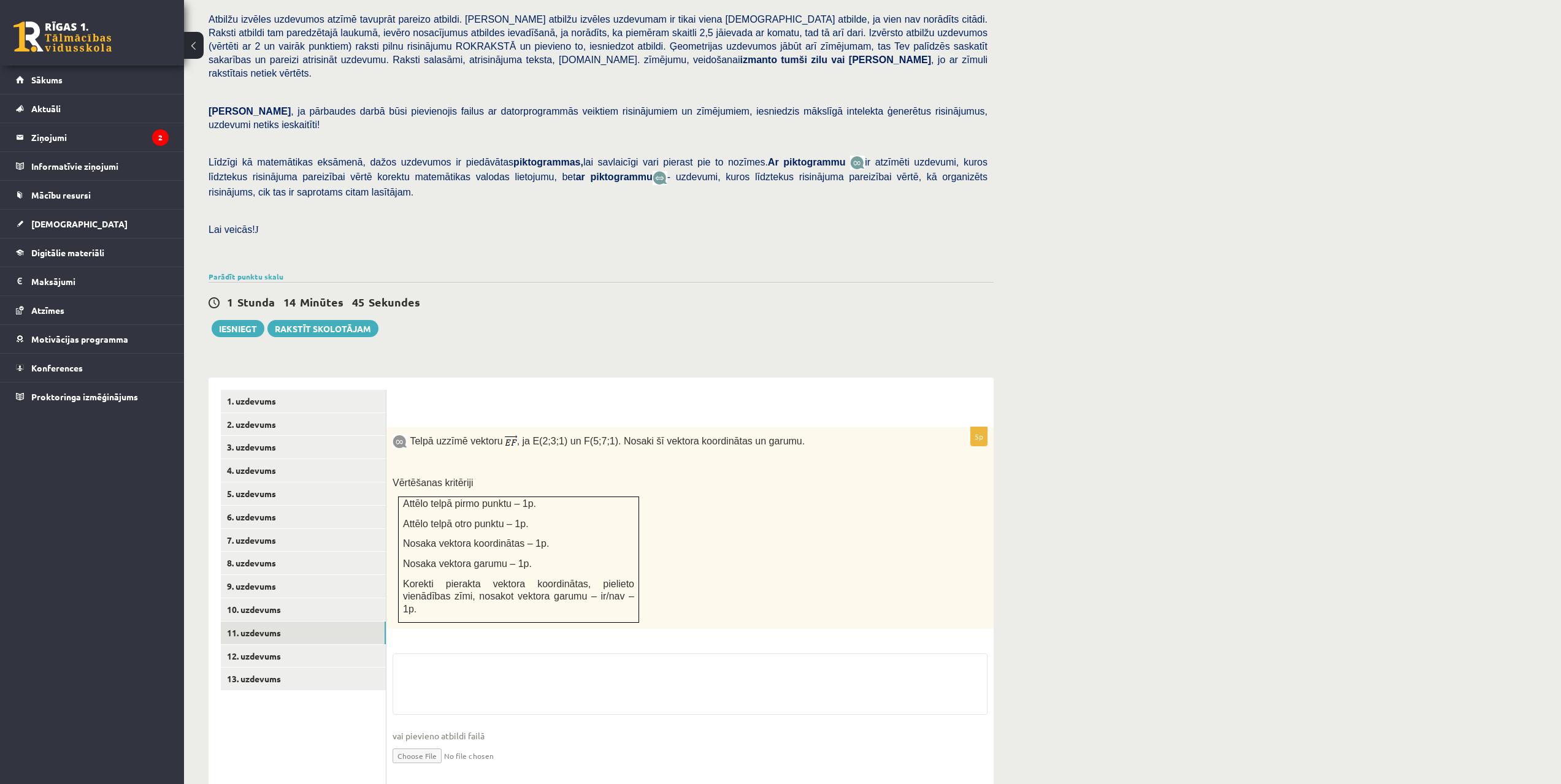
drag, startPoint x: 535, startPoint y: 327, endPoint x: 527, endPoint y: 352, distance: 26.2
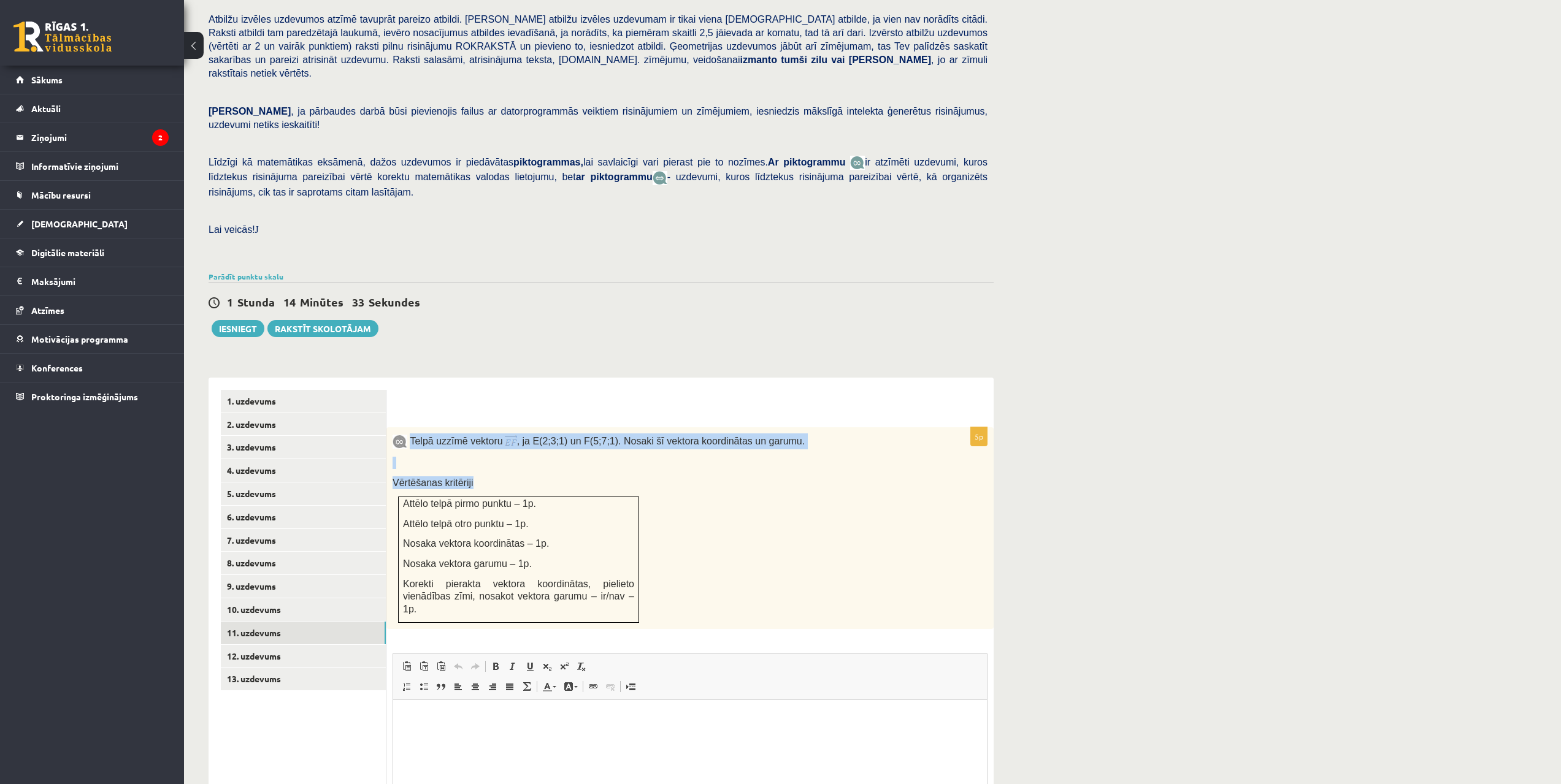
drag, startPoint x: 408, startPoint y: 411, endPoint x: 503, endPoint y: 451, distance: 103.1
click at [503, 451] on div "Telpā uzzīmē vektoru , ja E(2;3;1) un F(5;7;1). Nosaki šī vektora koordinātas u…" at bounding box center [690, 527] width 607 height 201
copy div "Telpā uzzīmē vektoru , ja E(2;3;1) un F(5;7;1). Nosaki šī vektora koordinātas u…"
click at [1014, 335] on div "Matemātika 1. ieskaite 10.b1 klase , Kristaps Korotkevičs (10.b1 klase) Pārbaud…" at bounding box center [601, 419] width 834 height 1053
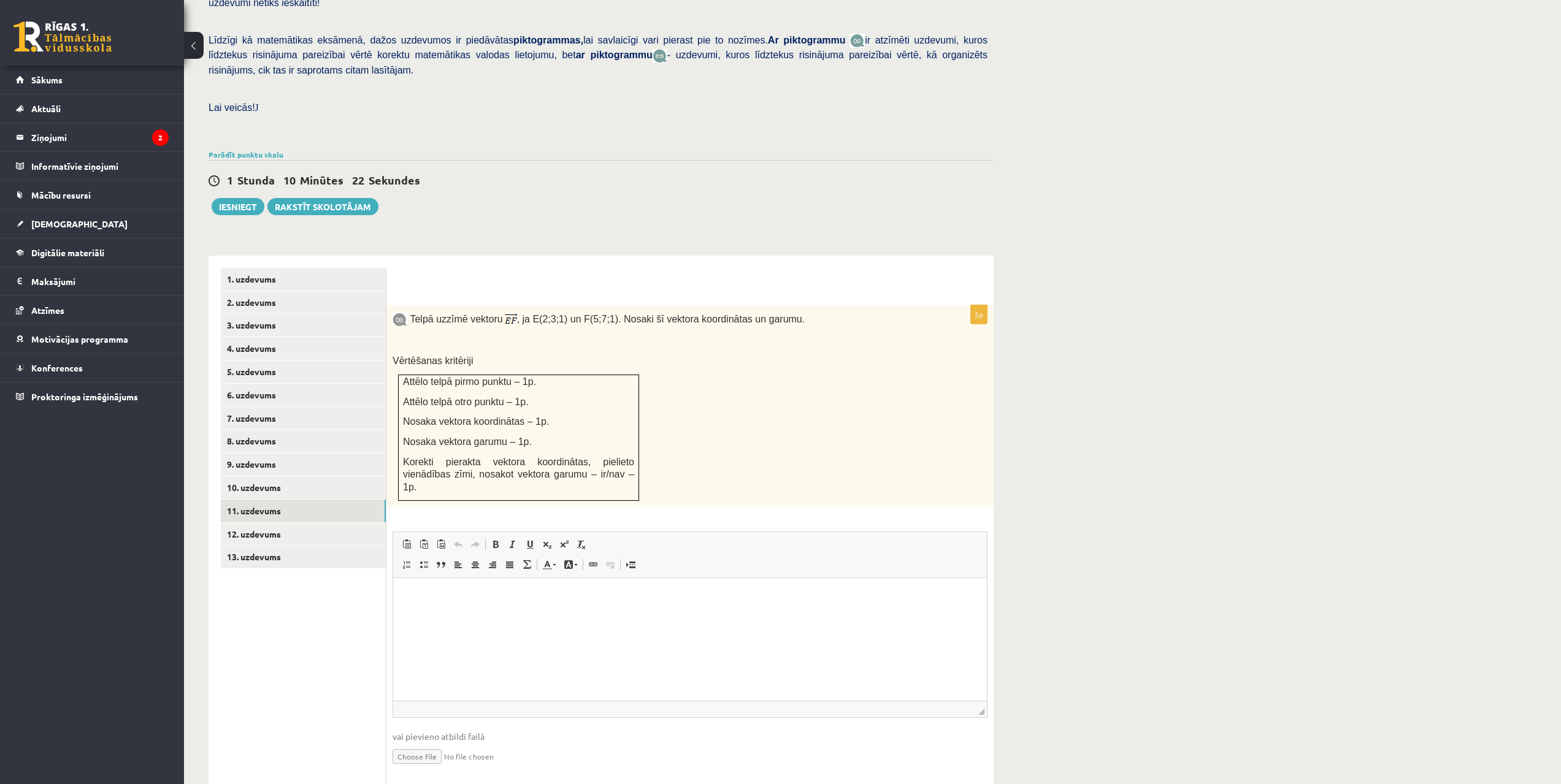
drag, startPoint x: 1091, startPoint y: 995, endPoint x: 713, endPoint y: 652, distance: 510.4
click at [434, 743] on input "file" at bounding box center [689, 756] width 594 height 25
type input "**********"
click at [293, 523] on link "12. uzdevums" at bounding box center [303, 534] width 165 height 23
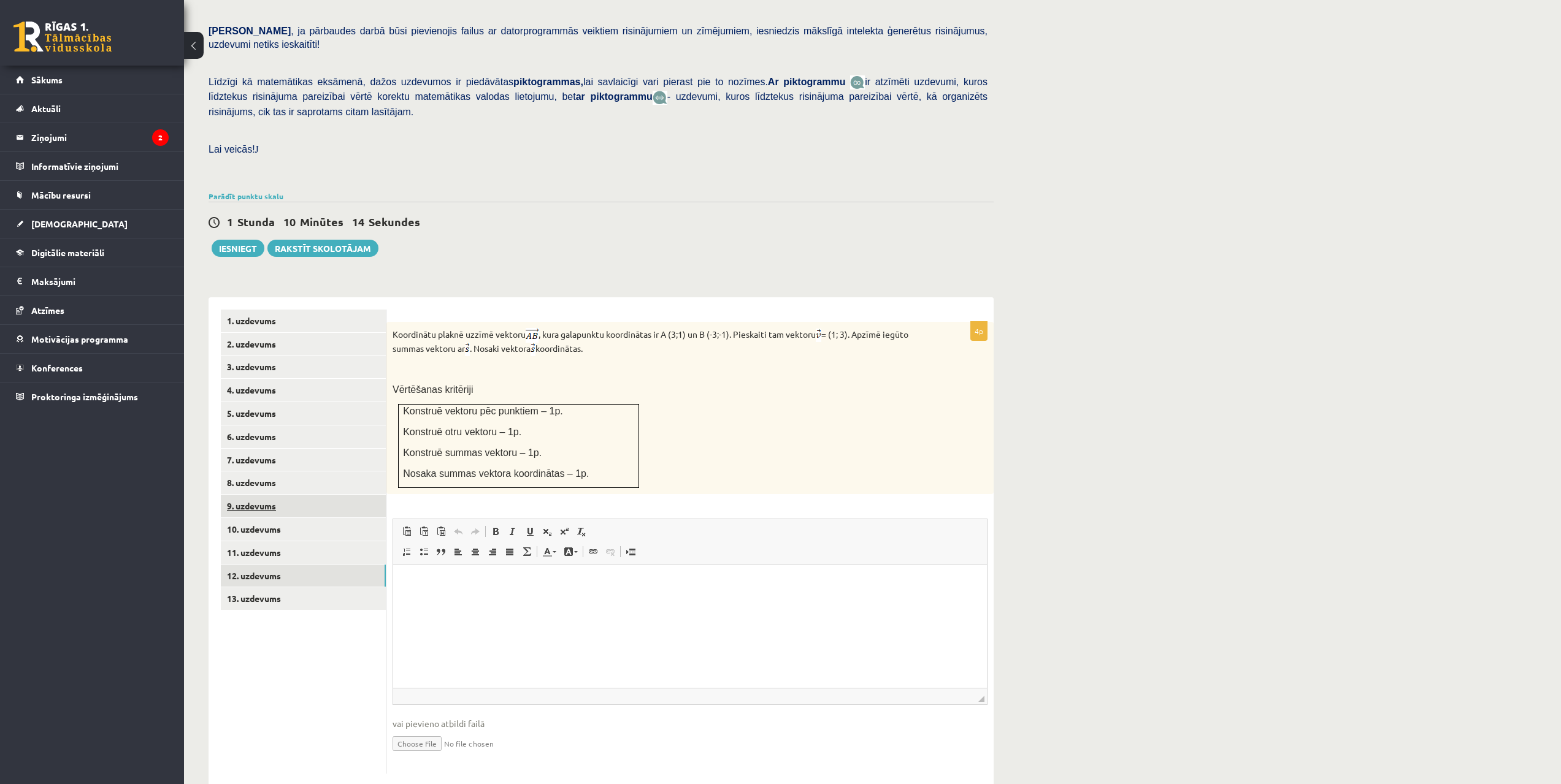
scroll to position [0, 0]
click at [249, 605] on ul "1. uzdevums 2. uzdevums 3. uzdevums 4. uzdevums 5. uzdevums 6. uzdevums 7. uzde…" at bounding box center [303, 542] width 165 height 465
click at [247, 518] on link "10. uzdevums" at bounding box center [303, 529] width 165 height 23
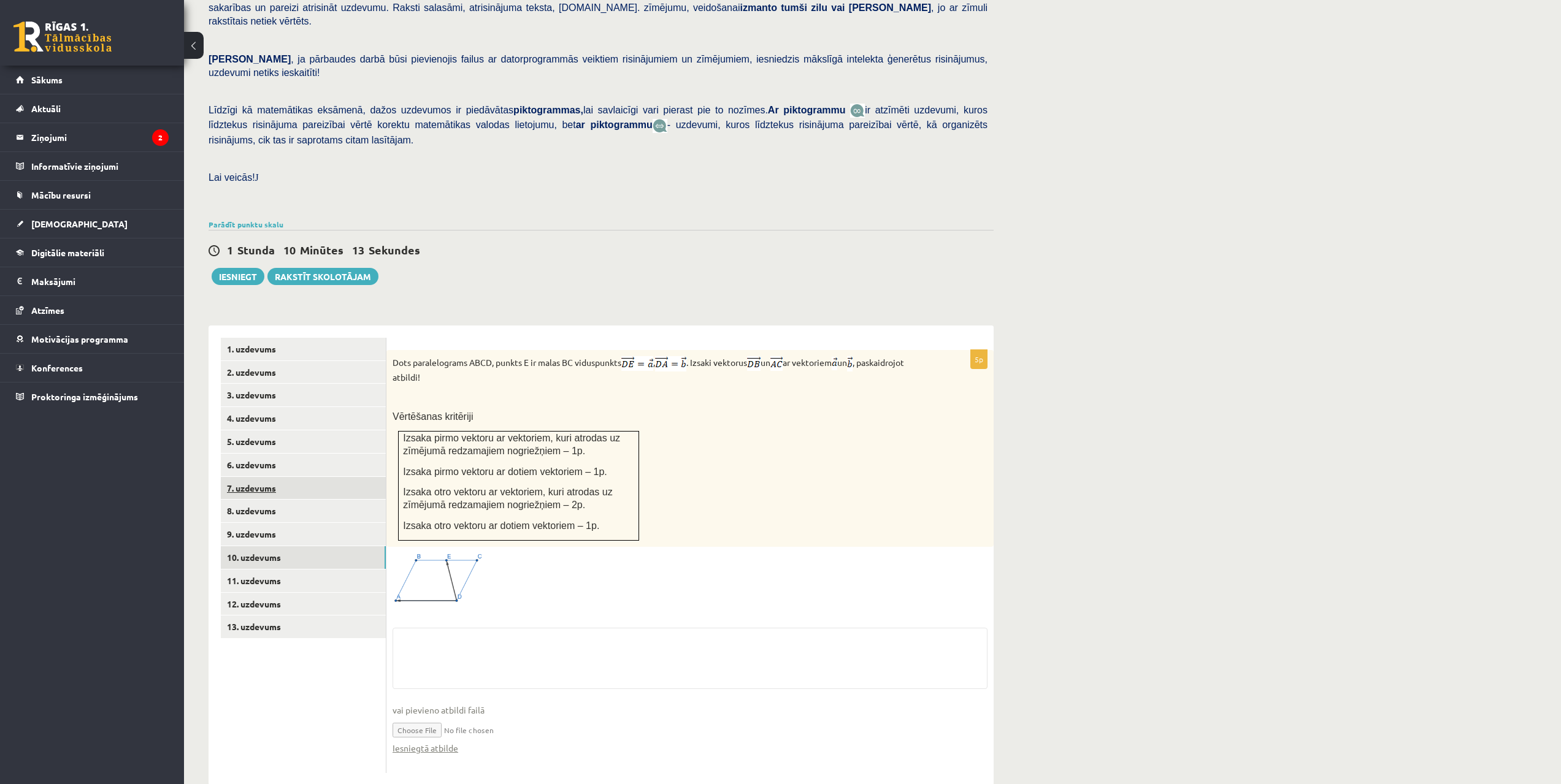
click at [259, 477] on link "7. uzdevums" at bounding box center [303, 488] width 165 height 23
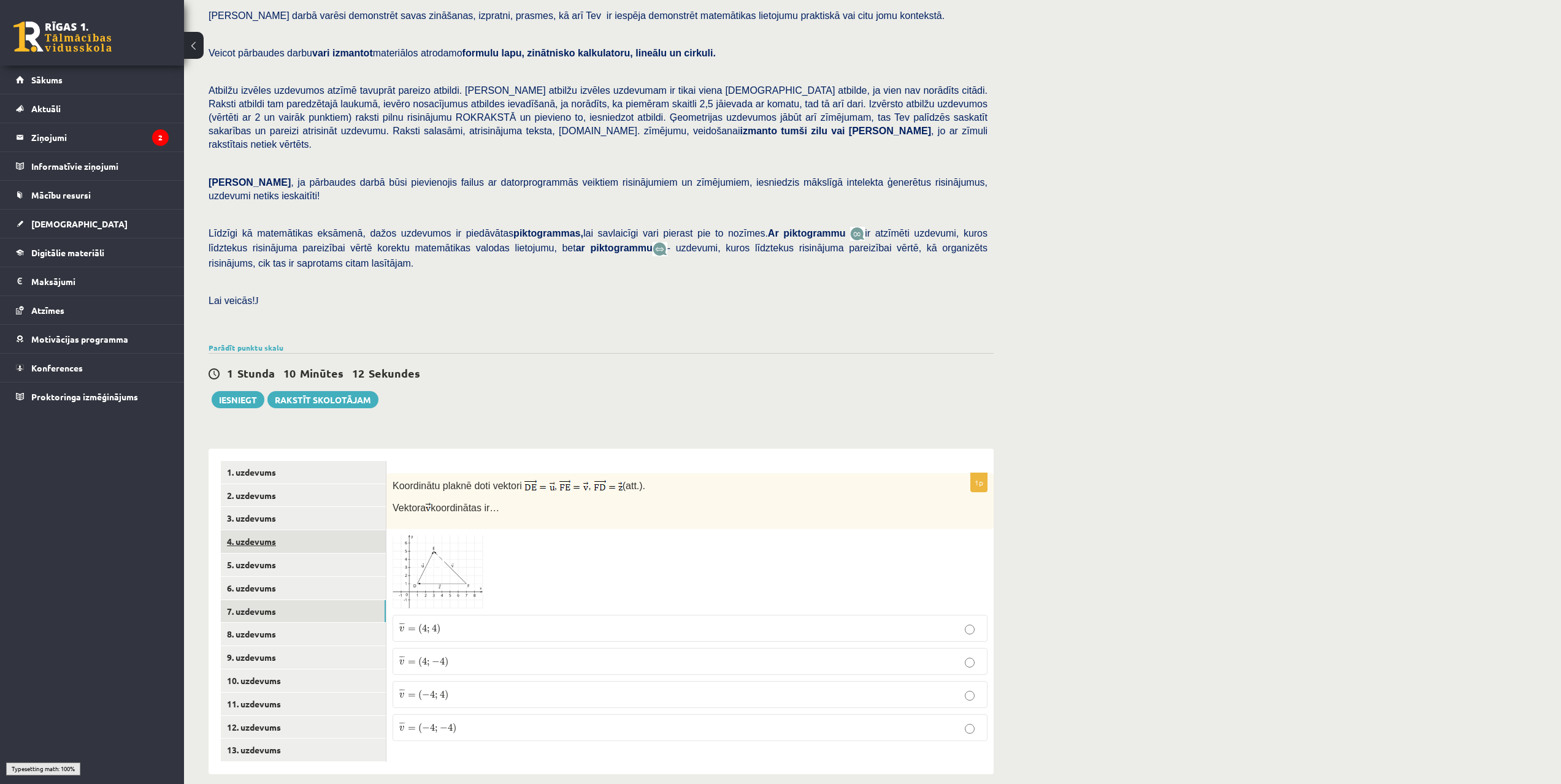
scroll to position [71, 0]
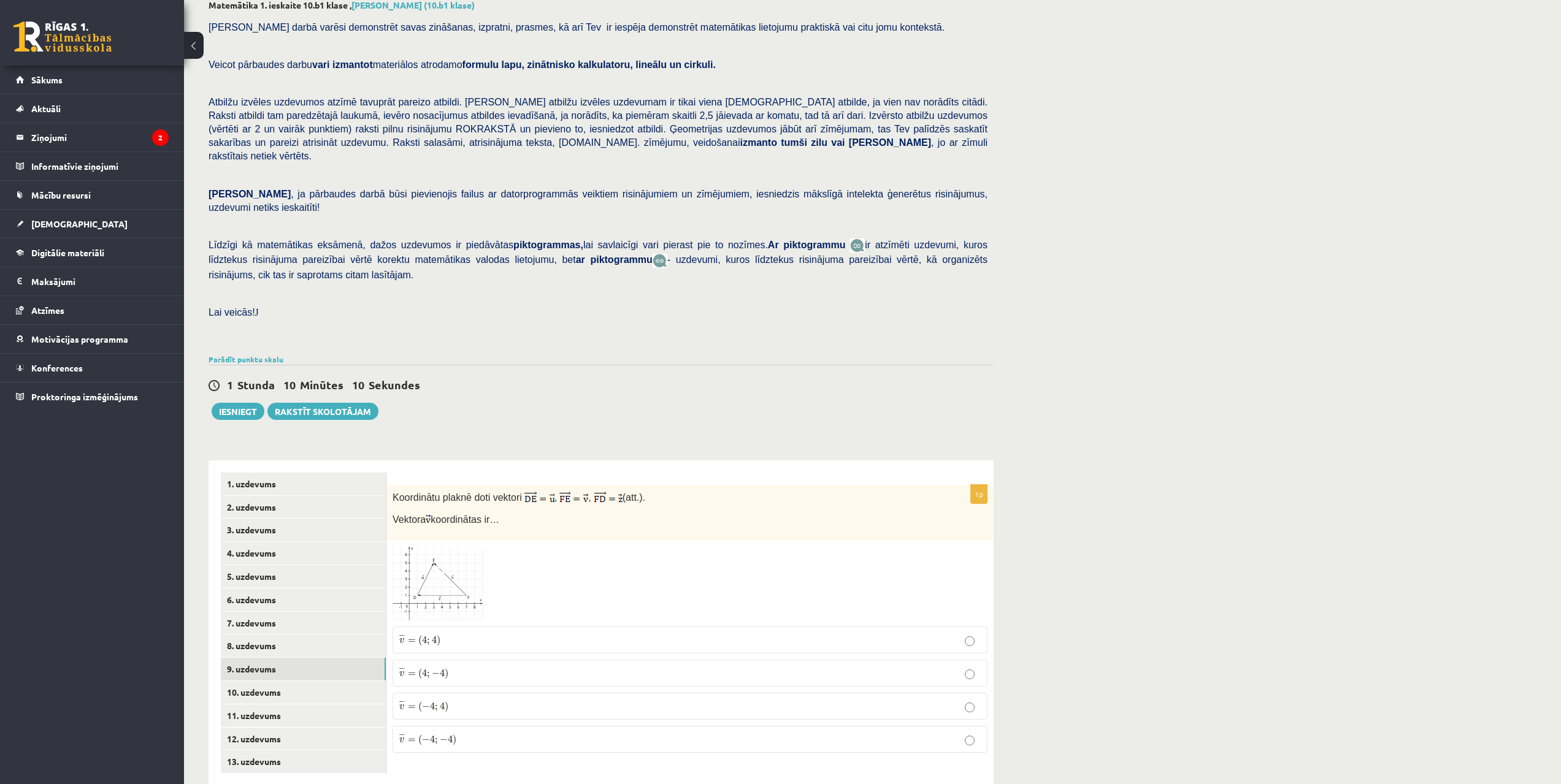
drag, startPoint x: 649, startPoint y: 434, endPoint x: 639, endPoint y: 447, distance: 16.4
click at [238, 681] on link "10. uzdevums" at bounding box center [303, 692] width 165 height 23
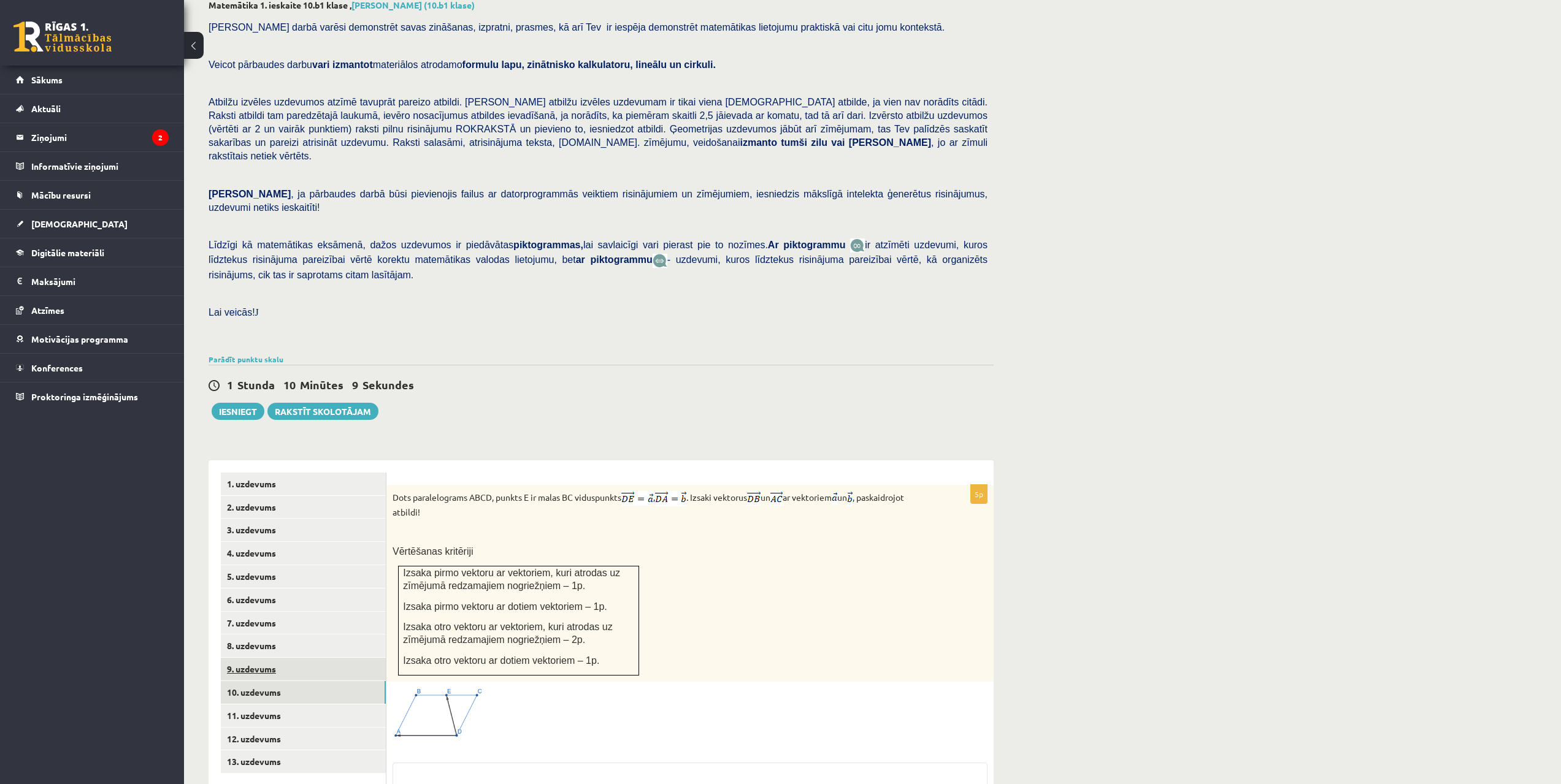
click at [255, 658] on link "9. uzdevums" at bounding box center [303, 668] width 165 height 23
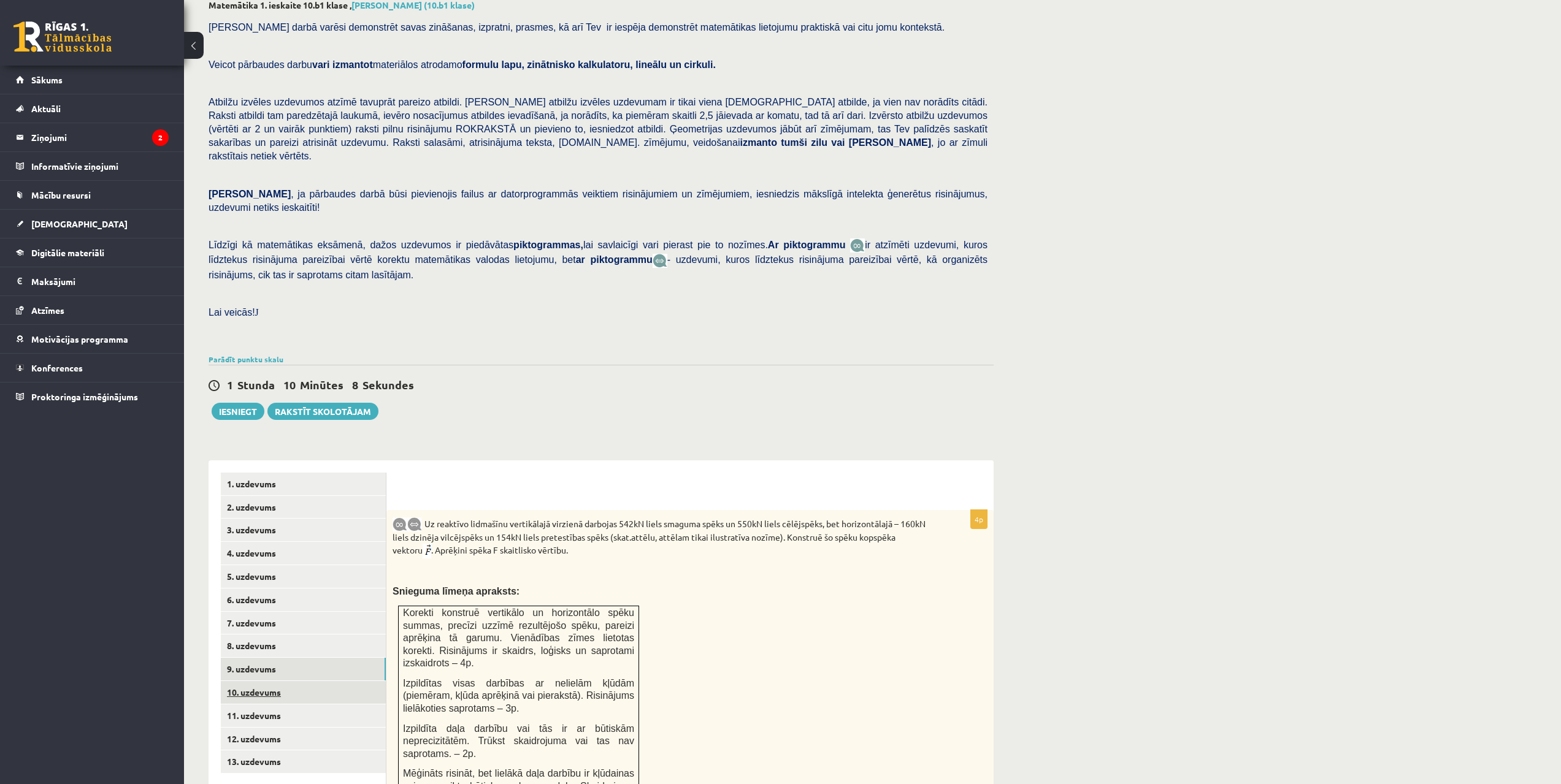
click at [255, 681] on link "10. uzdevums" at bounding box center [303, 692] width 165 height 23
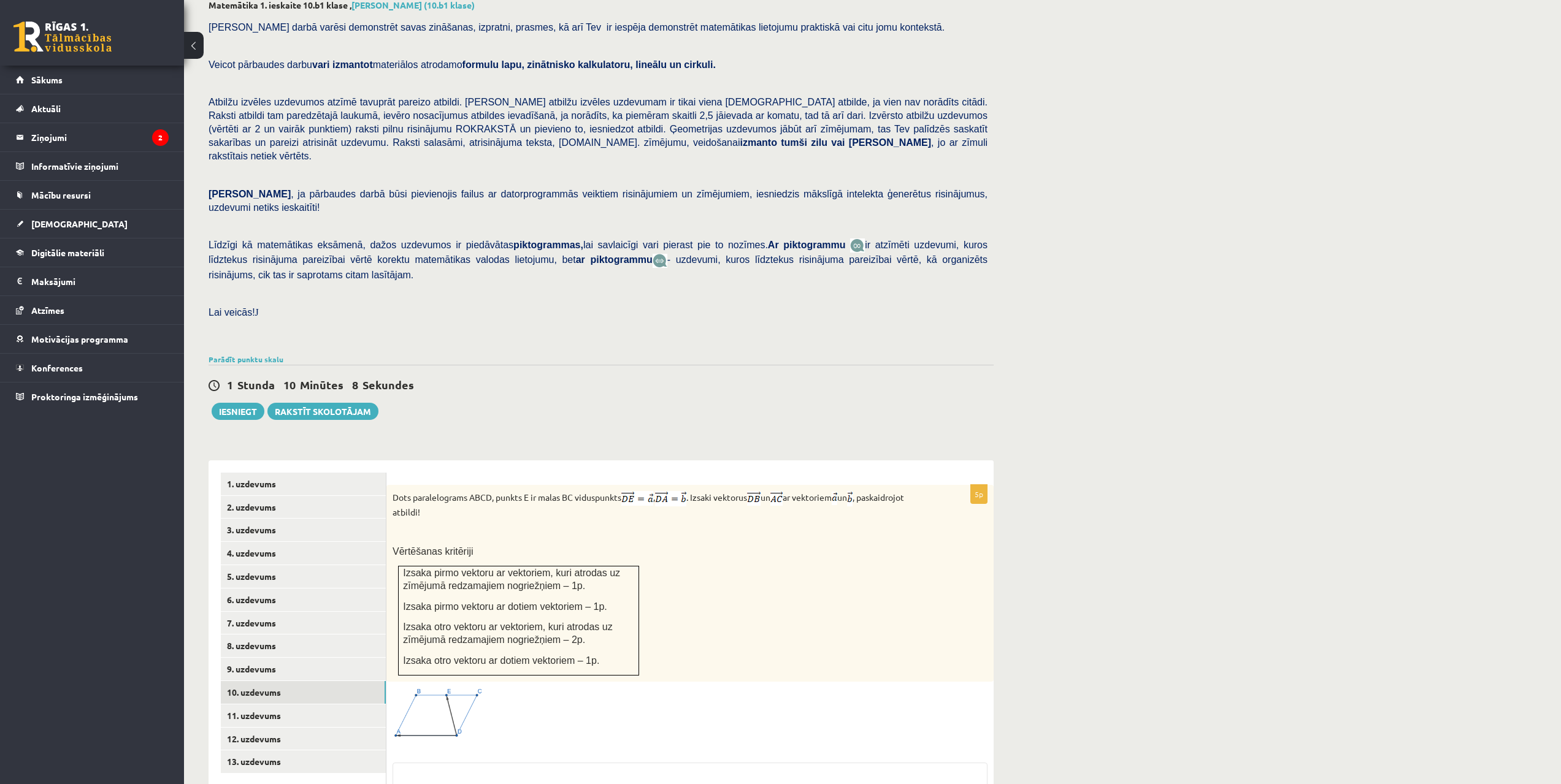
scroll to position [207, 0]
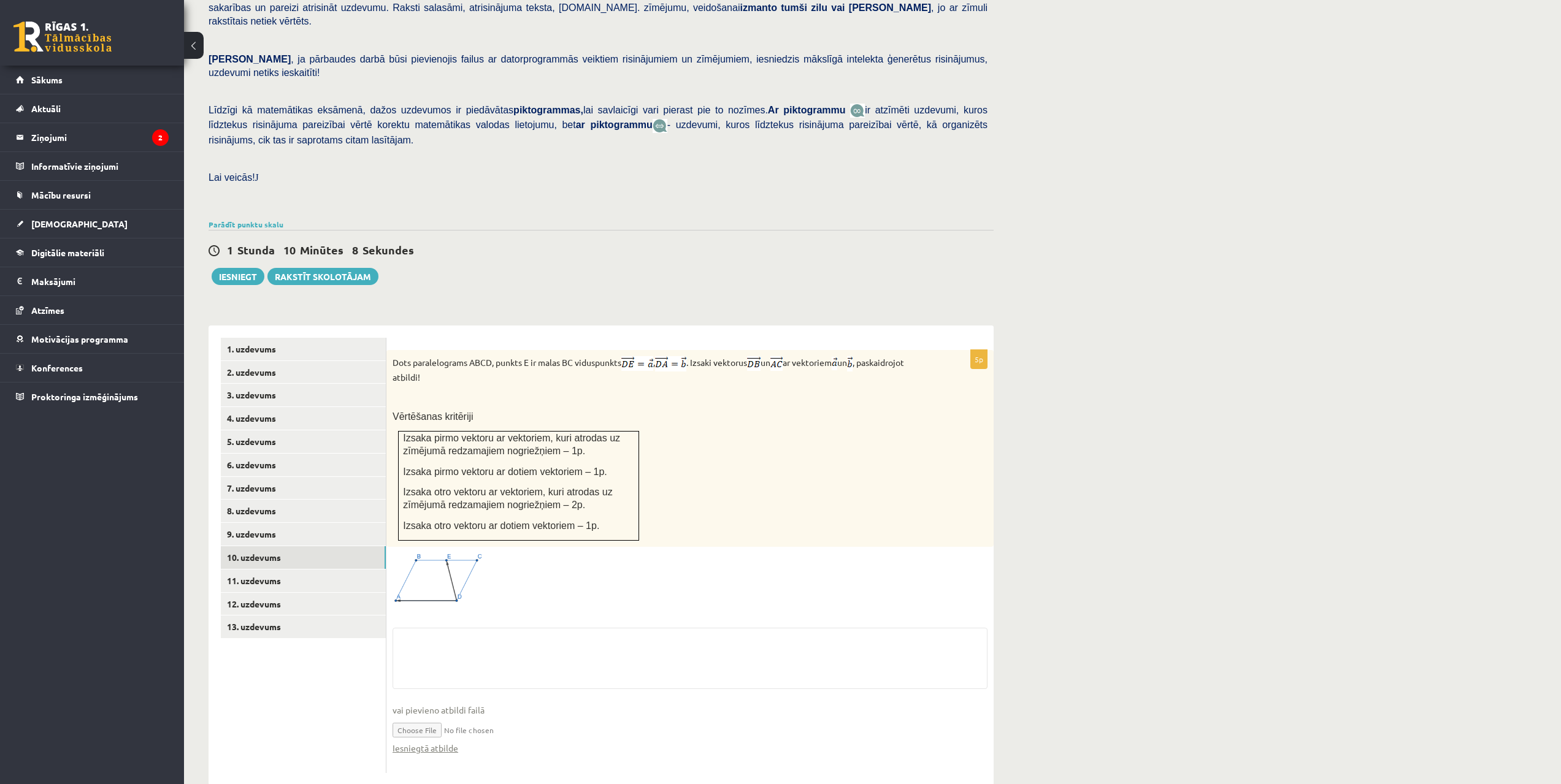
drag, startPoint x: 579, startPoint y: 427, endPoint x: 551, endPoint y: 516, distance: 93.3
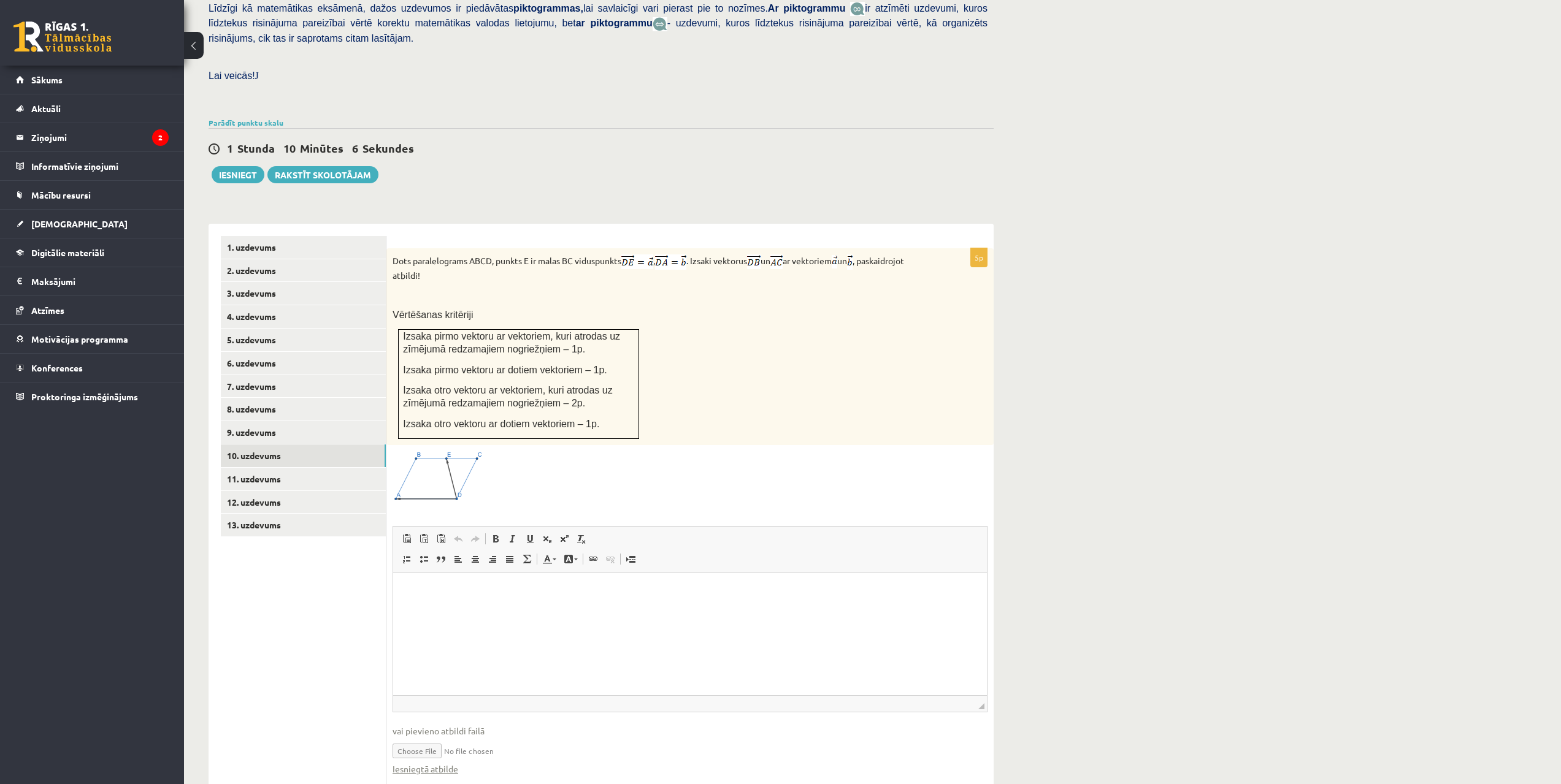
drag, startPoint x: 922, startPoint y: 1148, endPoint x: 509, endPoint y: 633, distance: 660.1
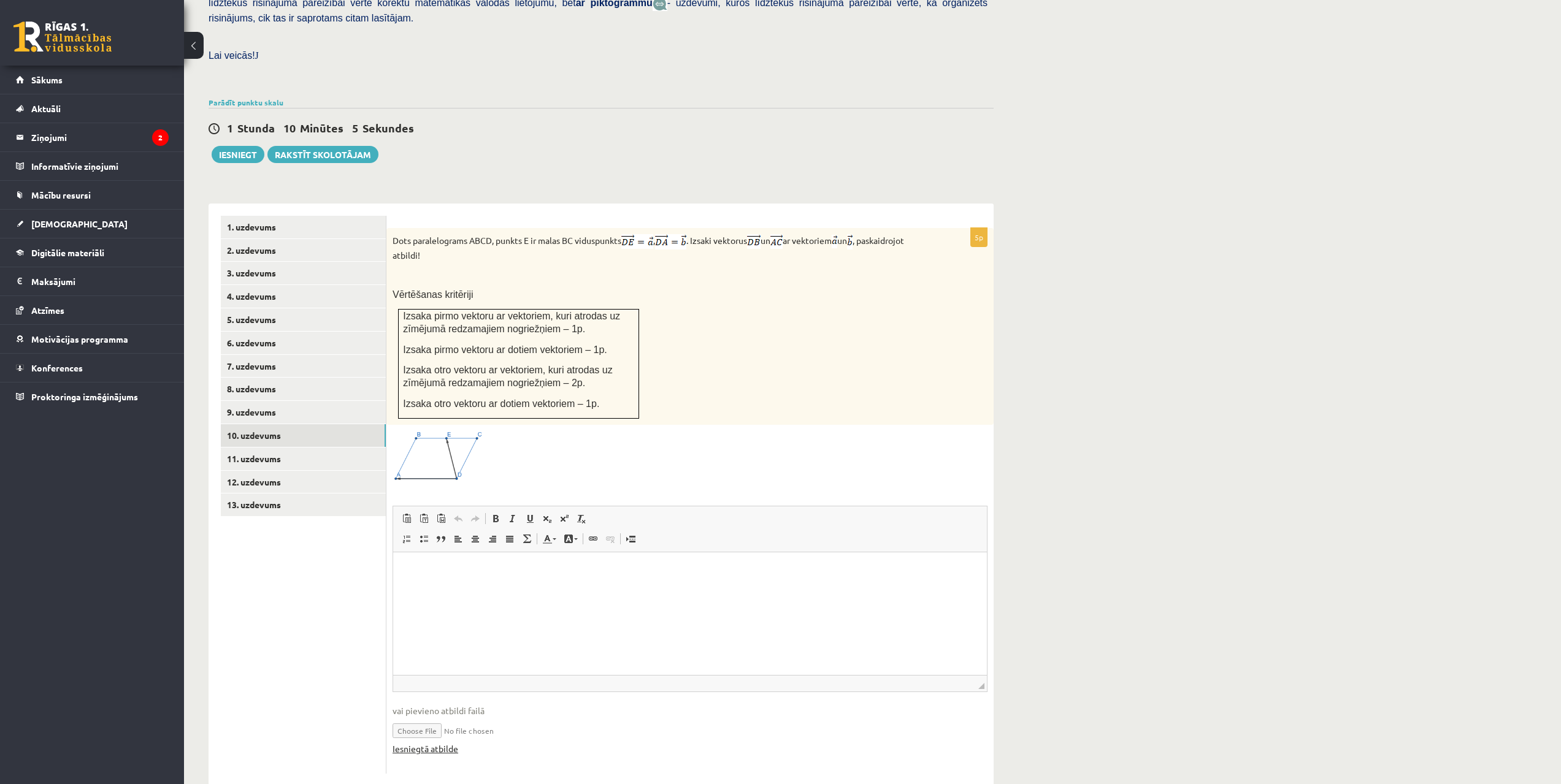
click at [431, 742] on link "Iesniegtā atbilde" at bounding box center [425, 749] width 66 height 13
click at [280, 493] on link "13. uzdevums" at bounding box center [303, 504] width 165 height 23
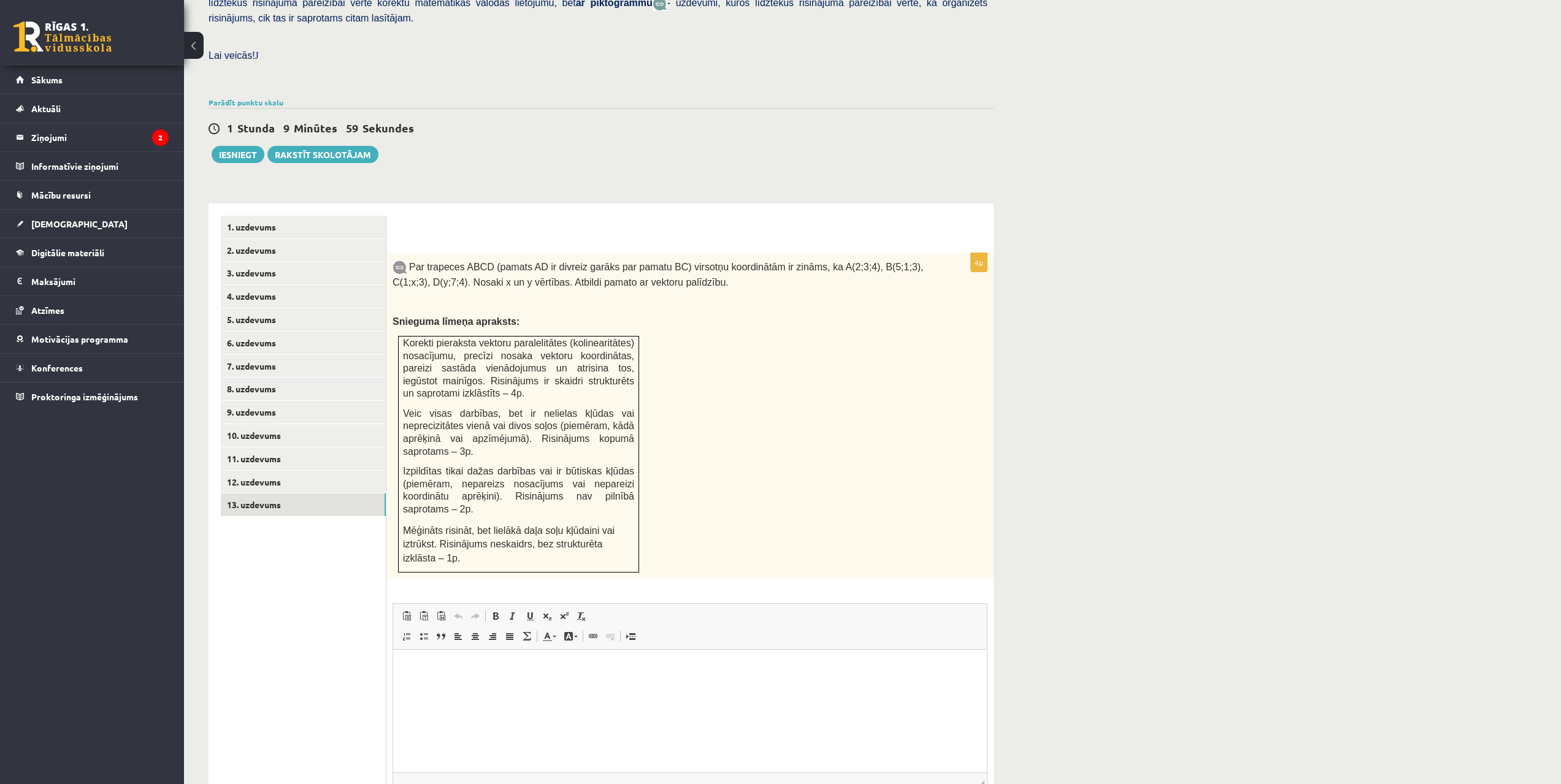
scroll to position [0, 0]
click at [268, 471] on link "12. uzdevums" at bounding box center [303, 481] width 165 height 23
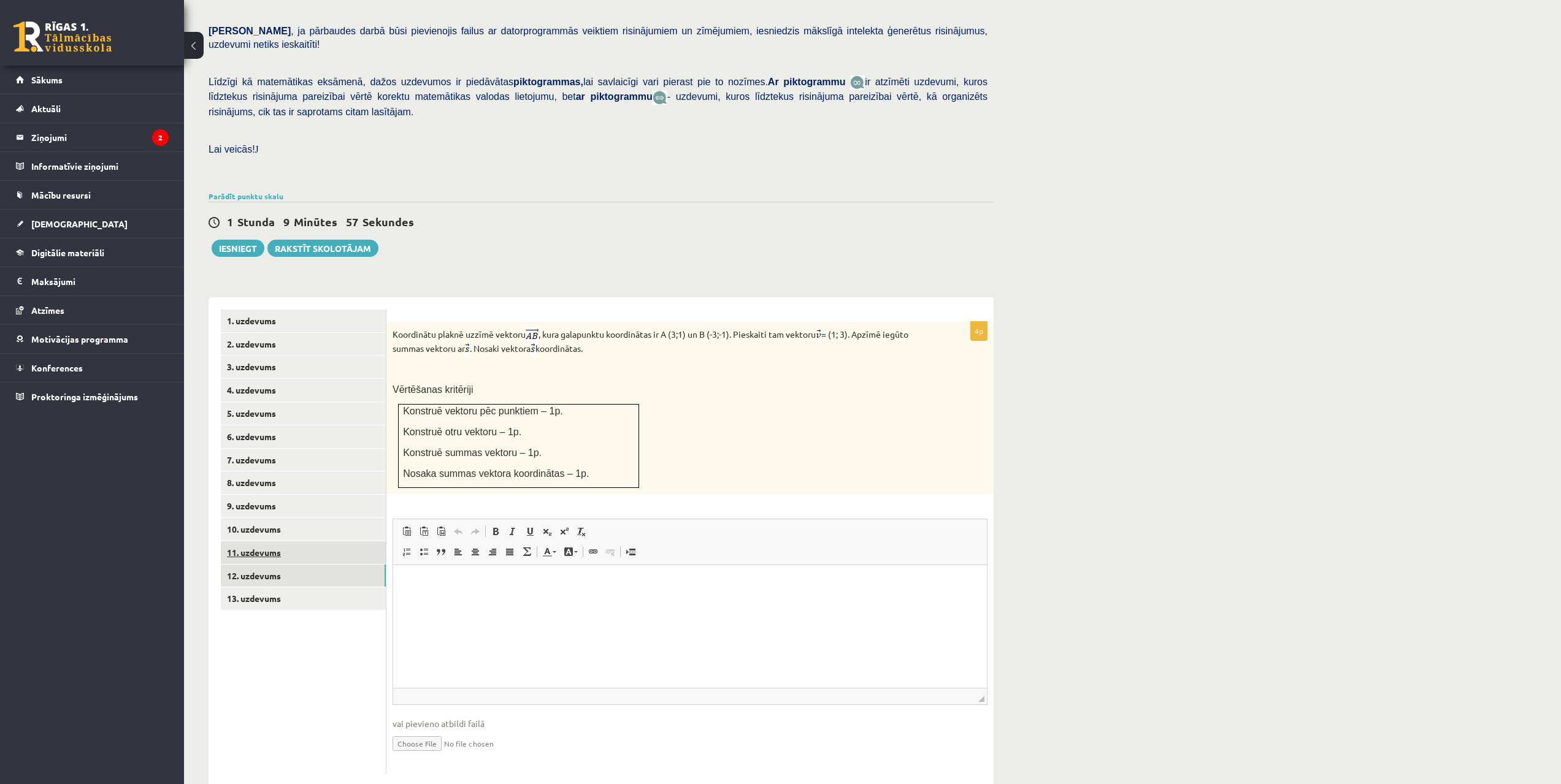
click at [270, 541] on link "11. uzdevums" at bounding box center [303, 552] width 165 height 23
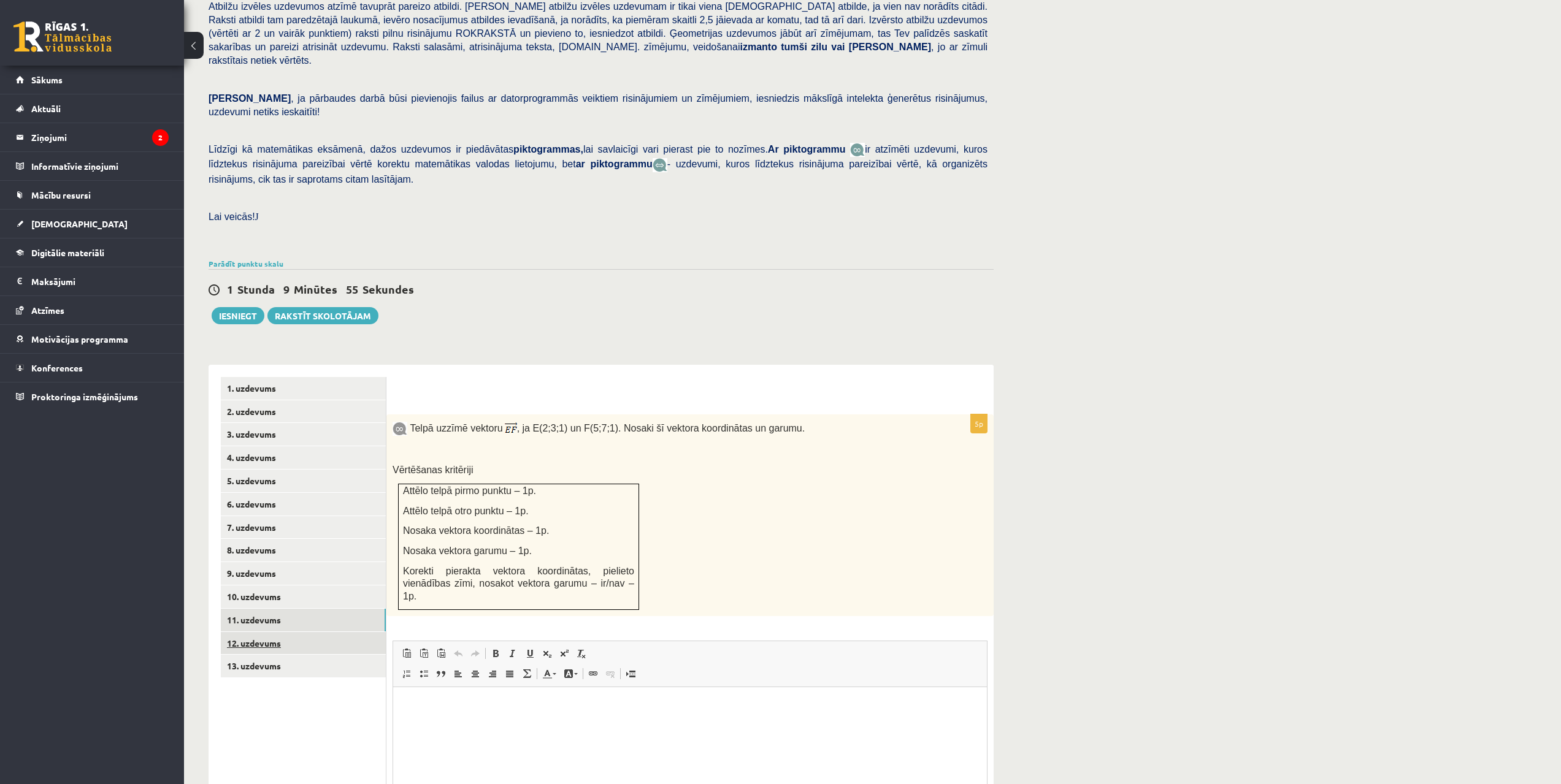
scroll to position [235, 0]
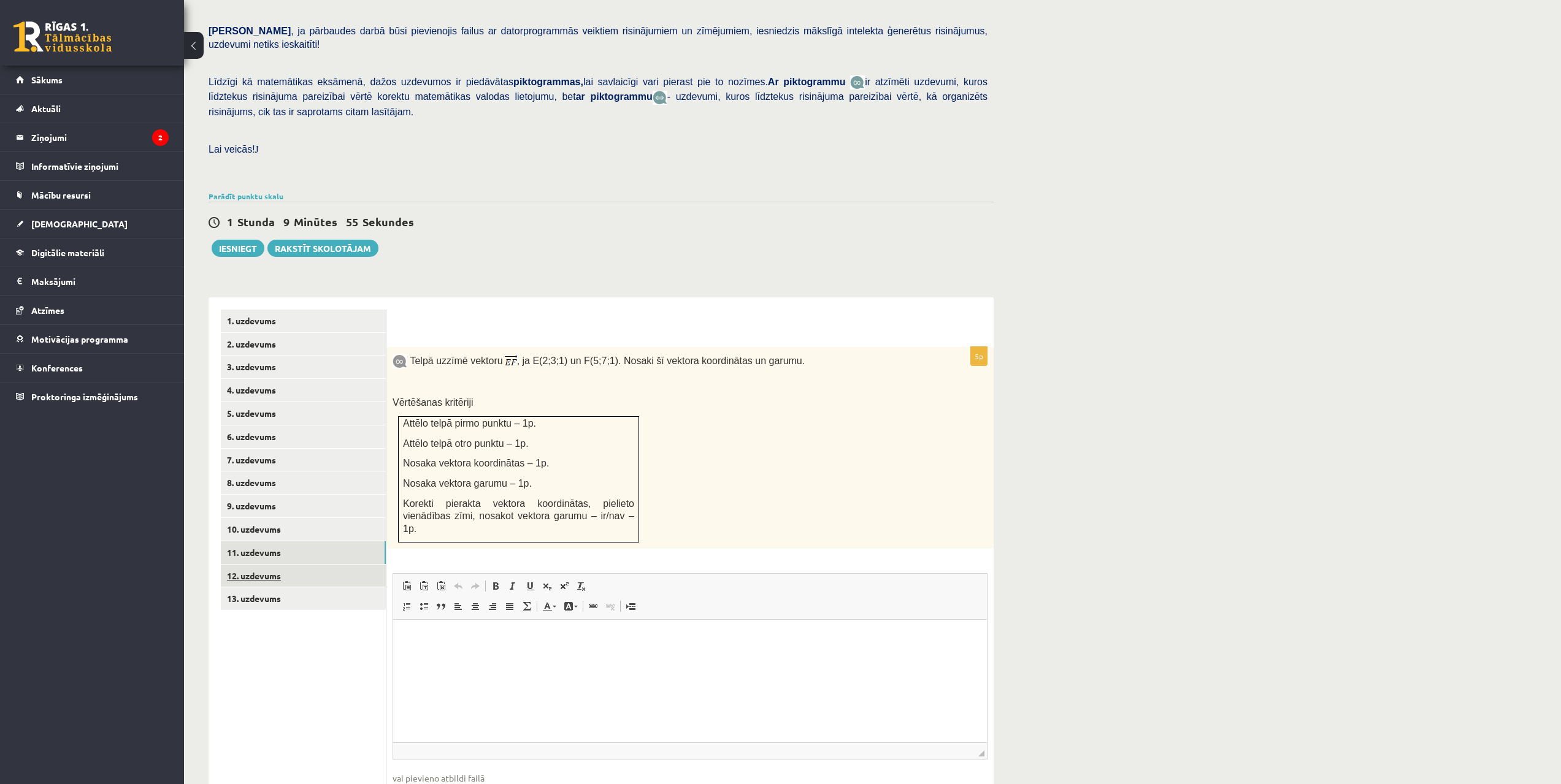
click at [285, 623] on ul "1. uzdevums 2. uzdevums 3. uzdevums 4. uzdevums 5. uzdevums 6. uzdevums 7. uzde…" at bounding box center [303, 575] width 165 height 532
click at [270, 518] on link "10. uzdevums" at bounding box center [303, 529] width 165 height 23
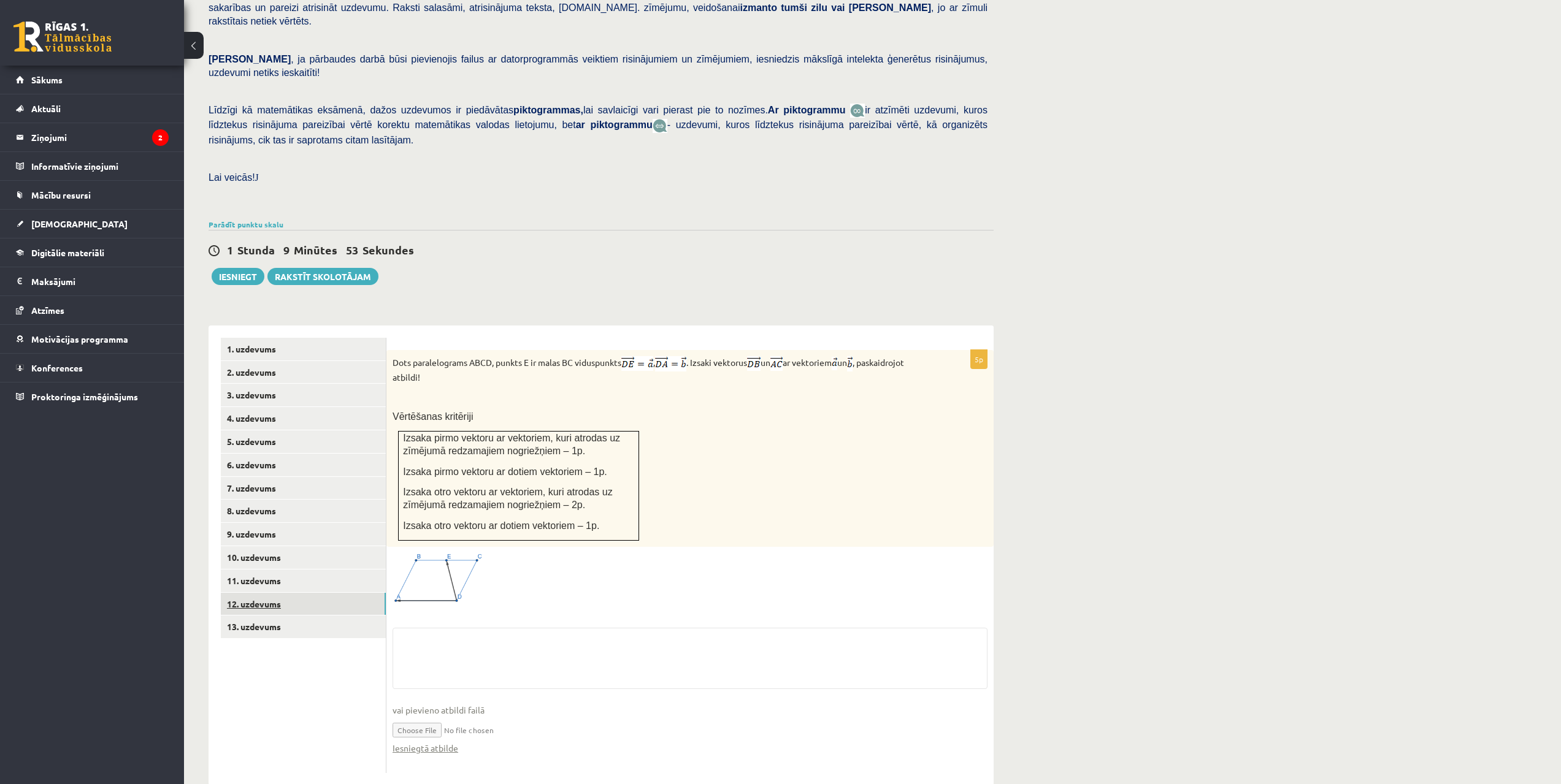
click at [253, 593] on link "12. uzdevums" at bounding box center [303, 603] width 165 height 23
click at [253, 574] on ul "1. uzdevums 2. uzdevums 3. uzdevums 4. uzdevums 5. uzdevums 6. uzdevums 7. uzde…" at bounding box center [303, 555] width 165 height 435
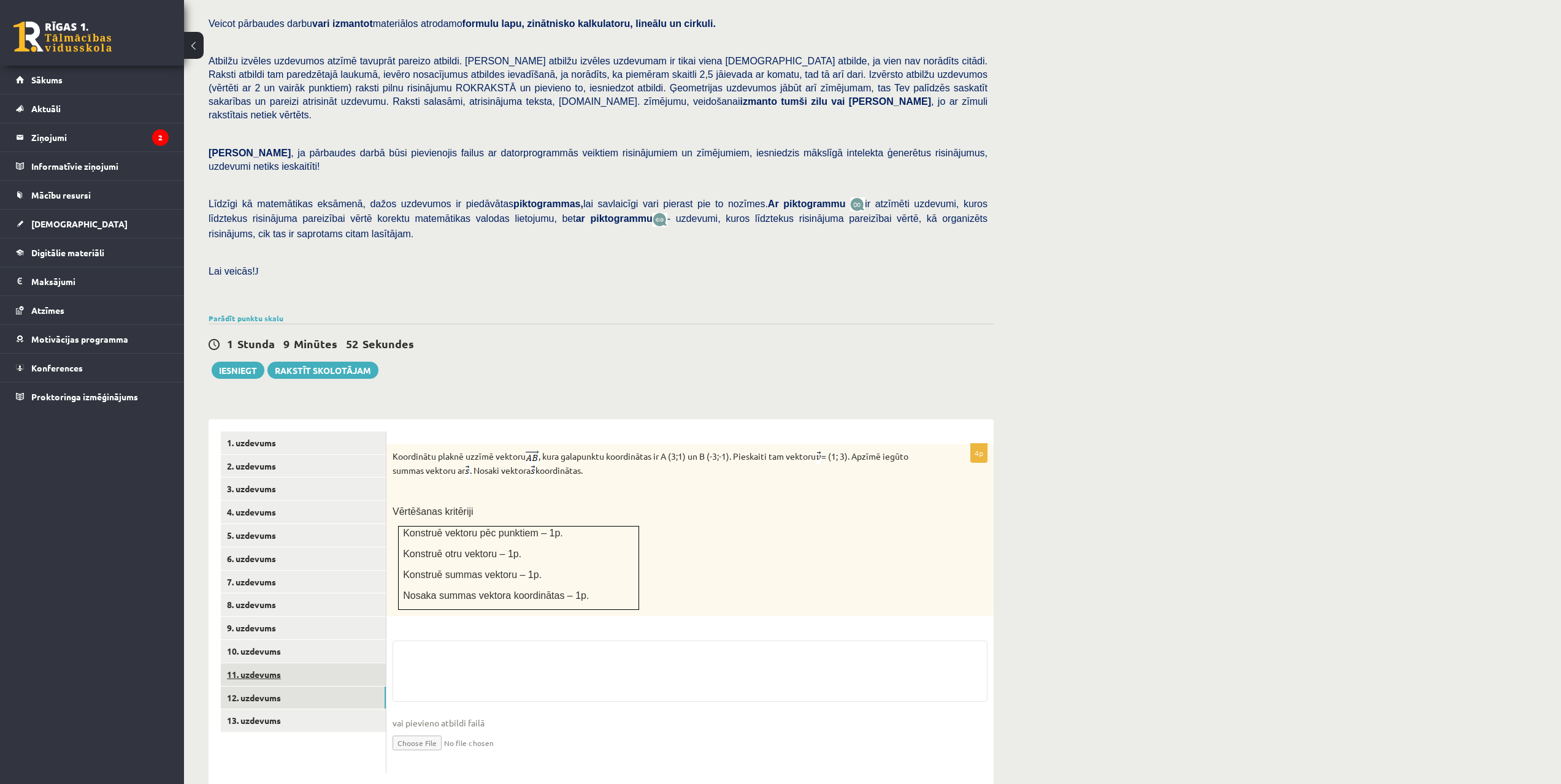
click at [259, 663] on link "11. uzdevums" at bounding box center [303, 674] width 165 height 23
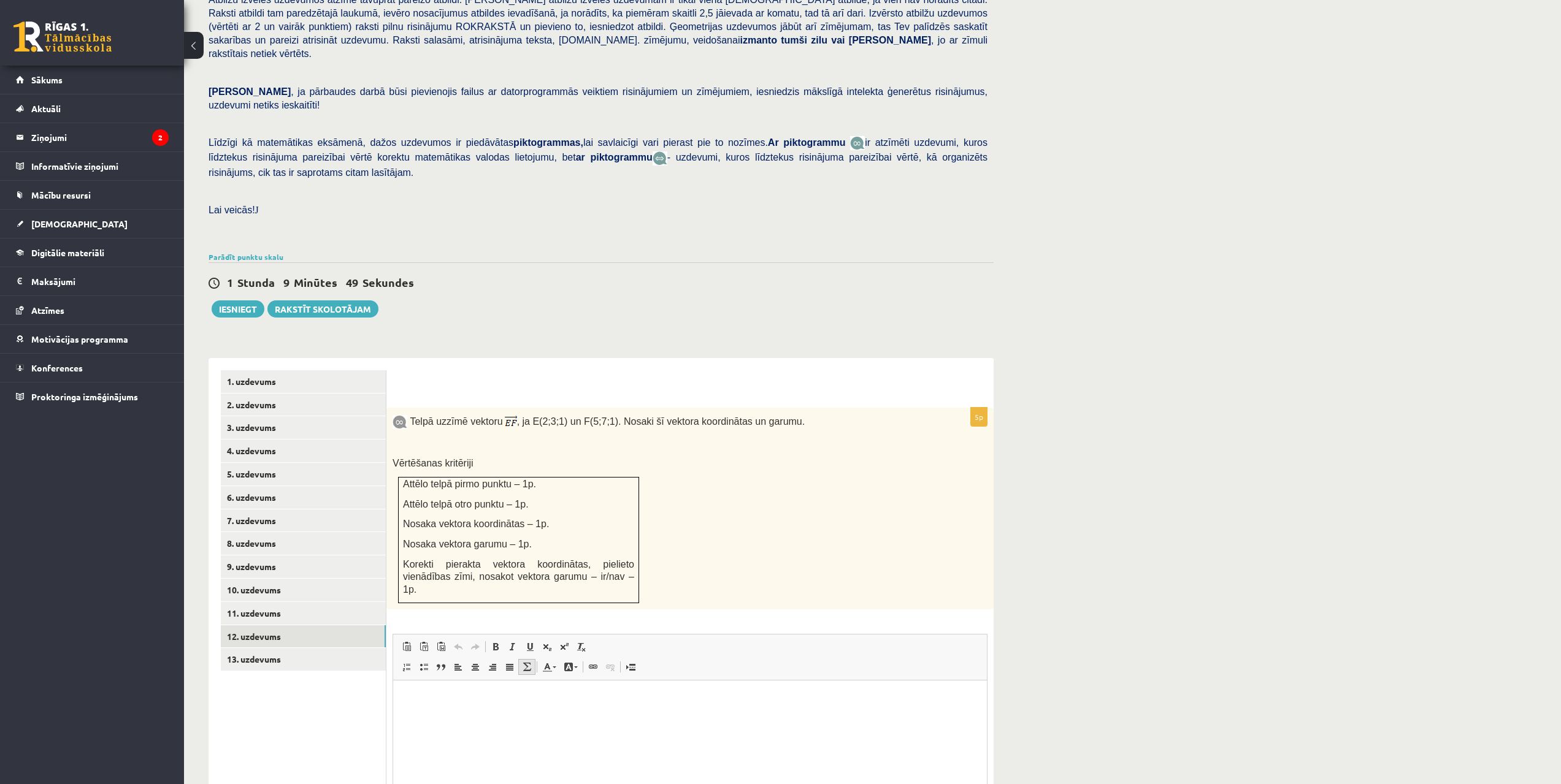
scroll to position [289, 0]
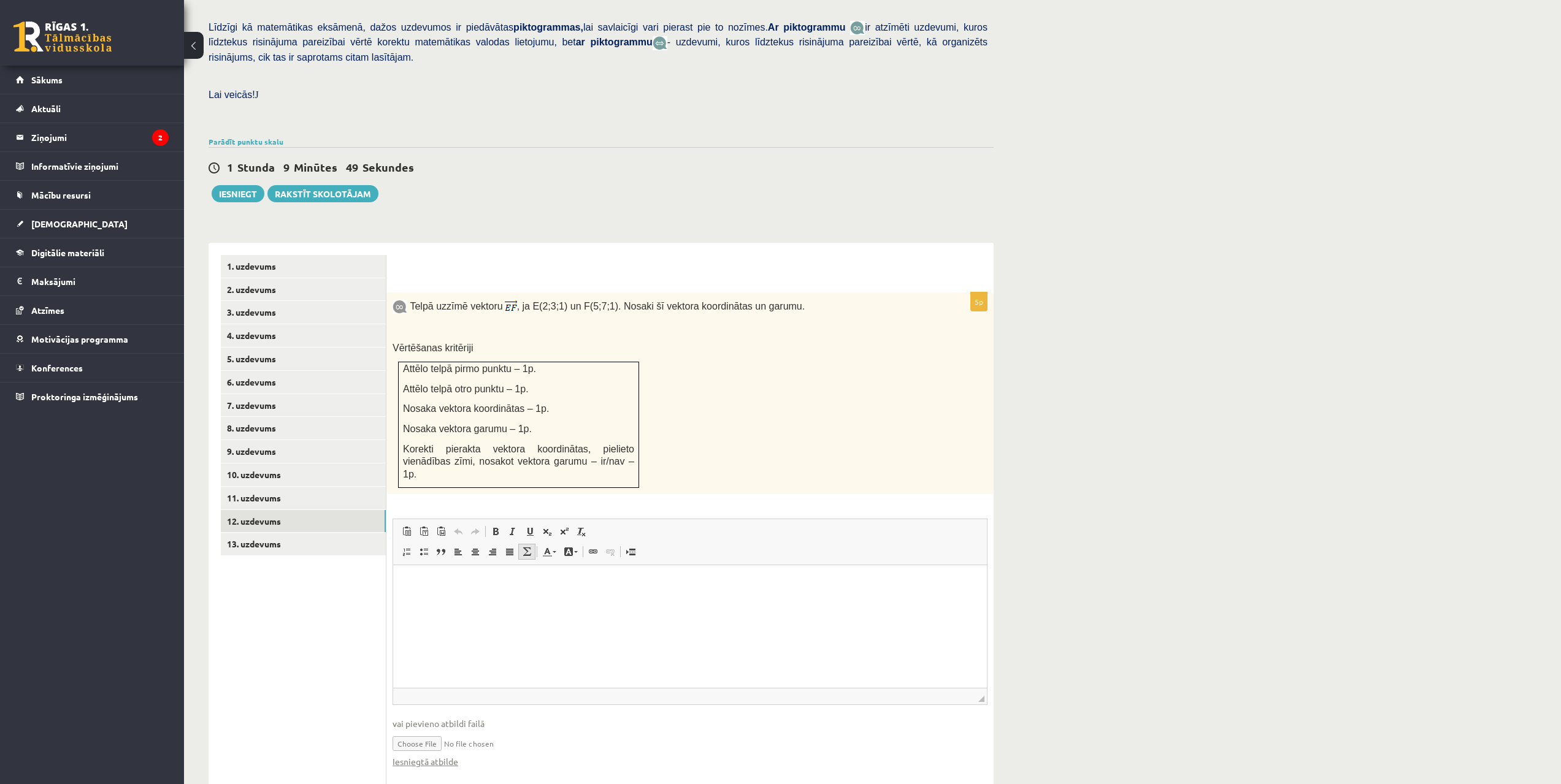
drag, startPoint x: 600, startPoint y: 416, endPoint x: 537, endPoint y: 507, distance: 110.7
click at [283, 487] on link "11. uzdevums" at bounding box center [303, 498] width 165 height 23
click at [284, 463] on link "10. uzdevums" at bounding box center [303, 474] width 165 height 23
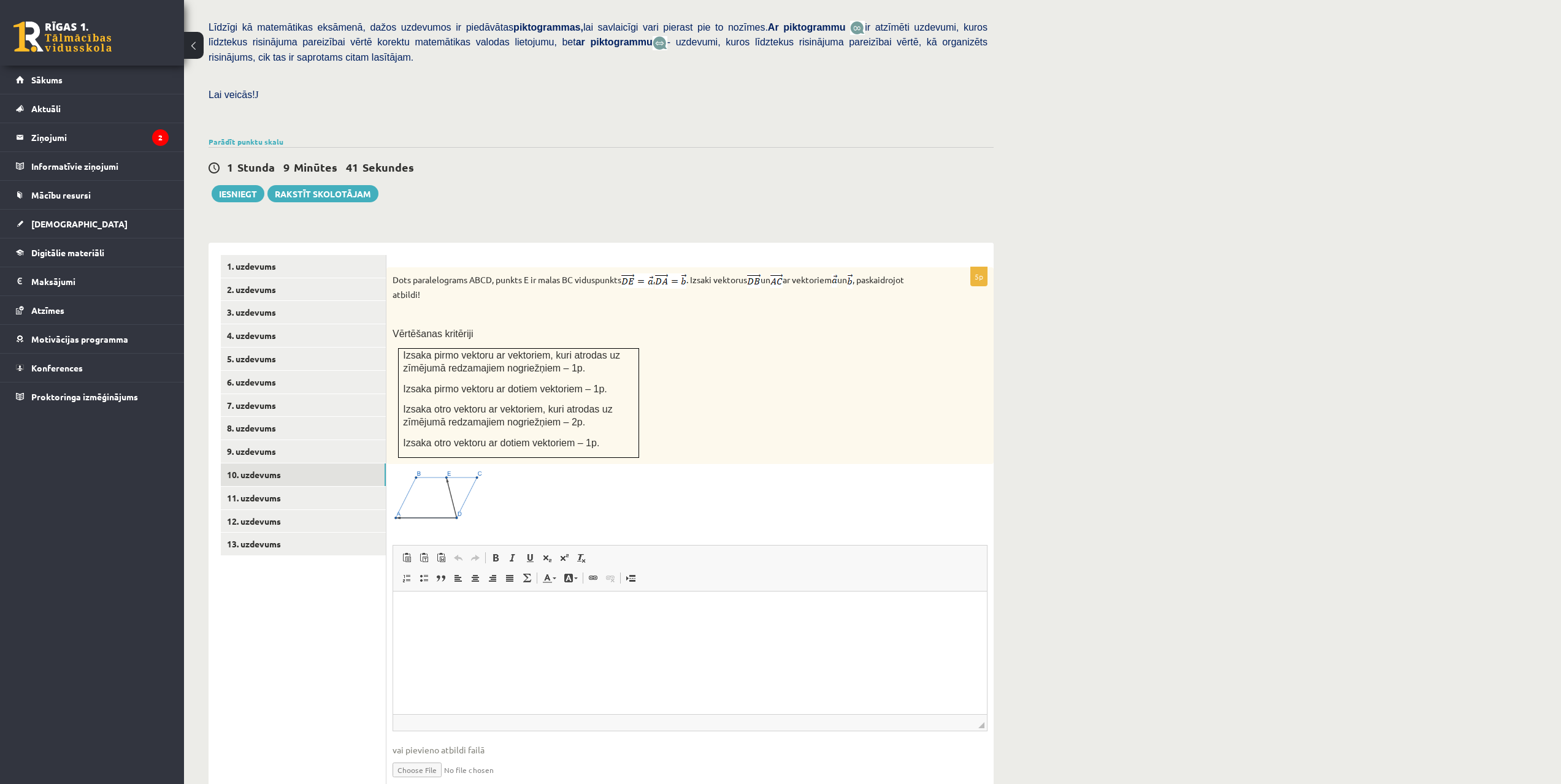
click at [272, 547] on ul "1. uzdevums 2. uzdevums 3. uzdevums 4. uzdevums 5. uzdevums 6. uzdevums 7. uzde…" at bounding box center [303, 534] width 165 height 558
click at [272, 487] on link "11. uzdevums" at bounding box center [303, 498] width 165 height 23
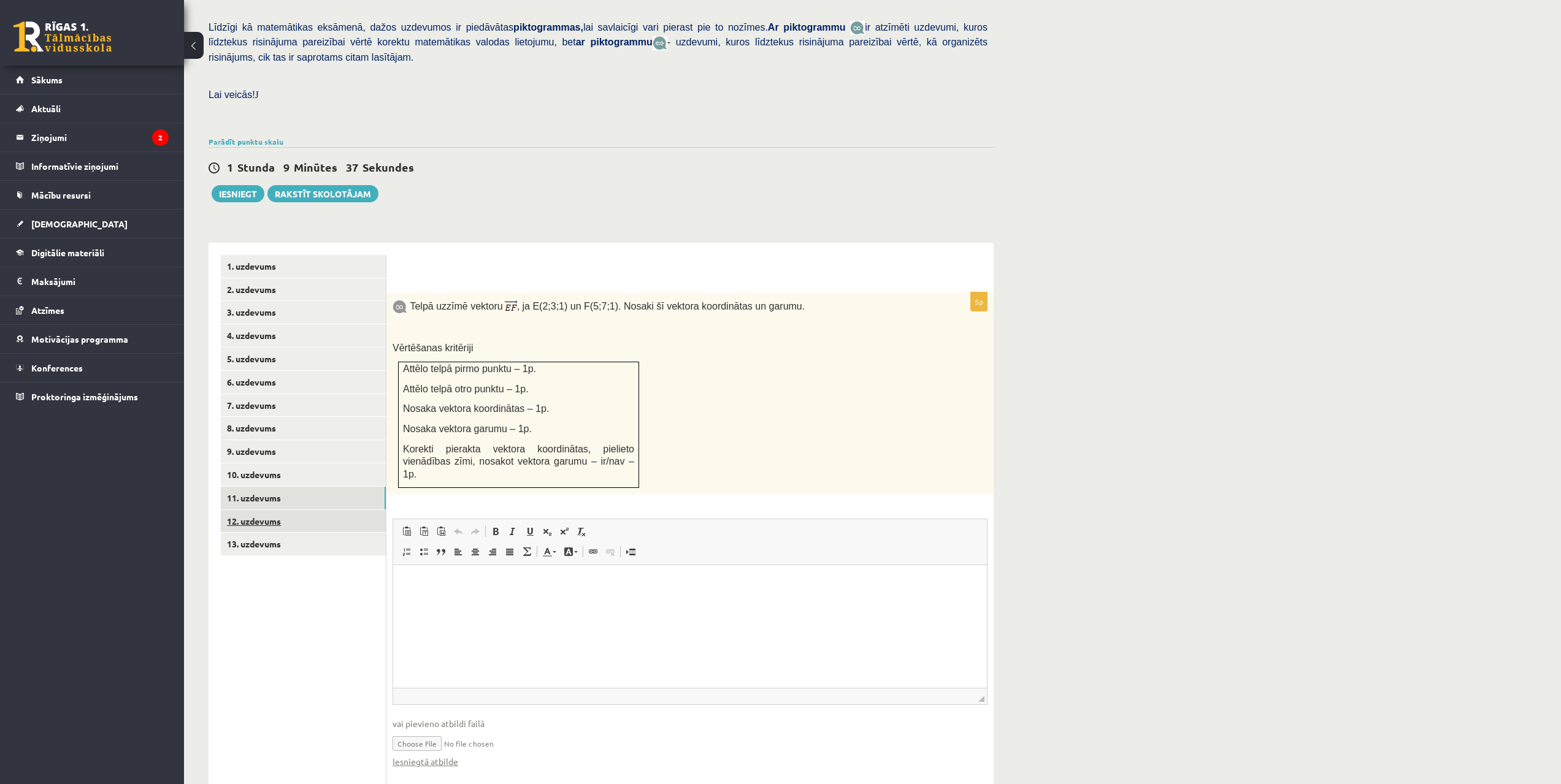
click at [257, 510] on link "12. uzdevums" at bounding box center [303, 521] width 165 height 23
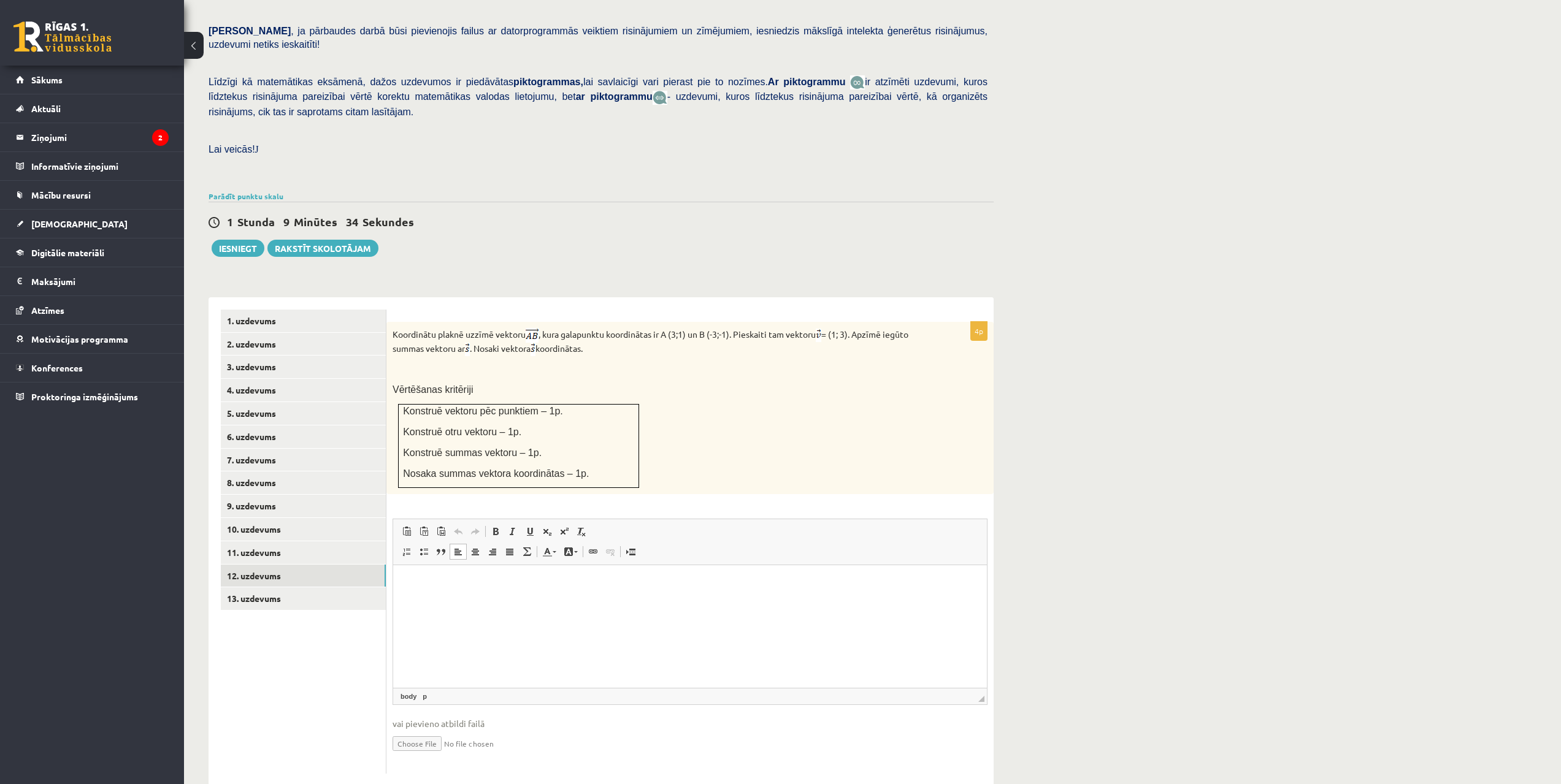
click at [335, 669] on ul "1. uzdevums 2. uzdevums 3. uzdevums 4. uzdevums 5. uzdevums 6. uzdevums 7. uzde…" at bounding box center [303, 542] width 165 height 465
drag, startPoint x: 397, startPoint y: 304, endPoint x: 599, endPoint y: 320, distance: 202.6
click at [599, 322] on div "Koordinātu plaknē uzzīmē vektoru , kura galapunktu koordinātas ir A (3;1) un B …" at bounding box center [690, 407] width 607 height 173
copy p "Koordinātu plaknē uzzīmē vektoru , kura galapunktu koordinātas ir A (3;1) un B …"
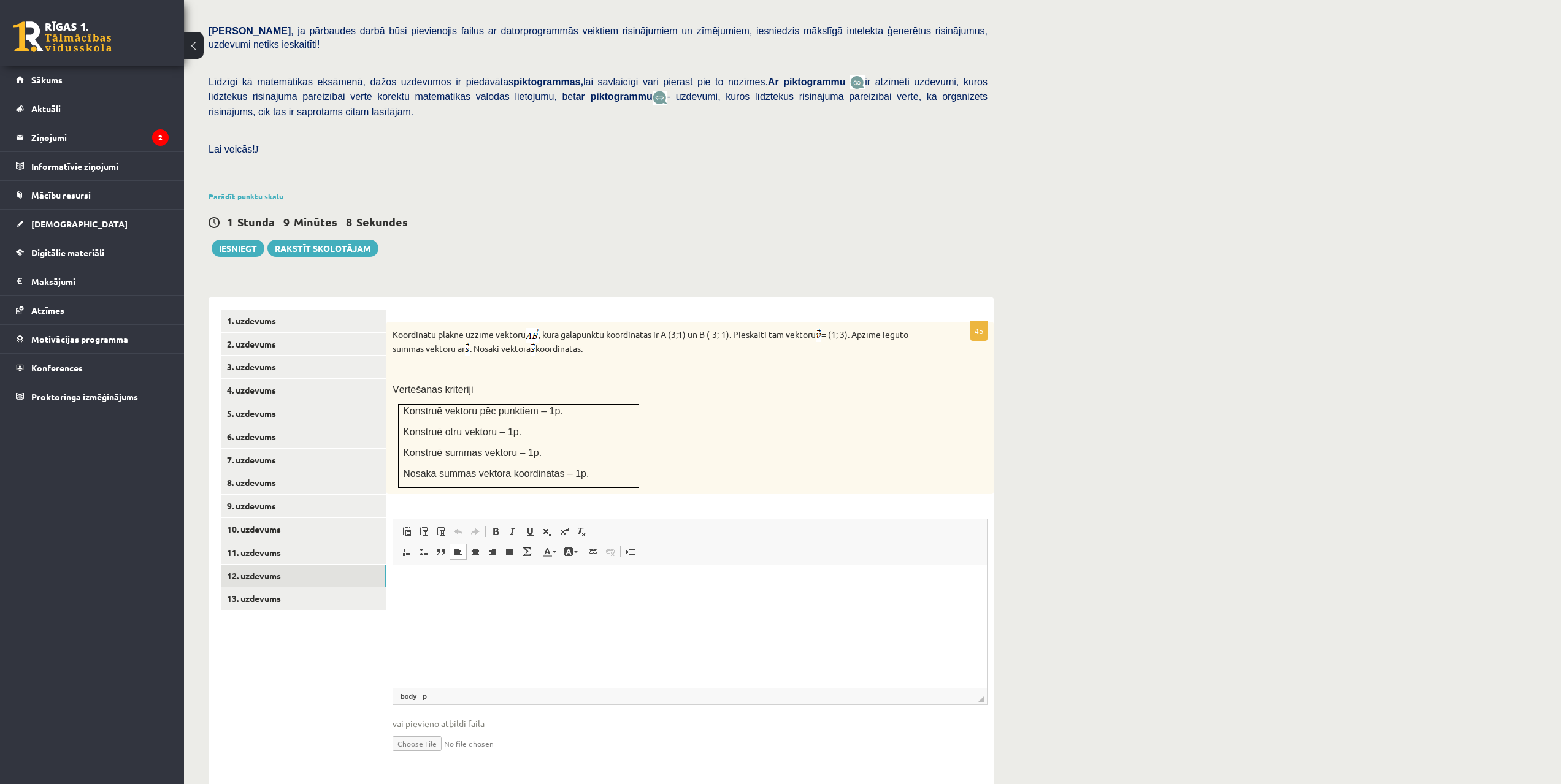
click at [639, 310] on form "4p Koordinātu plaknē uzzīmē vektoru , kura galapunktu koordinātas ir A (3;1) un…" at bounding box center [689, 542] width 583 height 465
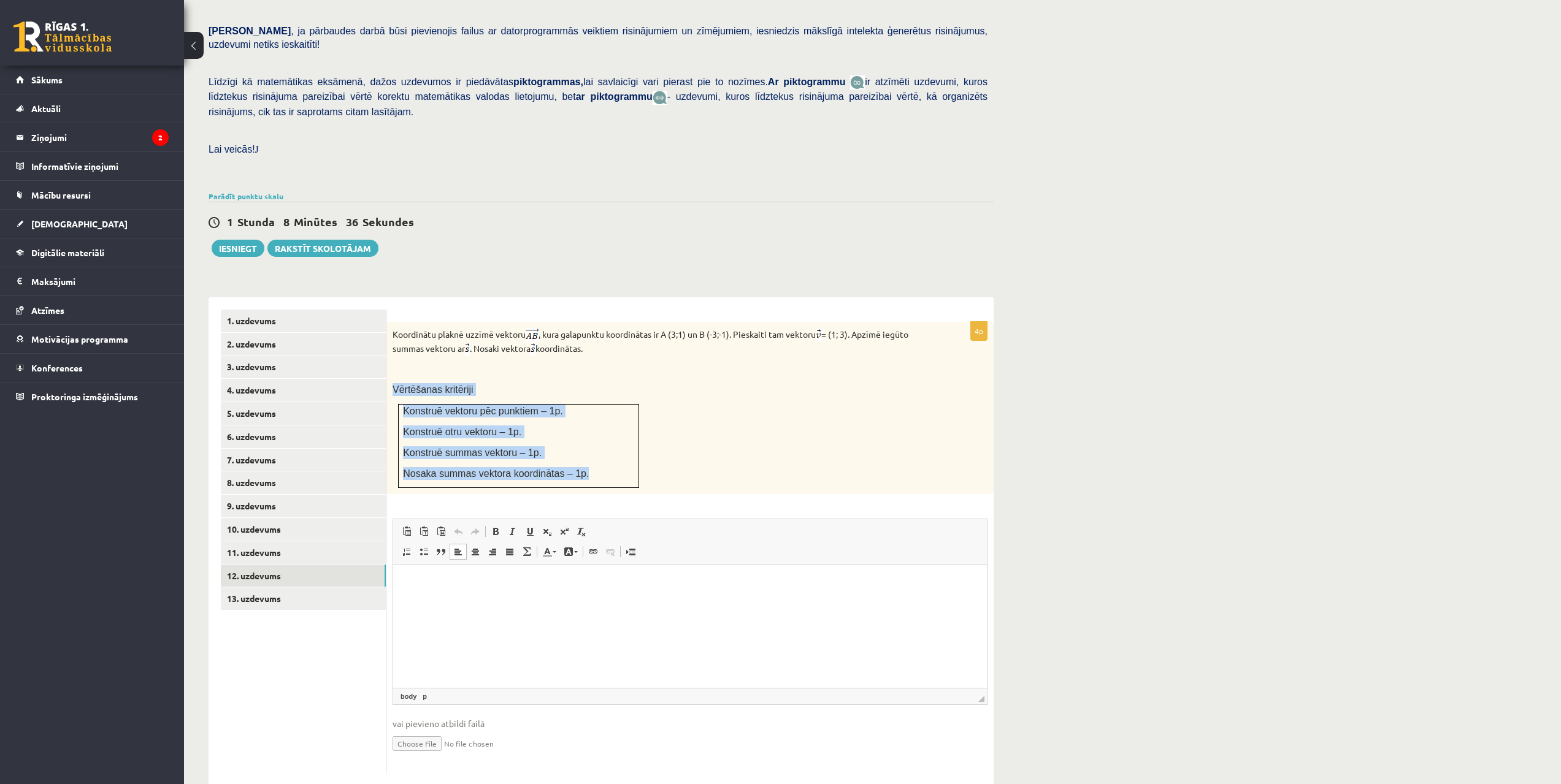
drag, startPoint x: 391, startPoint y: 359, endPoint x: 594, endPoint y: 453, distance: 223.7
click at [593, 455] on div "Koordinātu plaknē uzzīmē vektoru , kura galapunktu koordinātas ir A (3;1) un B …" at bounding box center [690, 407] width 607 height 173
copy div "Vērtēšanas kritēriji Konstruē vektoru pēc punktiem – 1p. Konstruē otru vektoru …"
click at [277, 402] on link "5. uzdevums" at bounding box center [303, 413] width 165 height 23
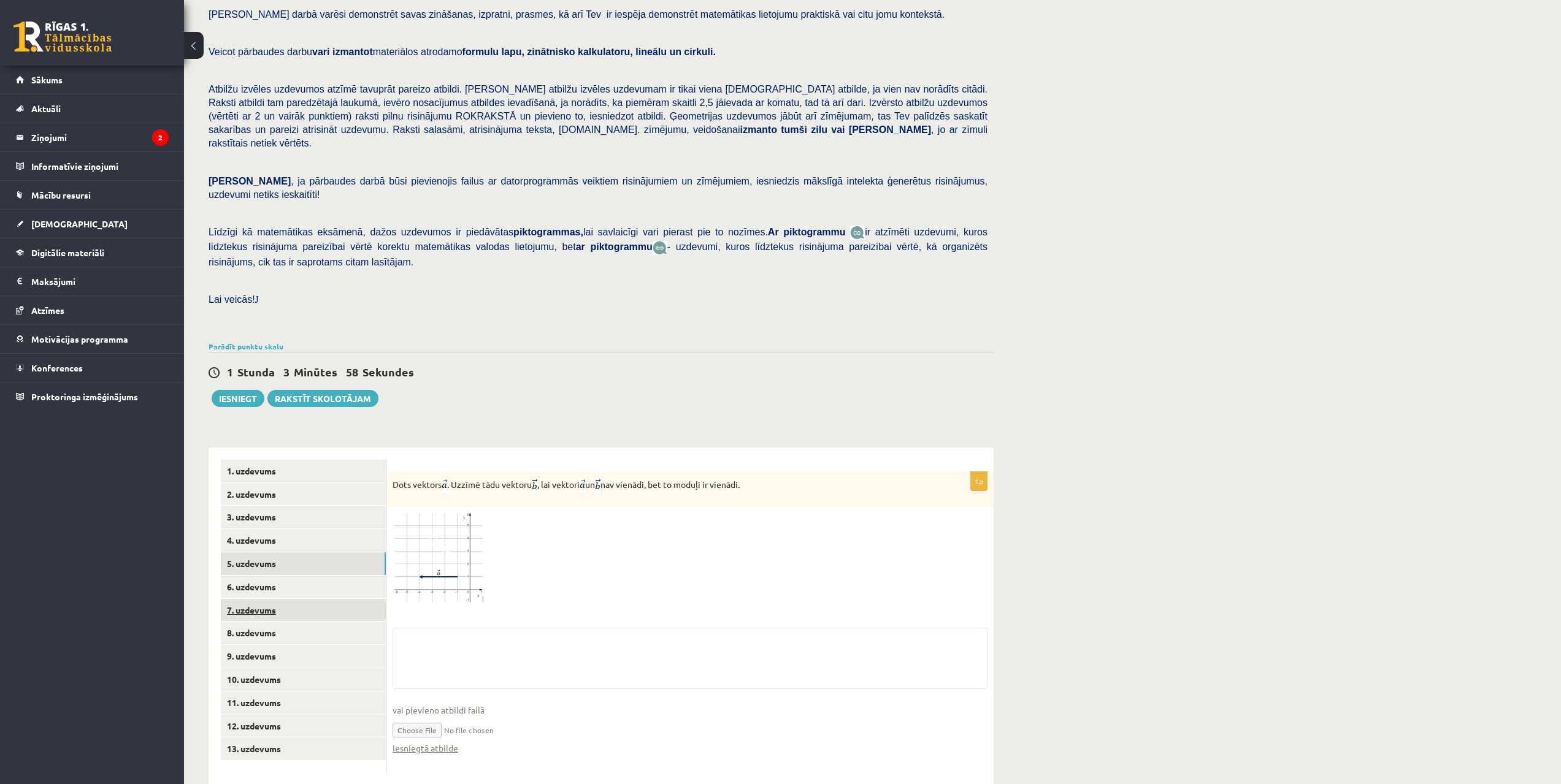
click at [267, 599] on link "7. uzdevums" at bounding box center [303, 610] width 165 height 23
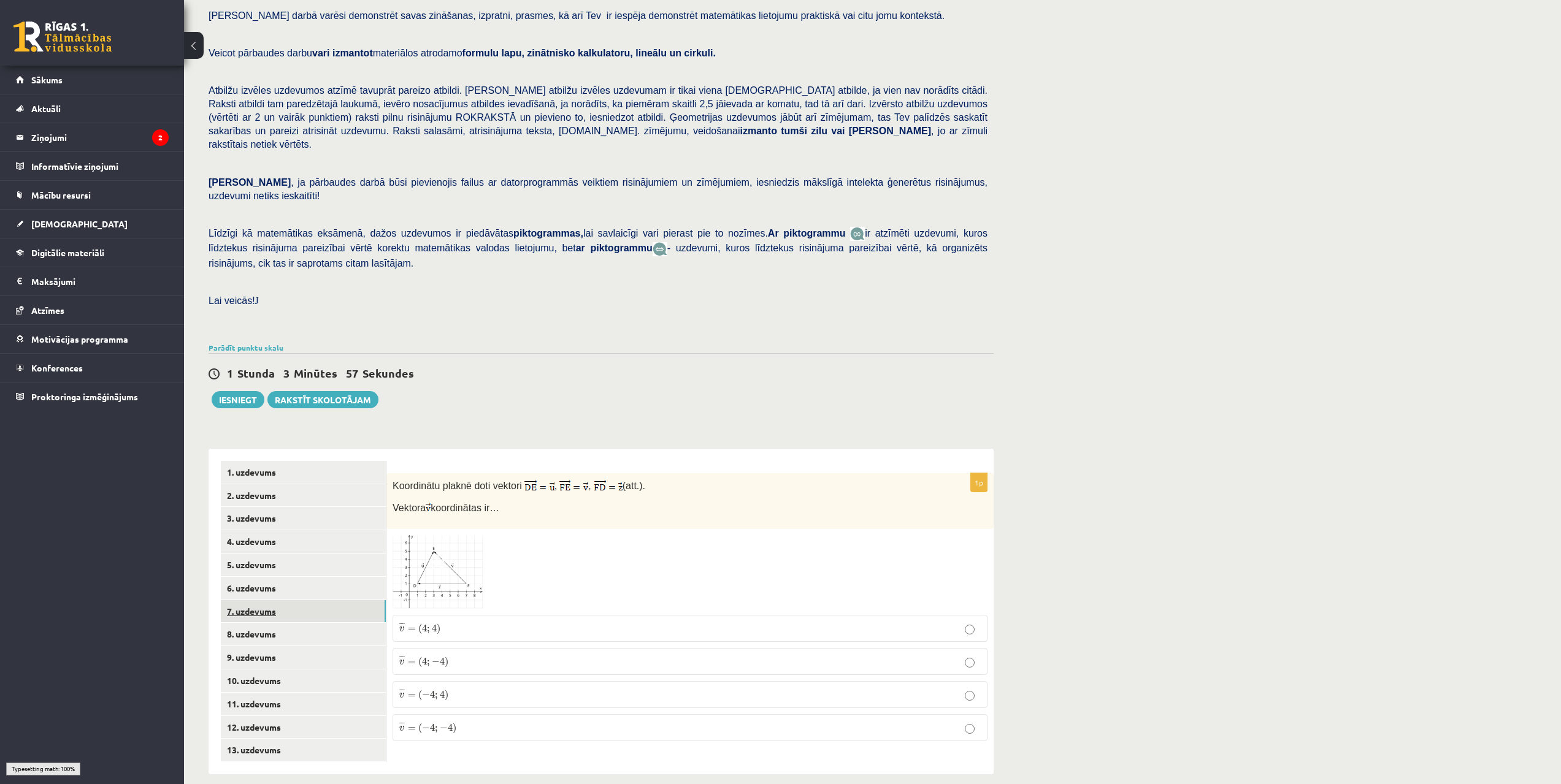
scroll to position [71, 0]
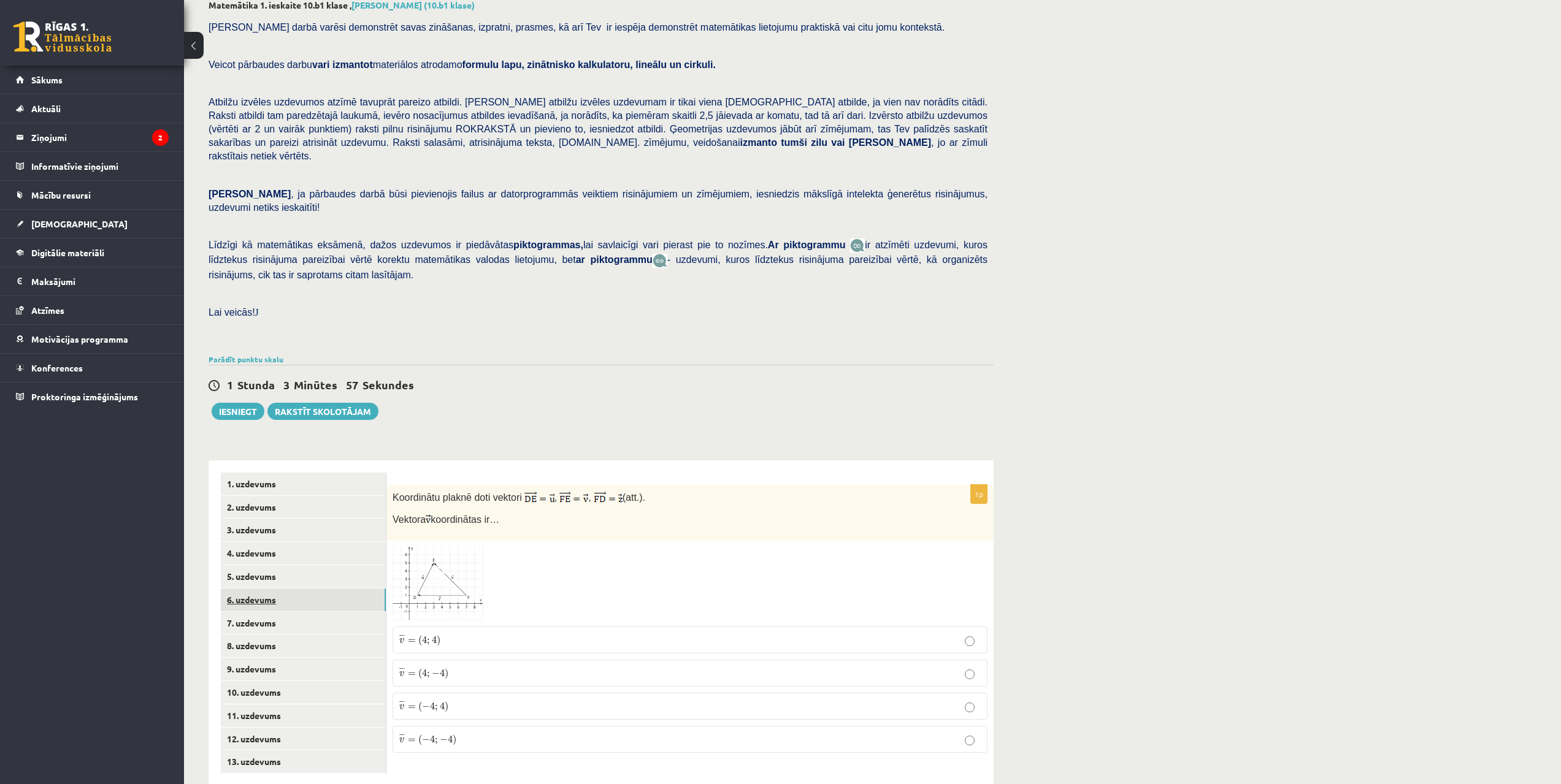
click at [258, 589] on link "6. uzdevums" at bounding box center [303, 600] width 165 height 23
click at [270, 658] on link "9. uzdevums" at bounding box center [303, 668] width 165 height 23
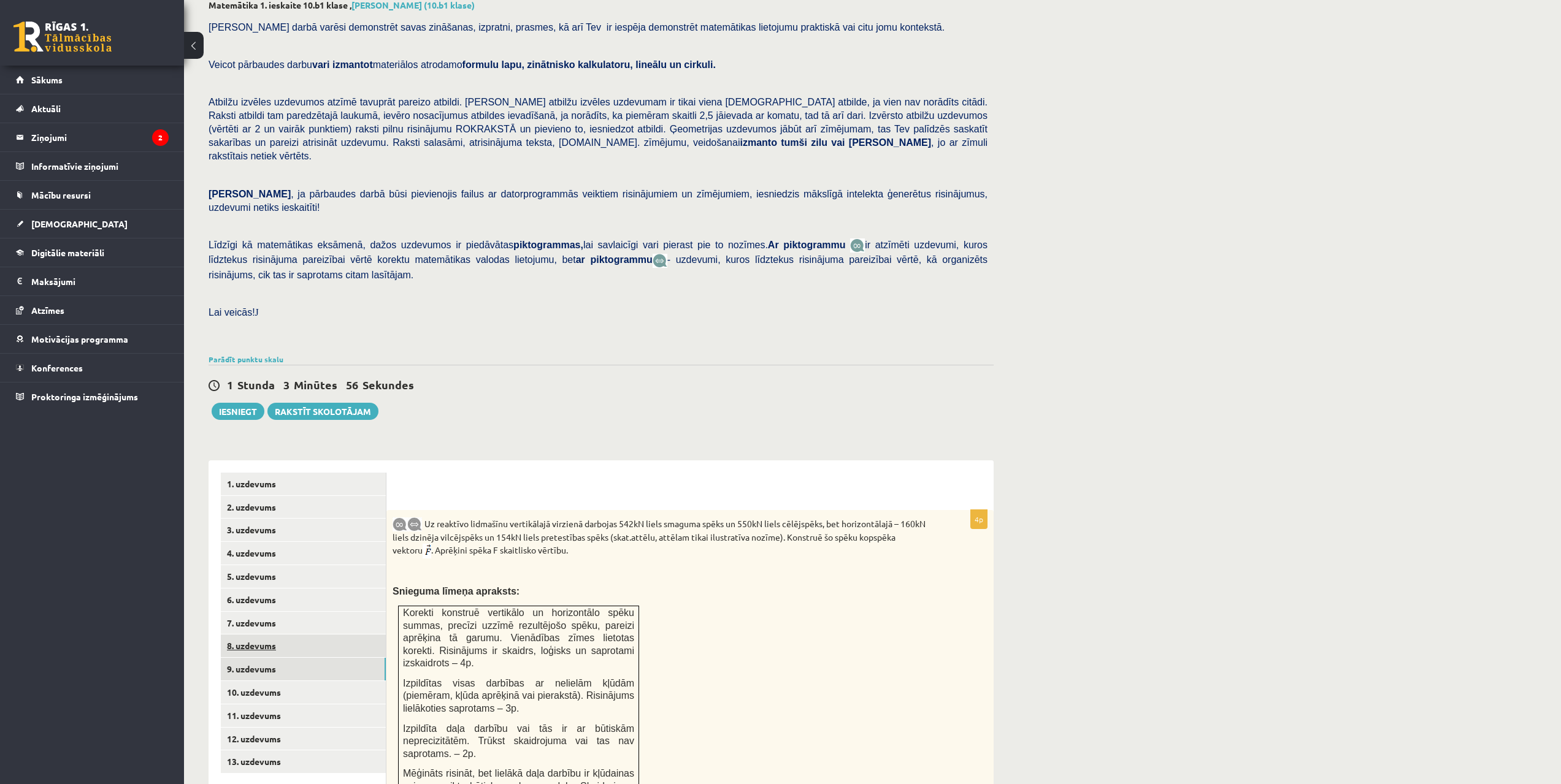
click at [265, 635] on link "8. uzdevums" at bounding box center [303, 646] width 165 height 23
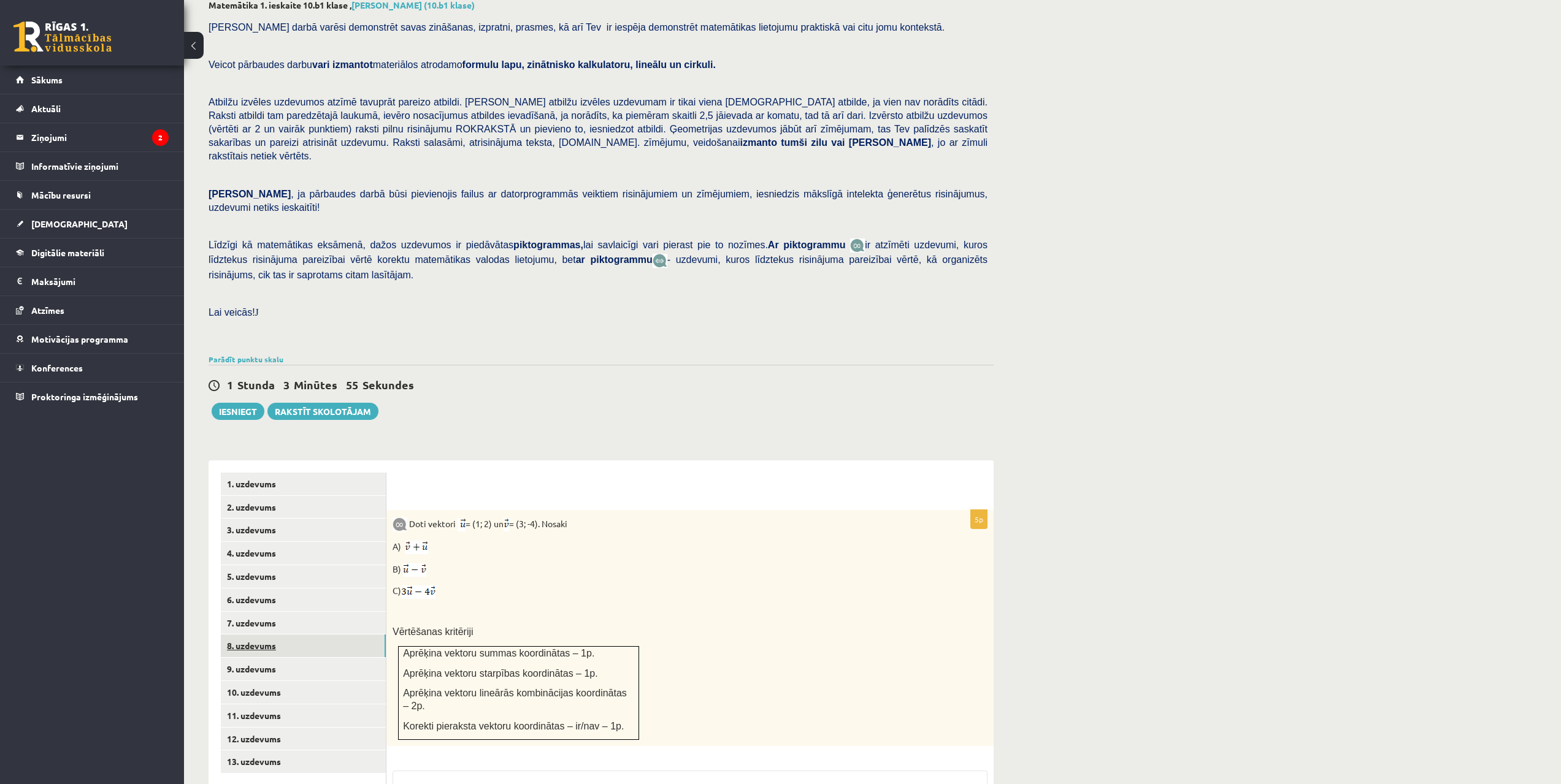
drag, startPoint x: 357, startPoint y: 593, endPoint x: 349, endPoint y: 616, distance: 24.4
click at [301, 658] on link "9. uzdevums" at bounding box center [303, 668] width 165 height 23
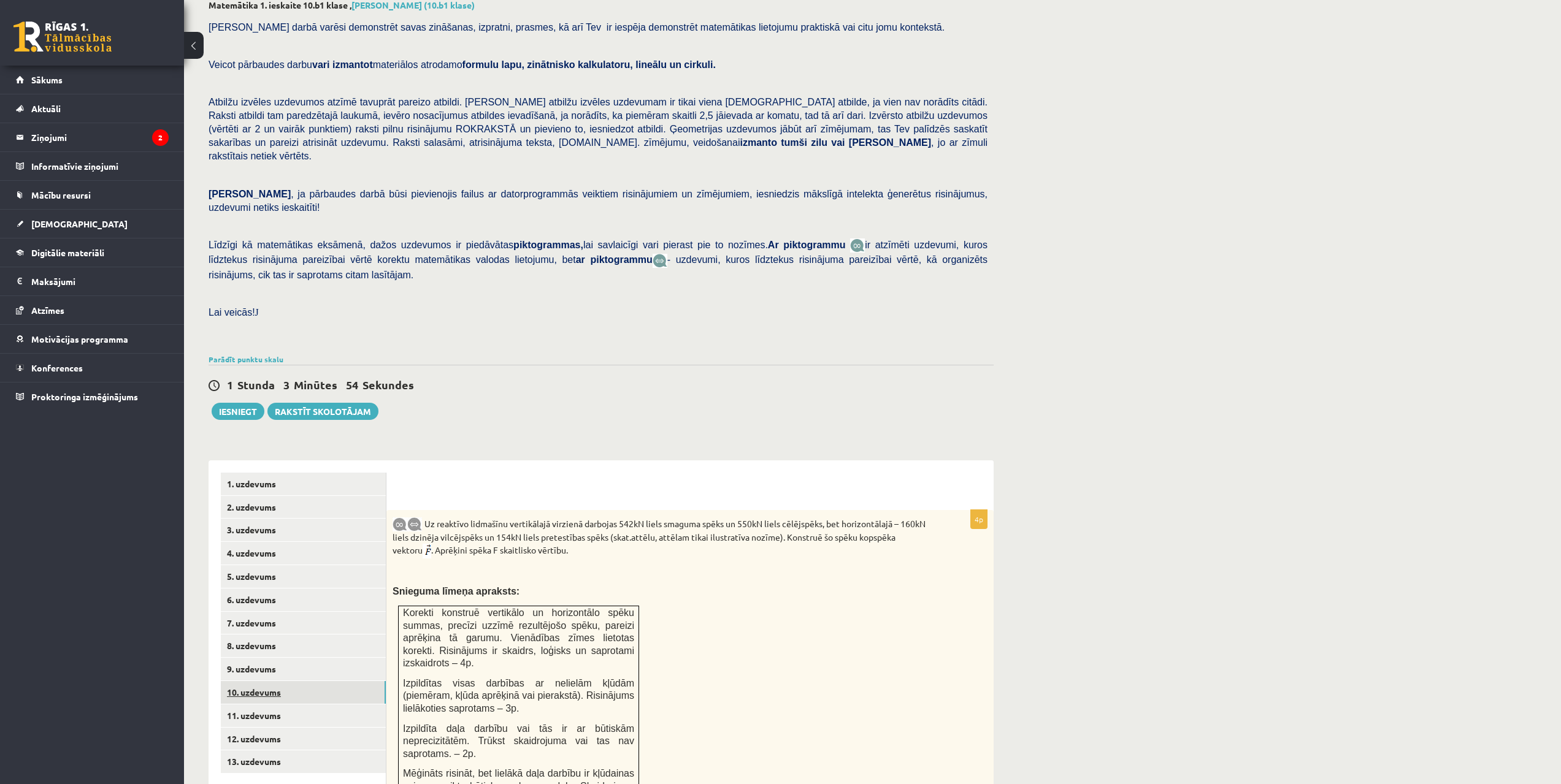
click at [277, 681] on link "10. uzdevums" at bounding box center [303, 692] width 165 height 23
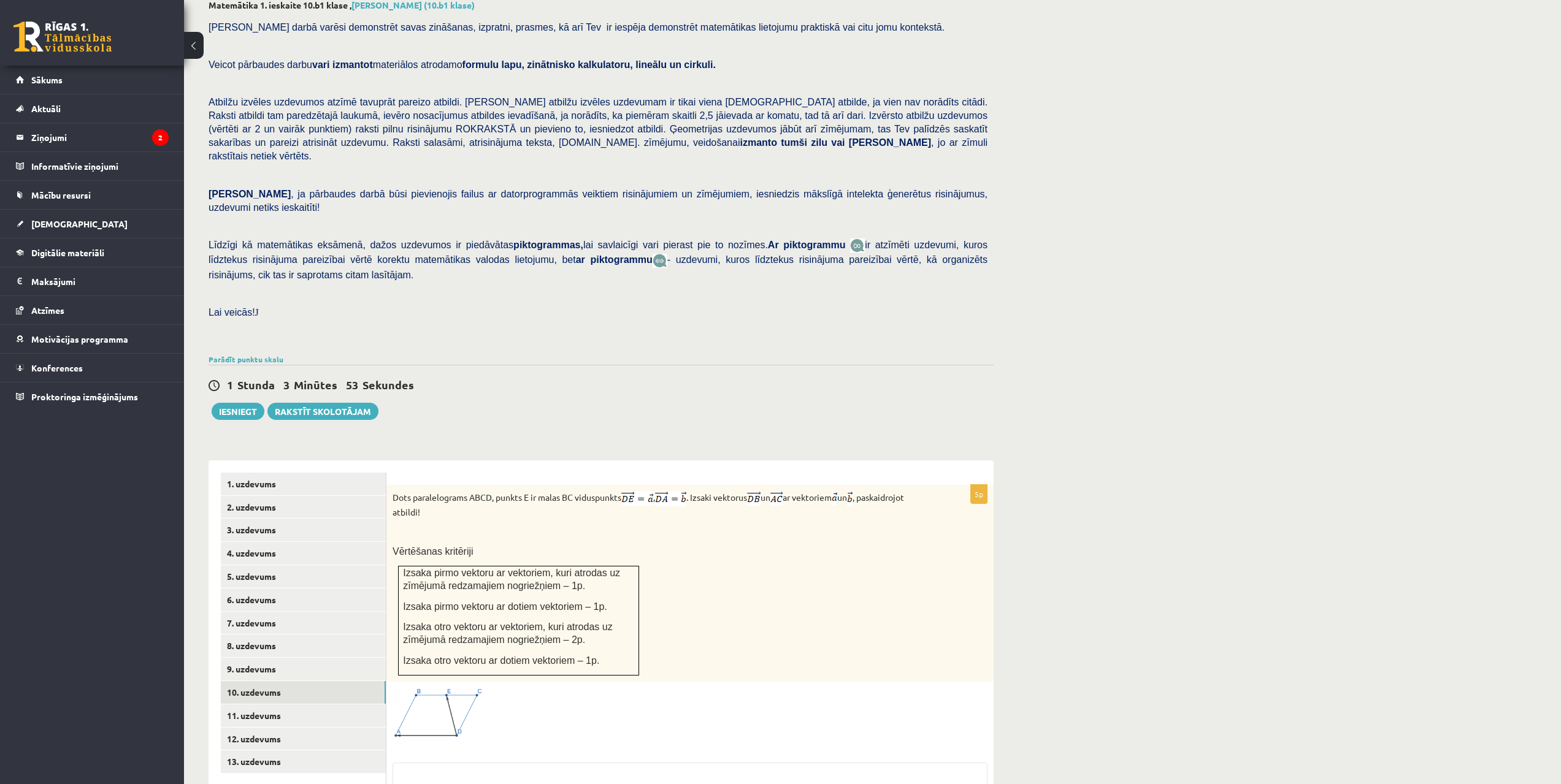
scroll to position [122, 0]
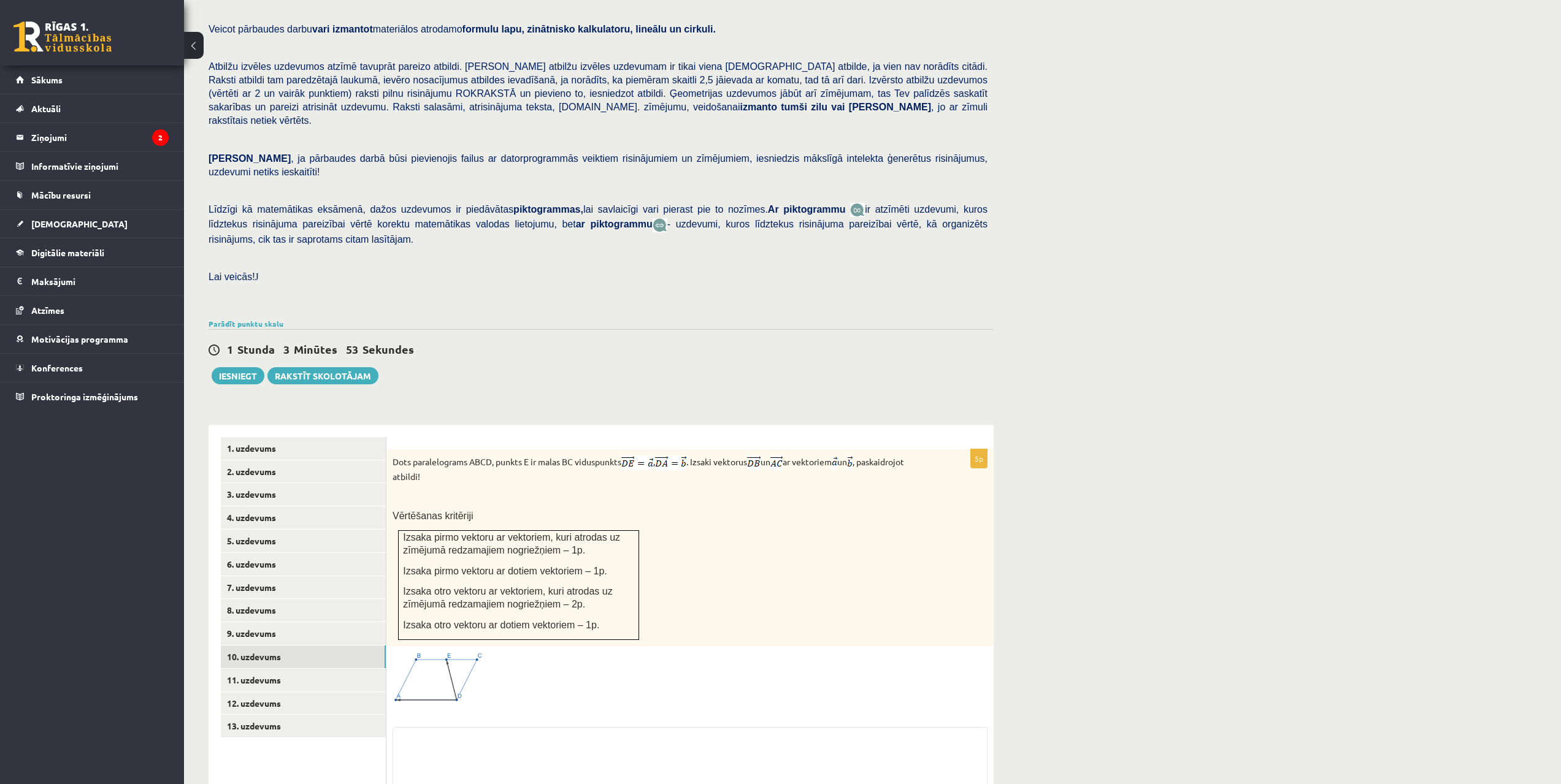
drag, startPoint x: 448, startPoint y: 576, endPoint x: 407, endPoint y: 626, distance: 64.7
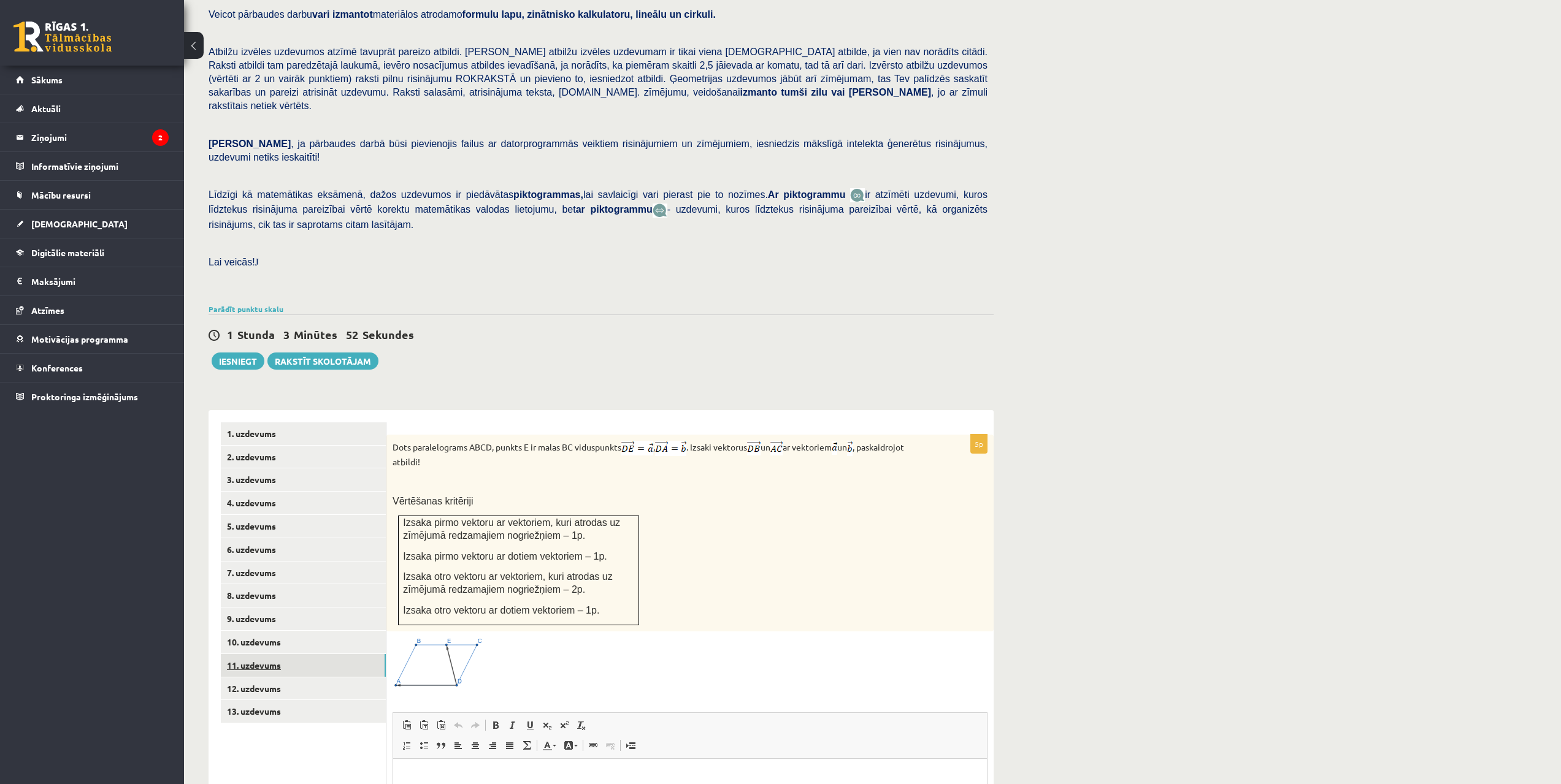
scroll to position [0, 0]
click at [263, 700] on link "13. uzdevums" at bounding box center [303, 711] width 165 height 23
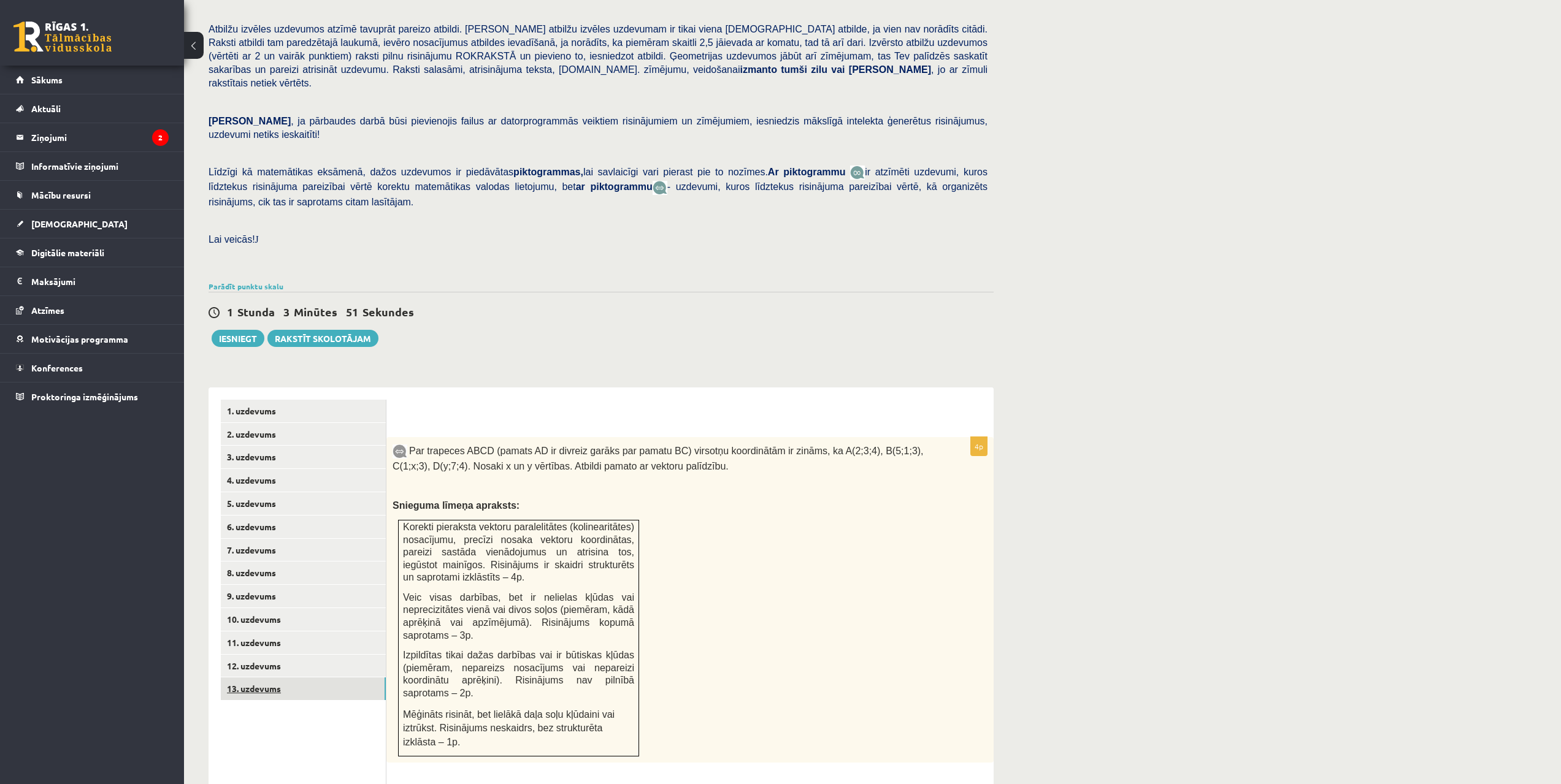
drag, startPoint x: 392, startPoint y: 605, endPoint x: 383, endPoint y: 658, distance: 53.8
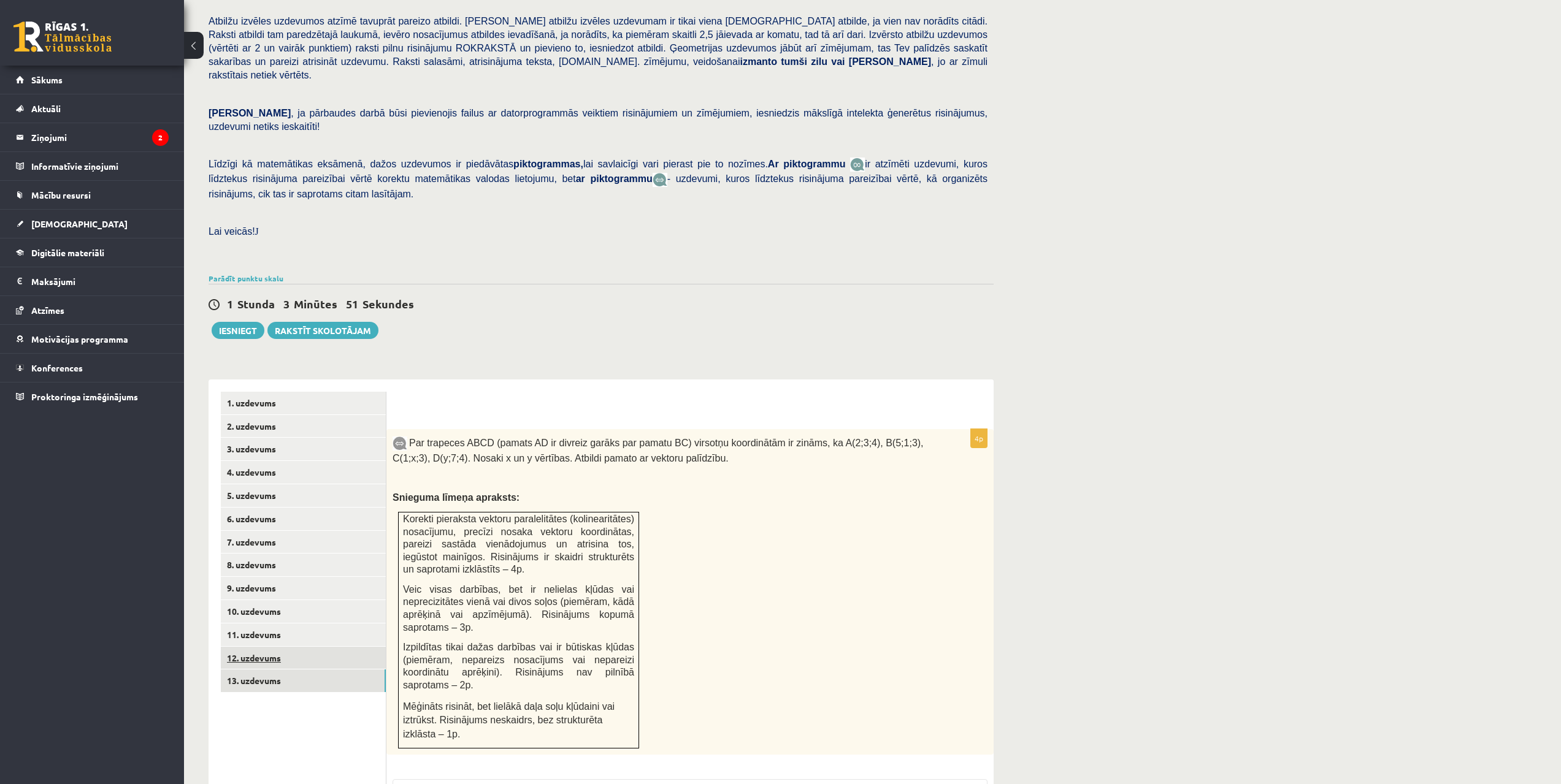
click at [280, 647] on link "12. uzdevums" at bounding box center [303, 658] width 165 height 23
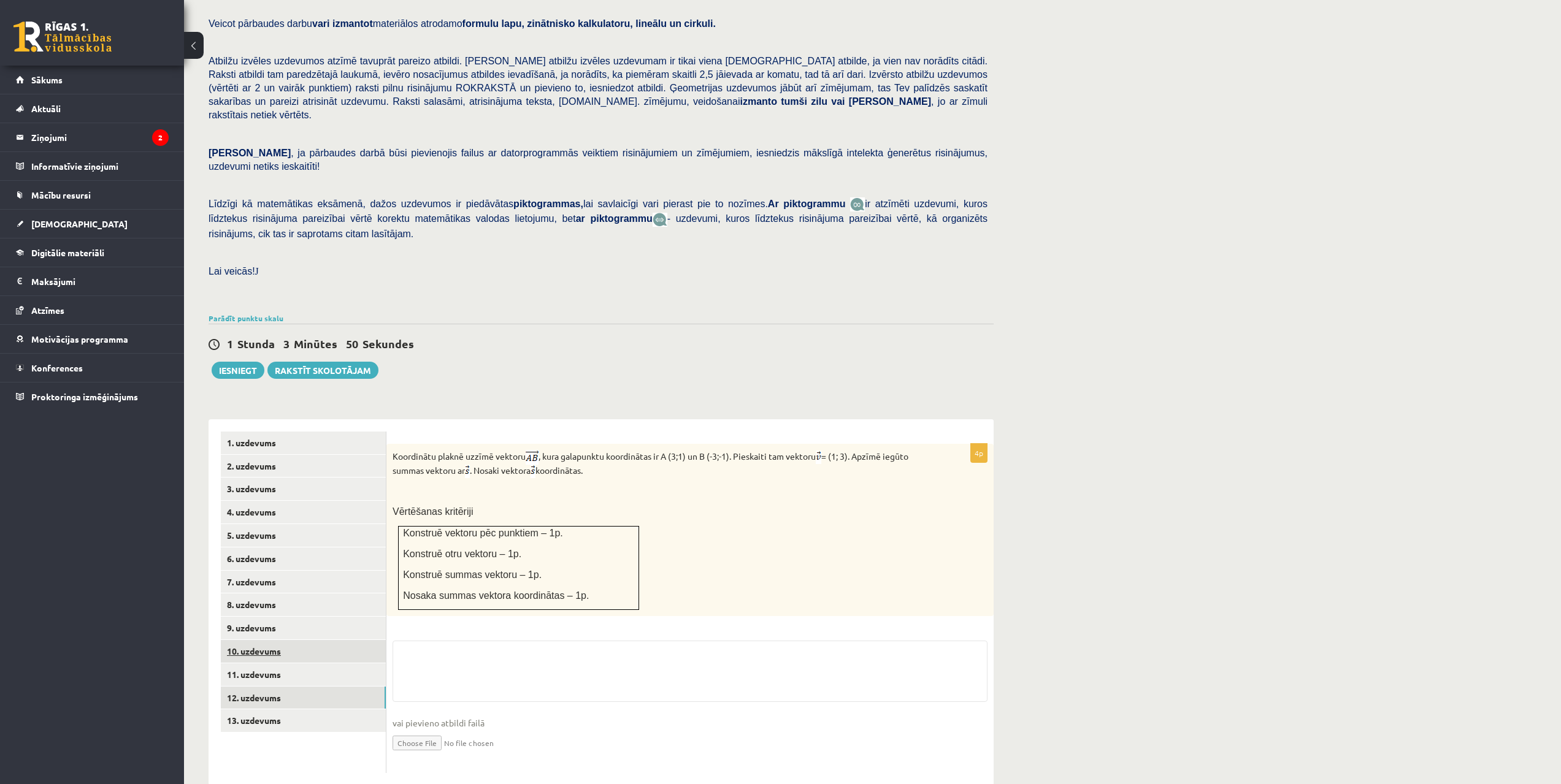
click at [312, 640] on link "10. uzdevums" at bounding box center [303, 651] width 165 height 23
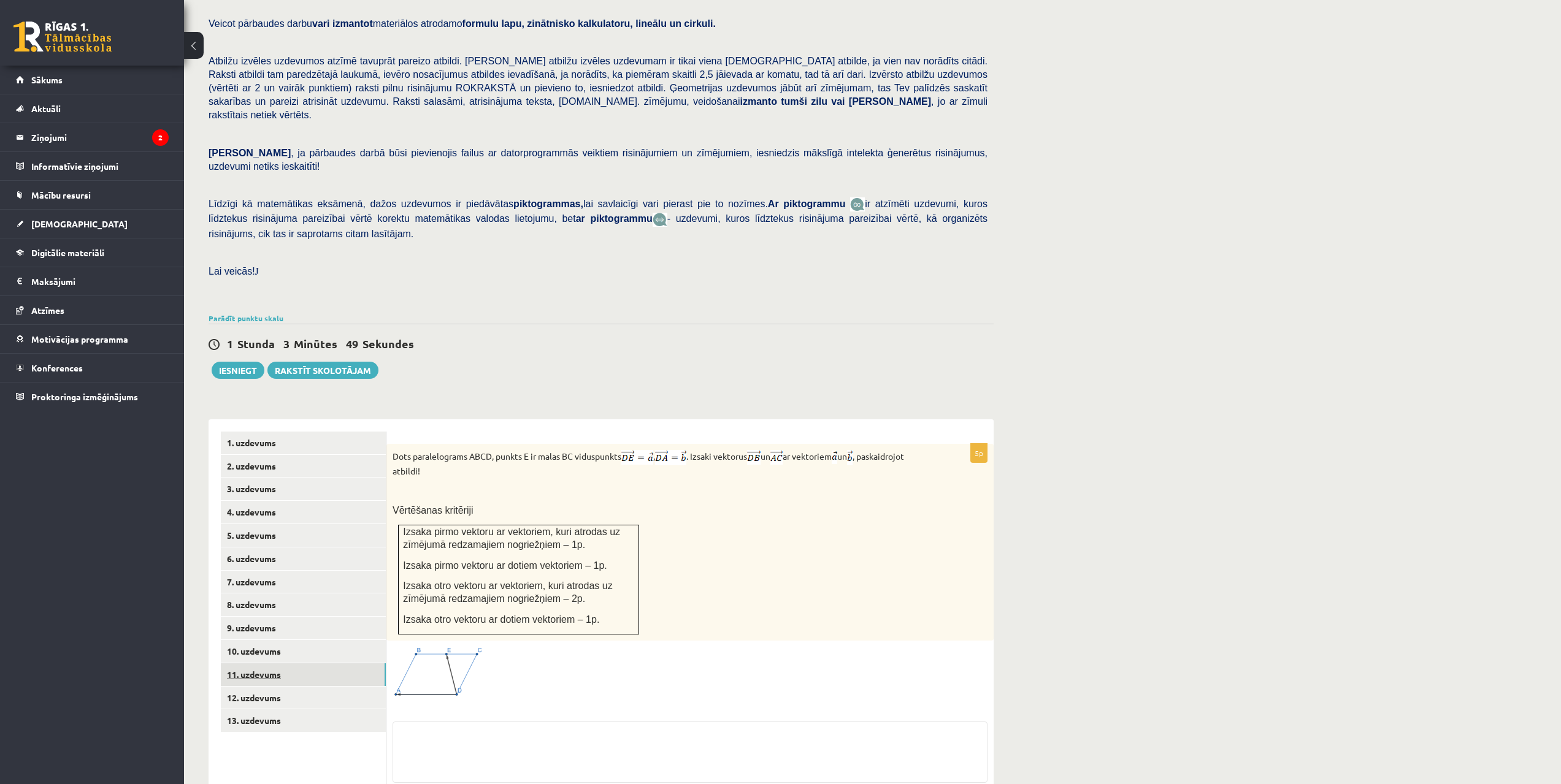
click at [285, 663] on link "11. uzdevums" at bounding box center [303, 674] width 165 height 23
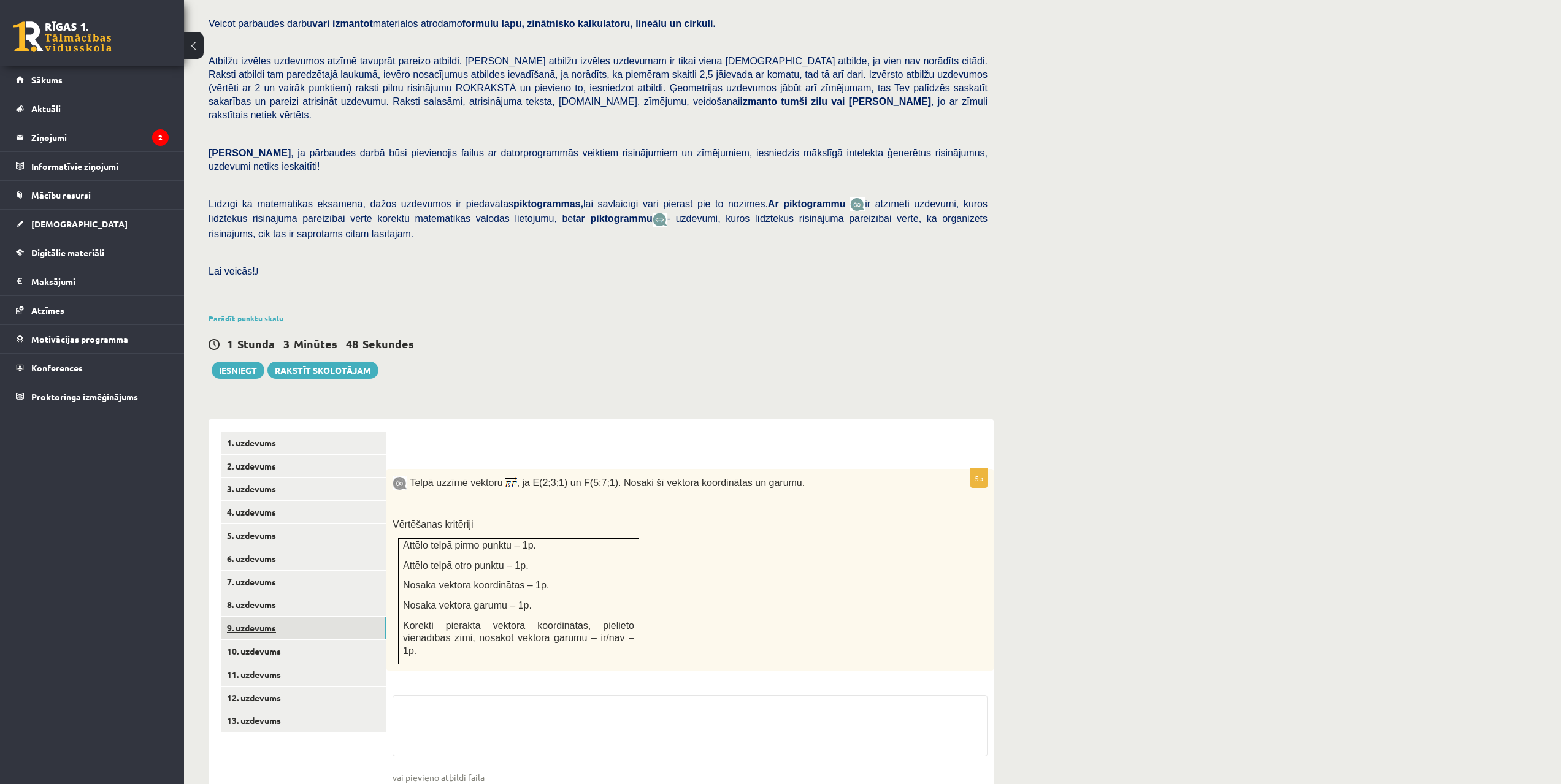
click at [300, 617] on link "9. uzdevums" at bounding box center [303, 628] width 165 height 23
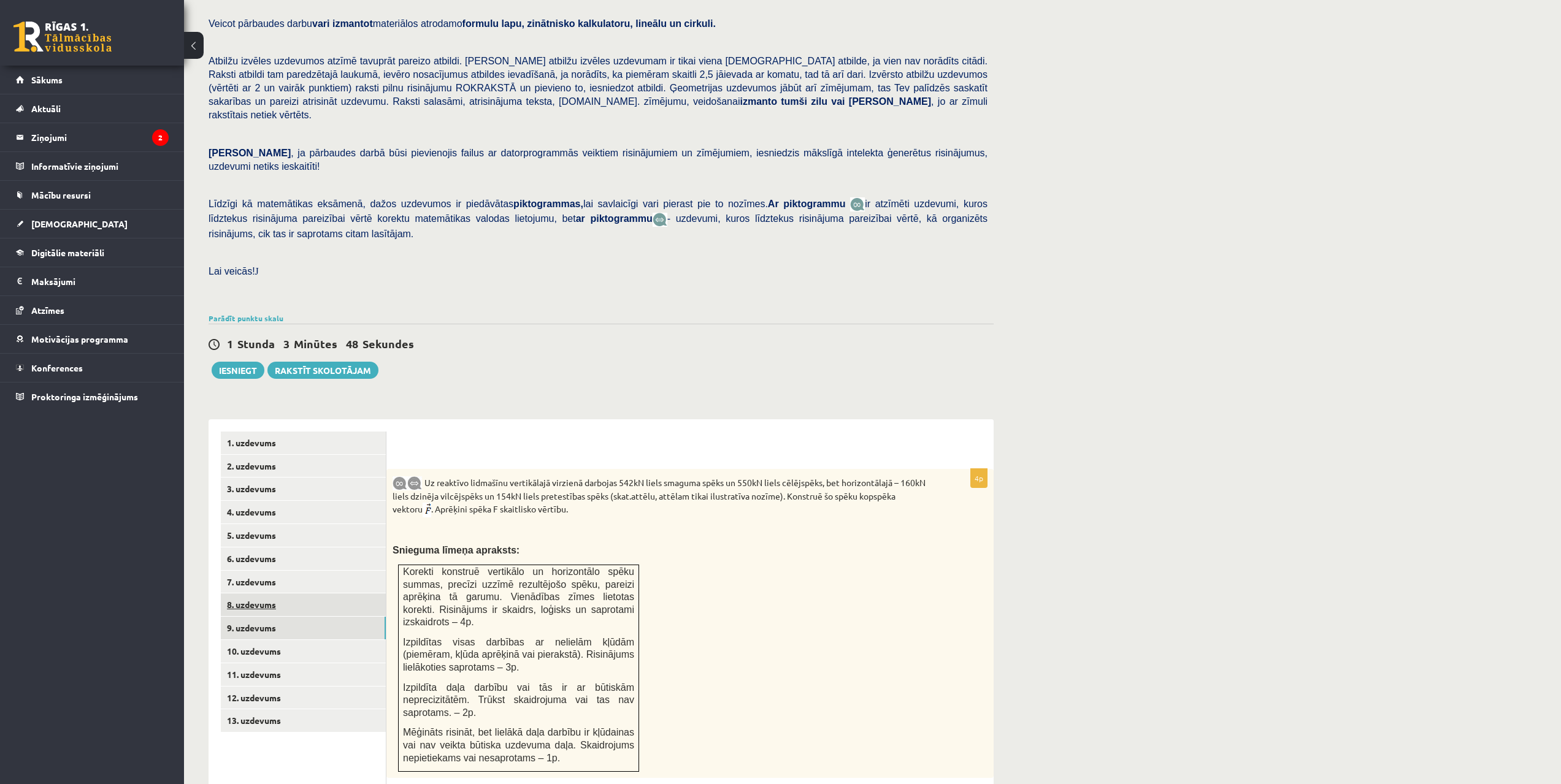
click at [307, 593] on link "8. uzdevums" at bounding box center [303, 604] width 165 height 23
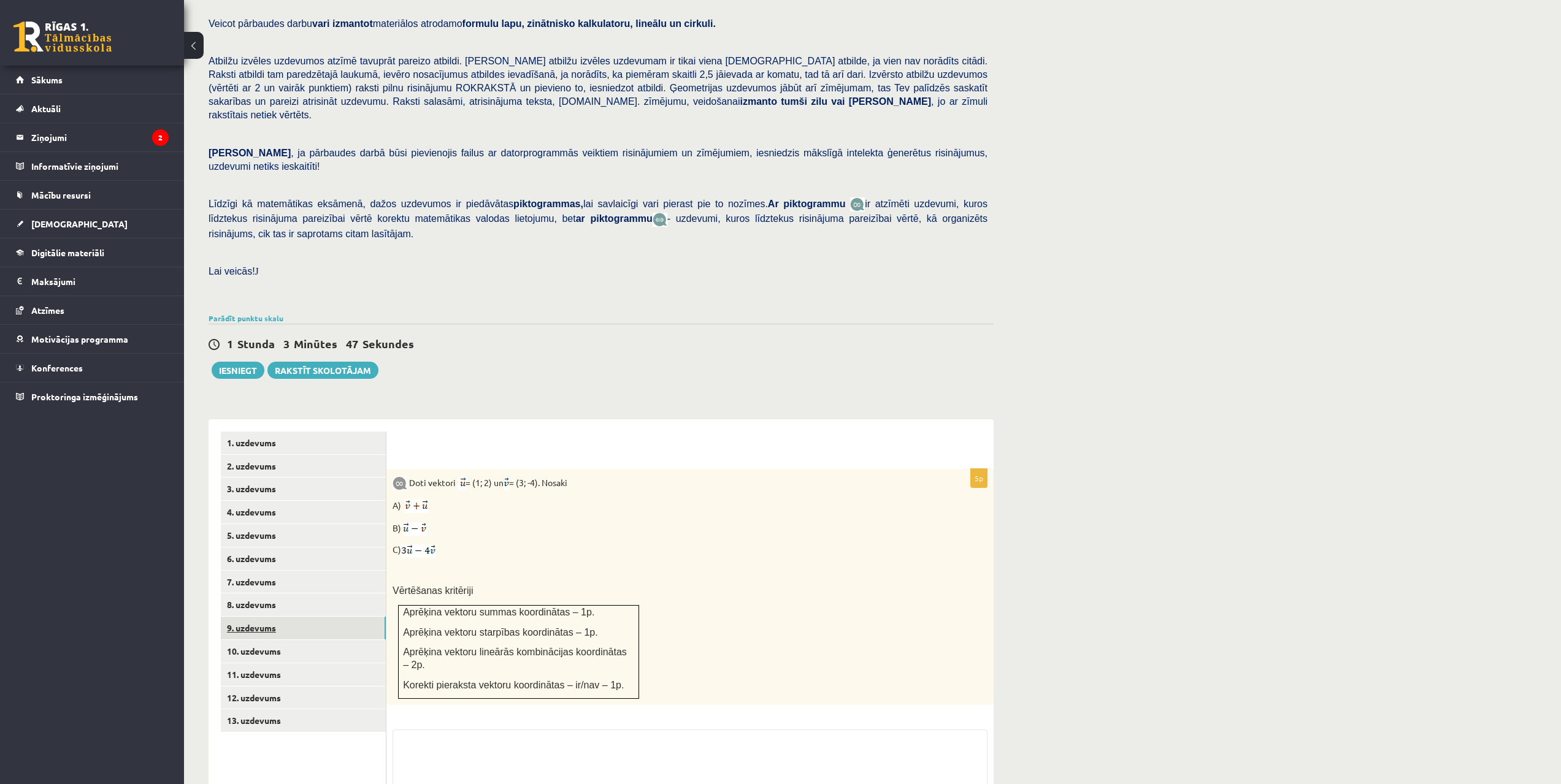
click at [299, 617] on link "9. uzdevums" at bounding box center [303, 628] width 165 height 23
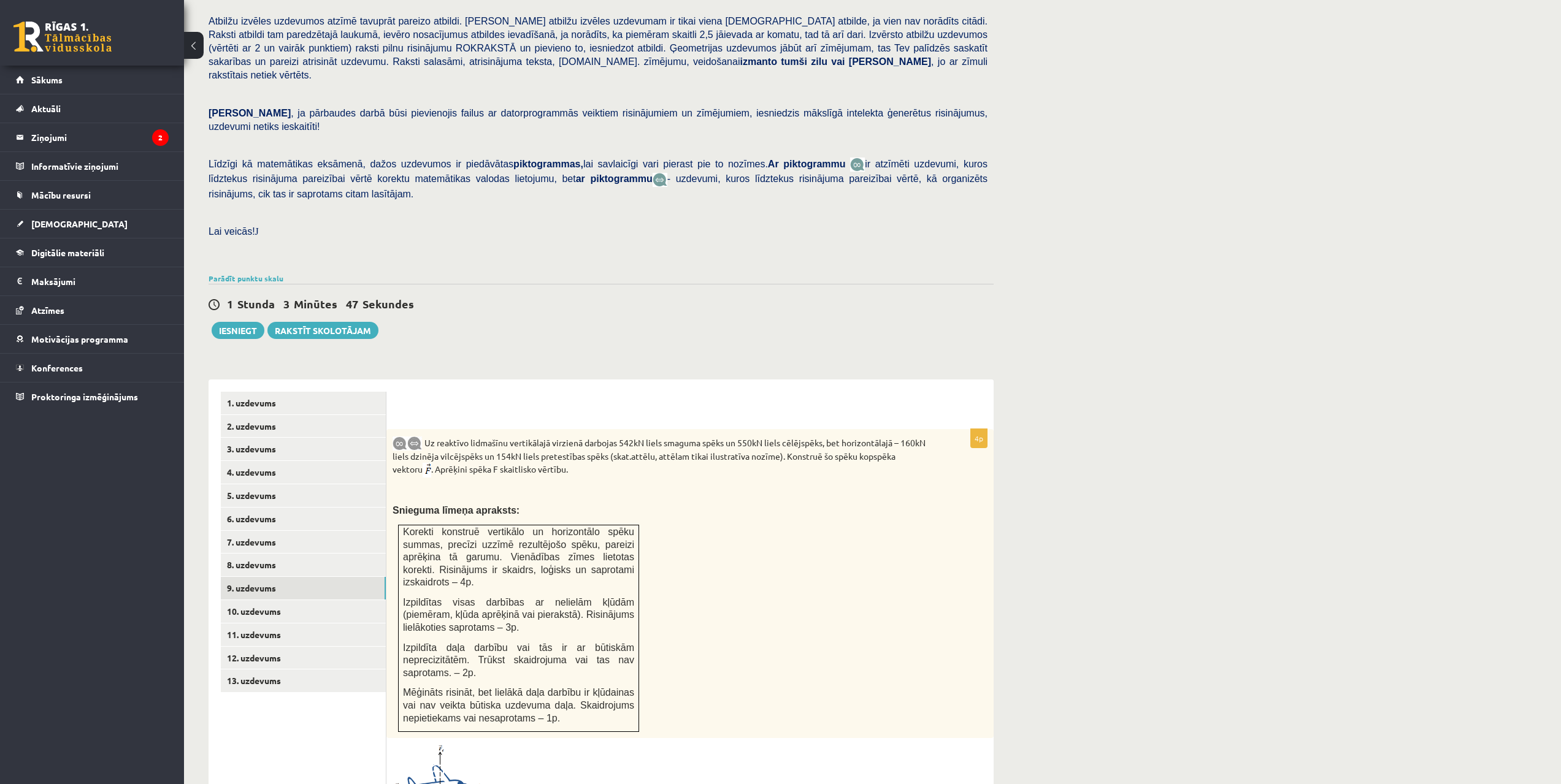
drag, startPoint x: 393, startPoint y: 627, endPoint x: 390, endPoint y: 637, distance: 10.4
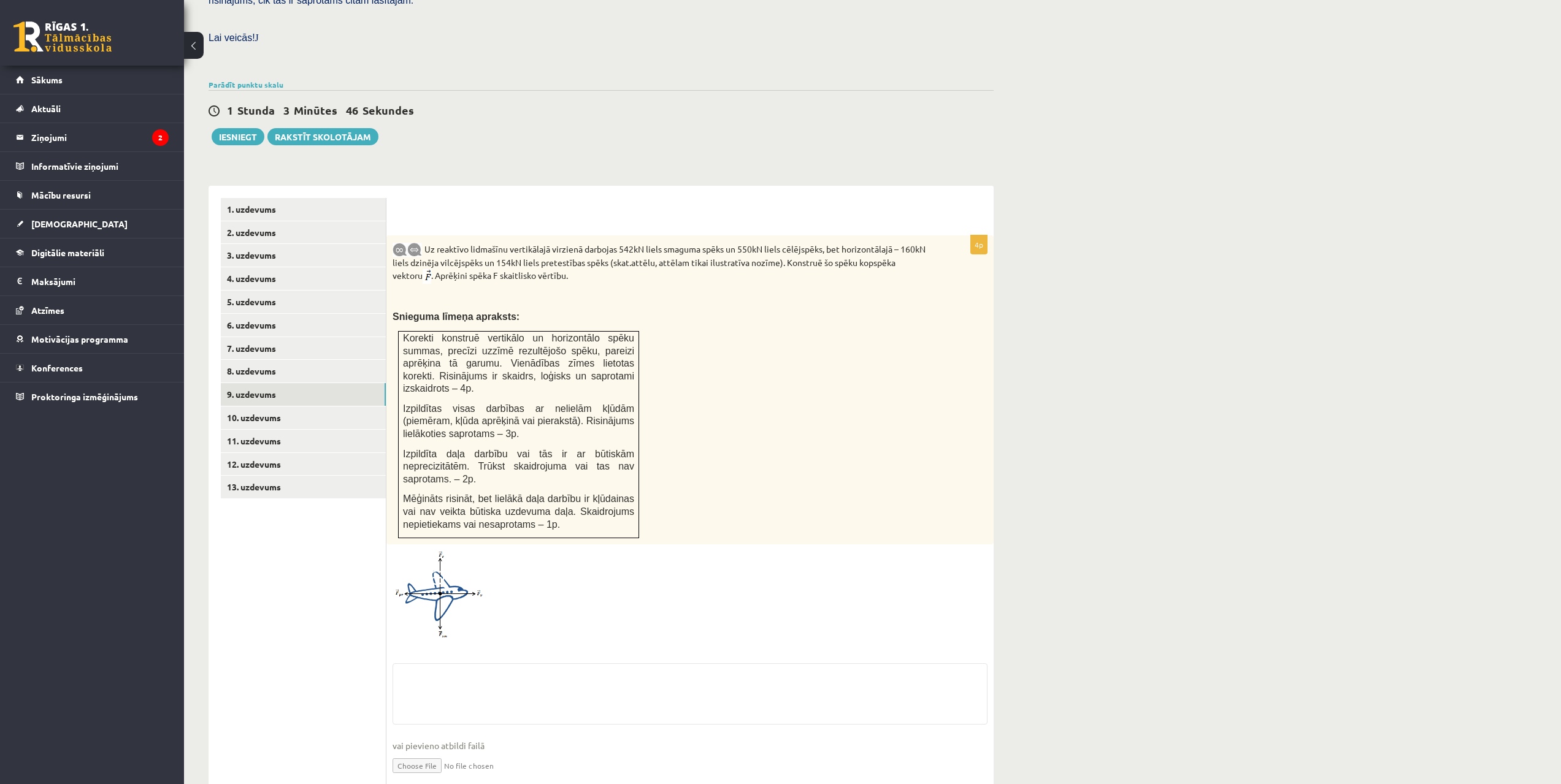
scroll to position [356, 0]
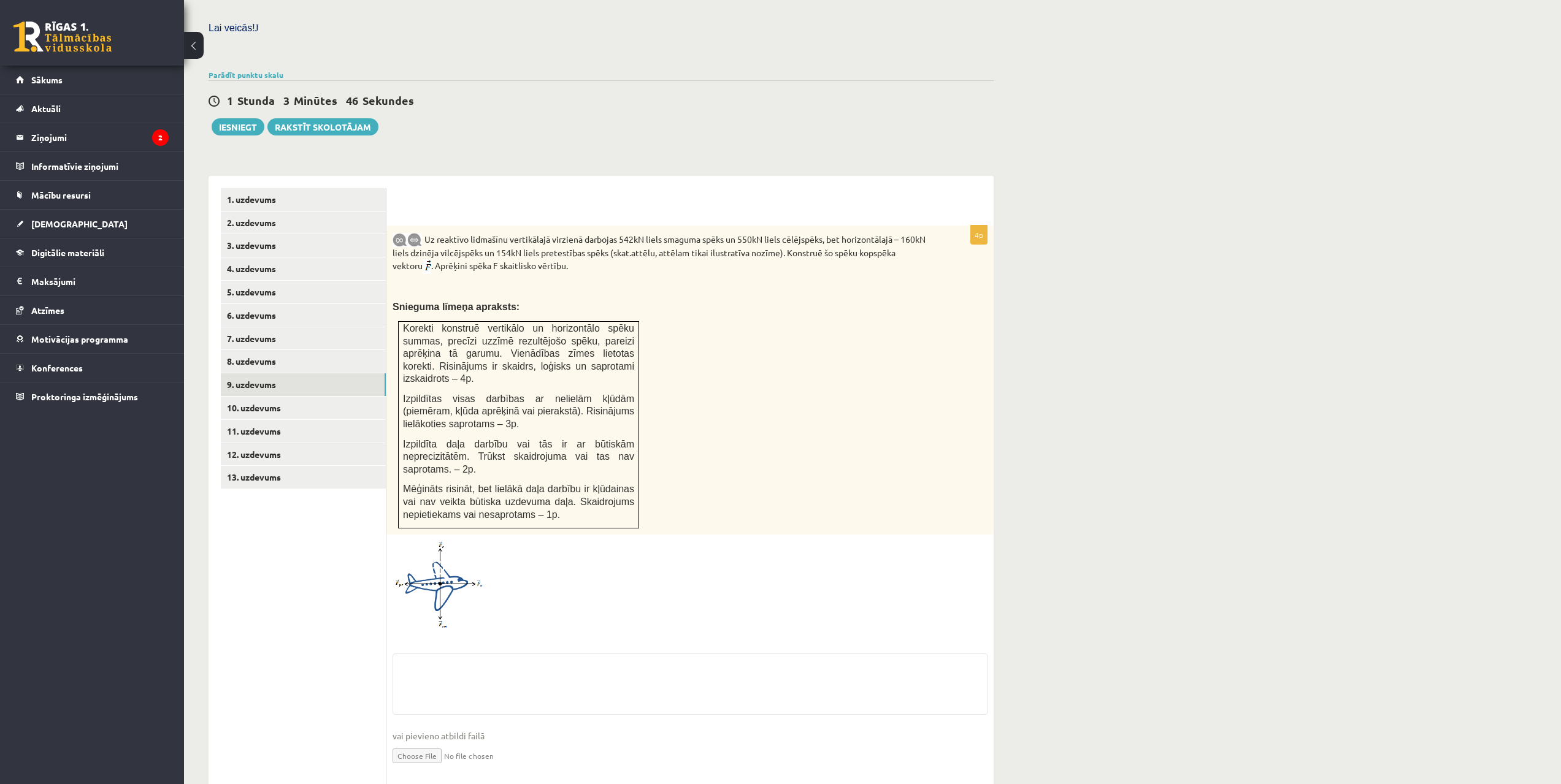
drag, startPoint x: 419, startPoint y: 594, endPoint x: 404, endPoint y: 720, distance: 126.9
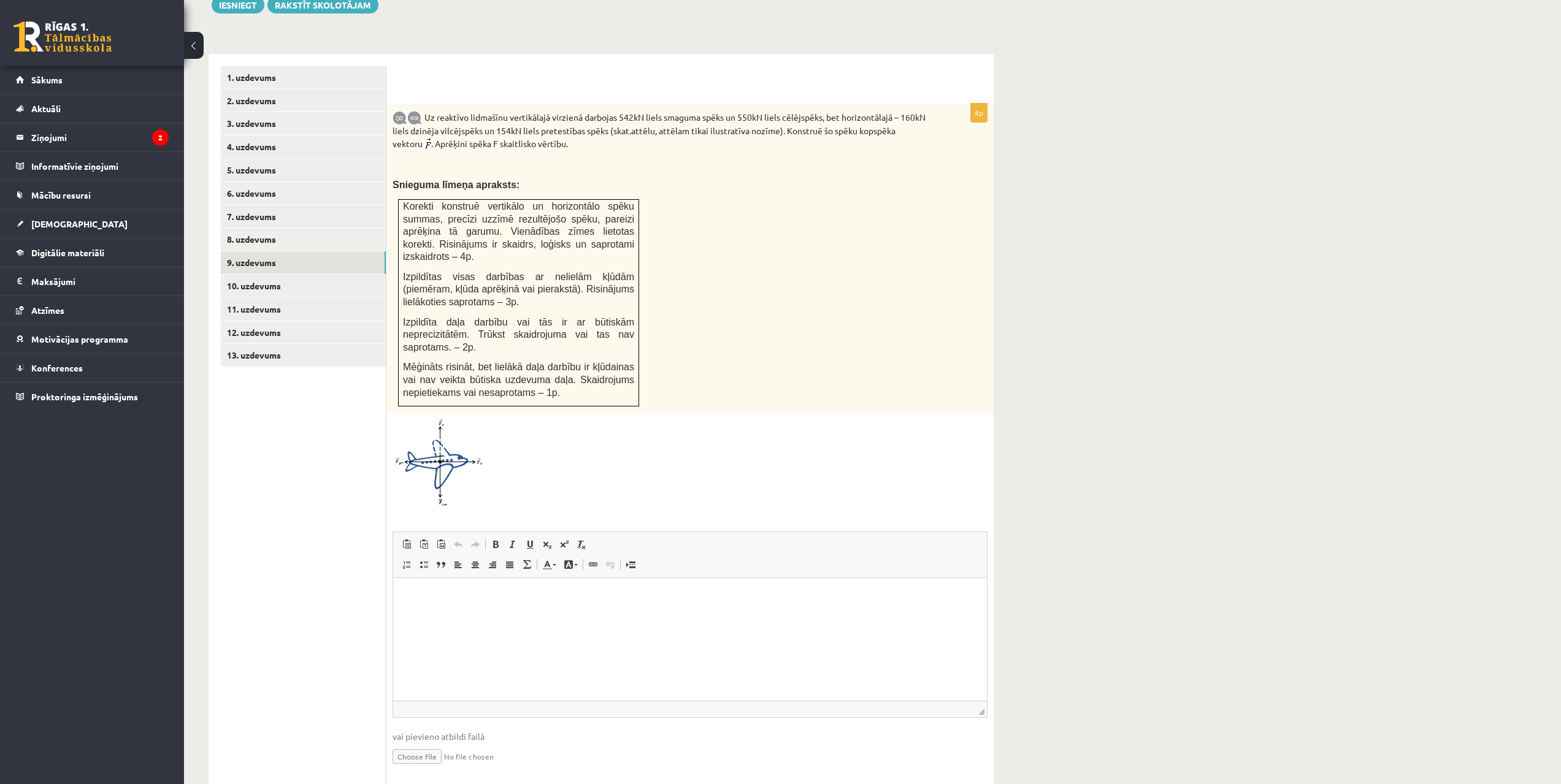
drag, startPoint x: 394, startPoint y: 626, endPoint x: 352, endPoint y: 723, distance: 105.7
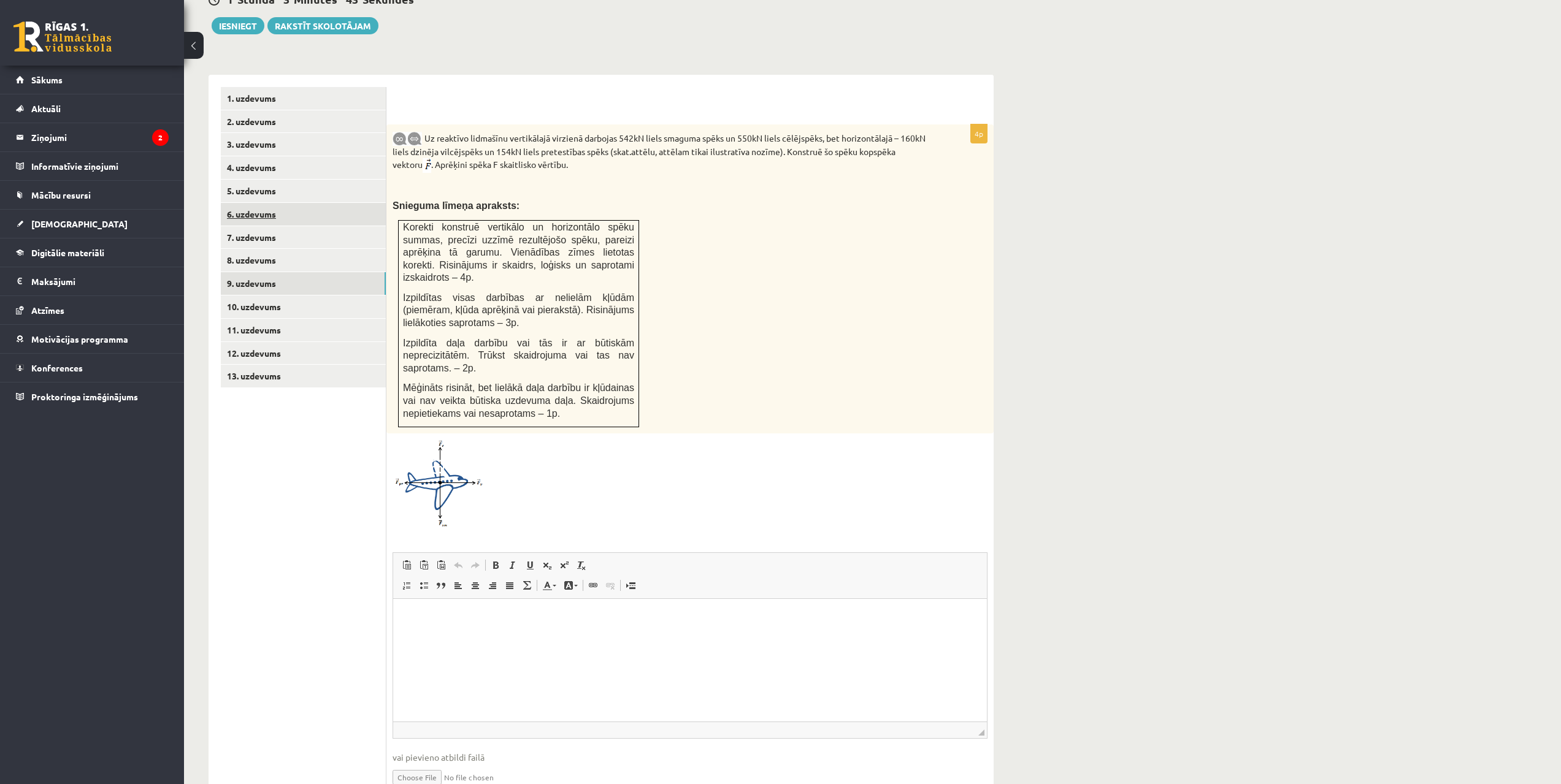
scroll to position [141, 0]
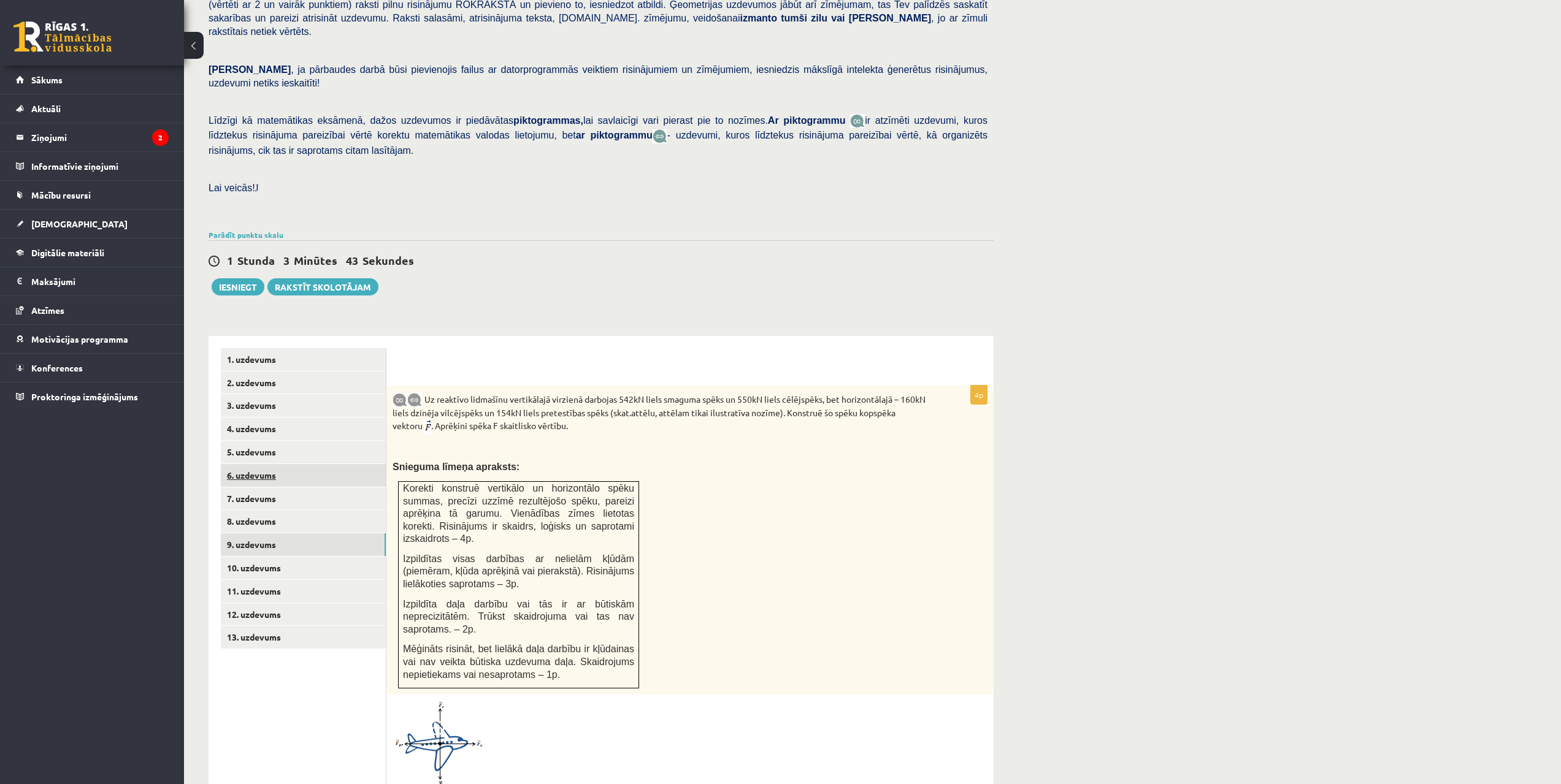
drag, startPoint x: 340, startPoint y: 618, endPoint x: 335, endPoint y: 499, distance: 119.1
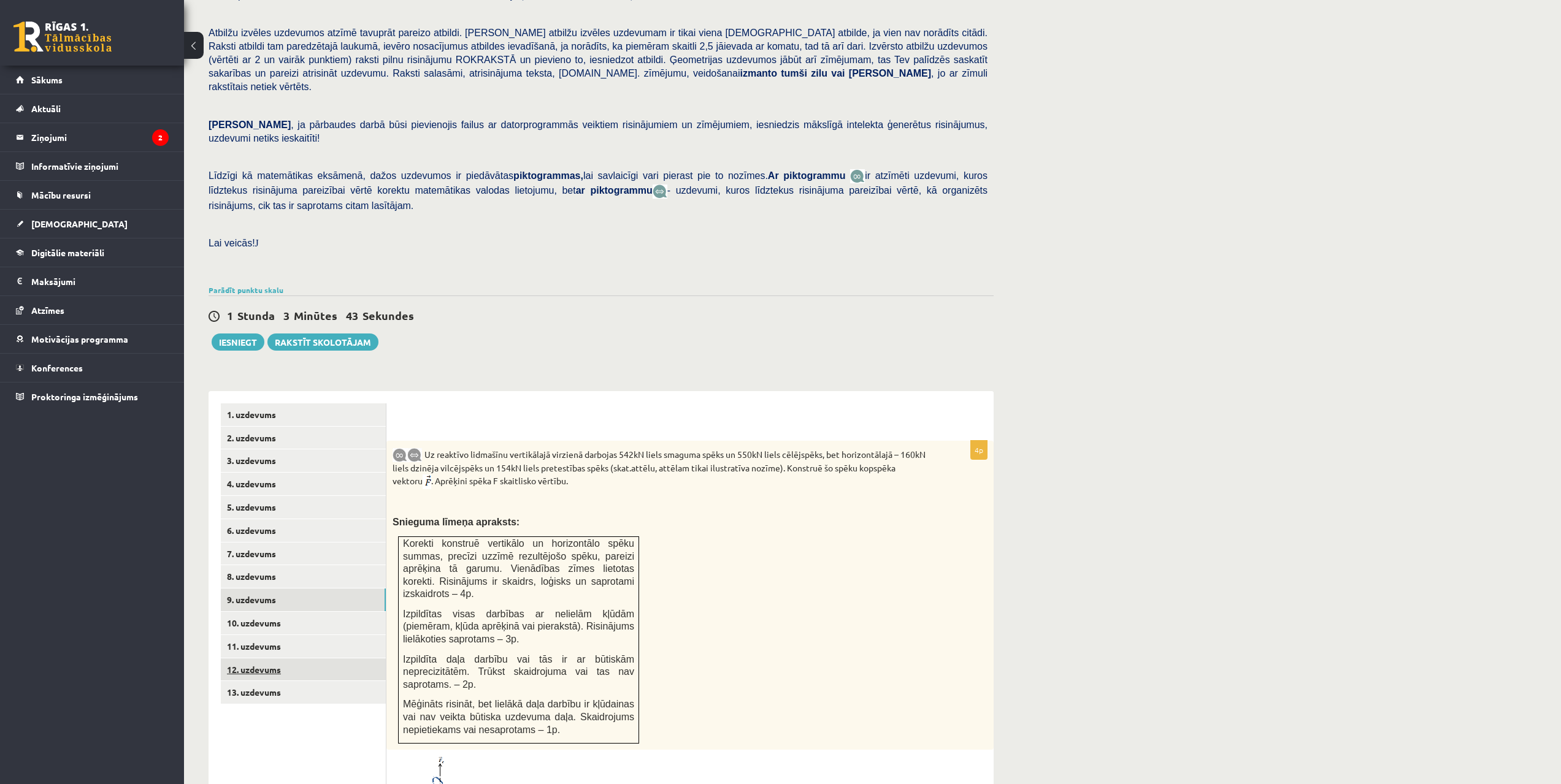
drag, startPoint x: 342, startPoint y: 631, endPoint x: 343, endPoint y: 639, distance: 8.1
click at [255, 658] on link "12. uzdevums" at bounding box center [303, 669] width 165 height 23
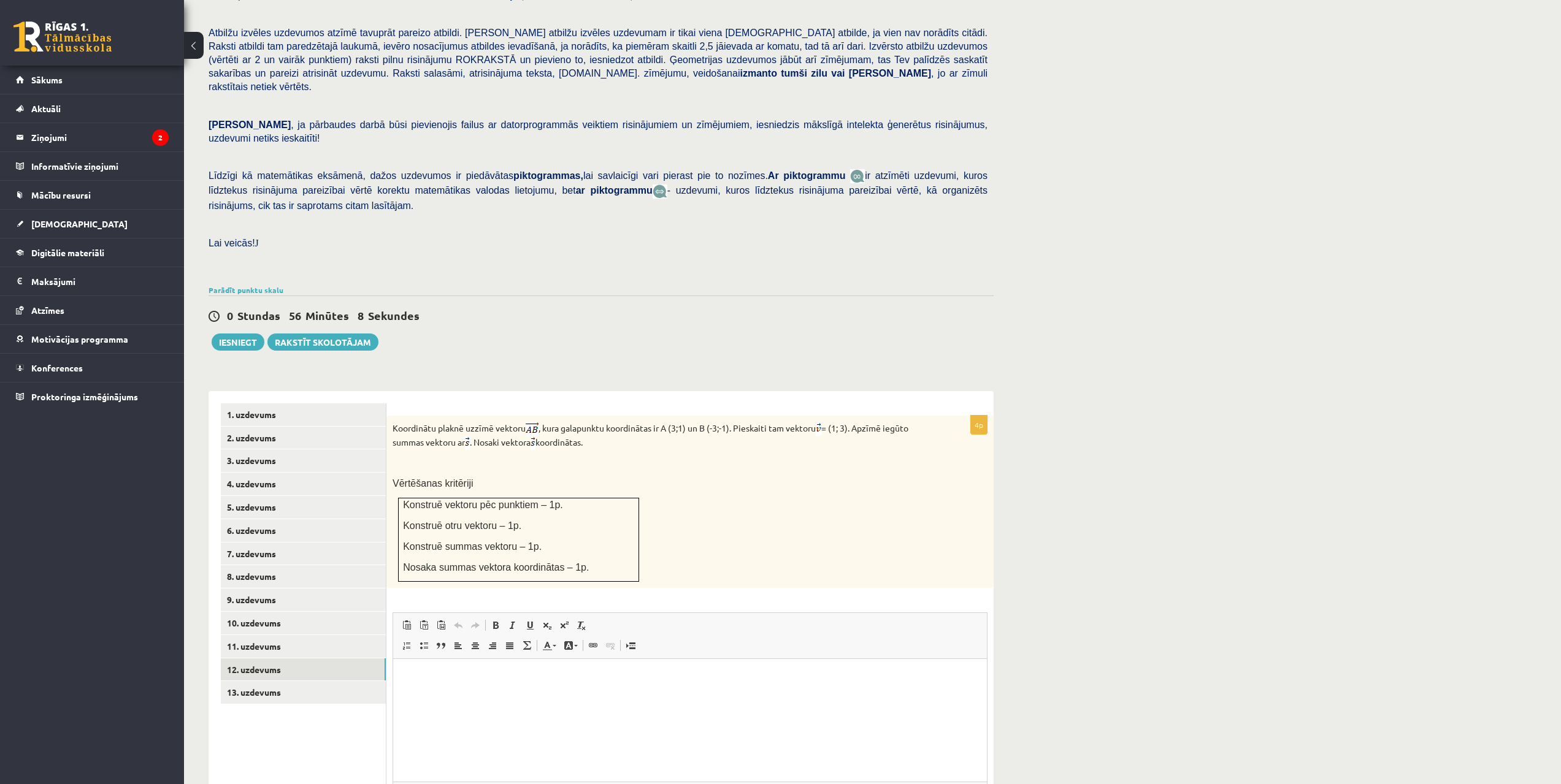
scroll to position [0, 0]
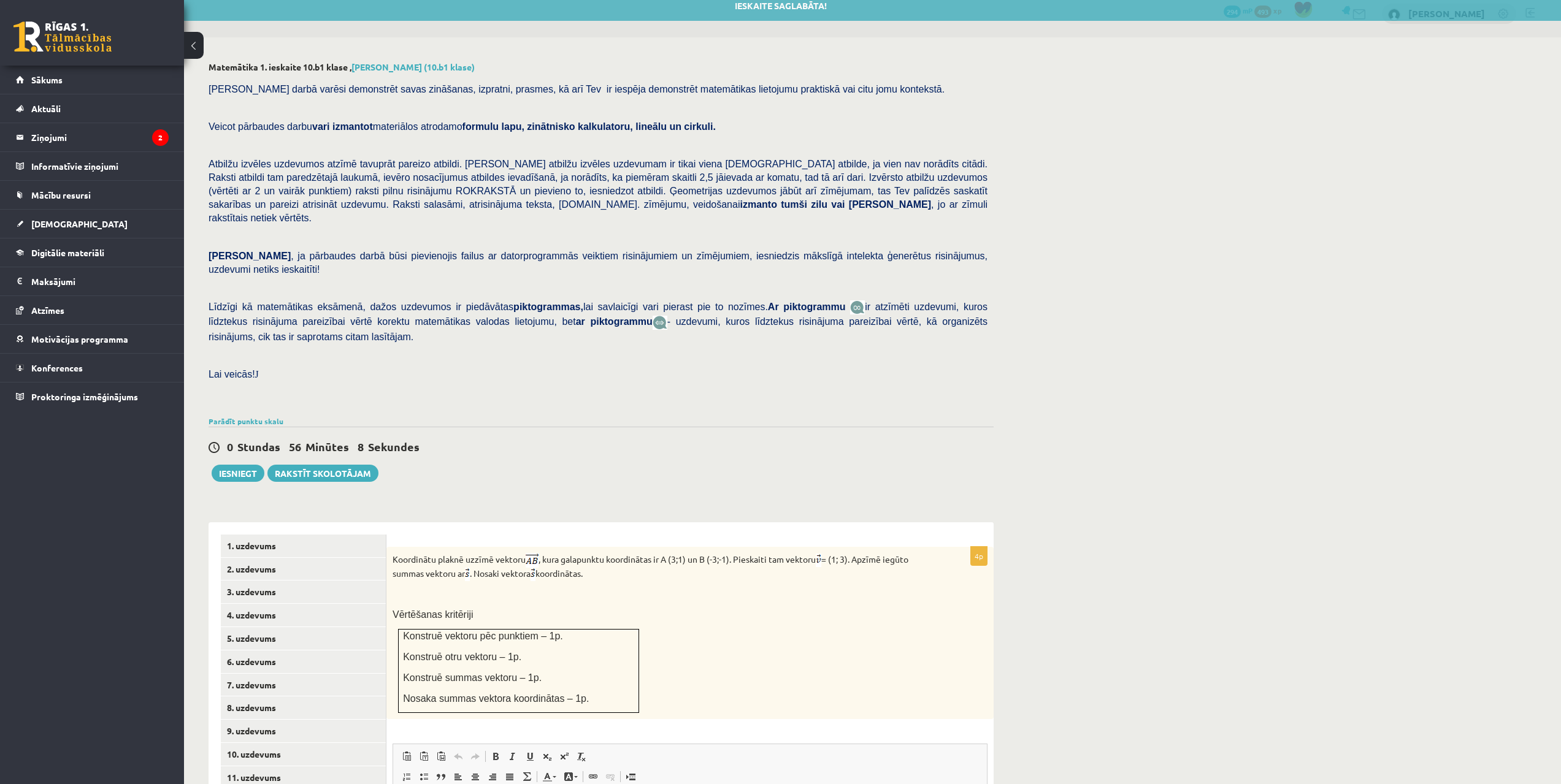
drag, startPoint x: 371, startPoint y: 218, endPoint x: 367, endPoint y: 152, distance: 66.1
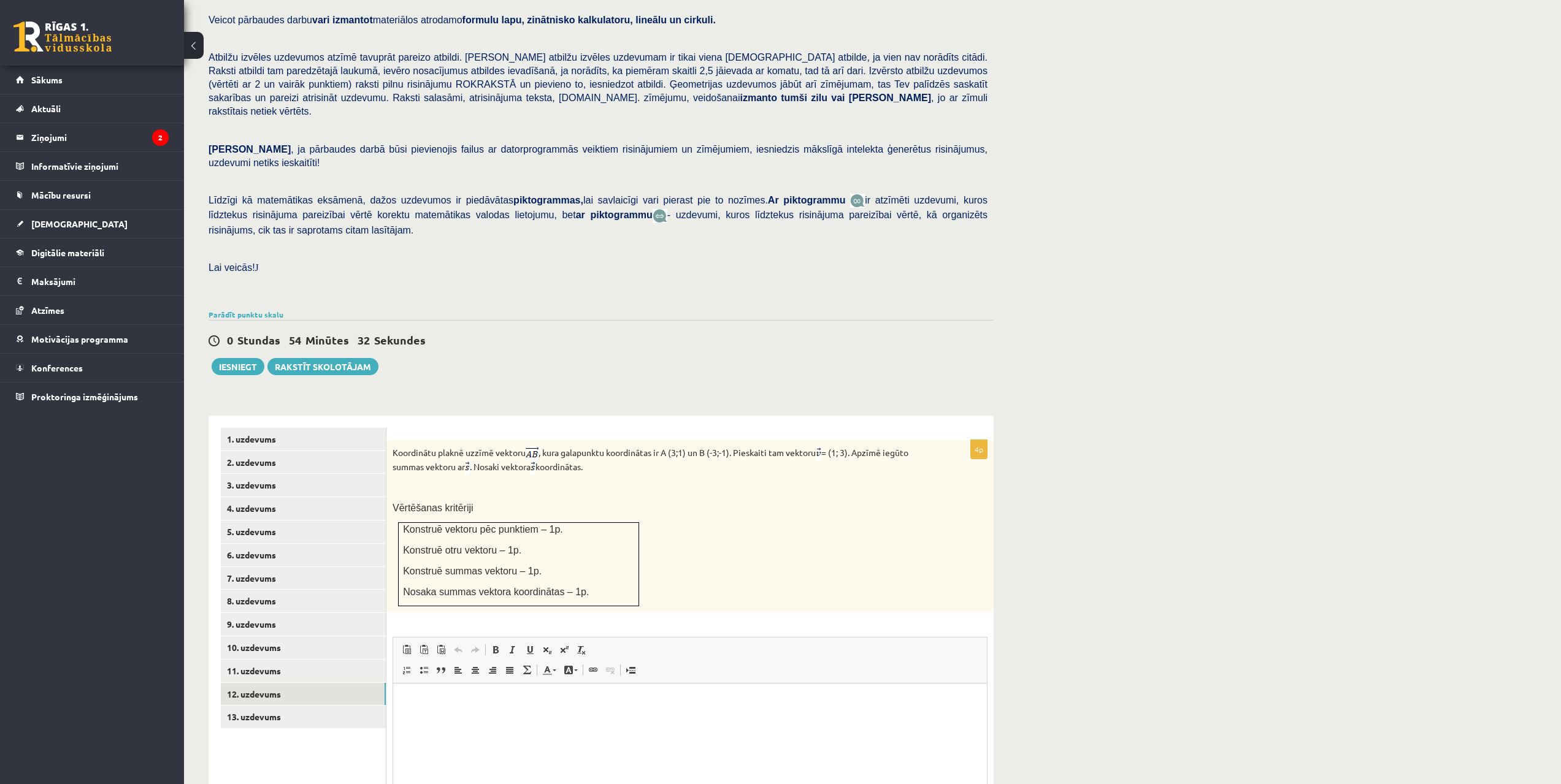
scroll to position [235, 0]
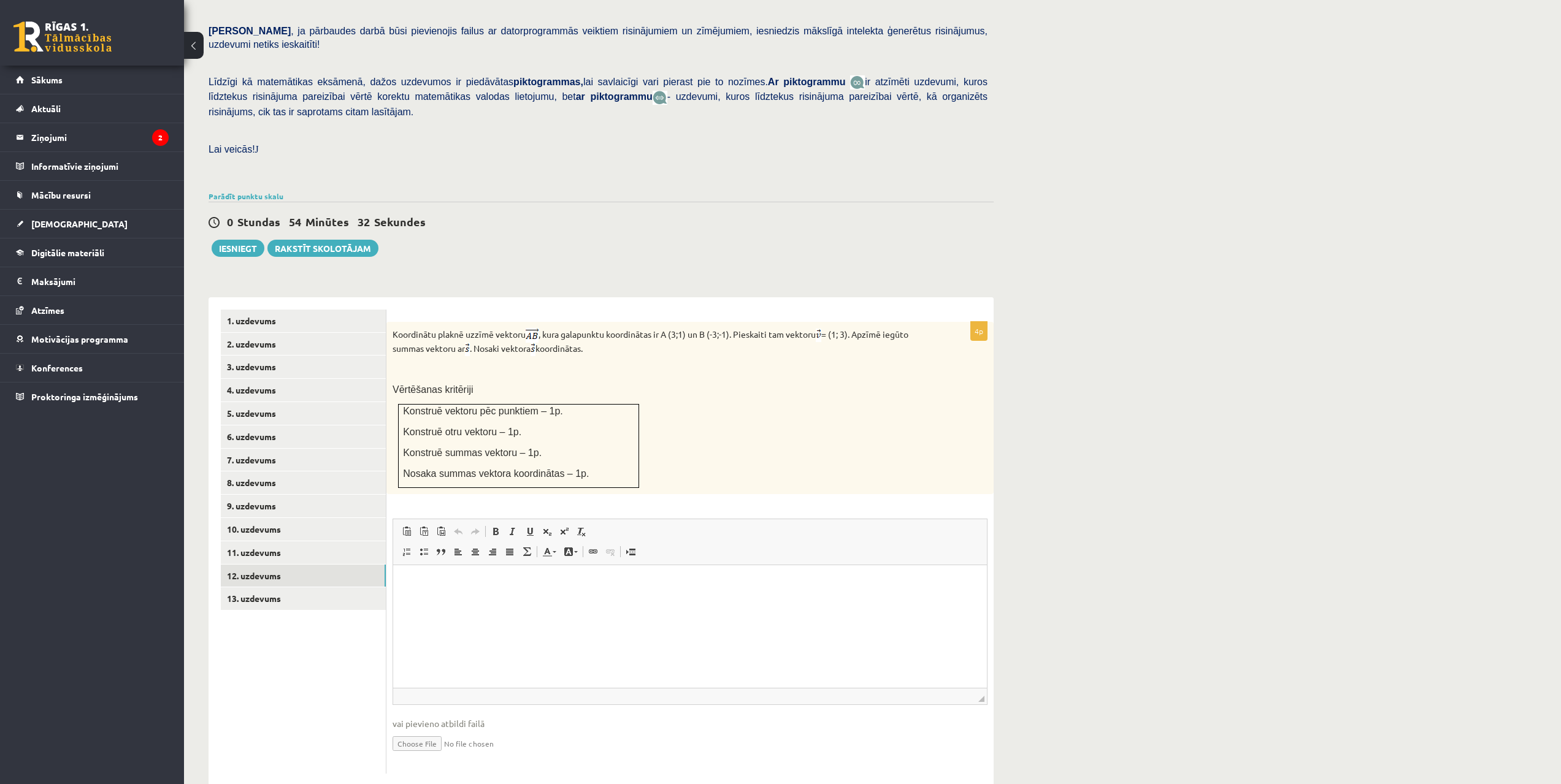
drag, startPoint x: 701, startPoint y: 527, endPoint x: 647, endPoint y: 661, distance: 144.5
click at [418, 730] on input "file" at bounding box center [689, 742] width 594 height 25
type input "**********"
click at [265, 541] on link "11. uzdevums" at bounding box center [303, 552] width 165 height 23
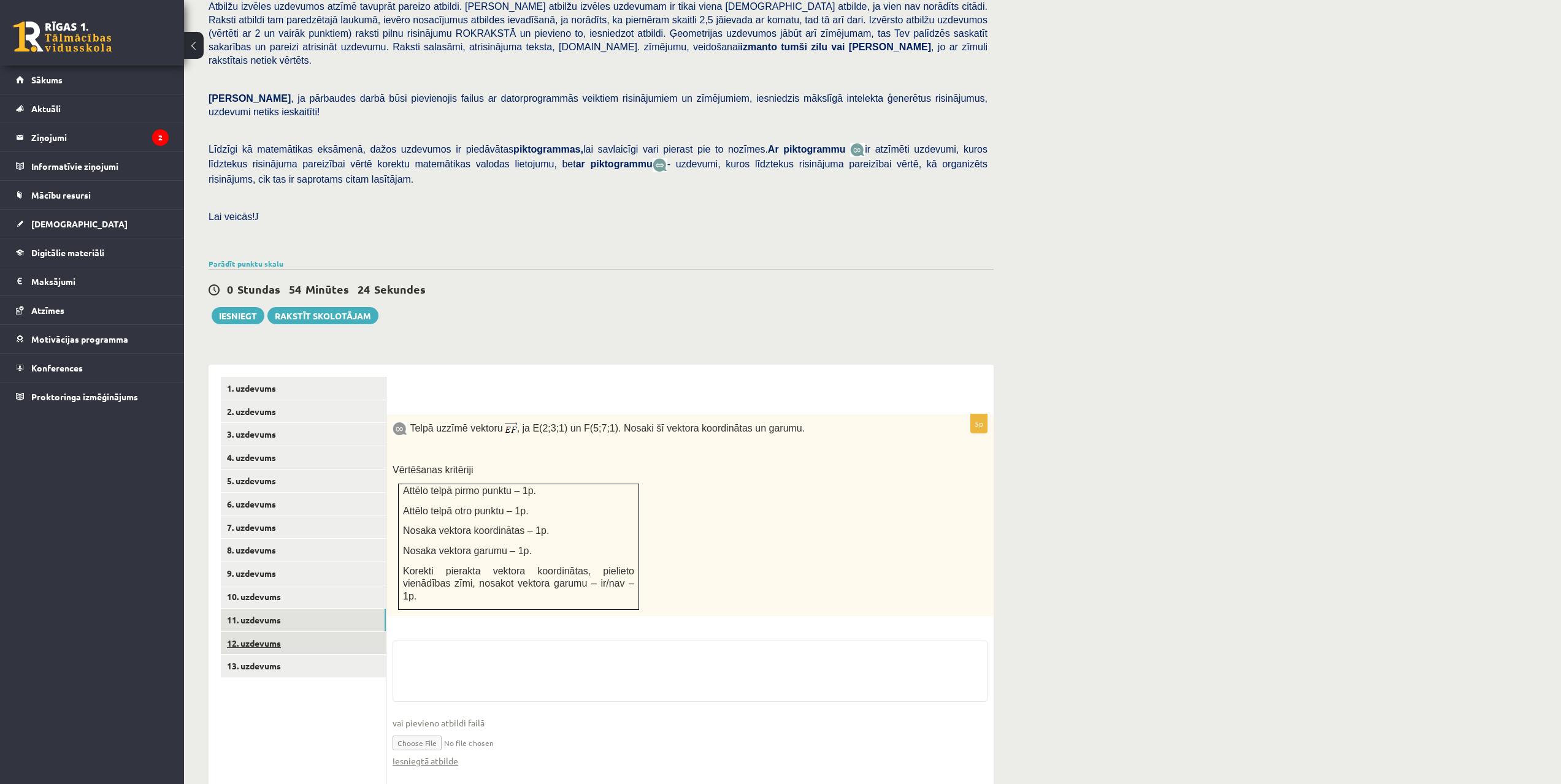
click at [257, 632] on link "12. uzdevums" at bounding box center [303, 643] width 165 height 23
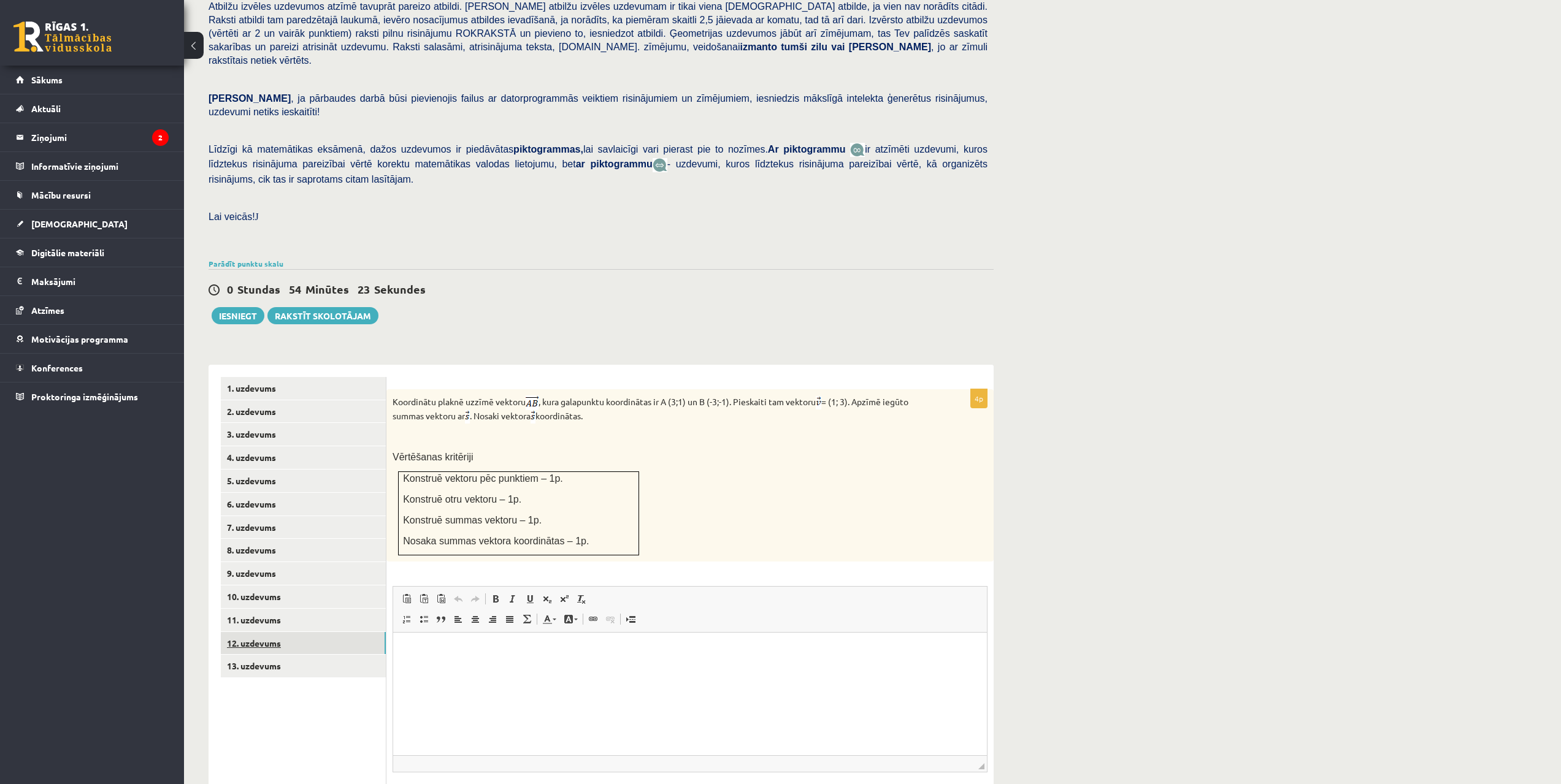
scroll to position [0, 0]
click at [268, 655] on link "13. uzdevums" at bounding box center [303, 666] width 165 height 23
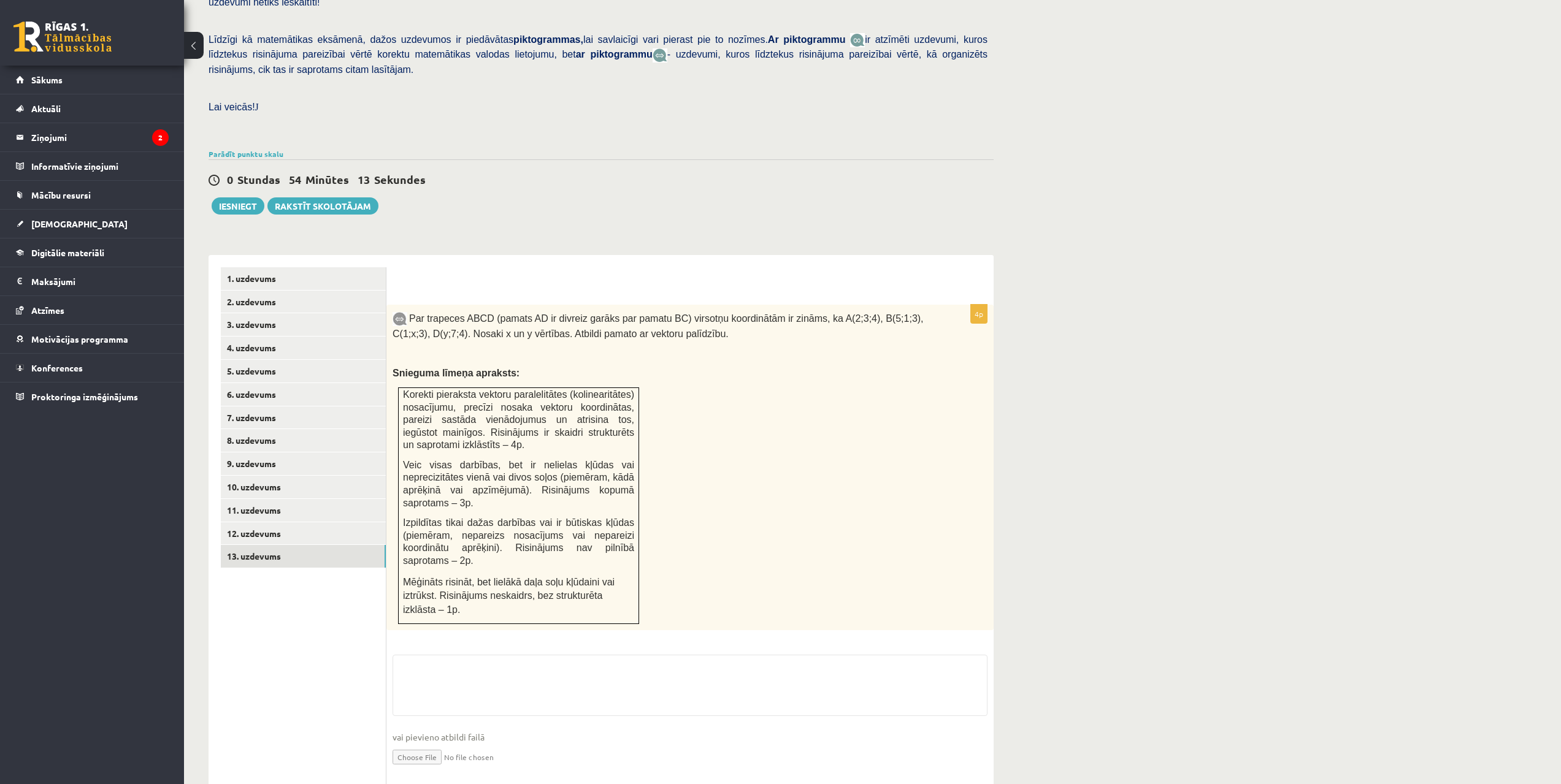
drag, startPoint x: 856, startPoint y: 478, endPoint x: 845, endPoint y: 500, distance: 24.6
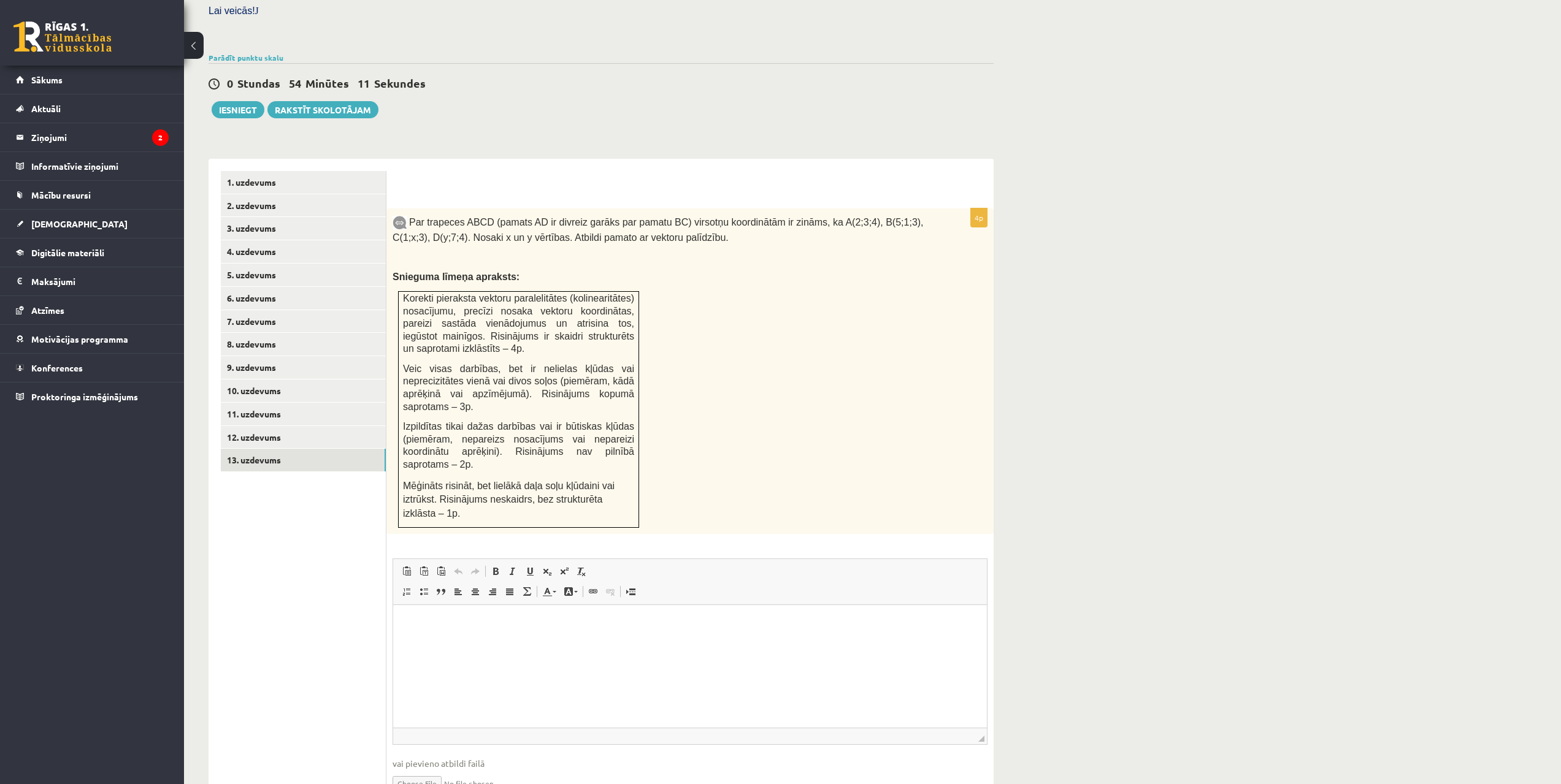
scroll to position [387, 0]
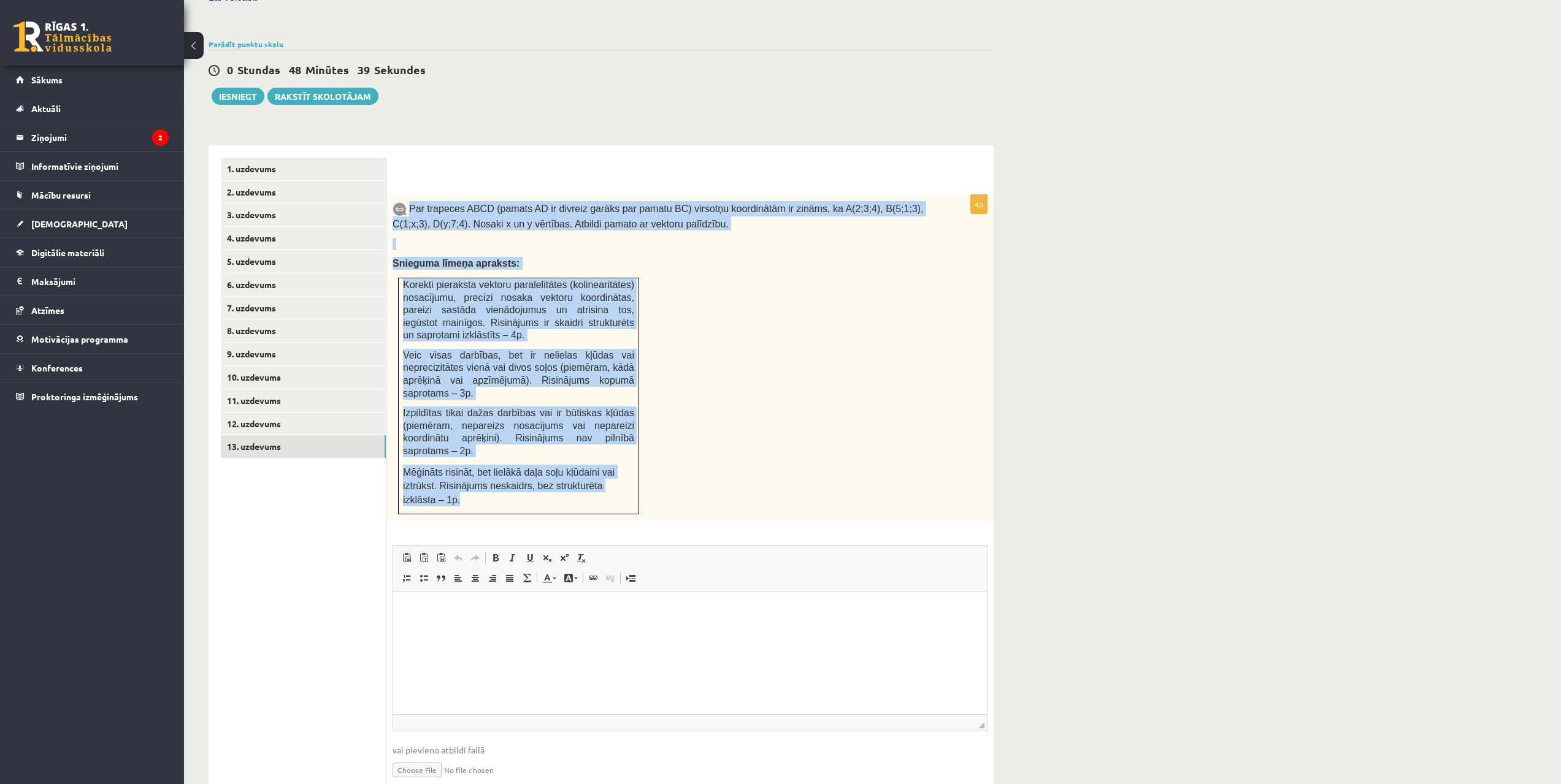
drag, startPoint x: 411, startPoint y: 179, endPoint x: 609, endPoint y: 453, distance: 338.1
click at [609, 453] on div "Par trapeces ABCD (pamats AD ir divreiz garāks par pamatu BC) virsotņu koordinā…" at bounding box center [690, 358] width 607 height 326
copy div "Par trapeces ABCD (pamats AD ir divreiz garāks par pamatu BC) virsotņu koordinā…"
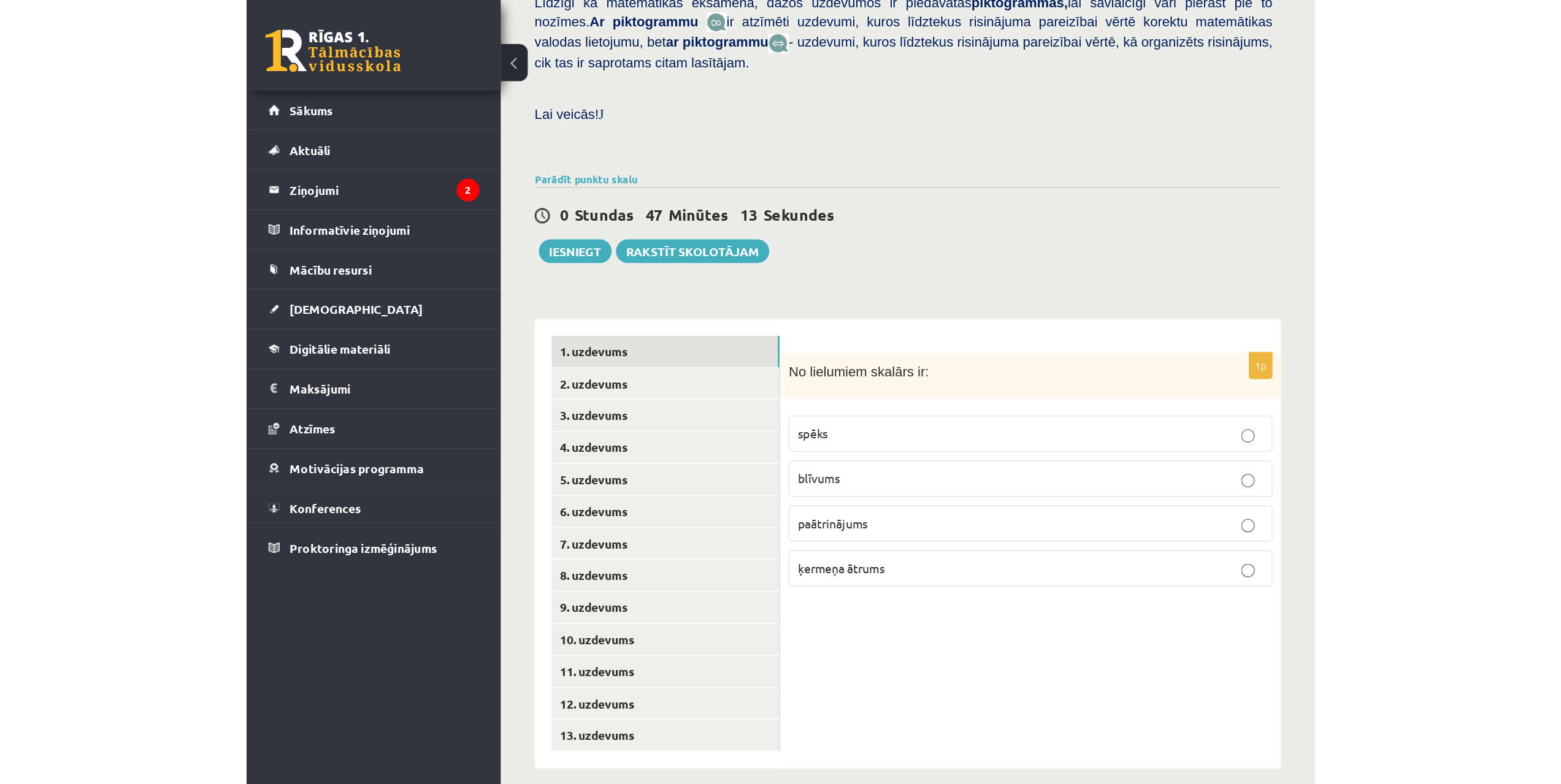
scroll to position [71, 0]
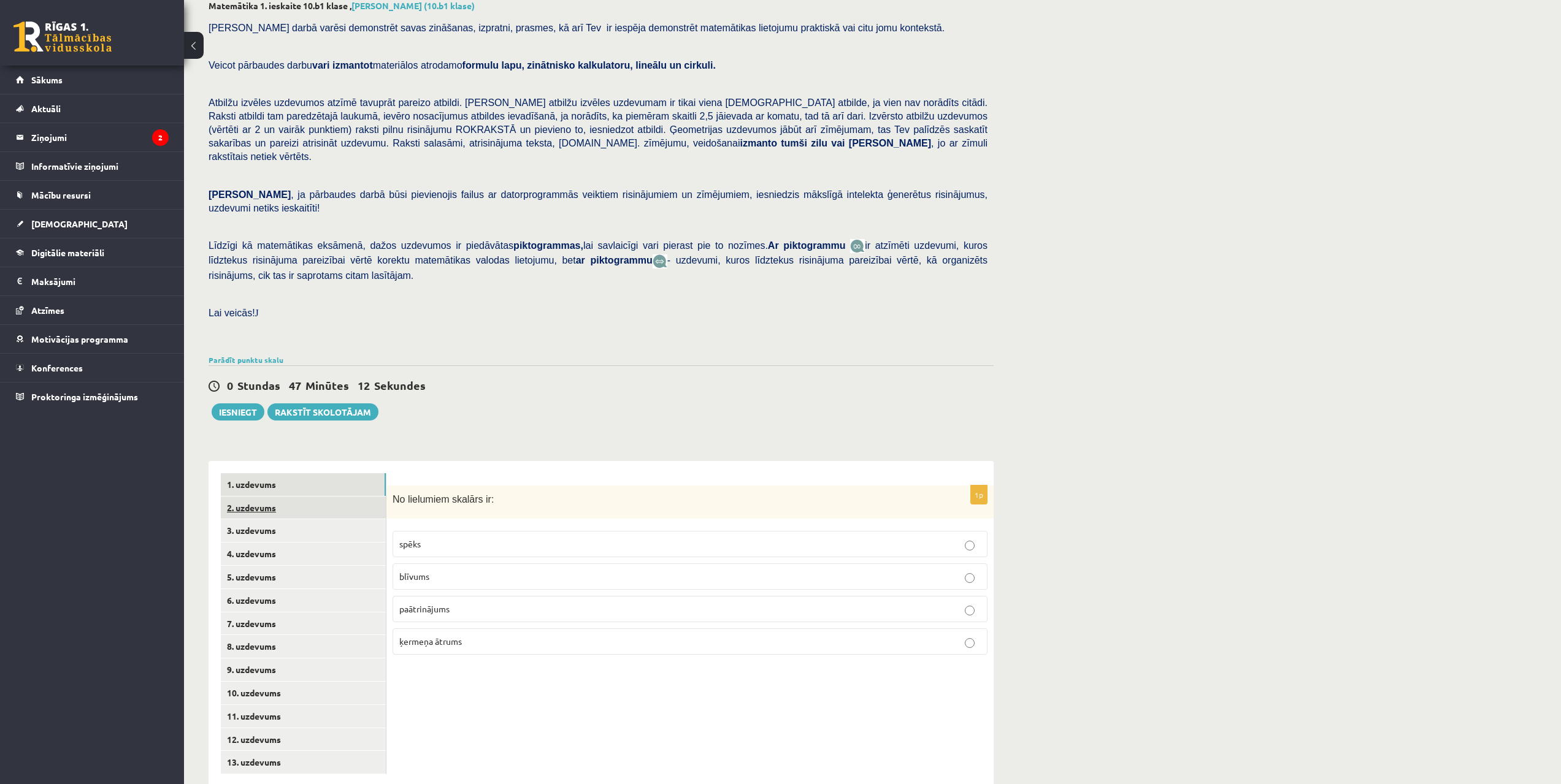
click at [273, 497] on link "2. uzdevums" at bounding box center [303, 508] width 165 height 23
click at [266, 519] on link "3. uzdevums" at bounding box center [303, 530] width 165 height 23
click at [280, 497] on link "2. uzdevums" at bounding box center [303, 508] width 165 height 23
click at [285, 473] on link "1. uzdevums" at bounding box center [303, 484] width 165 height 23
click at [279, 543] on link "4. uzdevums" at bounding box center [303, 554] width 165 height 23
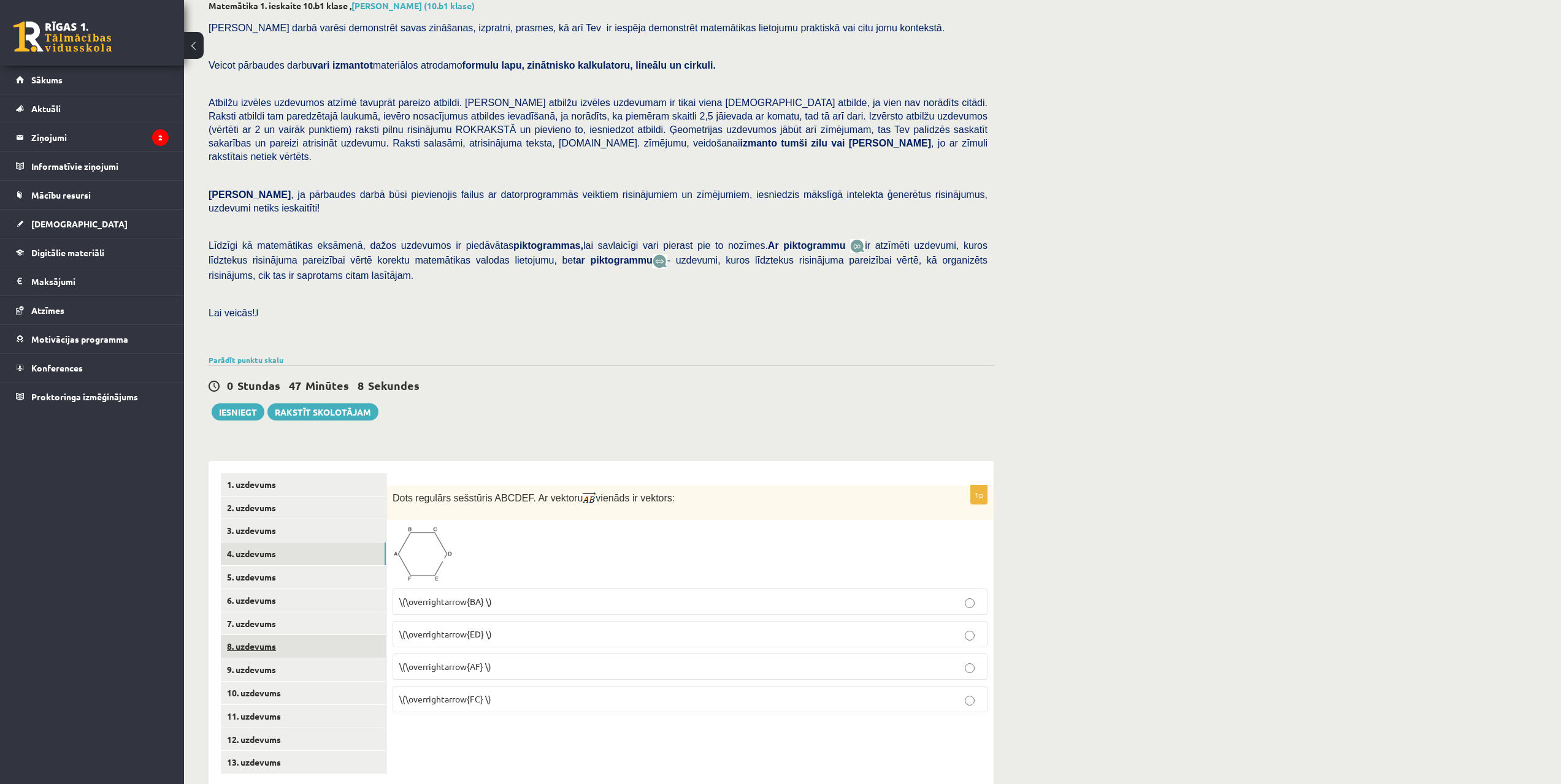
click at [276, 567] on link "8. uzdevums" at bounding box center [303, 646] width 165 height 23
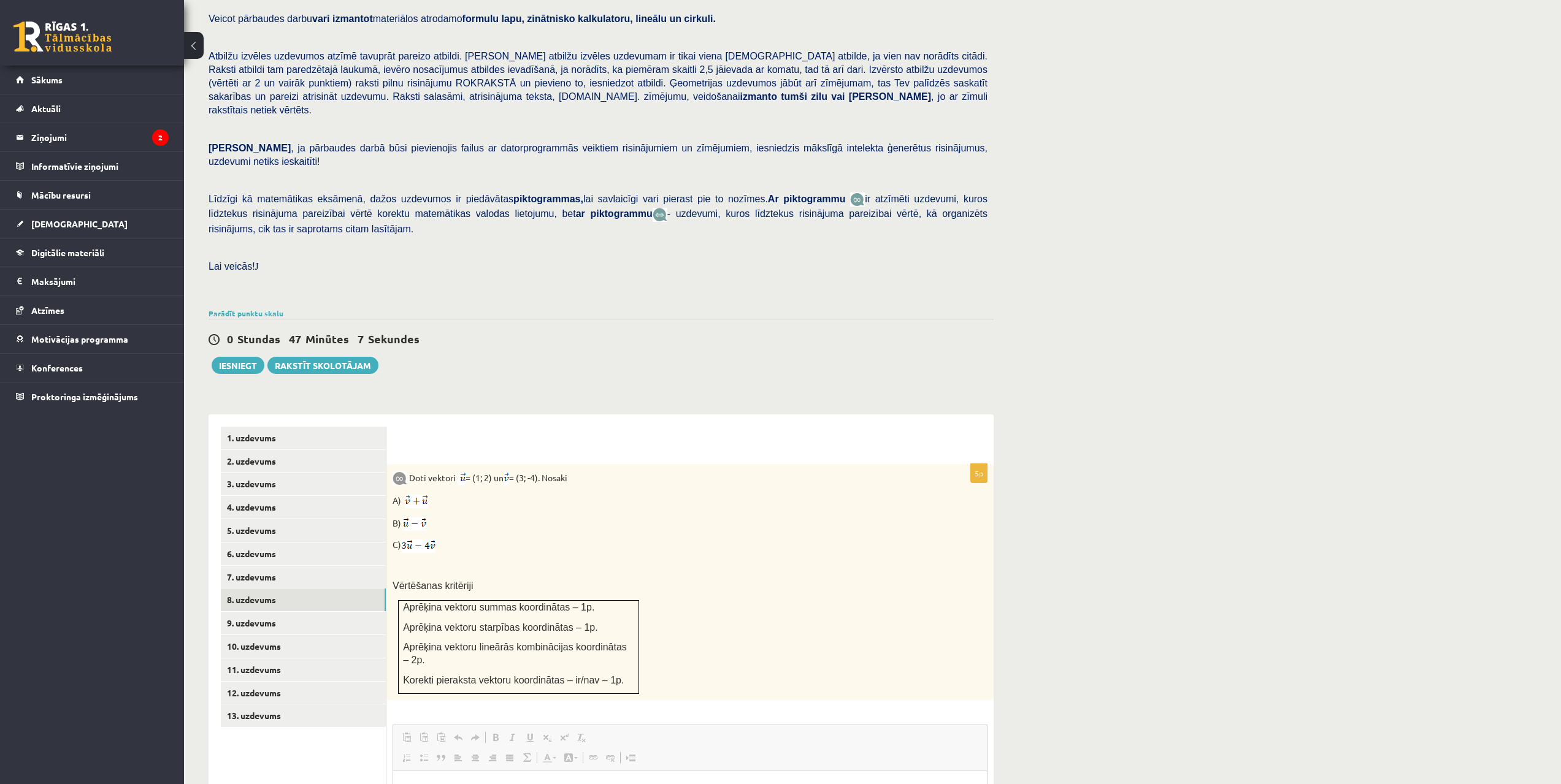
scroll to position [0, 0]
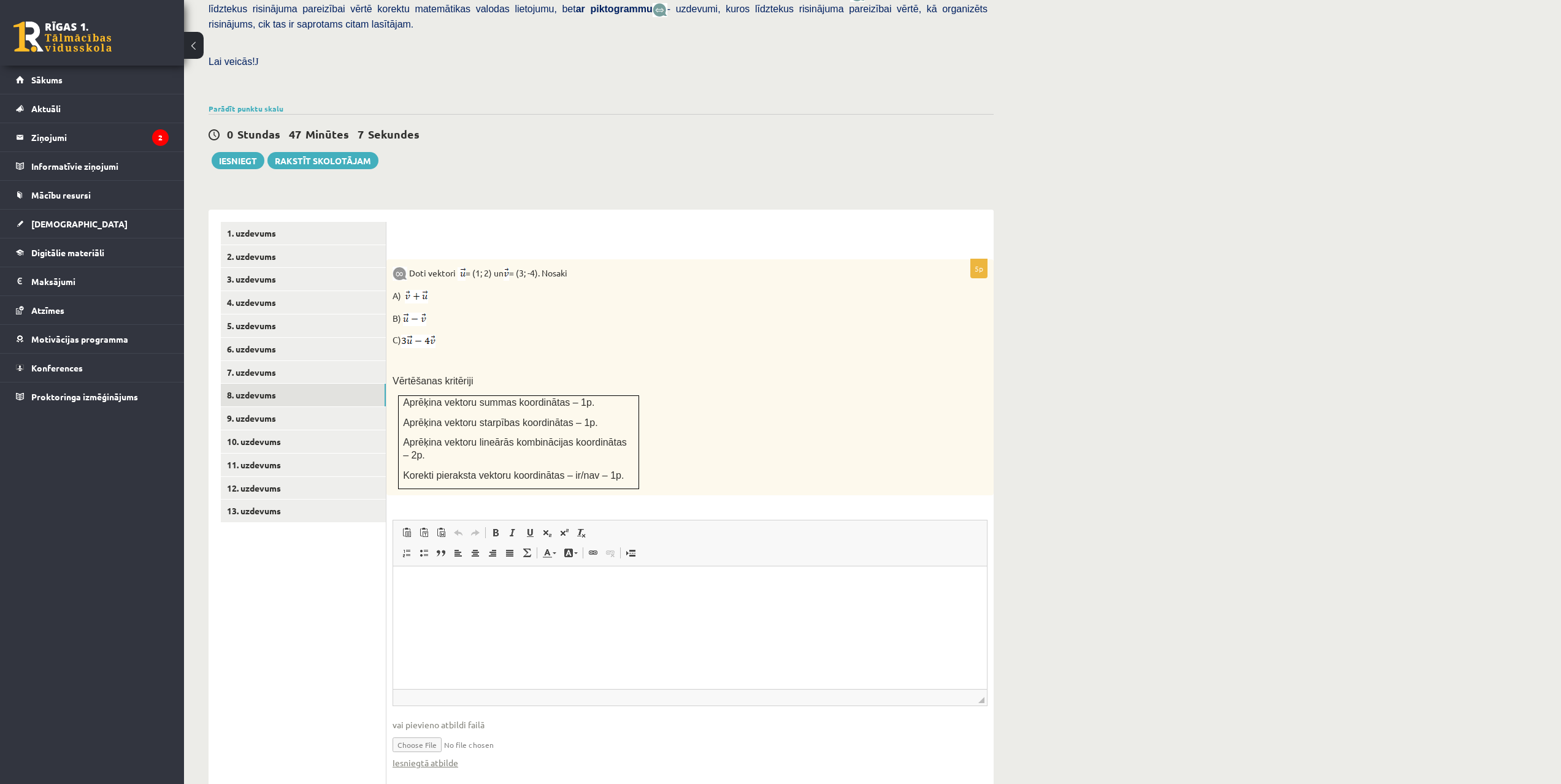
drag, startPoint x: 1053, startPoint y: 1014, endPoint x: 580, endPoint y: 607, distance: 624.0
click at [304, 477] on link "12. uzdevums" at bounding box center [303, 488] width 165 height 23
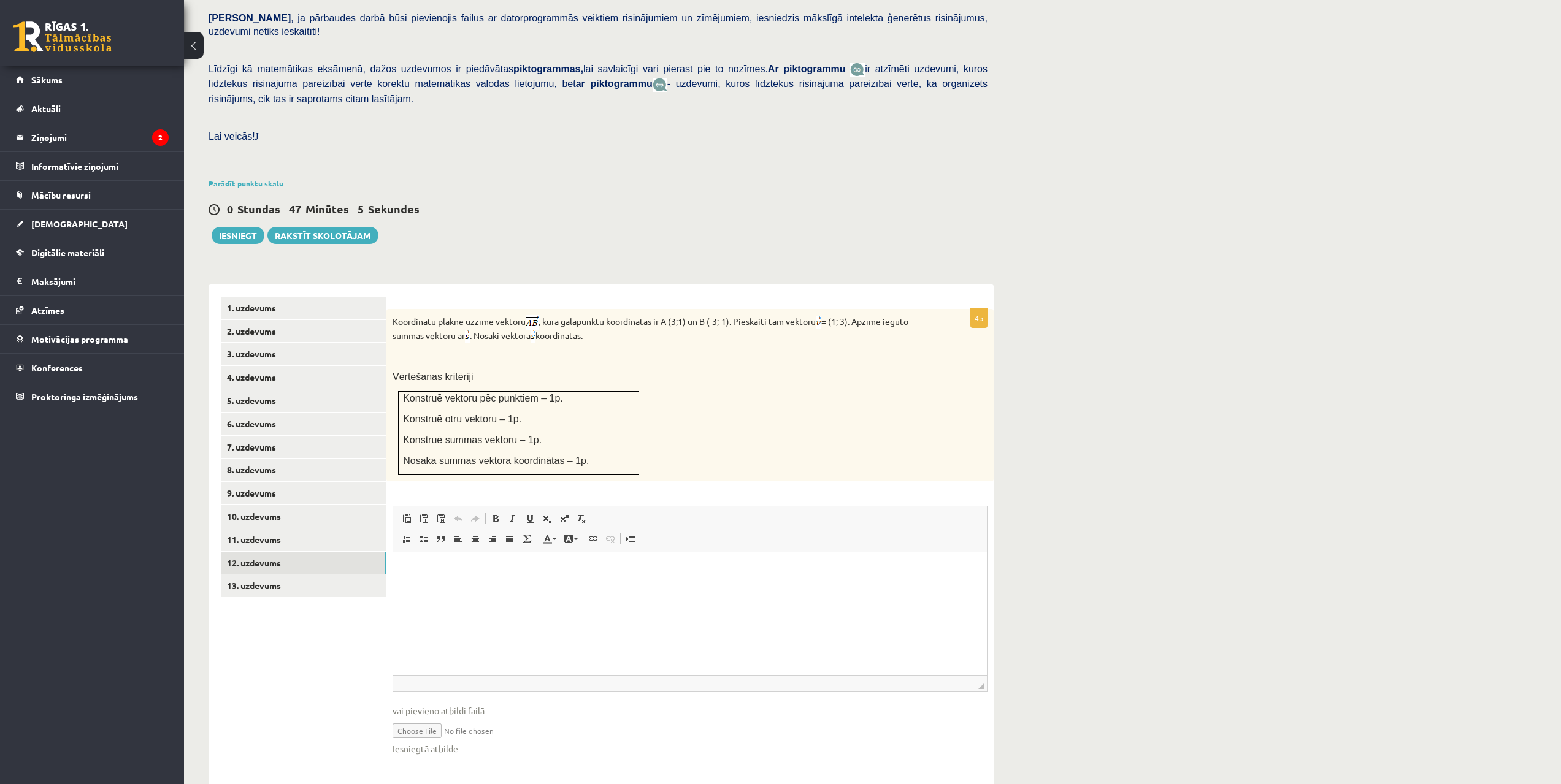
click at [248, 567] on ul "1. uzdevums 2. uzdevums 3. uzdevums 4. uzdevums 5. uzdevums 6. uzdevums 7. uzde…" at bounding box center [303, 536] width 165 height 478
click at [275, 567] on link "13. uzdevums" at bounding box center [303, 585] width 165 height 23
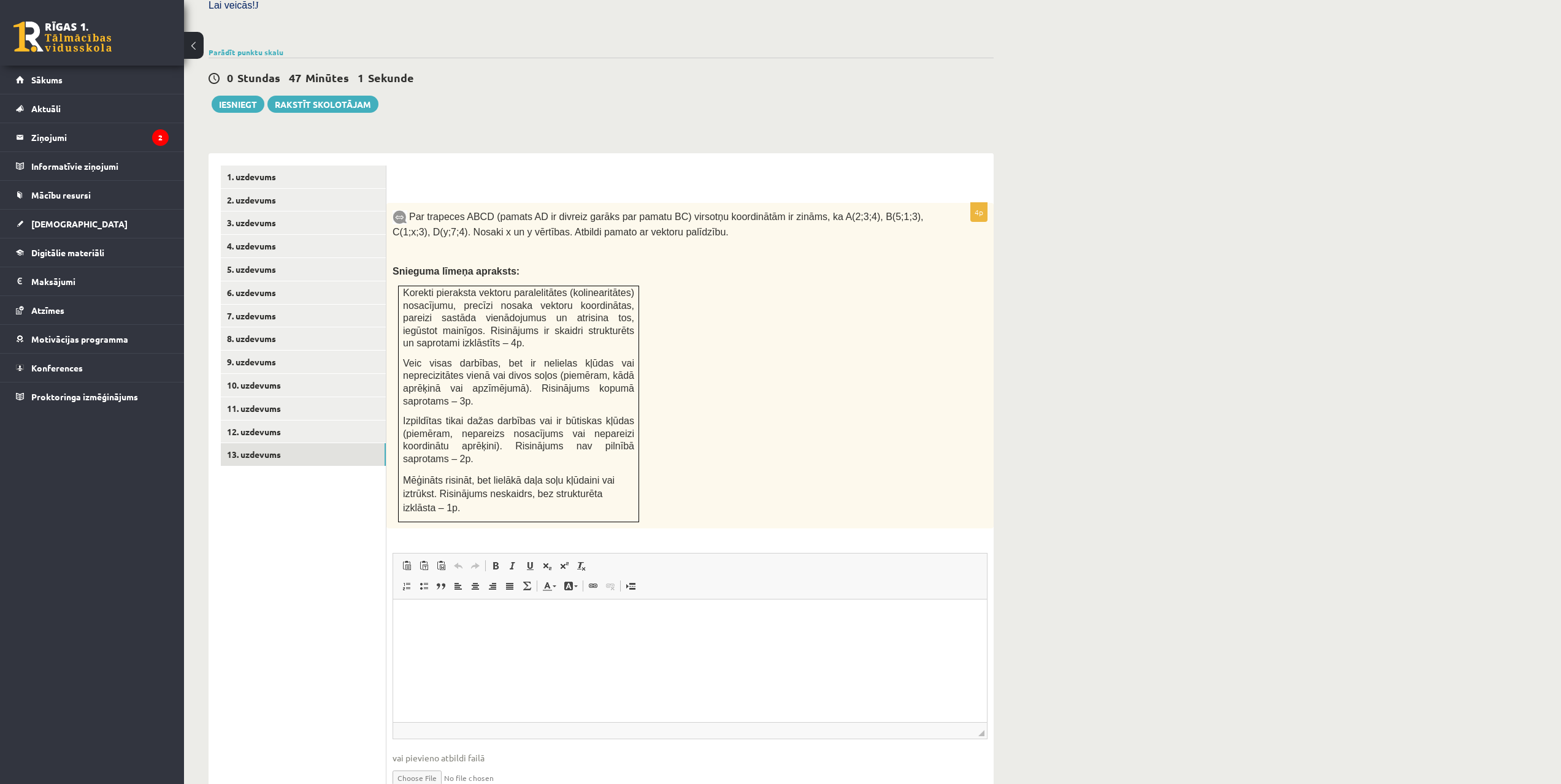
scroll to position [387, 0]
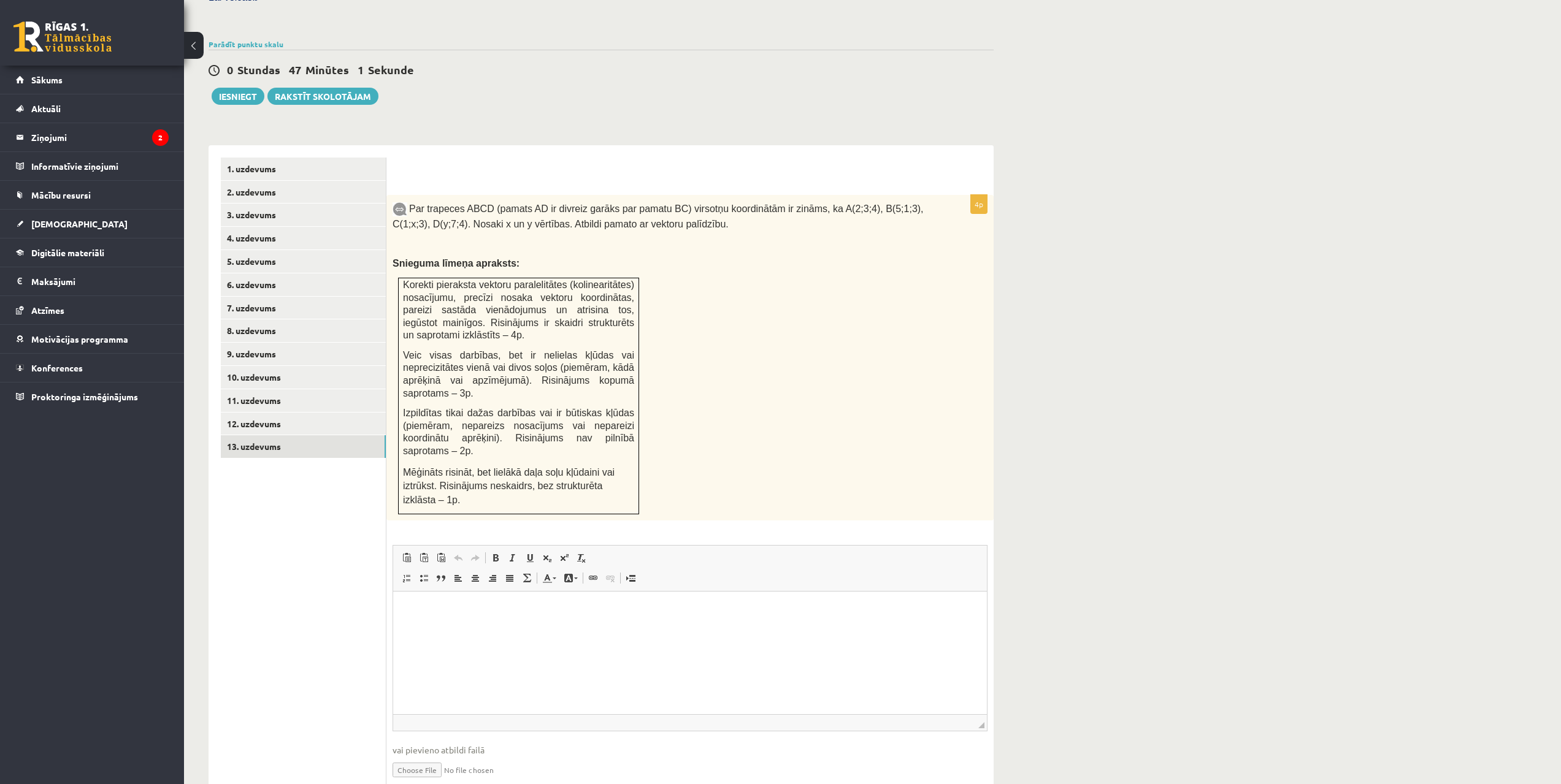
drag, startPoint x: 1272, startPoint y: 1137, endPoint x: 864, endPoint y: 634, distance: 647.7
click at [274, 413] on link "12. uzdevums" at bounding box center [303, 424] width 165 height 23
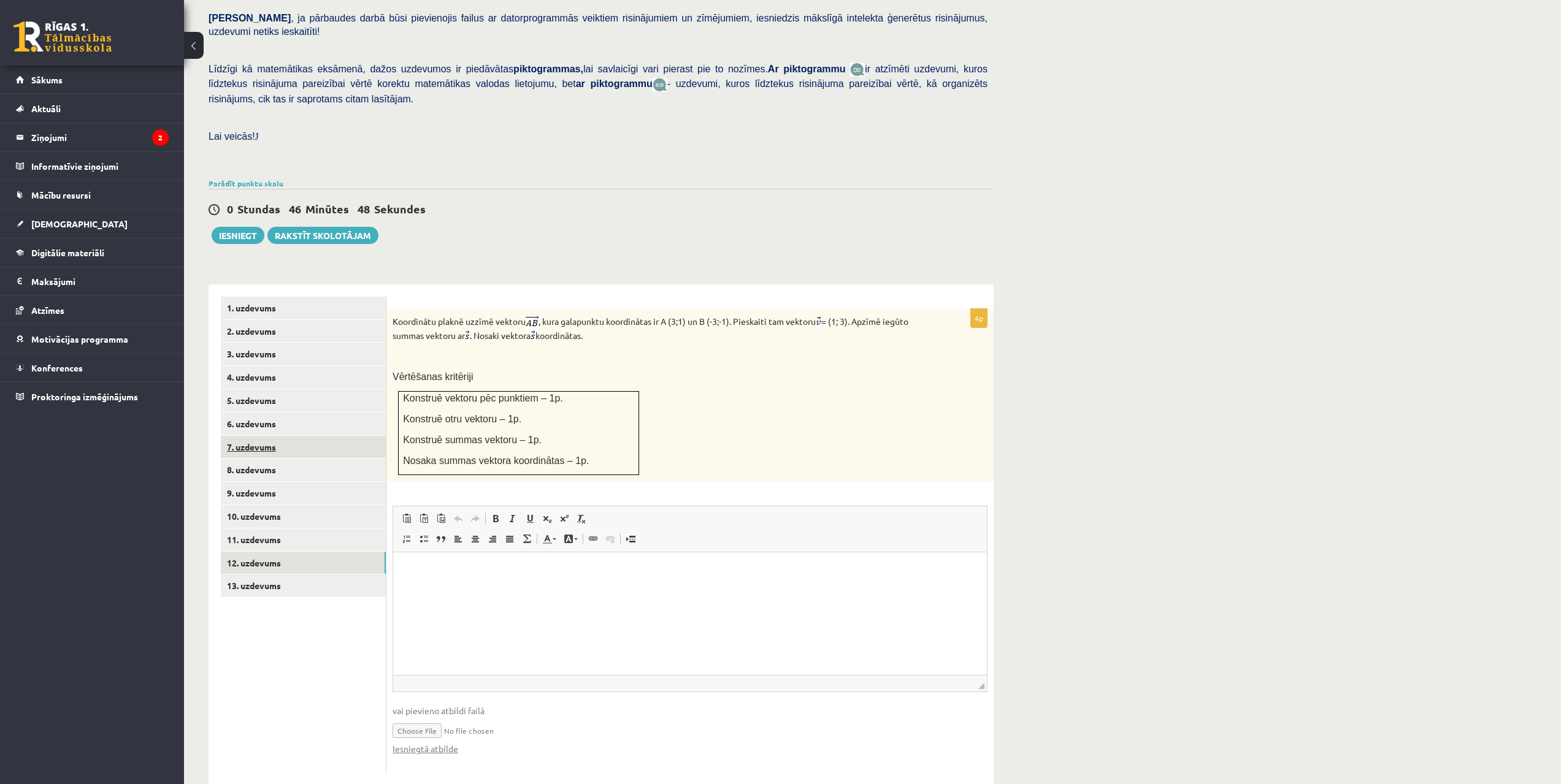
scroll to position [0, 0]
click at [283, 567] on link "13. uzdevums" at bounding box center [303, 585] width 165 height 23
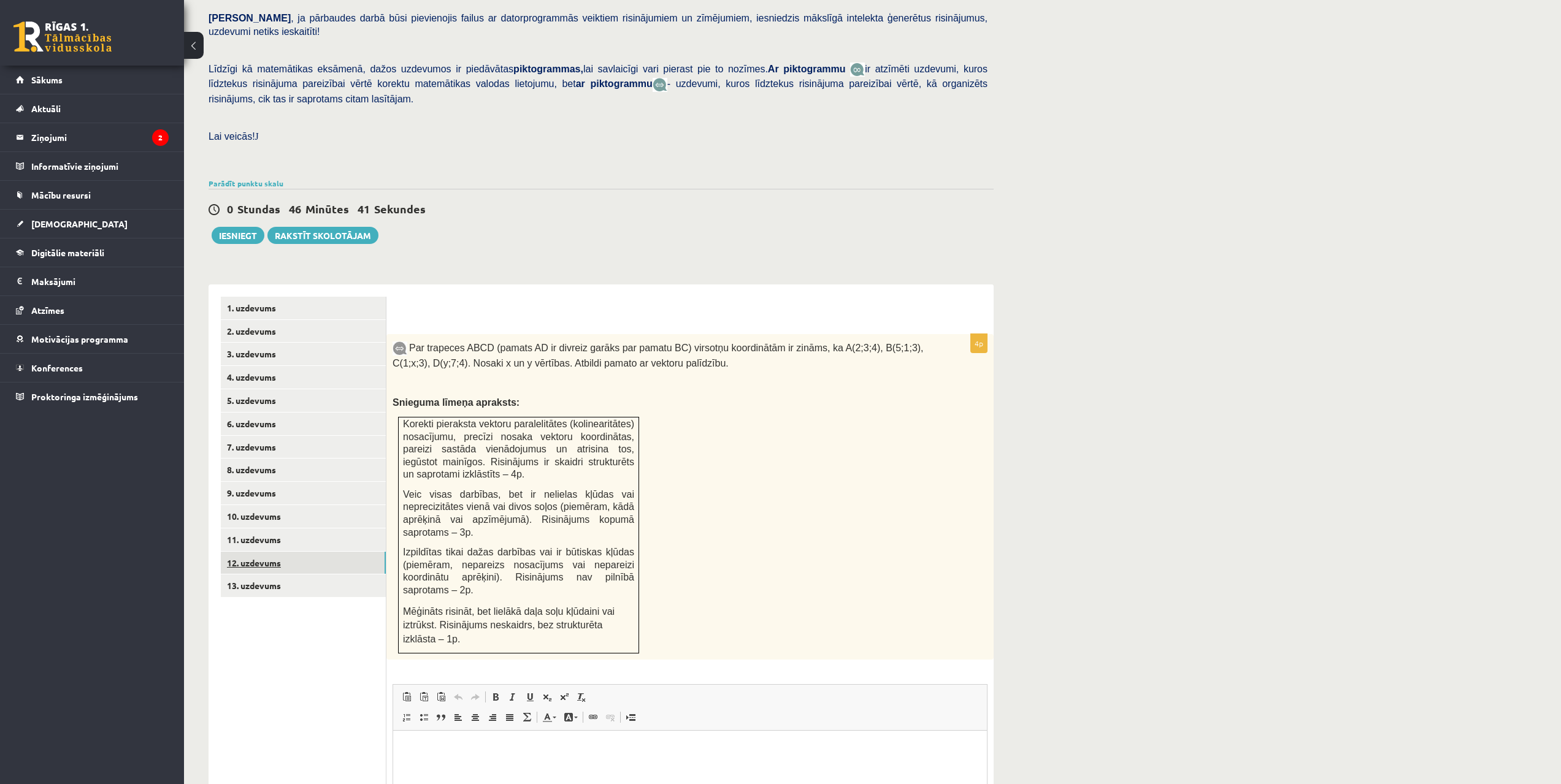
click at [257, 552] on link "12. uzdevums" at bounding box center [303, 563] width 165 height 23
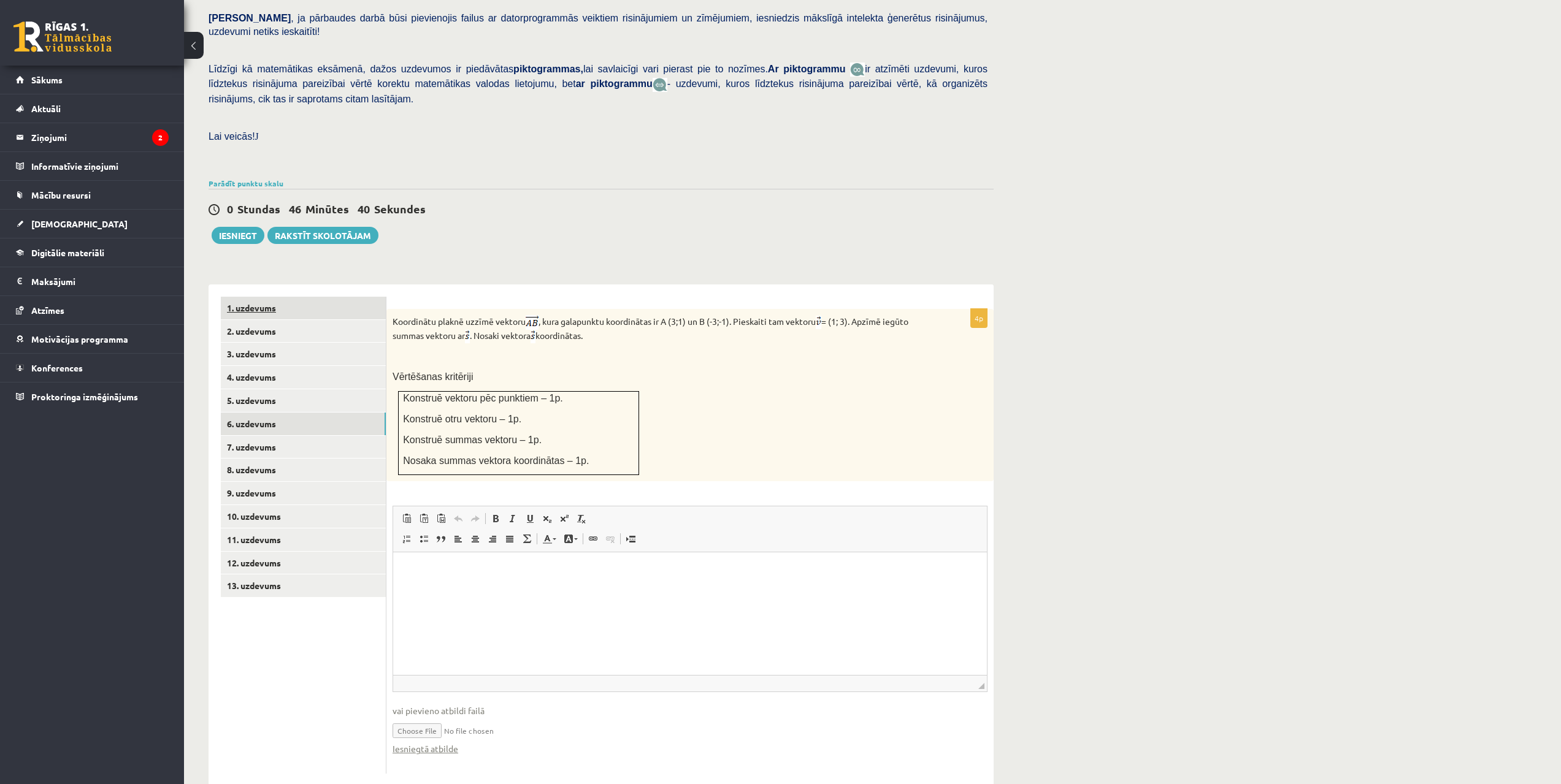
click at [285, 413] on link "6. uzdevums" at bounding box center [303, 424] width 165 height 23
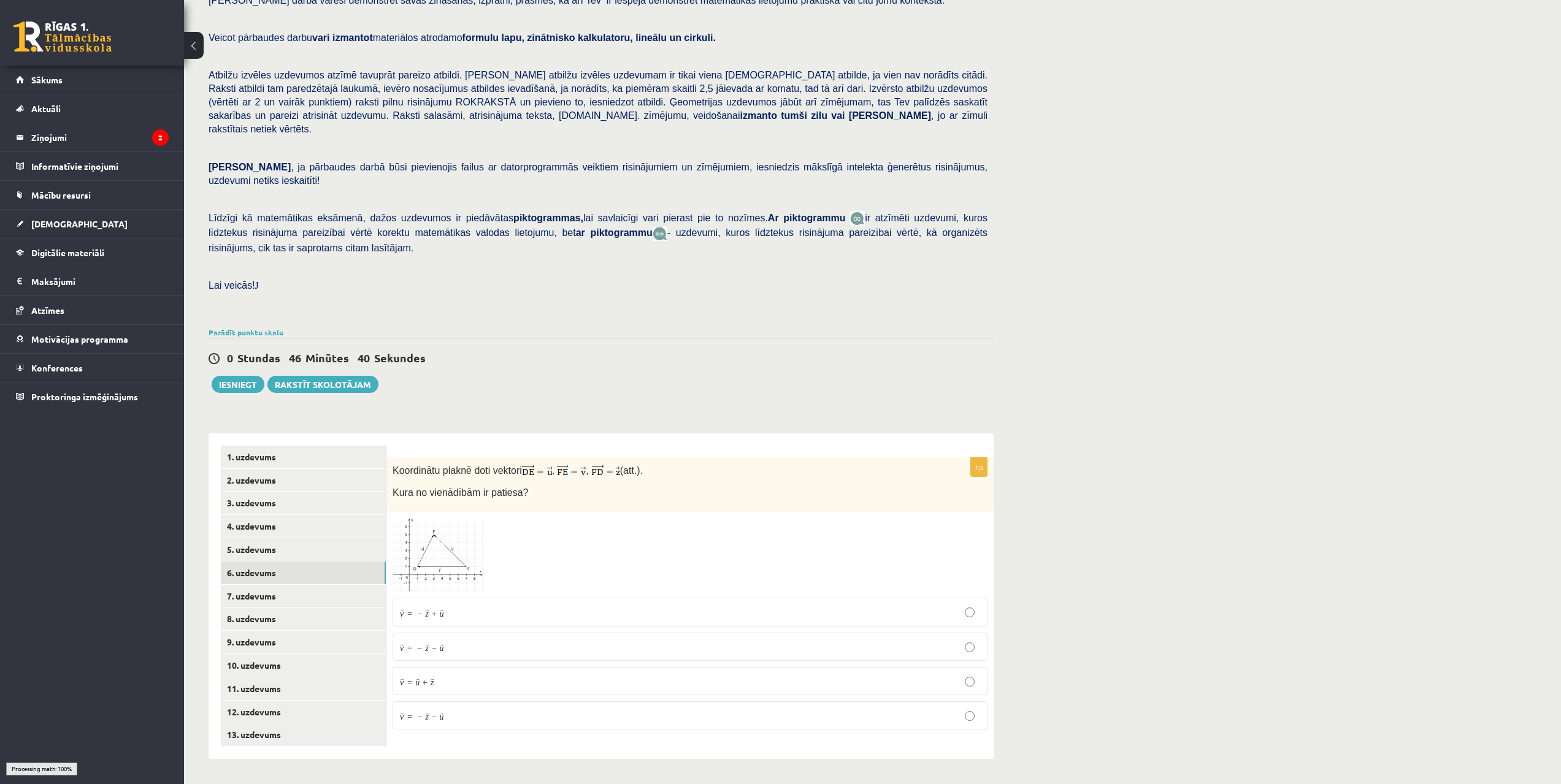
scroll to position [71, 0]
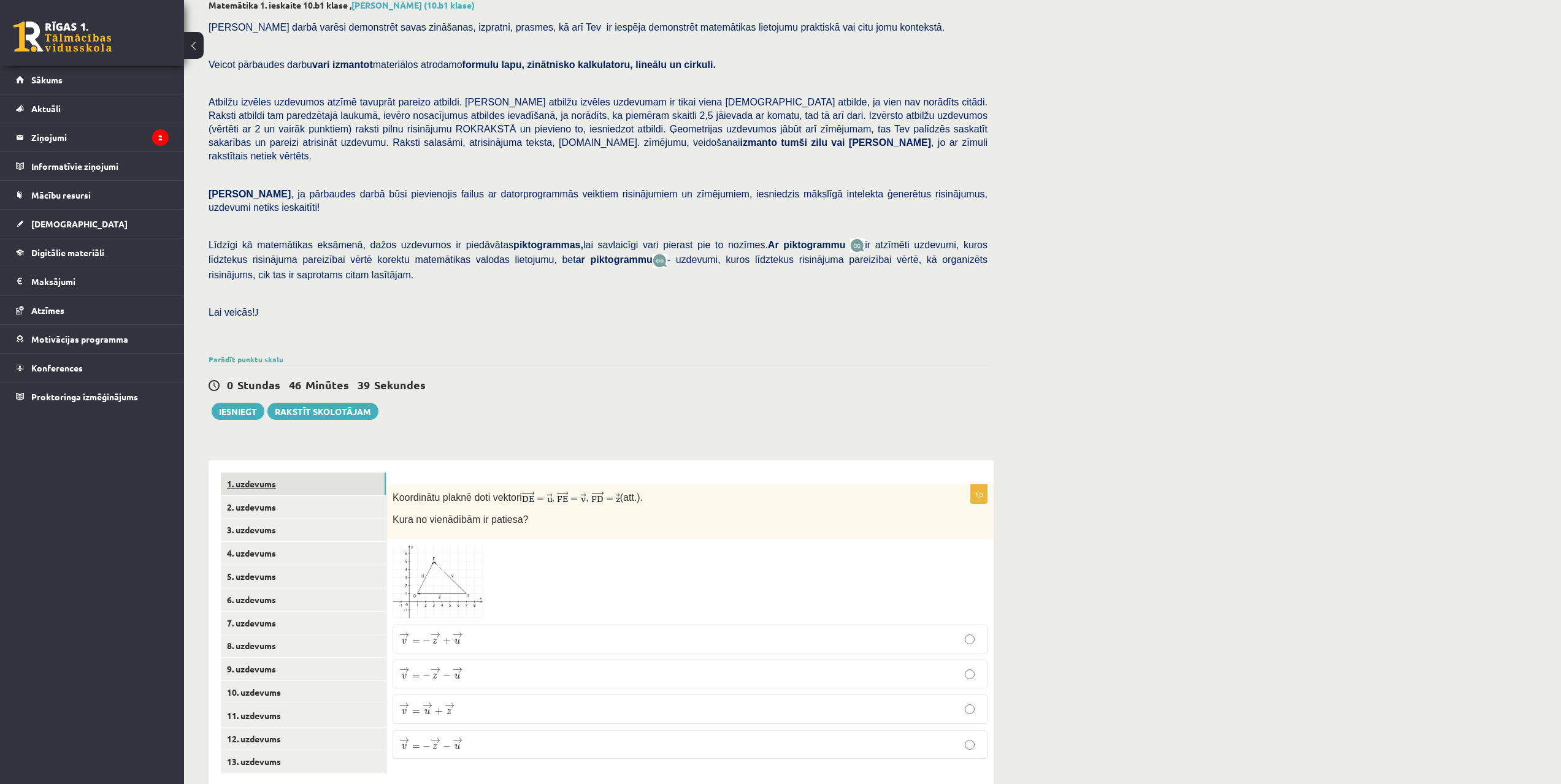
click at [290, 472] on link "1. uzdevums" at bounding box center [303, 483] width 165 height 23
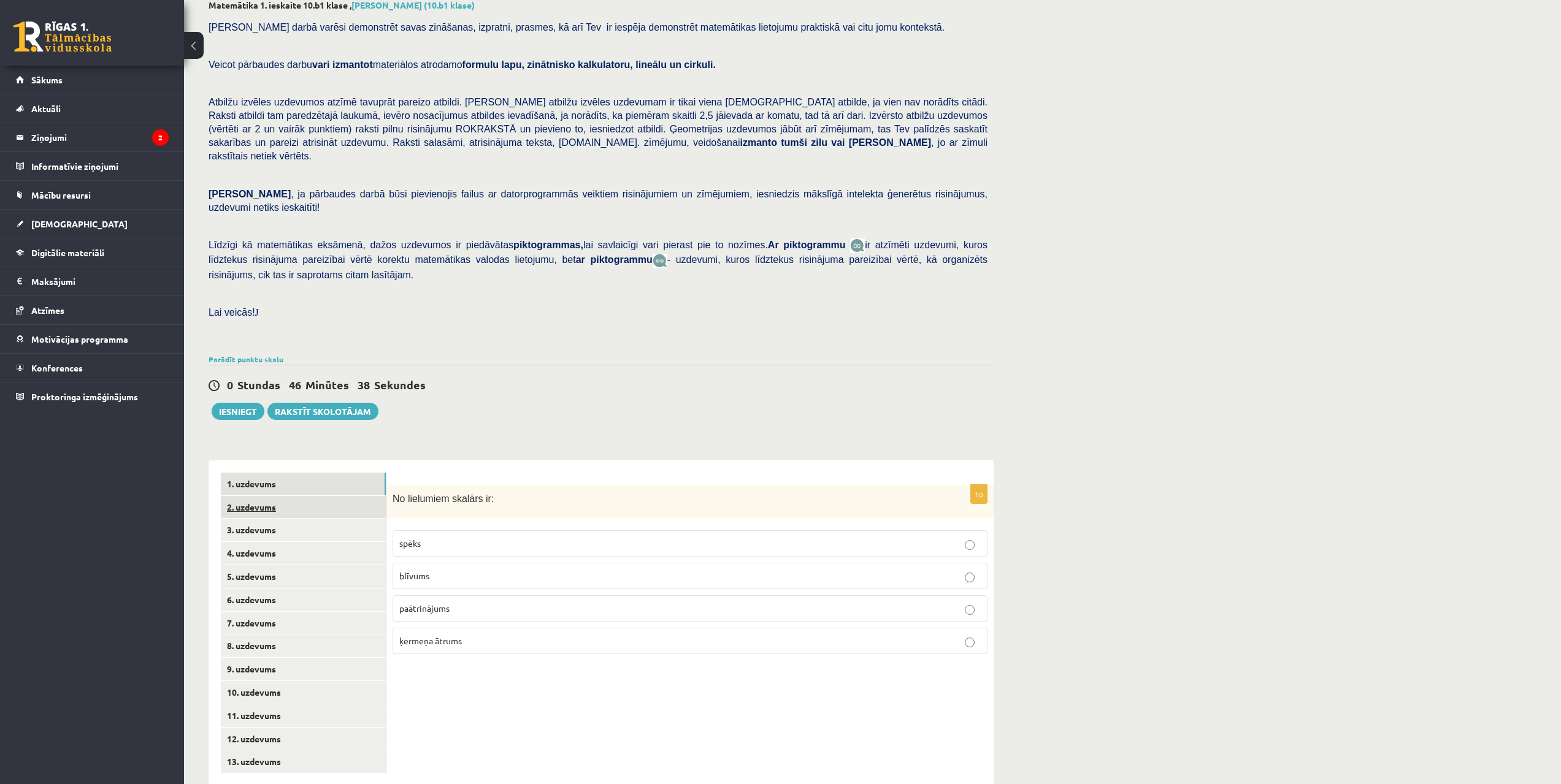
click at [281, 496] on link "2. uzdevums" at bounding box center [303, 507] width 165 height 23
click at [280, 518] on link "3. uzdevums" at bounding box center [303, 529] width 165 height 23
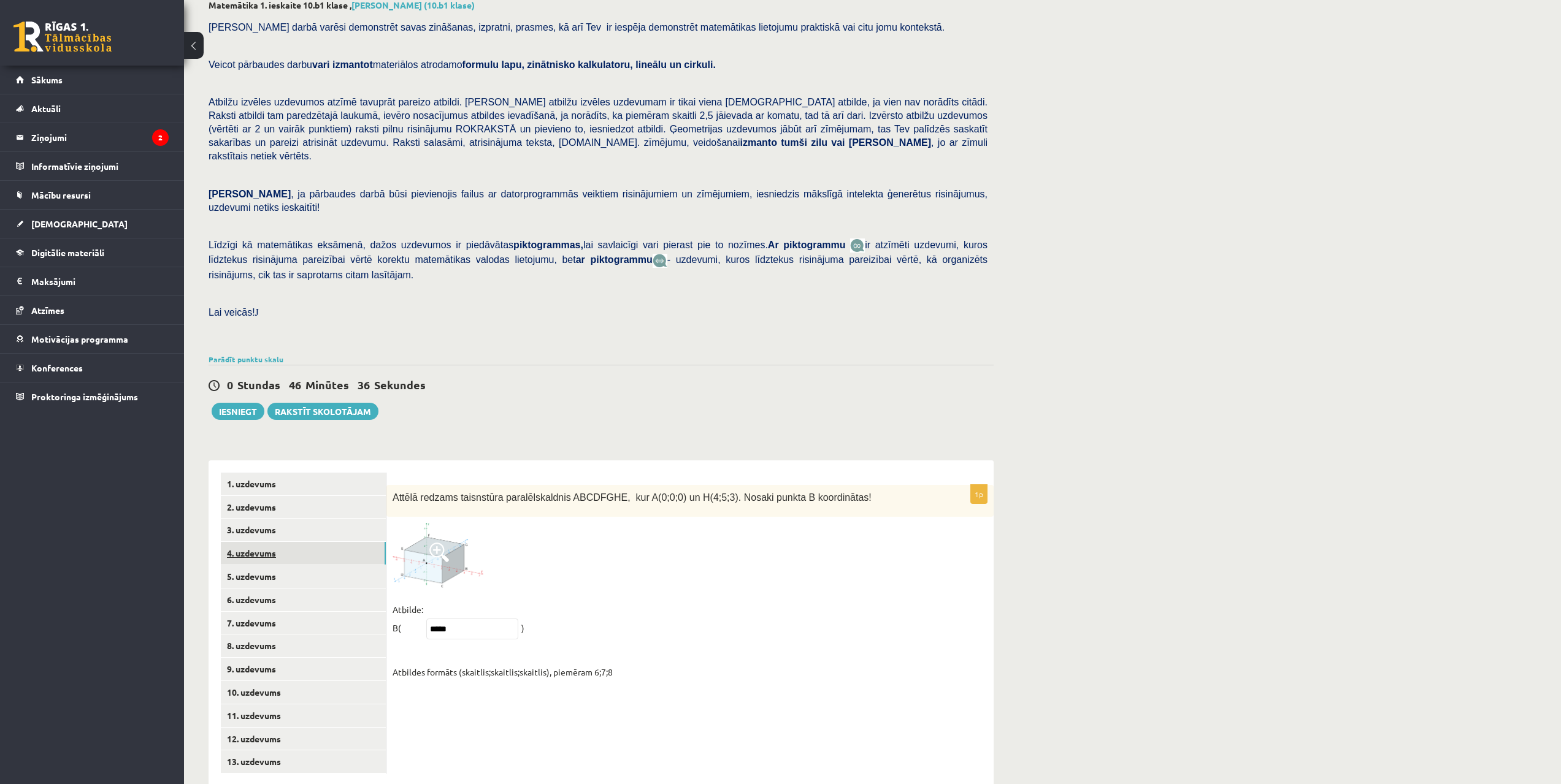
click at [276, 542] on link "4. uzdevums" at bounding box center [303, 553] width 165 height 23
click at [268, 565] on link "5. uzdevums" at bounding box center [303, 576] width 165 height 23
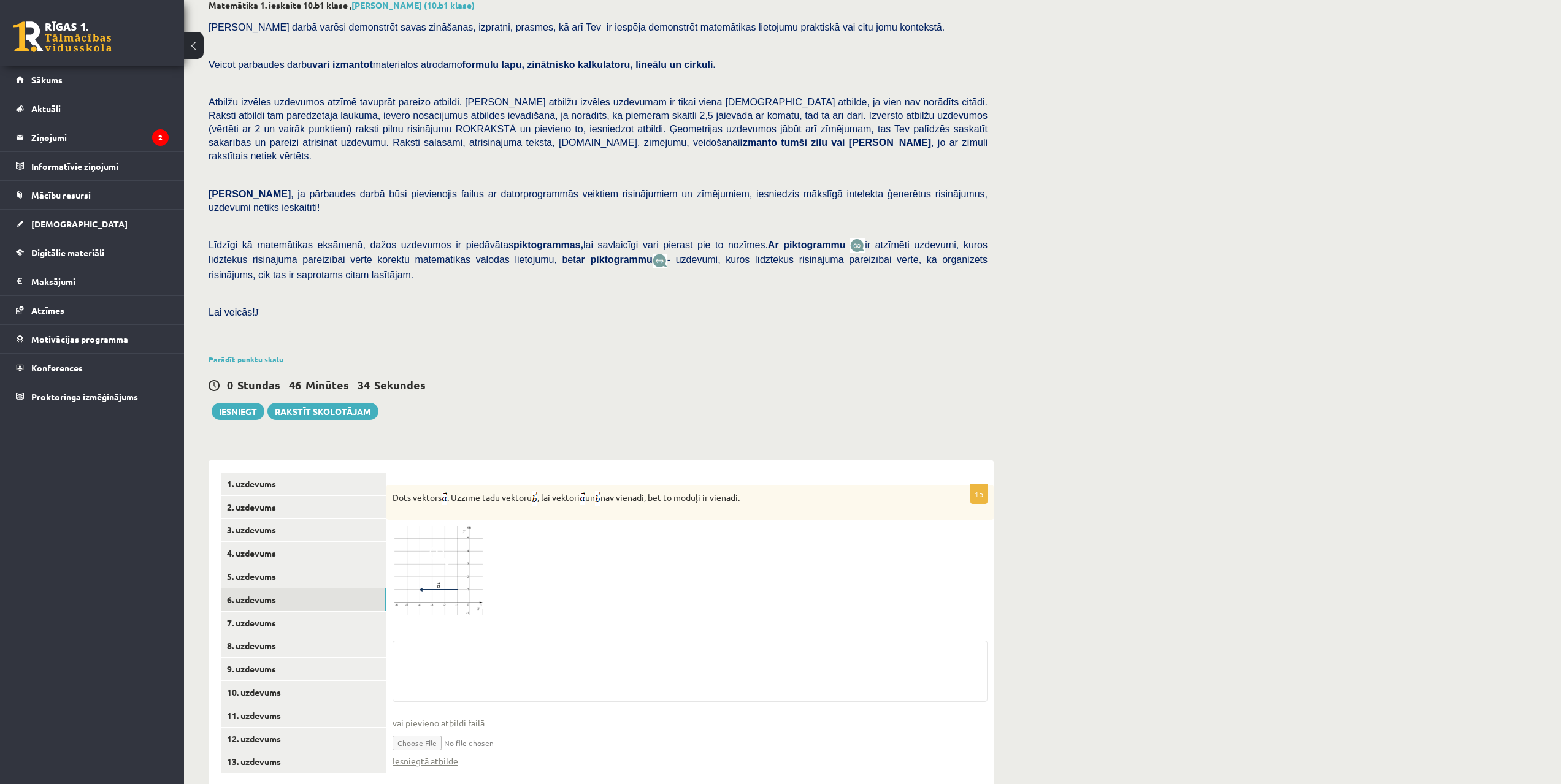
click at [264, 567] on link "6. uzdevums" at bounding box center [303, 600] width 165 height 23
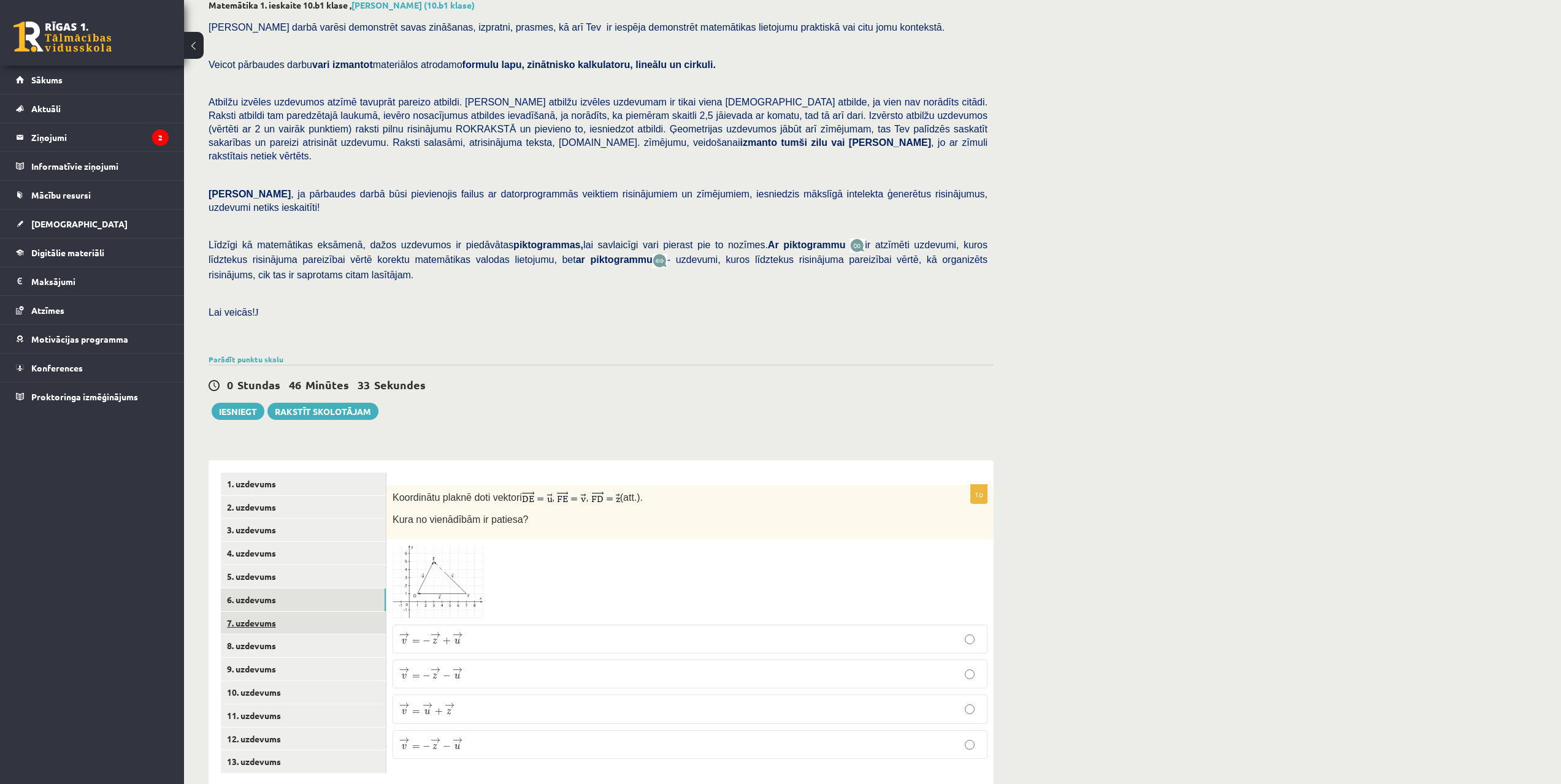
click at [260, 567] on link "7. uzdevums" at bounding box center [303, 622] width 165 height 23
click at [266, 567] on link "8. uzdevums" at bounding box center [303, 646] width 165 height 23
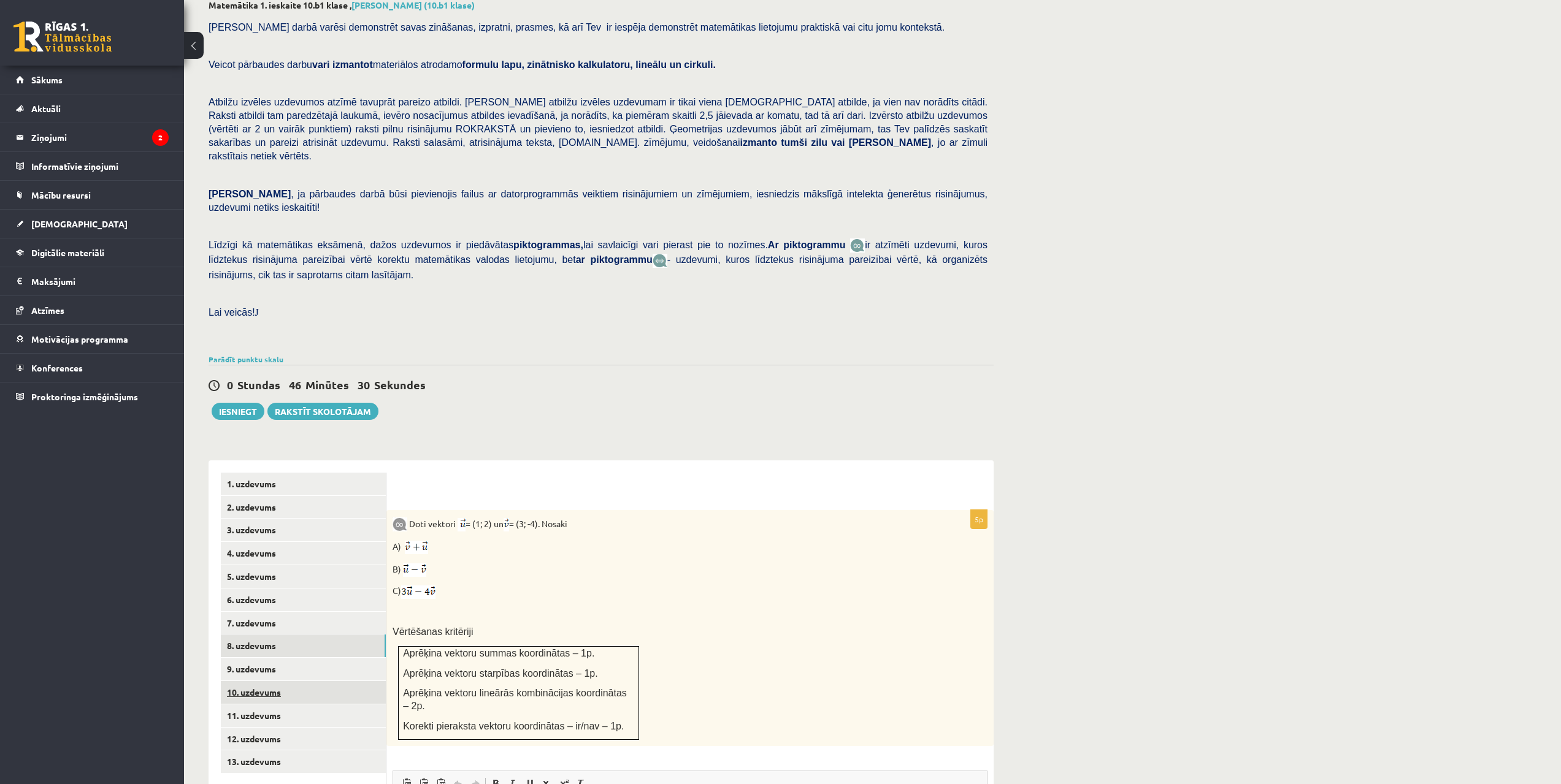
scroll to position [0, 0]
click at [285, 567] on link "9. uzdevums" at bounding box center [303, 668] width 165 height 23
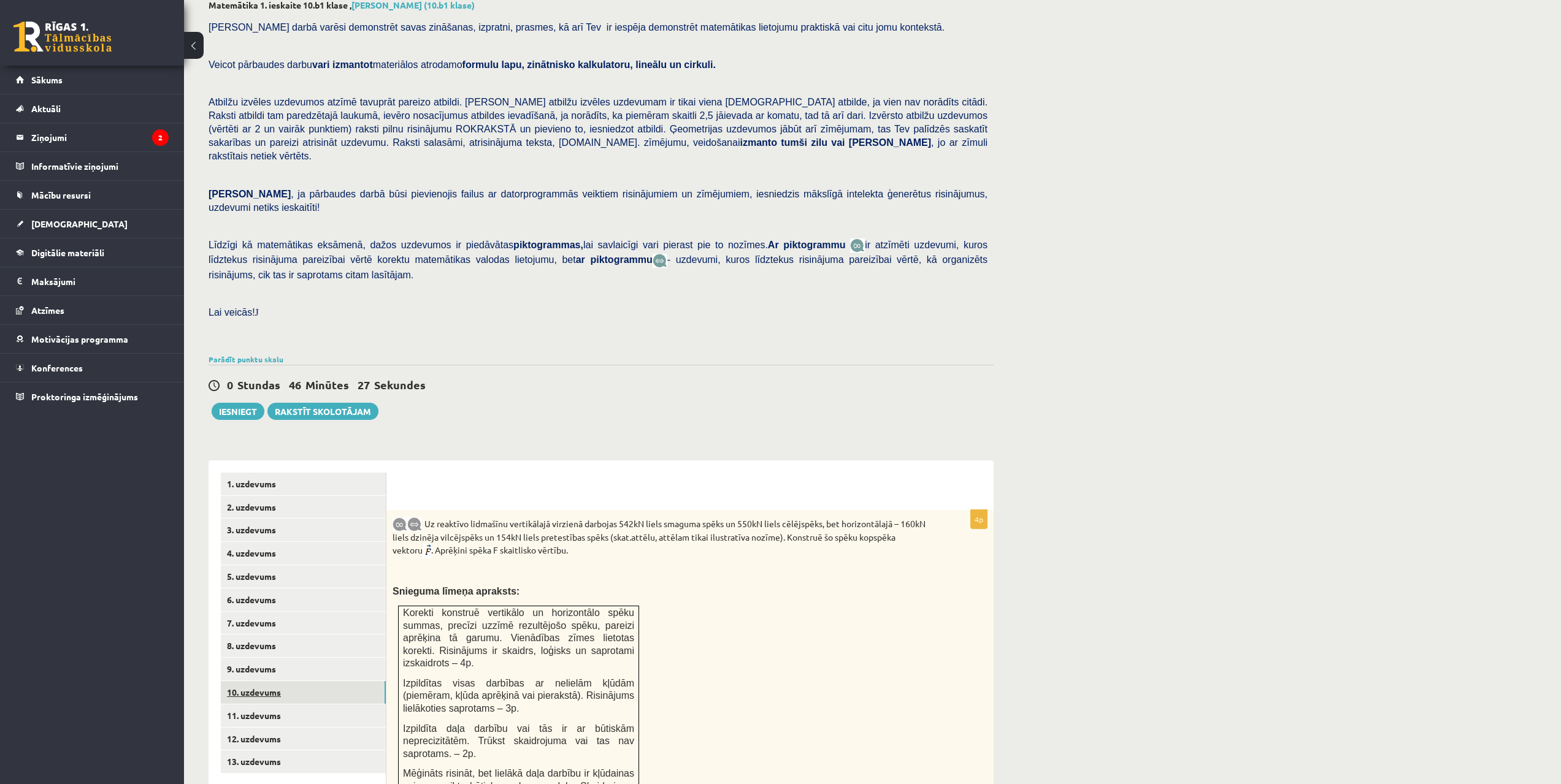
click at [279, 567] on link "10. uzdevums" at bounding box center [303, 692] width 165 height 23
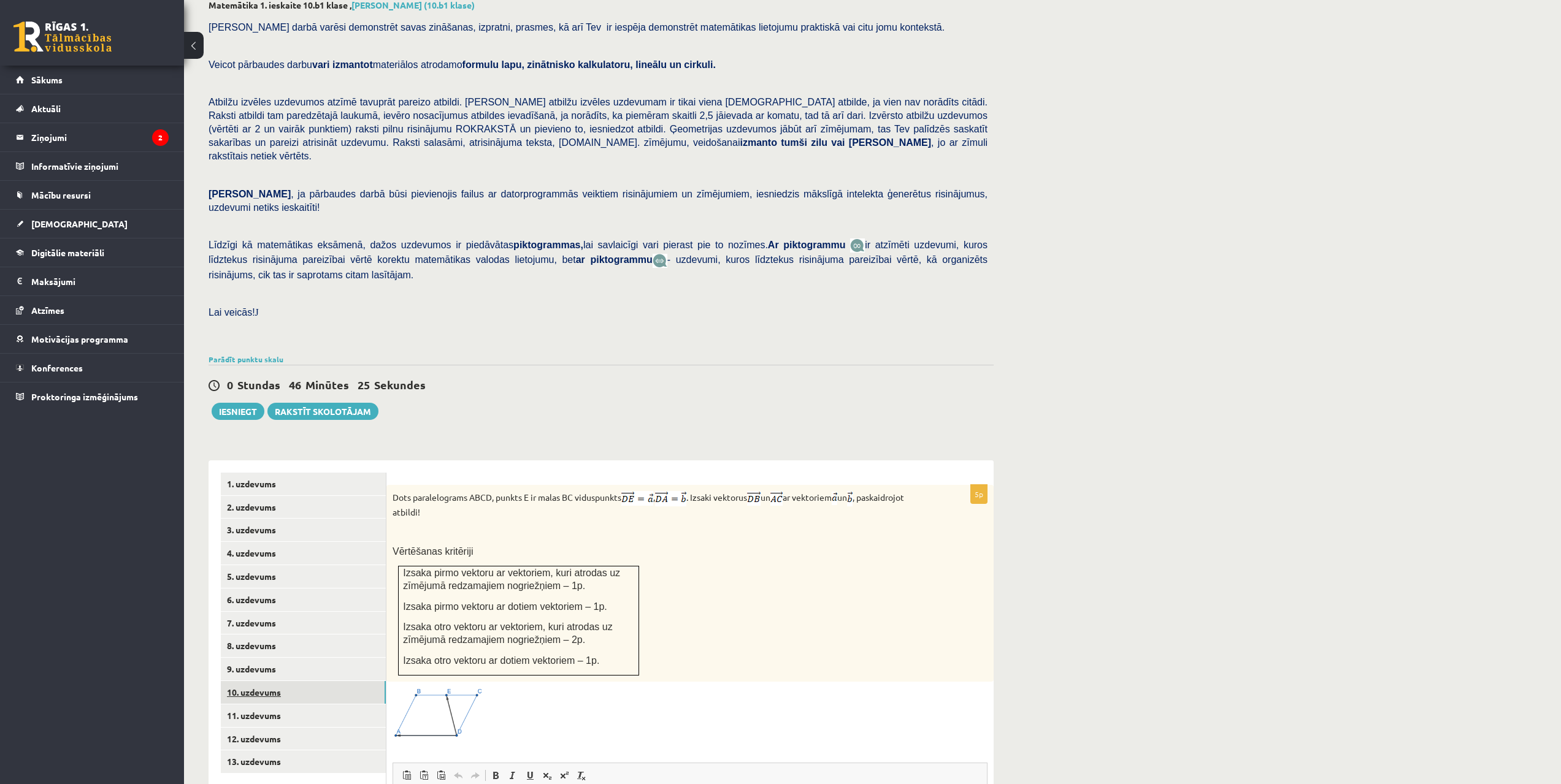
click at [280, 567] on link "10. uzdevums" at bounding box center [303, 692] width 165 height 23
click at [297, 567] on link "9. uzdevums" at bounding box center [303, 668] width 165 height 23
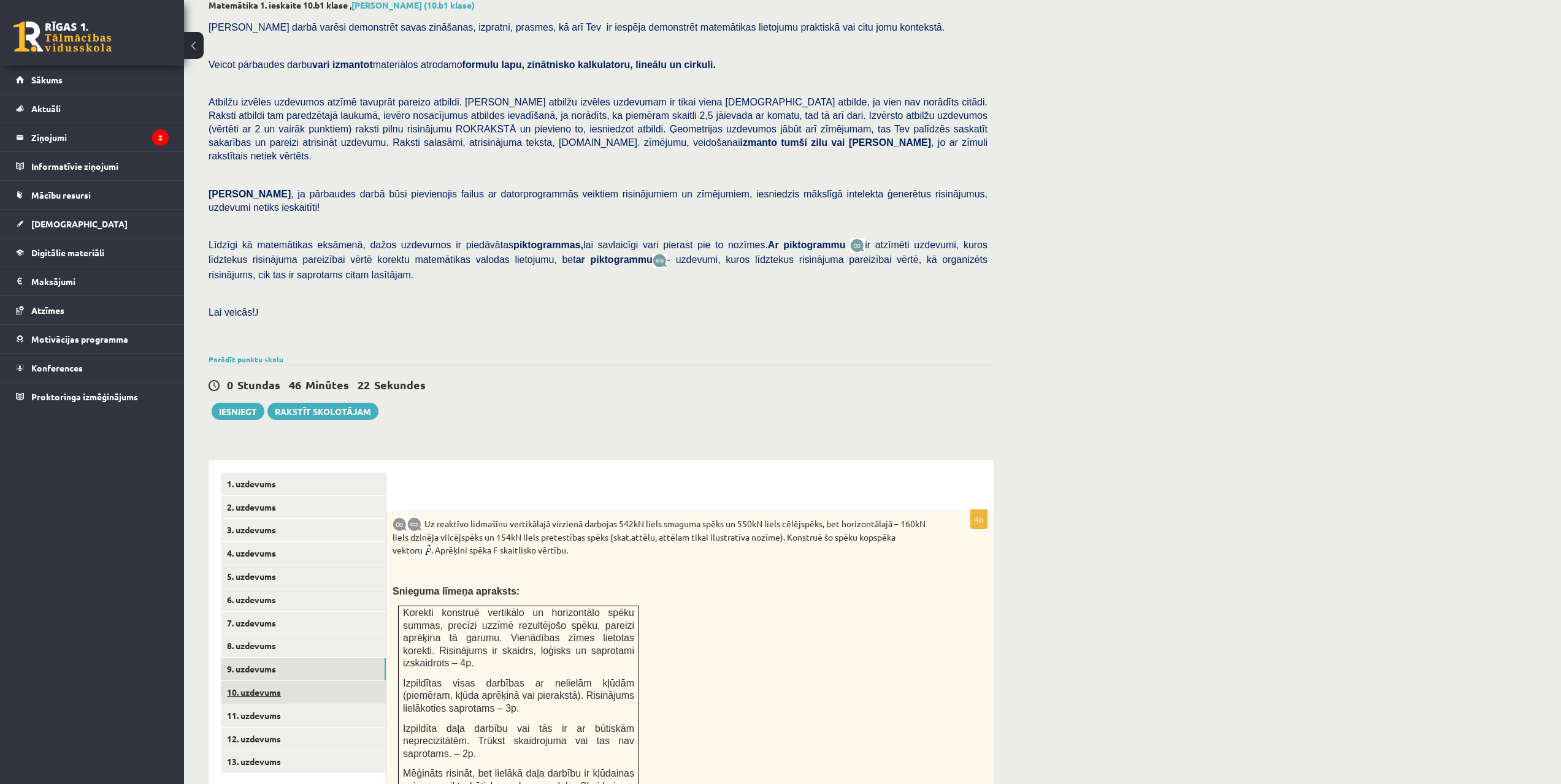
click at [296, 567] on link "10. uzdevums" at bounding box center [303, 692] width 165 height 23
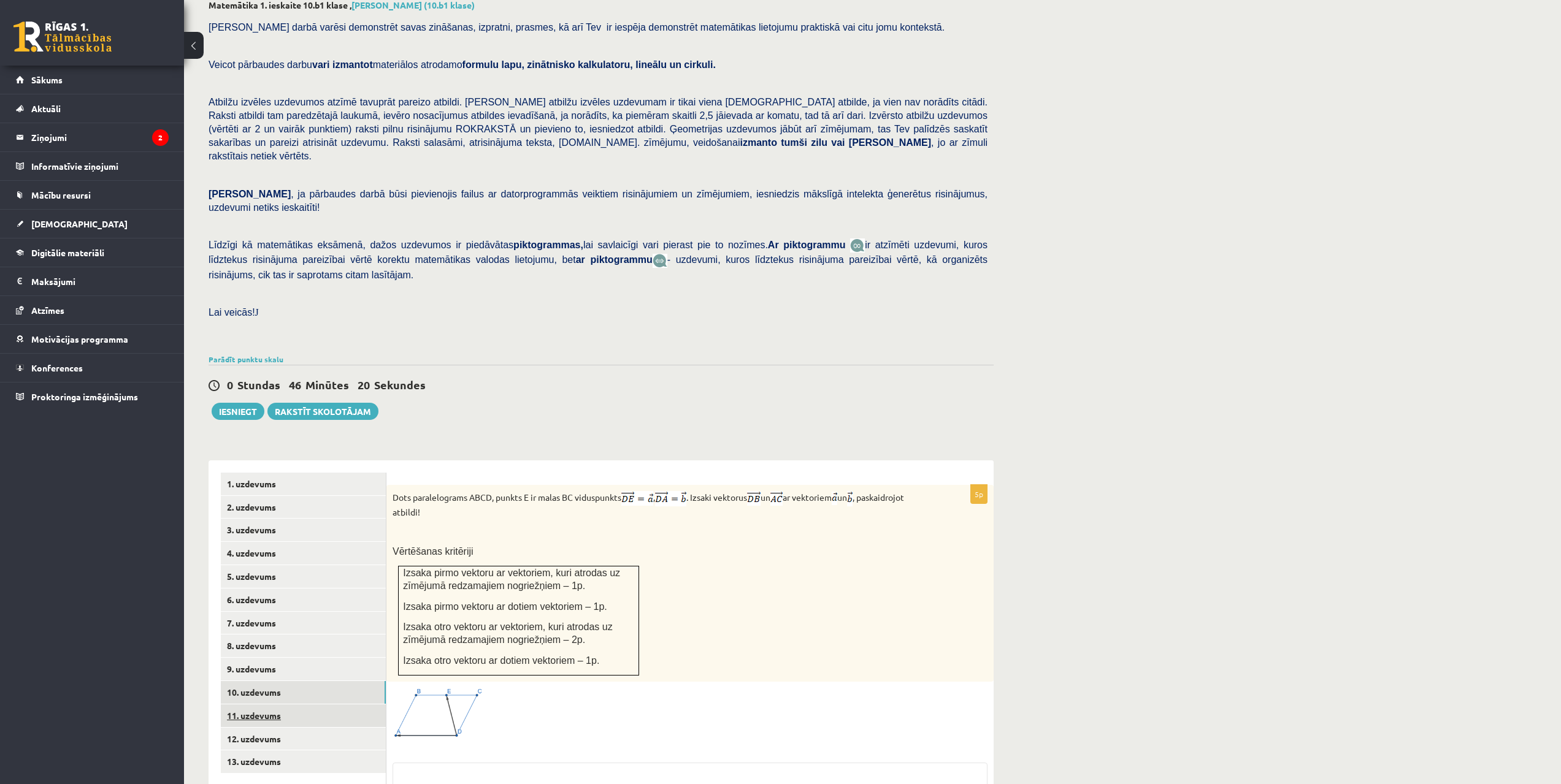
click at [289, 567] on link "11. uzdevums" at bounding box center [303, 715] width 165 height 23
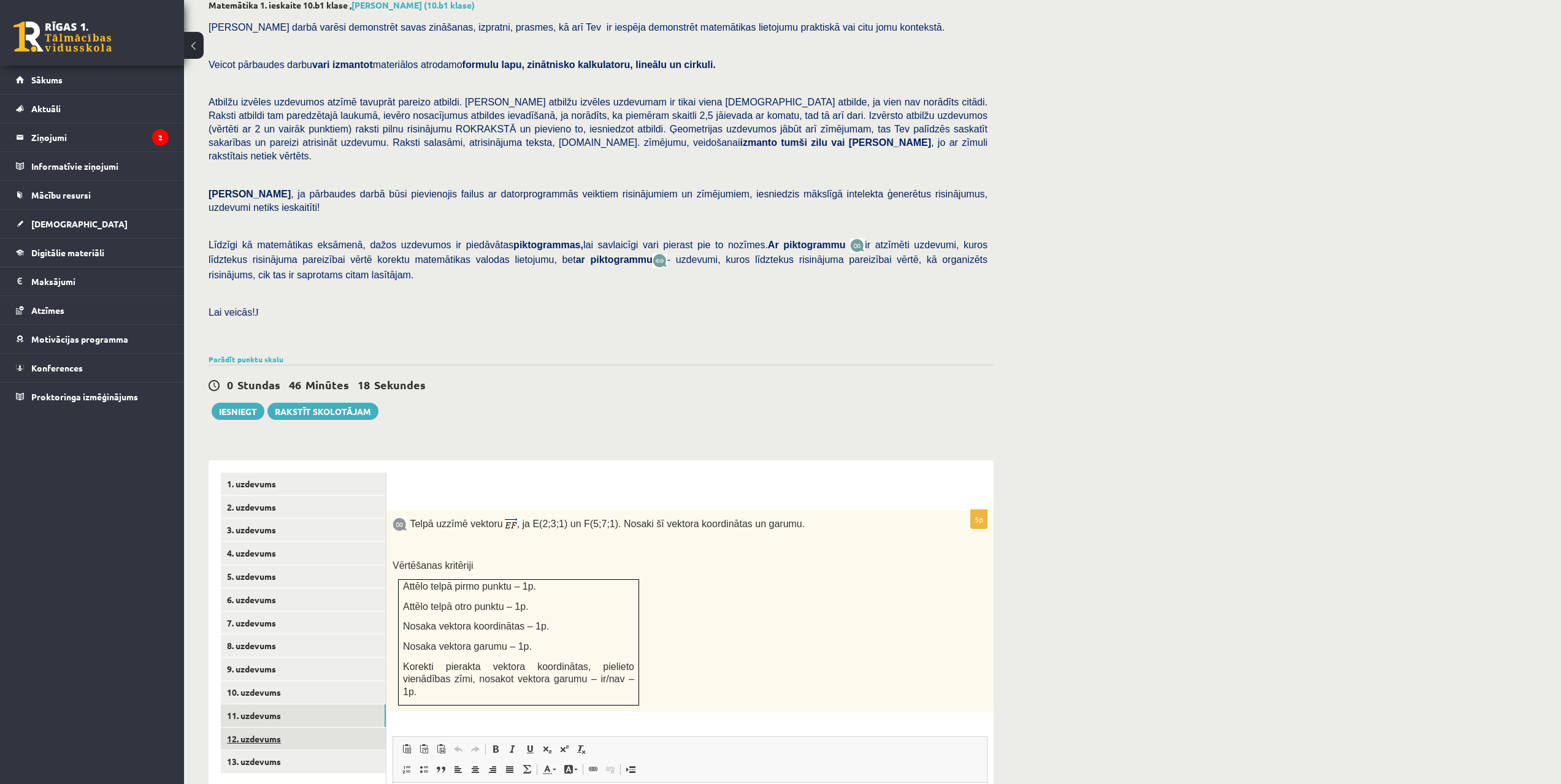
click at [296, 567] on link "12. uzdevums" at bounding box center [303, 739] width 165 height 23
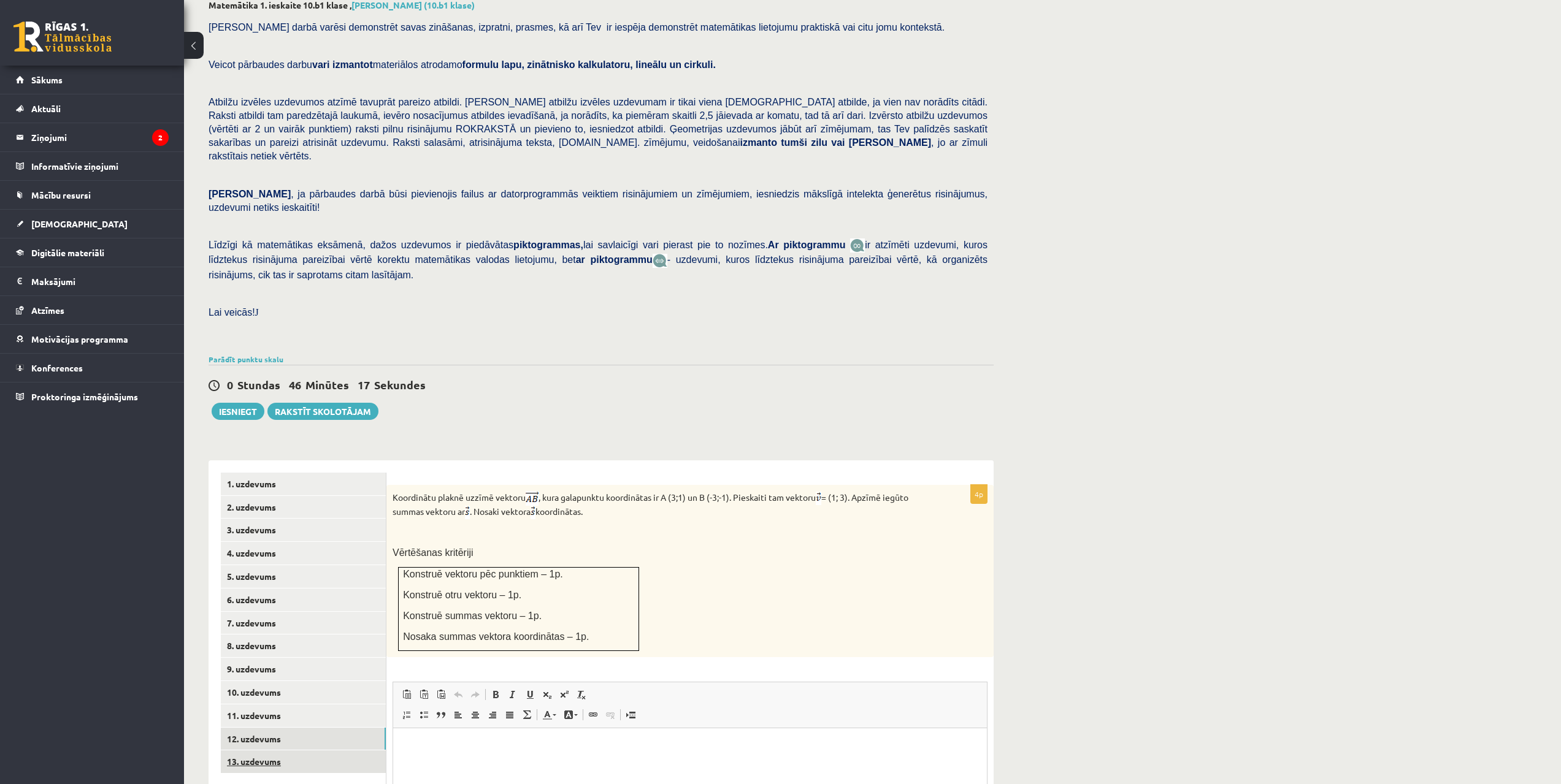
click at [301, 567] on link "13. uzdevums" at bounding box center [303, 761] width 165 height 23
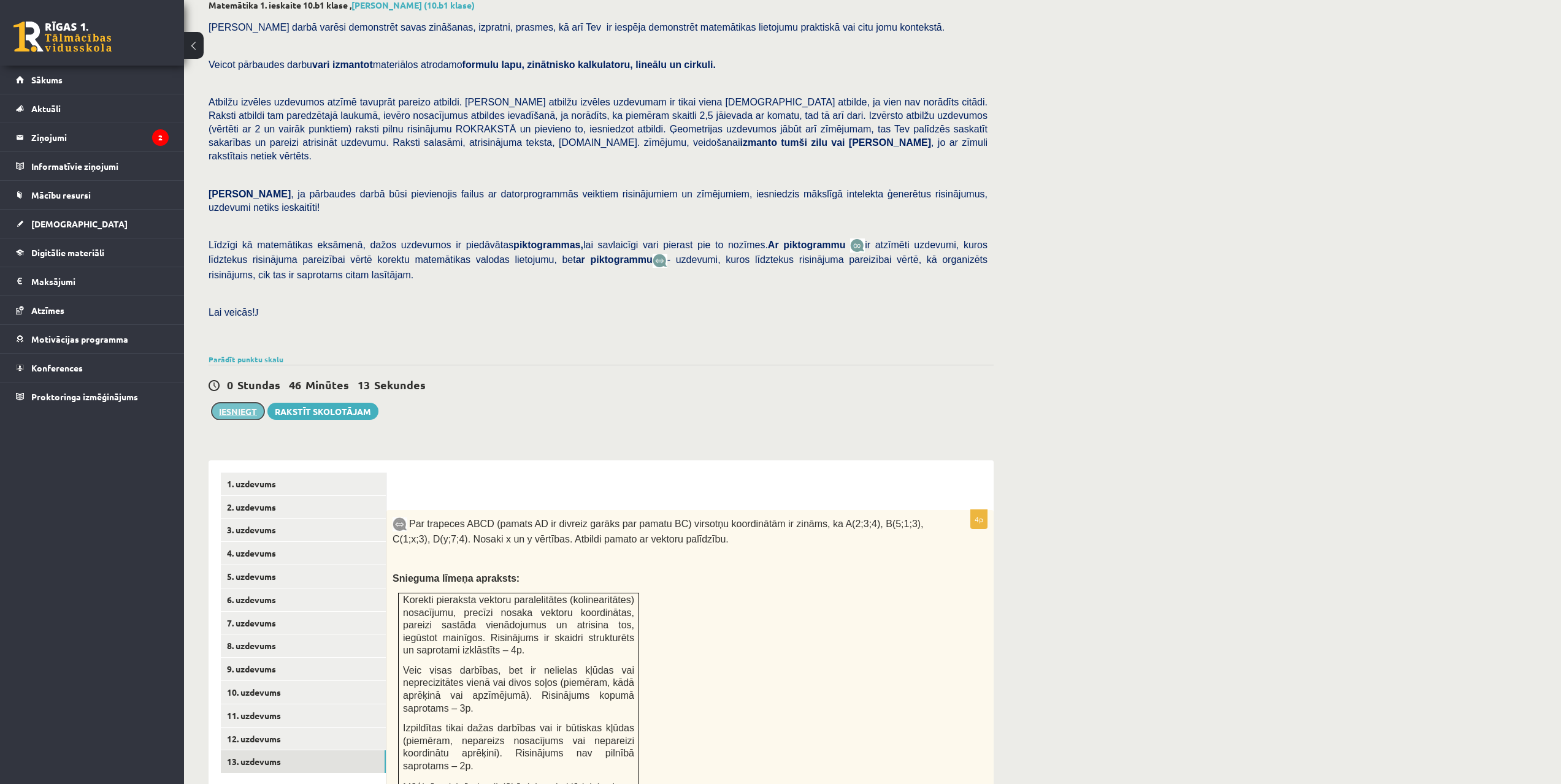
click at [251, 403] on button "Iesniegt" at bounding box center [238, 411] width 52 height 17
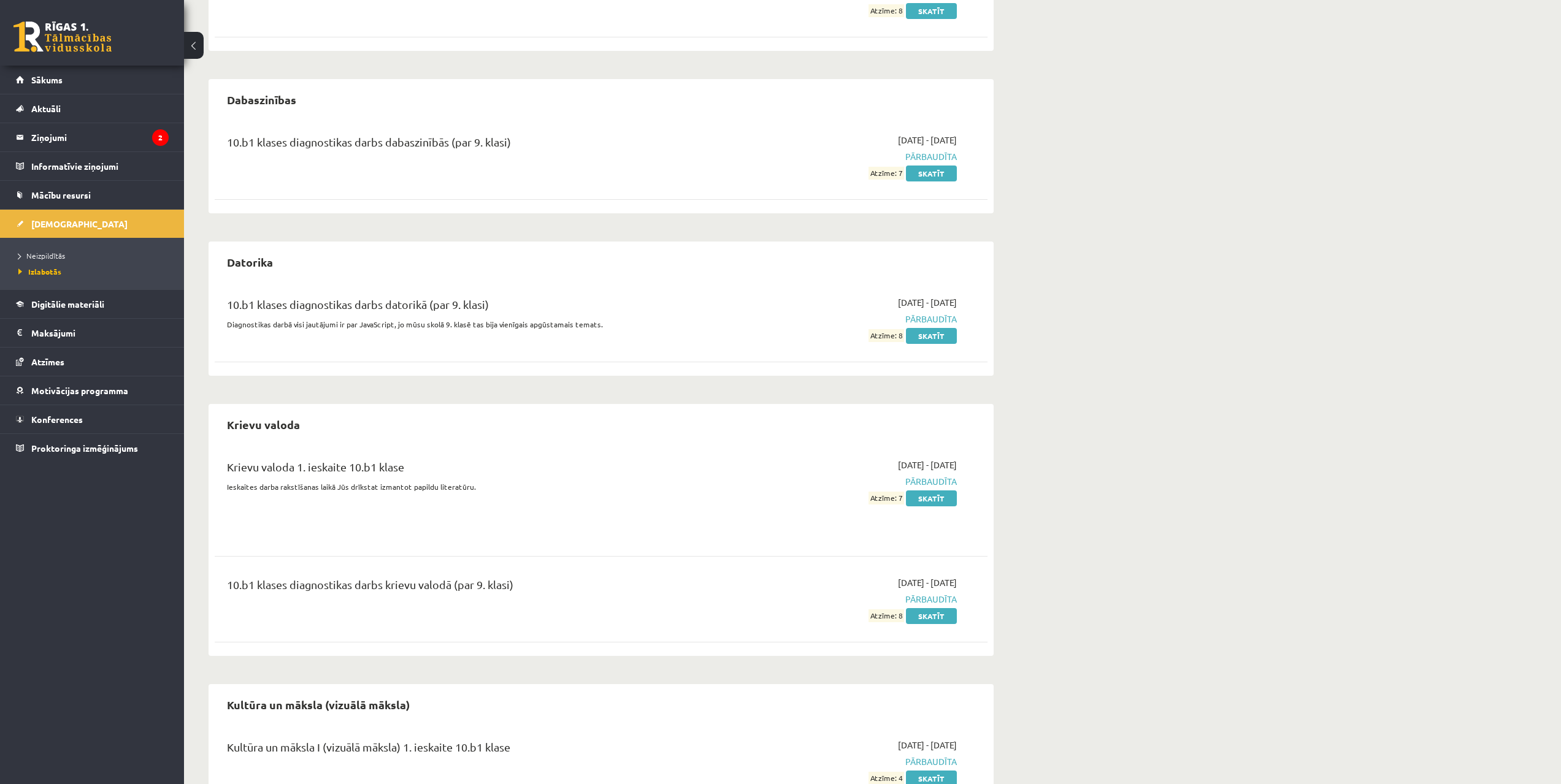
drag, startPoint x: 988, startPoint y: 300, endPoint x: 988, endPoint y: 316, distance: 16.0
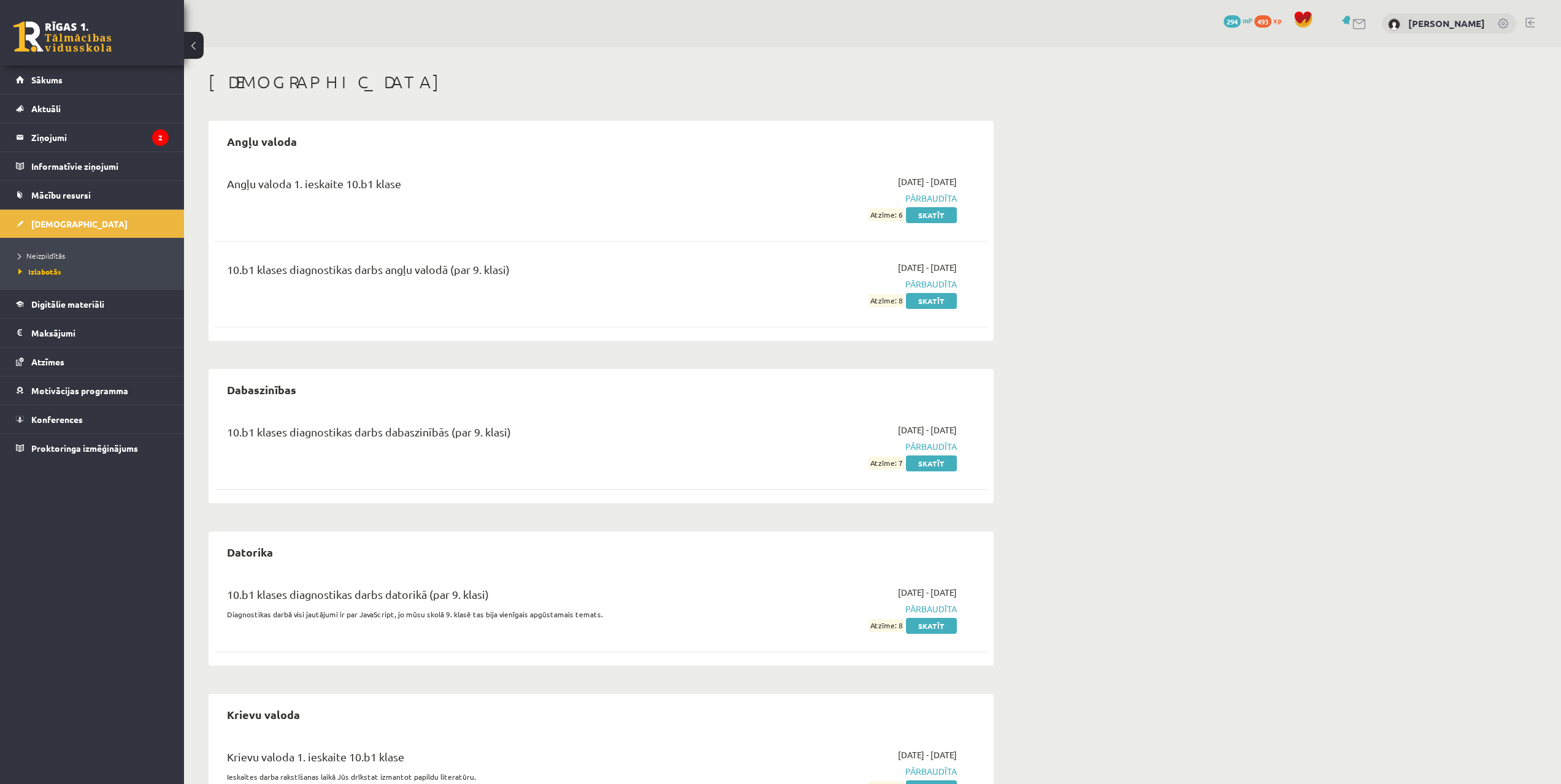
drag, startPoint x: 992, startPoint y: 313, endPoint x: 1000, endPoint y: 173, distance: 140.2
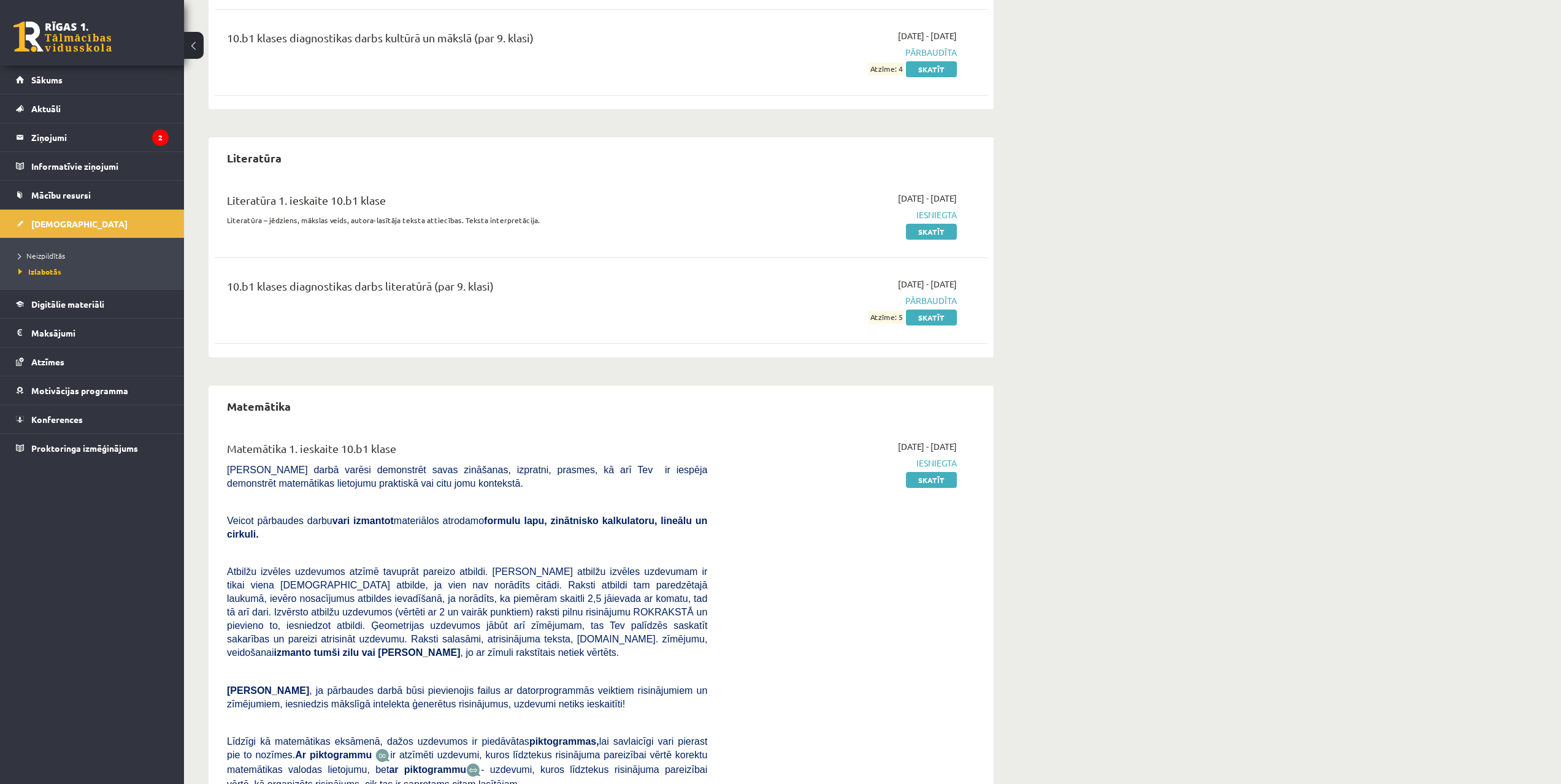
drag, startPoint x: 998, startPoint y: 194, endPoint x: 981, endPoint y: 372, distance: 178.8
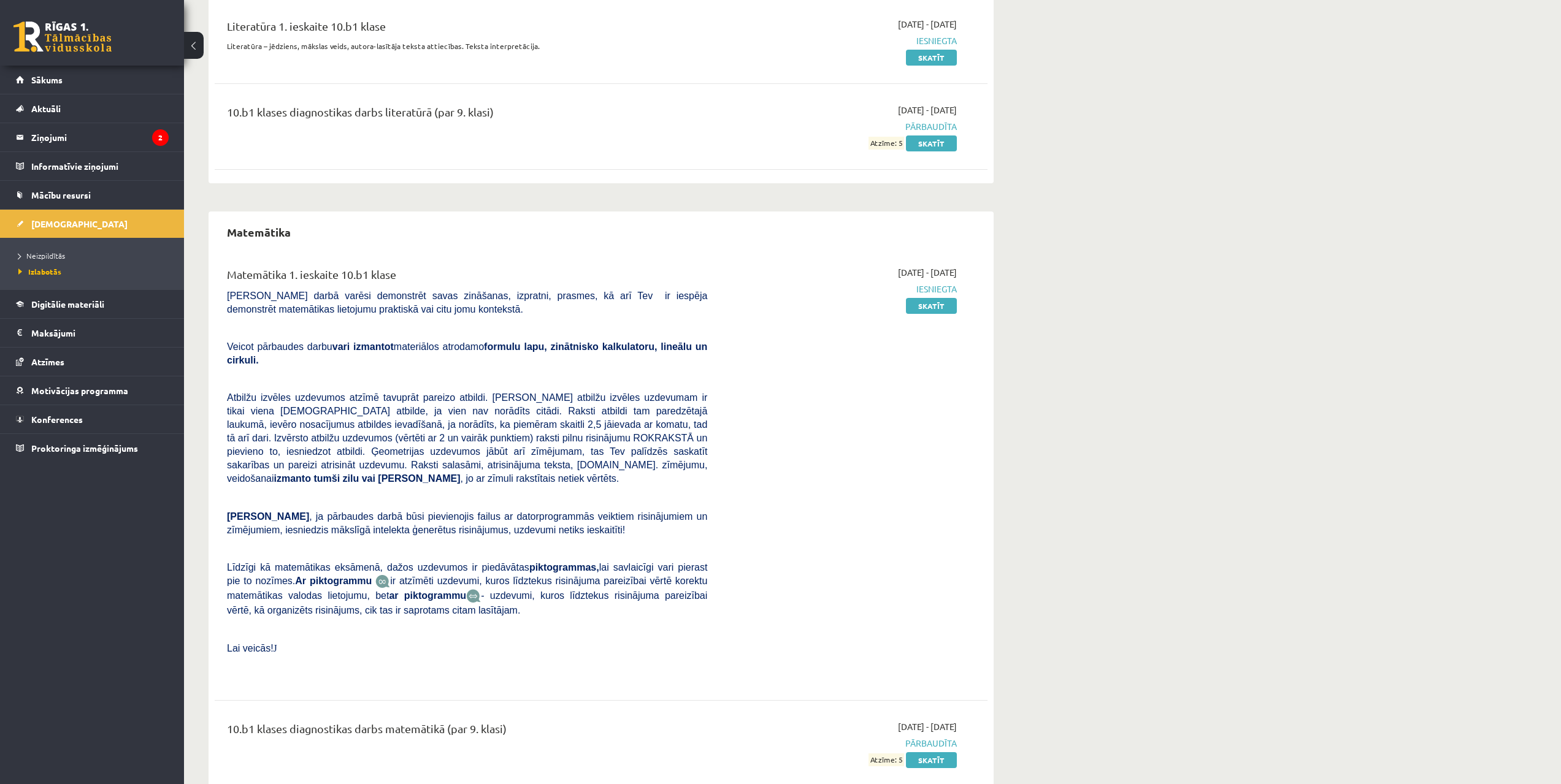
scroll to position [1252, 0]
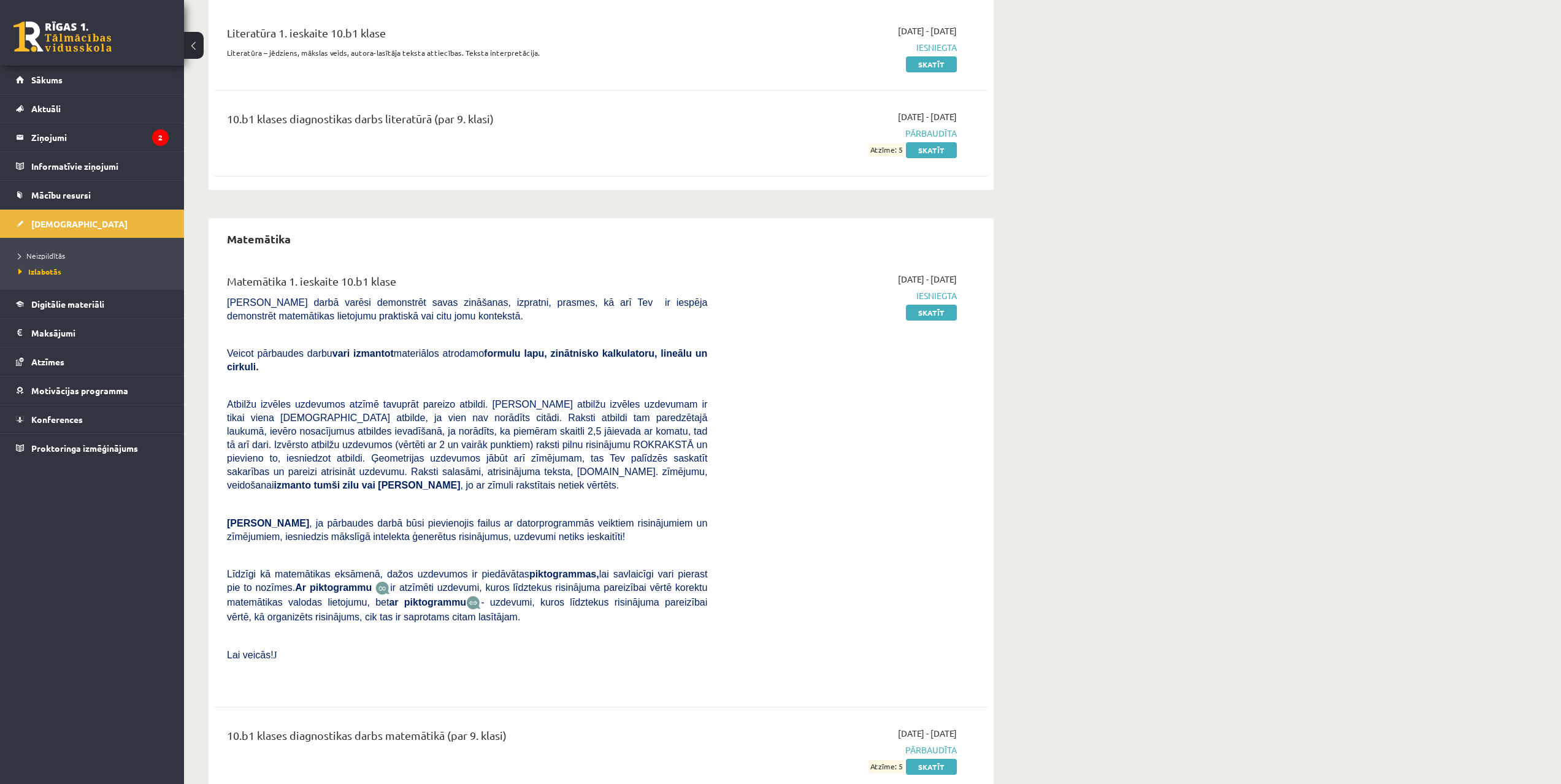
drag, startPoint x: 995, startPoint y: 359, endPoint x: 1005, endPoint y: 344, distance: 18.0
click at [929, 314] on link "Skatīt" at bounding box center [931, 313] width 51 height 16
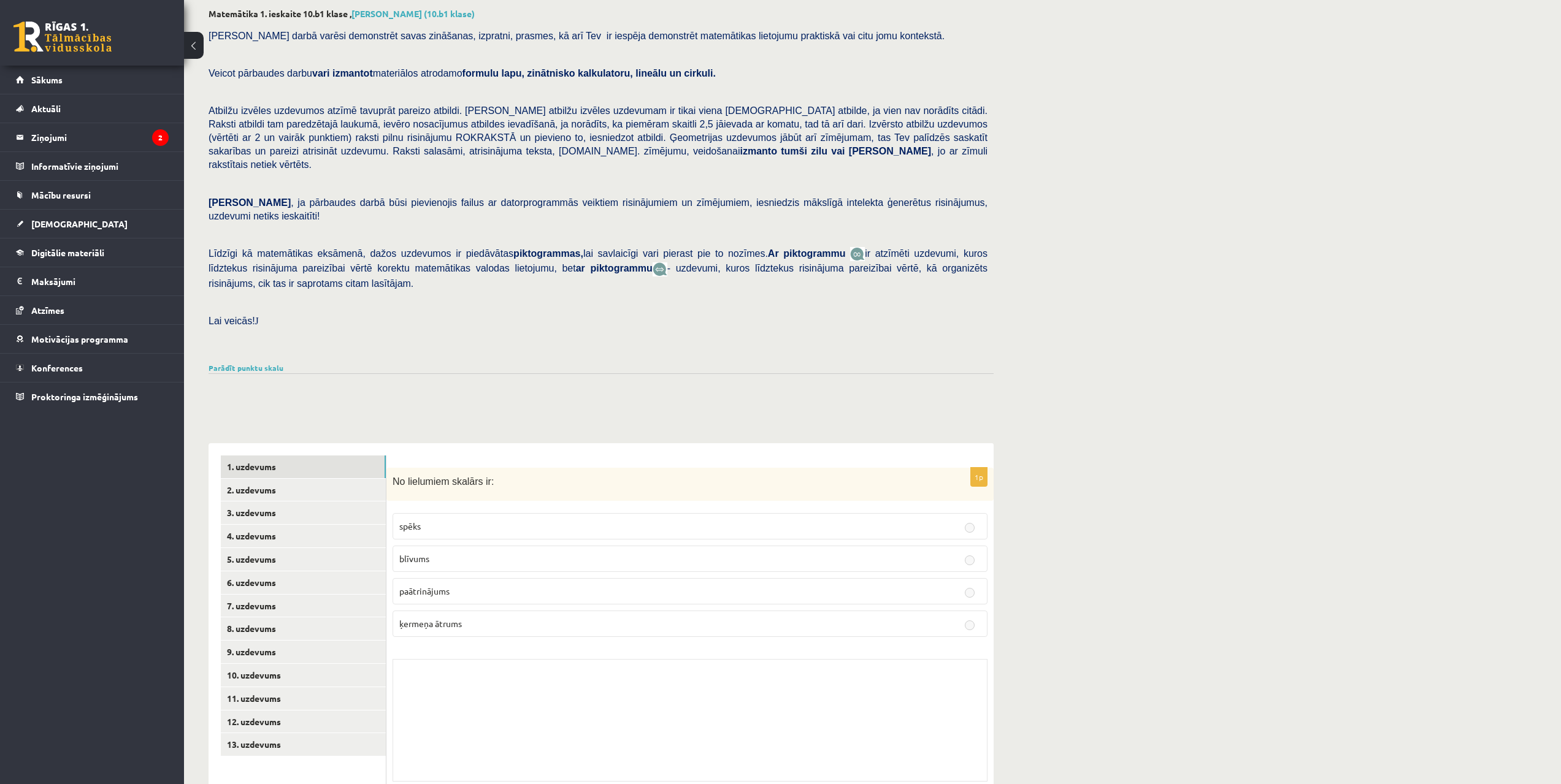
scroll to position [76, 0]
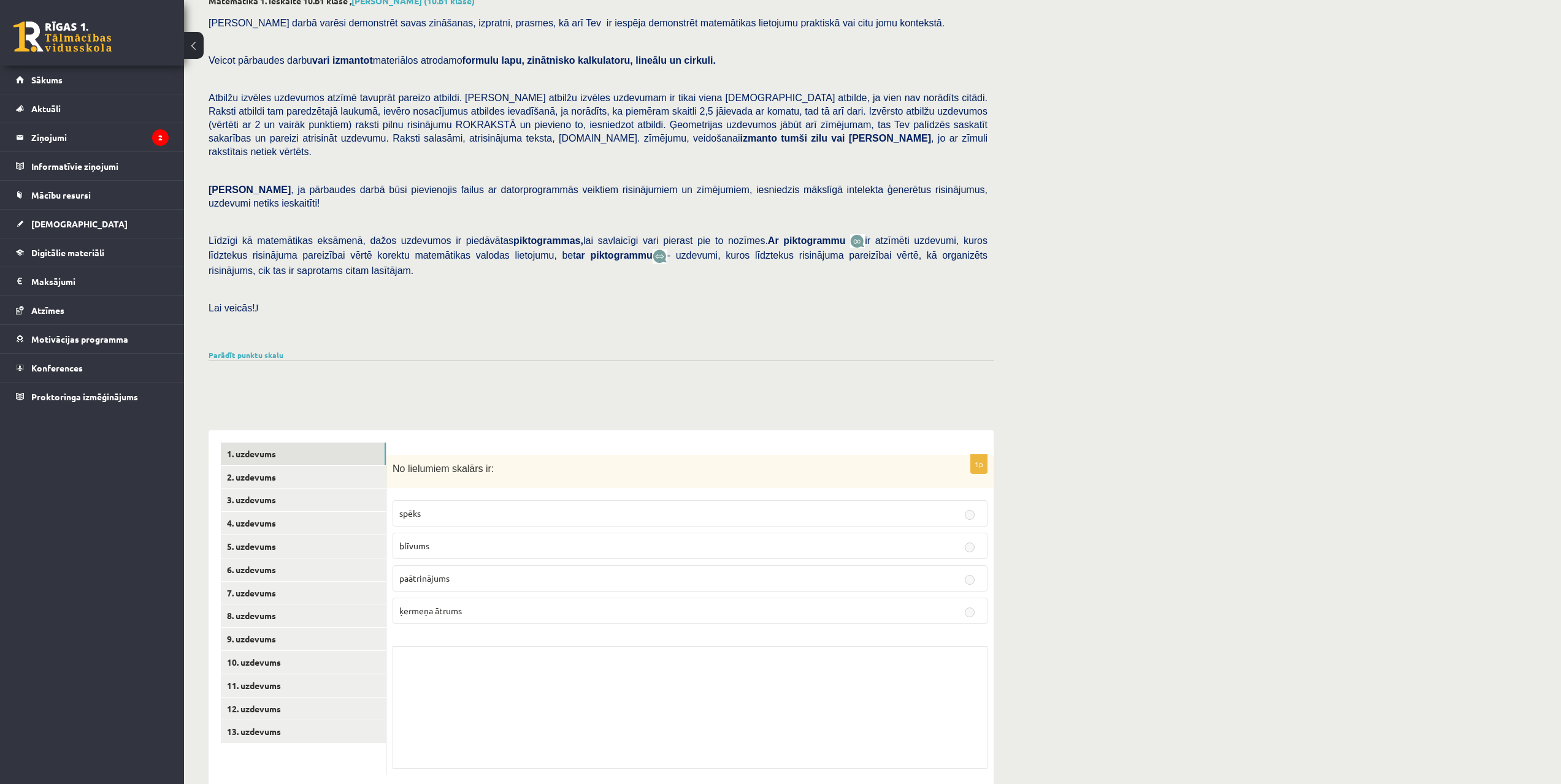
drag, startPoint x: 919, startPoint y: 371, endPoint x: 917, endPoint y: 377, distance: 6.3
click at [302, 466] on link "2. uzdevums" at bounding box center [303, 477] width 165 height 23
click at [285, 489] on link "3. uzdevums" at bounding box center [303, 499] width 165 height 23
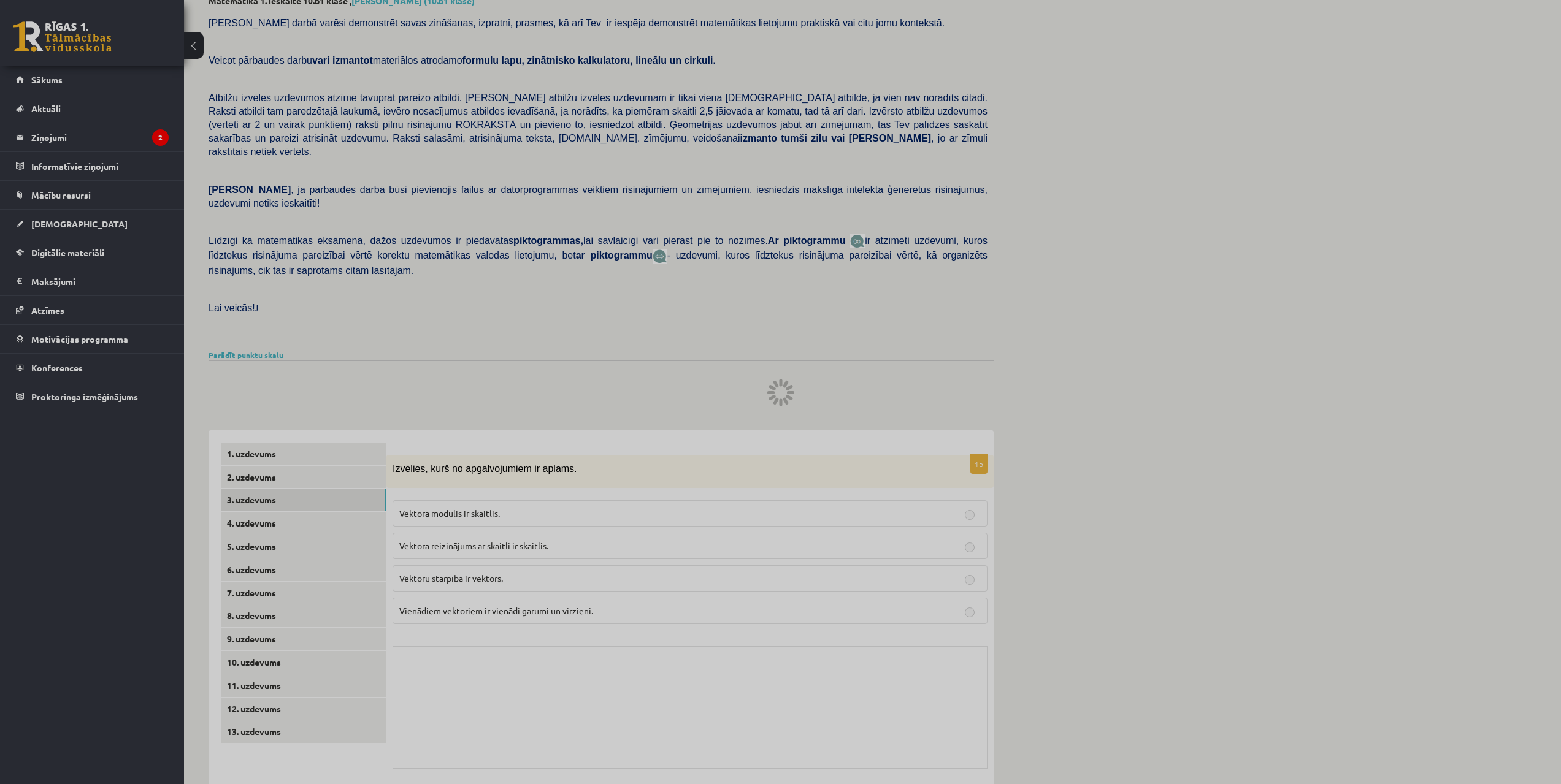
scroll to position [47, 0]
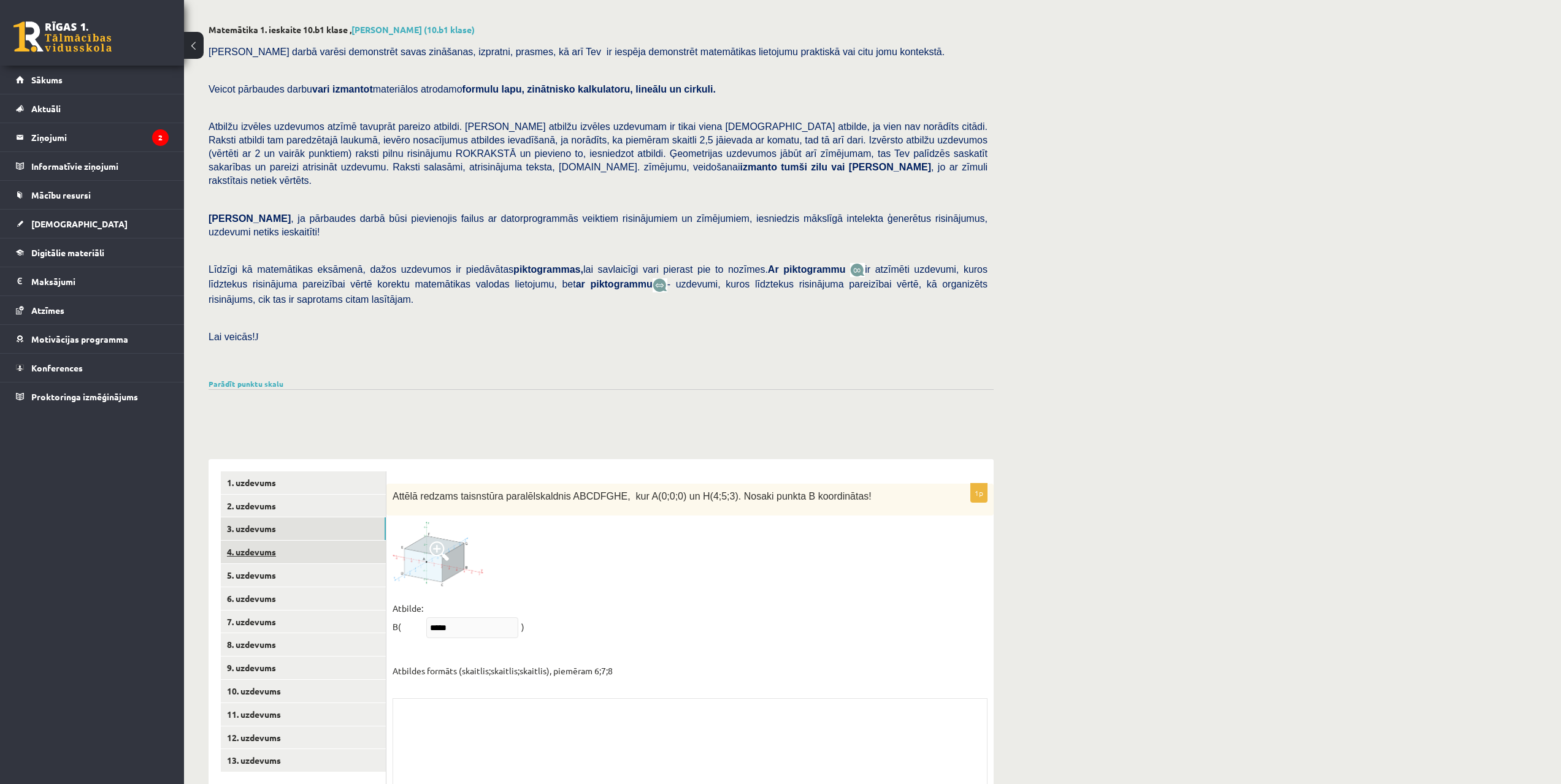
click at [267, 541] on link "4. uzdevums" at bounding box center [303, 552] width 165 height 23
click at [269, 565] on link "5. uzdevums" at bounding box center [303, 575] width 165 height 23
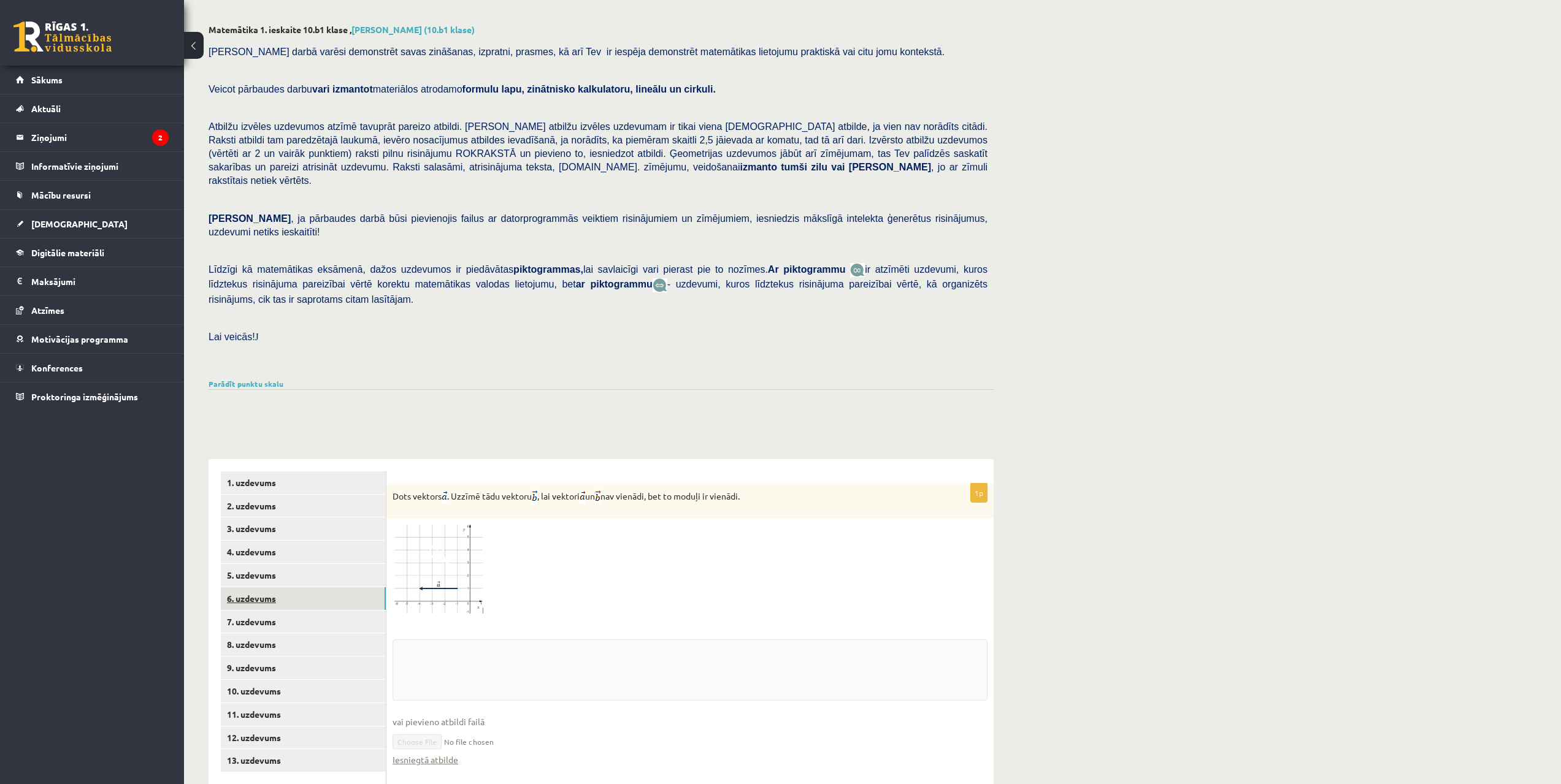
click at [266, 587] on link "6. uzdevums" at bounding box center [303, 598] width 165 height 23
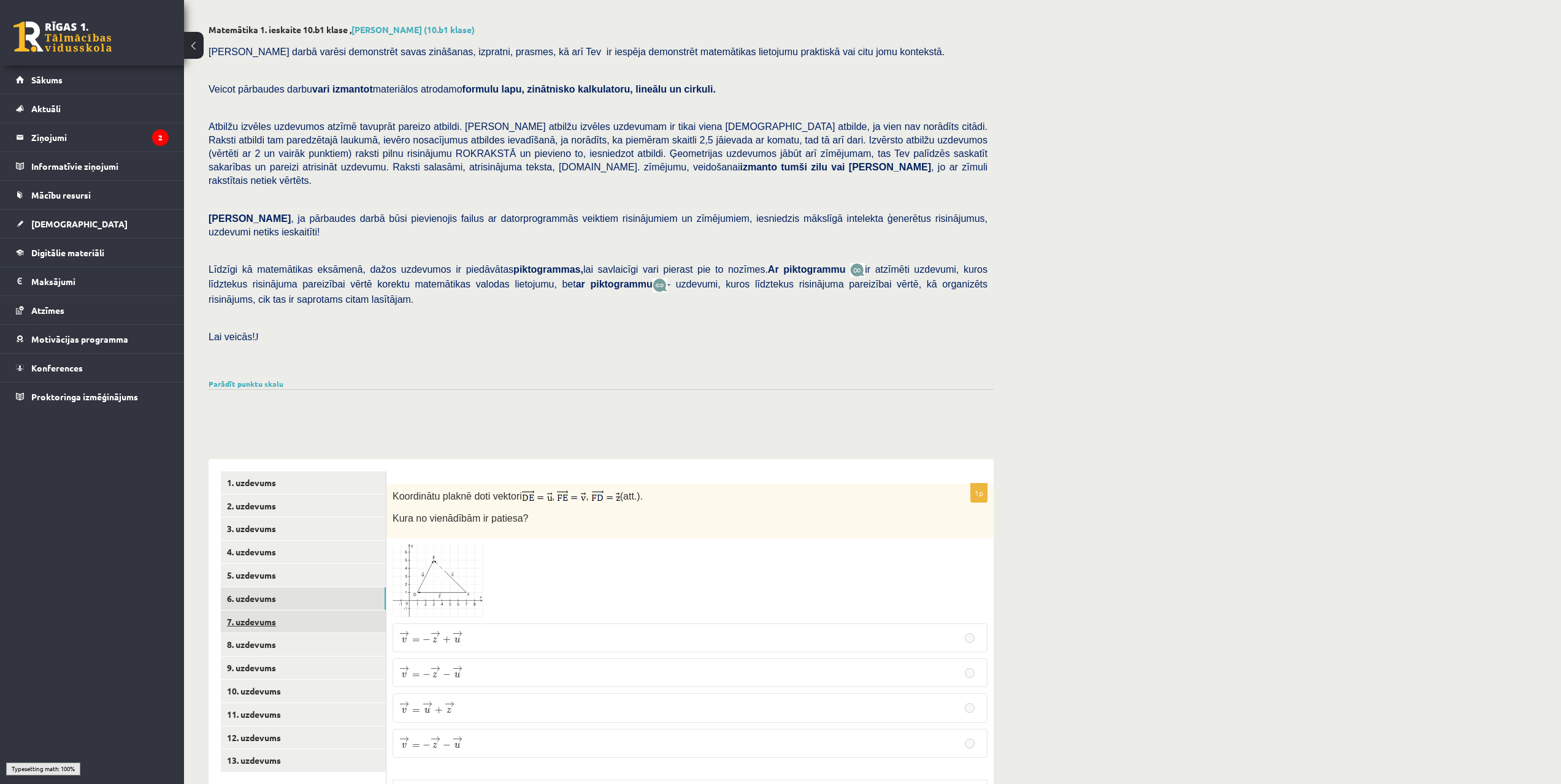
click at [266, 611] on link "7. uzdevums" at bounding box center [303, 621] width 165 height 23
click at [266, 633] on link "8. uzdevums" at bounding box center [303, 644] width 165 height 23
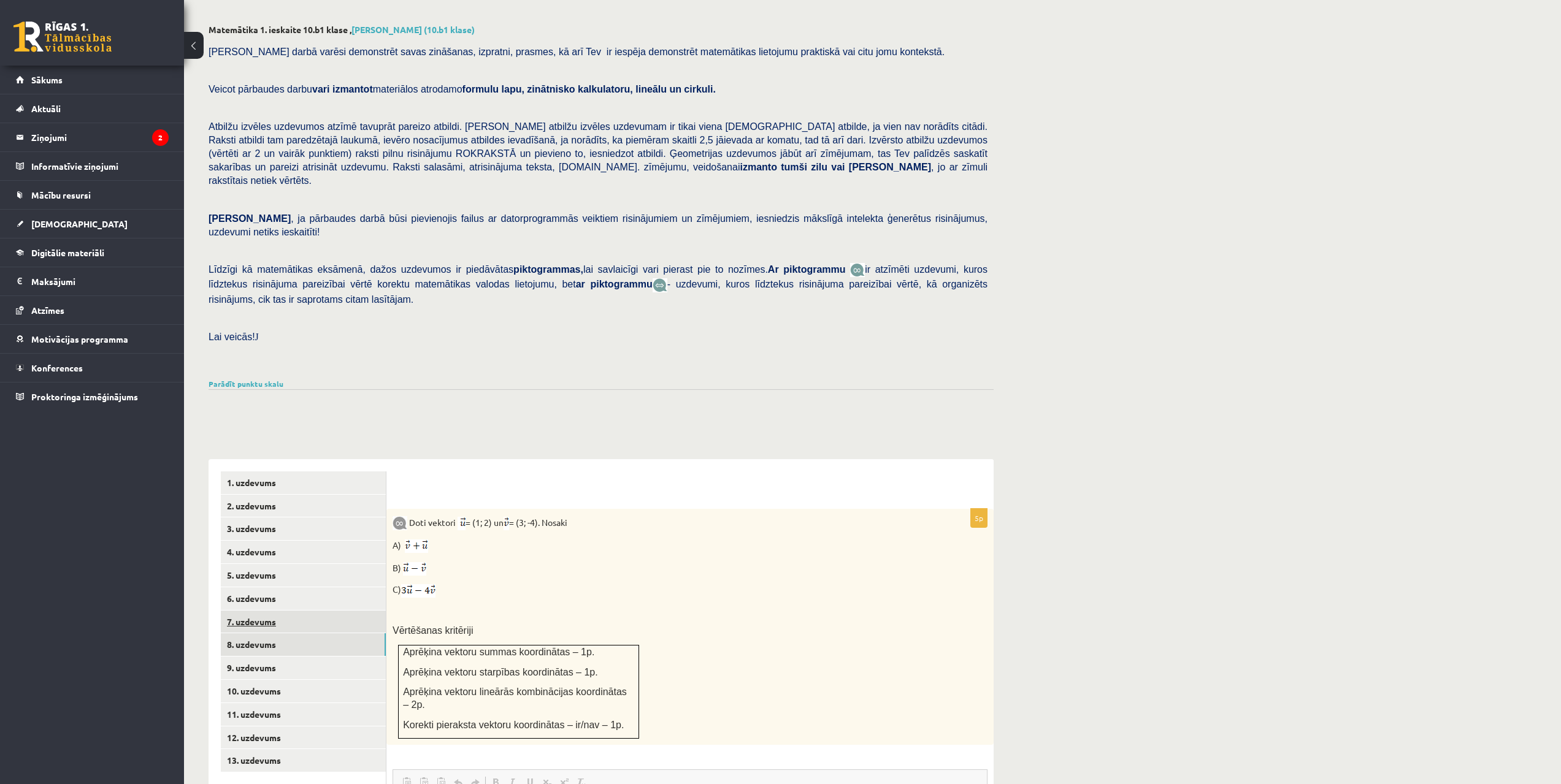
scroll to position [0, 0]
click at [304, 657] on link "9. uzdevums" at bounding box center [303, 667] width 165 height 23
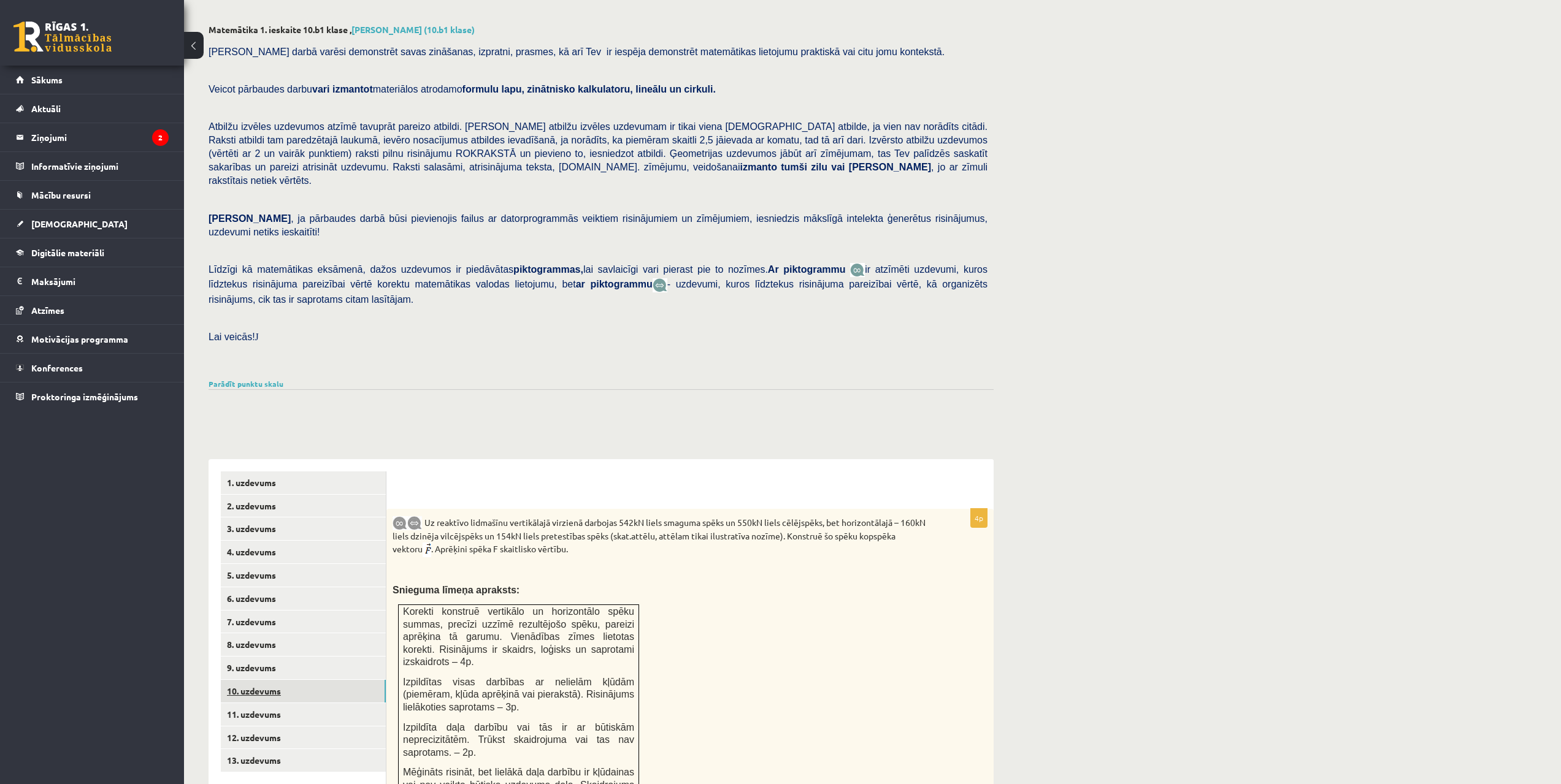
click at [310, 680] on link "10. uzdevums" at bounding box center [303, 691] width 165 height 23
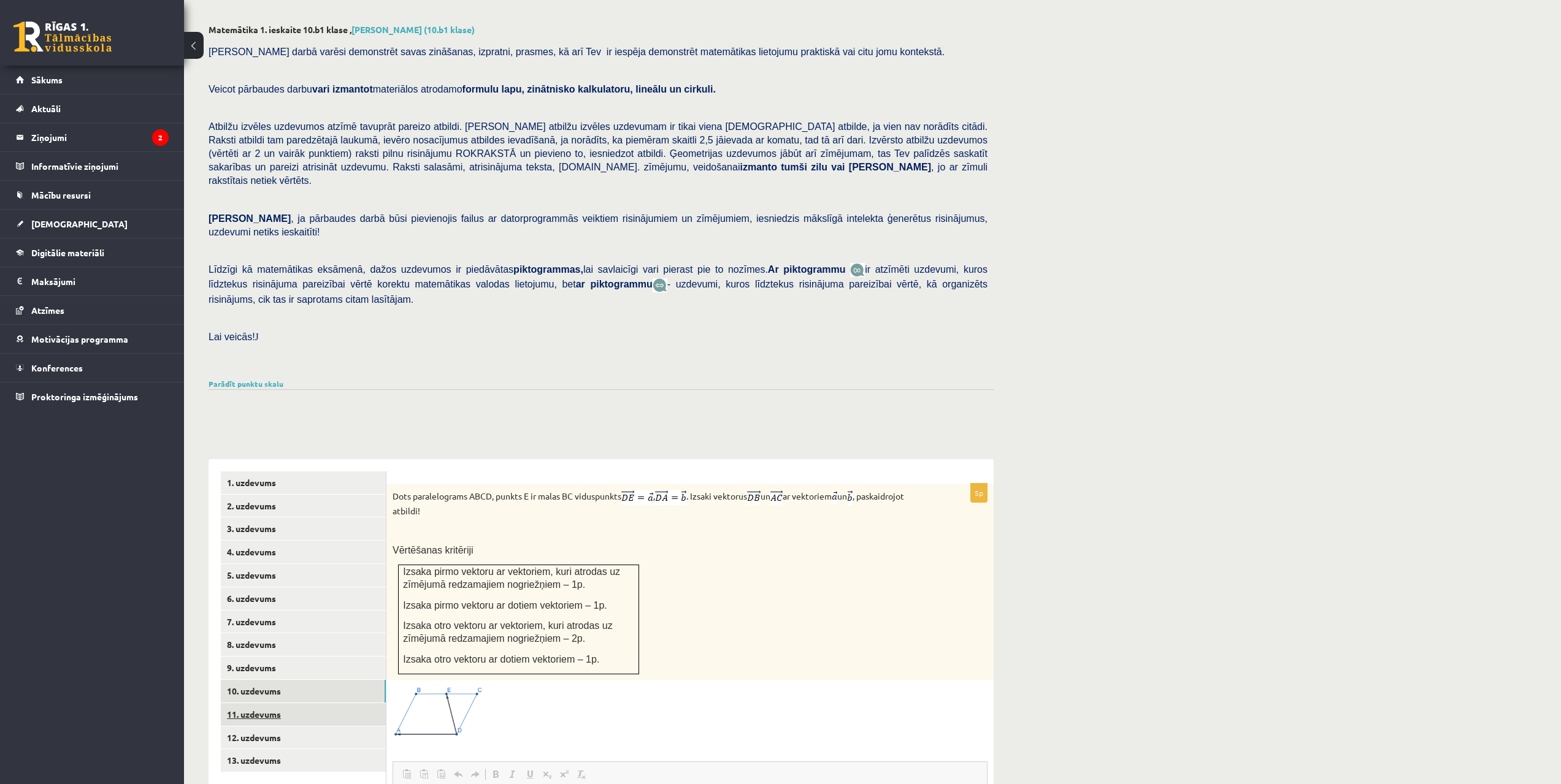
click at [342, 704] on link "11. uzdevums" at bounding box center [303, 714] width 165 height 23
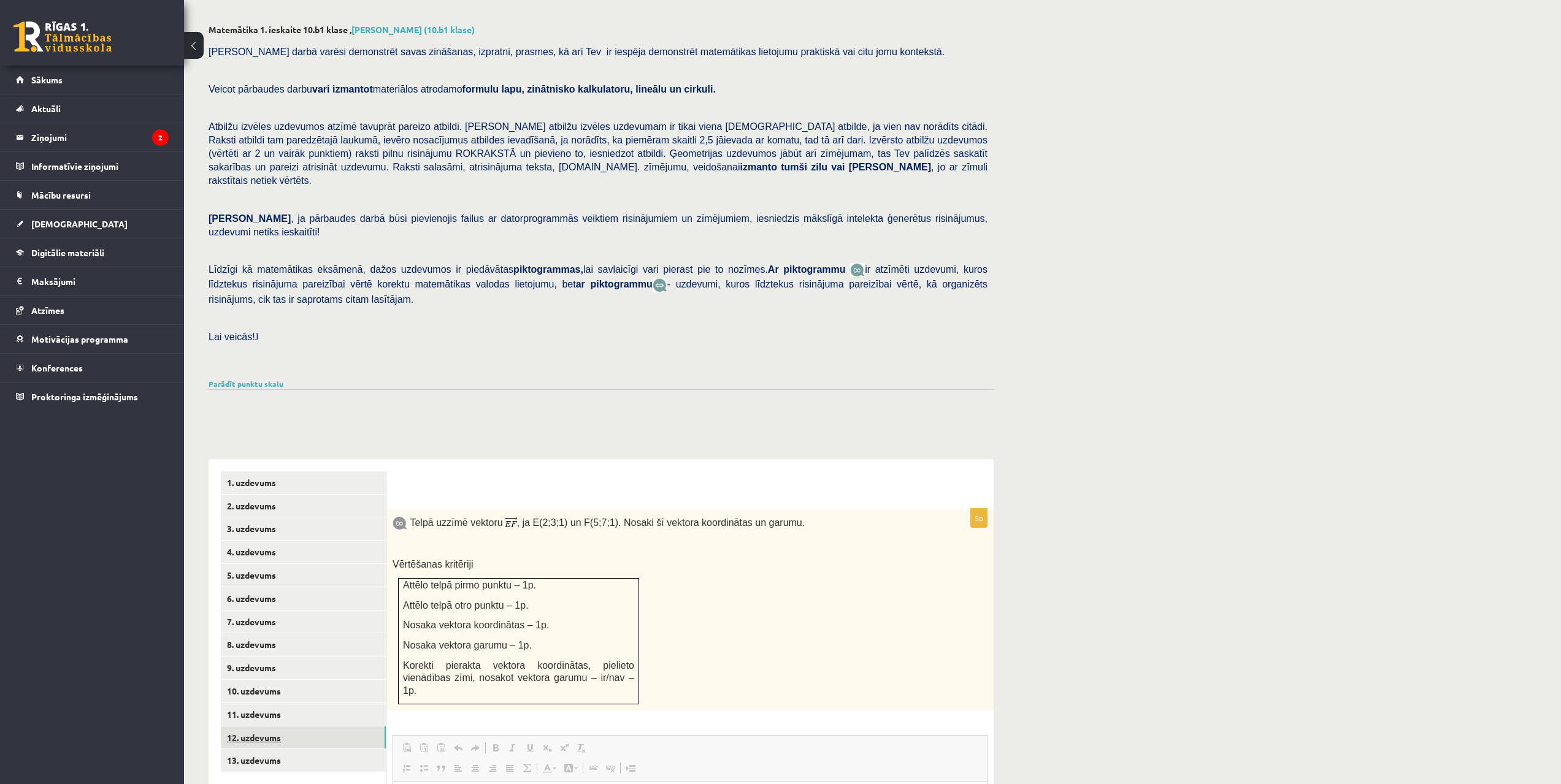
click at [335, 726] on link "12. uzdevums" at bounding box center [303, 737] width 165 height 23
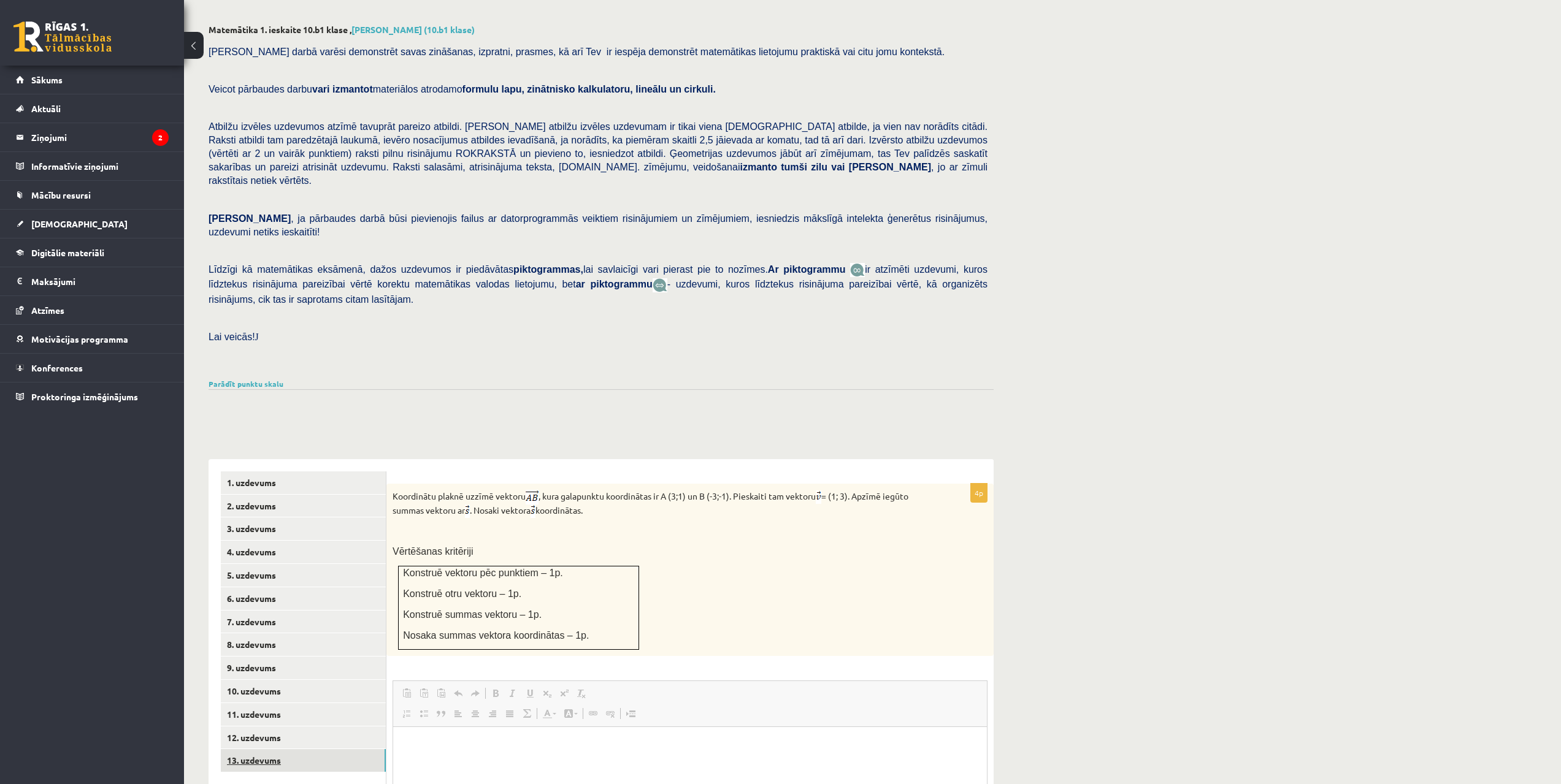
click at [314, 750] on link "13. uzdevums" at bounding box center [303, 761] width 165 height 23
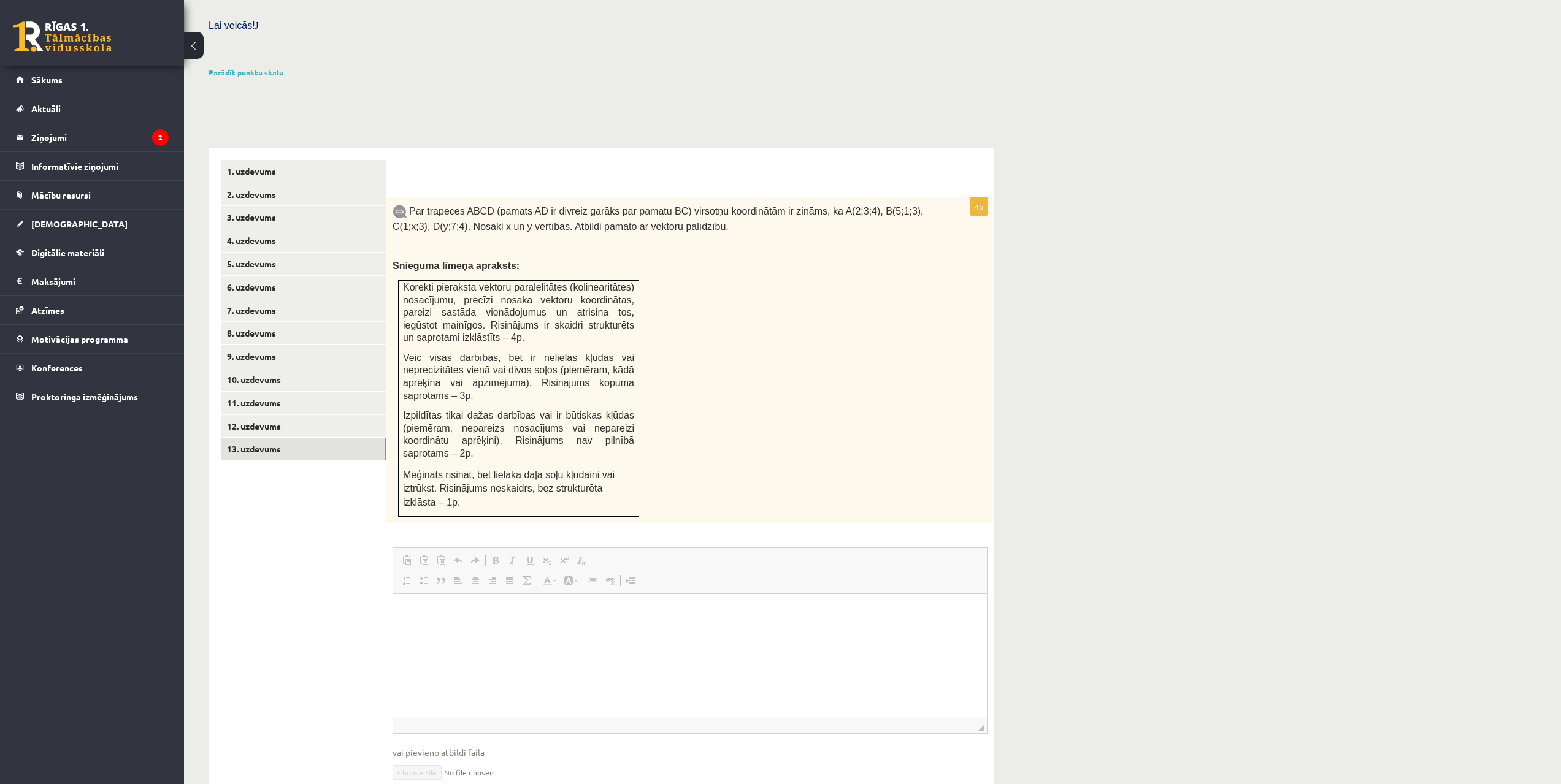
scroll to position [501, 0]
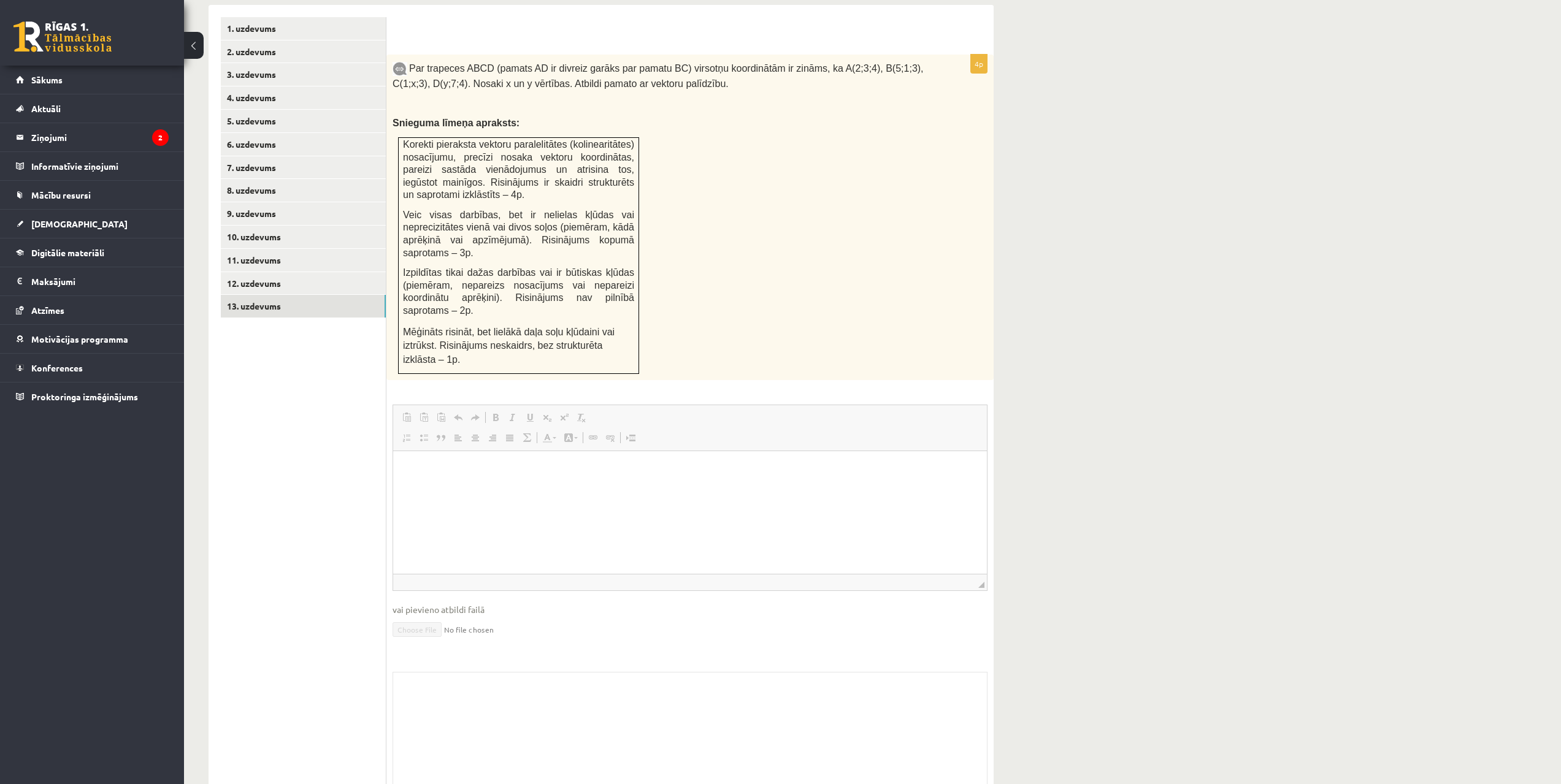
drag, startPoint x: 471, startPoint y: 453, endPoint x: 157, endPoint y: 121, distance: 457.0
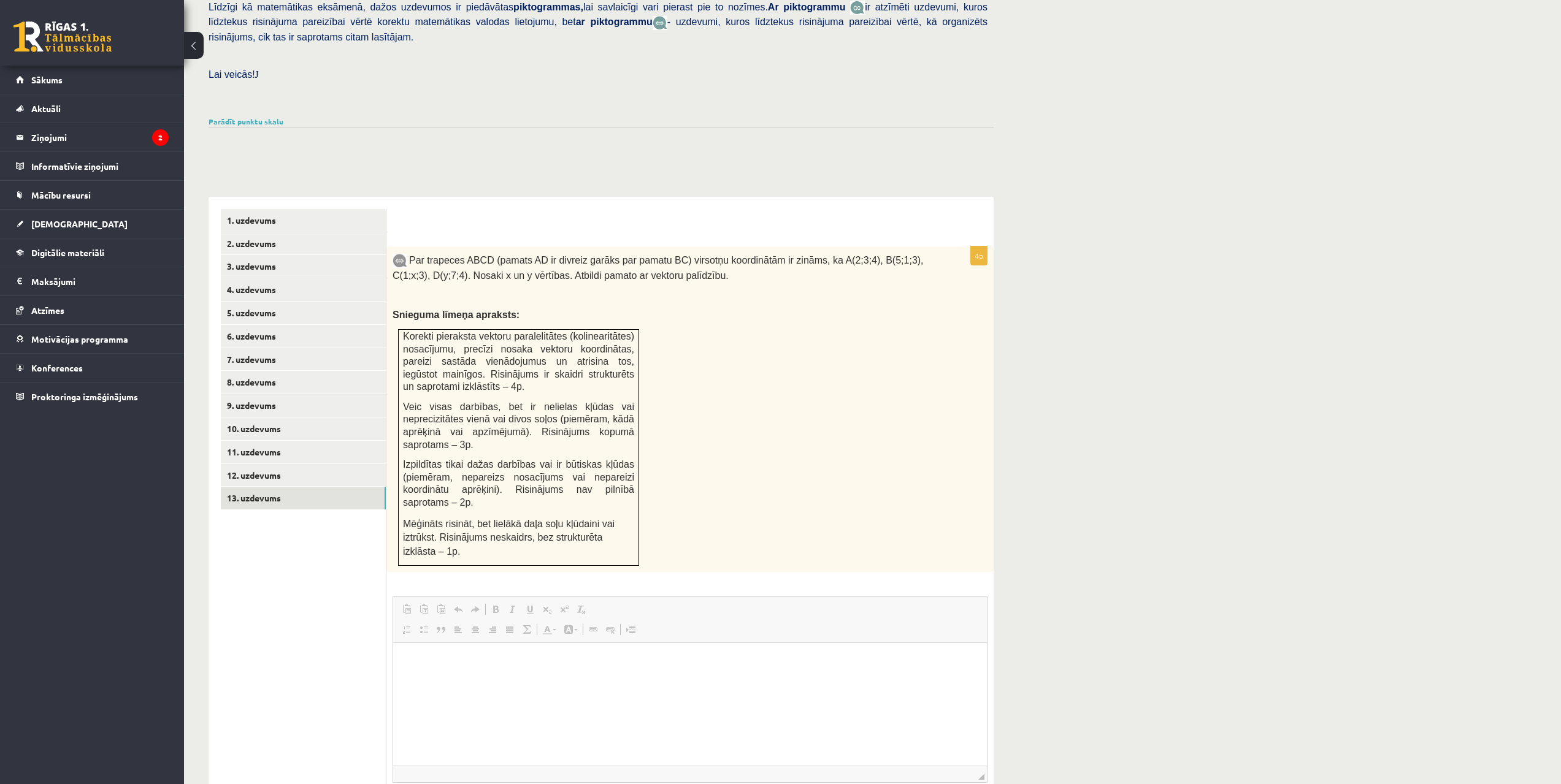
scroll to position [0, 0]
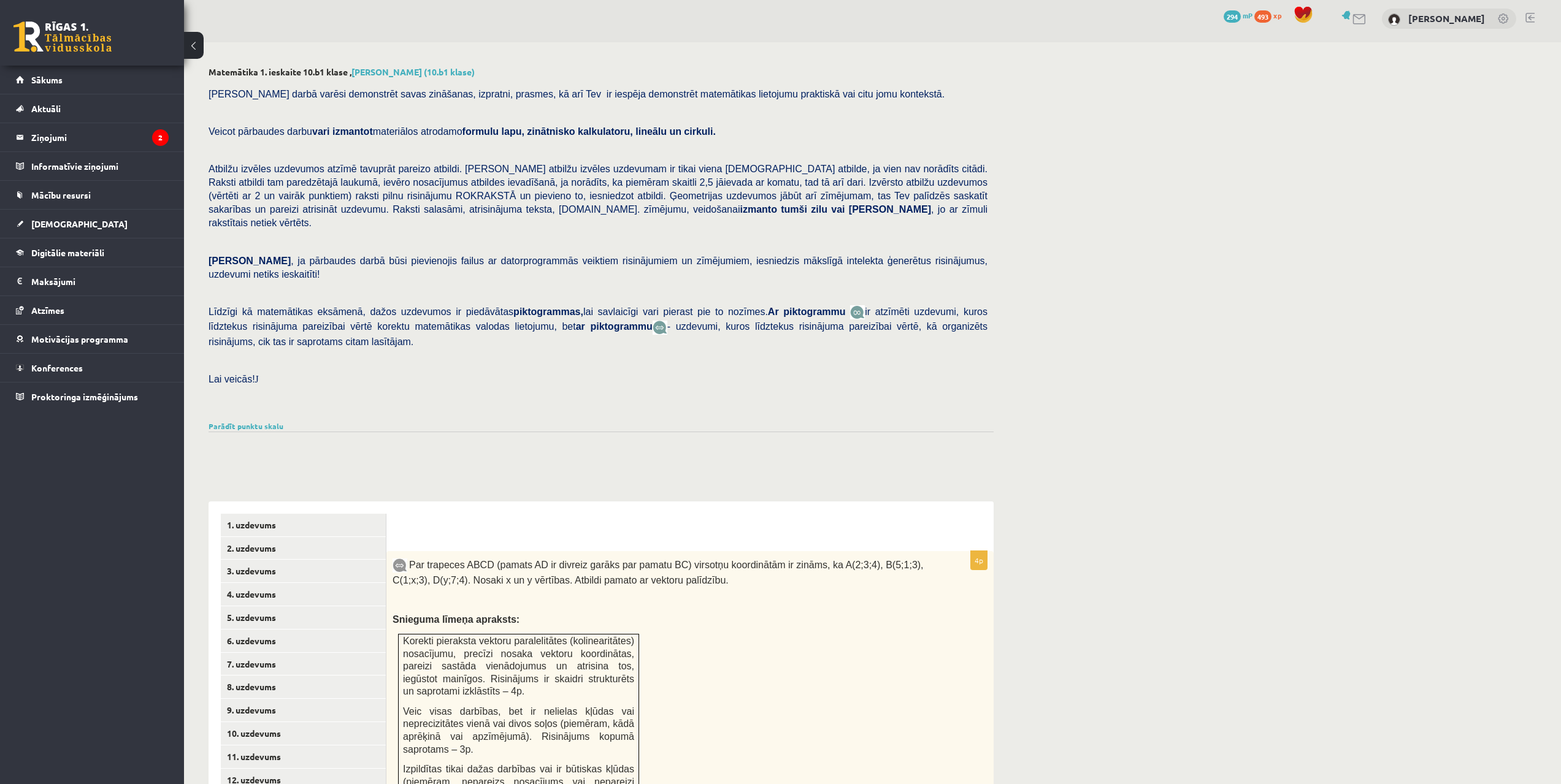
drag, startPoint x: 294, startPoint y: 331, endPoint x: 287, endPoint y: 228, distance: 103.2
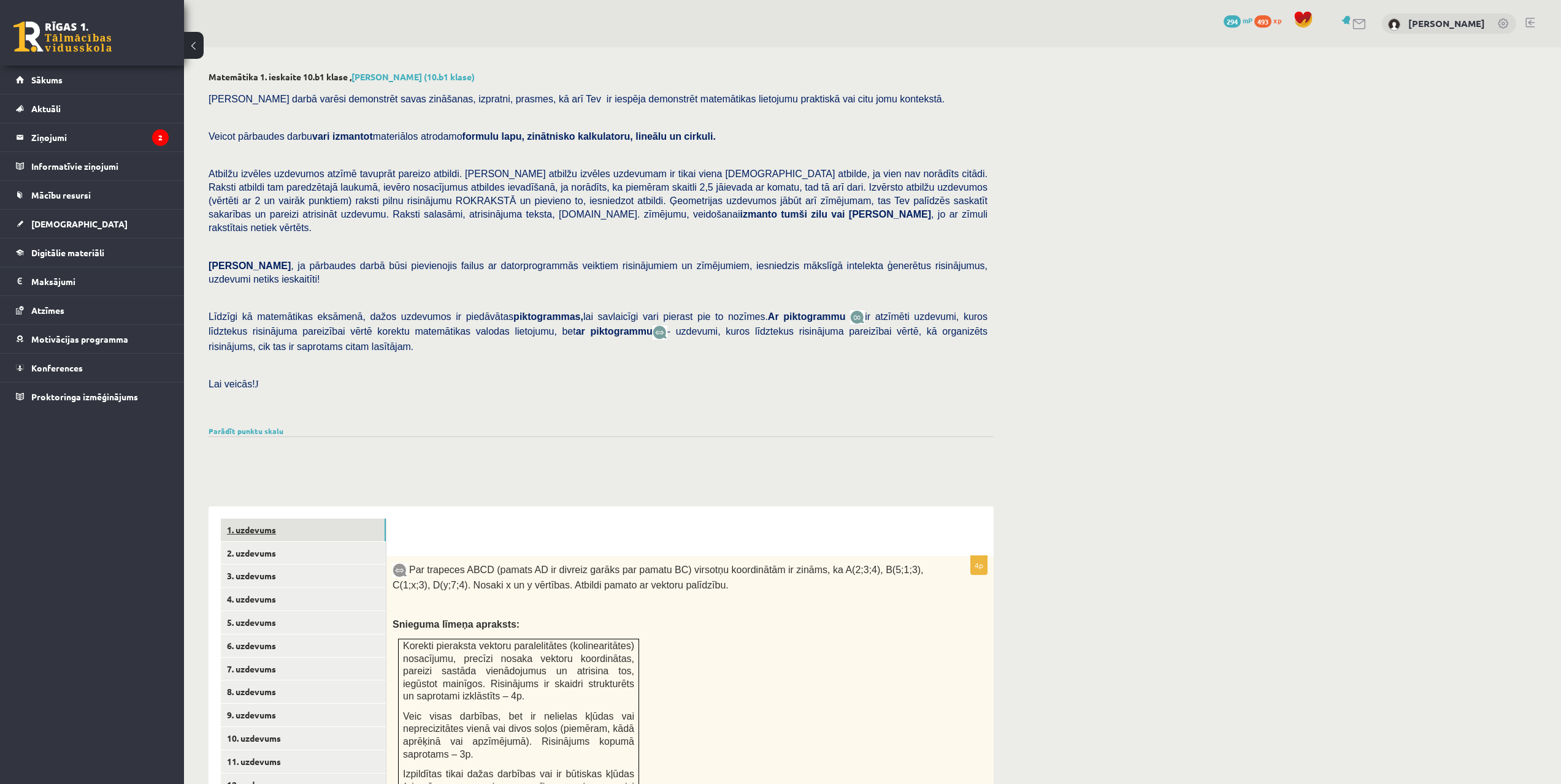
click at [344, 518] on link "1. uzdevums" at bounding box center [303, 529] width 165 height 23
